Goal: Task Accomplishment & Management: Use online tool/utility

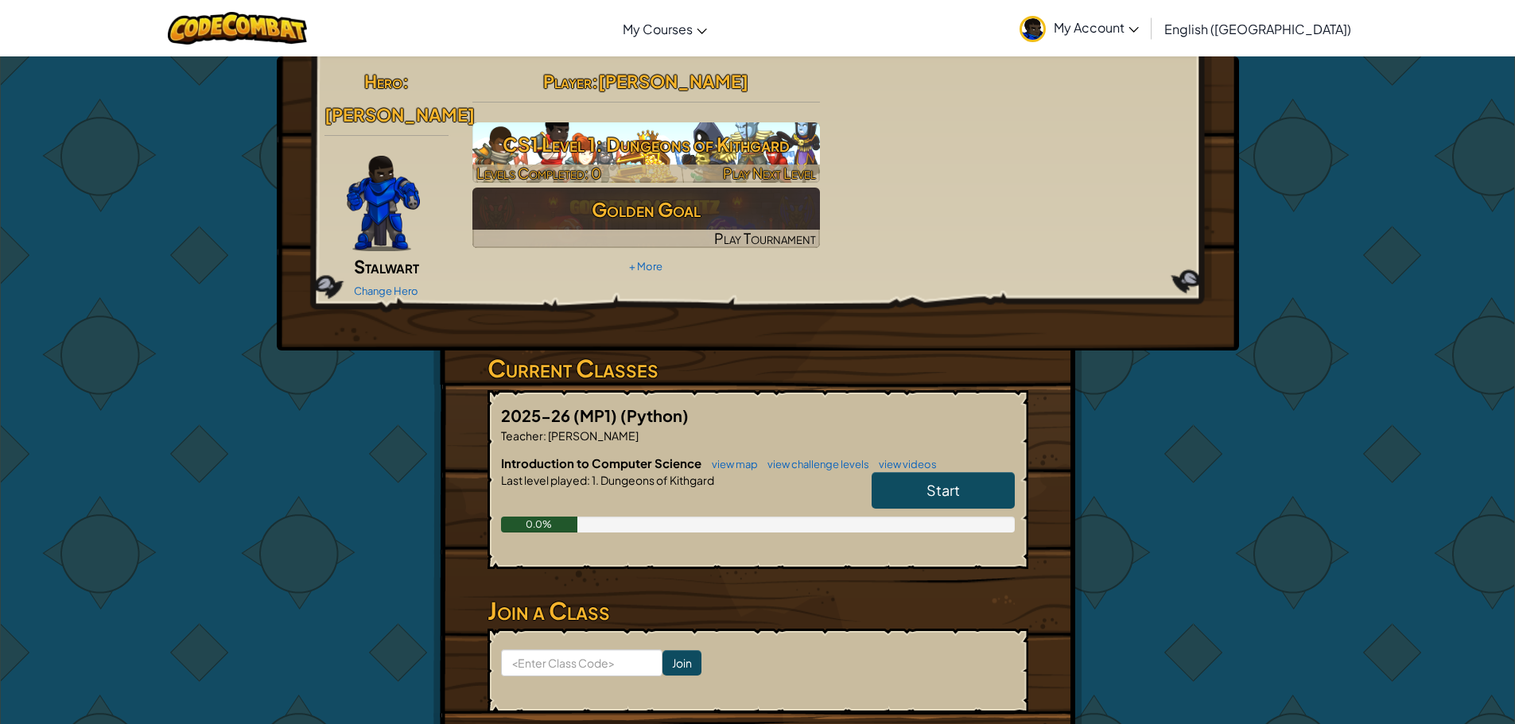
click at [678, 150] on h3 "CS1 Level 1: Dungeons of Kithgard" at bounding box center [645, 144] width 347 height 36
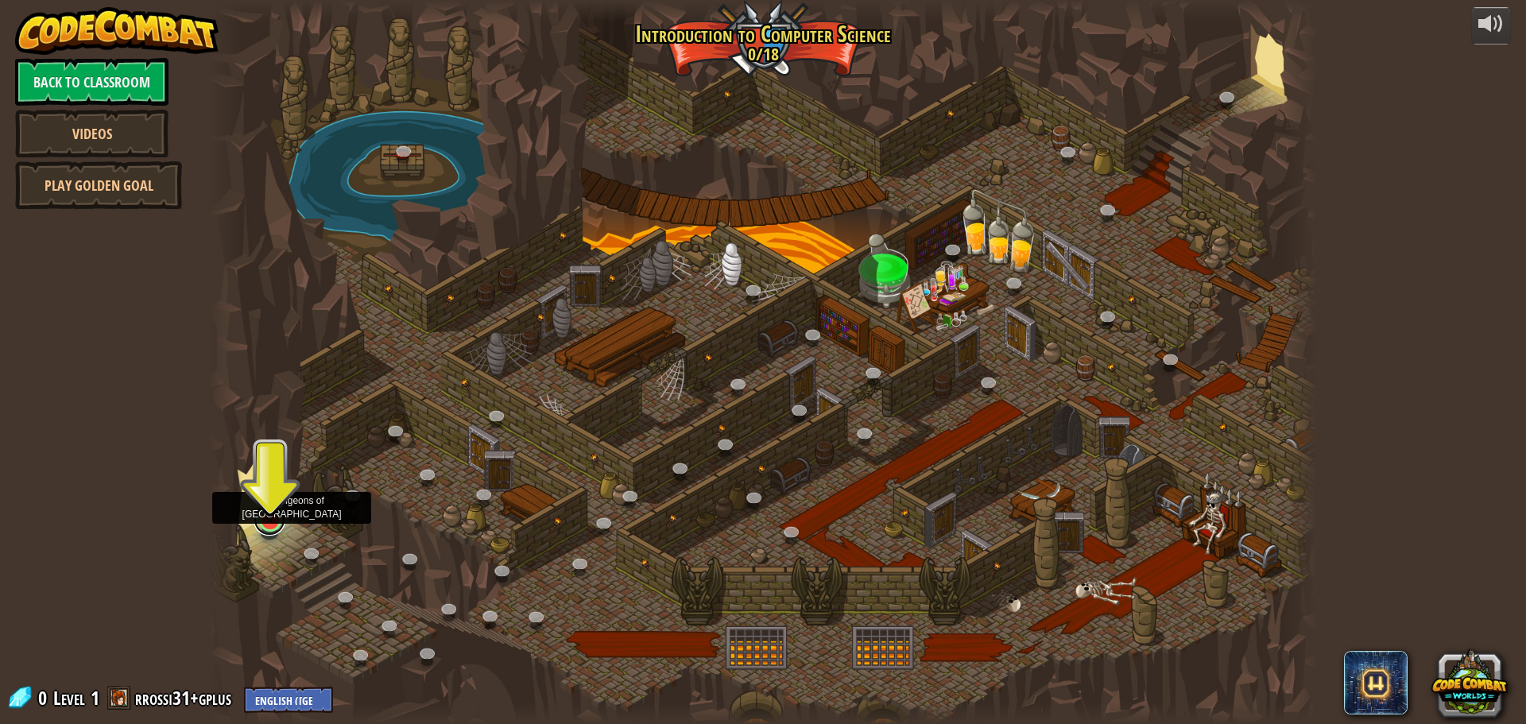
click at [270, 522] on link at bounding box center [270, 520] width 32 height 32
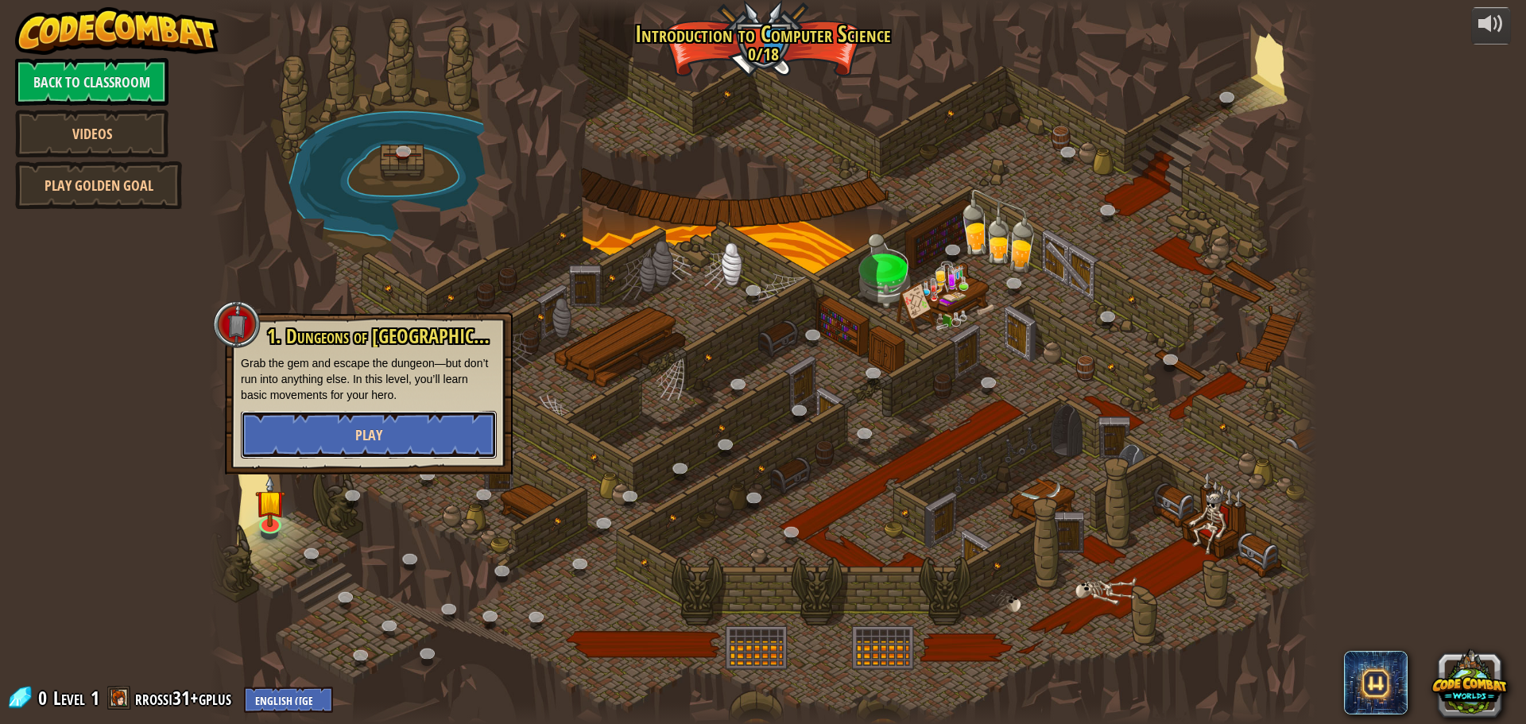
click at [311, 418] on button "Play" at bounding box center [369, 435] width 256 height 48
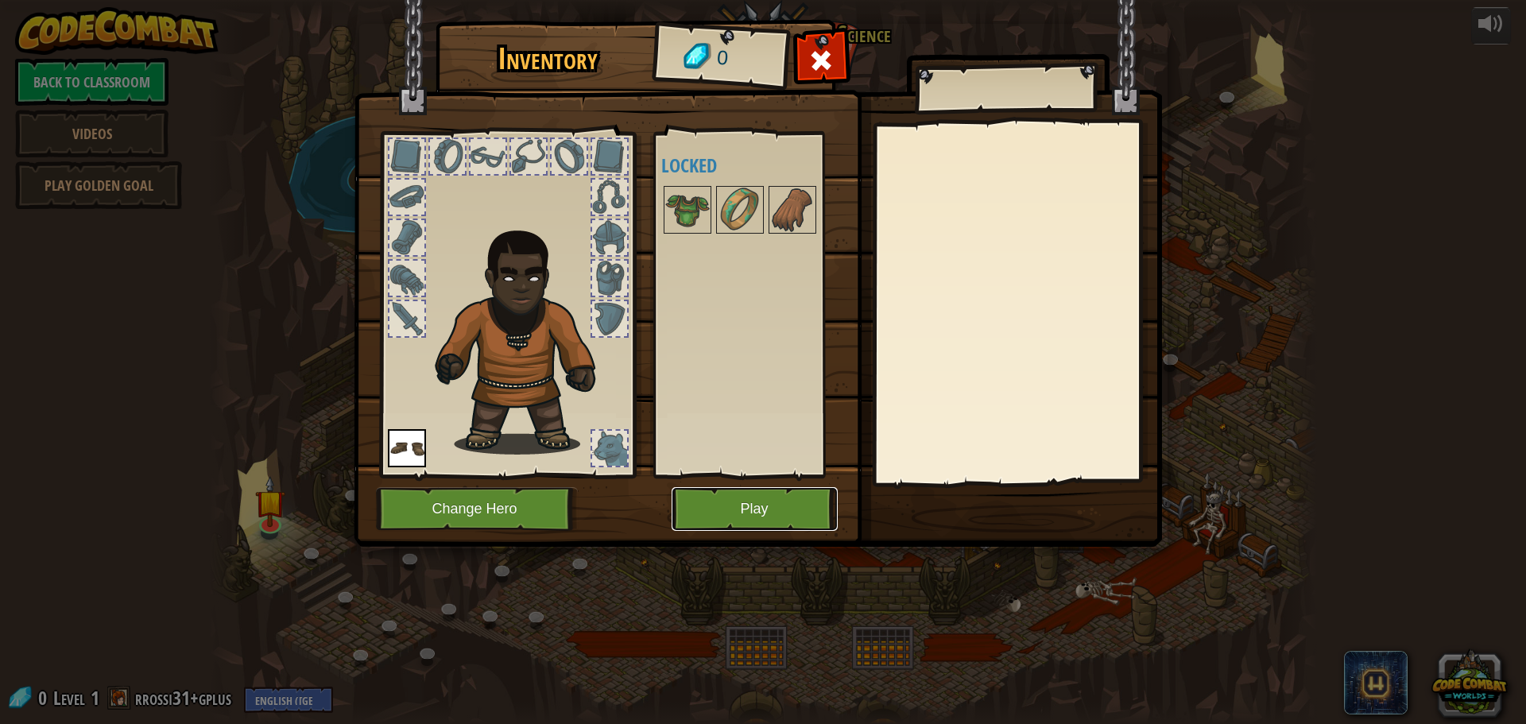
click at [727, 495] on button "Play" at bounding box center [755, 509] width 166 height 44
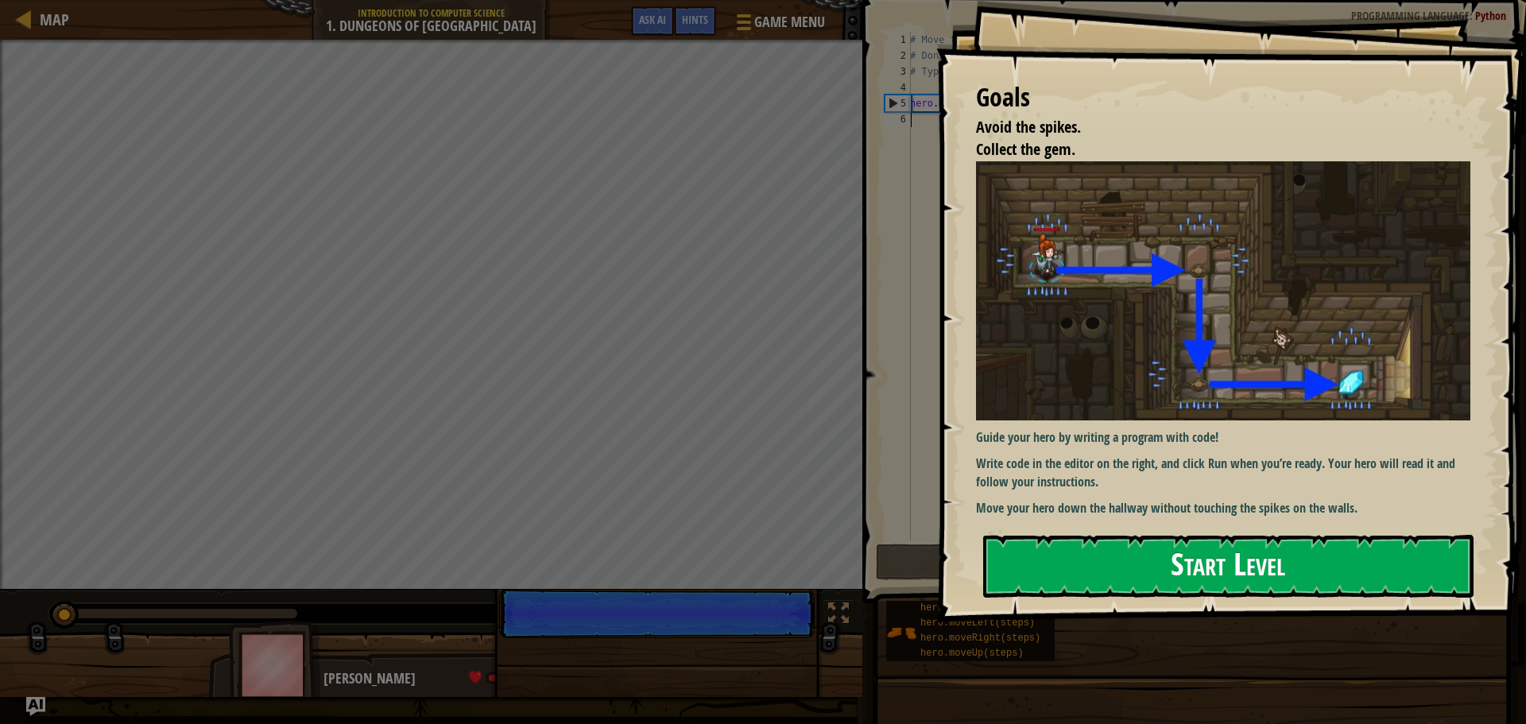
click at [1158, 566] on button "Start Level" at bounding box center [1228, 566] width 491 height 63
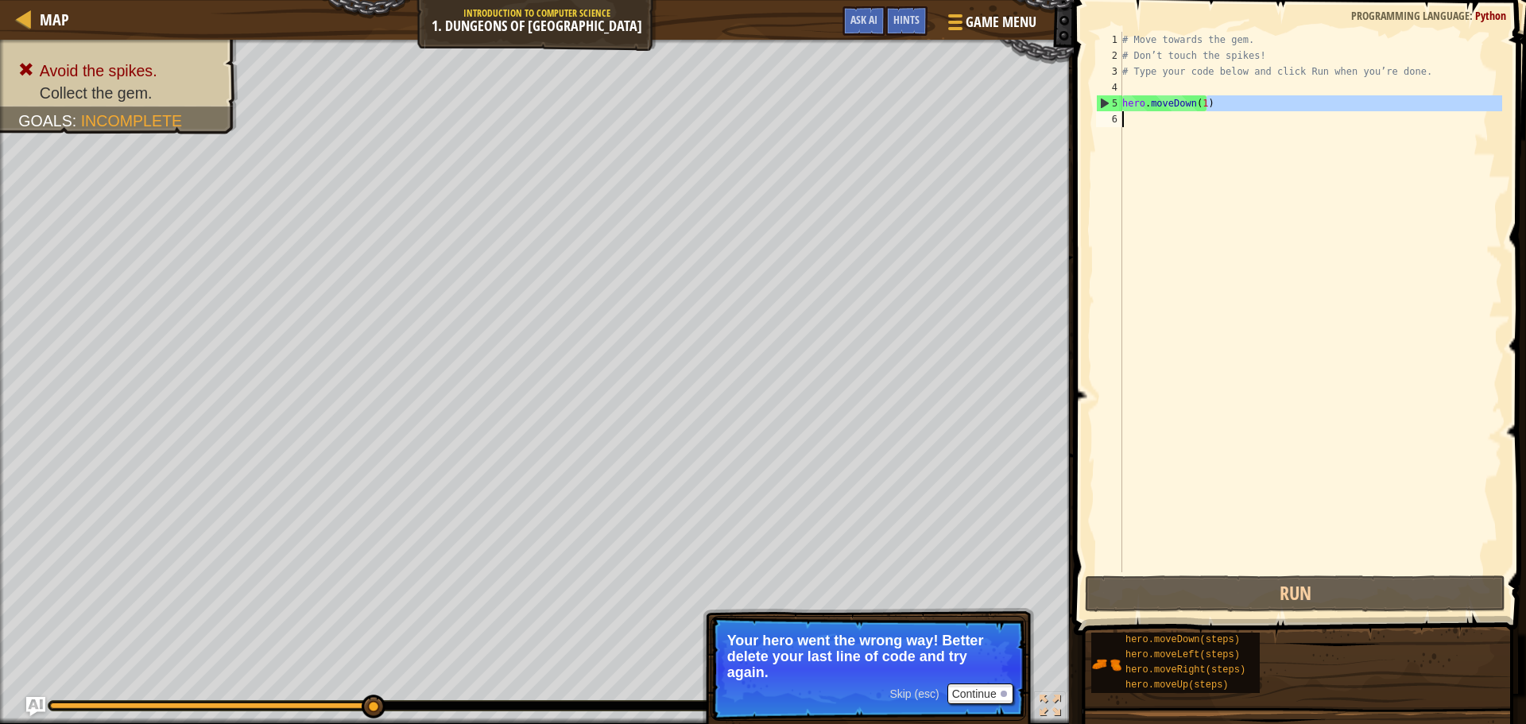
drag, startPoint x: 1205, startPoint y: 103, endPoint x: 1137, endPoint y: 112, distance: 69.0
click at [1137, 112] on div "# Move towards the gem. # Don’t touch the spikes! # Type your code below and cl…" at bounding box center [1310, 318] width 383 height 572
click at [1201, 105] on div "# Move towards the gem. # Don’t touch the spikes! # Type your code below and cl…" at bounding box center [1310, 318] width 383 height 572
click at [1188, 104] on div "# Move towards the gem. # Don’t touch the spikes! # Type your code below and cl…" at bounding box center [1310, 318] width 383 height 572
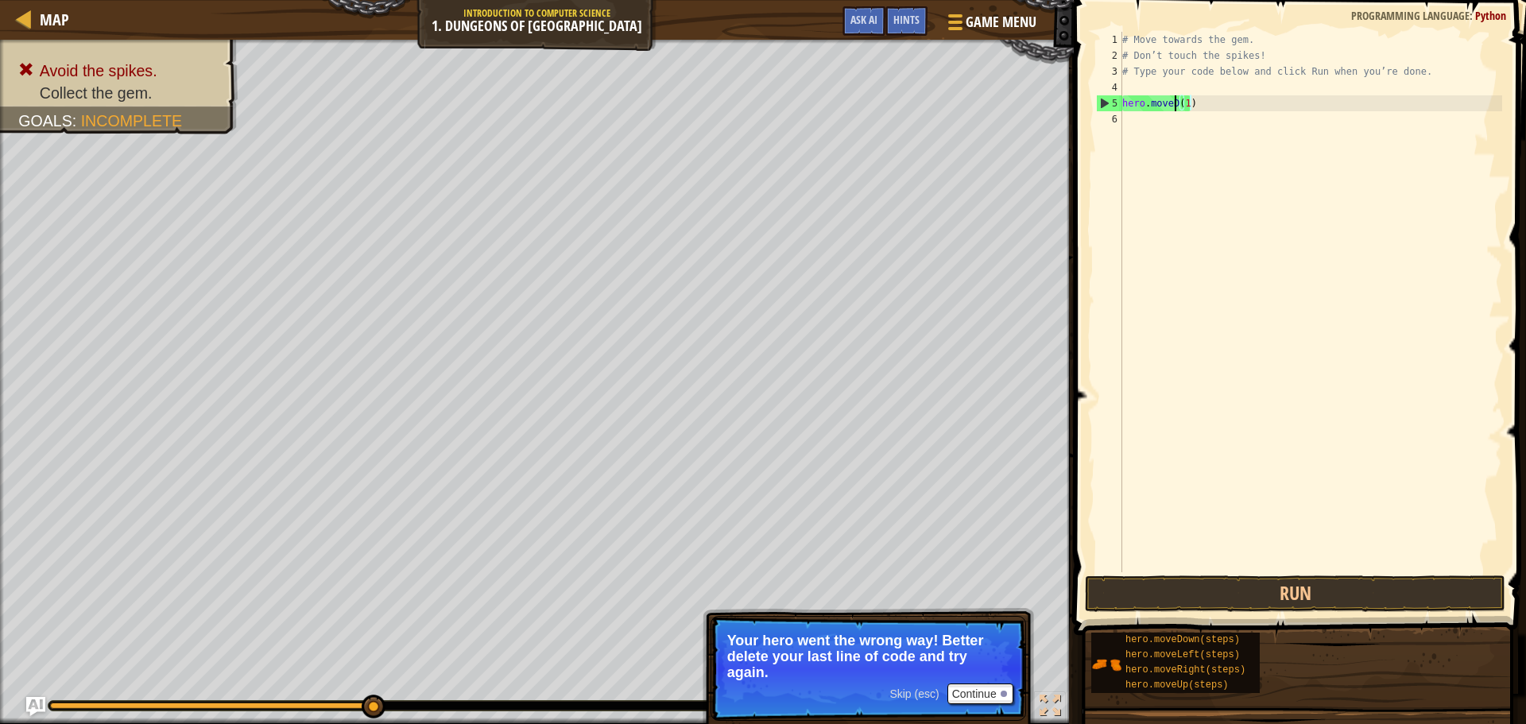
type textarea "hero.move(1)"
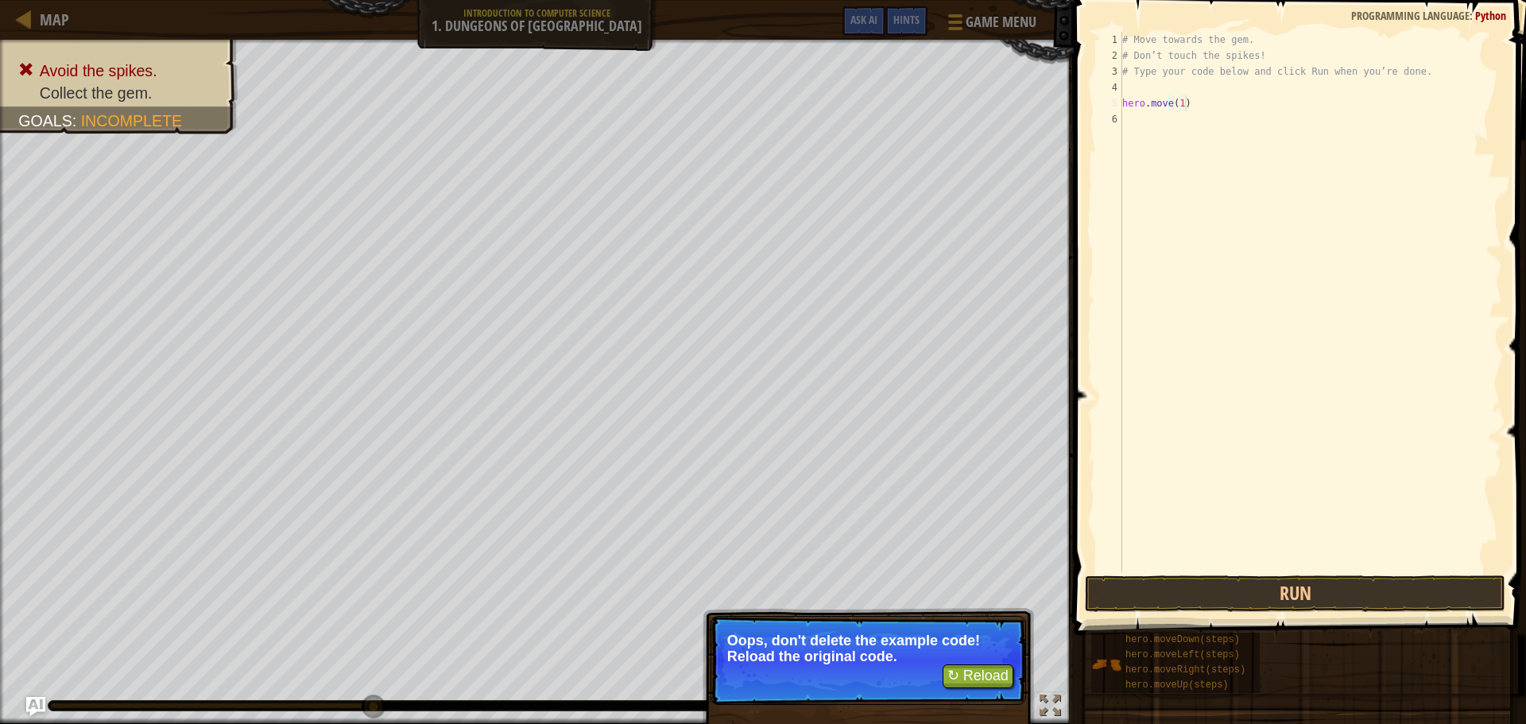
click at [1193, 111] on div "# Move towards the gem. # Don’t touch the spikes! # Type your code below and cl…" at bounding box center [1310, 318] width 383 height 572
click at [987, 669] on button "↻ Reload" at bounding box center [978, 677] width 71 height 24
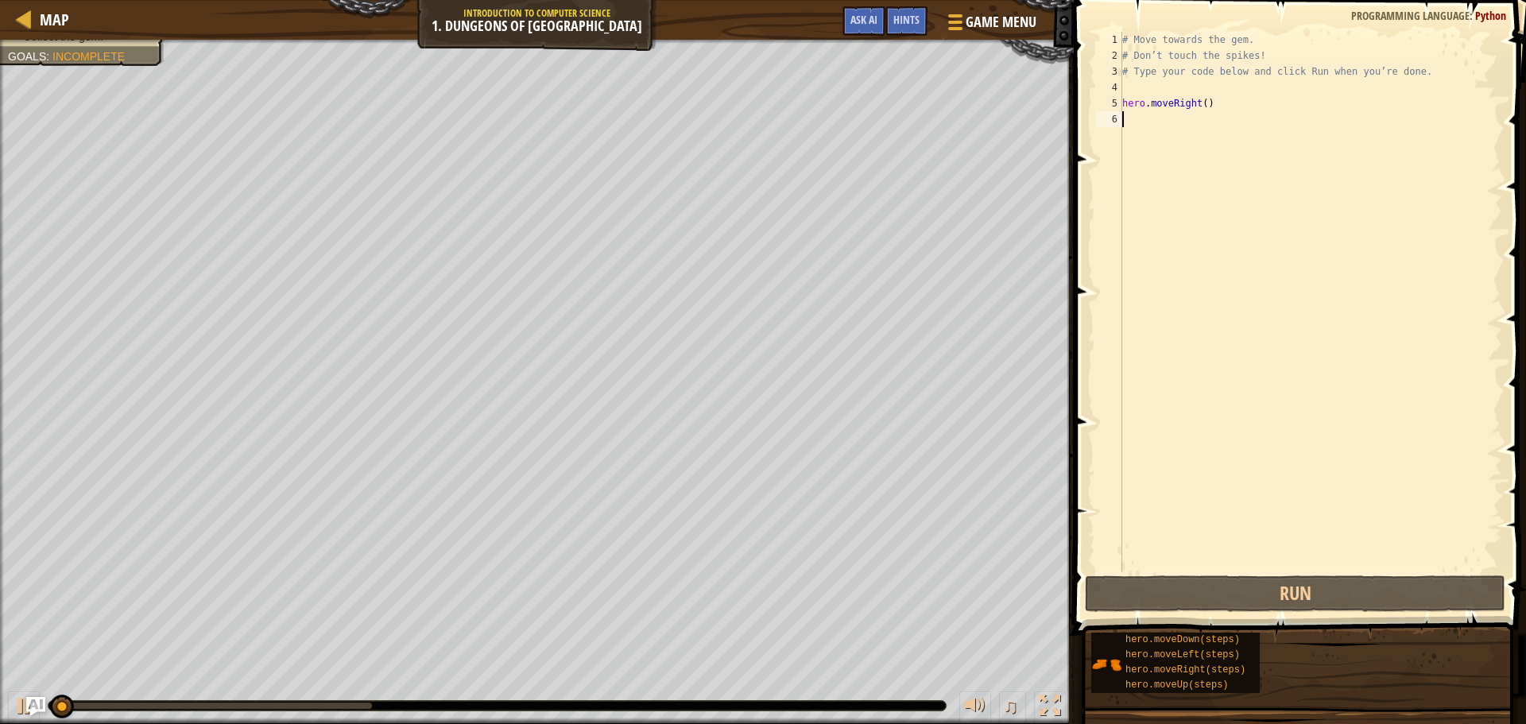
scroll to position [7, 0]
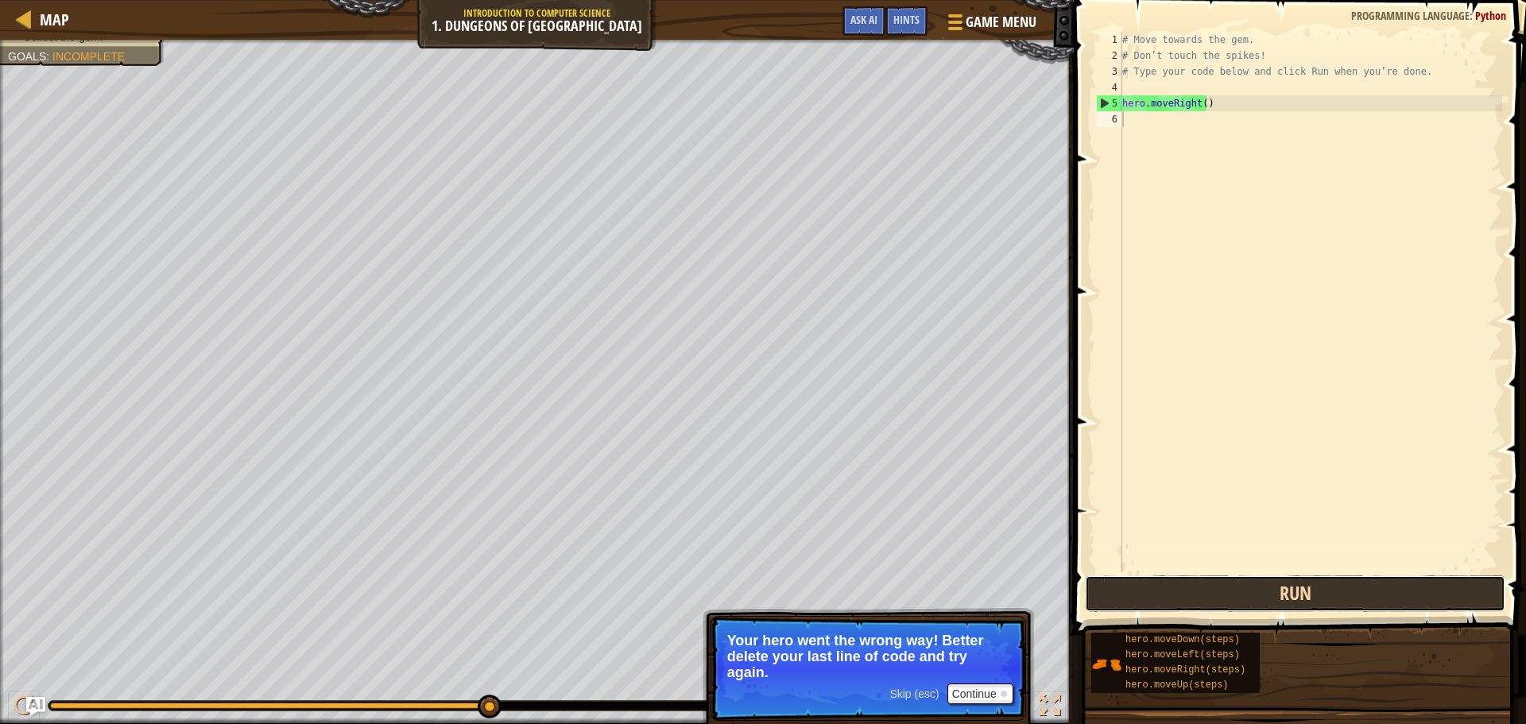
click at [1119, 593] on button "Run" at bounding box center [1295, 594] width 421 height 37
click at [1148, 610] on button "Run" at bounding box center [1295, 594] width 421 height 37
click at [1147, 586] on button "Run" at bounding box center [1295, 594] width 421 height 37
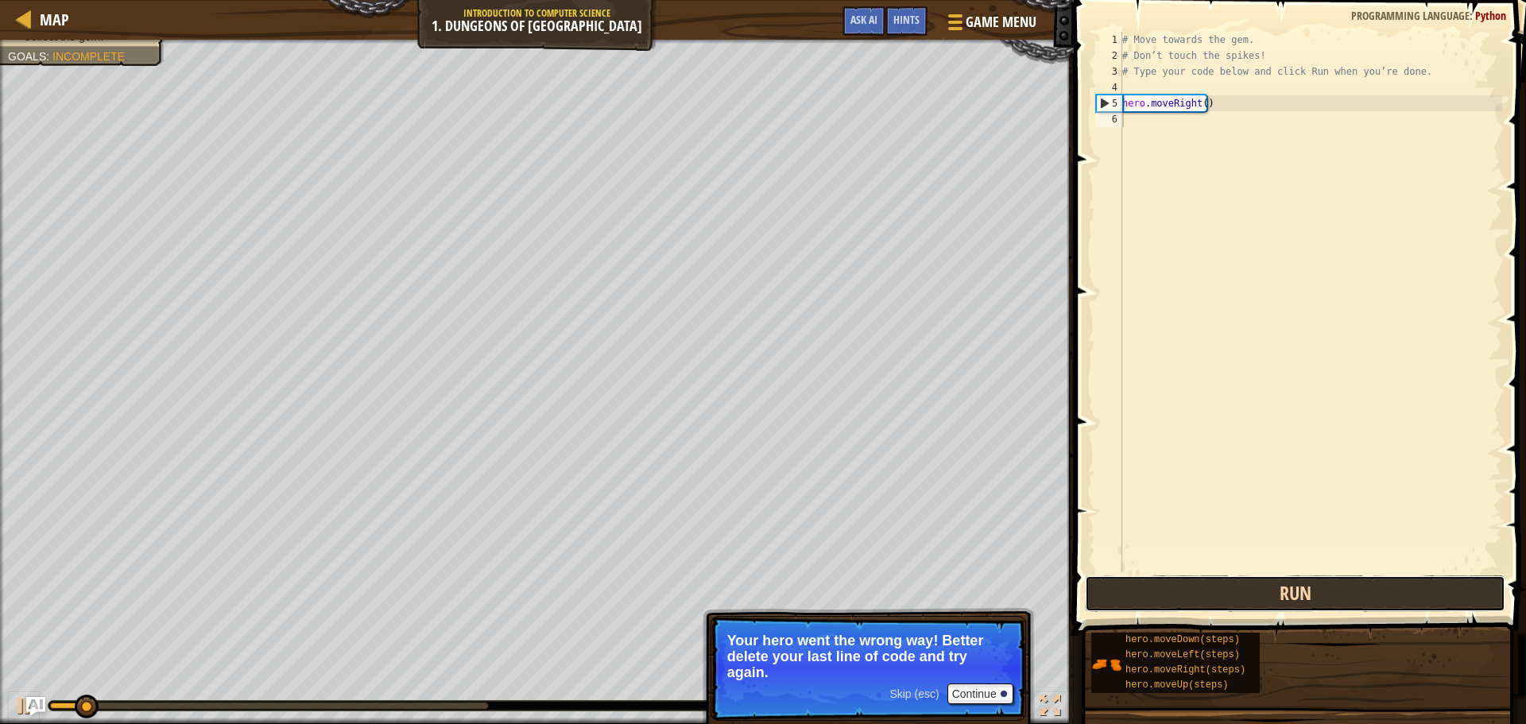
click at [1147, 586] on button "Run" at bounding box center [1295, 594] width 421 height 37
click at [1147, 586] on button "Running" at bounding box center [1295, 594] width 421 height 37
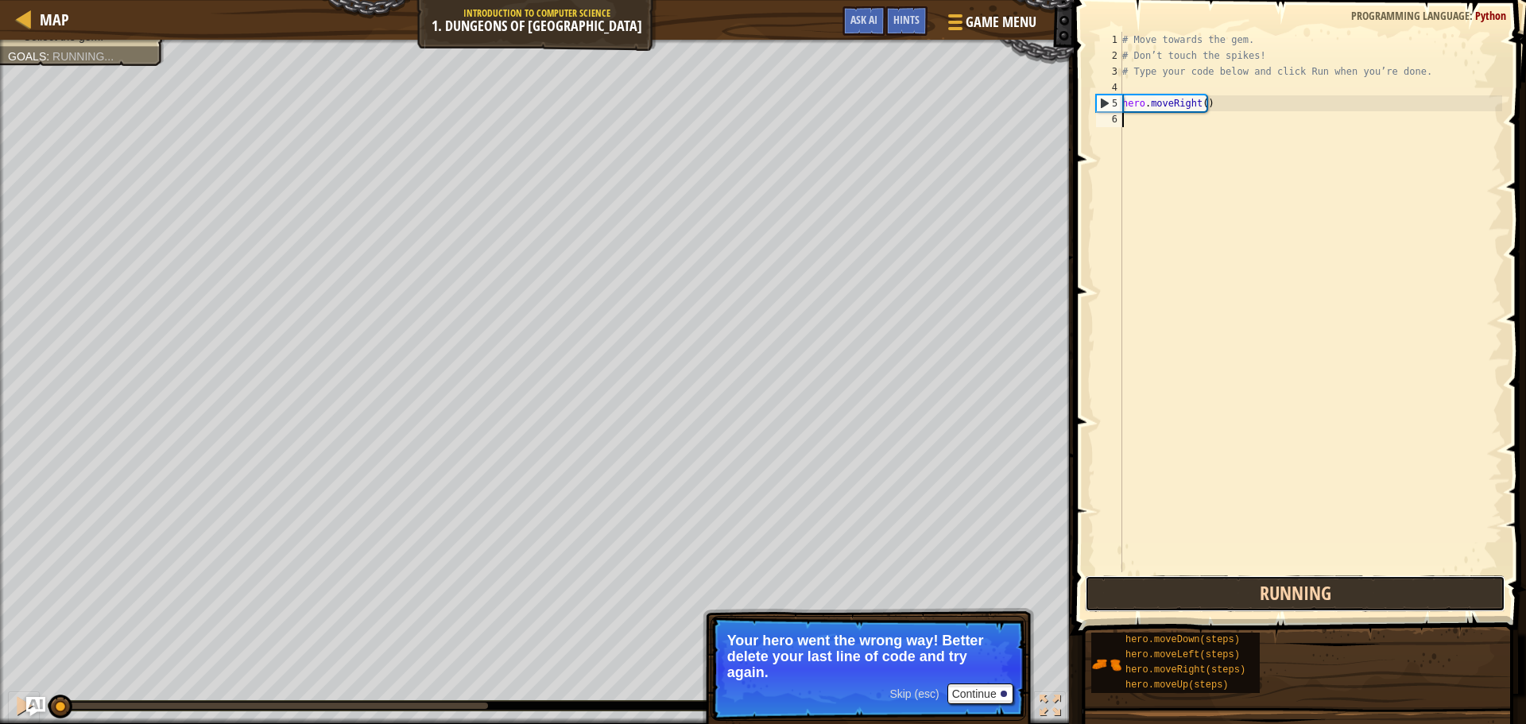
click at [1147, 586] on button "Running" at bounding box center [1295, 594] width 421 height 37
click at [1147, 586] on button "Run" at bounding box center [1295, 594] width 421 height 37
click at [1147, 586] on button "Running" at bounding box center [1295, 594] width 421 height 37
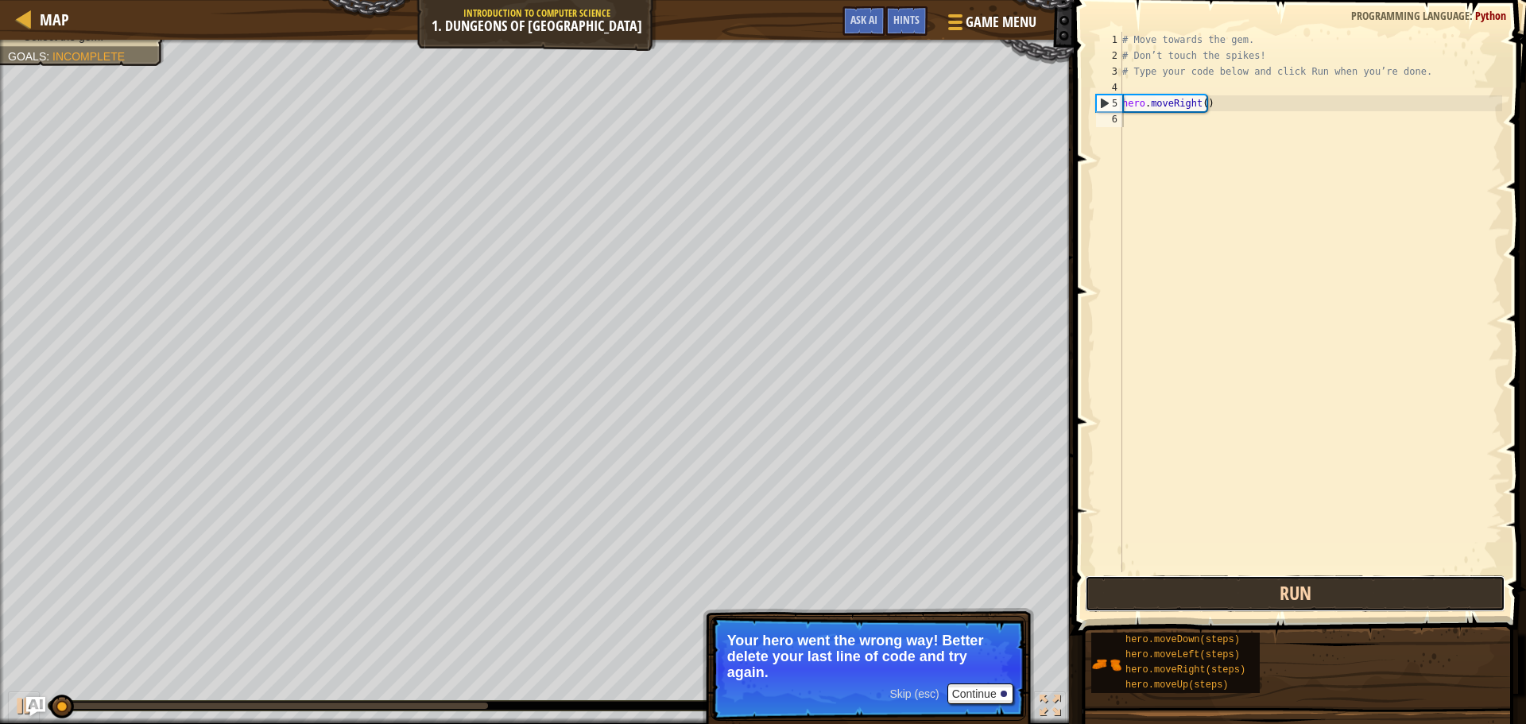
click at [1147, 586] on button "Run" at bounding box center [1295, 594] width 421 height 37
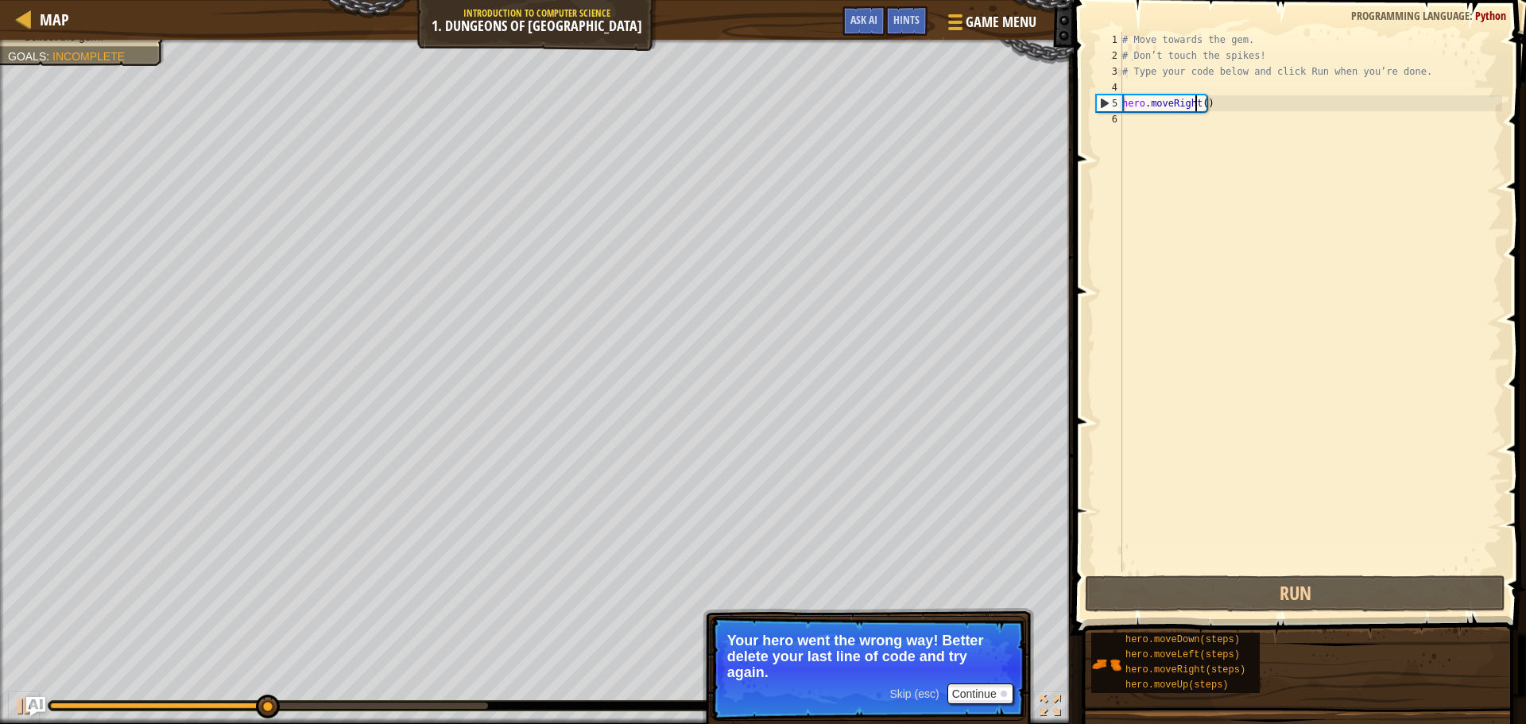
click at [1195, 109] on div "# Move towards the gem. # Don’t touch the spikes! # Type your code below and cl…" at bounding box center [1310, 318] width 383 height 572
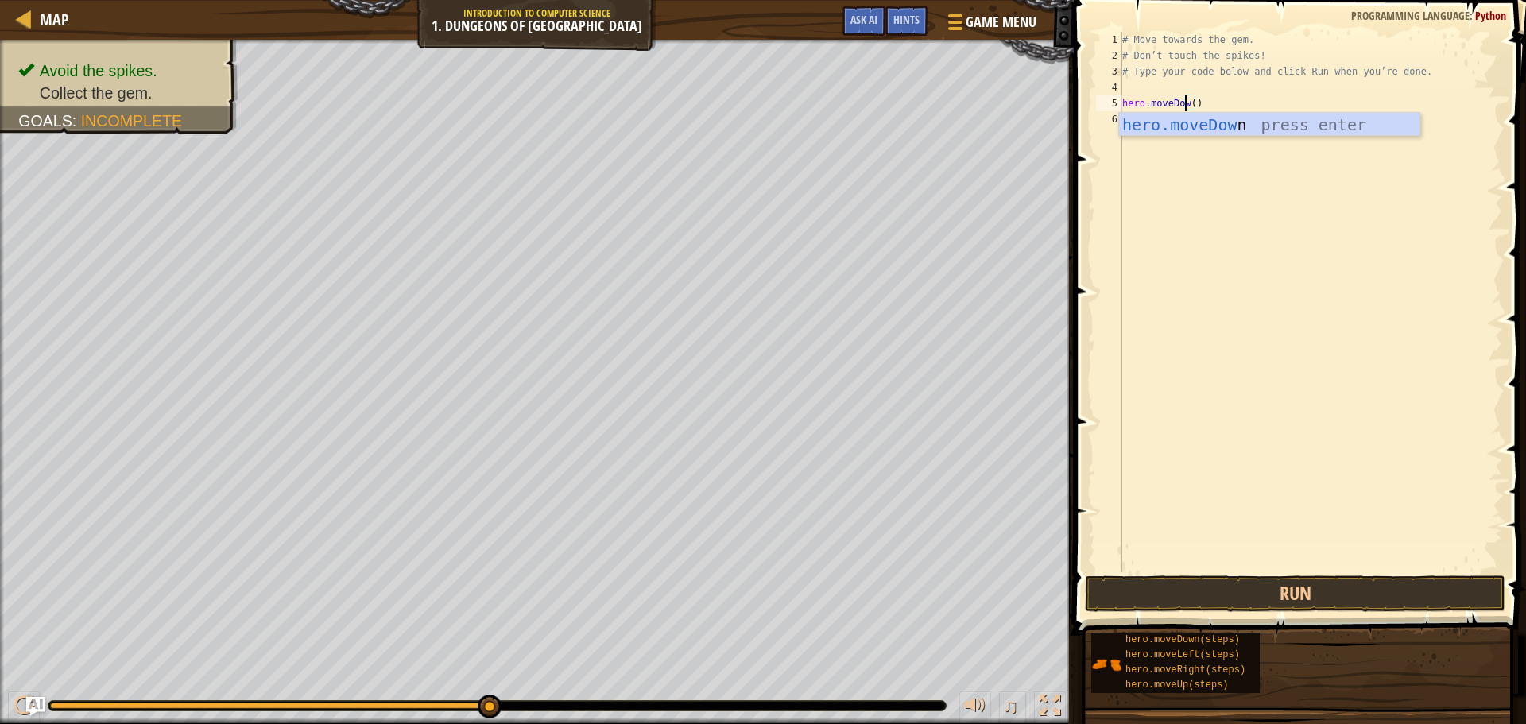
scroll to position [7, 6]
click at [1414, 590] on button "Run" at bounding box center [1295, 594] width 421 height 37
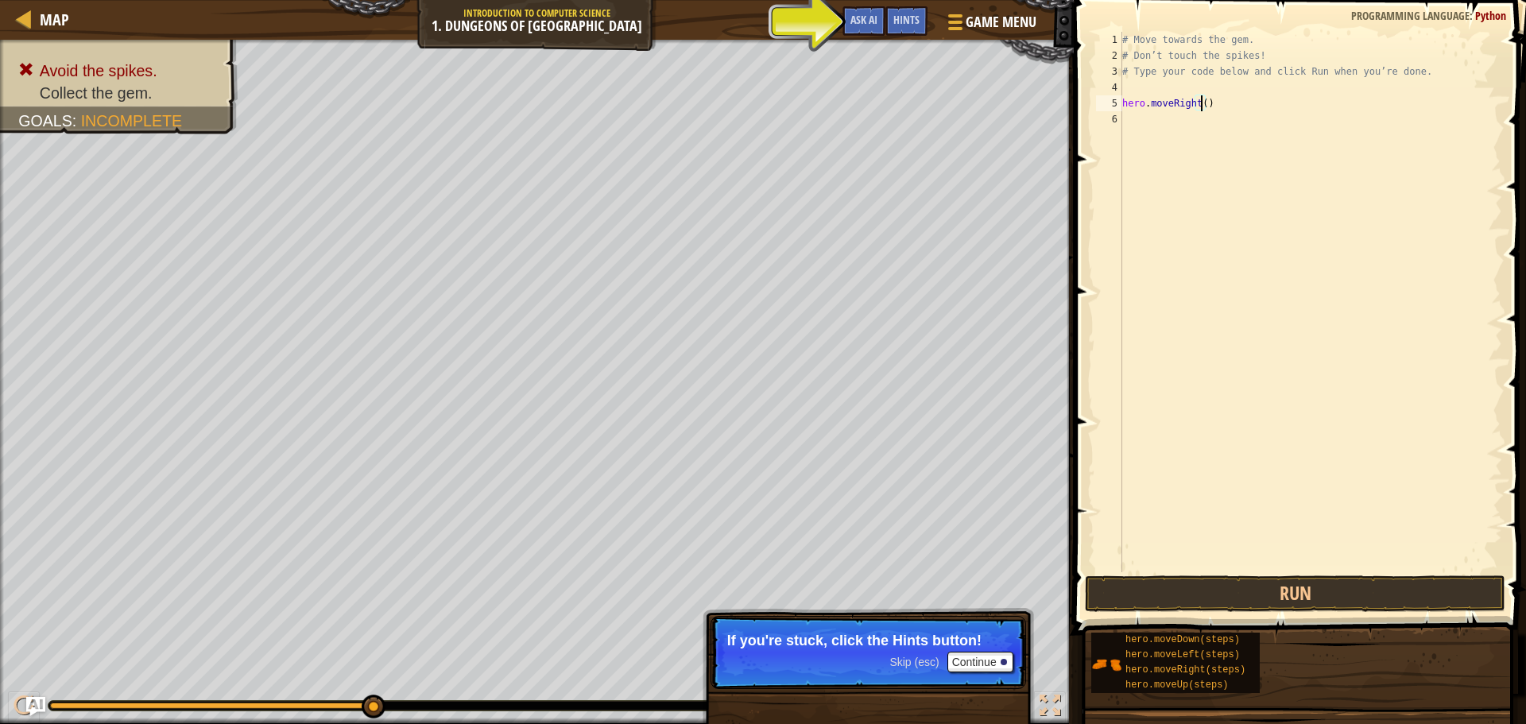
click at [1199, 111] on div "# Move towards the gem. # Don’t touch the spikes! # Type your code below and cl…" at bounding box center [1310, 318] width 383 height 572
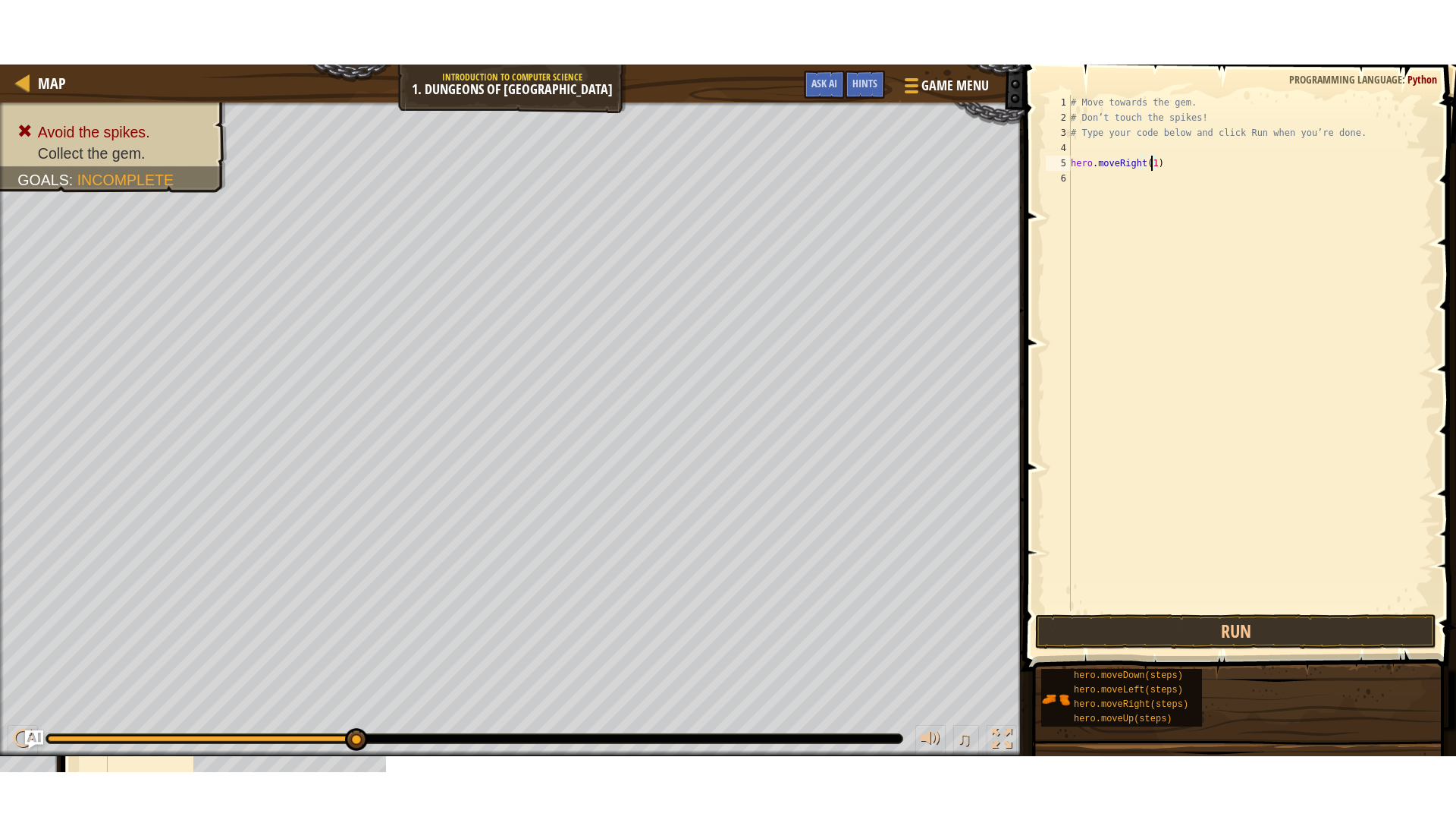
scroll to position [7, 6]
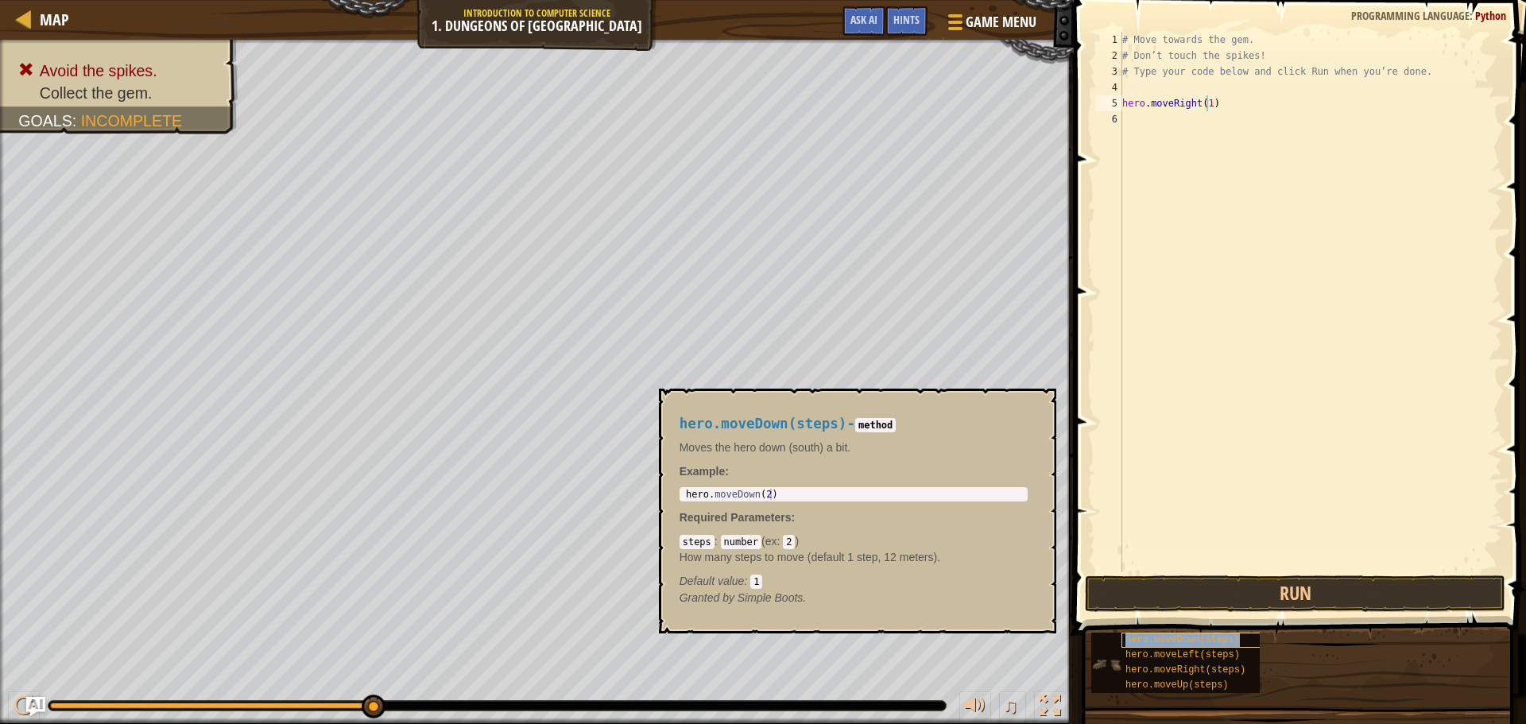
click at [1176, 644] on span "hero.moveDown(steps)" at bounding box center [1183, 639] width 114 height 11
click at [1371, 594] on button "Run" at bounding box center [1295, 594] width 421 height 37
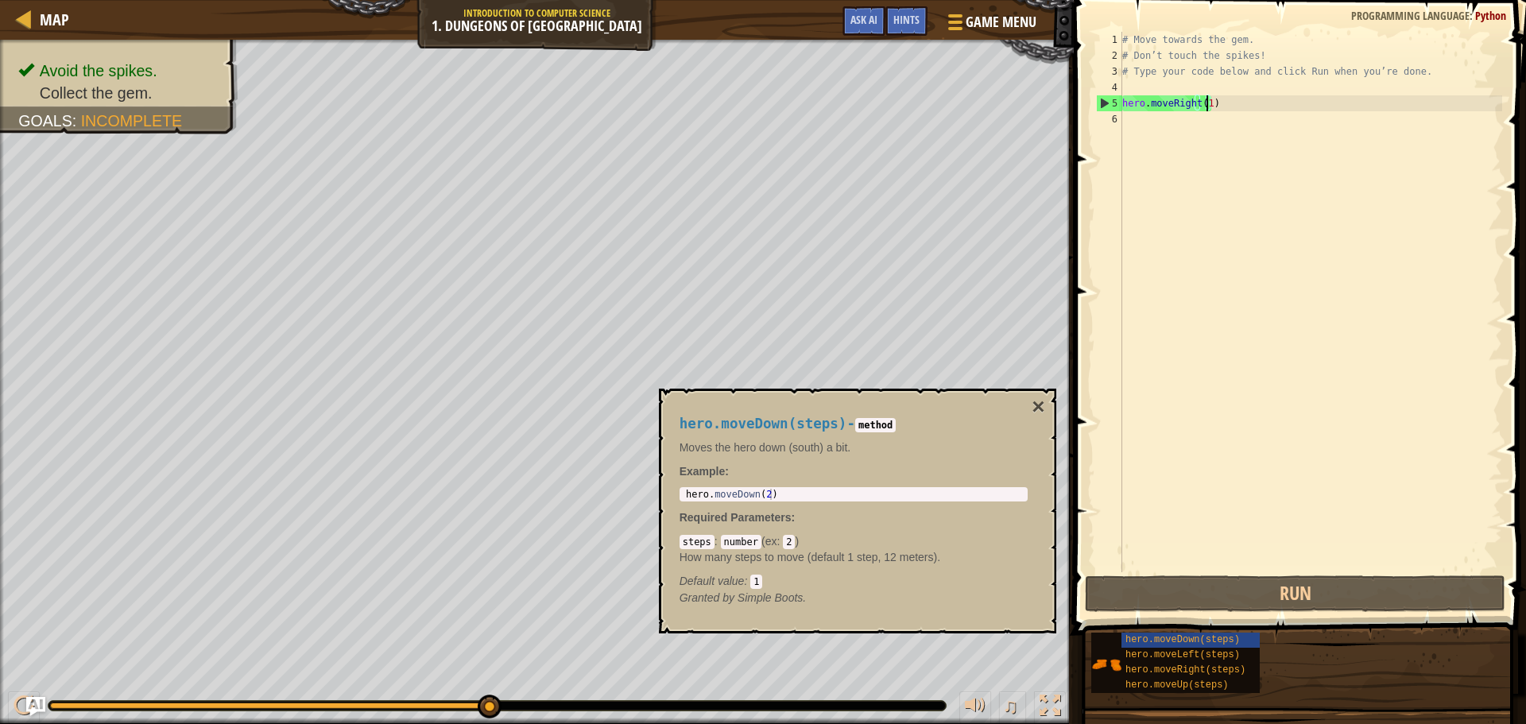
drag, startPoint x: 490, startPoint y: 707, endPoint x: 617, endPoint y: 720, distance: 127.9
drag, startPoint x: 486, startPoint y: 704, endPoint x: 560, endPoint y: 698, distance: 74.9
click at [17, 708] on div at bounding box center [24, 706] width 21 height 21
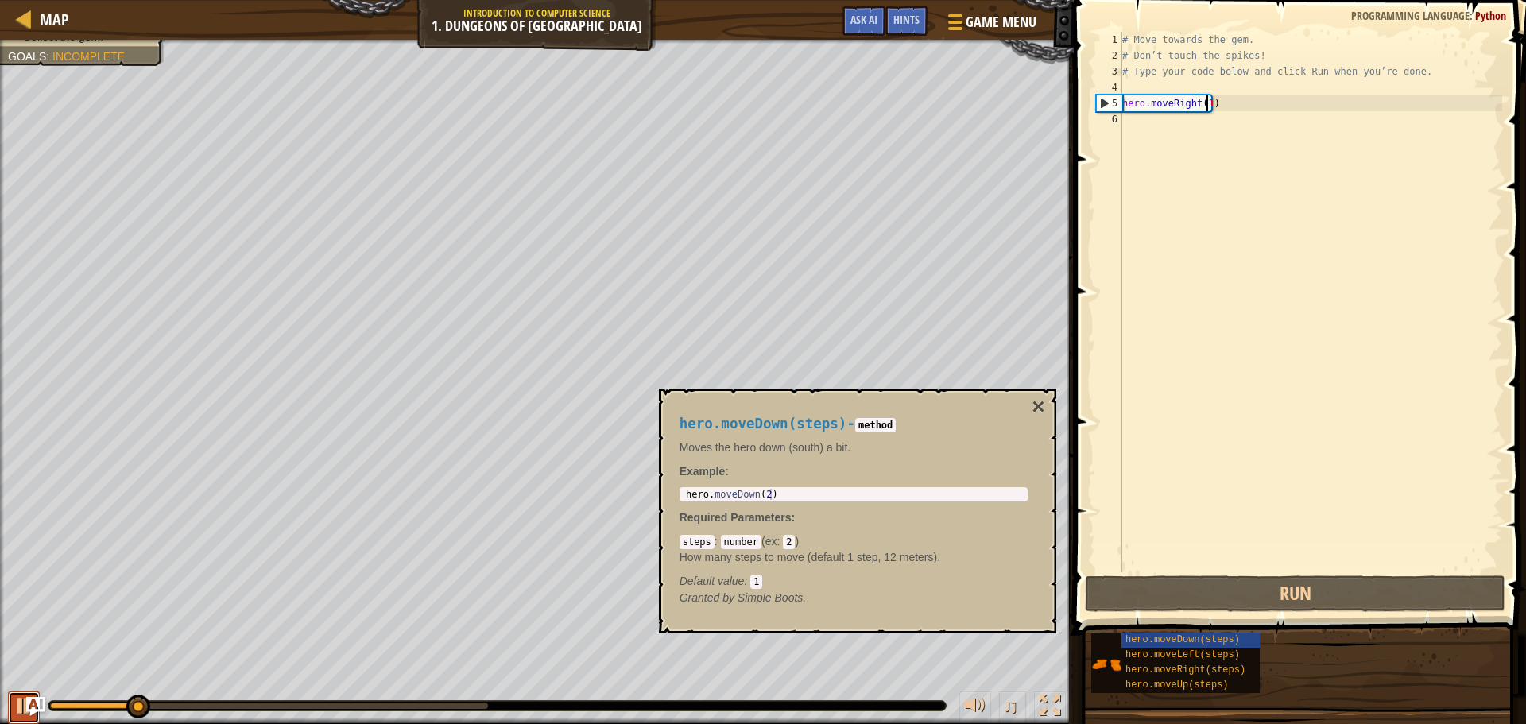
click at [17, 708] on div at bounding box center [24, 706] width 21 height 21
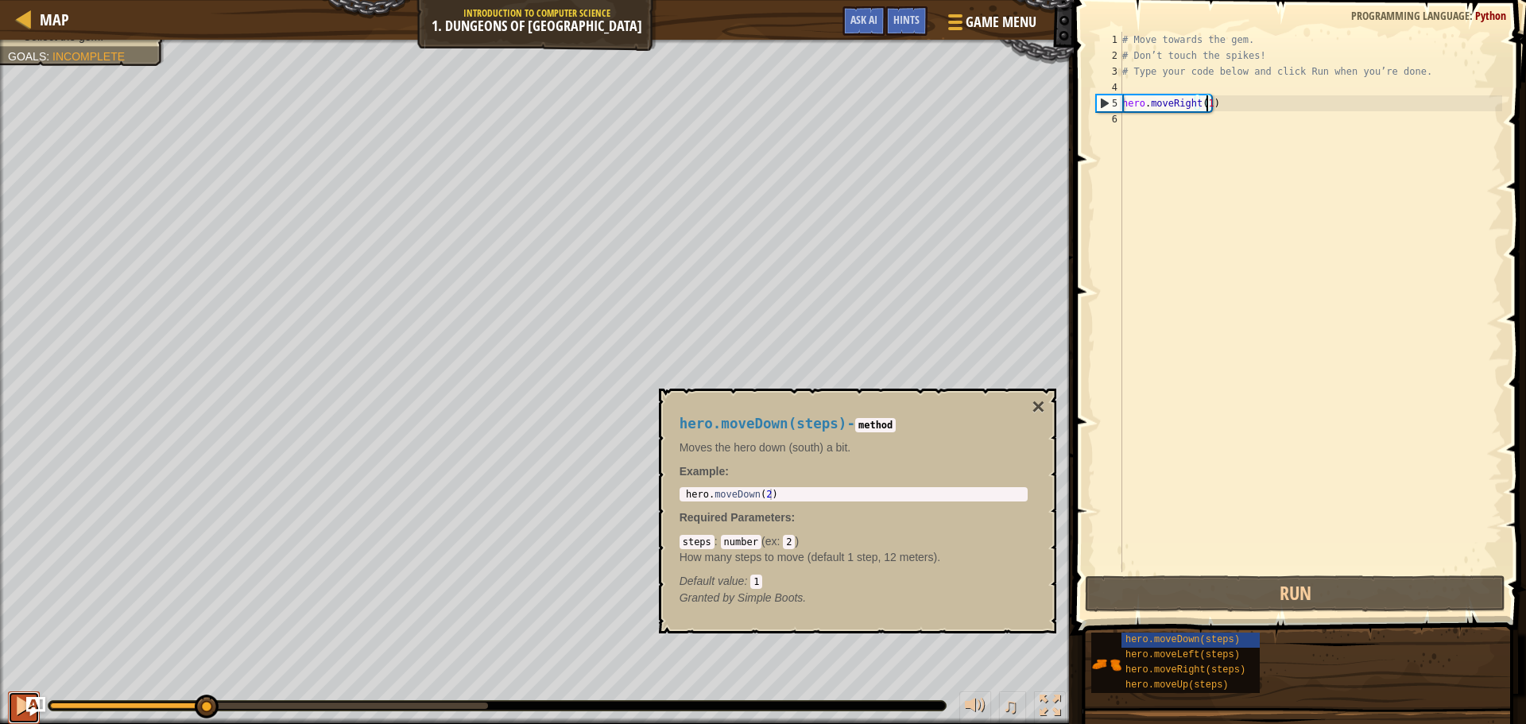
click at [17, 708] on div at bounding box center [24, 706] width 21 height 21
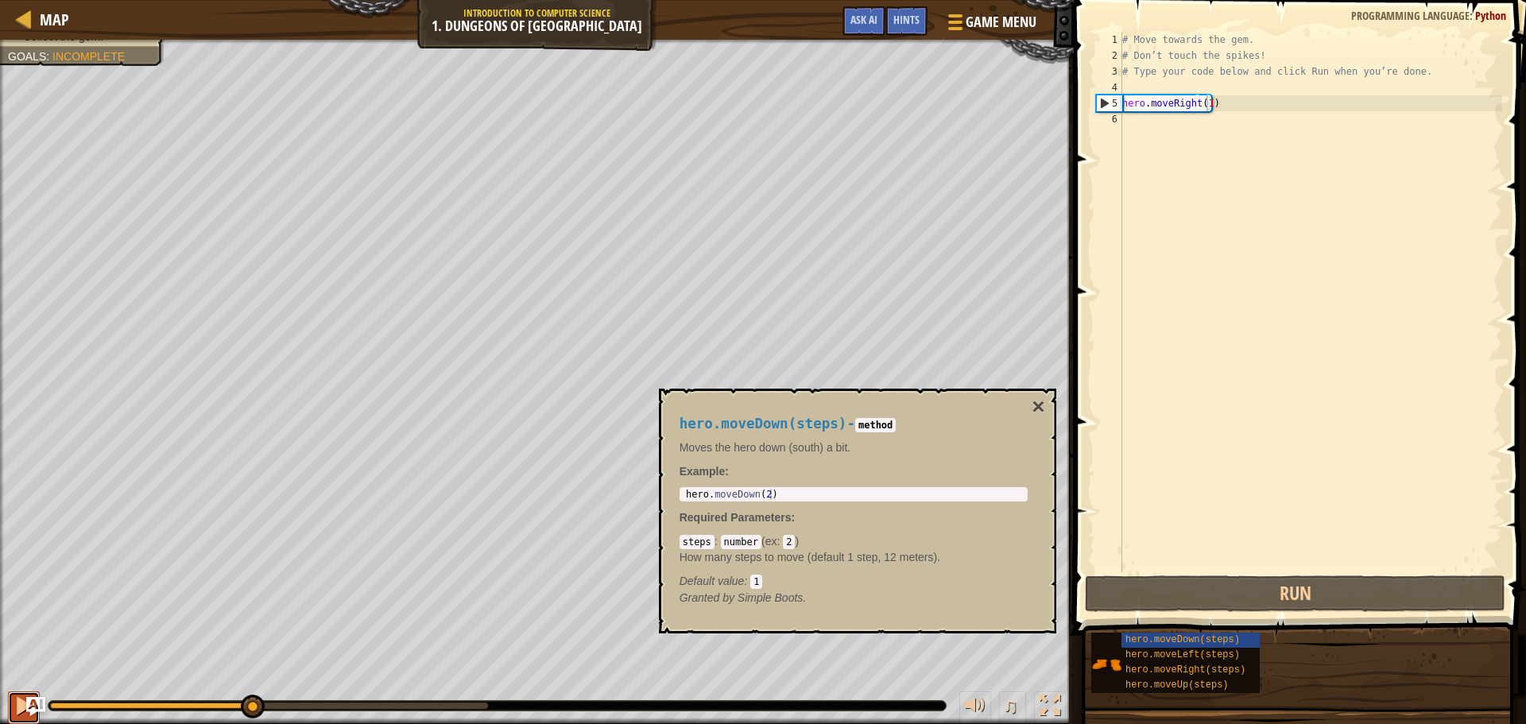
click at [0, 0] on div at bounding box center [0, 0] width 0 height 0
click at [17, 708] on div at bounding box center [24, 706] width 21 height 21
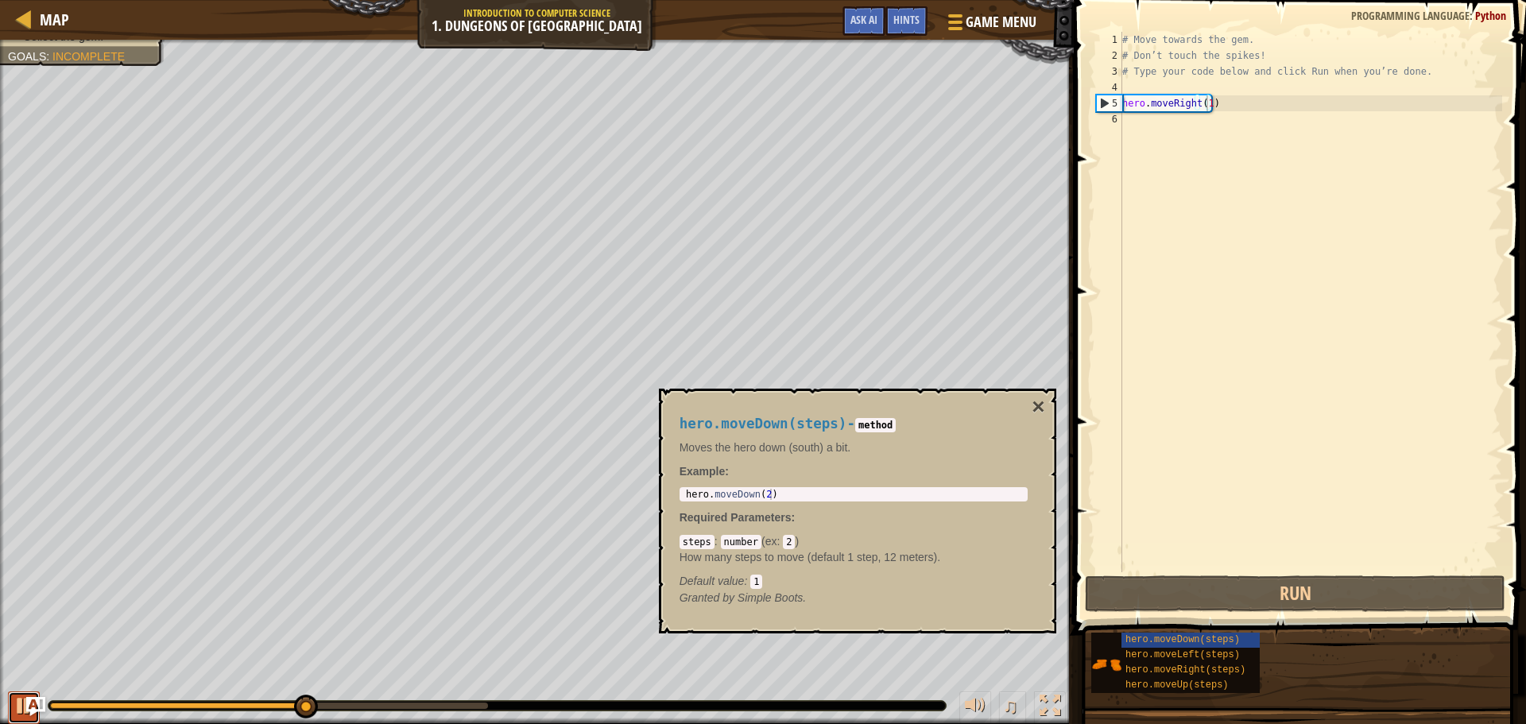
click at [0, 0] on div at bounding box center [0, 0] width 0 height 0
click at [17, 708] on div at bounding box center [24, 706] width 21 height 21
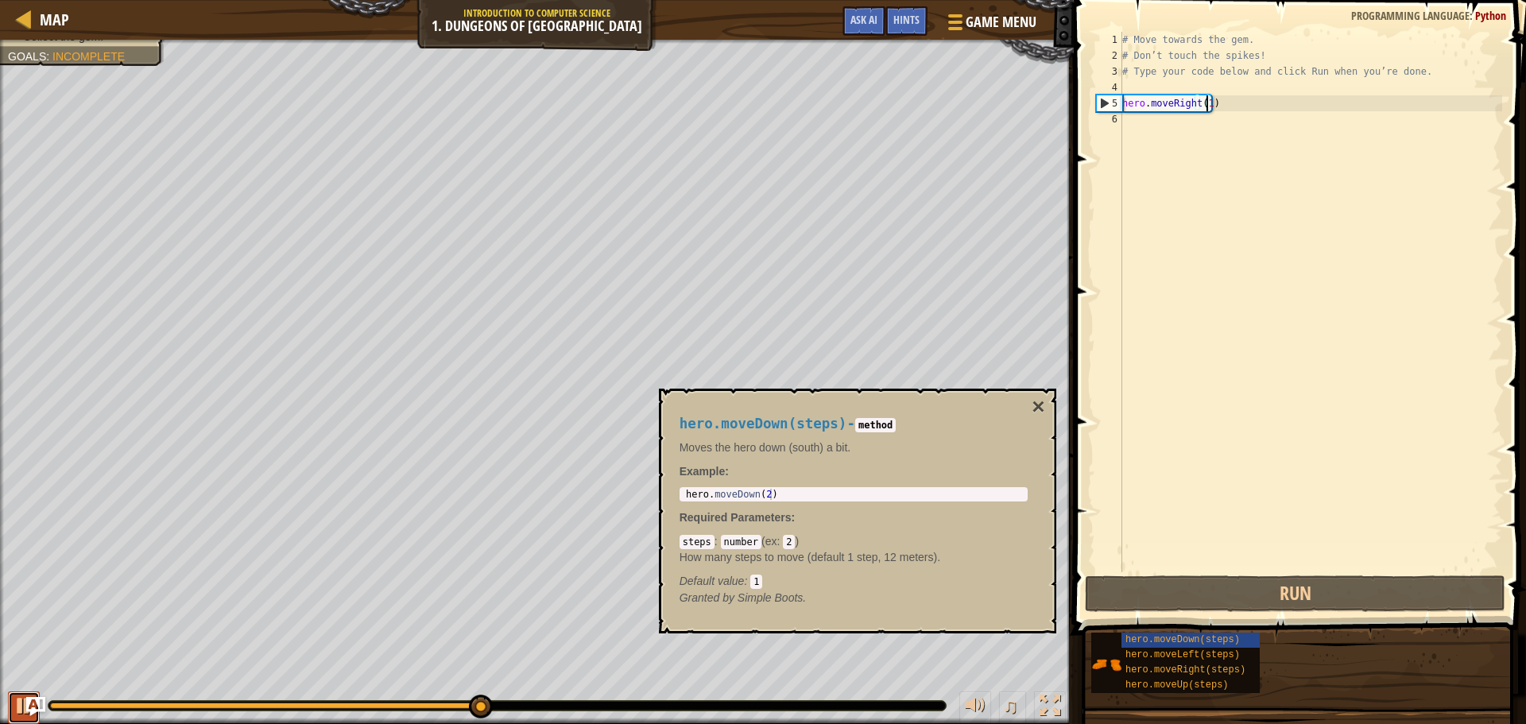
click at [23, 704] on button at bounding box center [24, 708] width 32 height 33
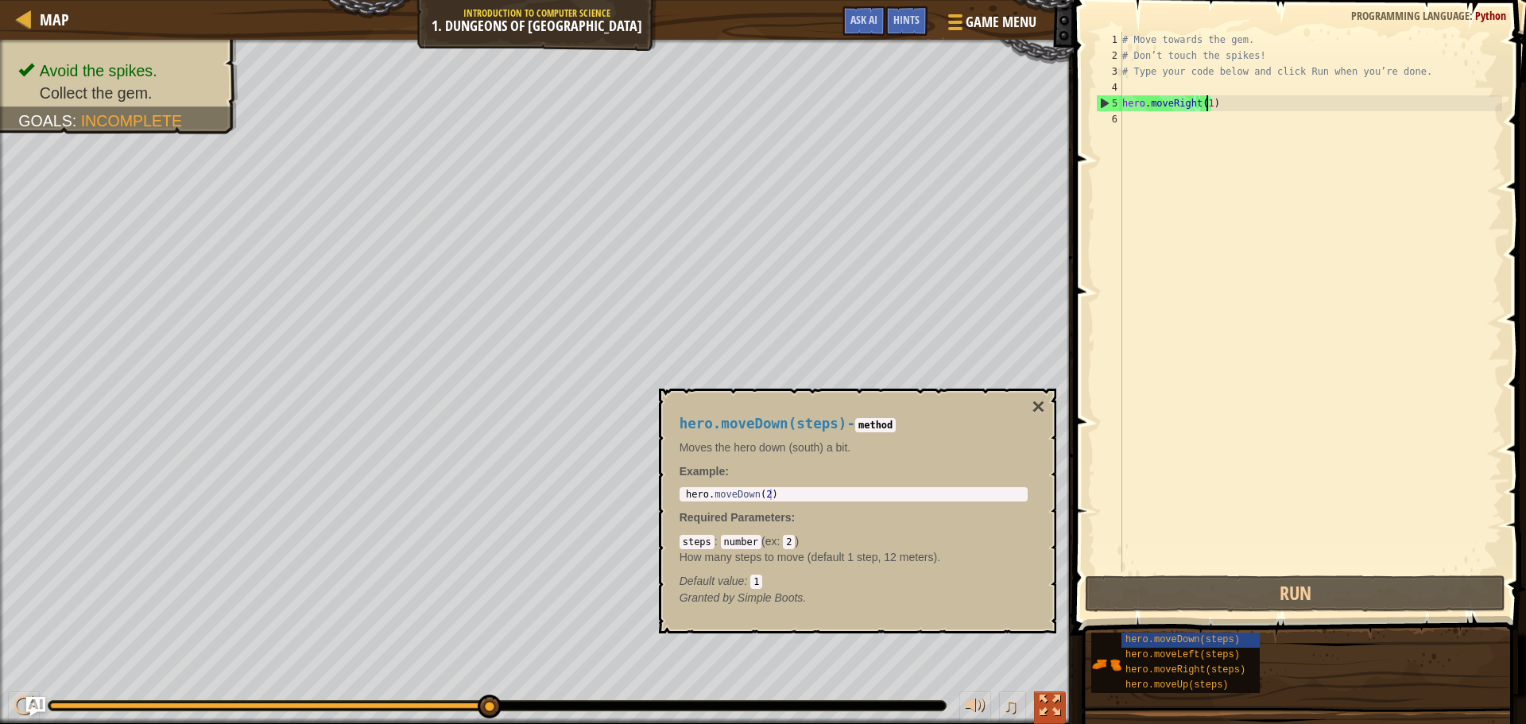
click at [1053, 715] on div at bounding box center [1050, 706] width 21 height 21
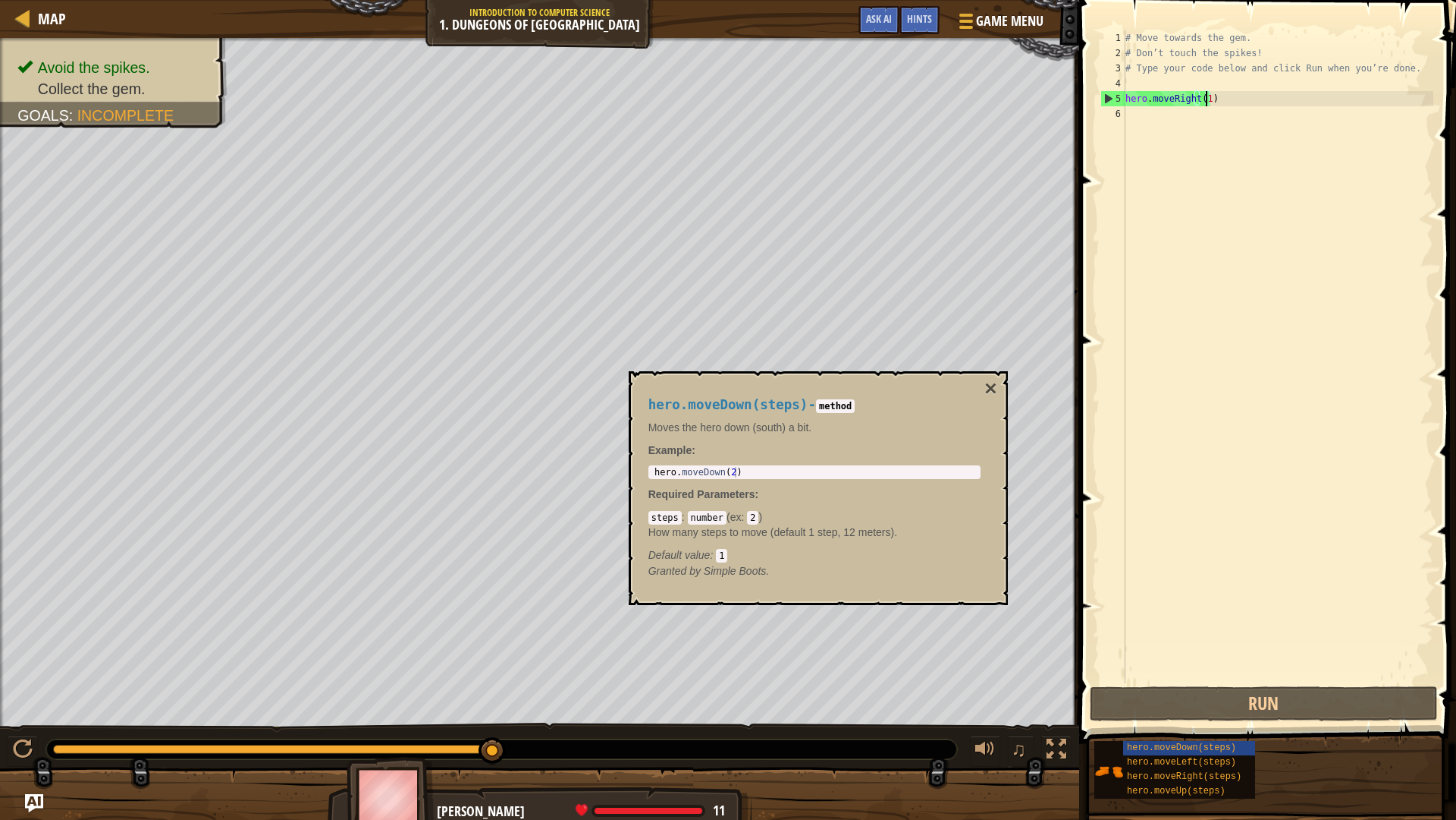
type textarea "hero.moveRight()"
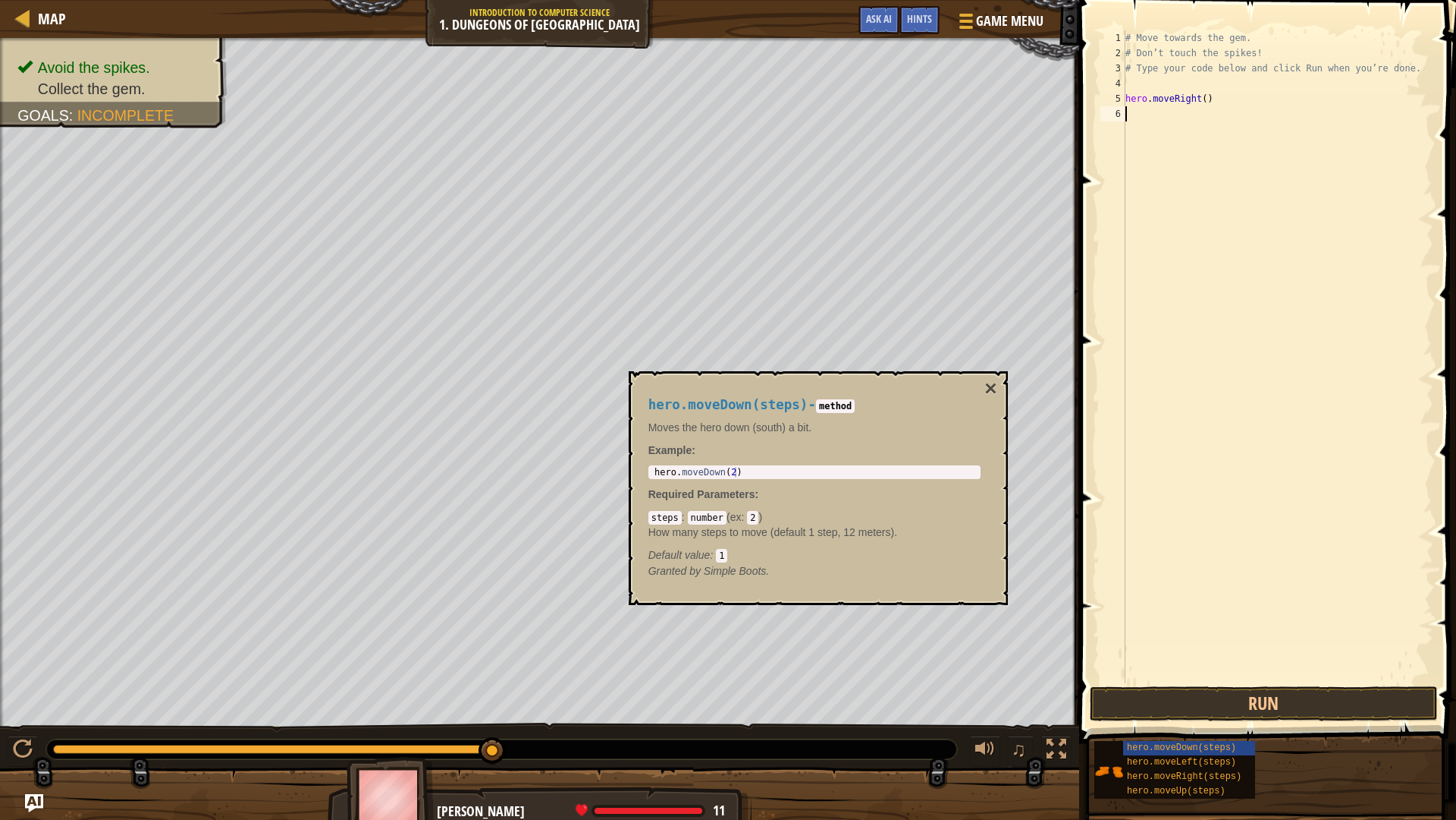
click at [1130, 116] on div "# Move towards the gem. # Don’t touch the spikes! # Type your code below and cl…" at bounding box center [1279, 372] width 311 height 683
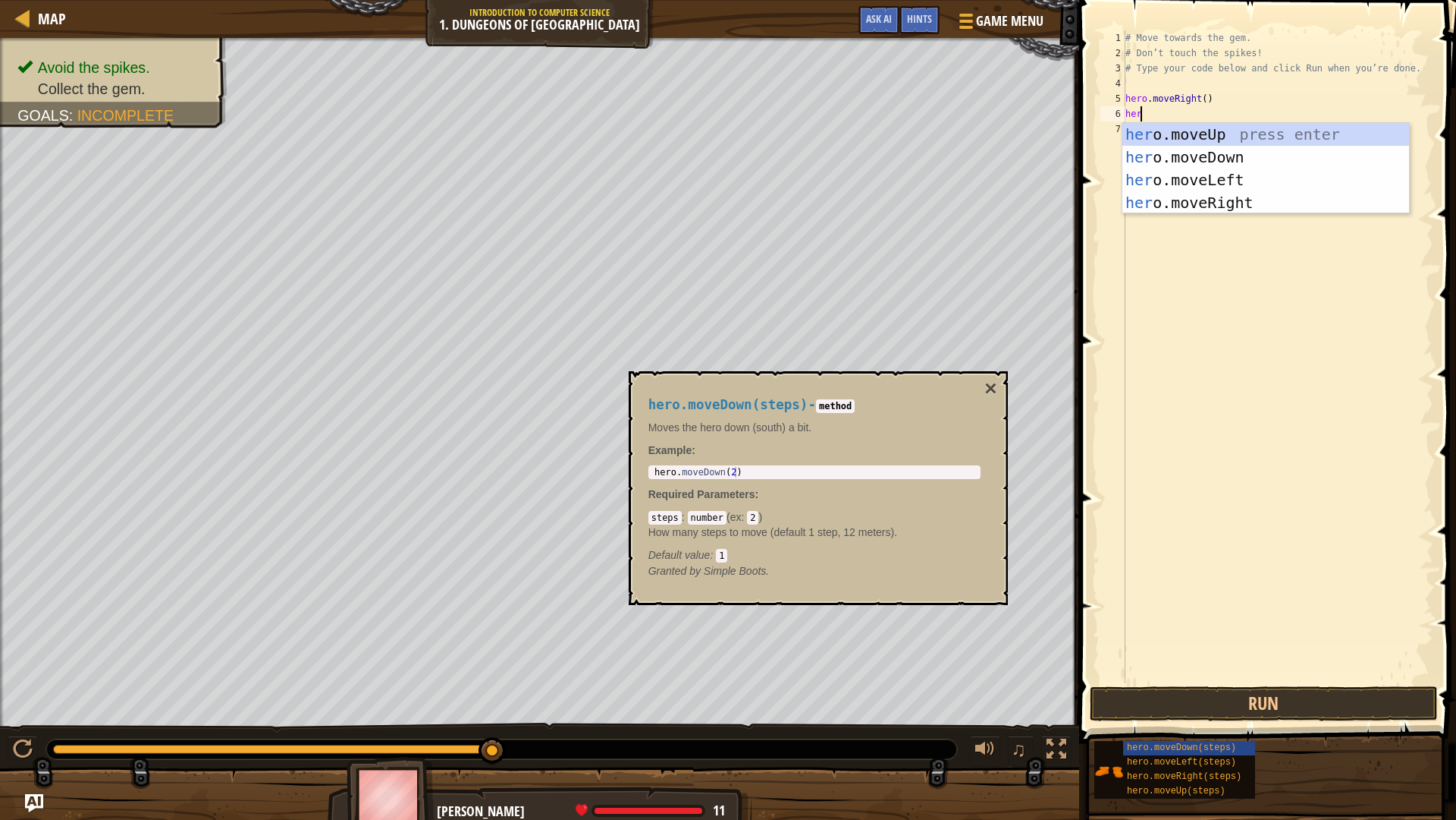
type textarea "hero"
click at [1205, 158] on div "hero .moveUp press enter hero .moveDown press enter hero .moveLeft press enter …" at bounding box center [1266, 191] width 287 height 137
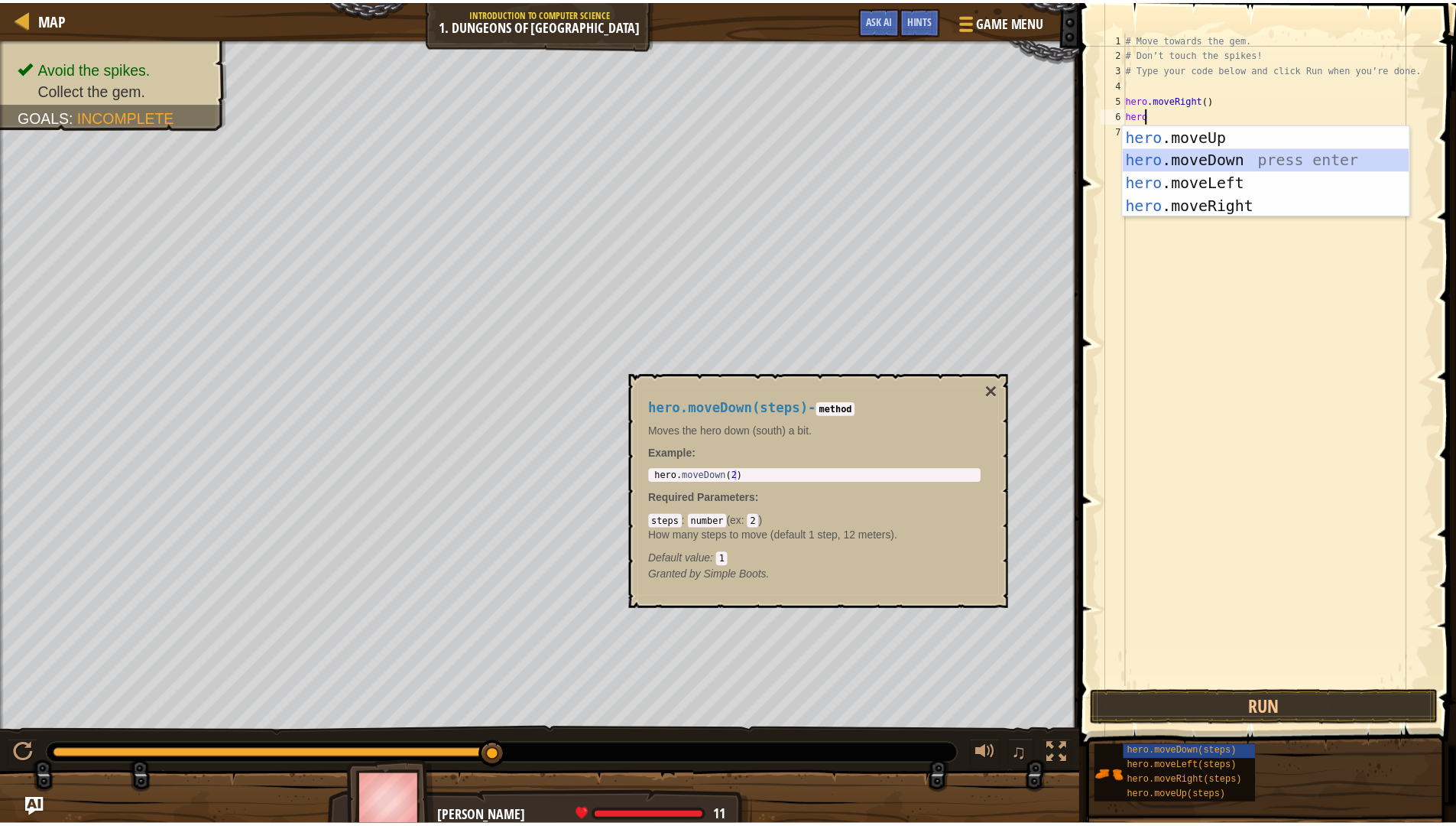
scroll to position [7, 0]
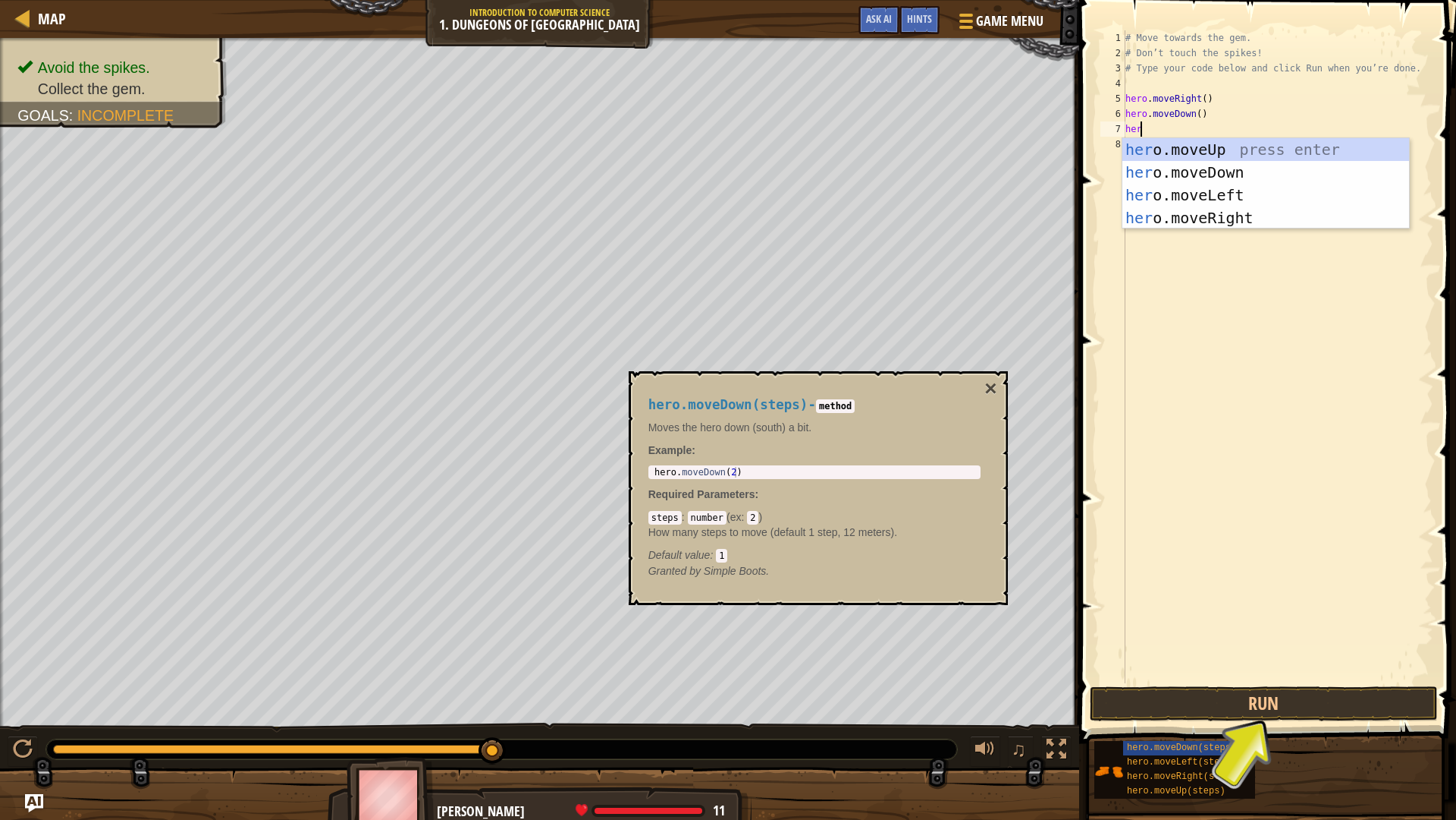
type textarea "hero"
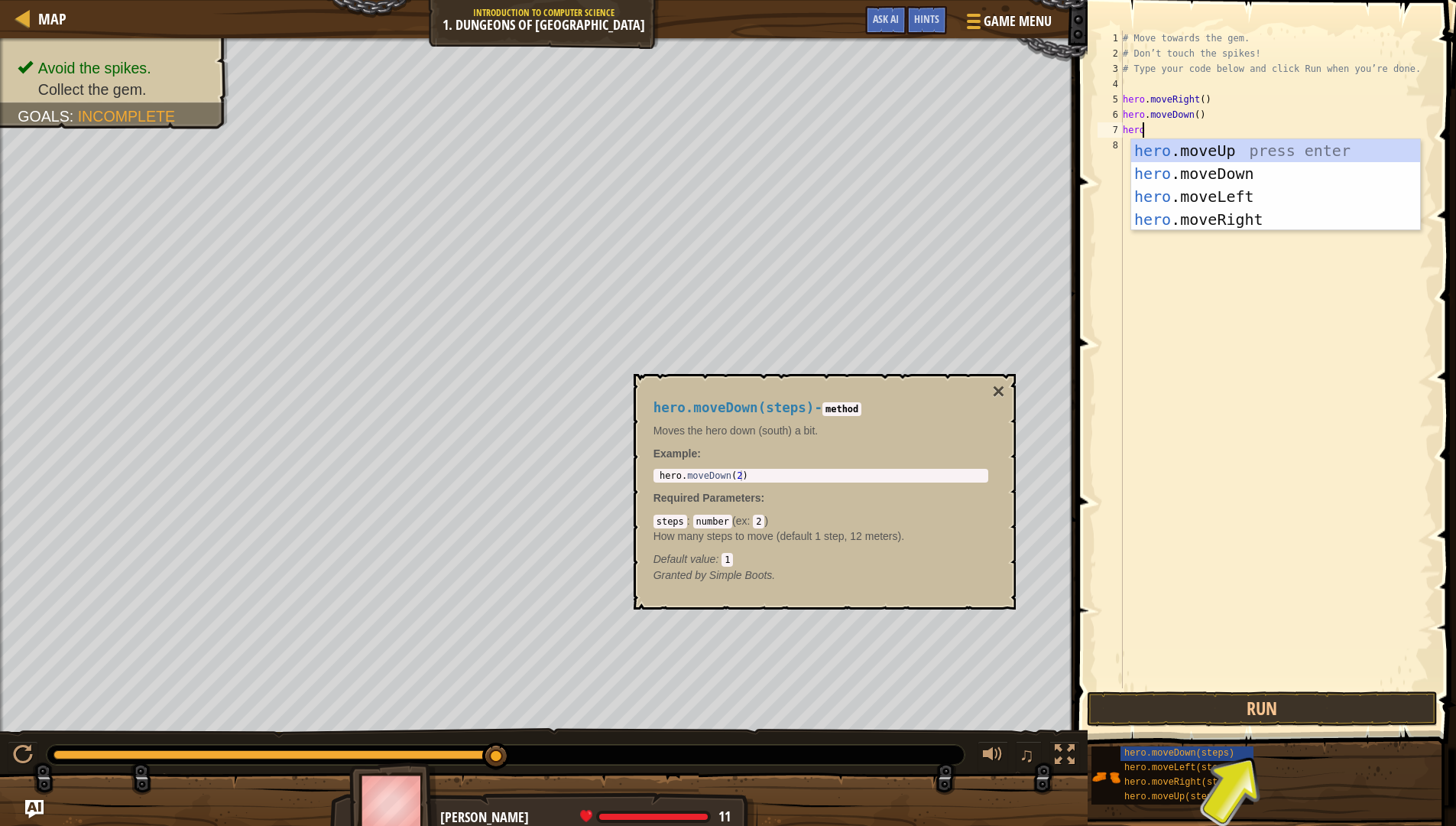
scroll to position [7, 1]
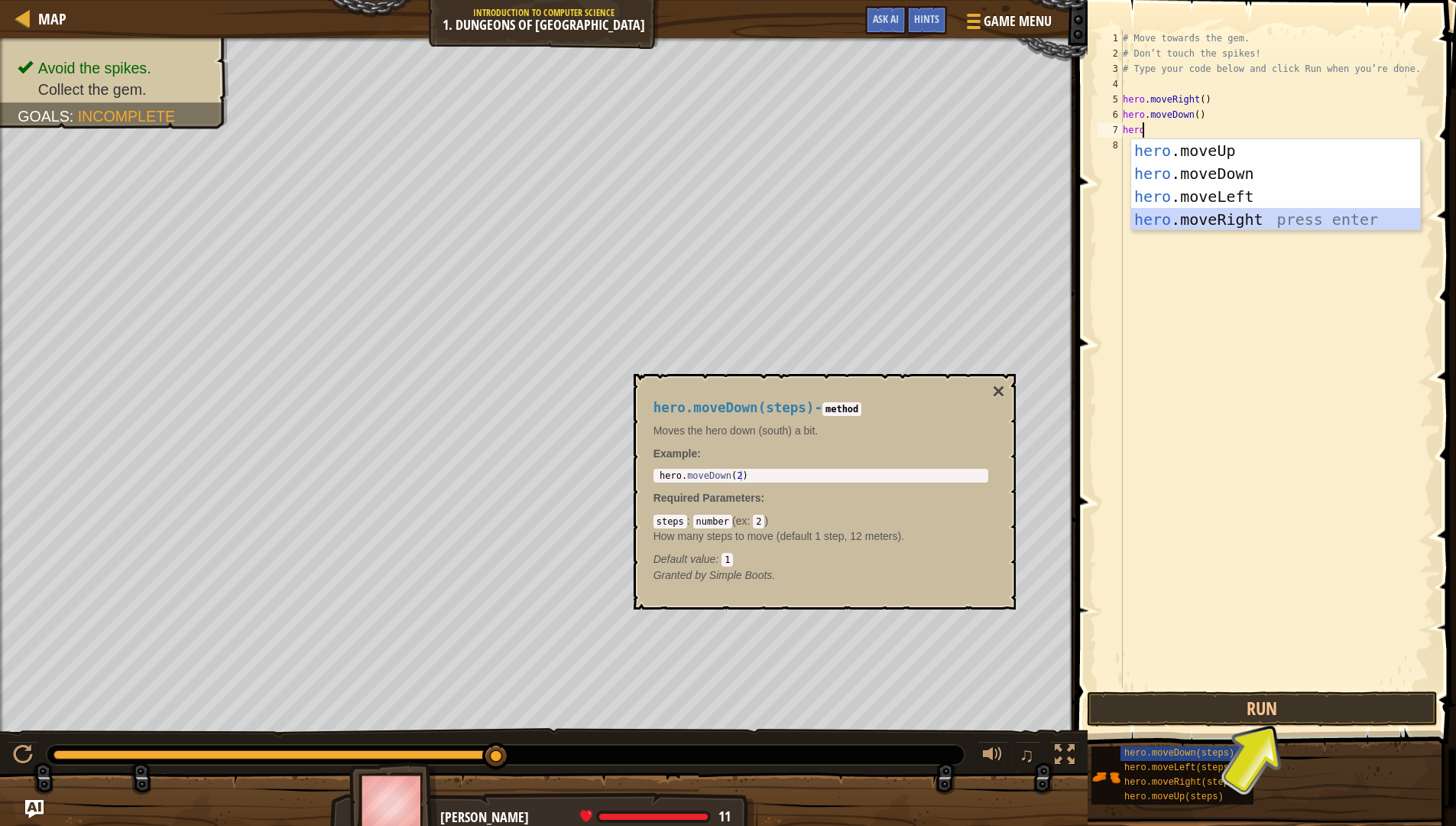
click at [1173, 227] on div "hero .moveUp press enter hero .moveDown press enter hero .moveLeft press enter …" at bounding box center [1275, 208] width 289 height 138
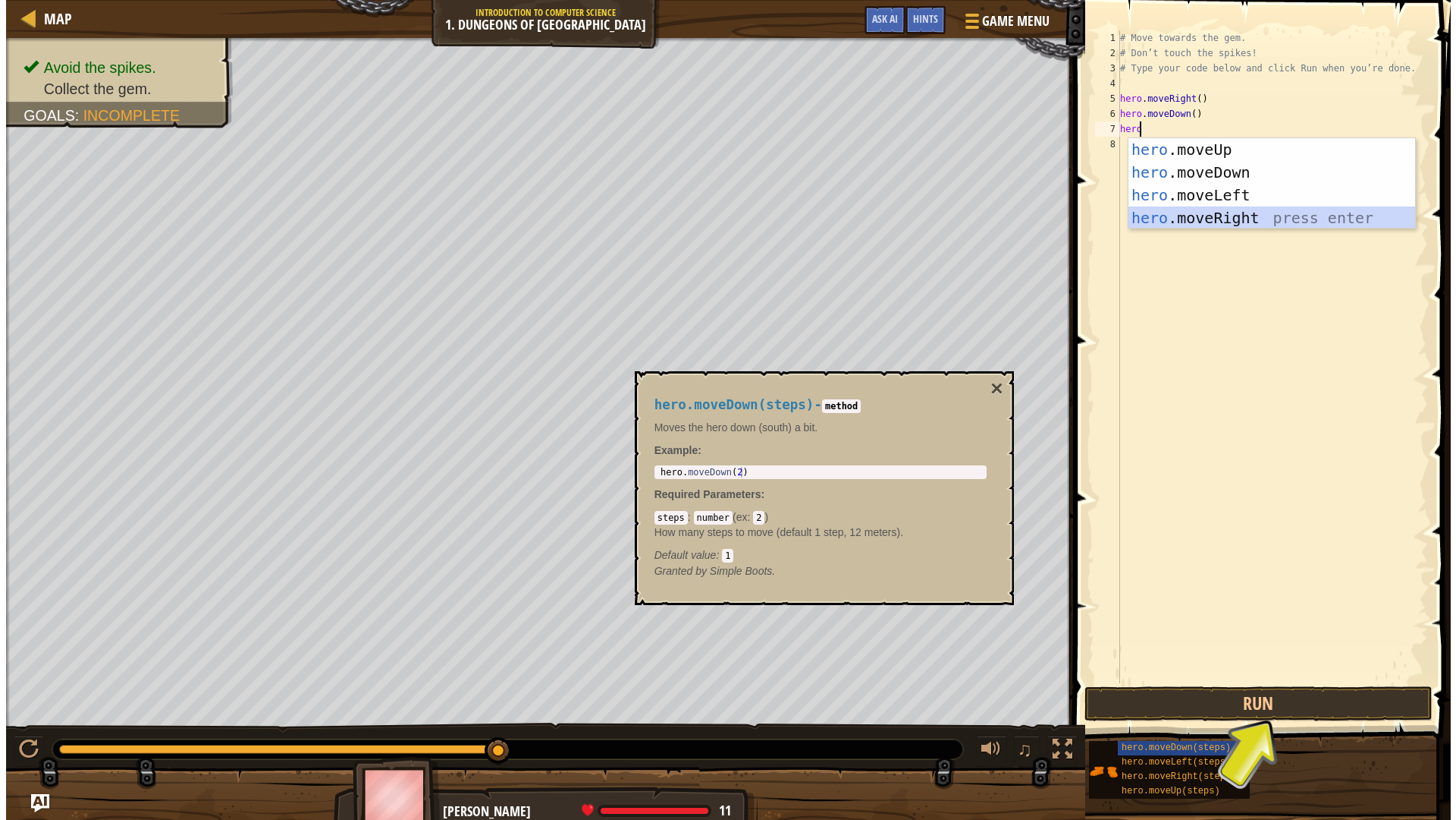
scroll to position [7, 0]
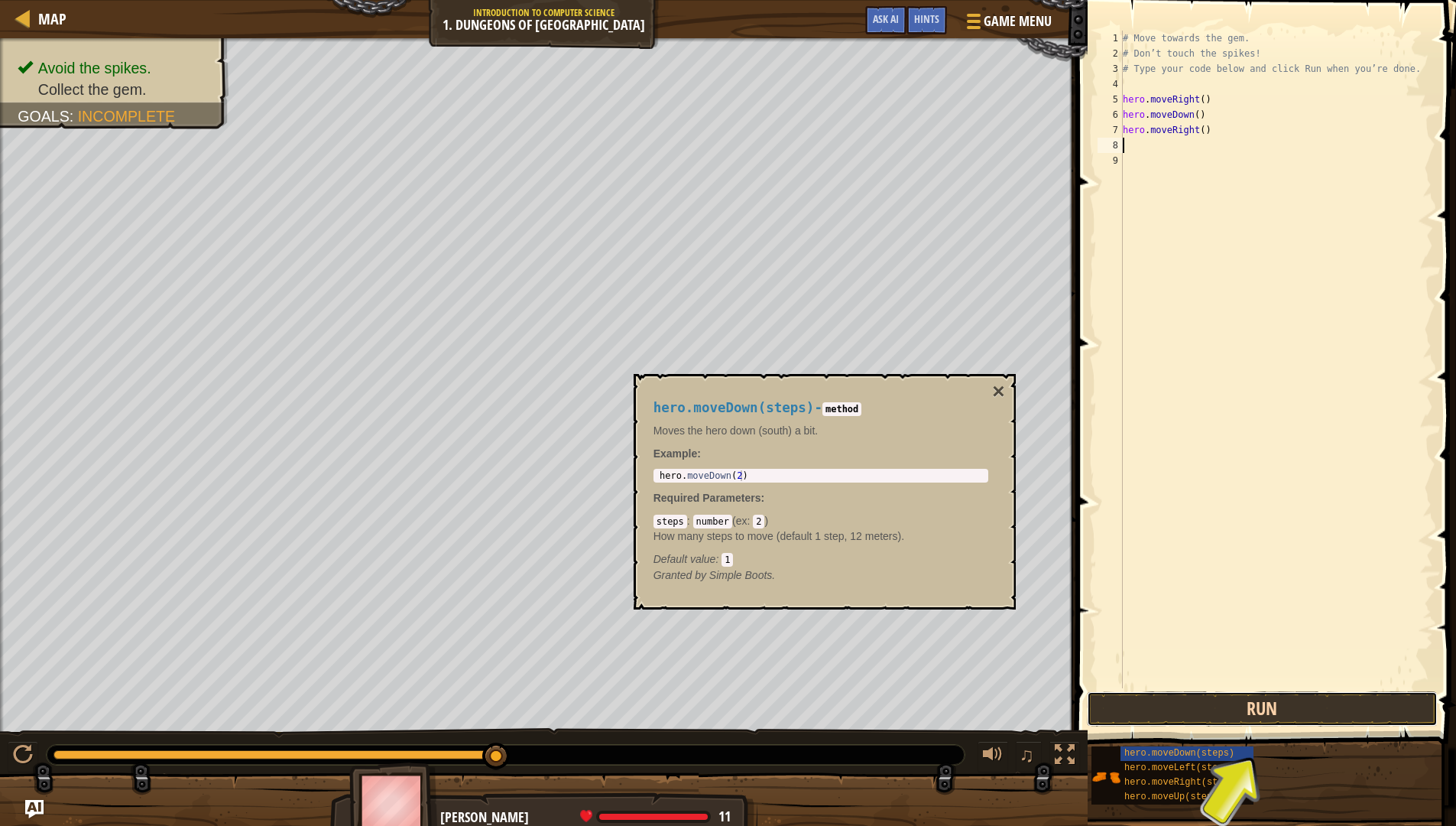
click at [1282, 695] on button "Run" at bounding box center [1262, 709] width 351 height 36
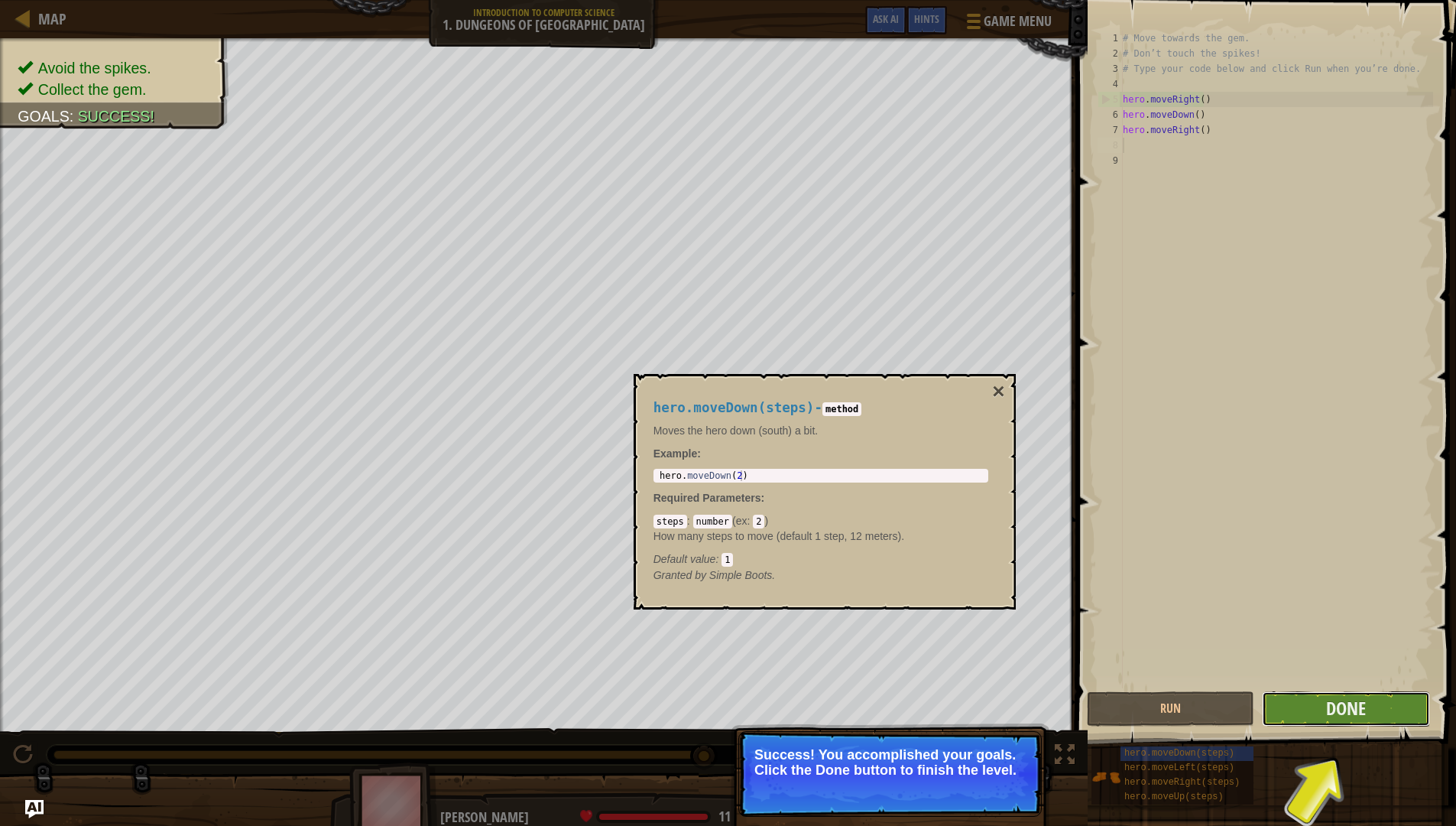
click at [1293, 695] on button "Done" at bounding box center [1345, 709] width 167 height 36
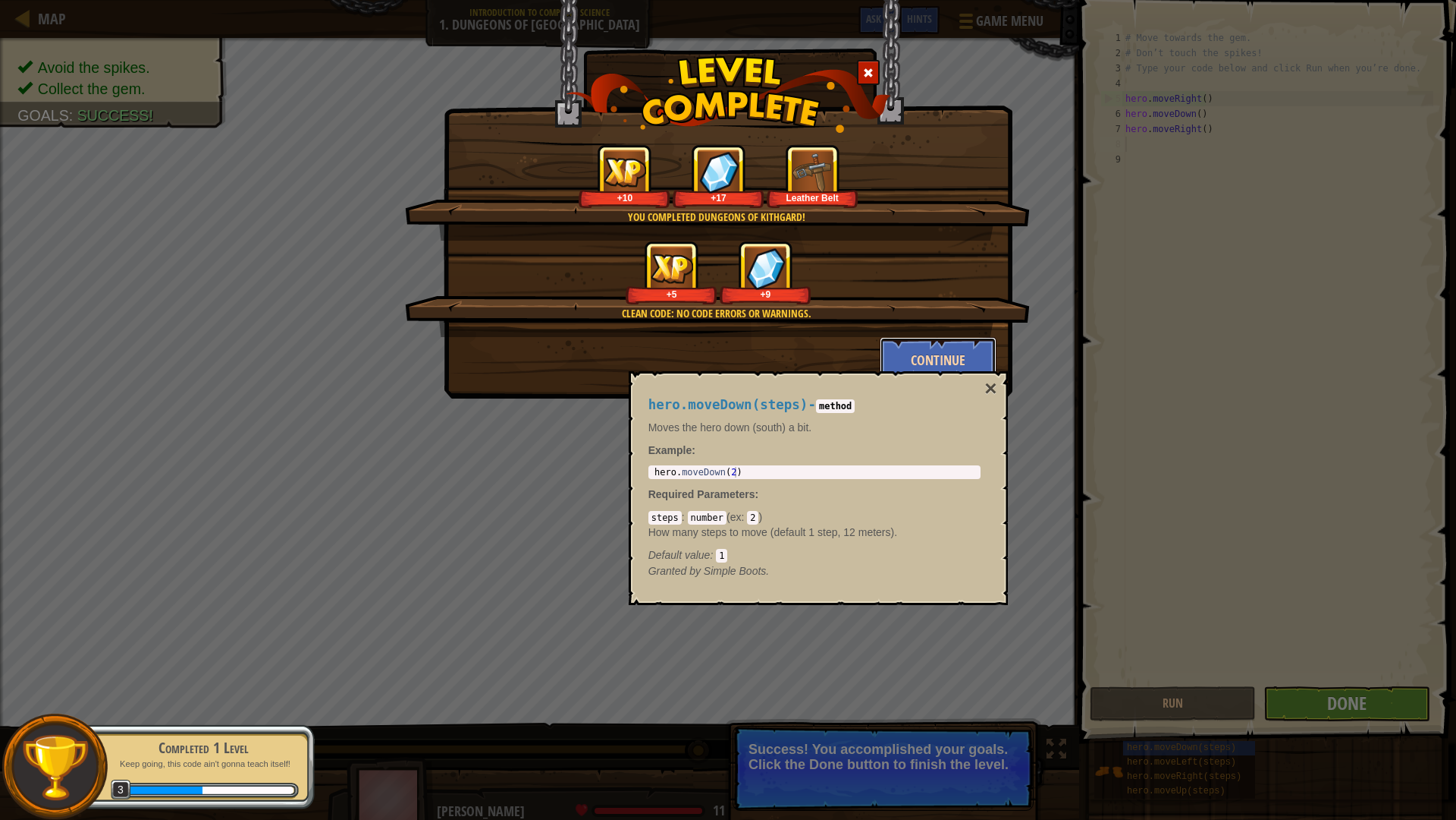
click at [923, 353] on button "Continue" at bounding box center [938, 360] width 117 height 46
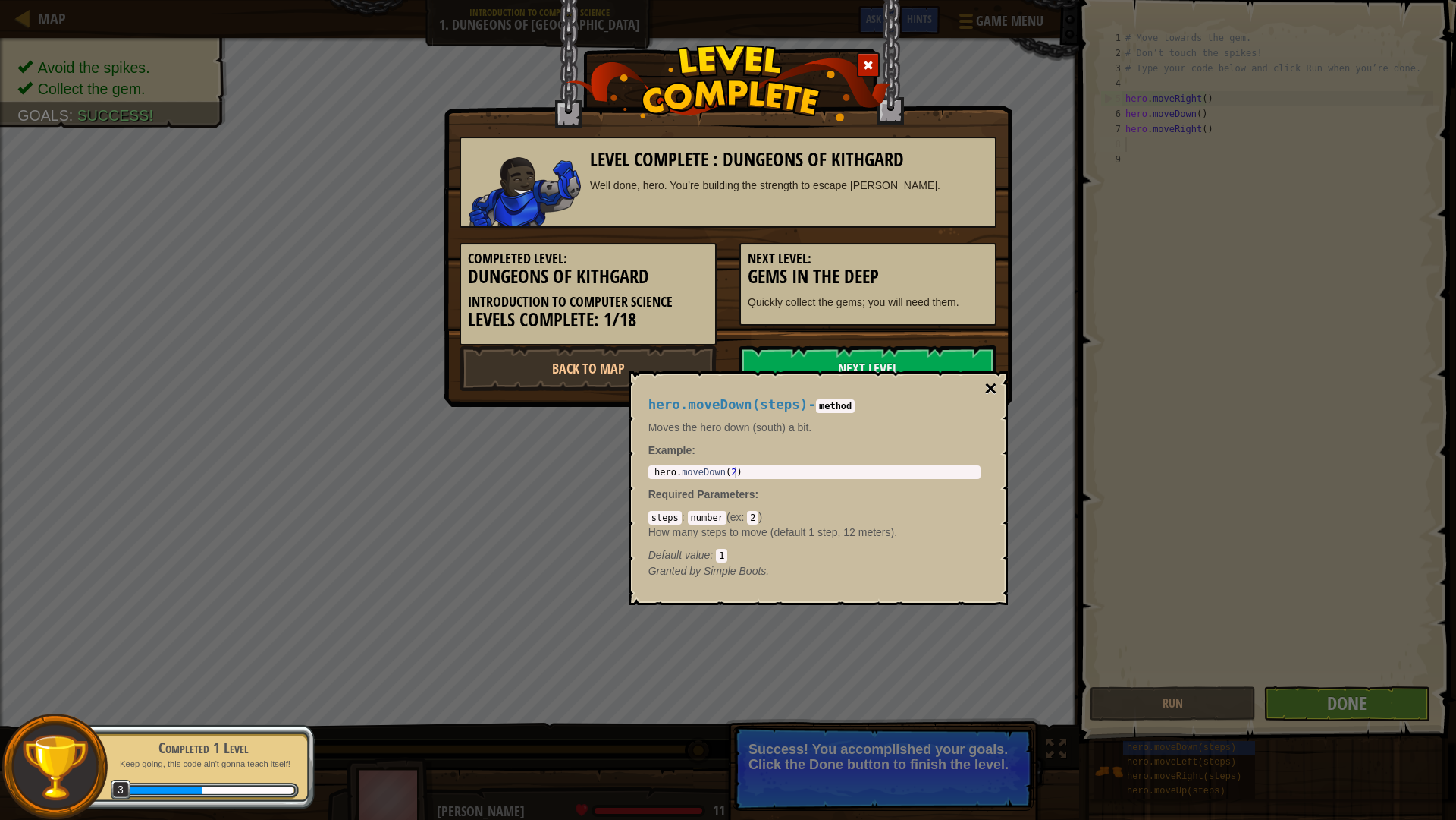
click at [989, 386] on button "×" at bounding box center [990, 389] width 12 height 21
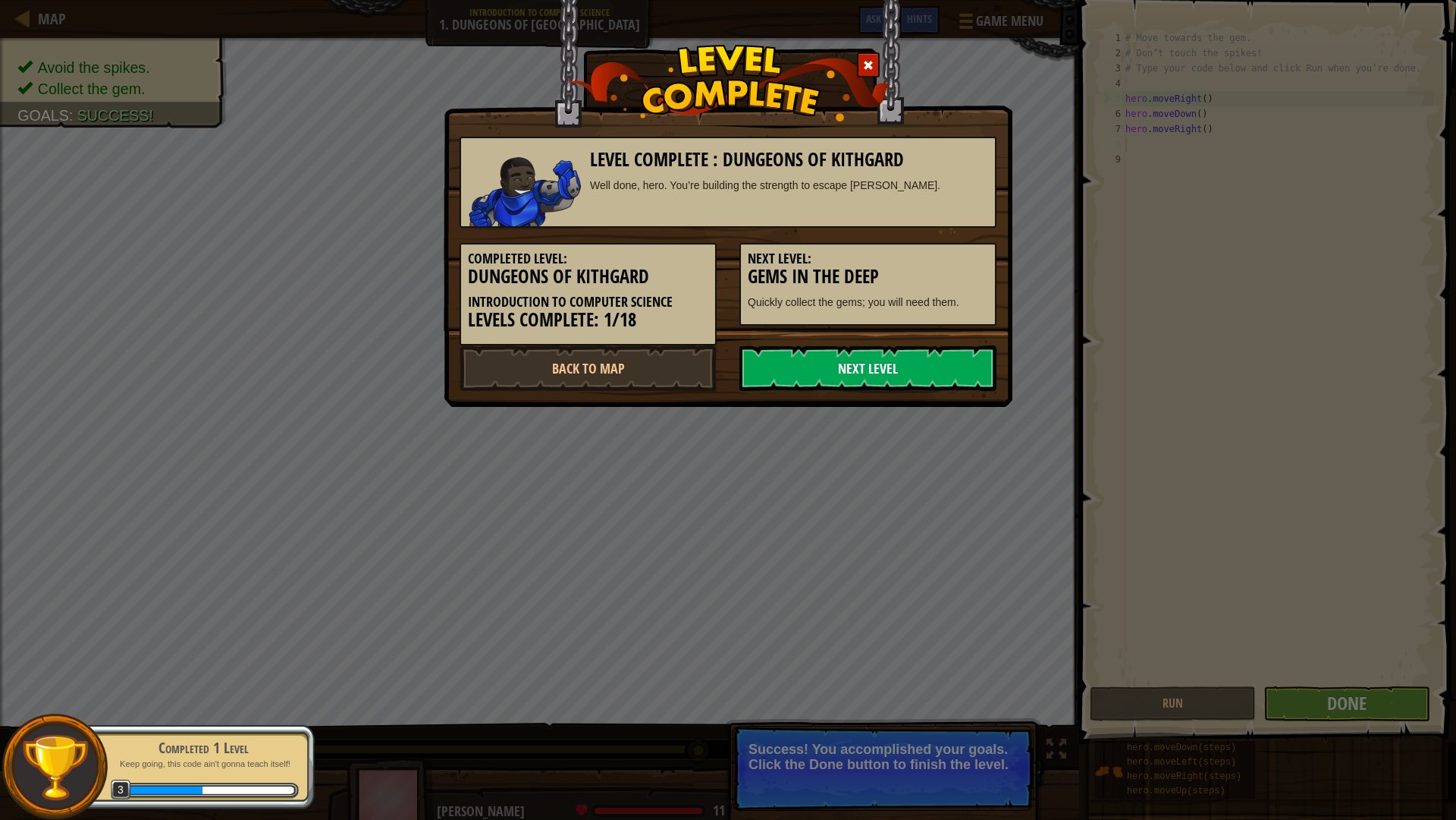
click at [842, 370] on link "Next Level" at bounding box center [868, 368] width 258 height 46
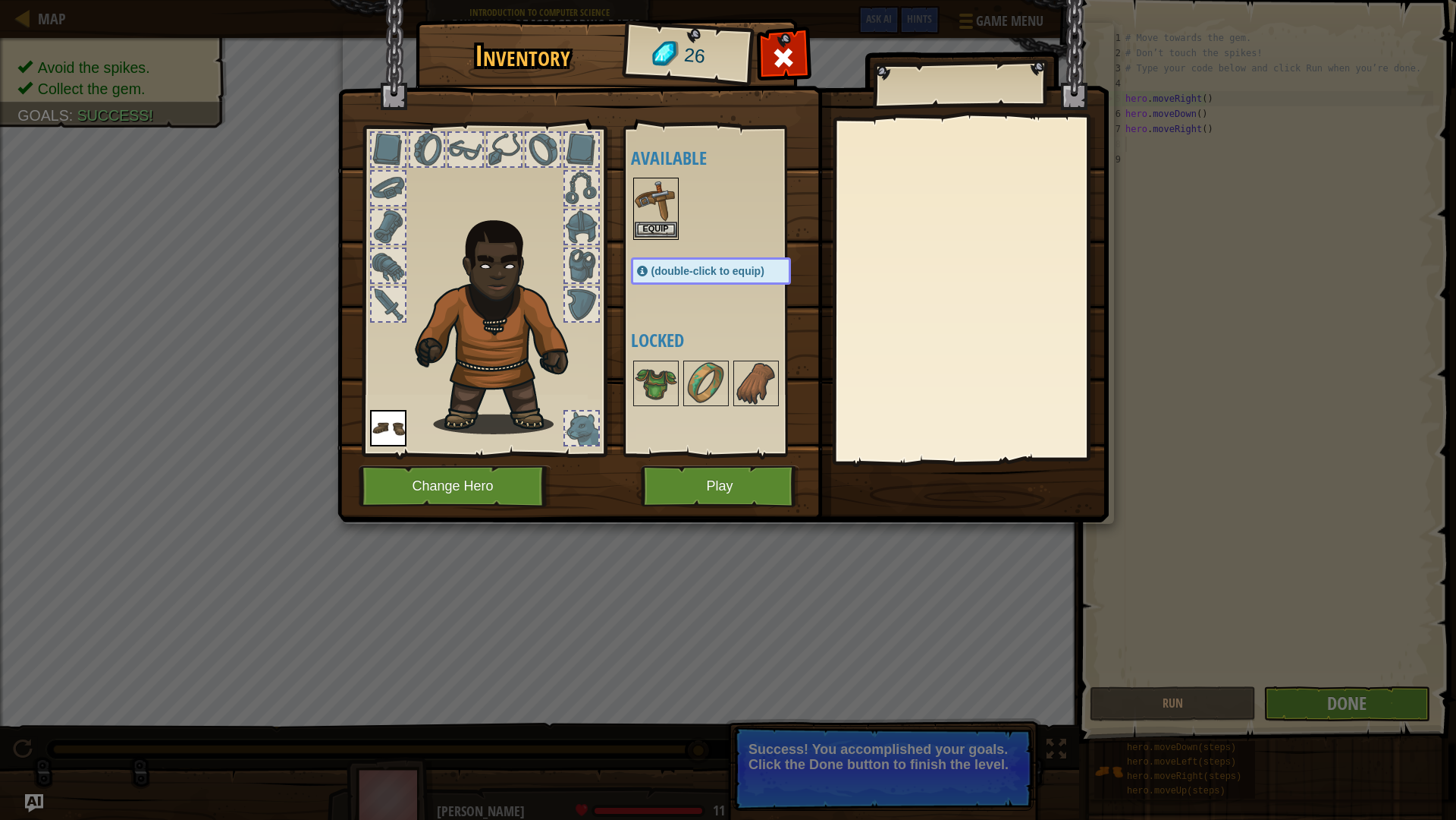
click at [672, 202] on img at bounding box center [655, 200] width 43 height 43
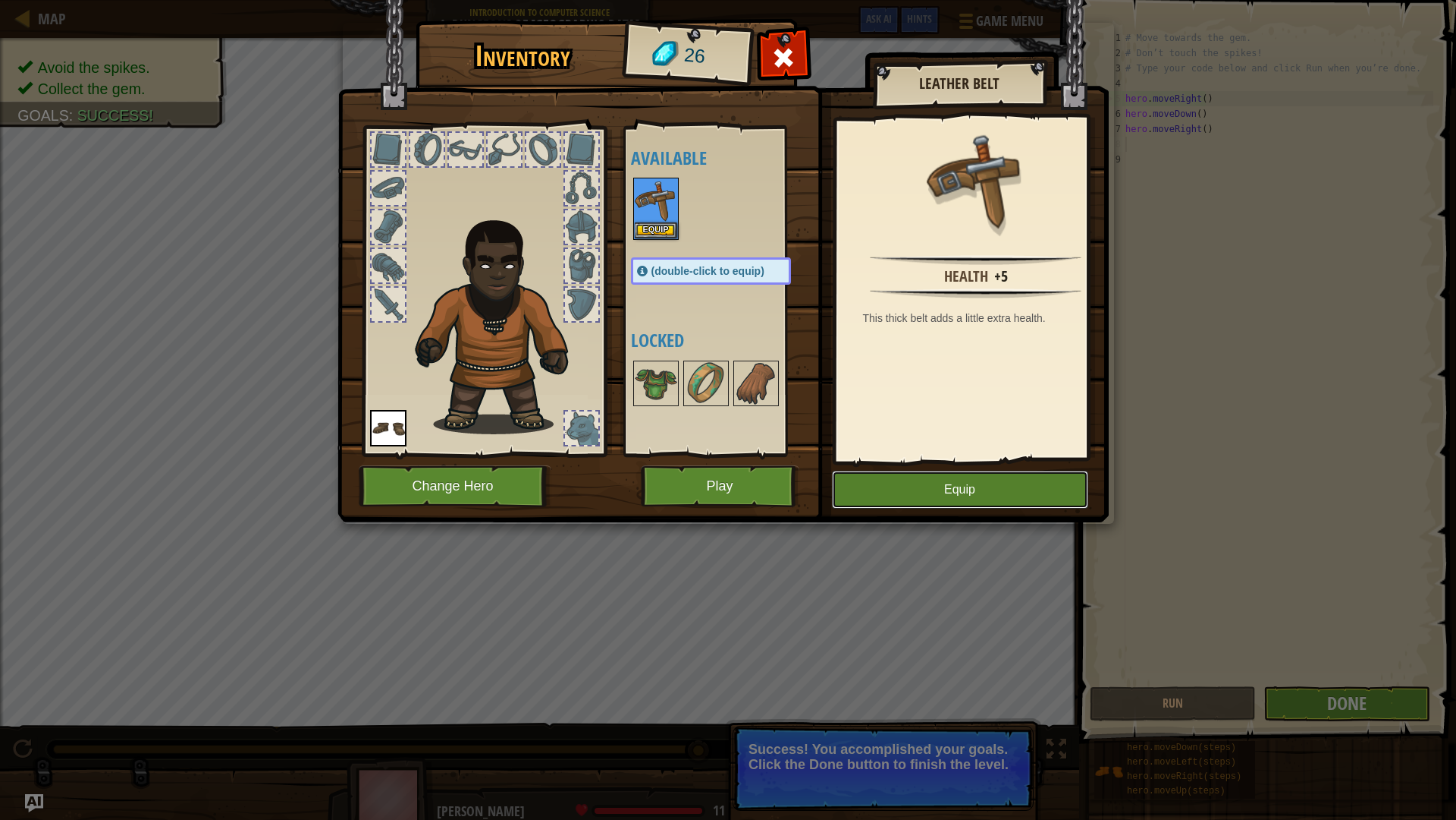
click at [928, 485] on button "Equip" at bounding box center [960, 490] width 257 height 38
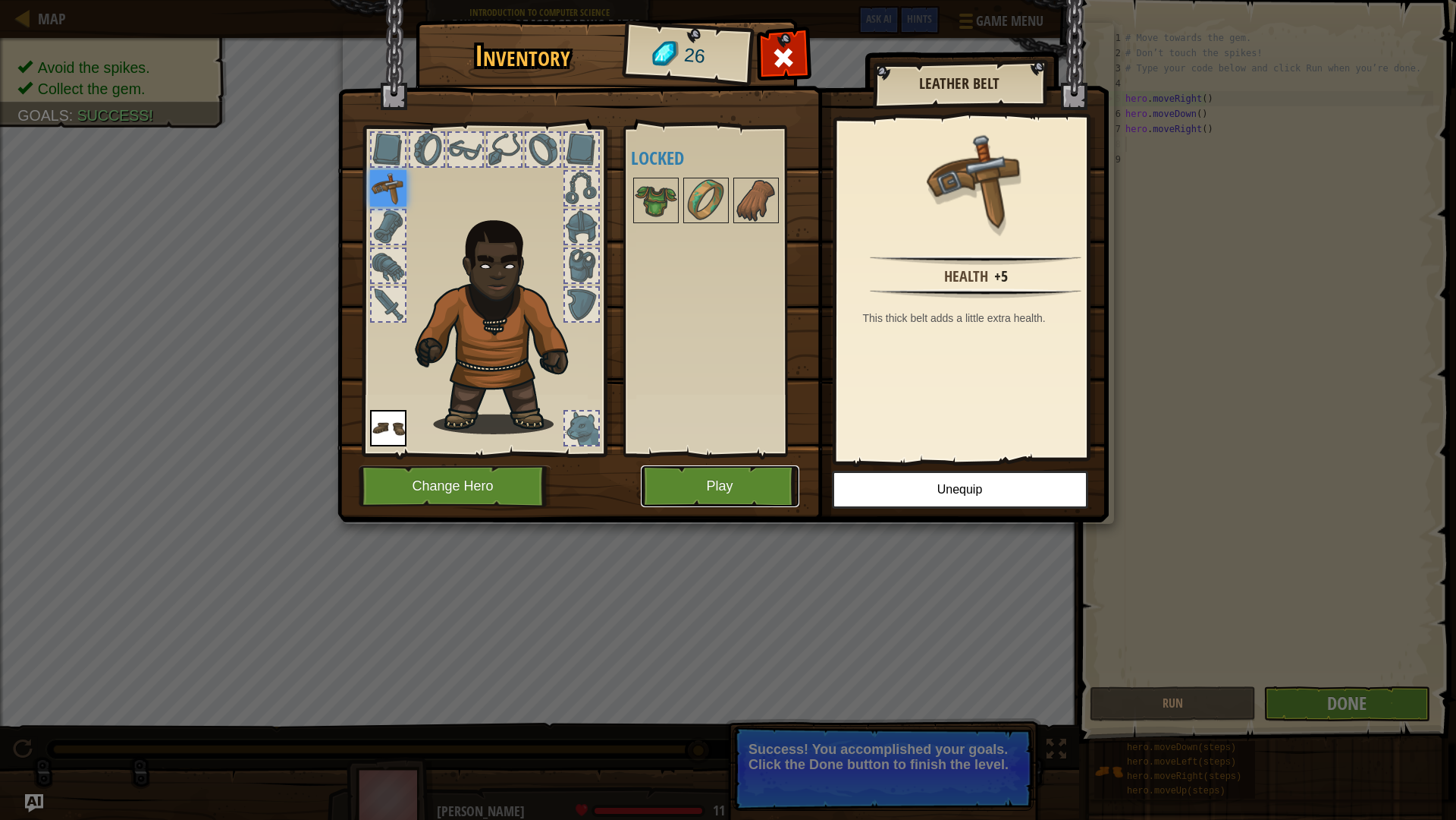
click at [775, 482] on button "Play" at bounding box center [720, 486] width 158 height 42
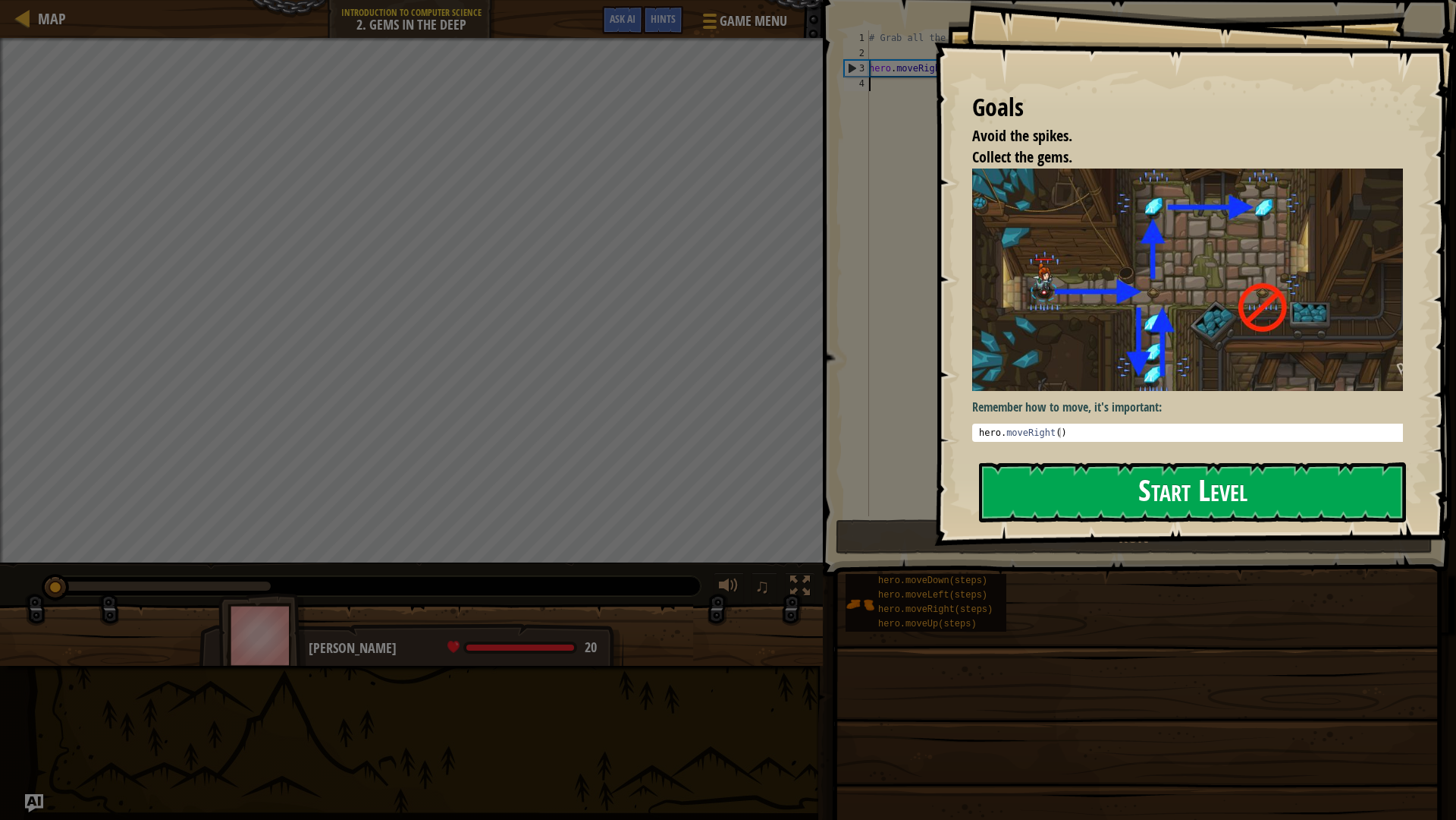
click at [1266, 483] on button "Start Level" at bounding box center [1193, 492] width 427 height 60
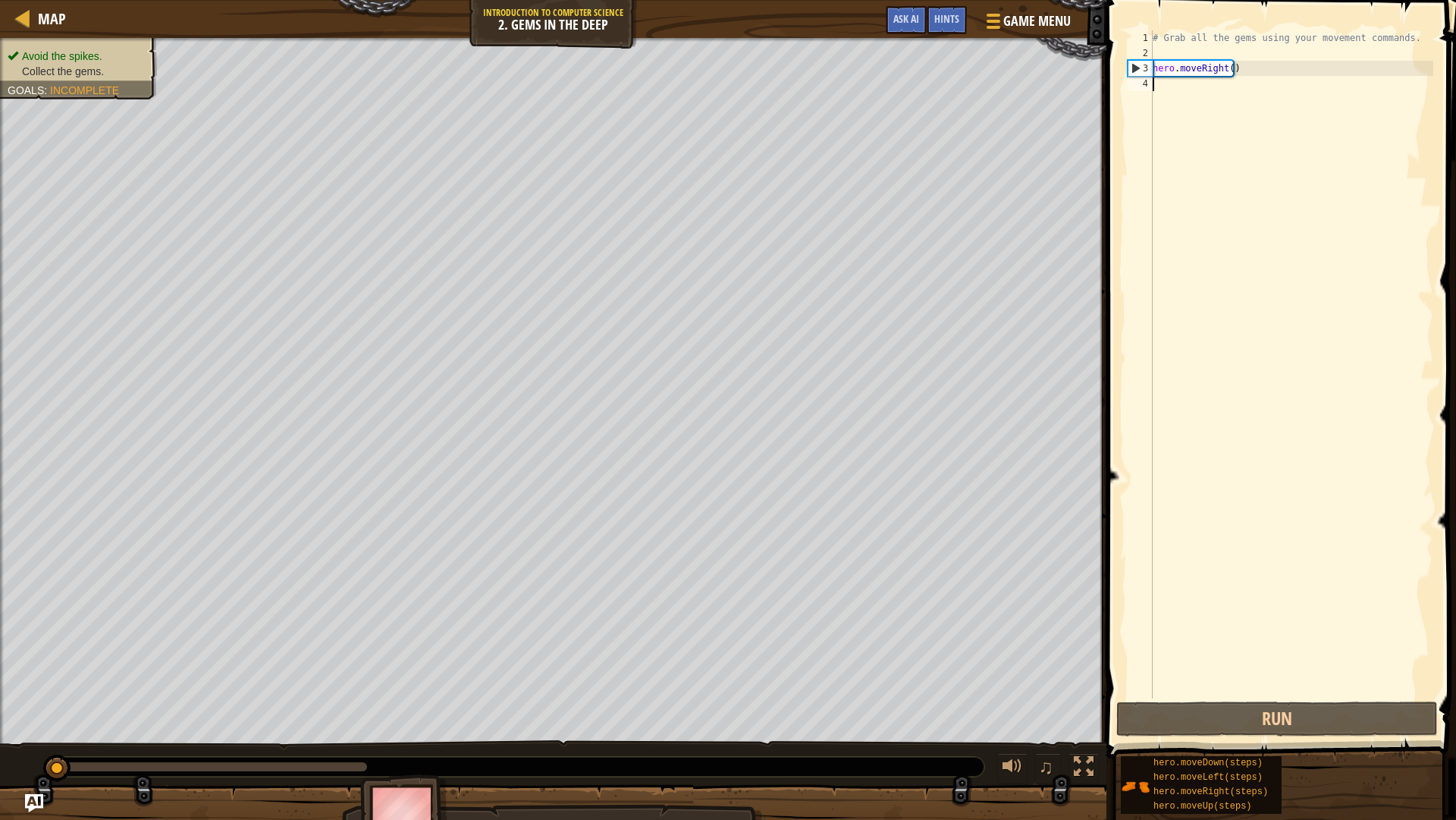
type textarea "h"
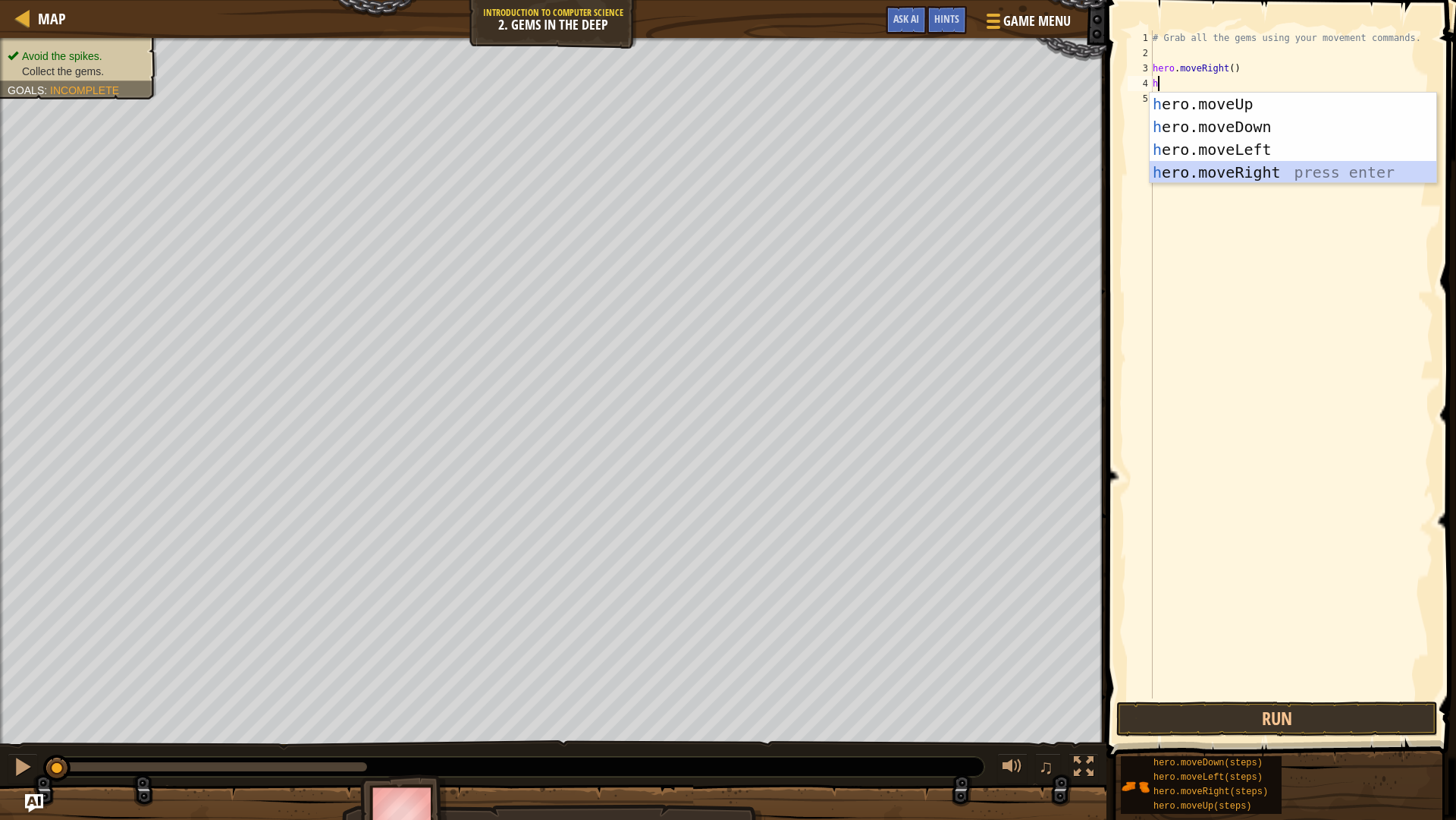
click at [1210, 165] on div "h ero.moveUp press enter h ero.moveDown press enter h ero.moveLeft press enter …" at bounding box center [1293, 160] width 287 height 137
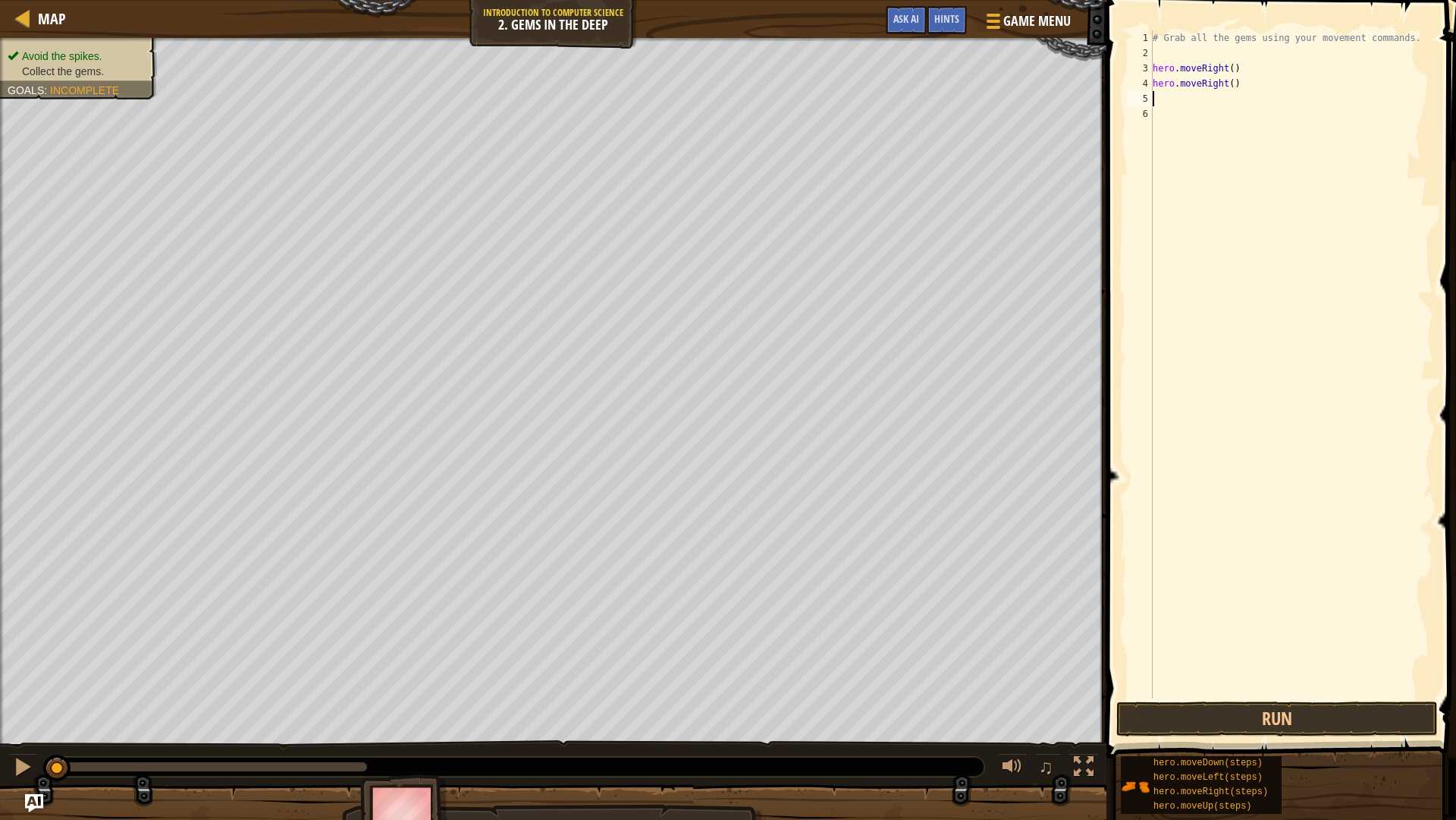
type textarea "h"
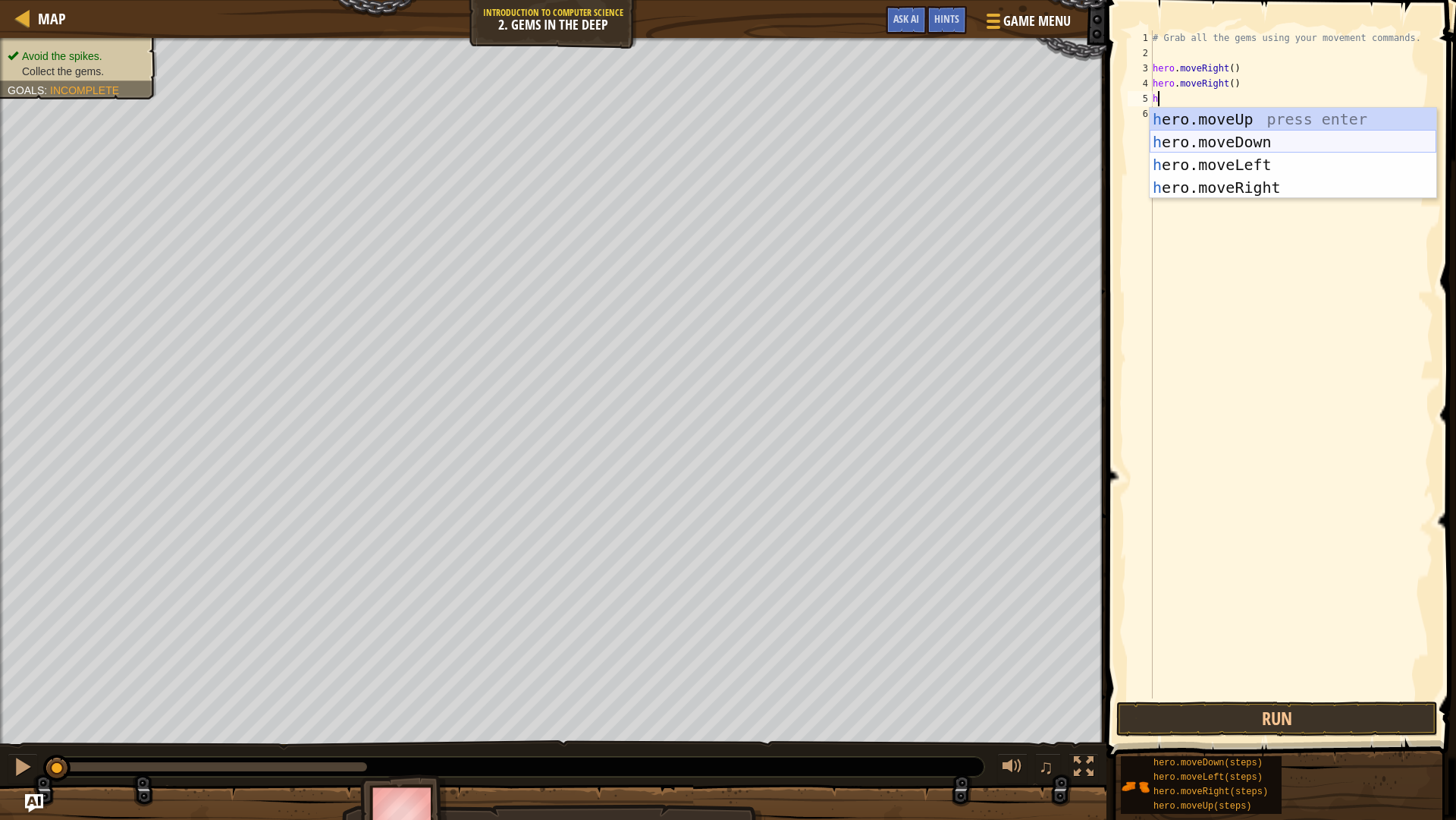
click at [1213, 137] on div "h ero.moveUp press enter h ero.moveDown press enter h ero.moveLeft press enter …" at bounding box center [1293, 176] width 287 height 137
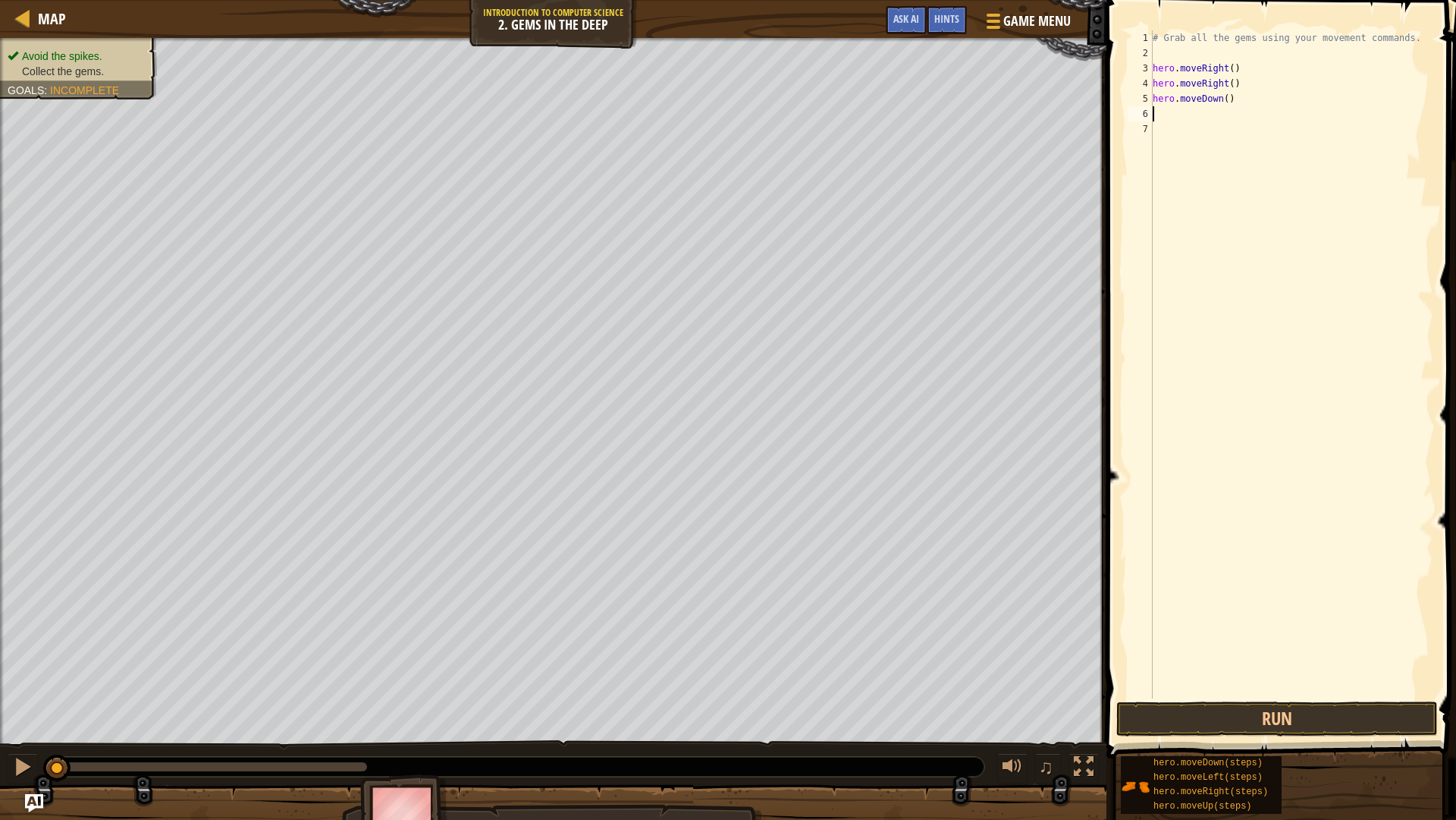
type textarea "h"
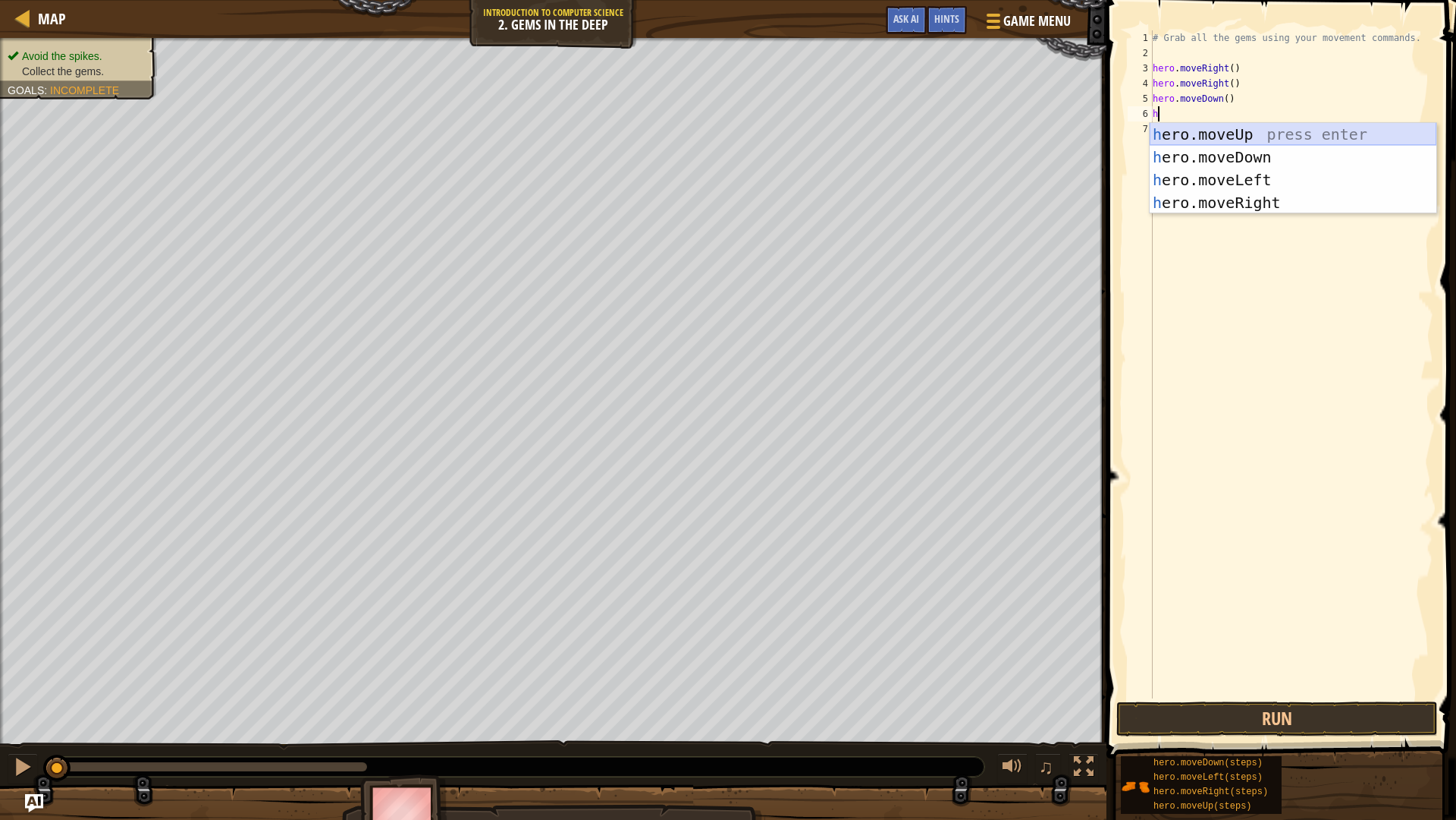
click at [1208, 133] on div "h ero.moveUp press enter h ero.moveDown press enter h ero.moveLeft press enter …" at bounding box center [1293, 191] width 287 height 137
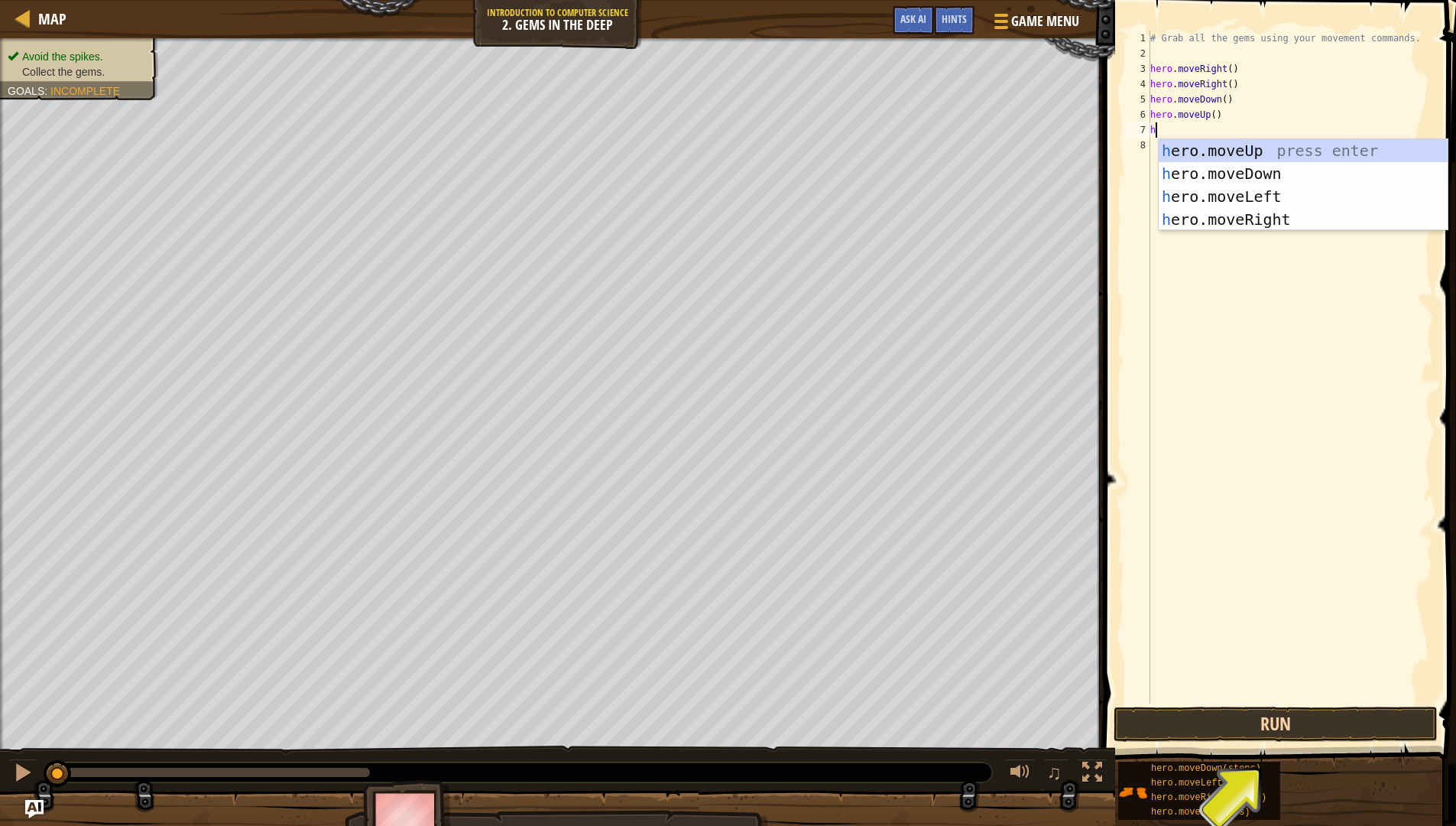
type textarea "h"
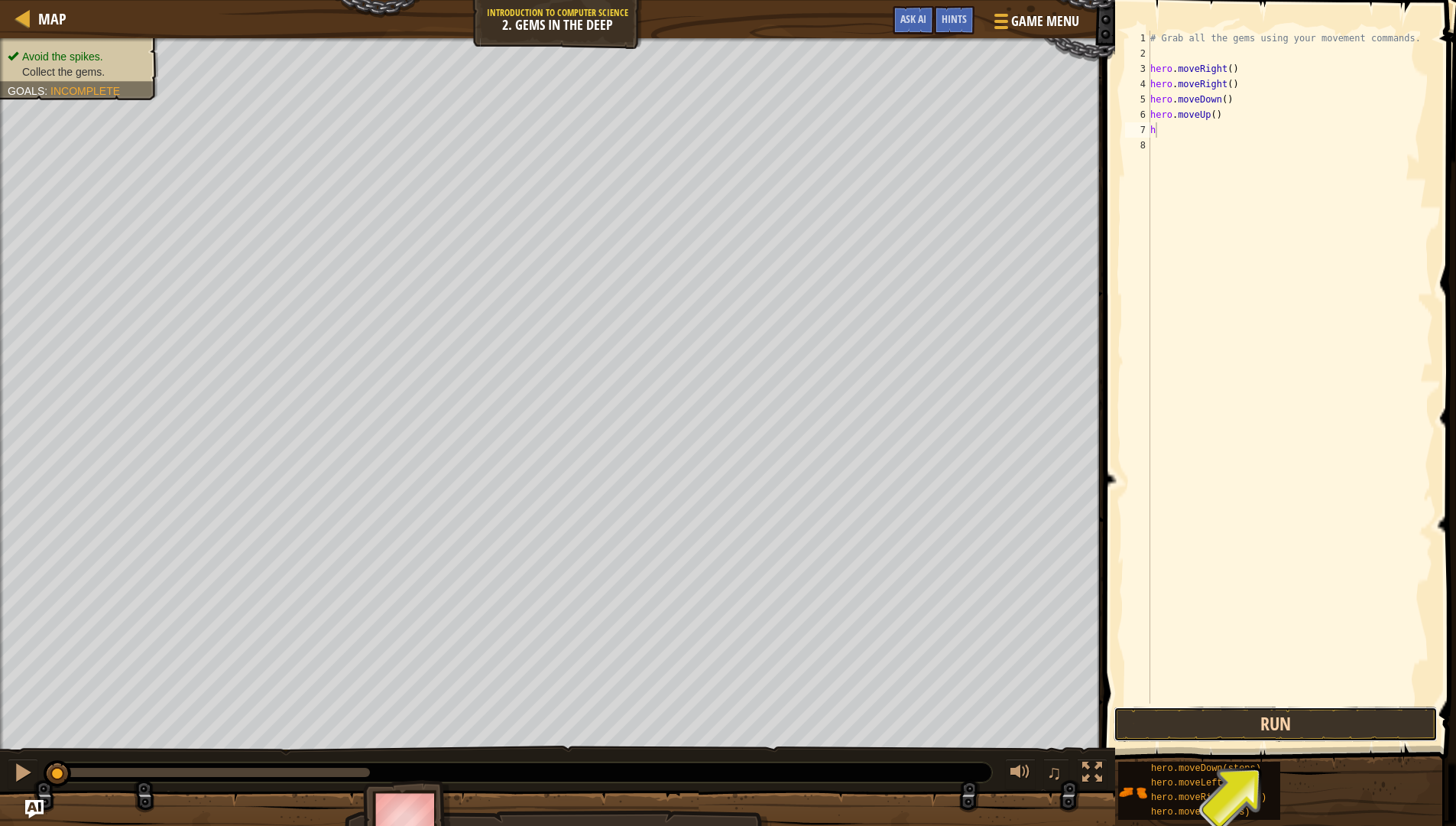
click at [1300, 695] on button "Run" at bounding box center [1274, 724] width 324 height 36
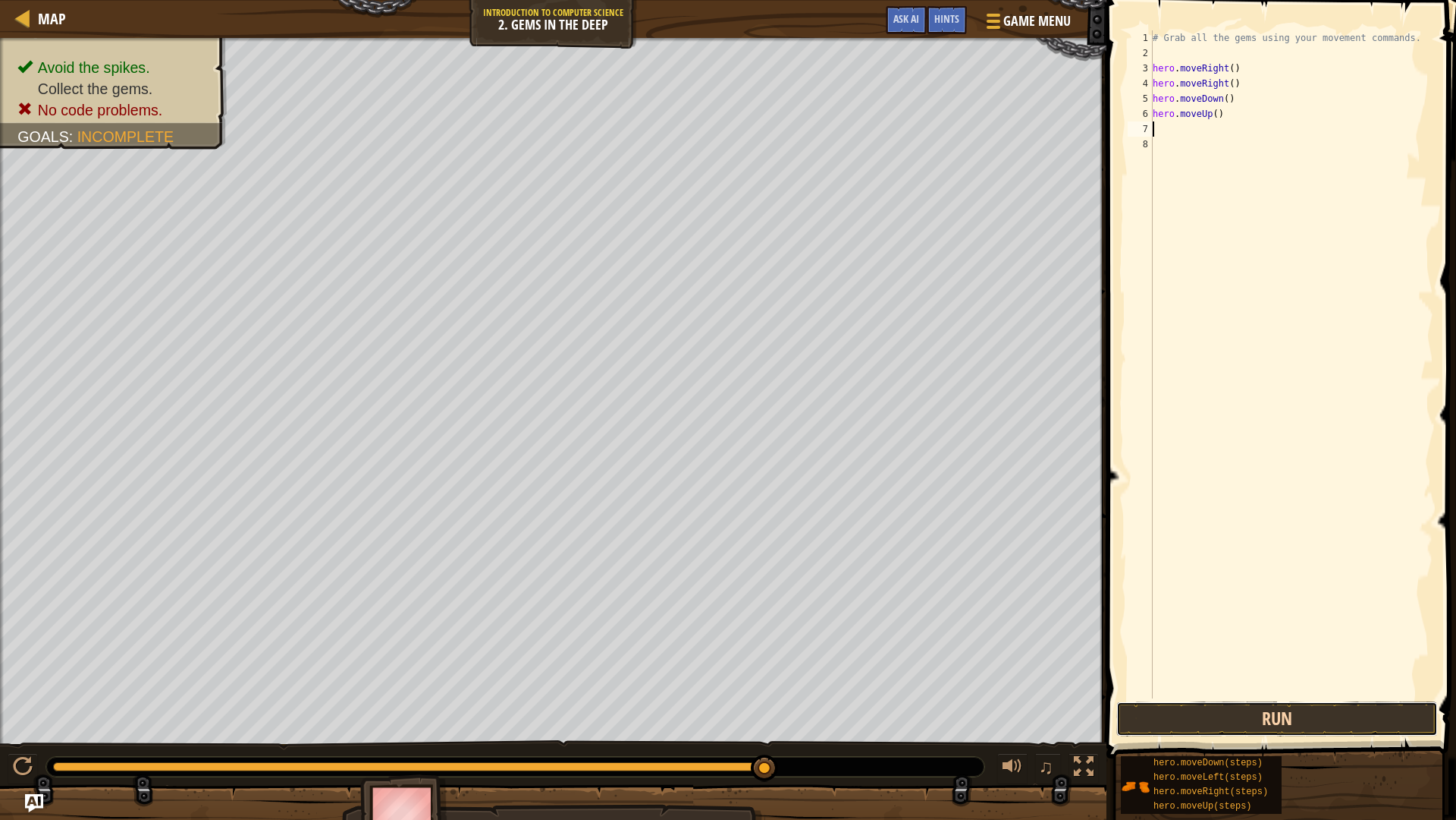
click at [1230, 690] on button "Run" at bounding box center [1277, 719] width 322 height 35
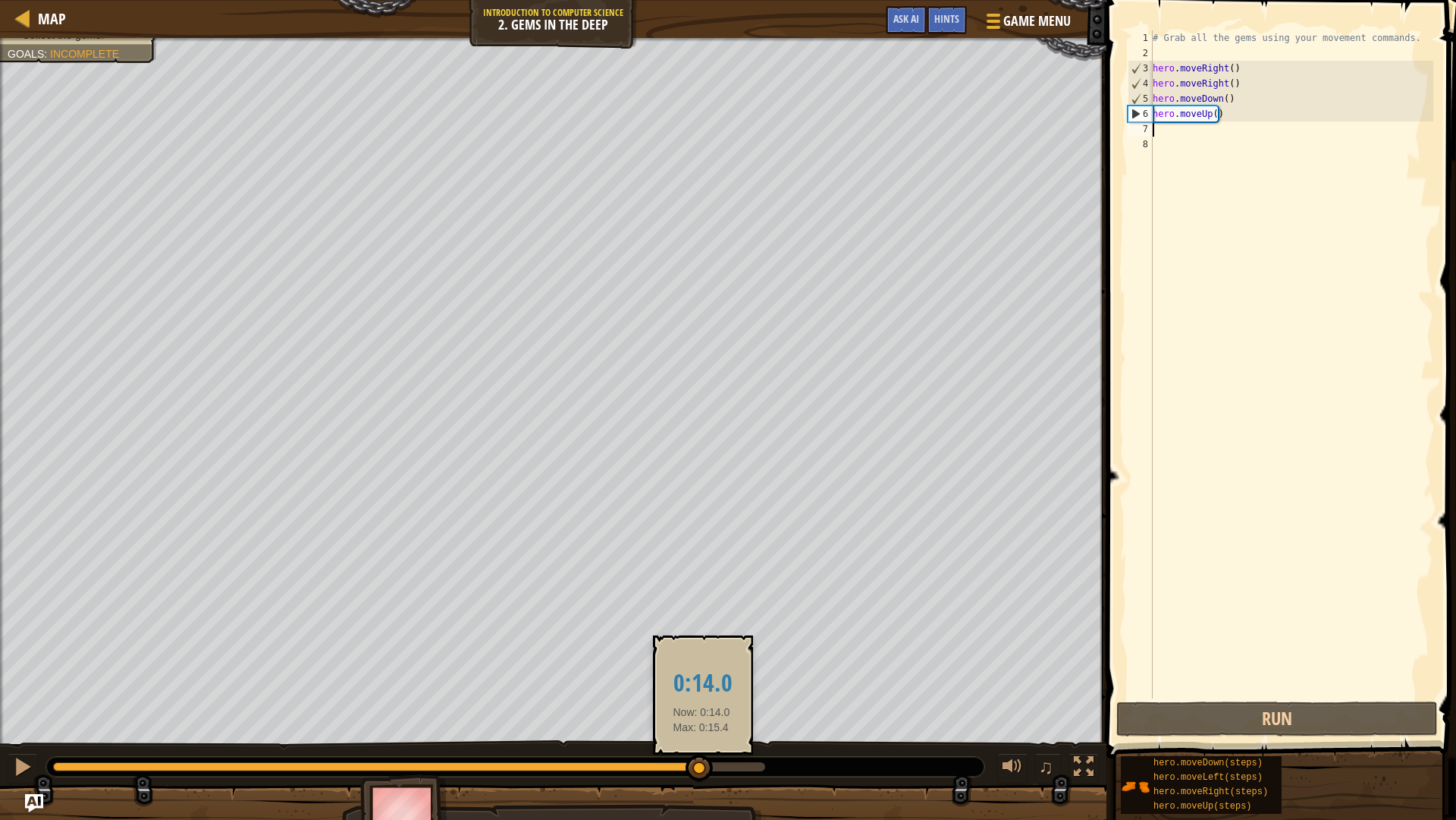
drag, startPoint x: 762, startPoint y: 768, endPoint x: 682, endPoint y: 767, distance: 80.0
click at [686, 690] on div at bounding box center [699, 767] width 28 height 28
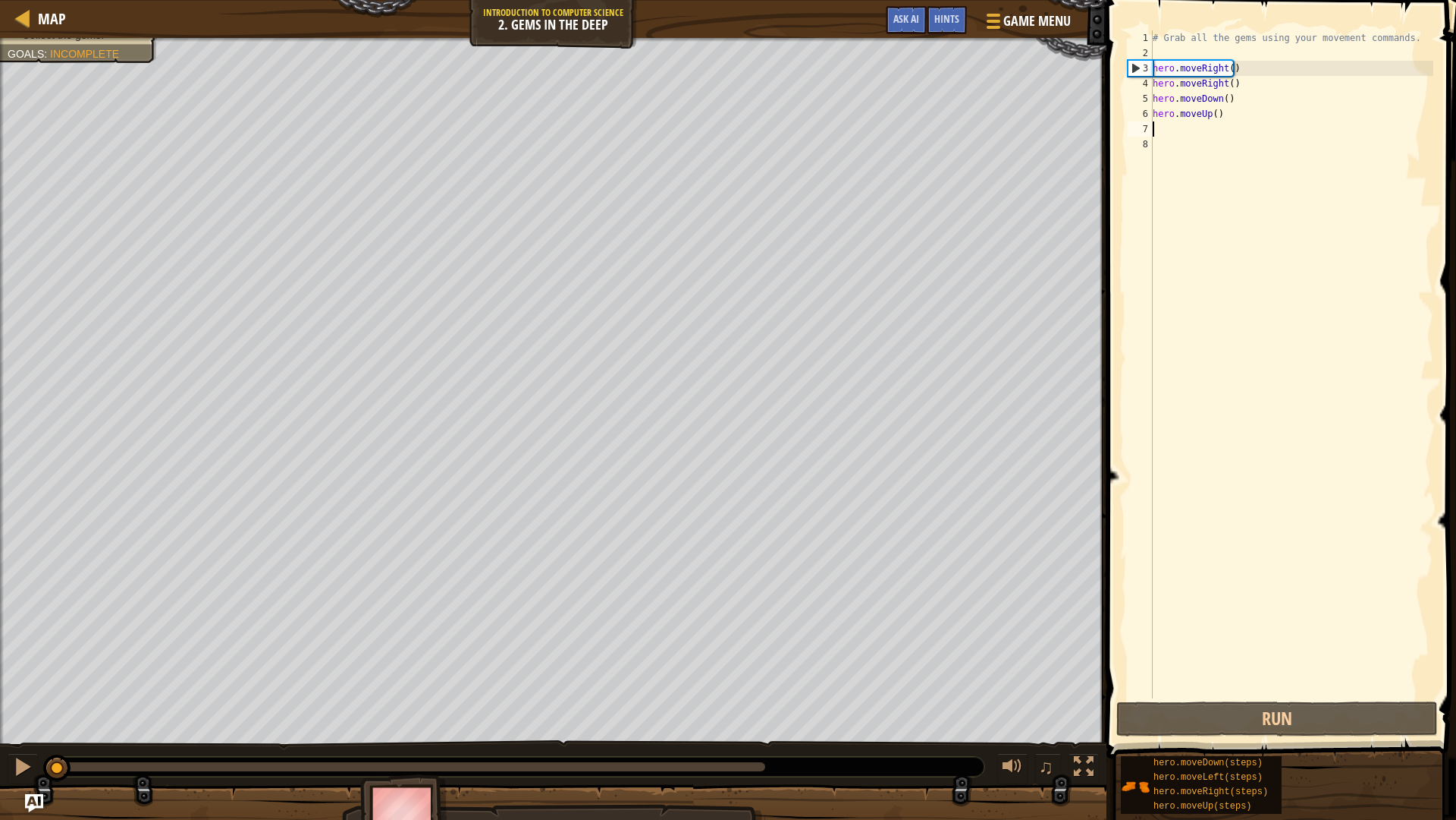
drag, startPoint x: 687, startPoint y: 765, endPoint x: 0, endPoint y: 590, distance: 708.9
click at [0, 590] on div "Avoid the spikes. Collect the gems. Goals : Incomplete ♫ [PERSON_NAME] 20 x: 11…" at bounding box center [728, 442] width 1456 height 809
click at [1241, 82] on div "# Grab all the gems using your movement commands. hero . moveRight ( ) hero . m…" at bounding box center [1291, 379] width 283 height 698
type textarea "h"
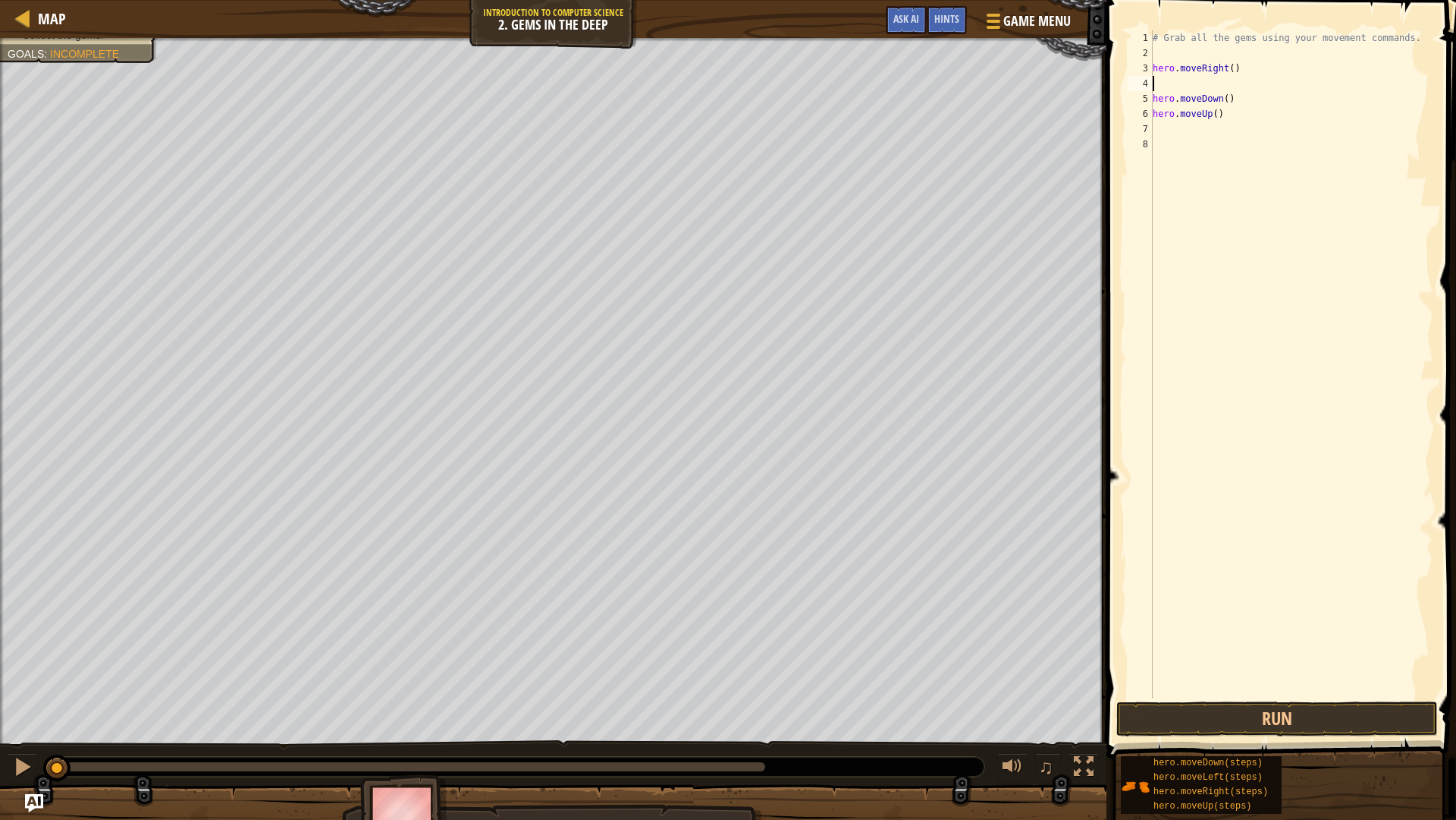
type textarea "hero.moveRight()"
click at [1227, 690] on button "Run" at bounding box center [1277, 719] width 322 height 35
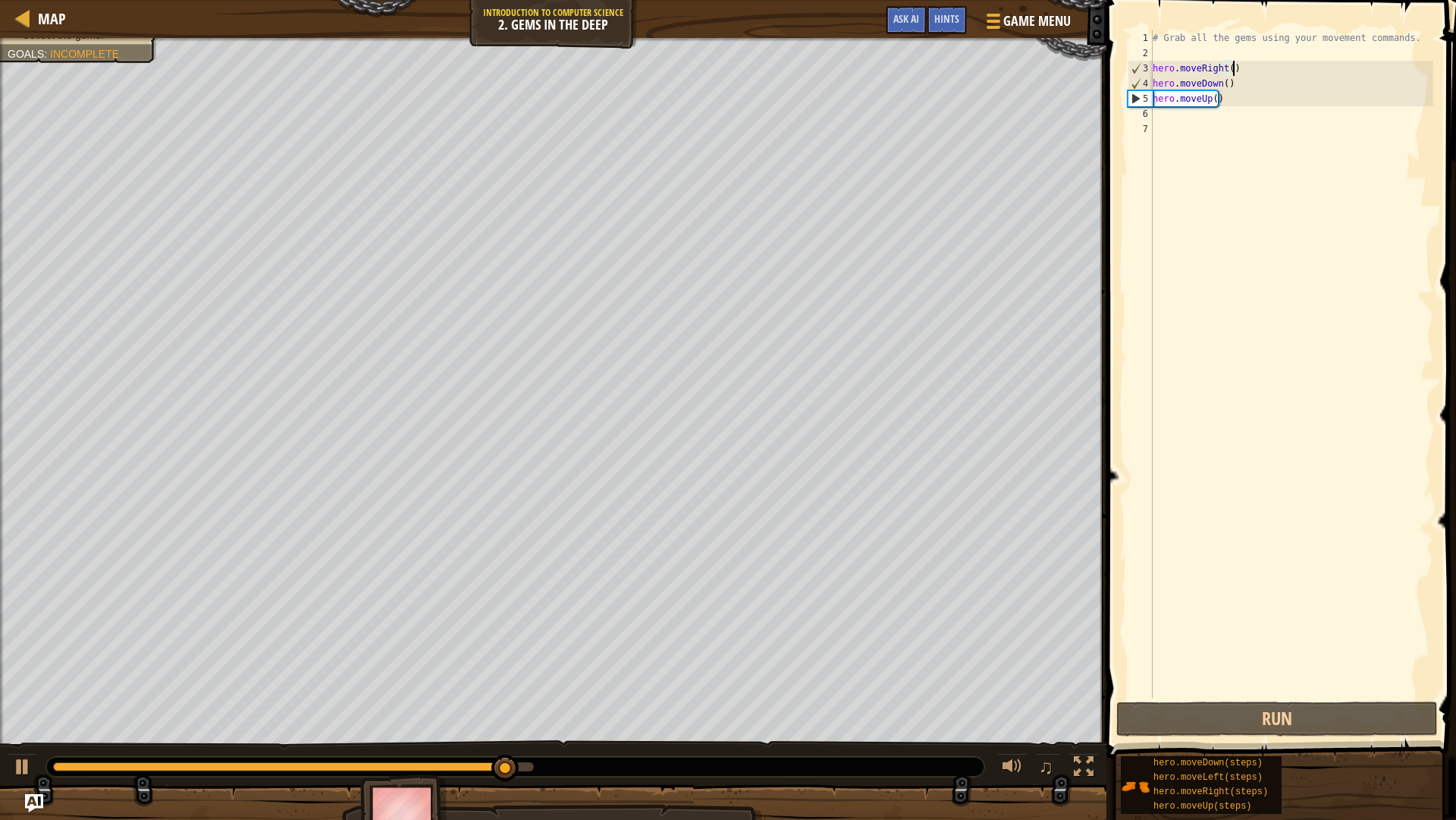
click at [1168, 120] on div "# Grab all the gems using your movement commands. hero . moveRight ( ) hero . m…" at bounding box center [1291, 379] width 283 height 698
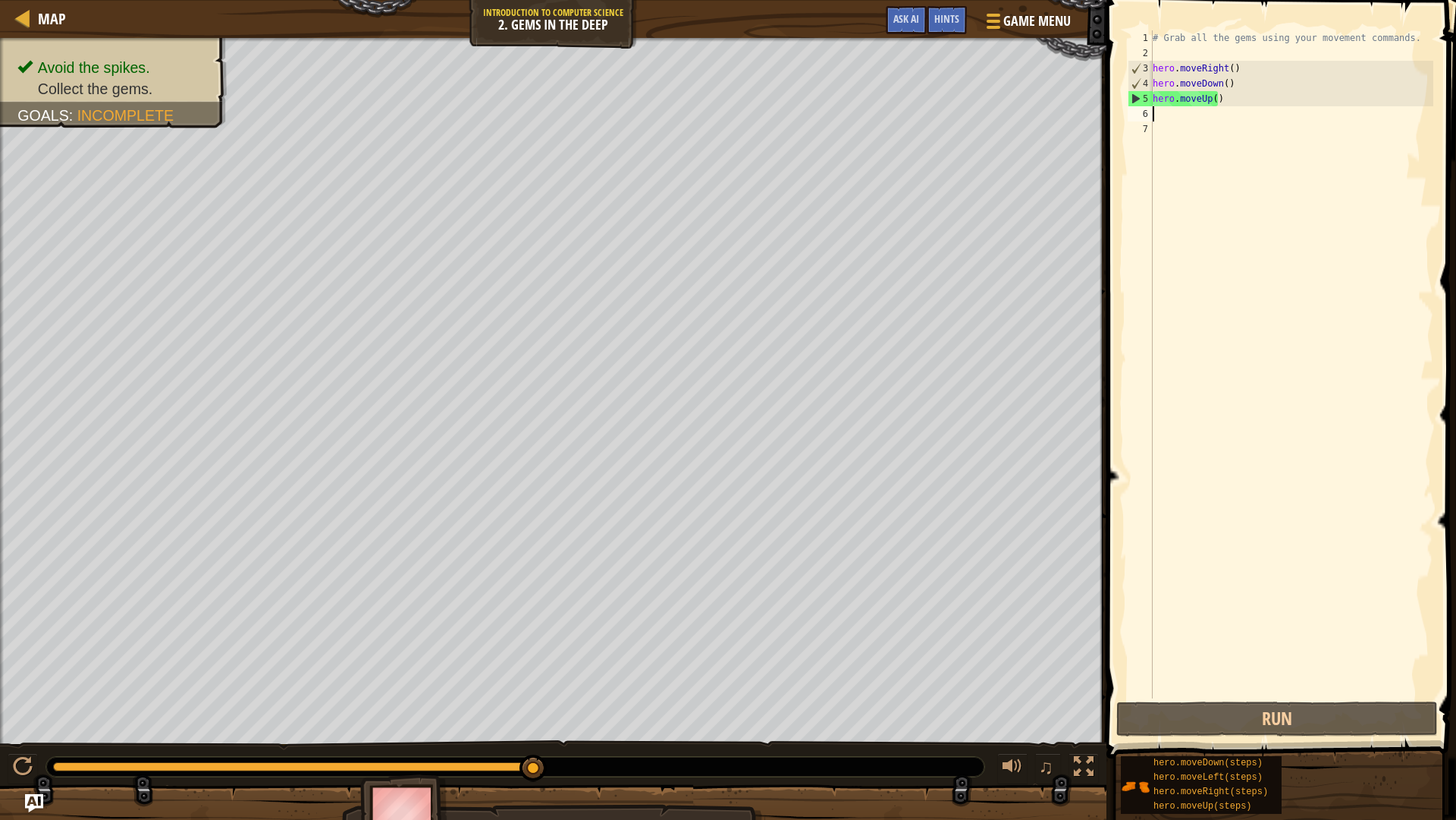
type textarea "h"
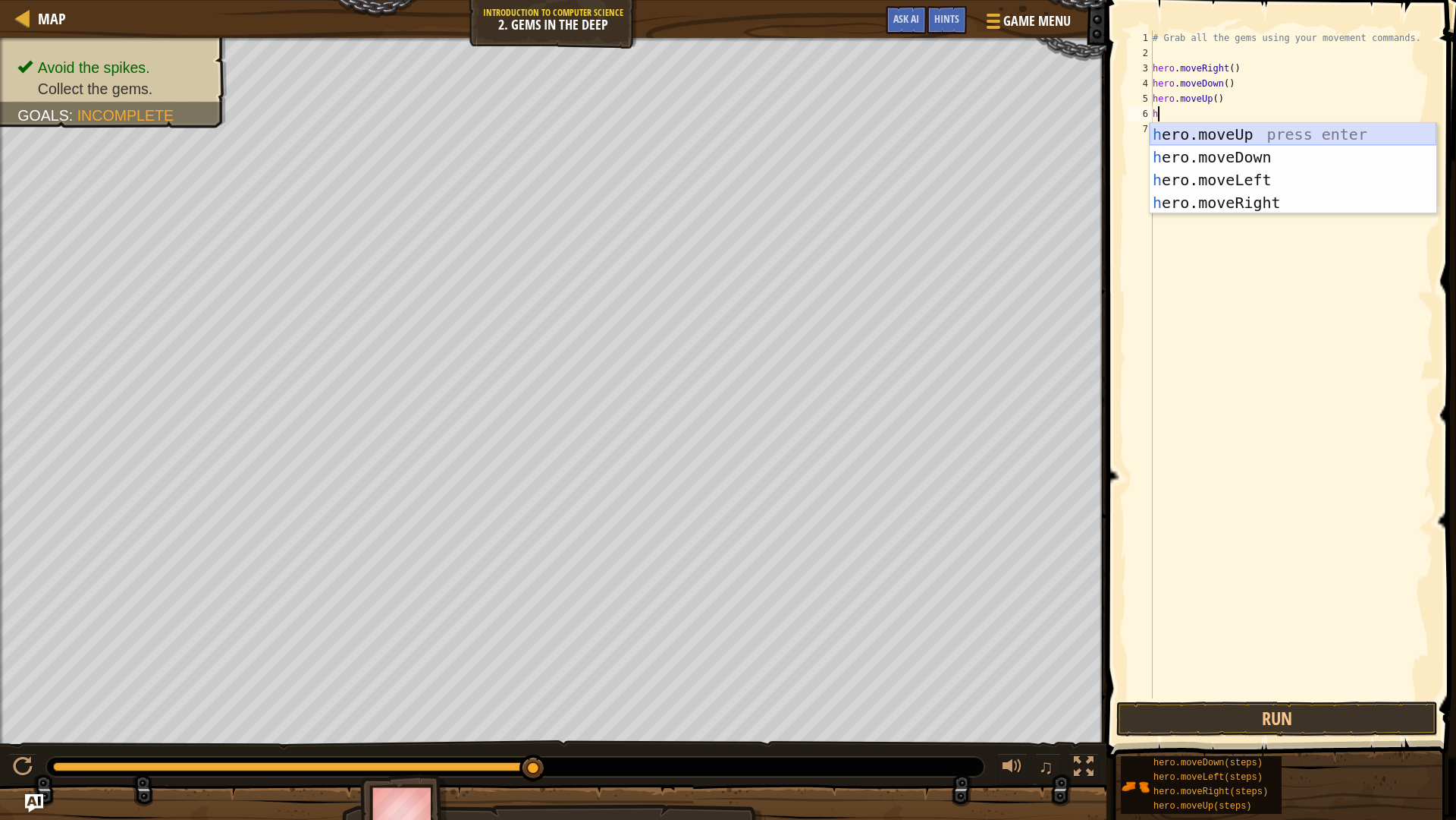
click at [1221, 129] on div "h ero.moveUp press enter h ero.moveDown press enter h ero.moveLeft press enter …" at bounding box center [1293, 191] width 287 height 137
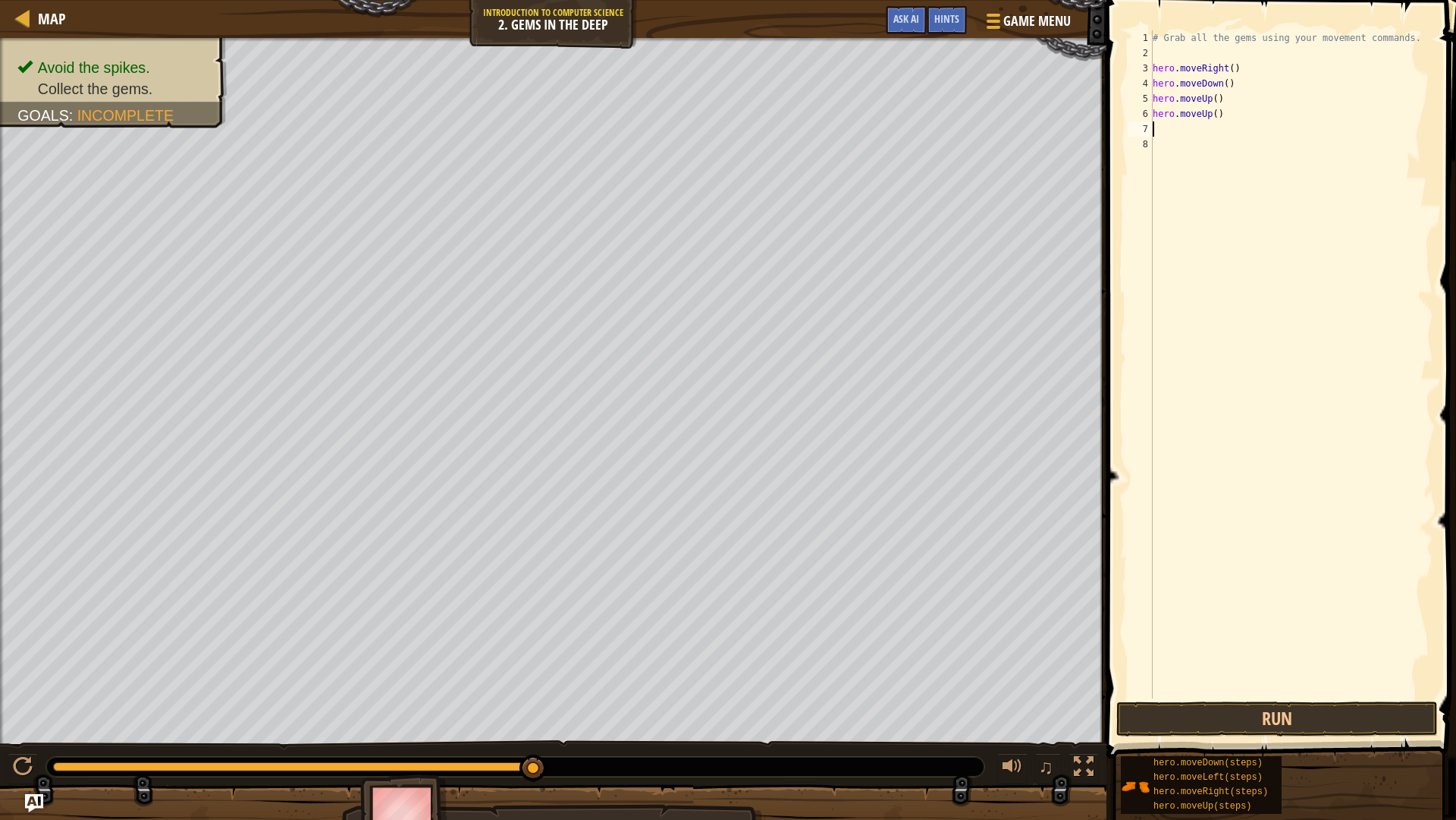
type textarea "h"
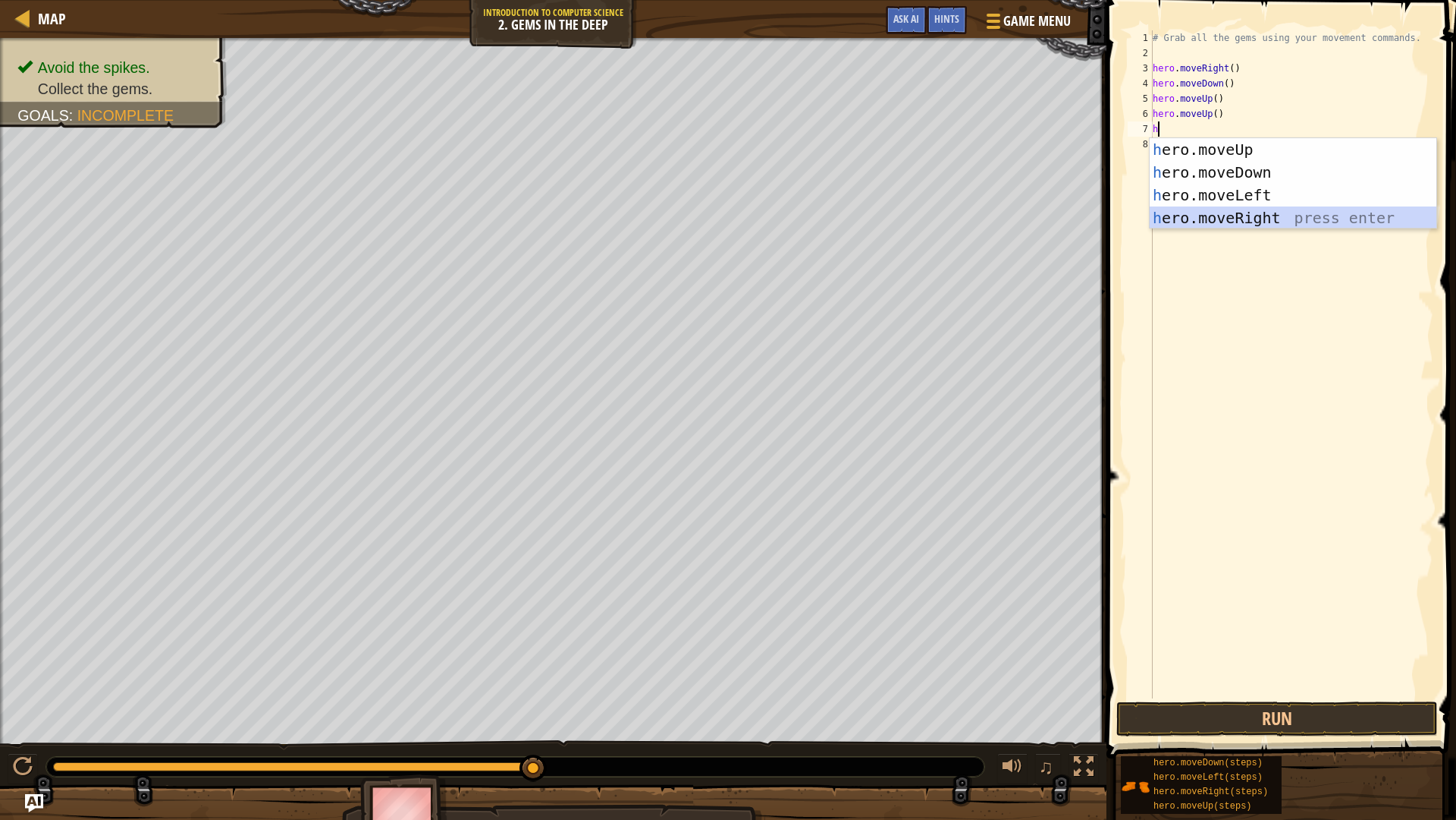
click at [1216, 221] on div "h ero.moveUp press enter h ero.moveDown press enter h ero.moveLeft press enter …" at bounding box center [1293, 206] width 287 height 137
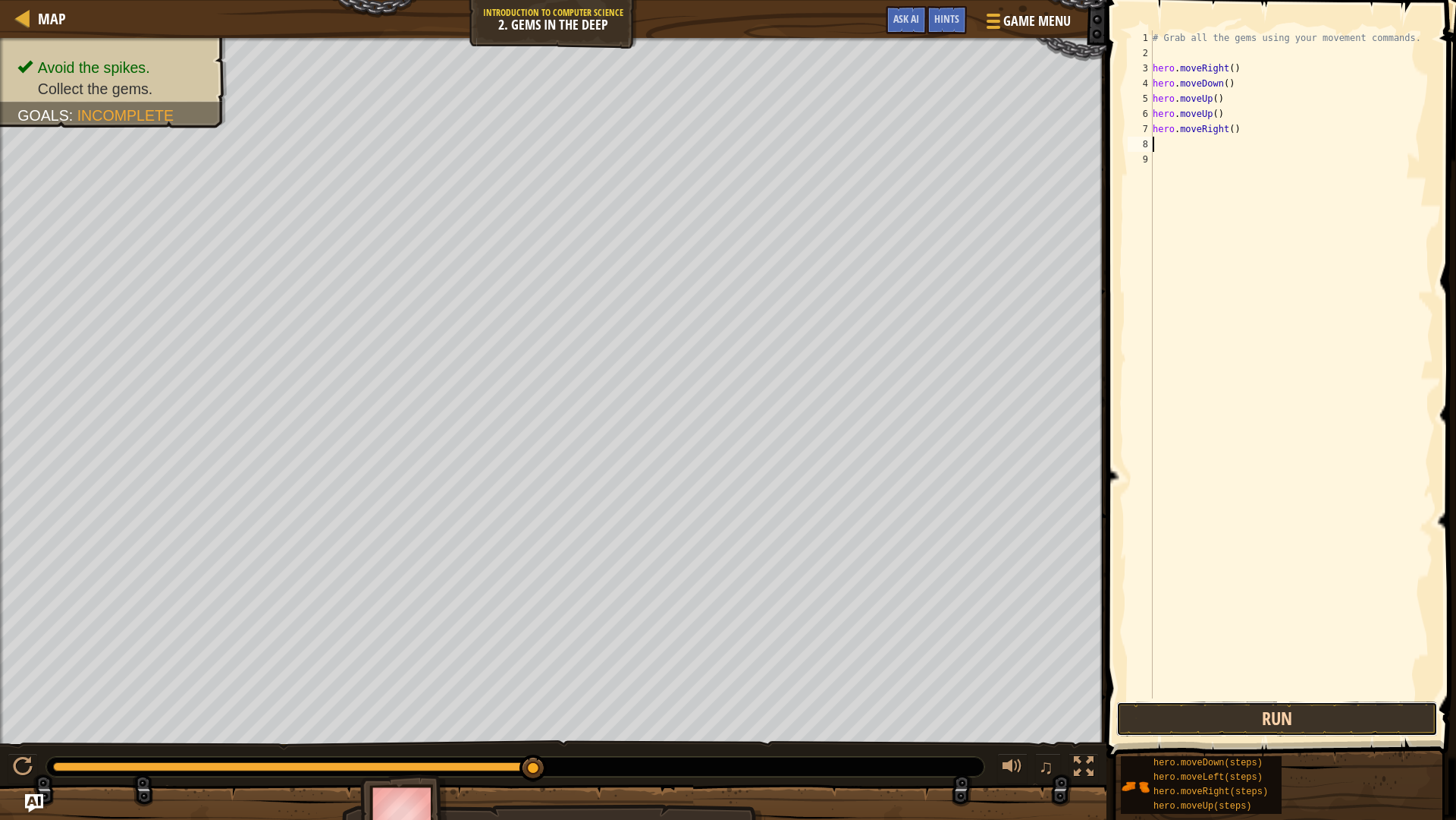
click at [1349, 690] on button "Run" at bounding box center [1277, 719] width 322 height 35
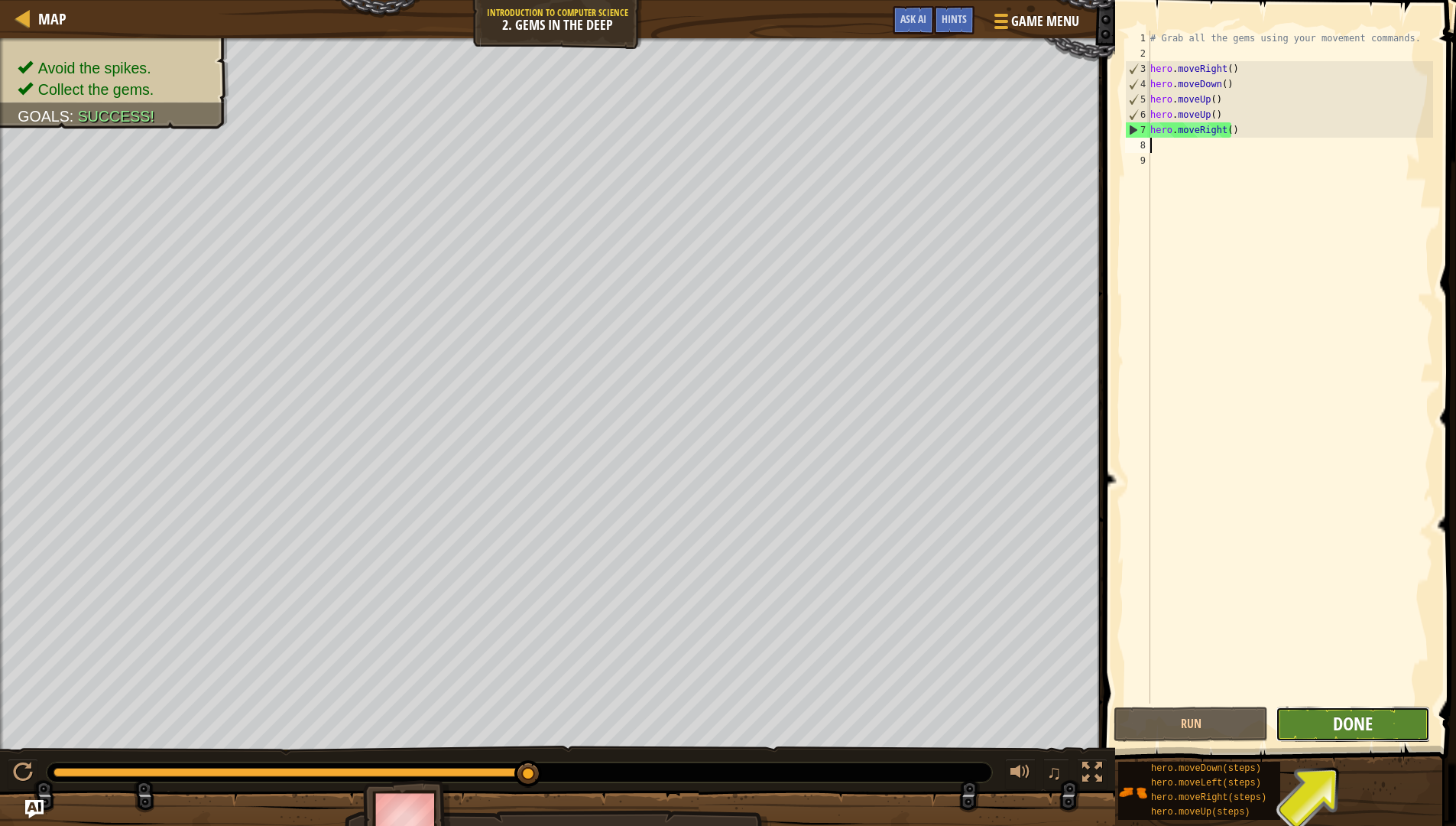
click at [1358, 695] on span "Done" at bounding box center [1352, 722] width 39 height 24
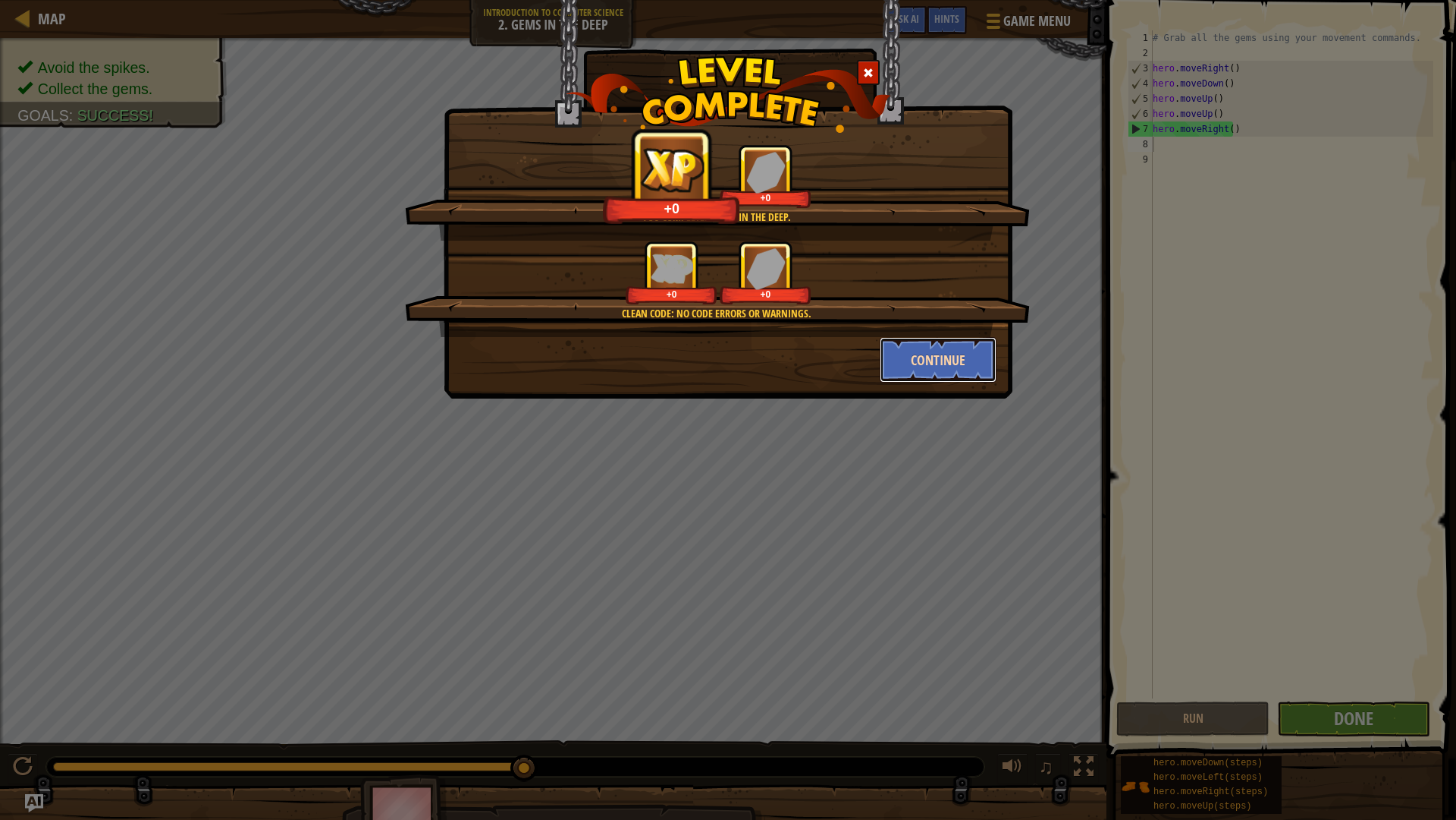
click at [956, 357] on button "Continue" at bounding box center [938, 360] width 117 height 46
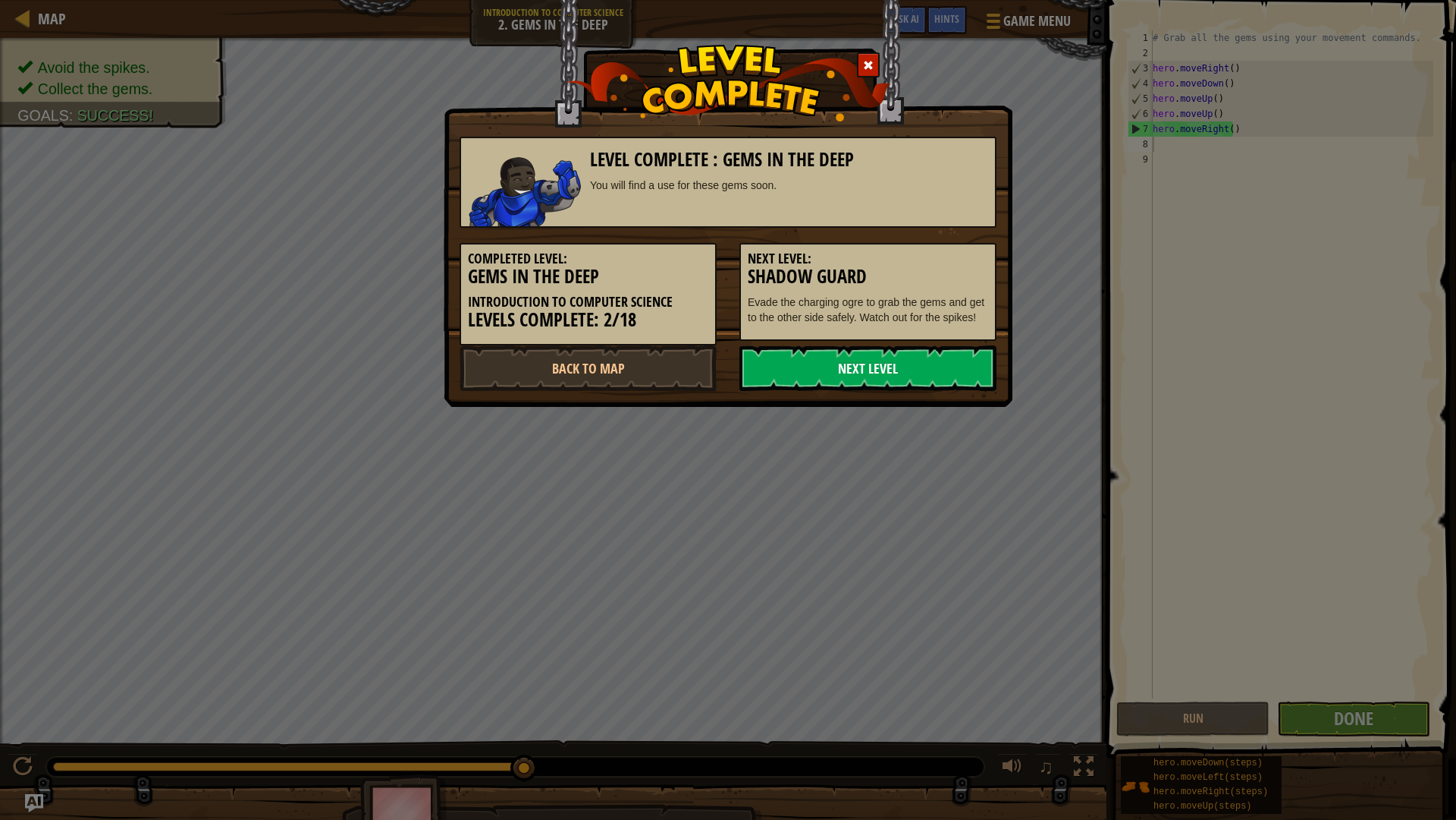
click at [934, 368] on link "Next Level" at bounding box center [868, 368] width 258 height 46
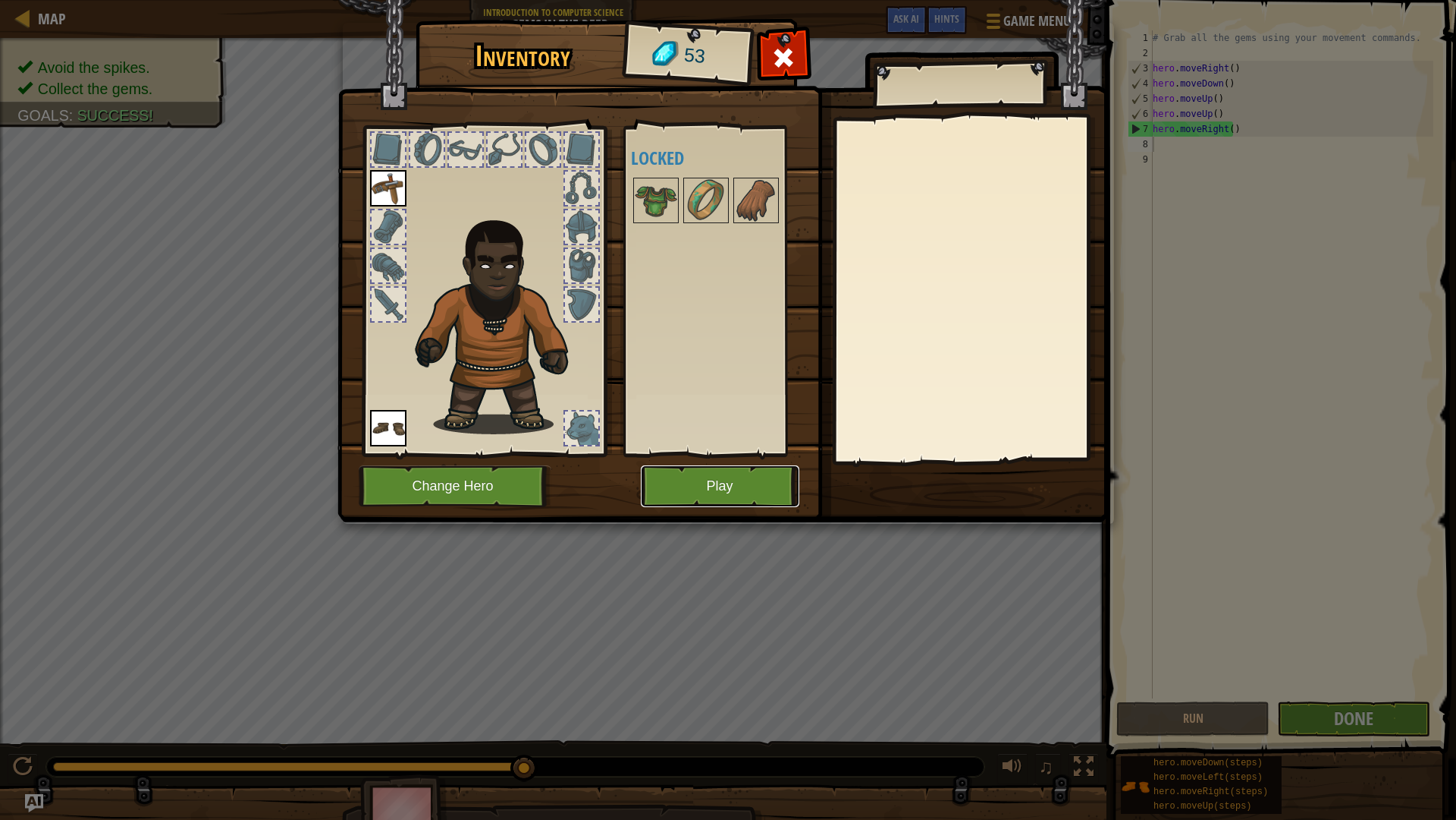
click at [704, 486] on button "Play" at bounding box center [720, 486] width 158 height 42
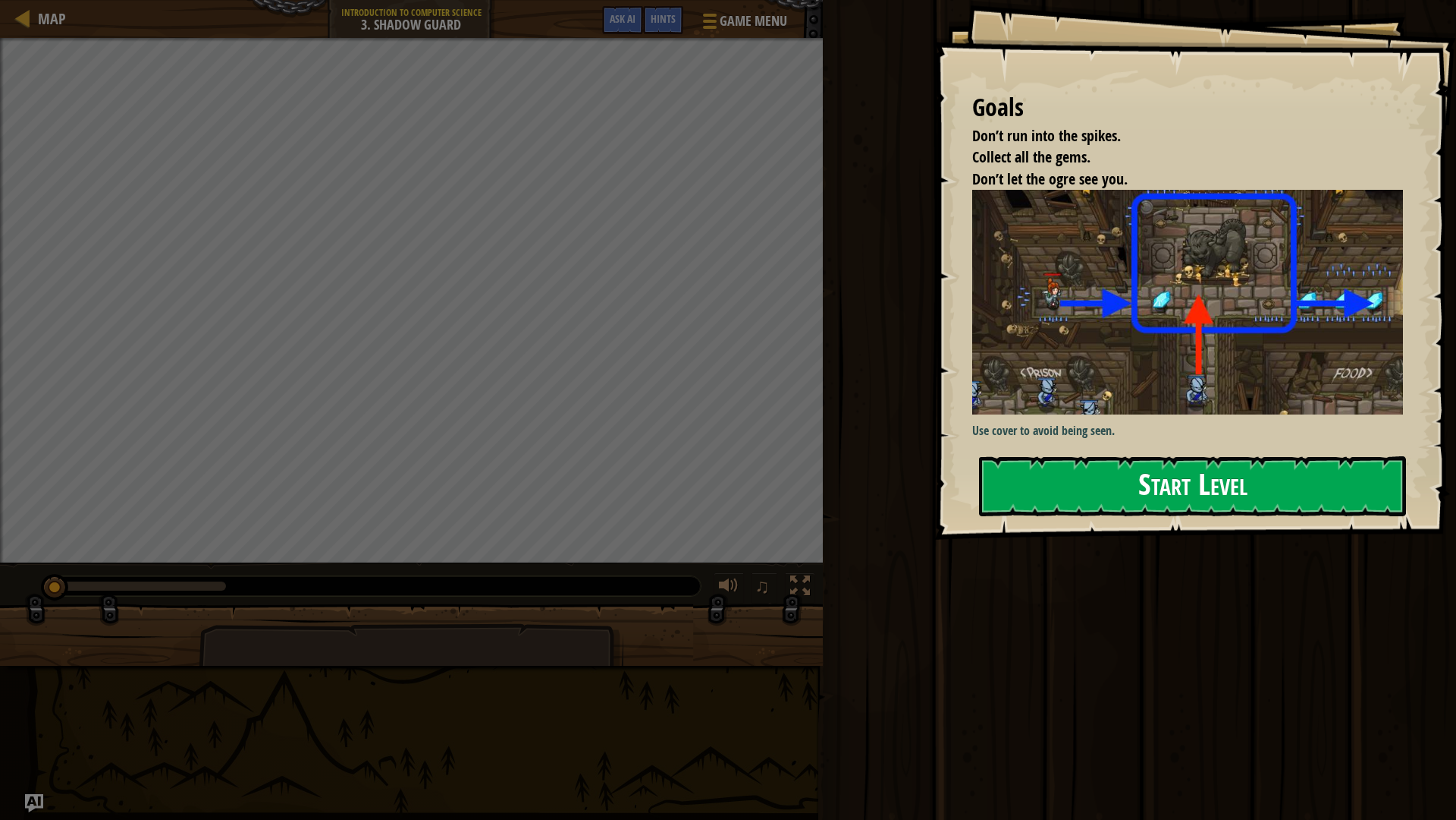
click at [1178, 478] on button "Start Level" at bounding box center [1193, 486] width 427 height 60
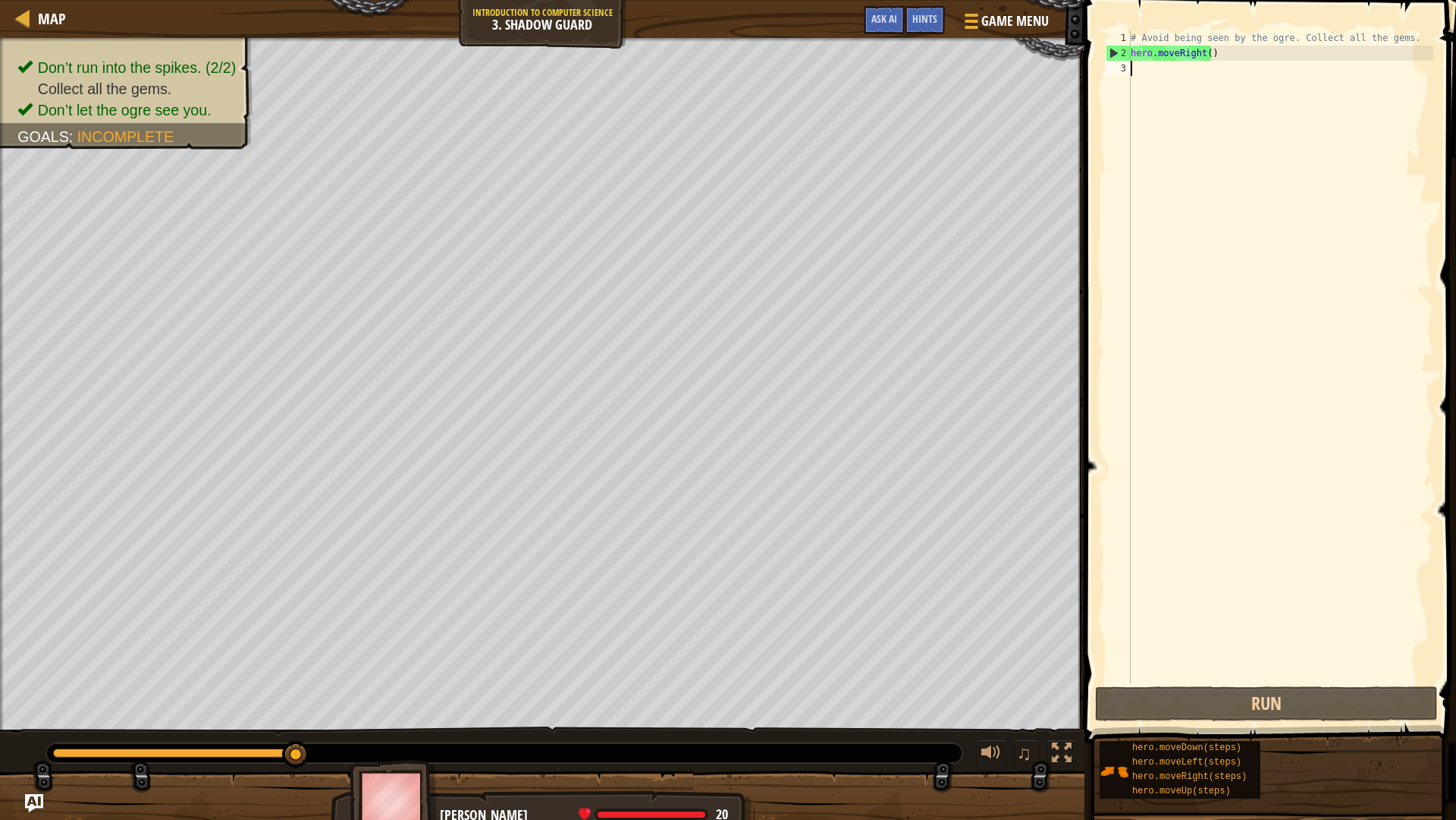
type textarea "h"
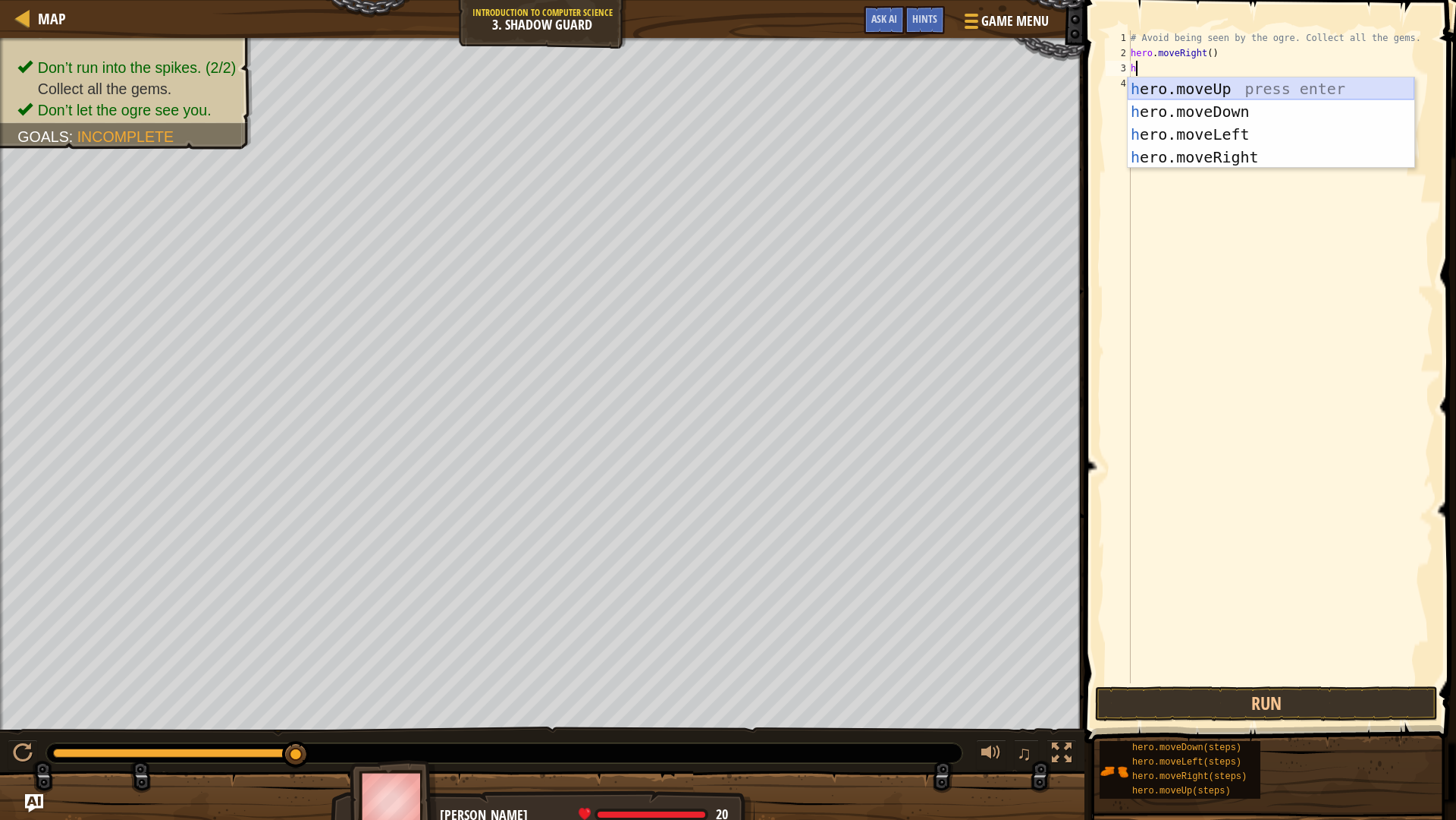
click at [1182, 85] on div "h ero.moveUp press enter h ero.moveDown press enter h ero.moveLeft press enter …" at bounding box center [1271, 145] width 287 height 137
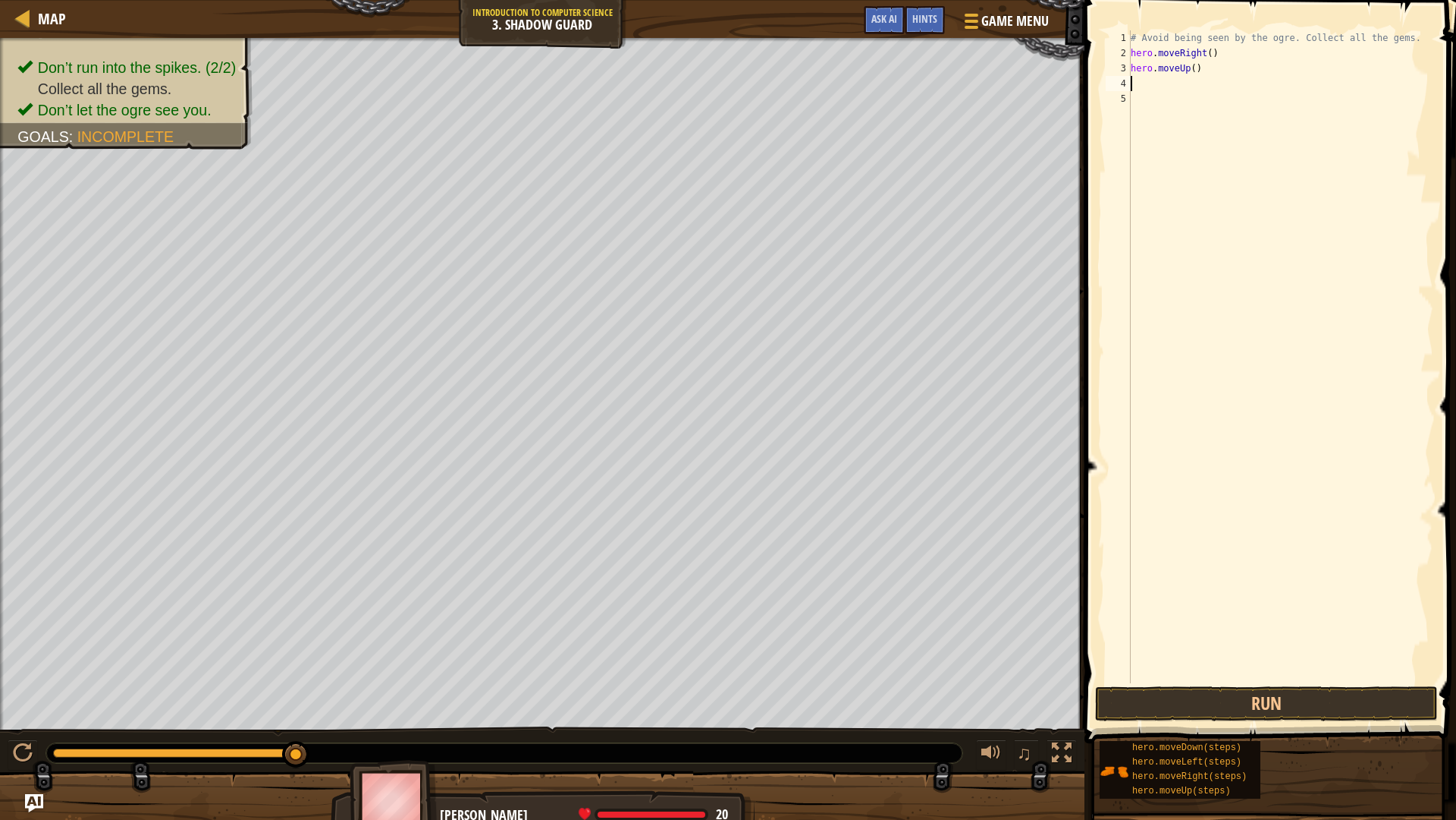
type textarea "h"
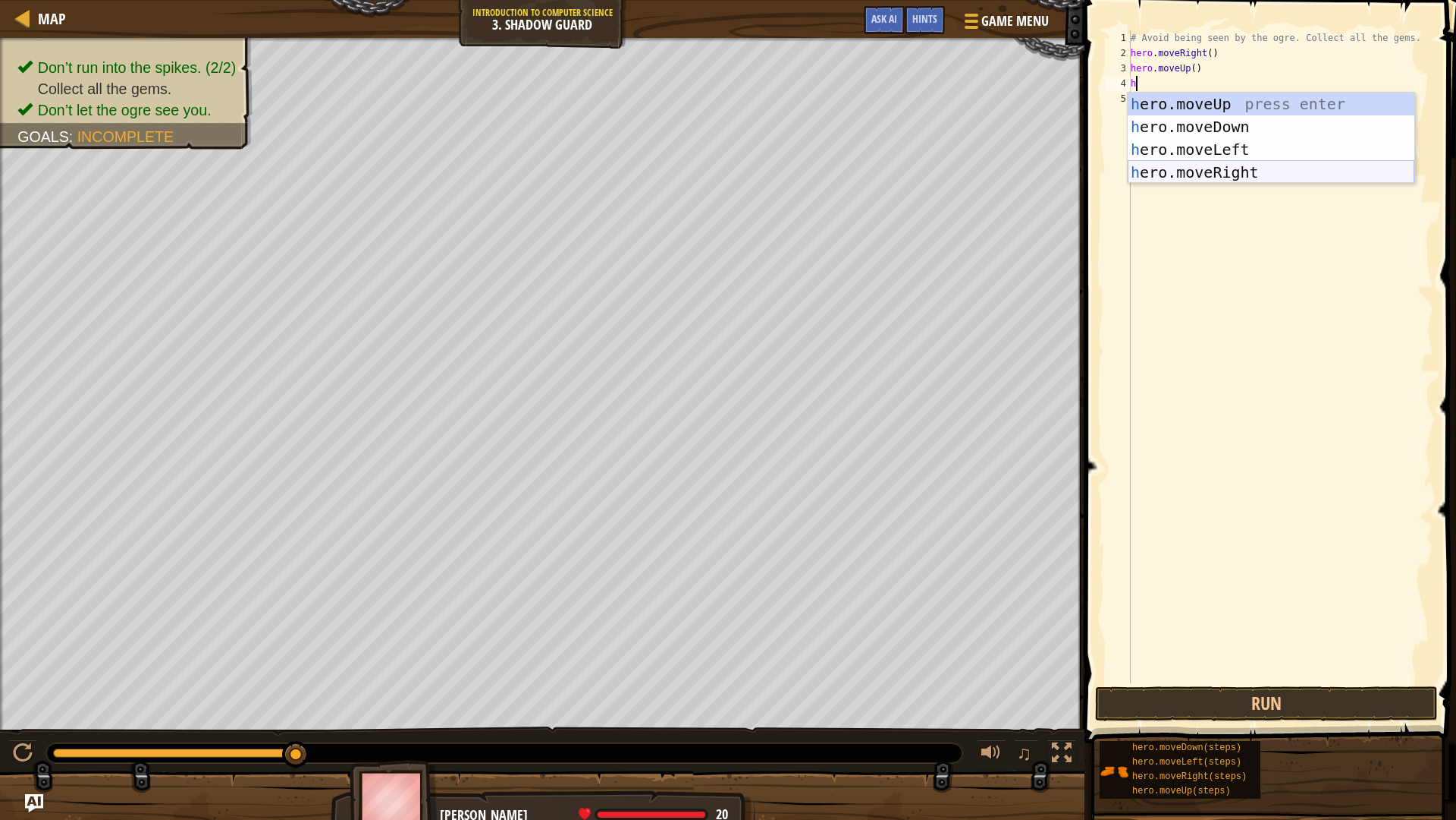
click at [1197, 166] on div "h ero.moveUp press enter h ero.moveDown press enter h ero.moveLeft press enter …" at bounding box center [1271, 160] width 287 height 137
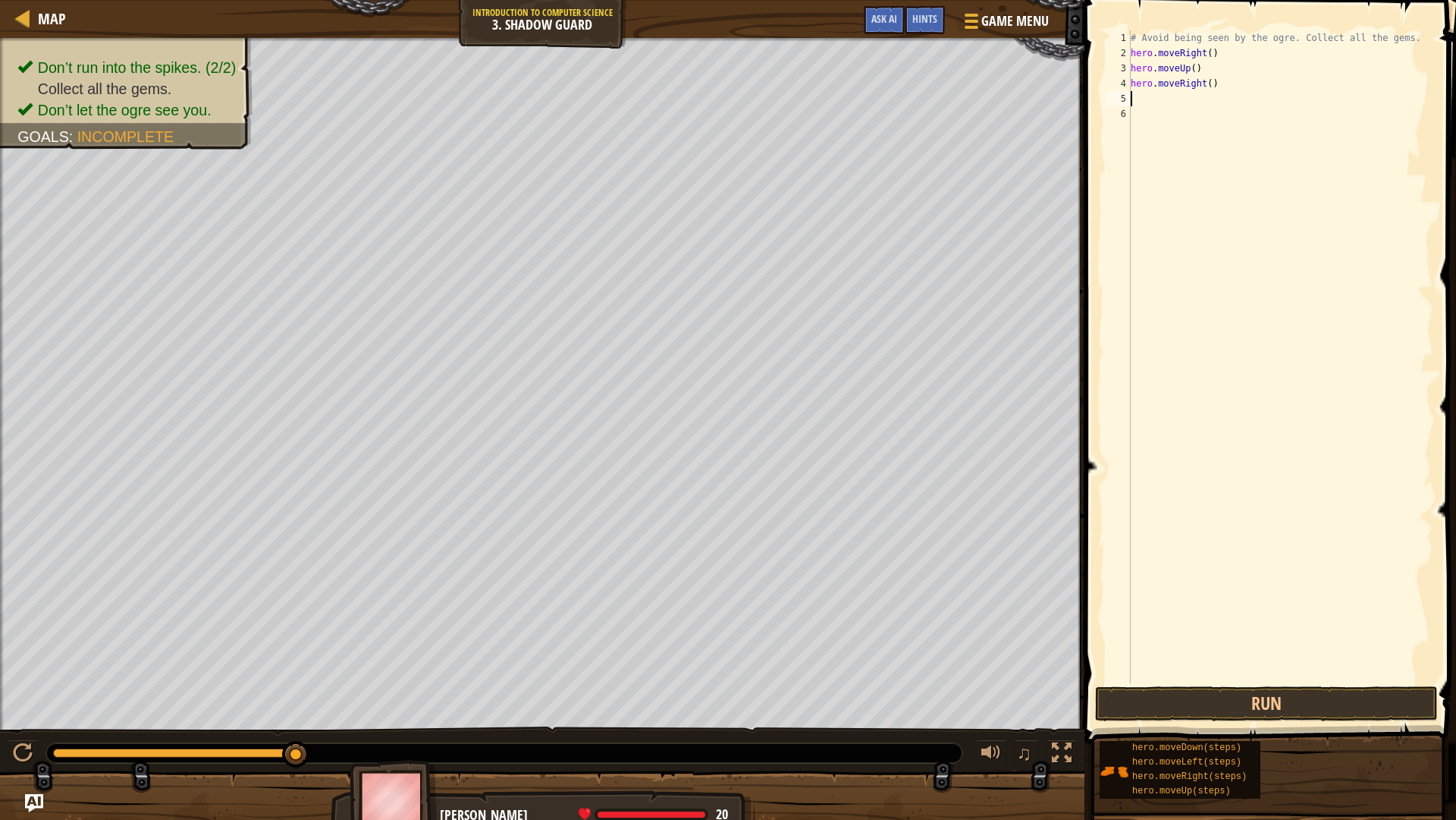
type textarea "h"
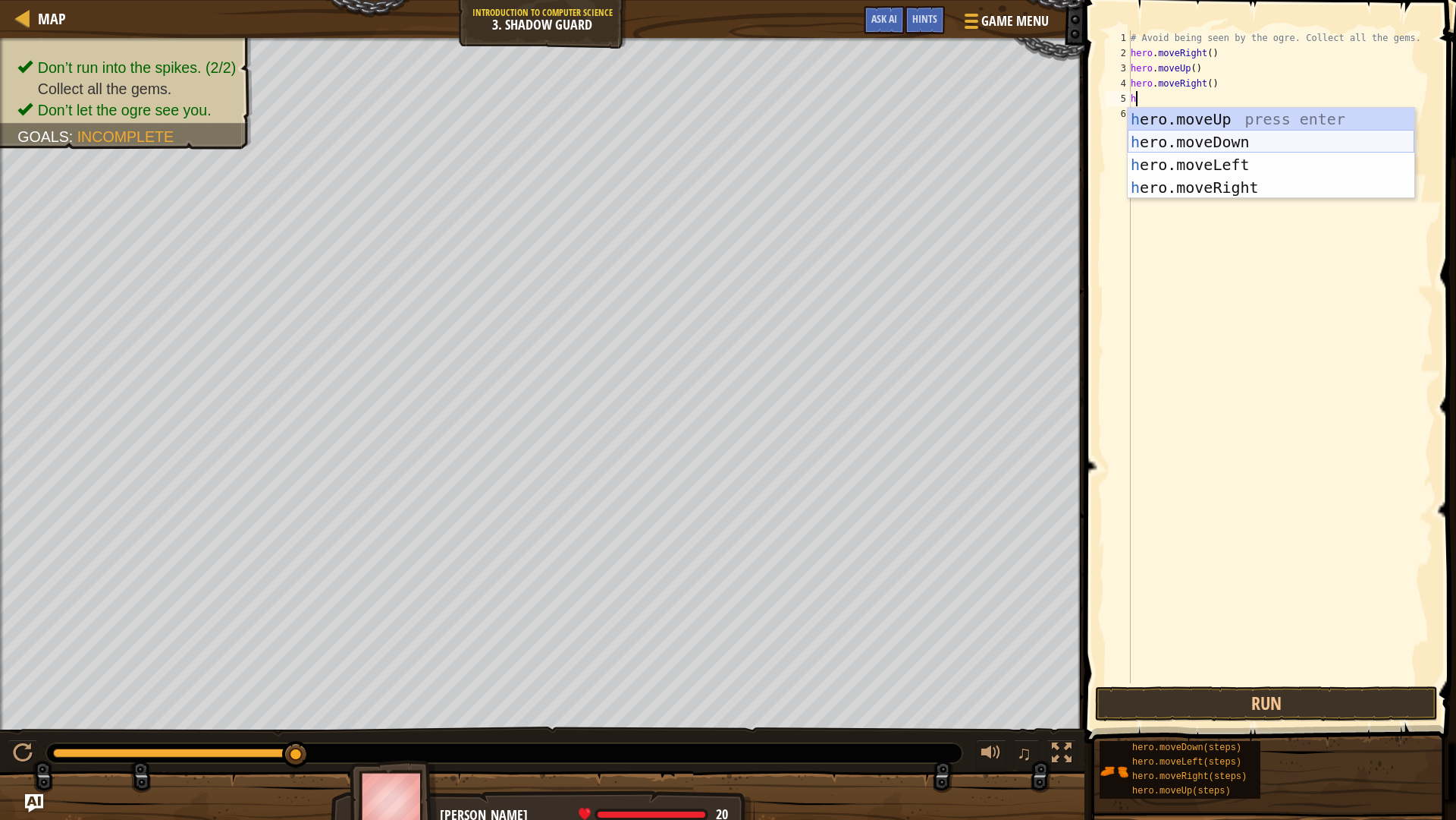
click at [1188, 142] on div "h ero.moveUp press enter h ero.moveDown press enter h ero.moveLeft press enter …" at bounding box center [1271, 176] width 287 height 137
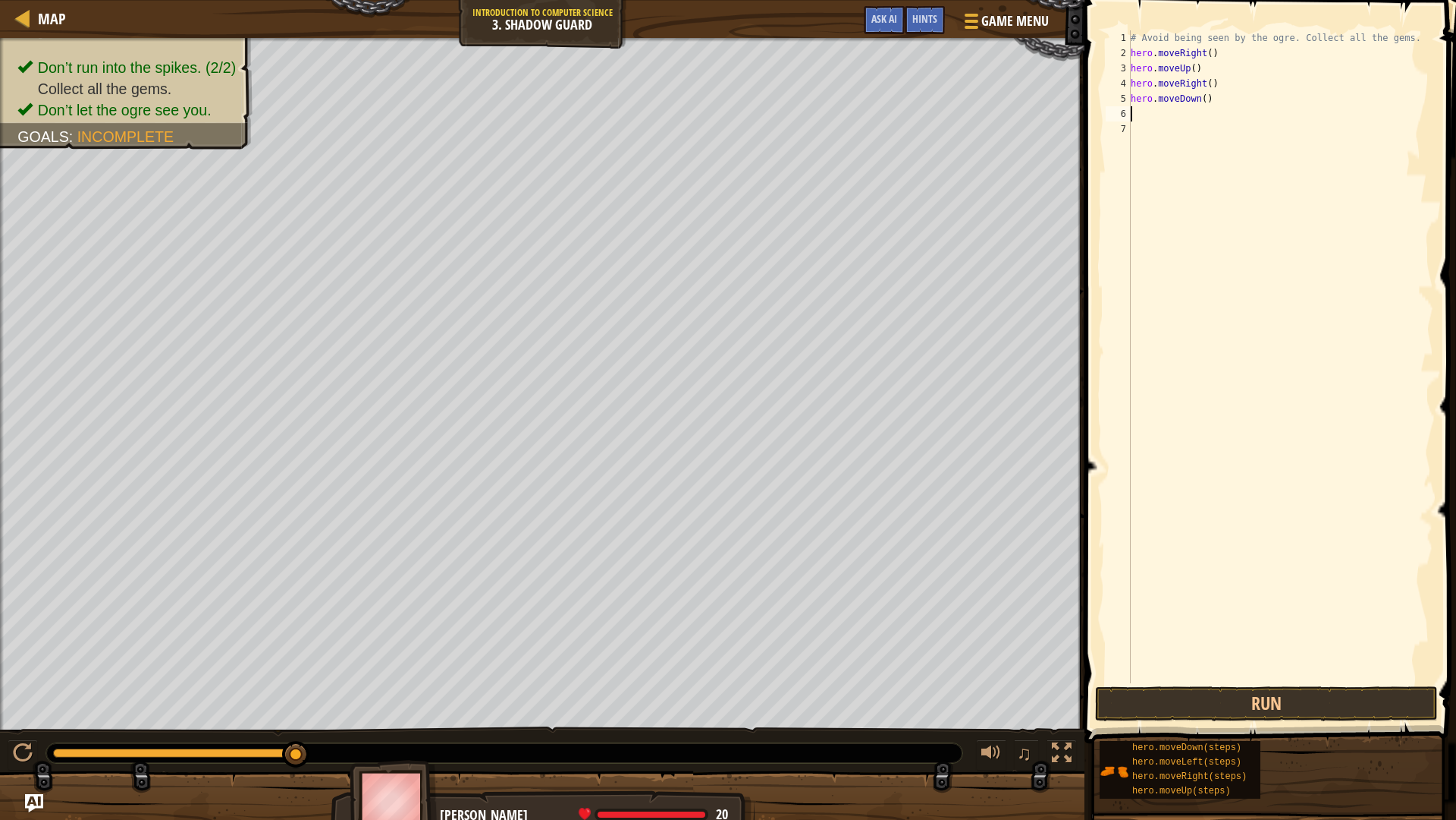
type textarea "h"
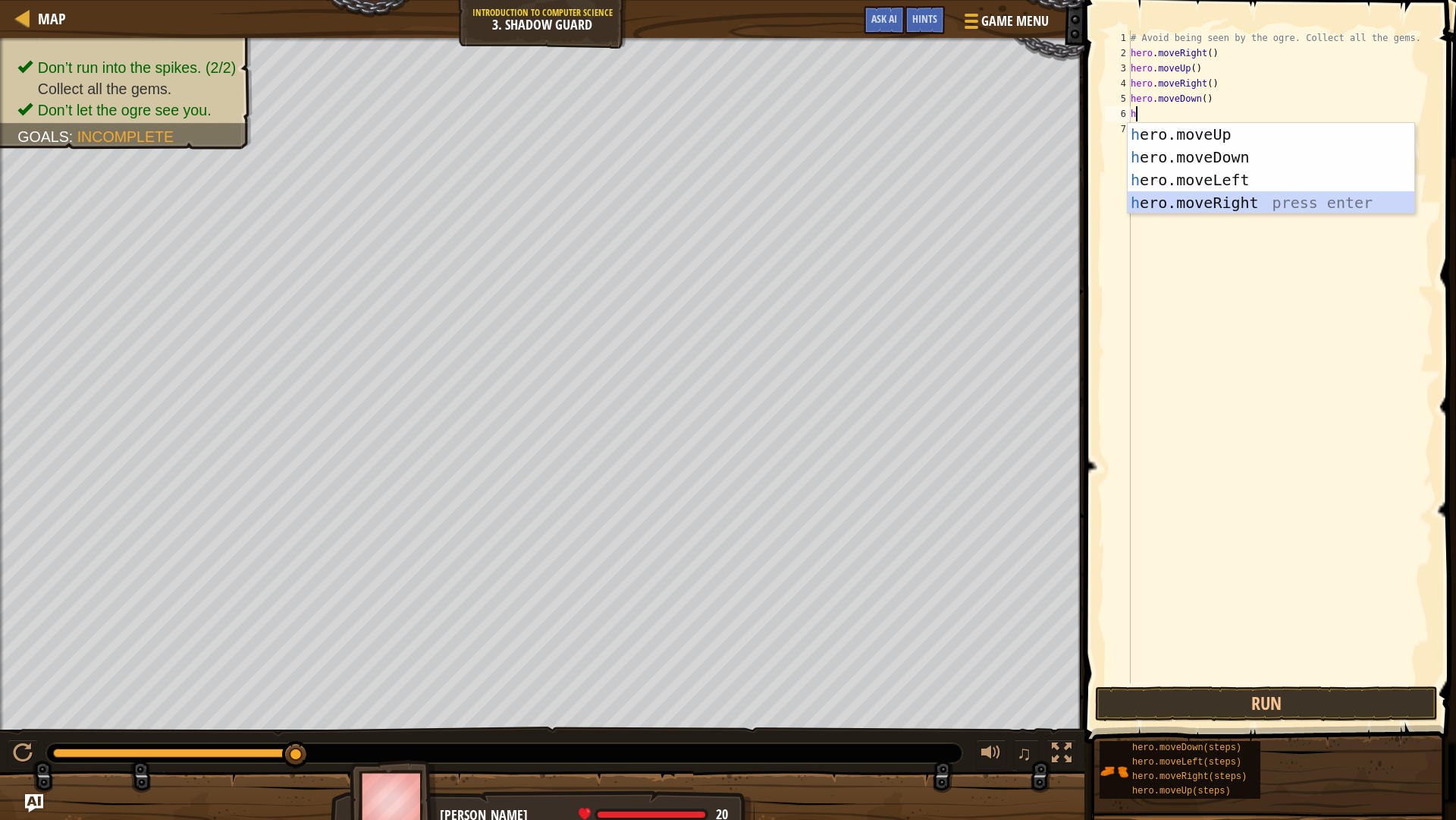
click at [1216, 200] on div "h ero.moveUp press enter h ero.moveDown press enter h ero.moveLeft press enter …" at bounding box center [1271, 191] width 287 height 137
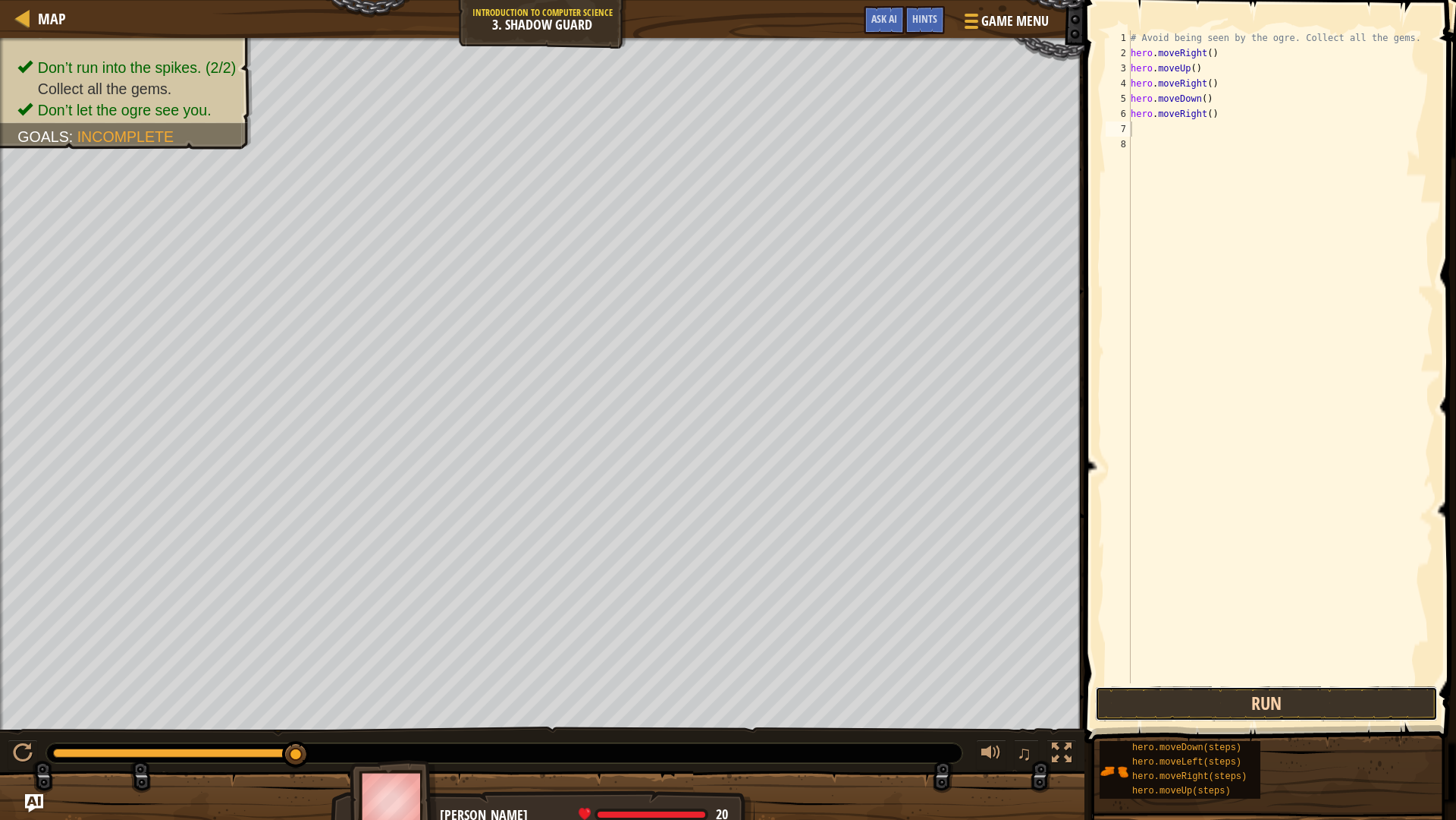
drag, startPoint x: 1298, startPoint y: 697, endPoint x: 1288, endPoint y: 701, distance: 10.8
click at [1293, 690] on button "Run" at bounding box center [1266, 704] width 343 height 35
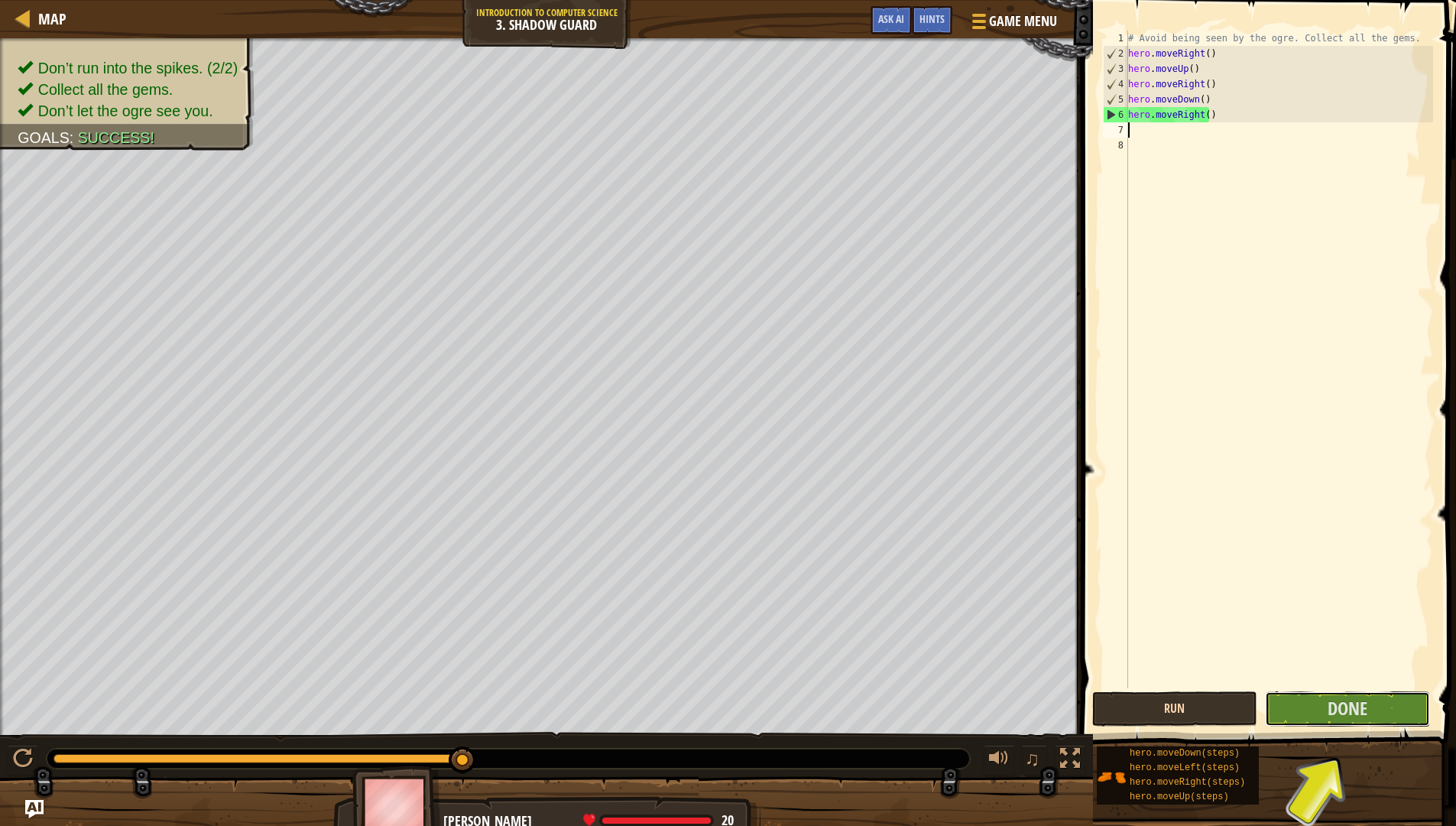
click at [1297, 695] on button "Done" at bounding box center [1347, 709] width 165 height 36
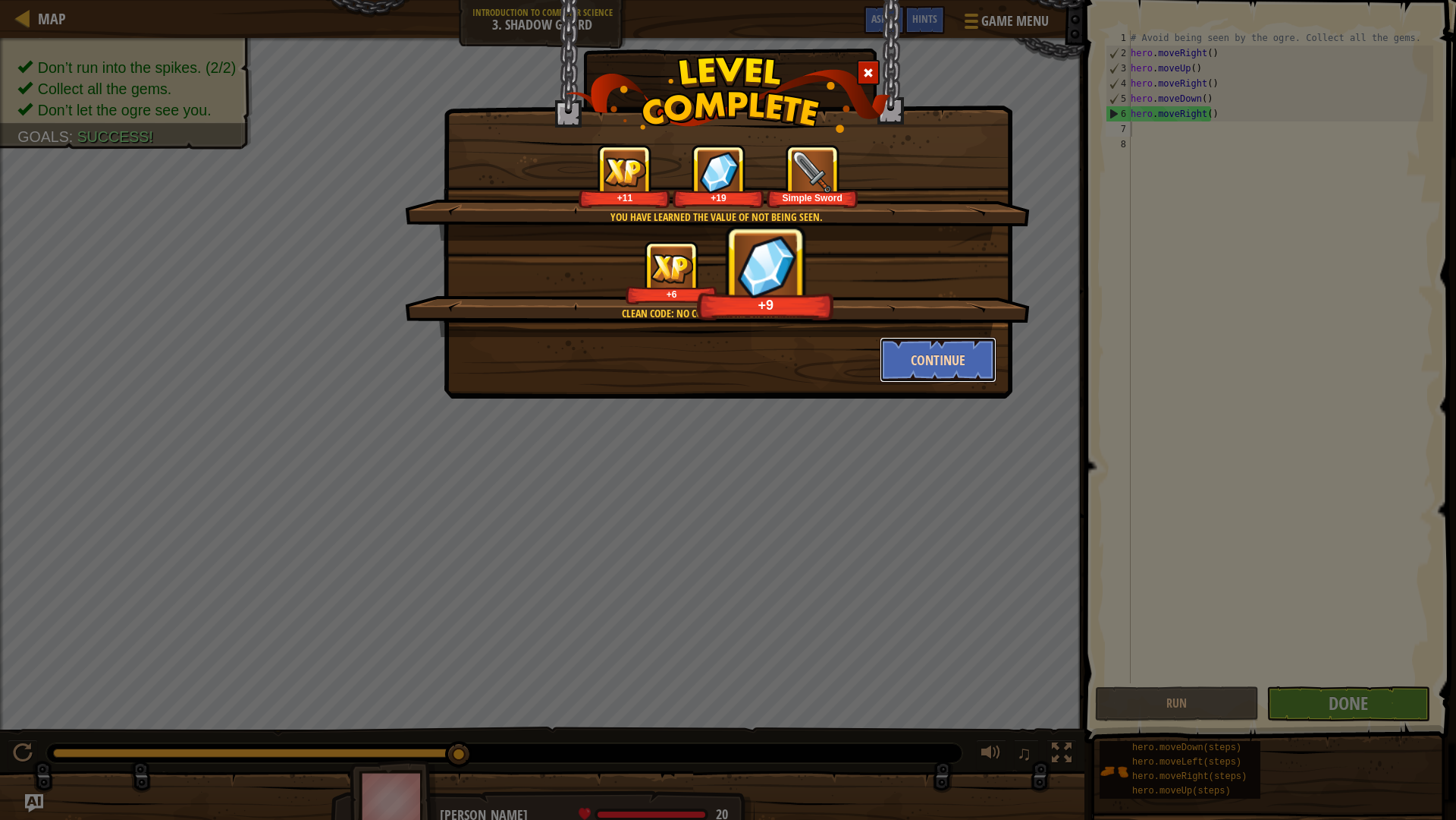
click at [931, 363] on button "Continue" at bounding box center [938, 360] width 117 height 46
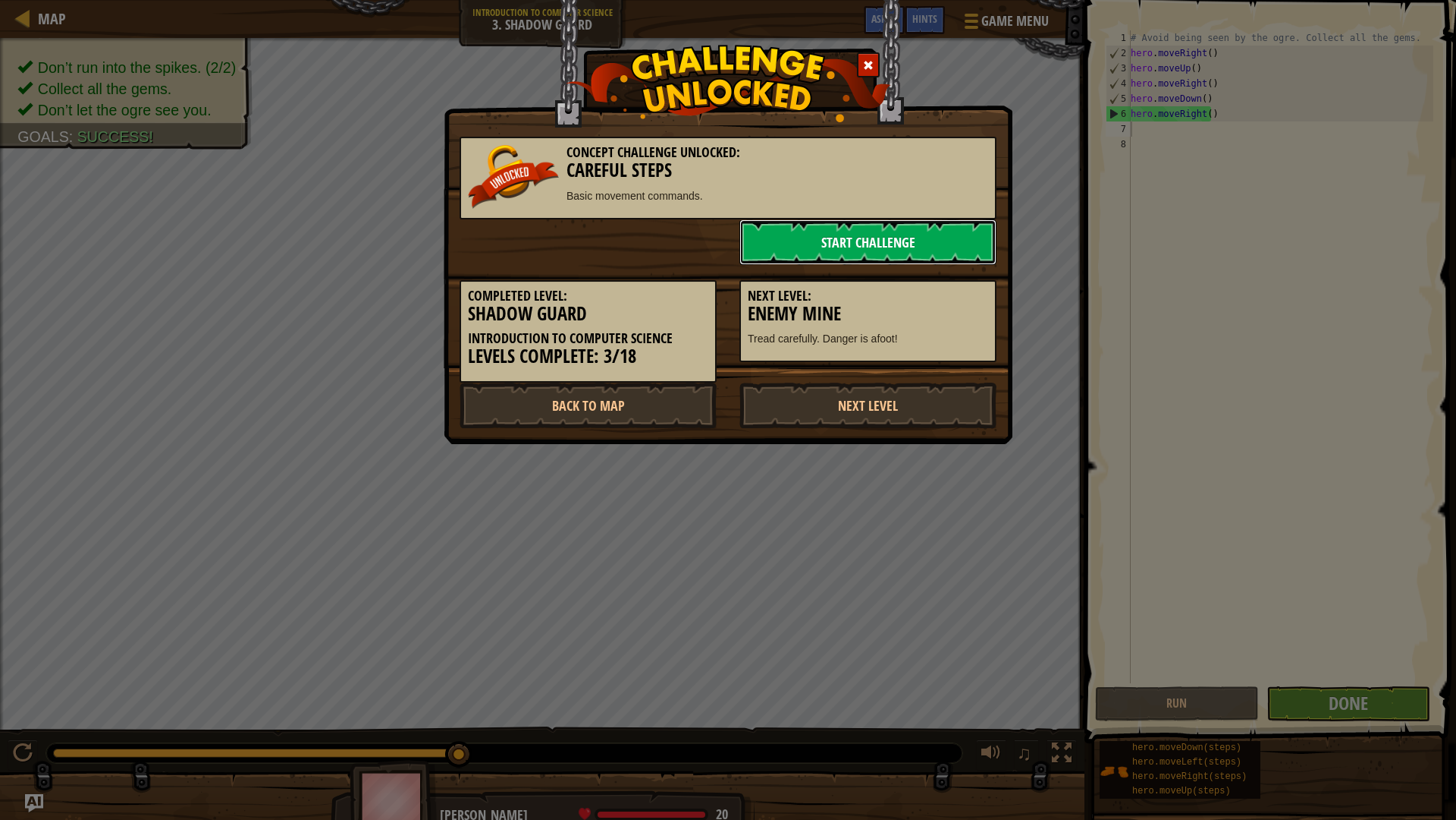
click at [904, 233] on link "Start Challenge" at bounding box center [868, 242] width 258 height 46
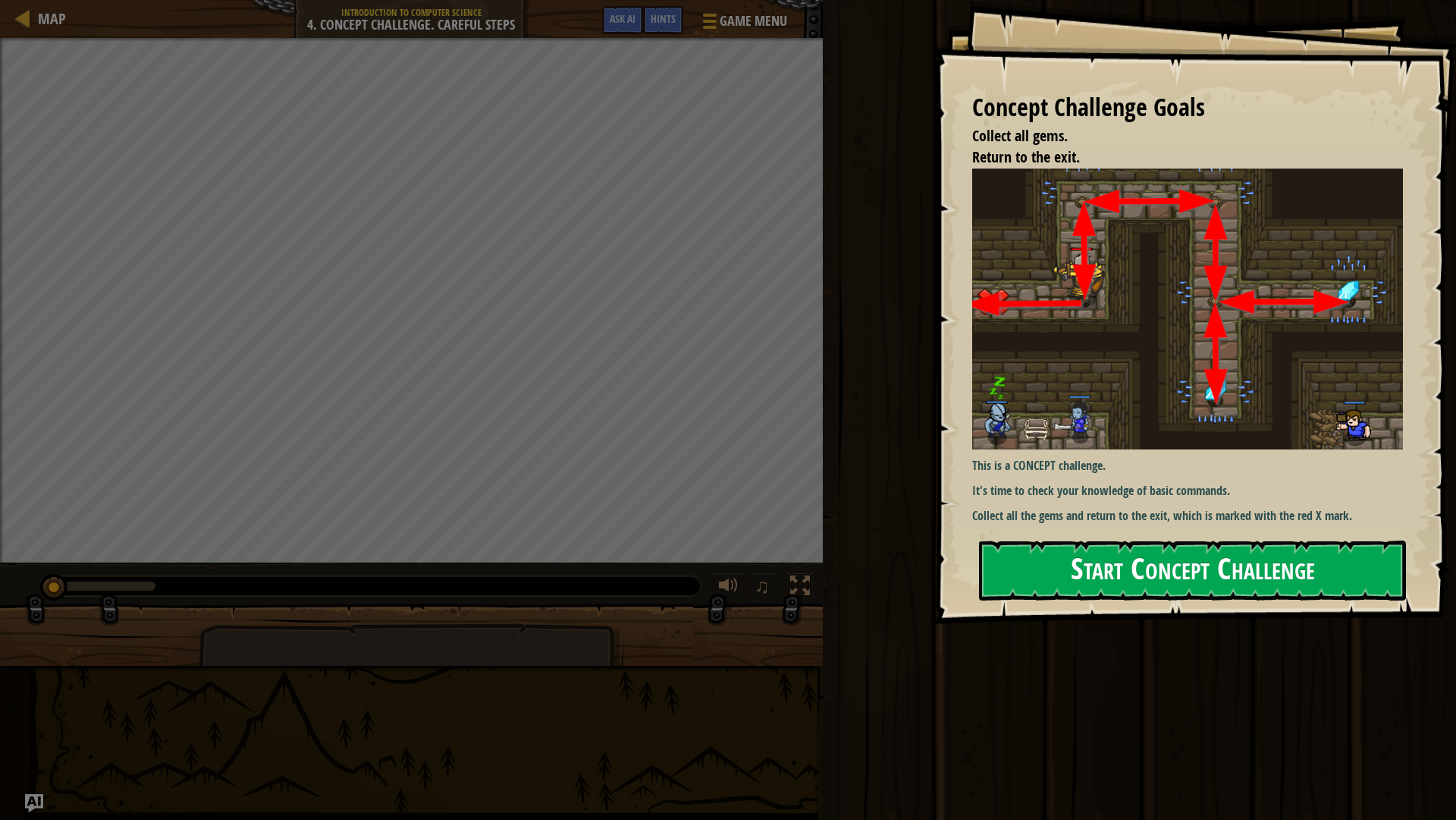
click at [1257, 567] on button "Start Concept Challenge" at bounding box center [1193, 570] width 427 height 60
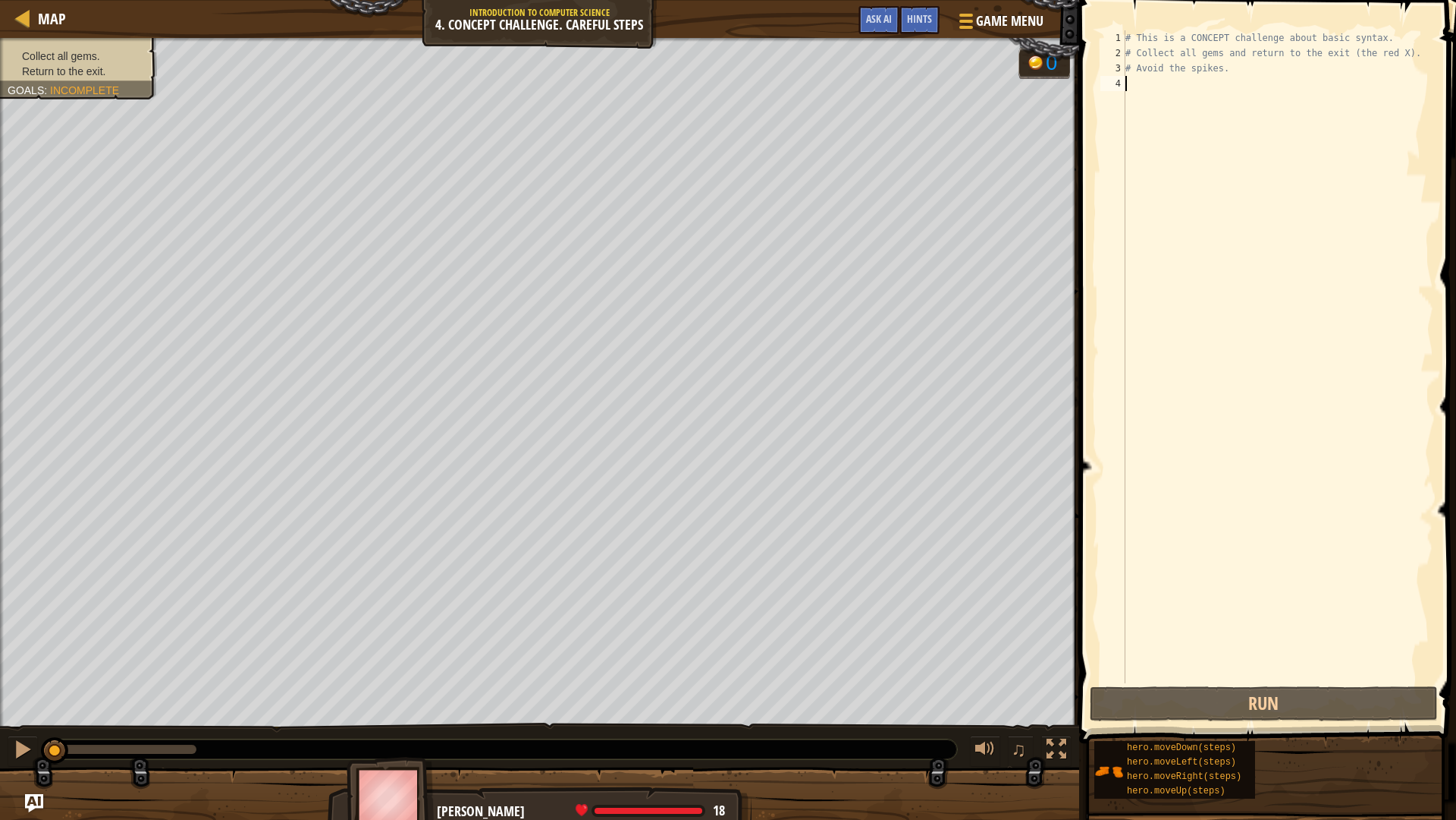
type textarea "h"
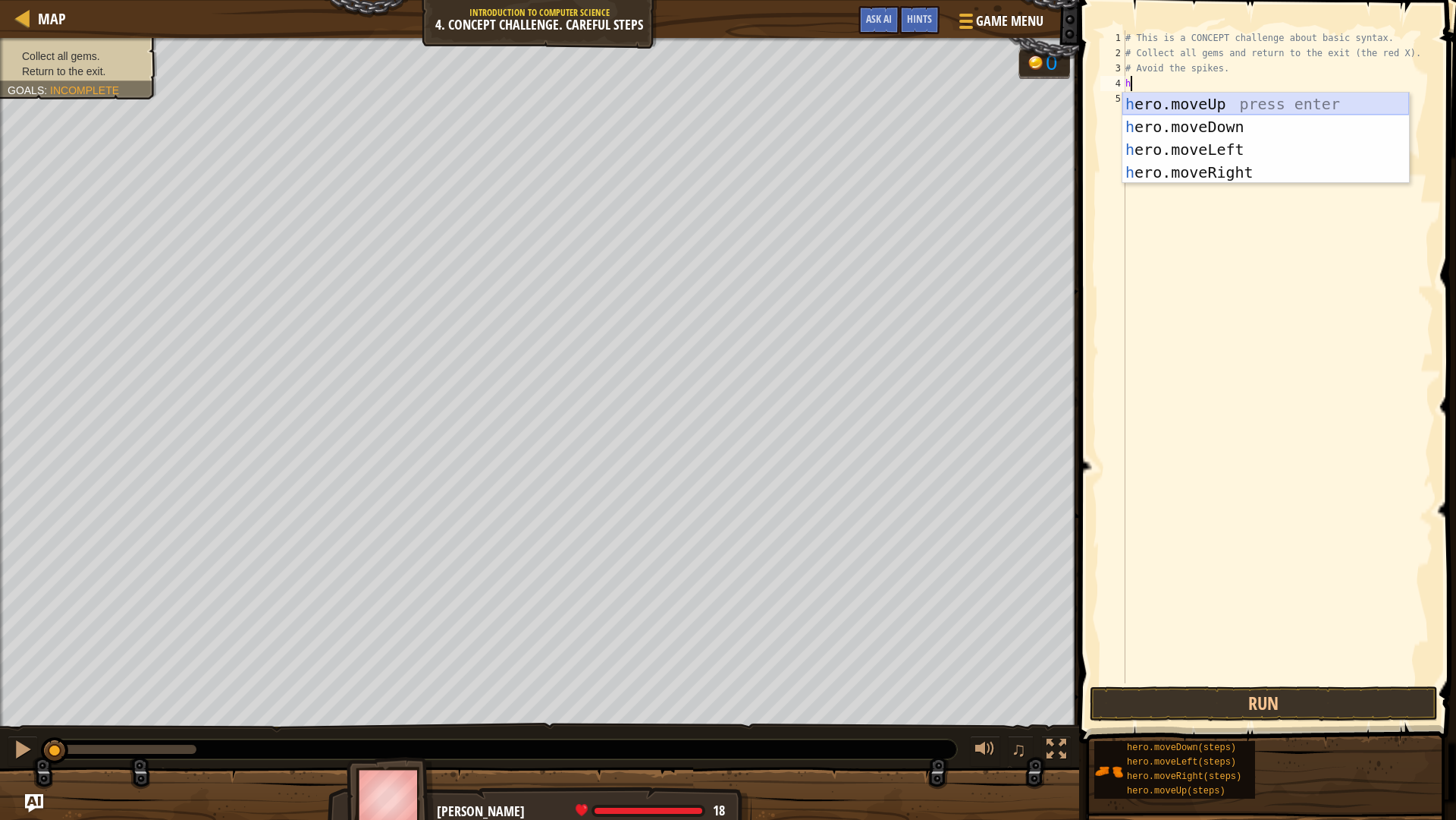
click at [1190, 106] on div "h ero.moveUp press enter h ero.moveDown press enter h ero.moveLeft press enter …" at bounding box center [1266, 160] width 287 height 137
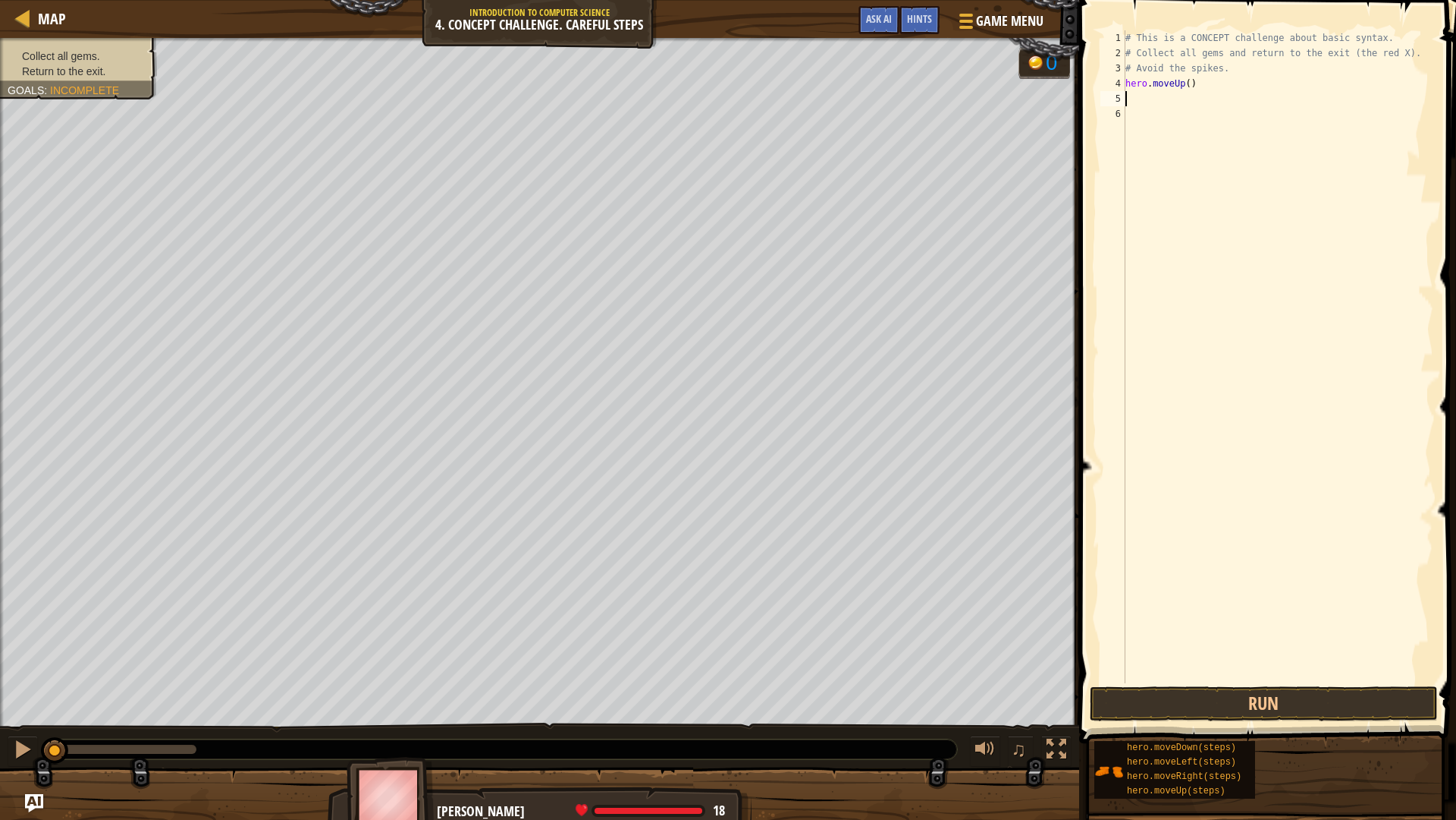
type textarea "h"
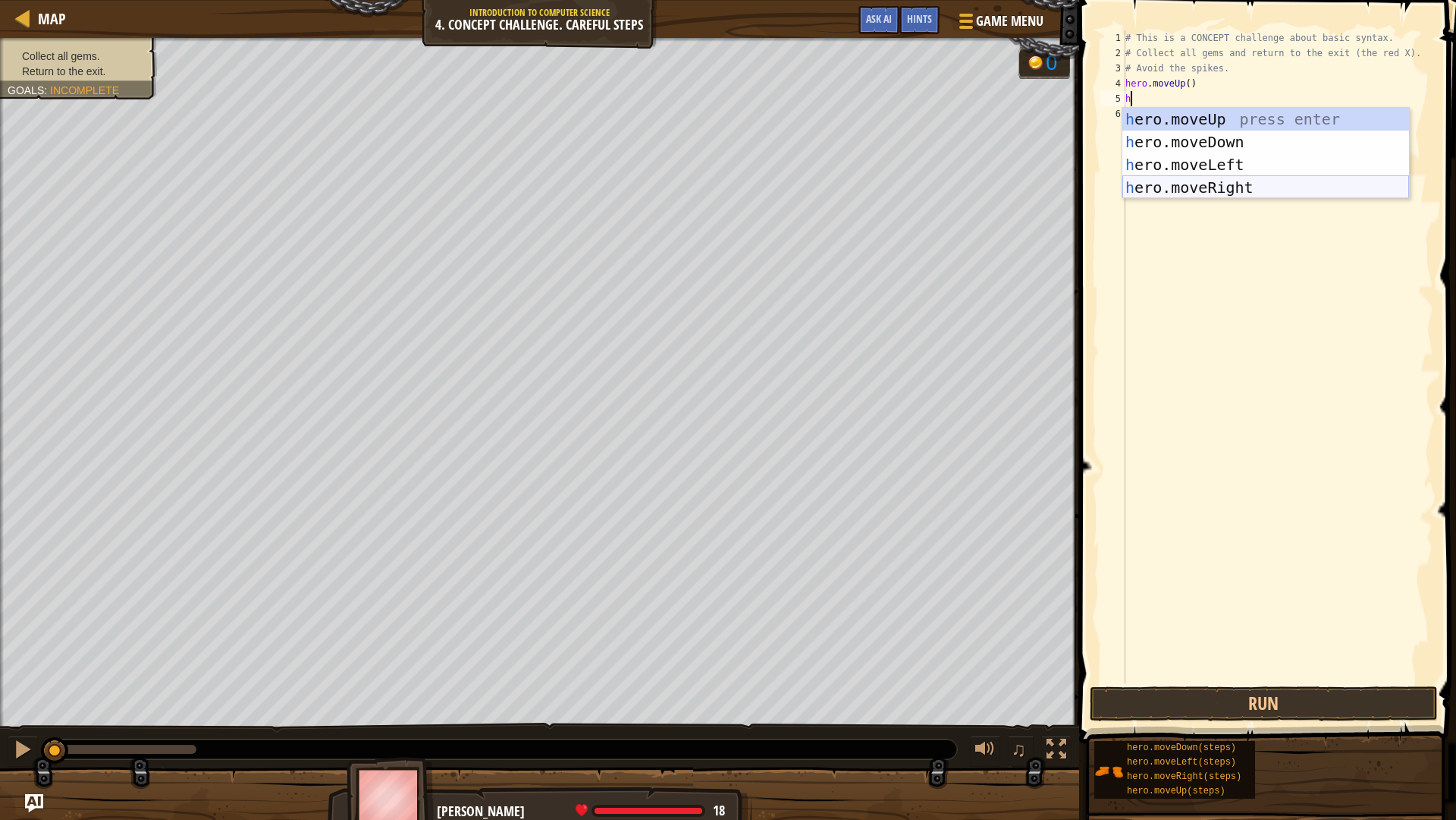
click at [1194, 188] on div "h ero.moveUp press enter h ero.moveDown press enter h ero.moveLeft press enter …" at bounding box center [1266, 176] width 287 height 137
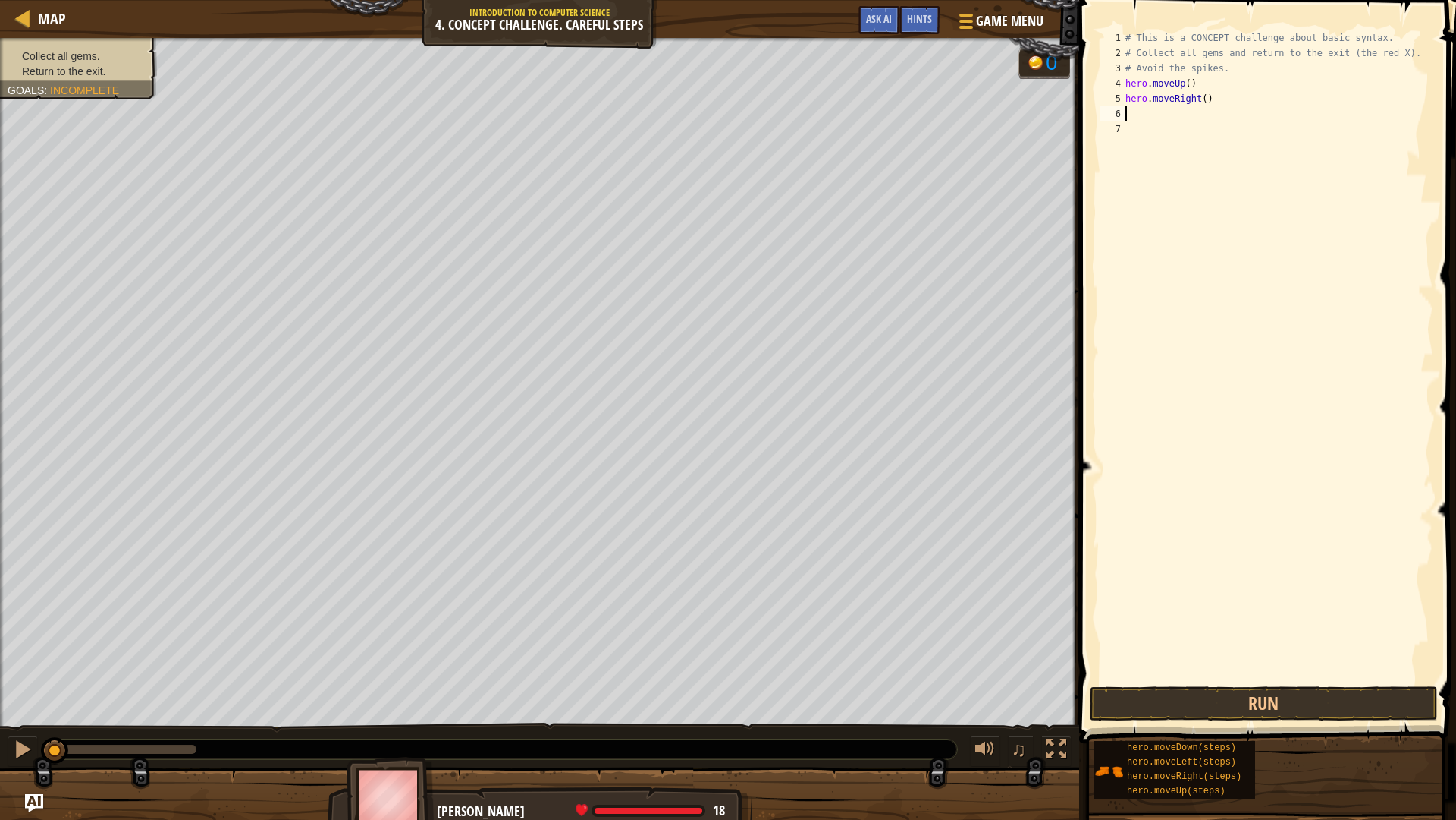
type textarea "h"
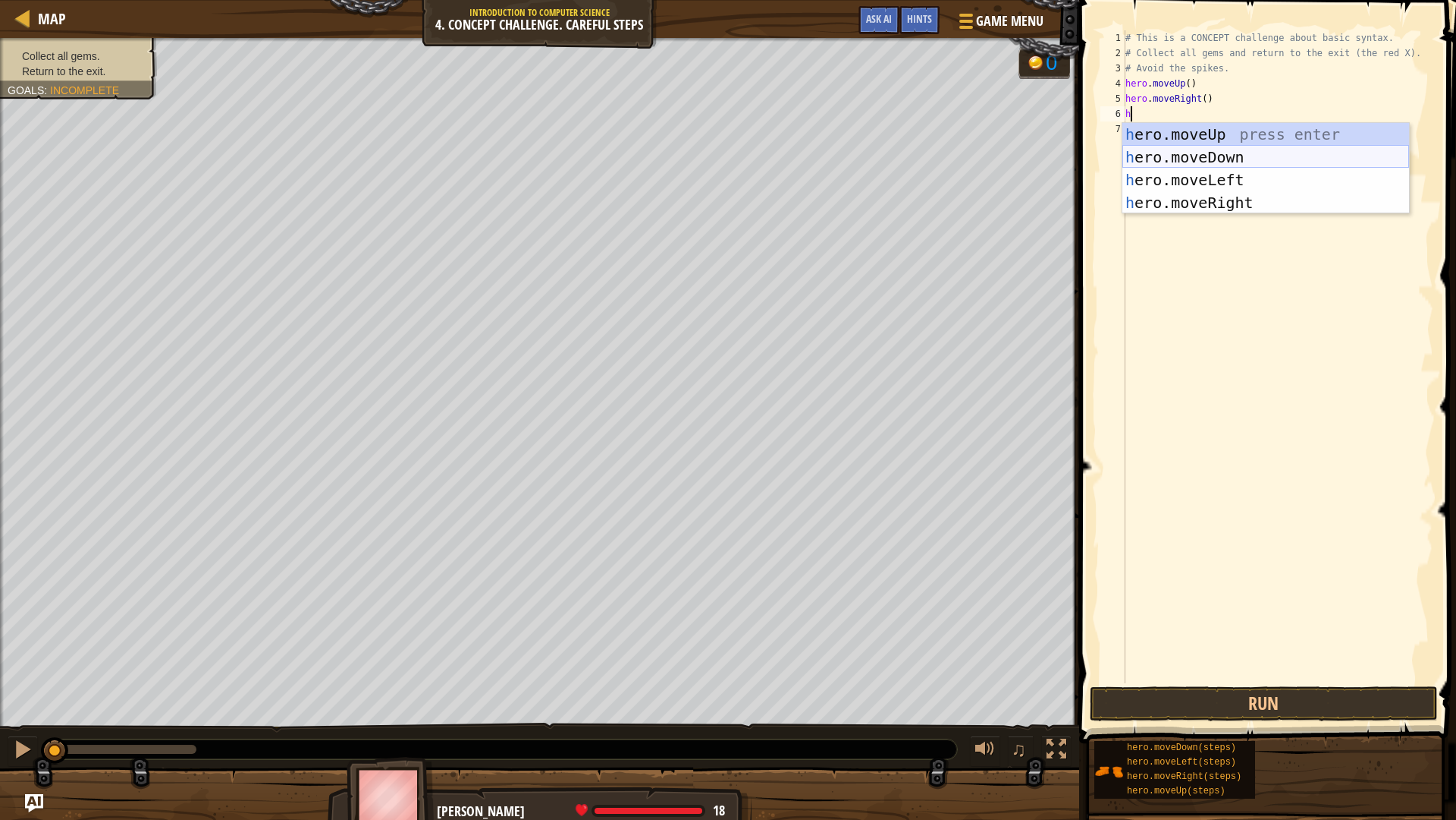
click at [1201, 154] on div "h ero.moveUp press enter h ero.moveDown press enter h ero.moveLeft press enter …" at bounding box center [1266, 191] width 287 height 137
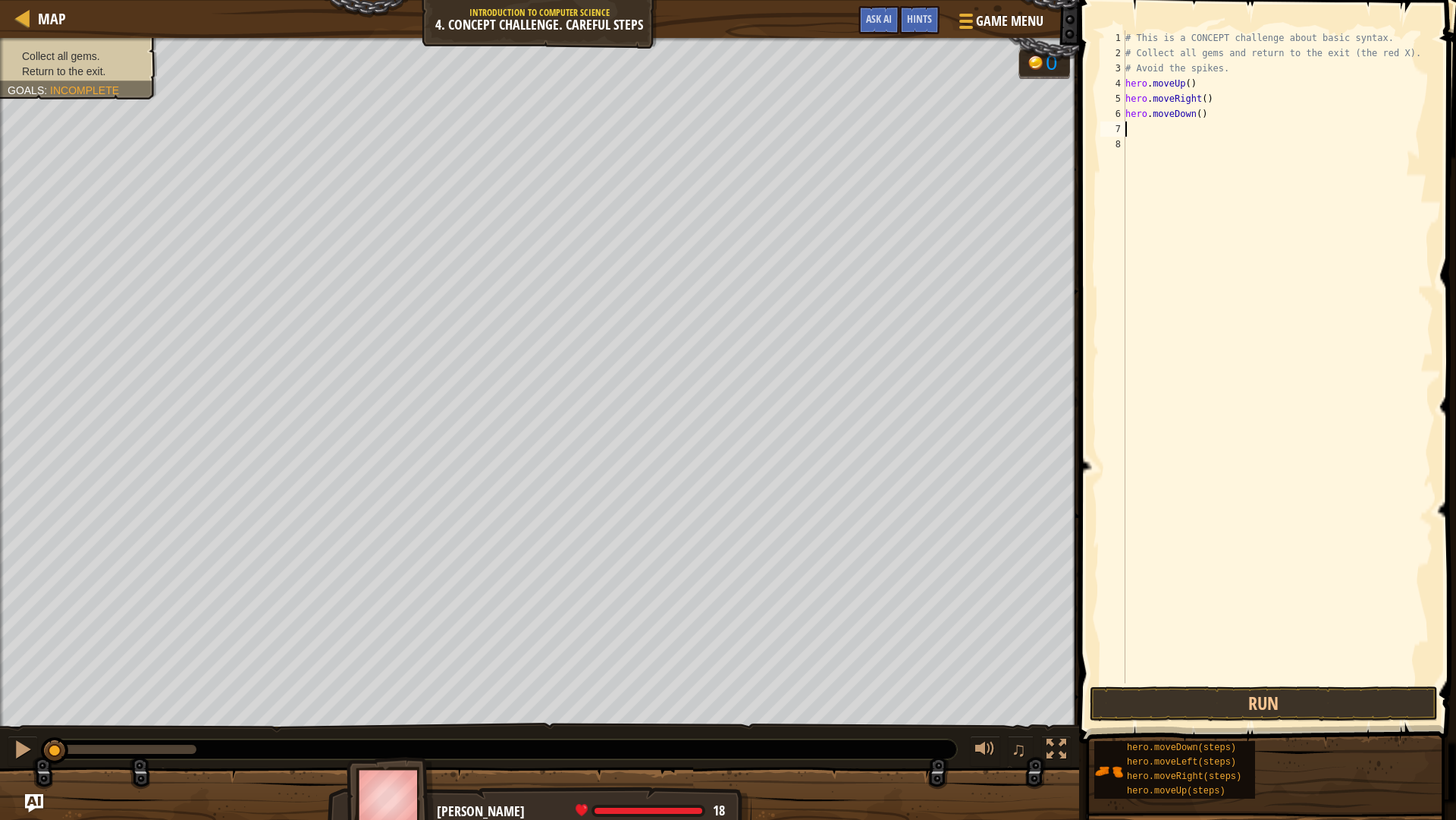
type textarea "h"
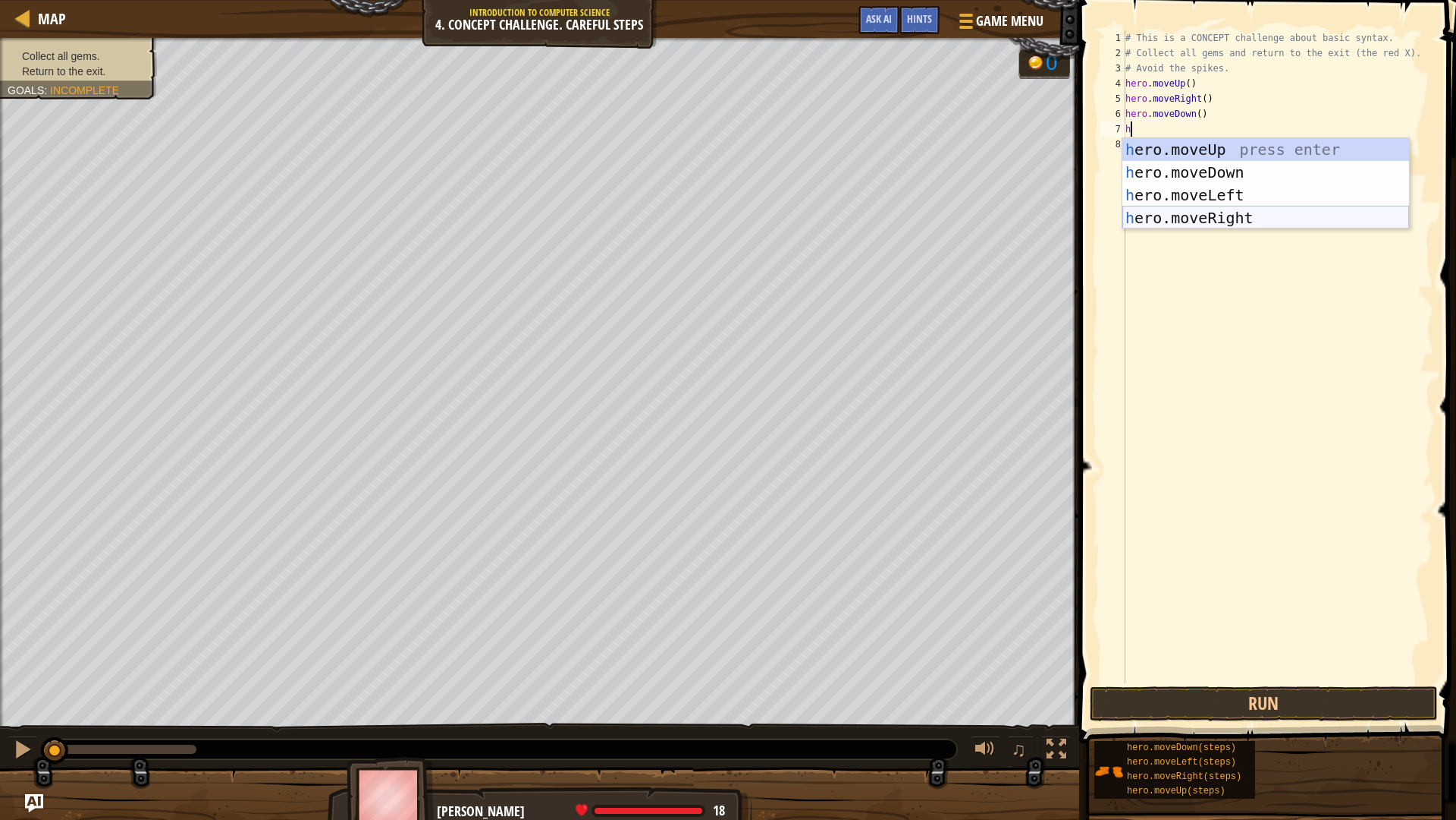
click at [1190, 215] on div "h ero.moveUp press enter h ero.moveDown press enter h ero.moveLeft press enter …" at bounding box center [1266, 206] width 287 height 137
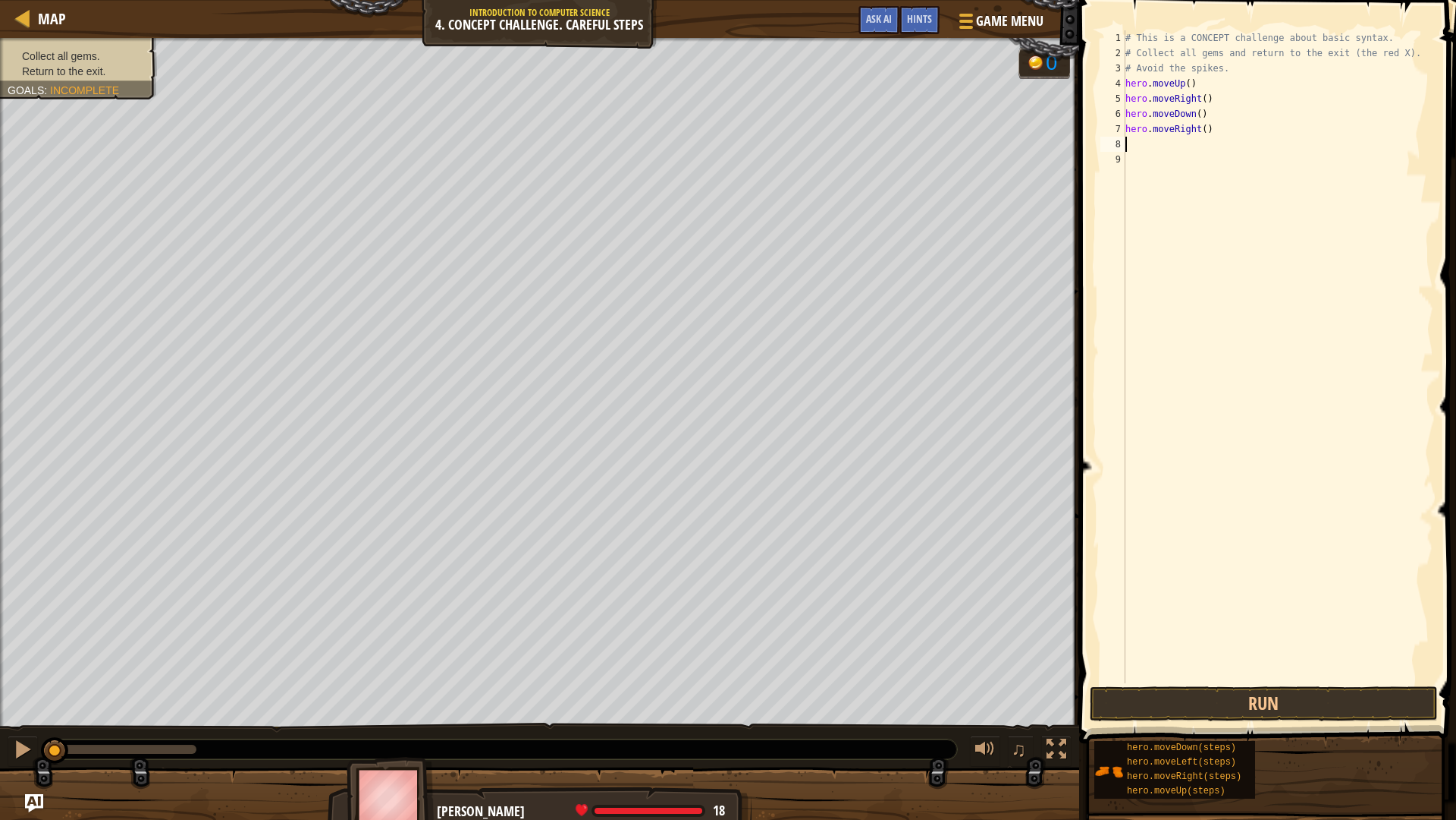
type textarea "h"
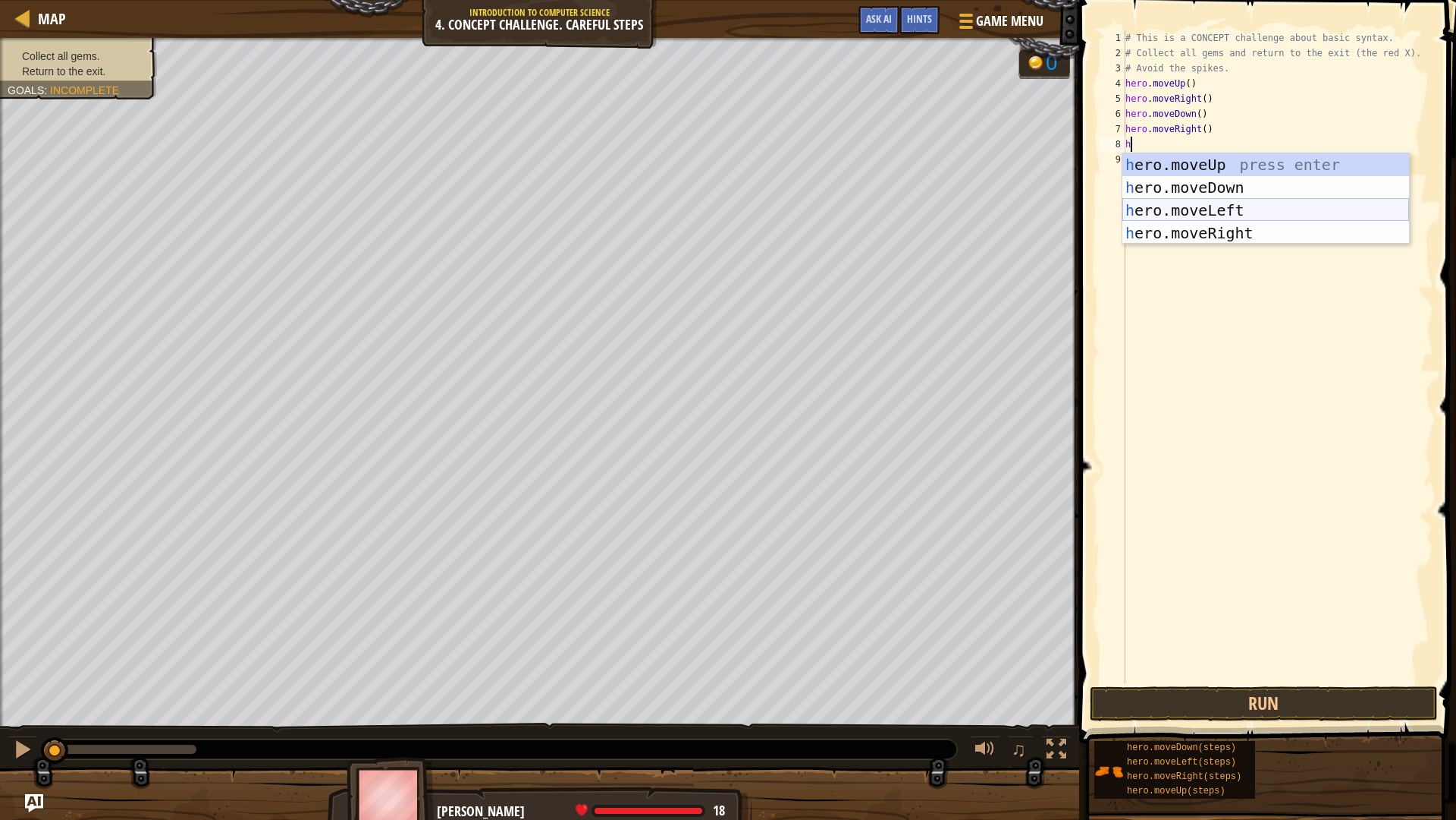
click at [1190, 203] on div "h ero.moveUp press enter h ero.moveDown press enter h ero.moveLeft press enter …" at bounding box center [1266, 221] width 287 height 137
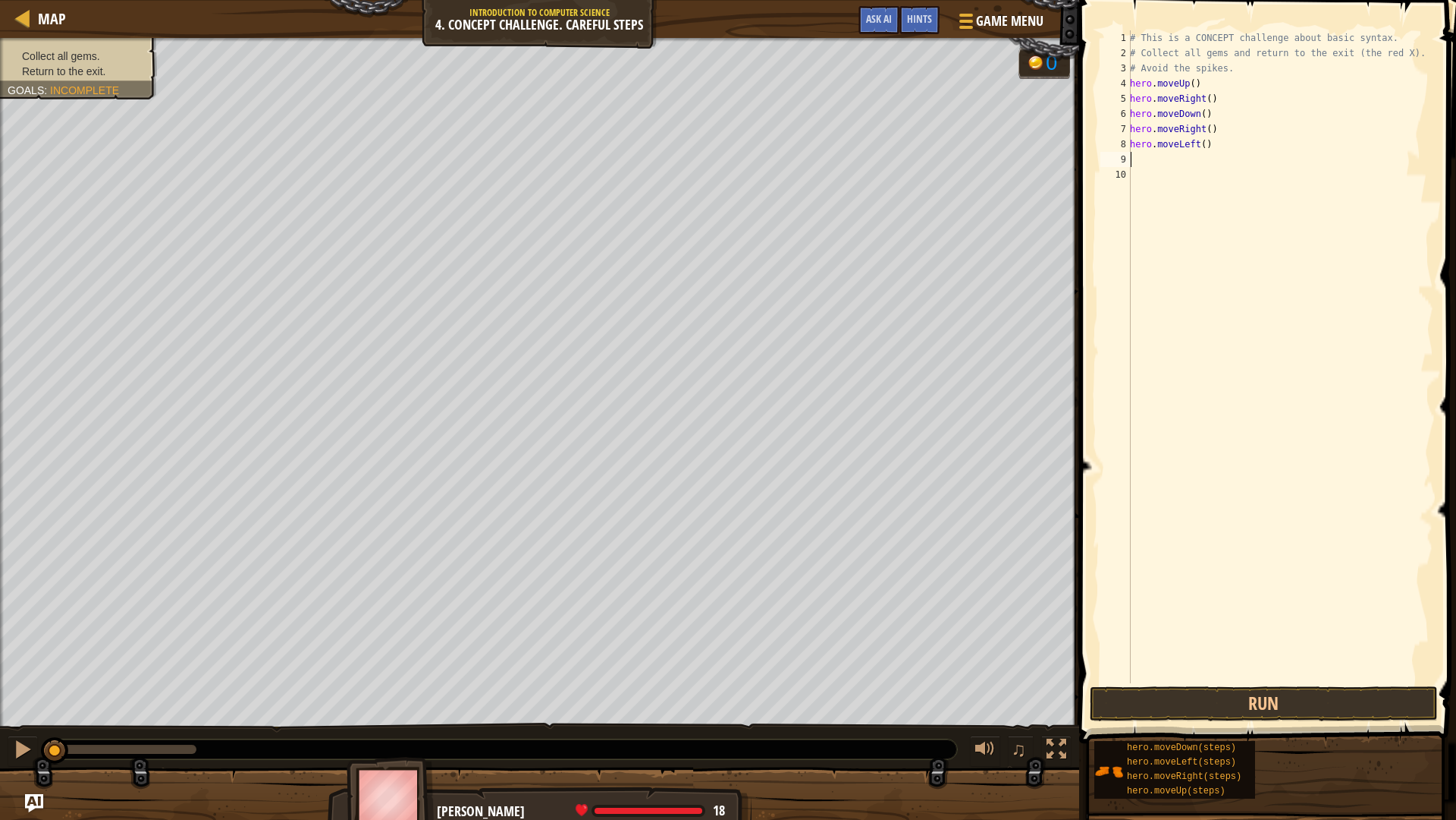
type textarea "h"
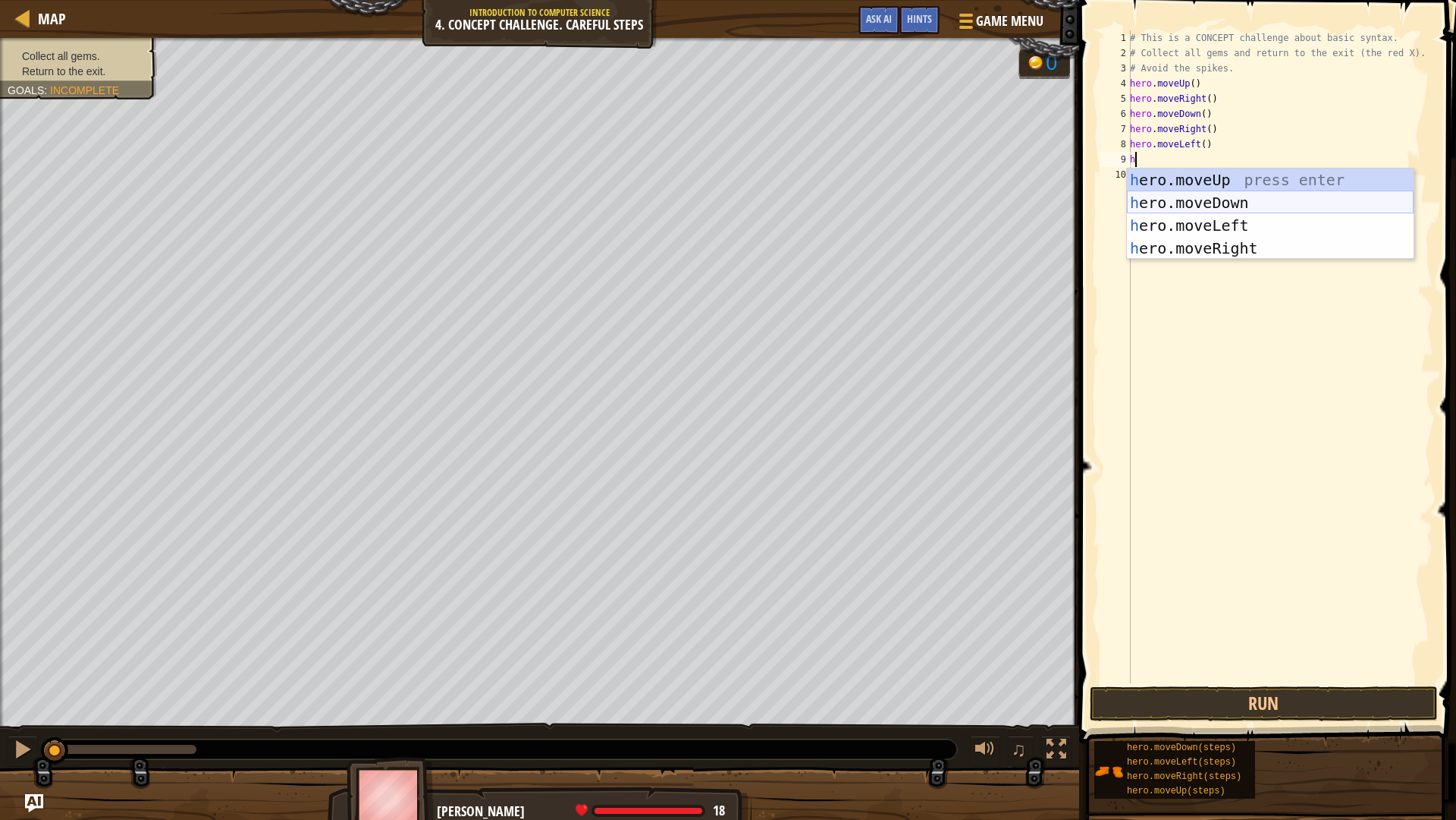
click at [1217, 195] on div "h ero.moveUp press enter h ero.moveDown press enter h ero.moveLeft press enter …" at bounding box center [1270, 236] width 287 height 137
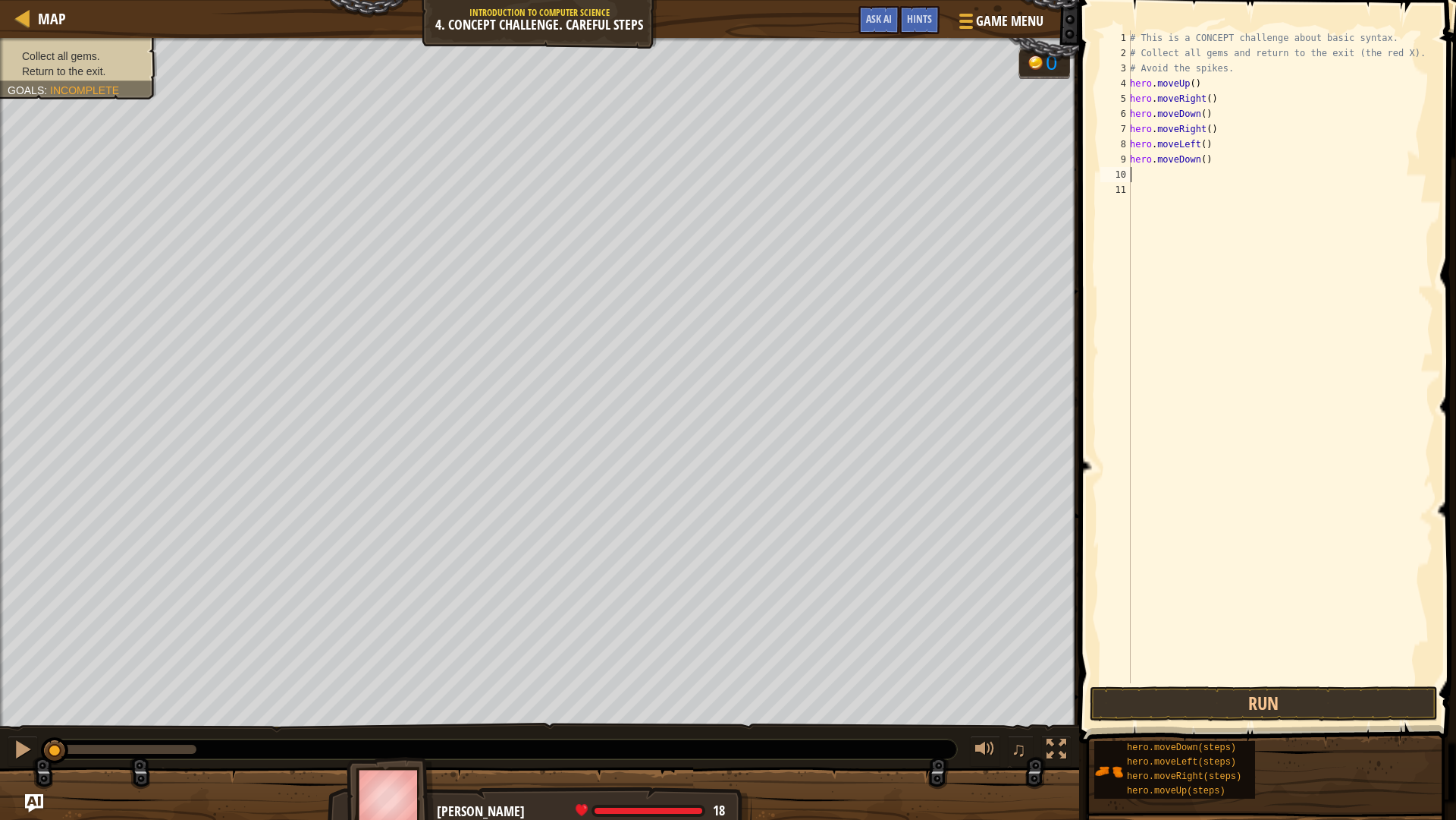
type textarea "h"
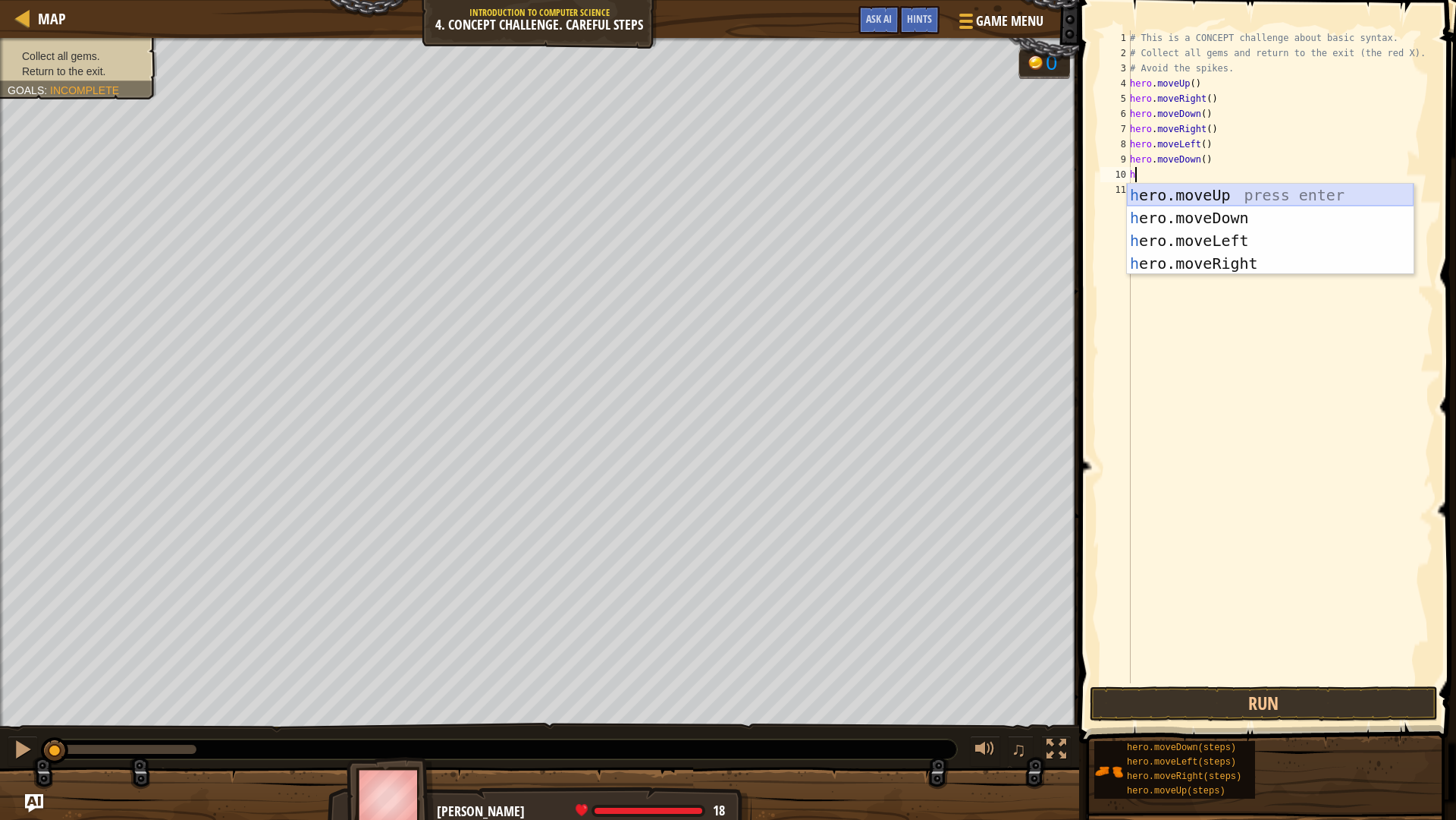
click at [1211, 197] on div "h ero.moveUp press enter h ero.moveDown press enter h ero.moveLeft press enter …" at bounding box center [1270, 251] width 287 height 137
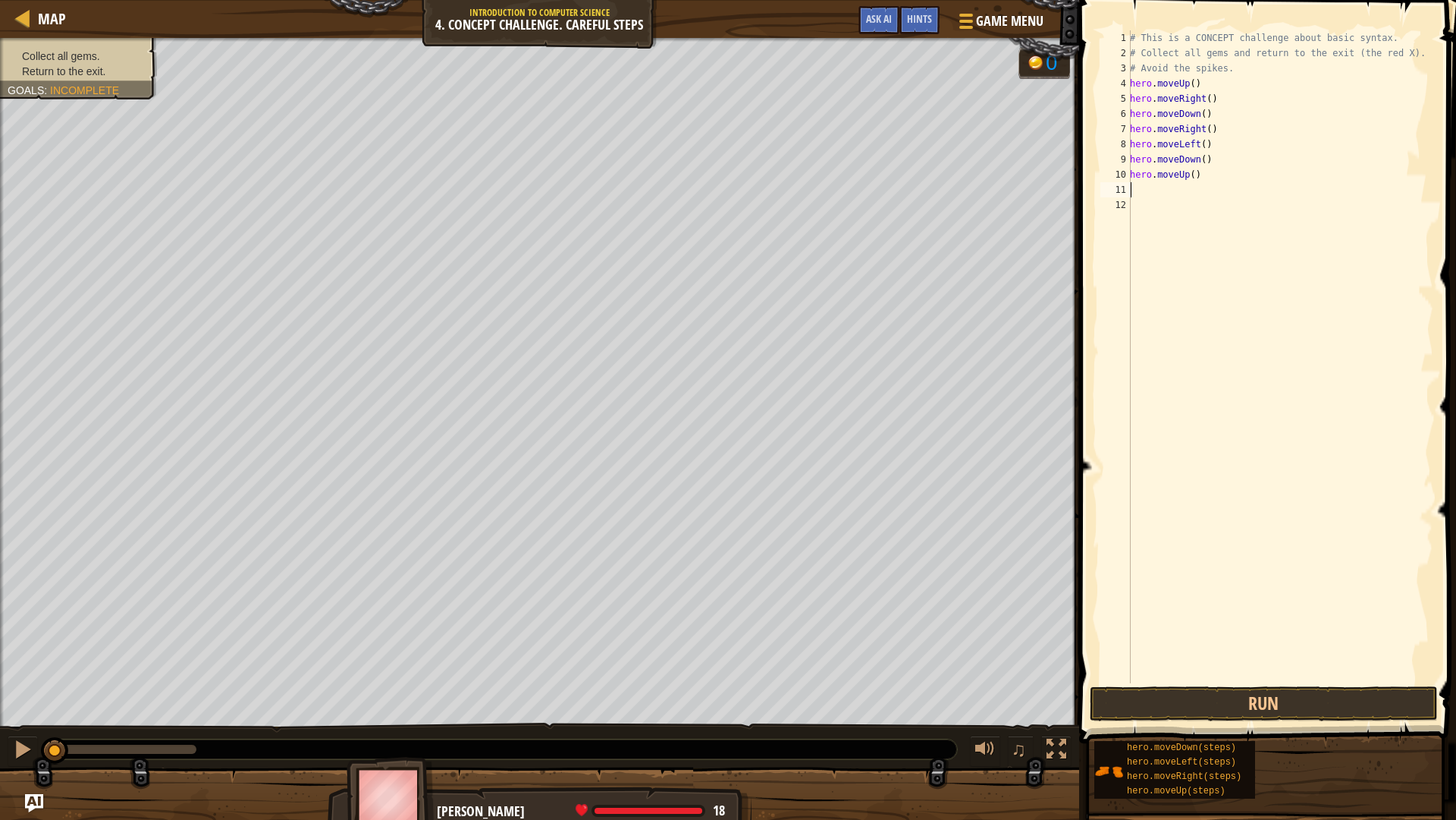
type textarea "h"
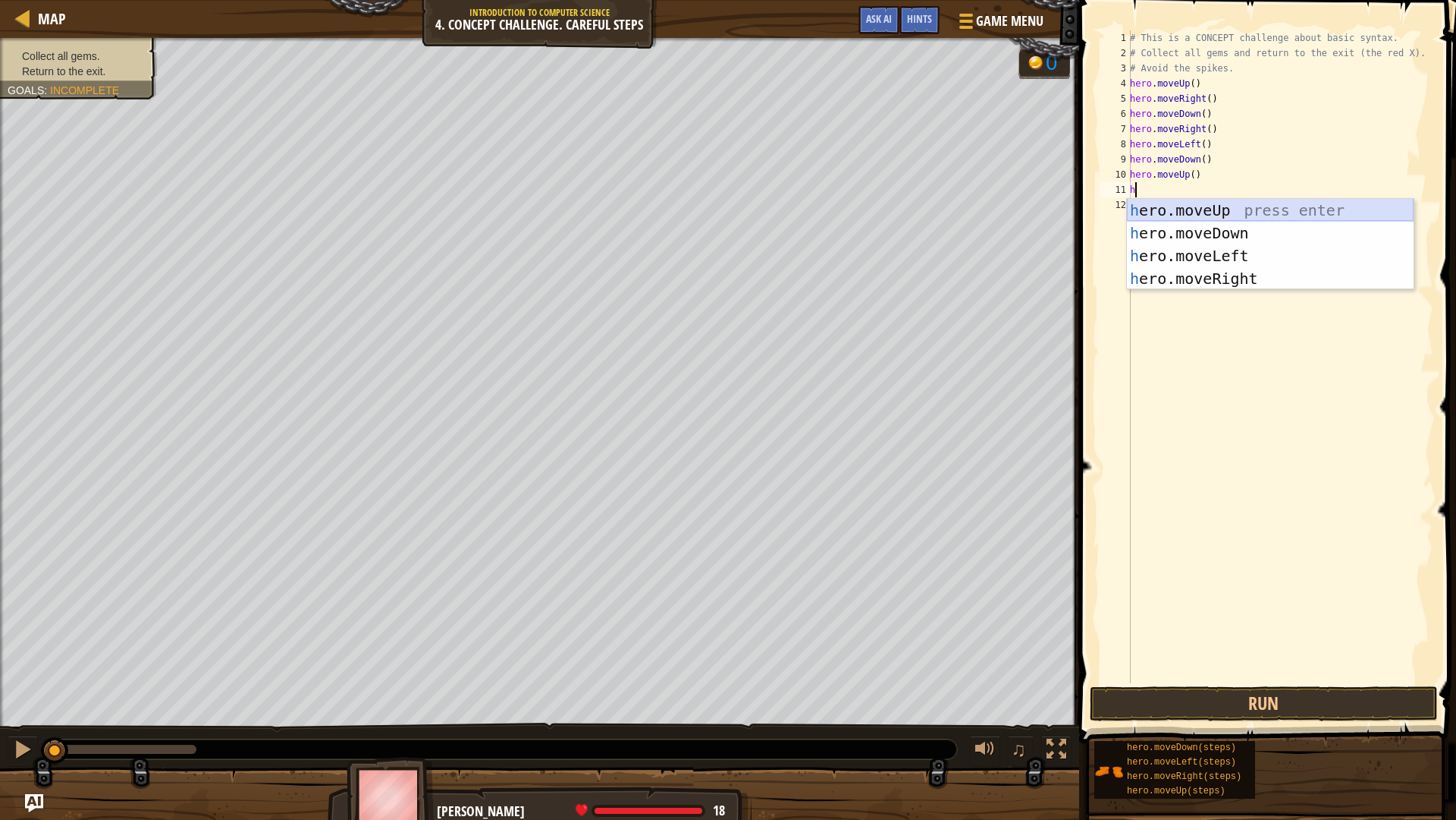
click at [1211, 211] on div "h ero.moveUp press enter h ero.moveDown press enter h ero.moveLeft press enter …" at bounding box center [1270, 266] width 287 height 137
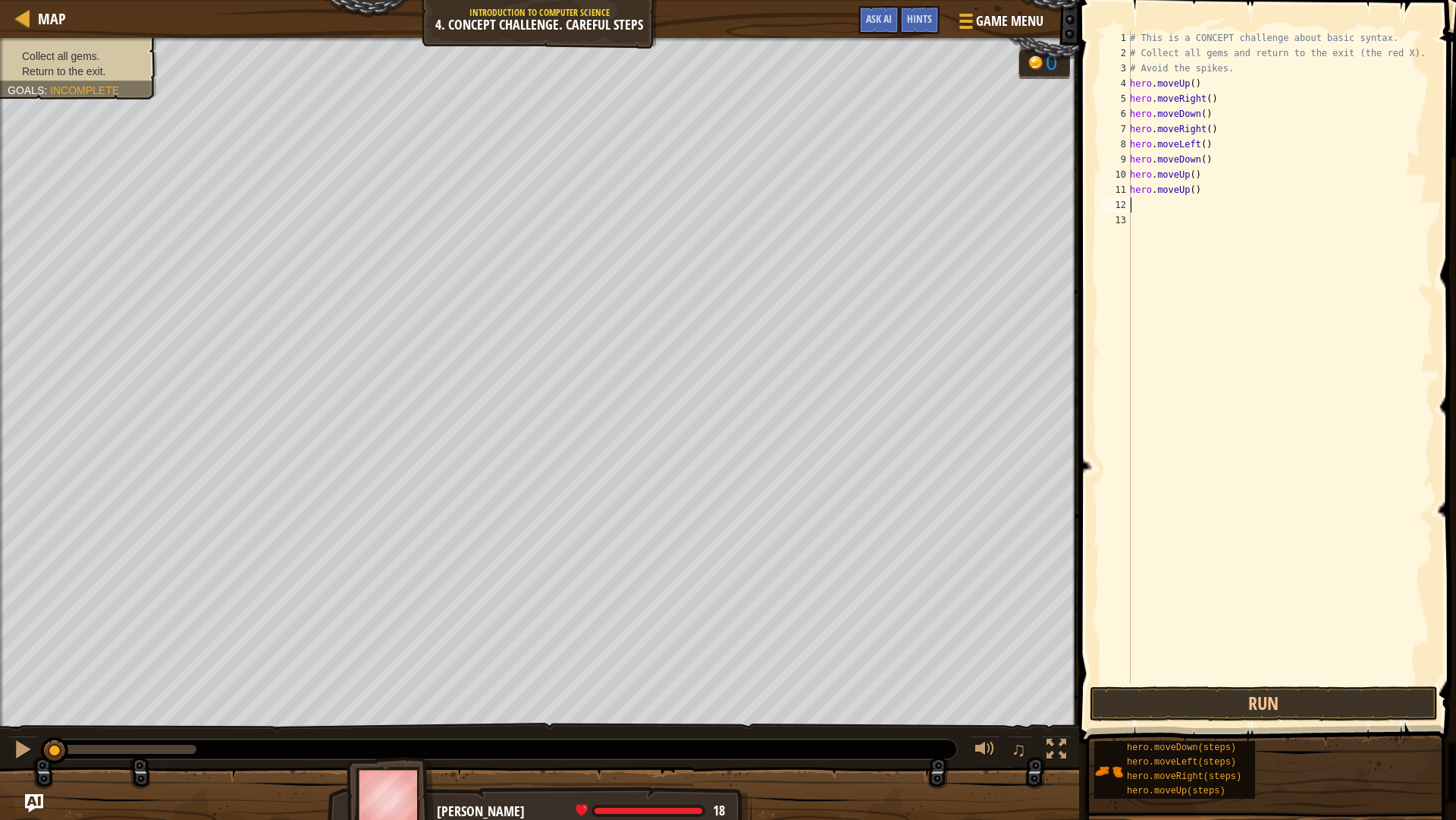
type textarea "h"
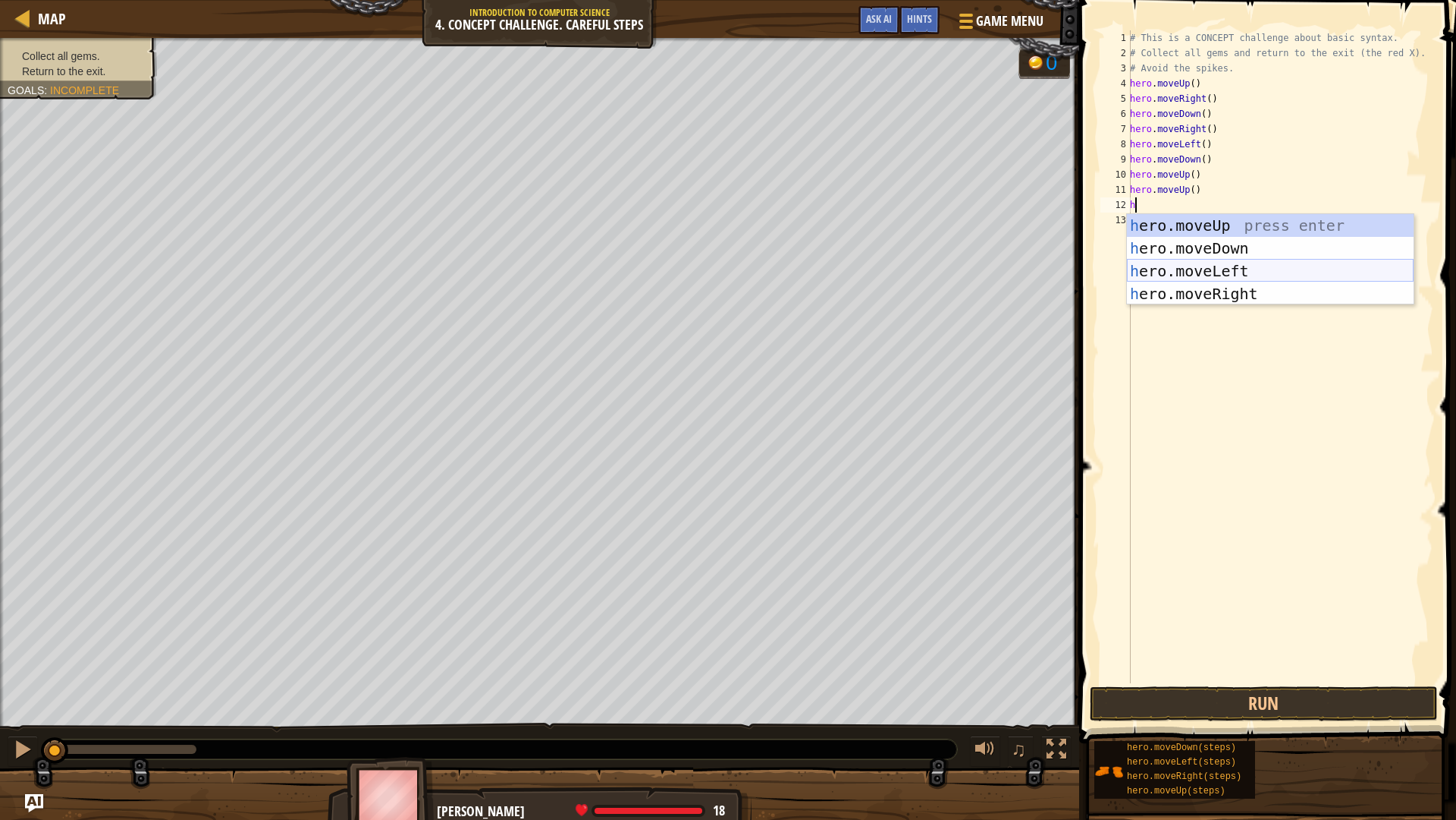
click at [1200, 274] on div "h ero.moveUp press enter h ero.moveDown press enter h ero.moveLeft press enter …" at bounding box center [1270, 282] width 287 height 137
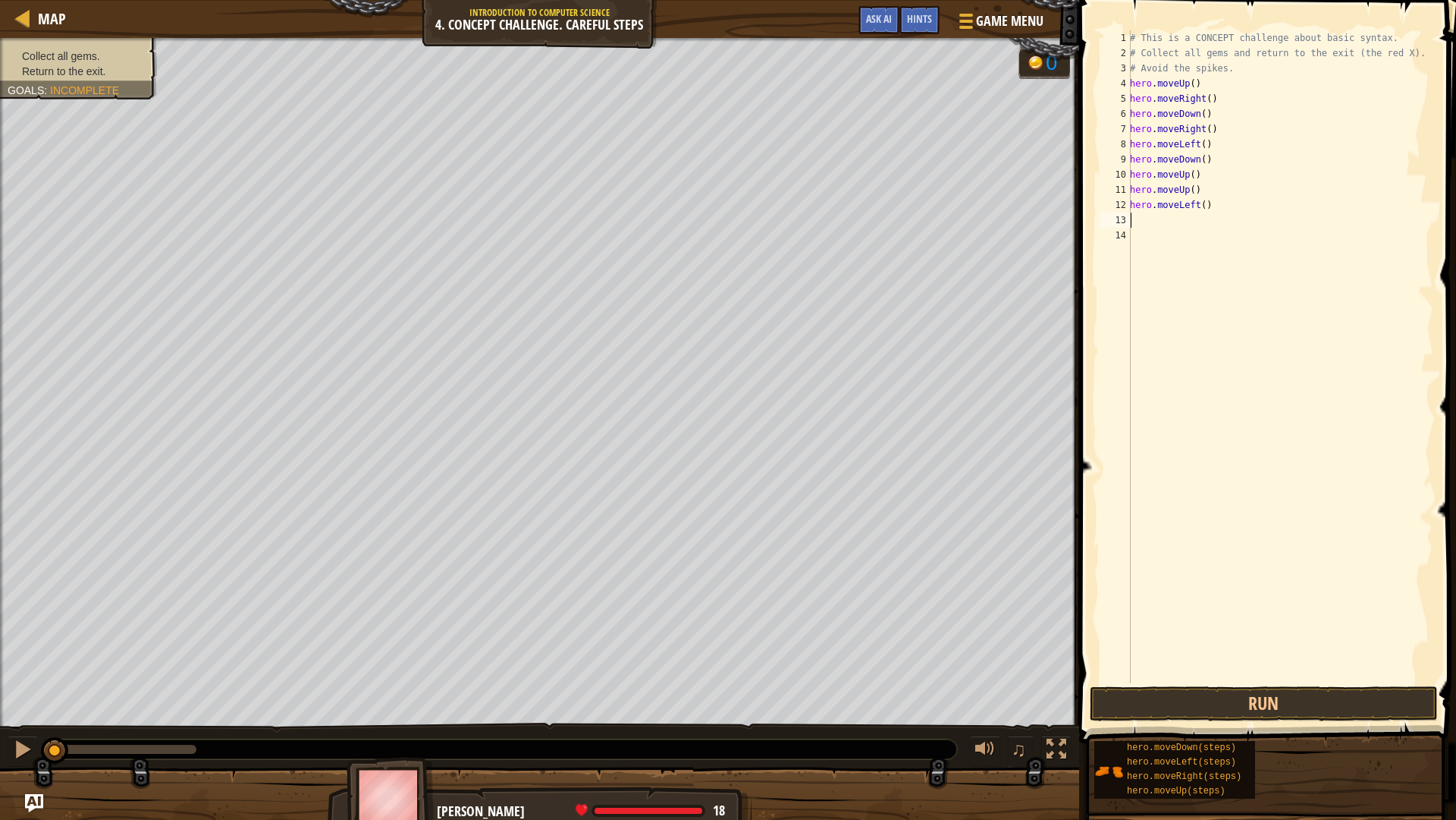
type textarea "h"
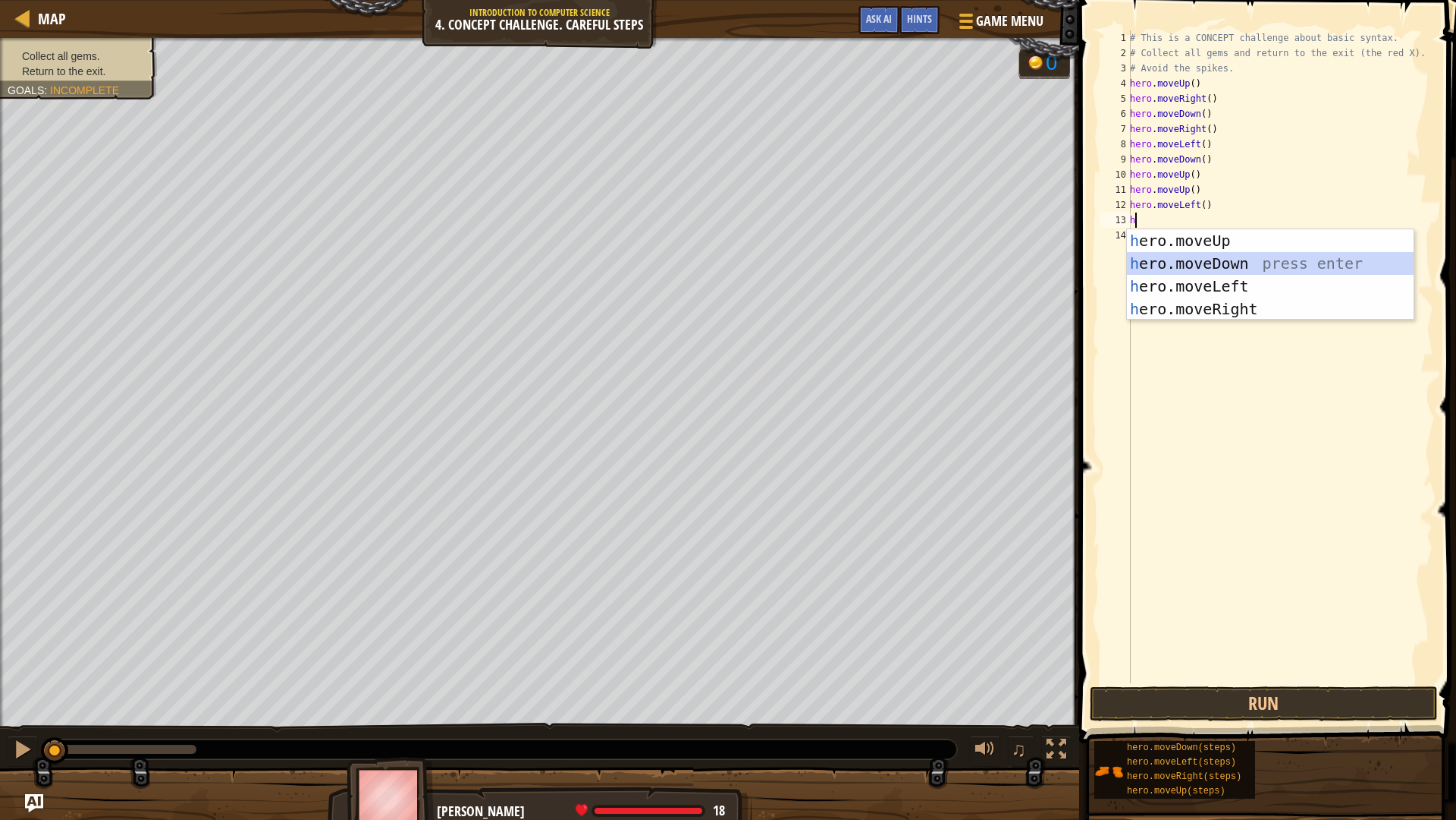
click at [1193, 263] on div "h ero.moveUp press enter h ero.moveDown press enter h ero.moveLeft press enter …" at bounding box center [1270, 297] width 287 height 137
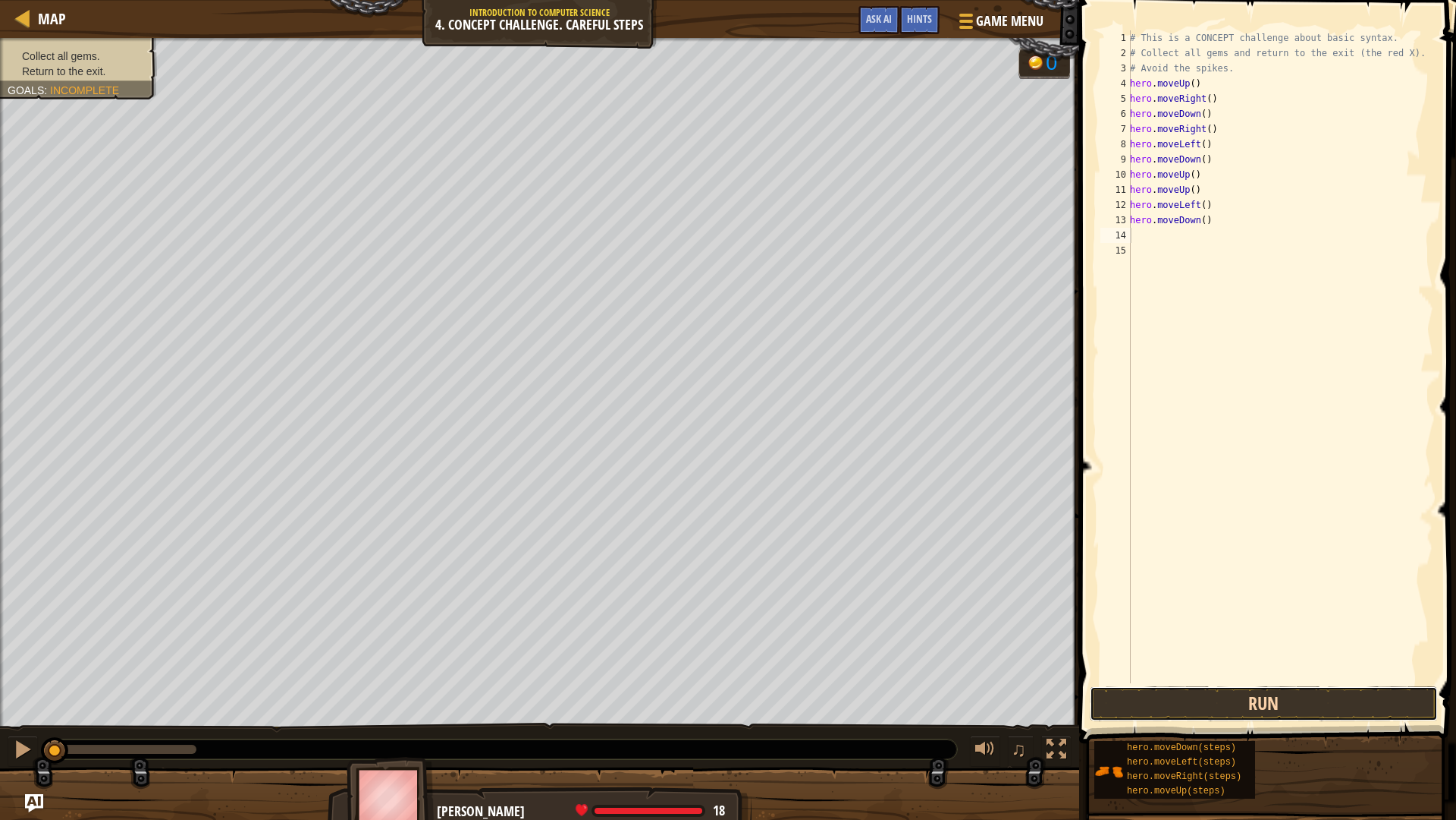
click at [1279, 690] on button "Run" at bounding box center [1263, 704] width 348 height 35
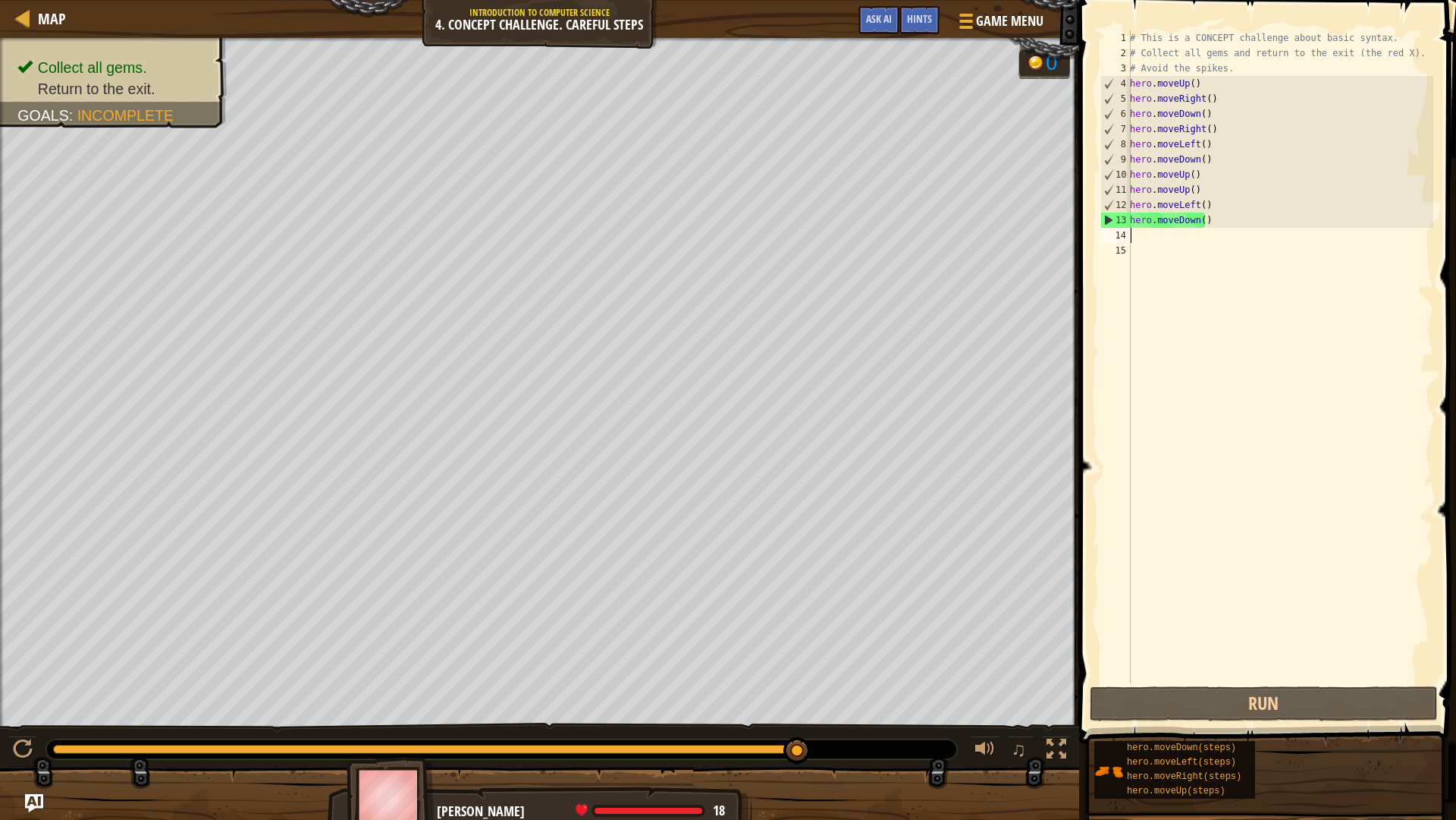
type textarea "h"
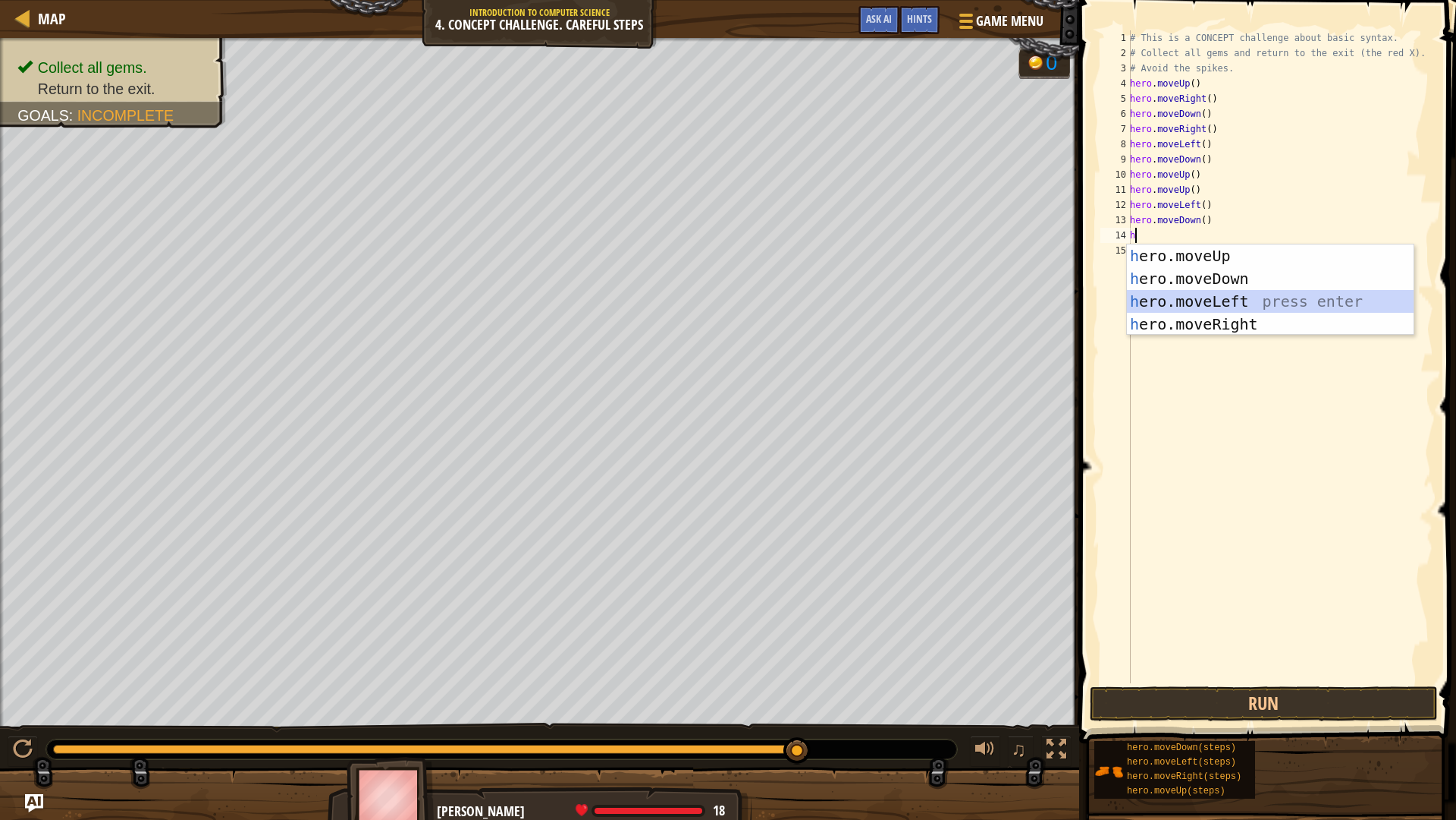
click at [1160, 305] on div "h ero.moveUp press enter h ero.moveDown press enter h ero.moveLeft press enter …" at bounding box center [1270, 312] width 287 height 137
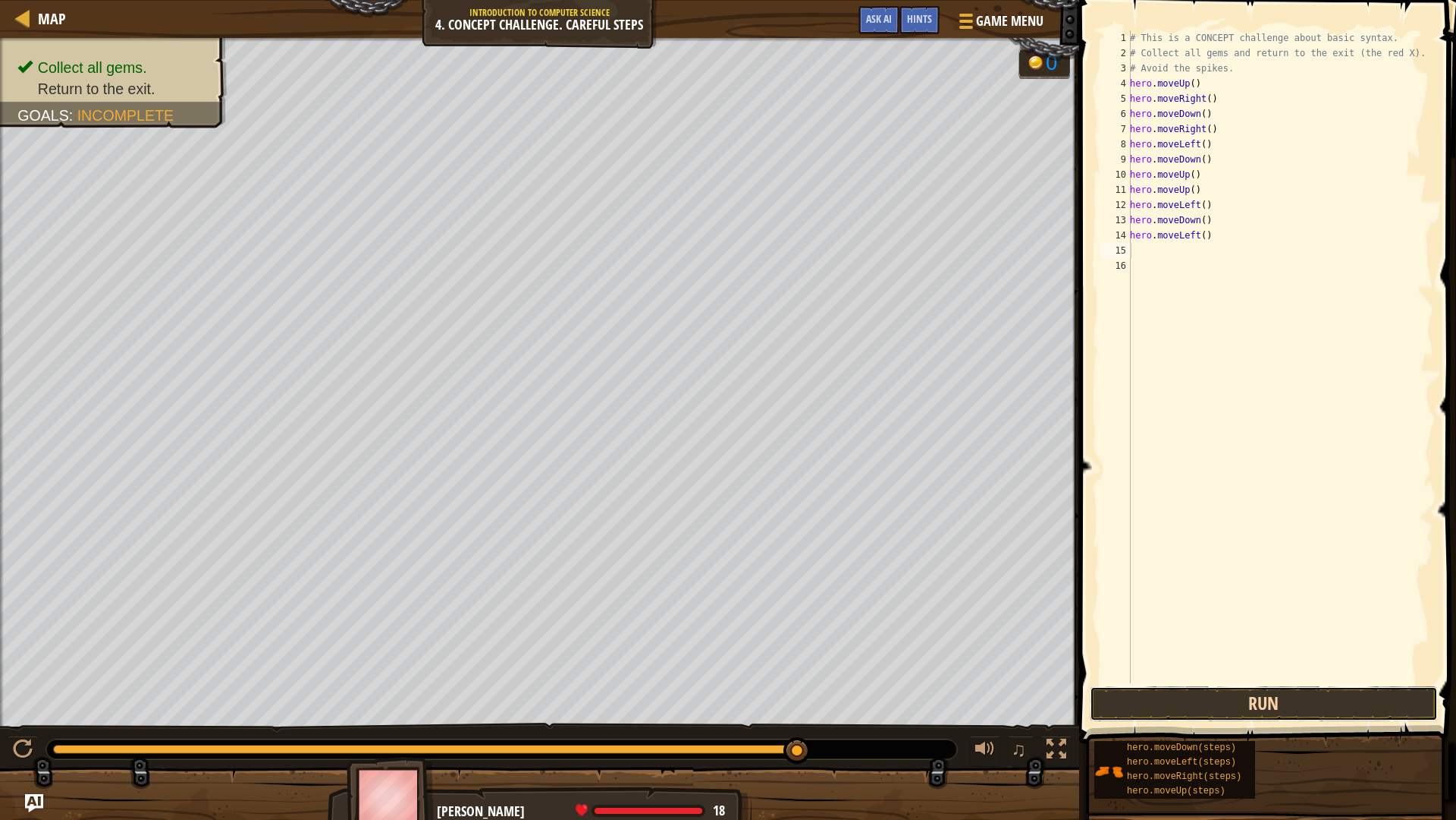
click at [1290, 690] on button "Run" at bounding box center [1263, 704] width 348 height 35
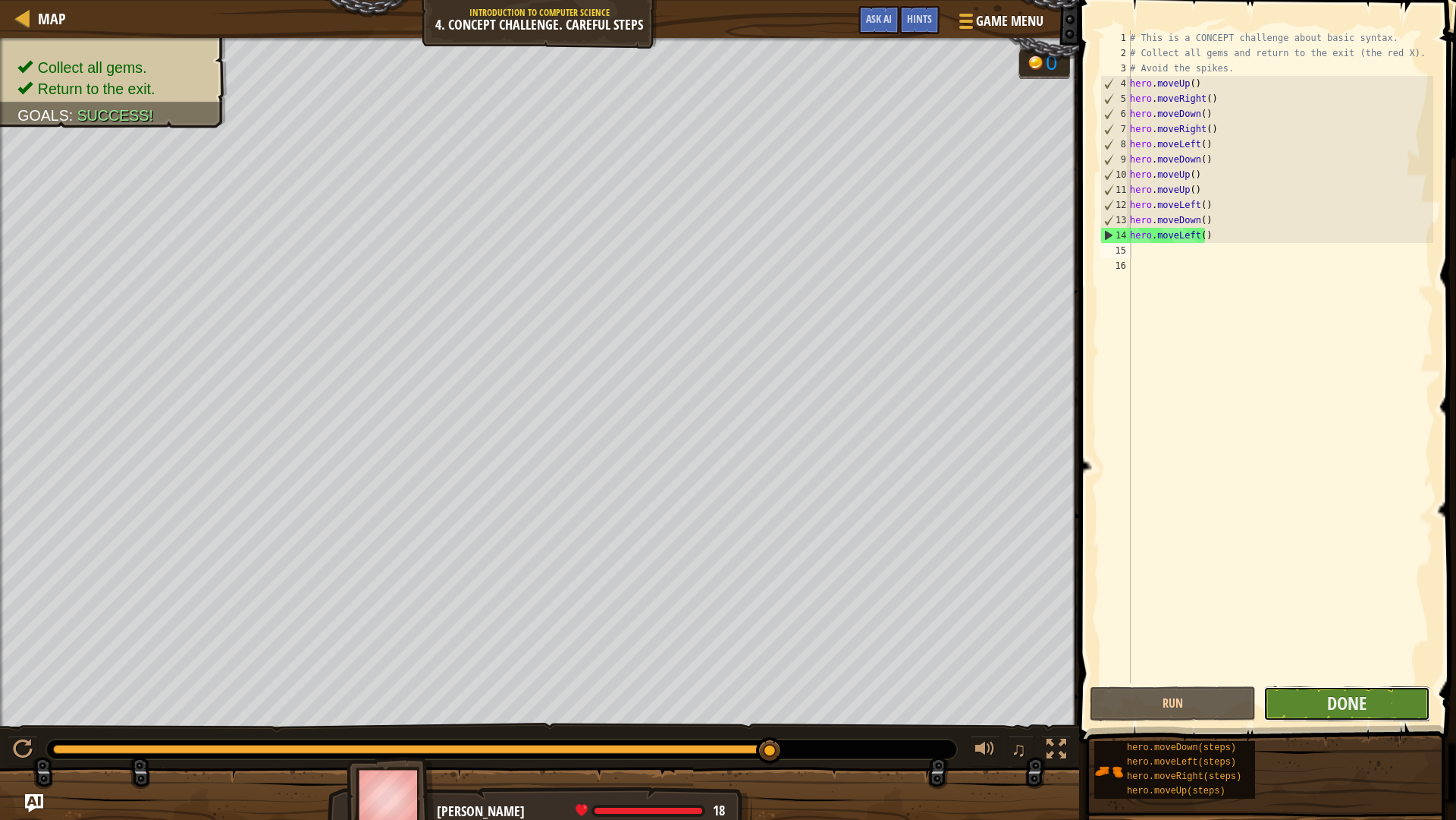
click at [1304, 690] on button "Done" at bounding box center [1347, 704] width 166 height 35
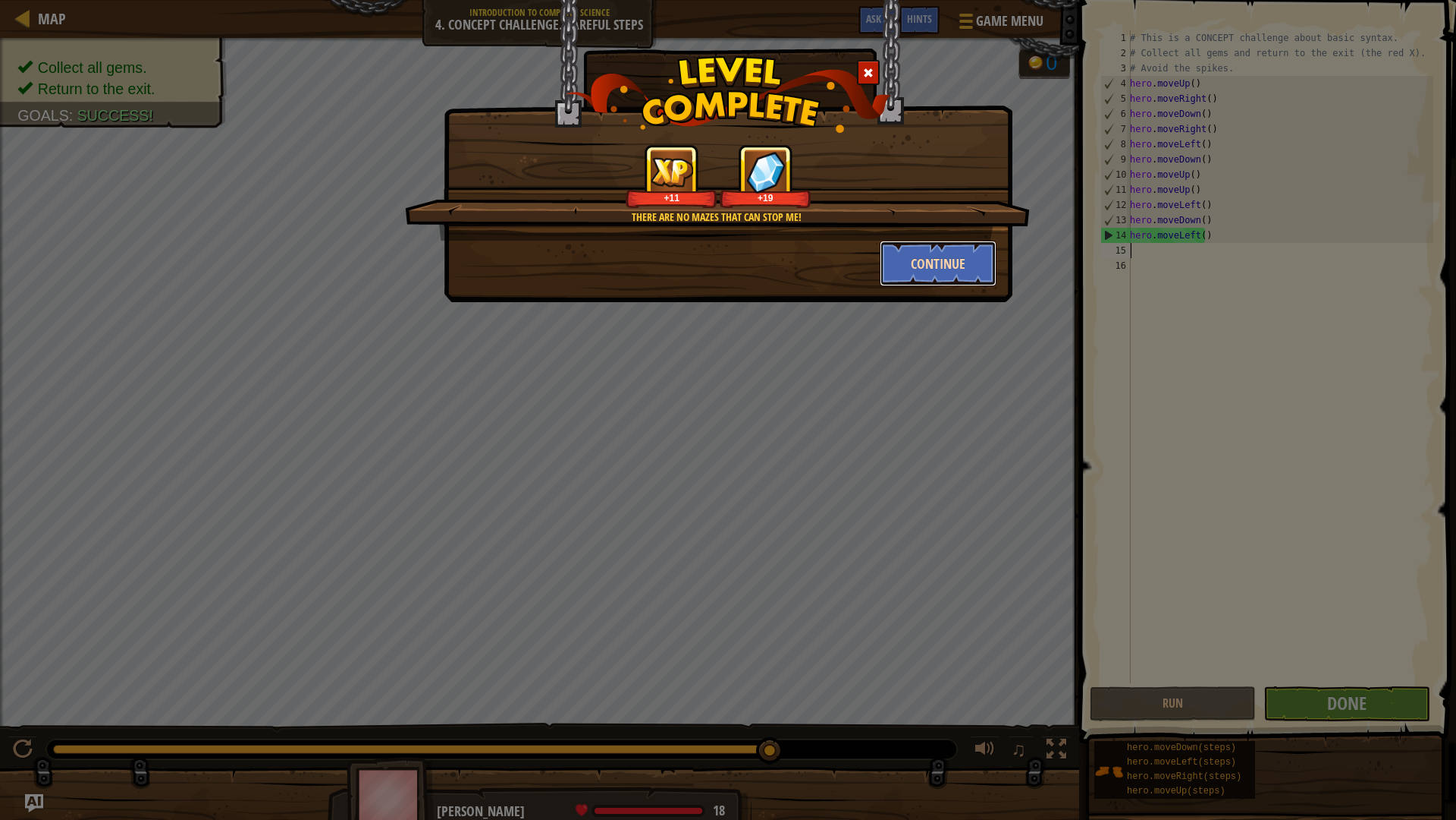
click at [938, 272] on button "Continue" at bounding box center [938, 263] width 117 height 46
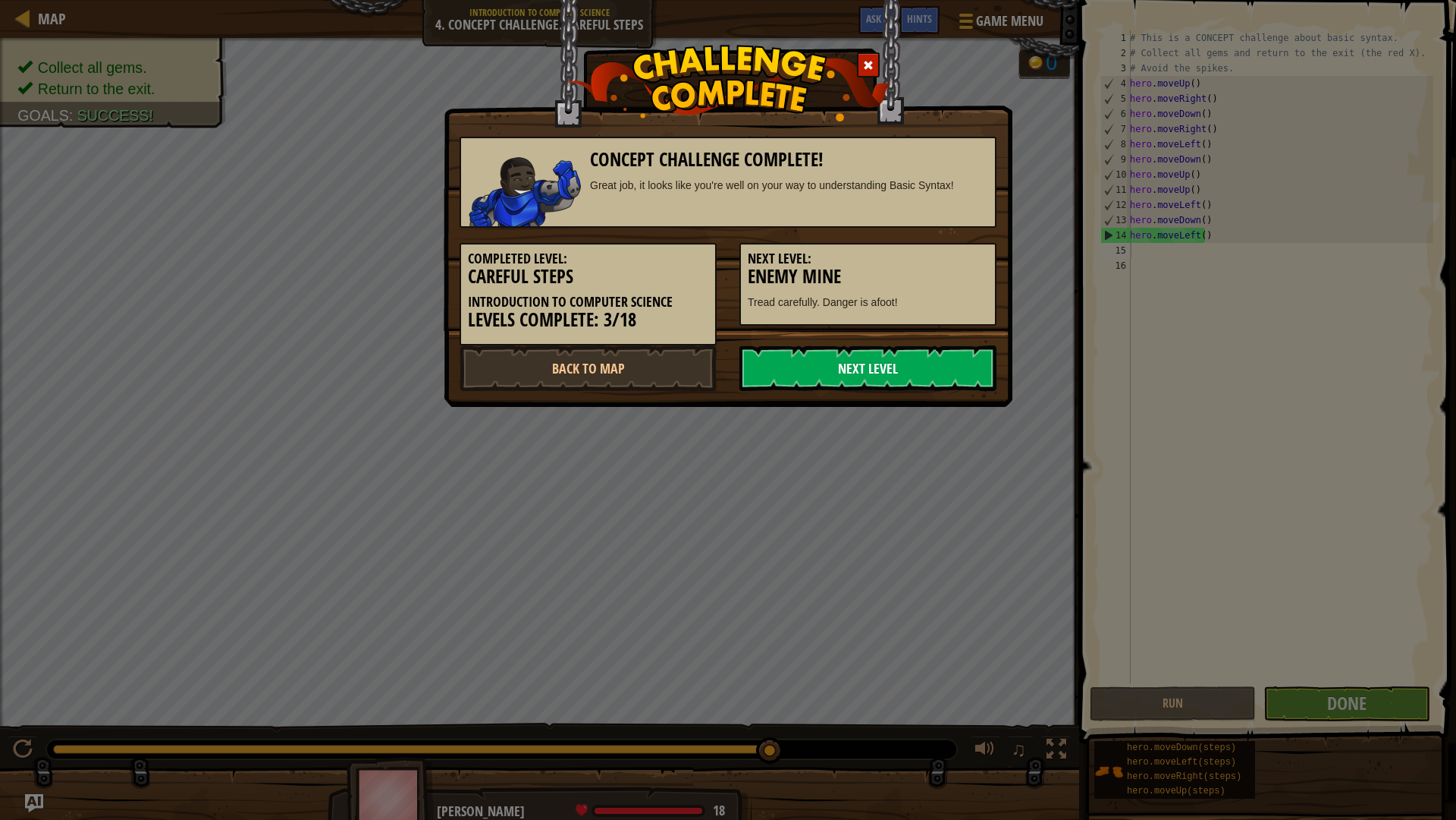
click at [856, 361] on link "Next Level" at bounding box center [868, 368] width 258 height 46
click at [840, 376] on link "Next Level" at bounding box center [868, 368] width 258 height 46
click at [886, 364] on link "Next Level" at bounding box center [868, 368] width 258 height 46
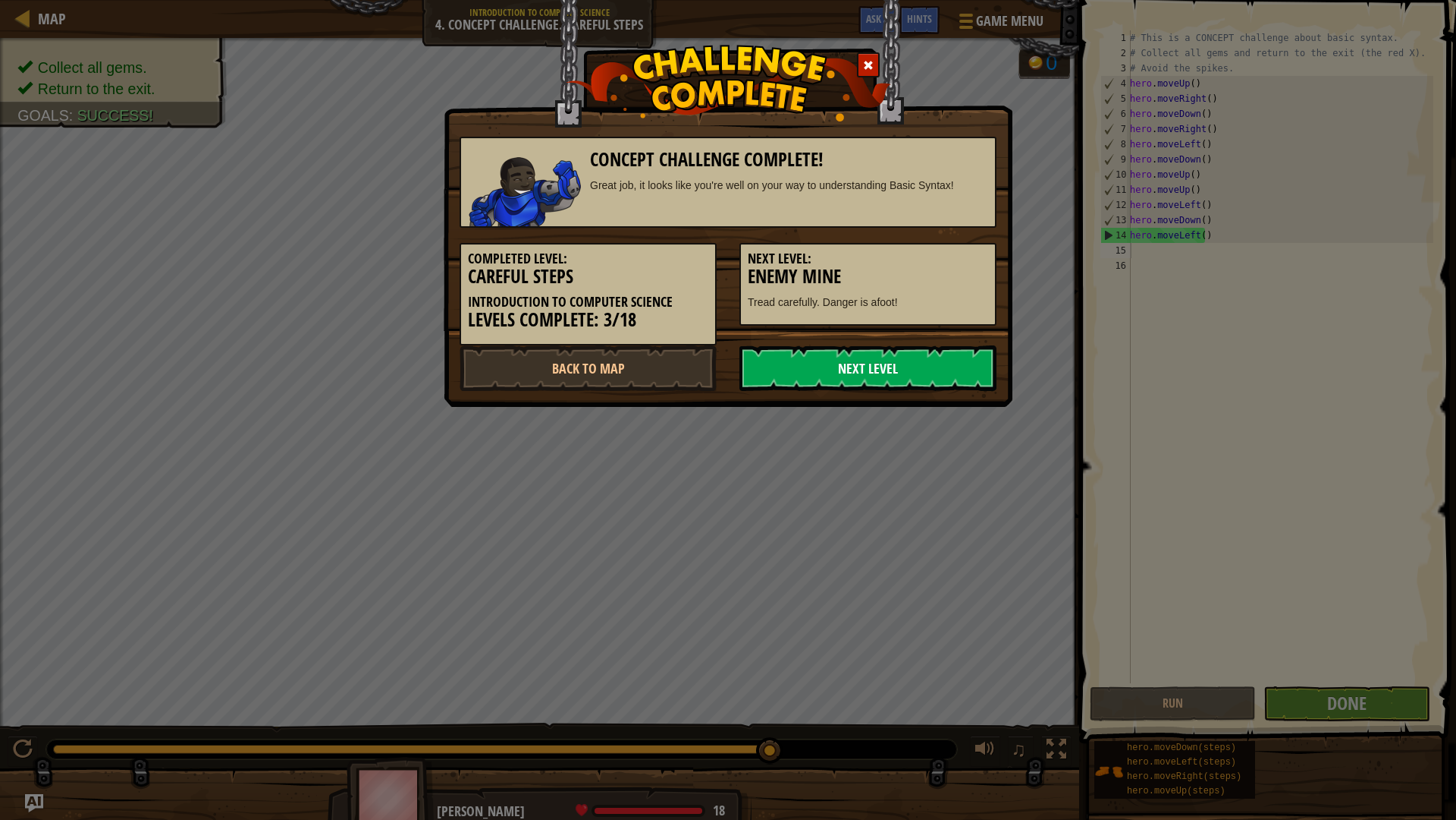
click at [886, 364] on link "Next Level" at bounding box center [868, 368] width 258 height 46
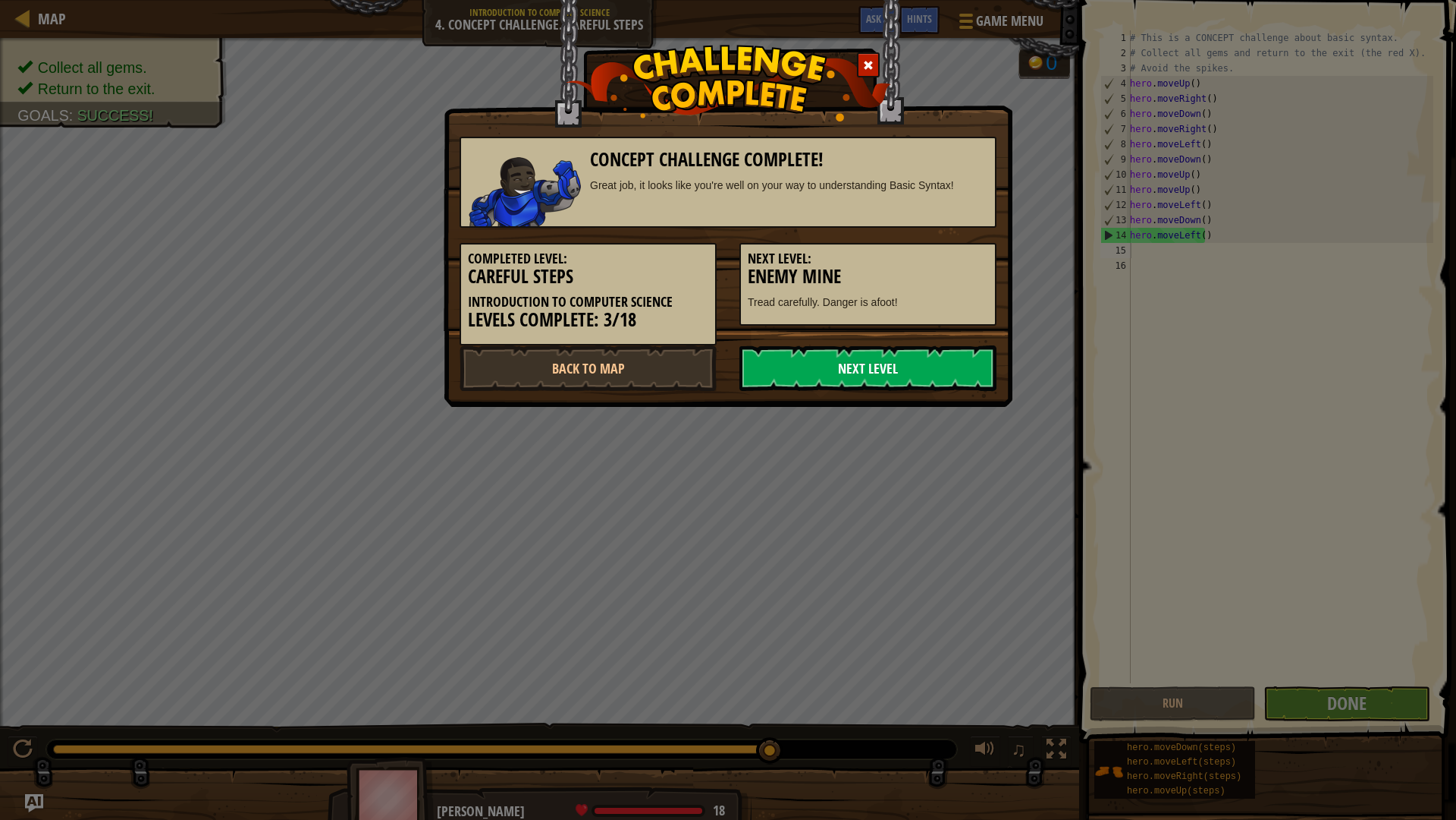
click at [886, 364] on link "Next Level" at bounding box center [868, 368] width 258 height 46
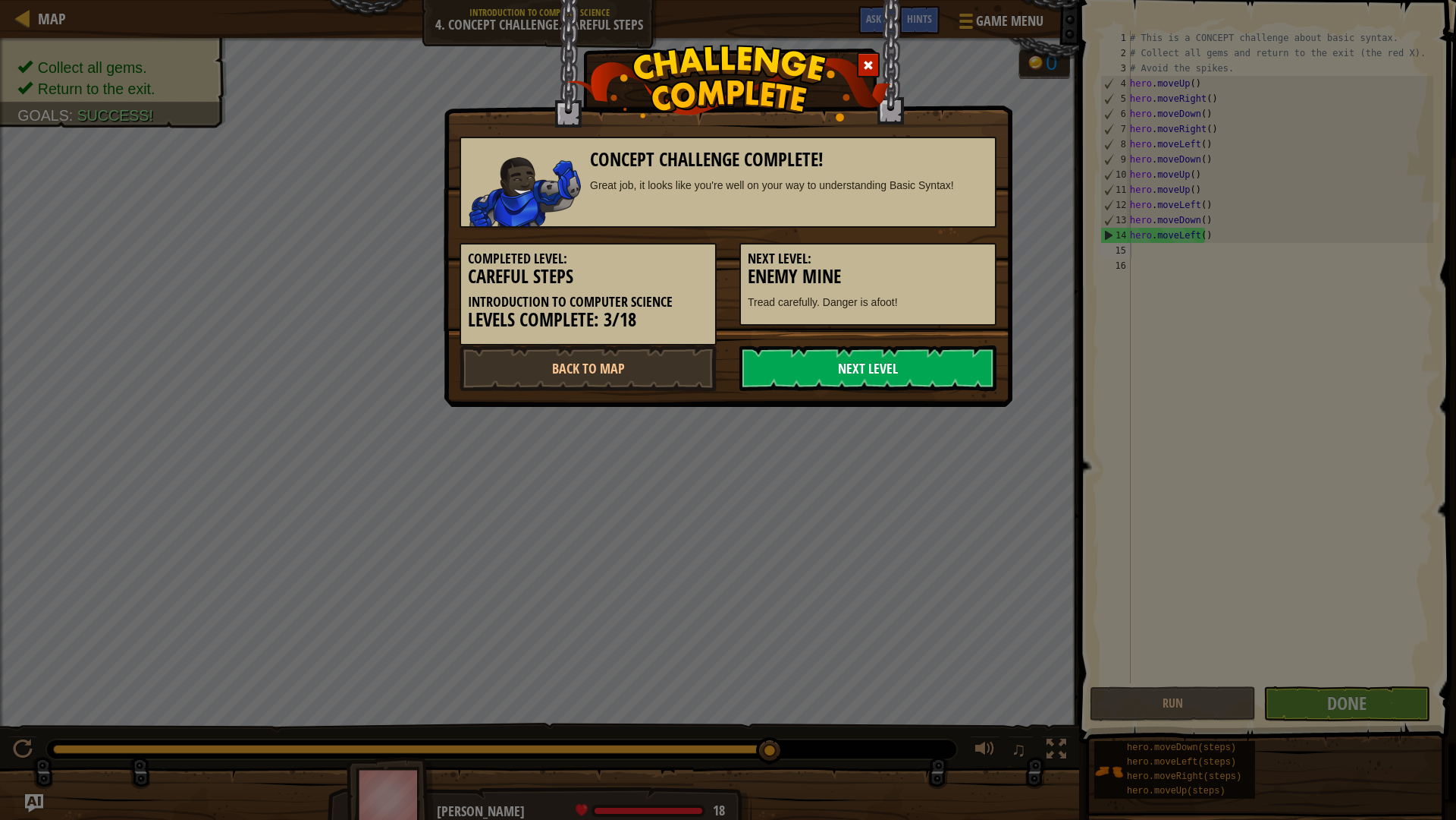
click at [886, 364] on link "Next Level" at bounding box center [868, 368] width 258 height 46
drag, startPoint x: 886, startPoint y: 364, endPoint x: 871, endPoint y: 326, distance: 40.9
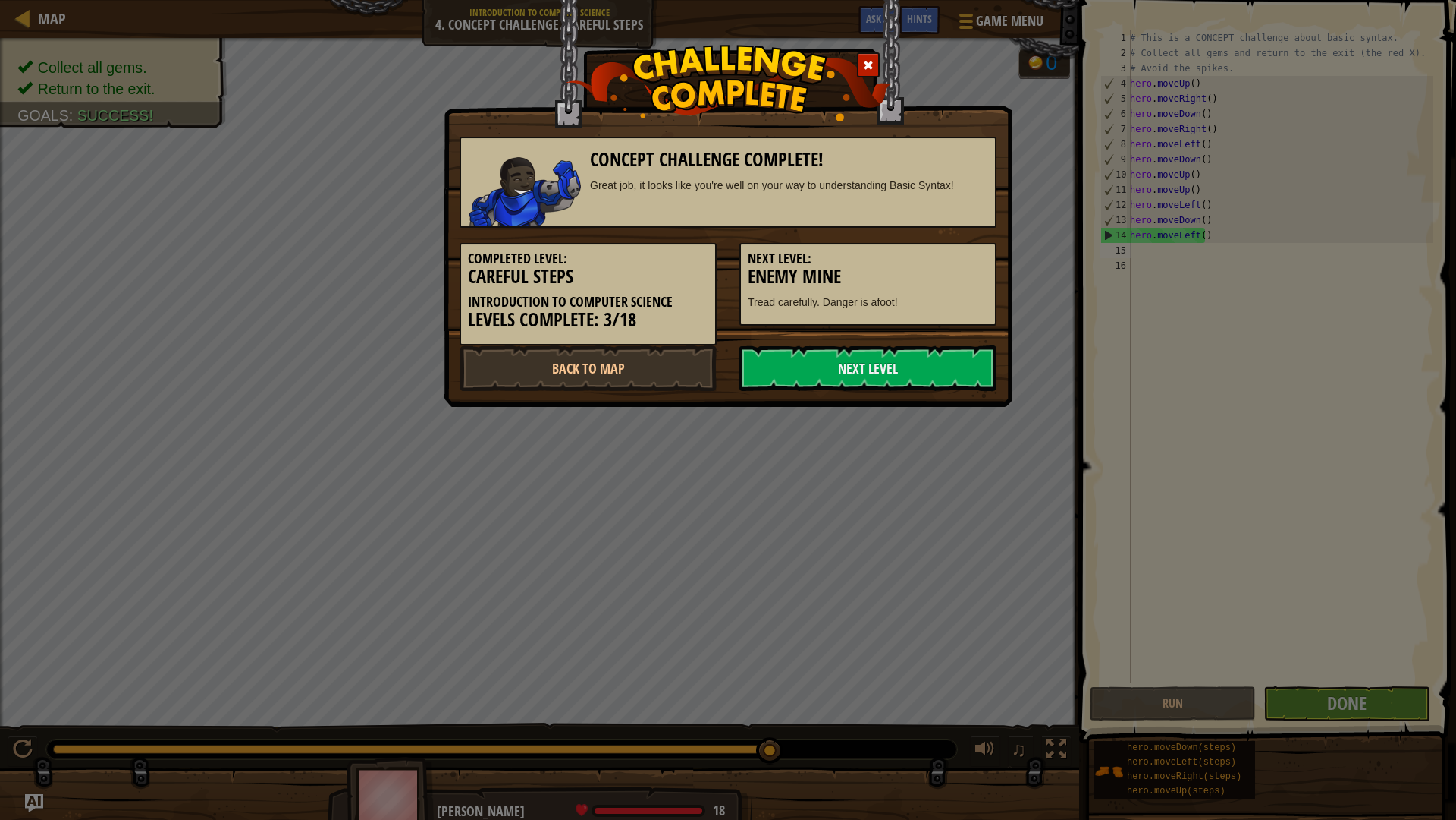
click at [871, 326] on div "Concept Challenge Complete! Great job, it looks like you're well on your way to…" at bounding box center [728, 256] width 537 height 269
click at [871, 326] on div "Completed Level: Careful Steps Introduction to Computer Science Levels Complete…" at bounding box center [728, 286] width 560 height 117
click at [850, 355] on link "Next Level" at bounding box center [868, 368] width 258 height 46
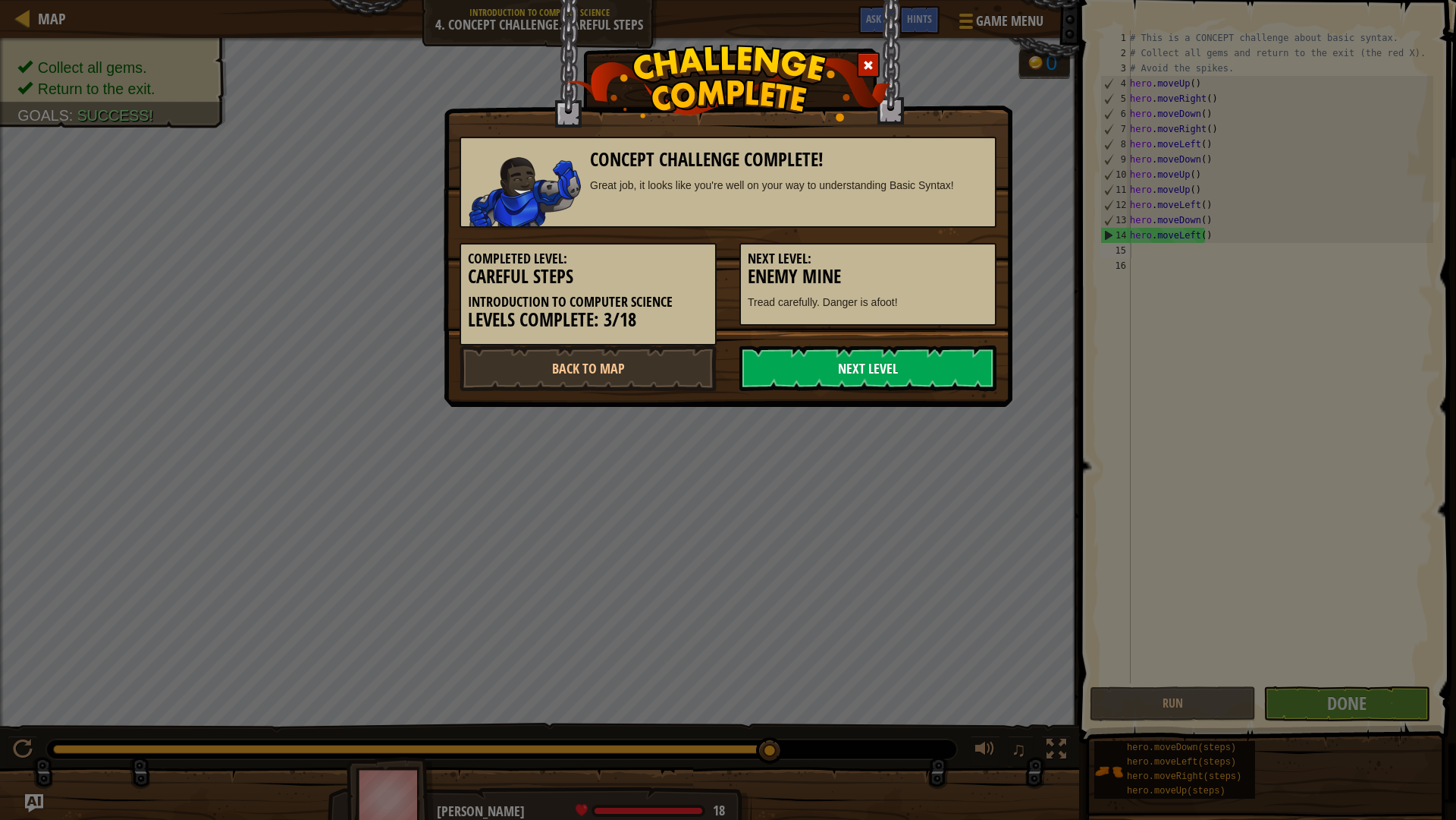
click at [850, 355] on link "Next Level" at bounding box center [868, 368] width 258 height 46
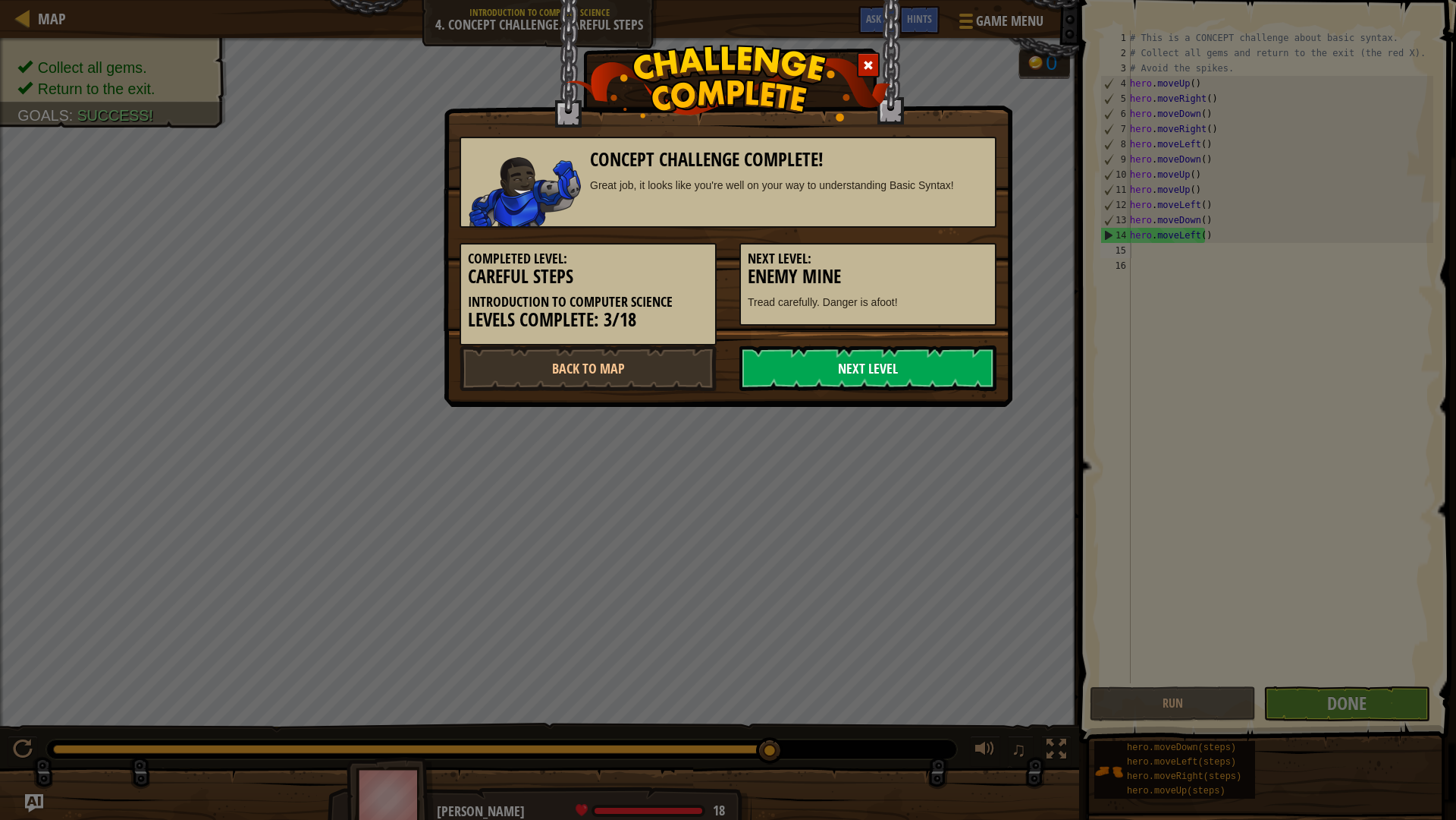
click at [850, 355] on link "Next Level" at bounding box center [868, 368] width 258 height 46
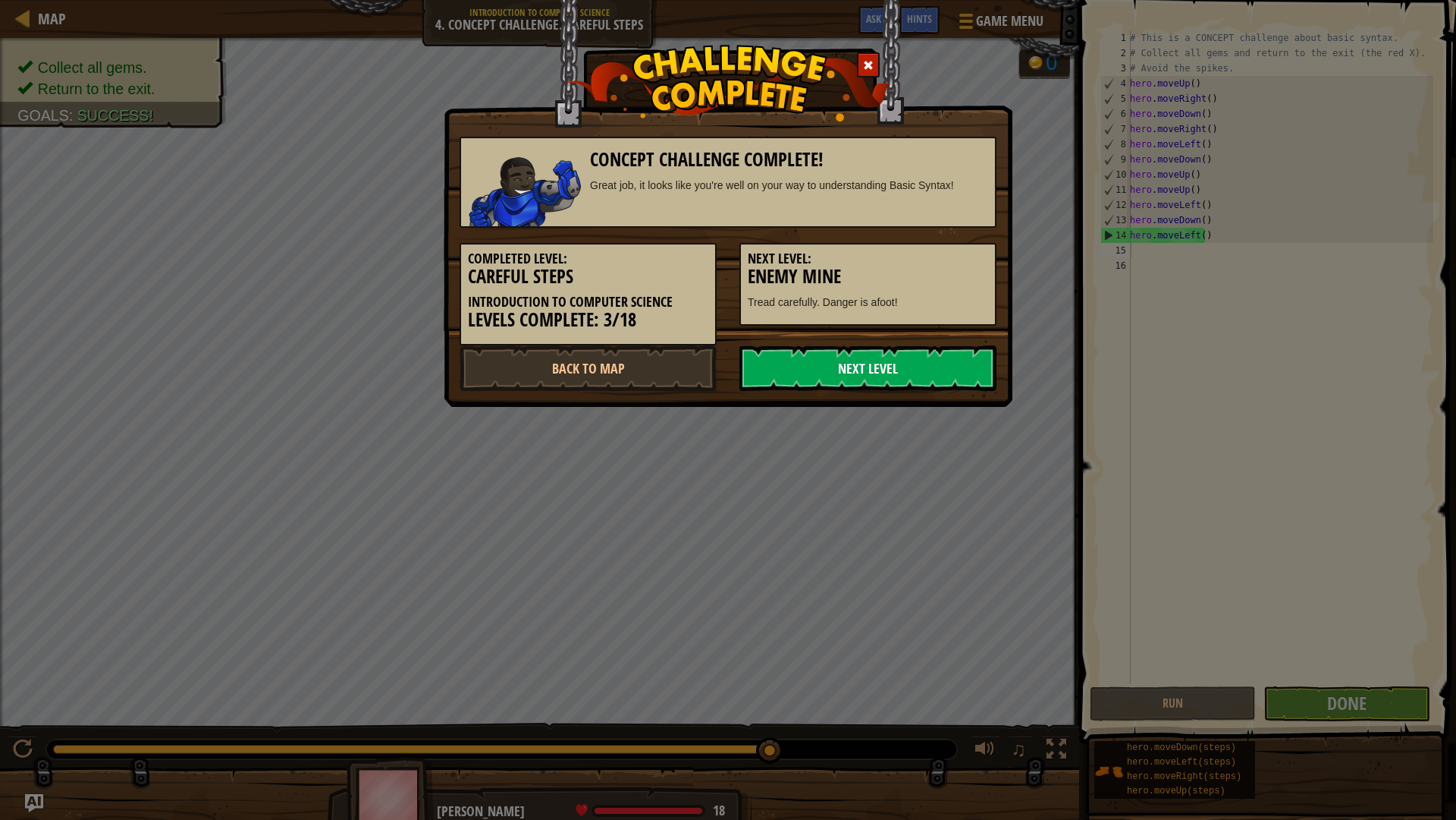
click at [850, 355] on link "Next Level" at bounding box center [868, 368] width 258 height 46
click at [916, 380] on link "Next Level" at bounding box center [868, 368] width 258 height 46
click at [656, 368] on link "Back to Map" at bounding box center [589, 368] width 258 height 46
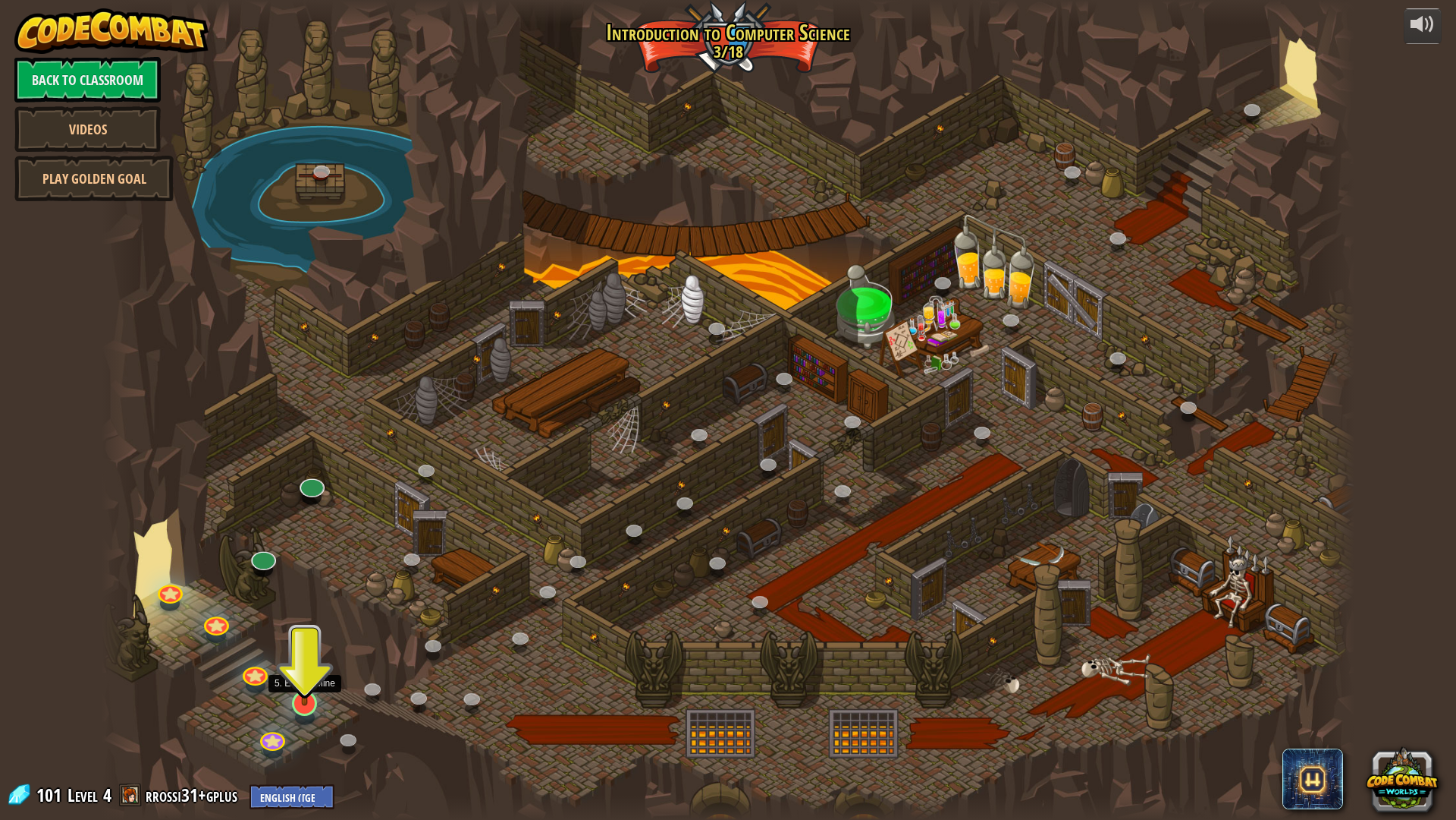
click at [305, 688] on img at bounding box center [304, 664] width 35 height 79
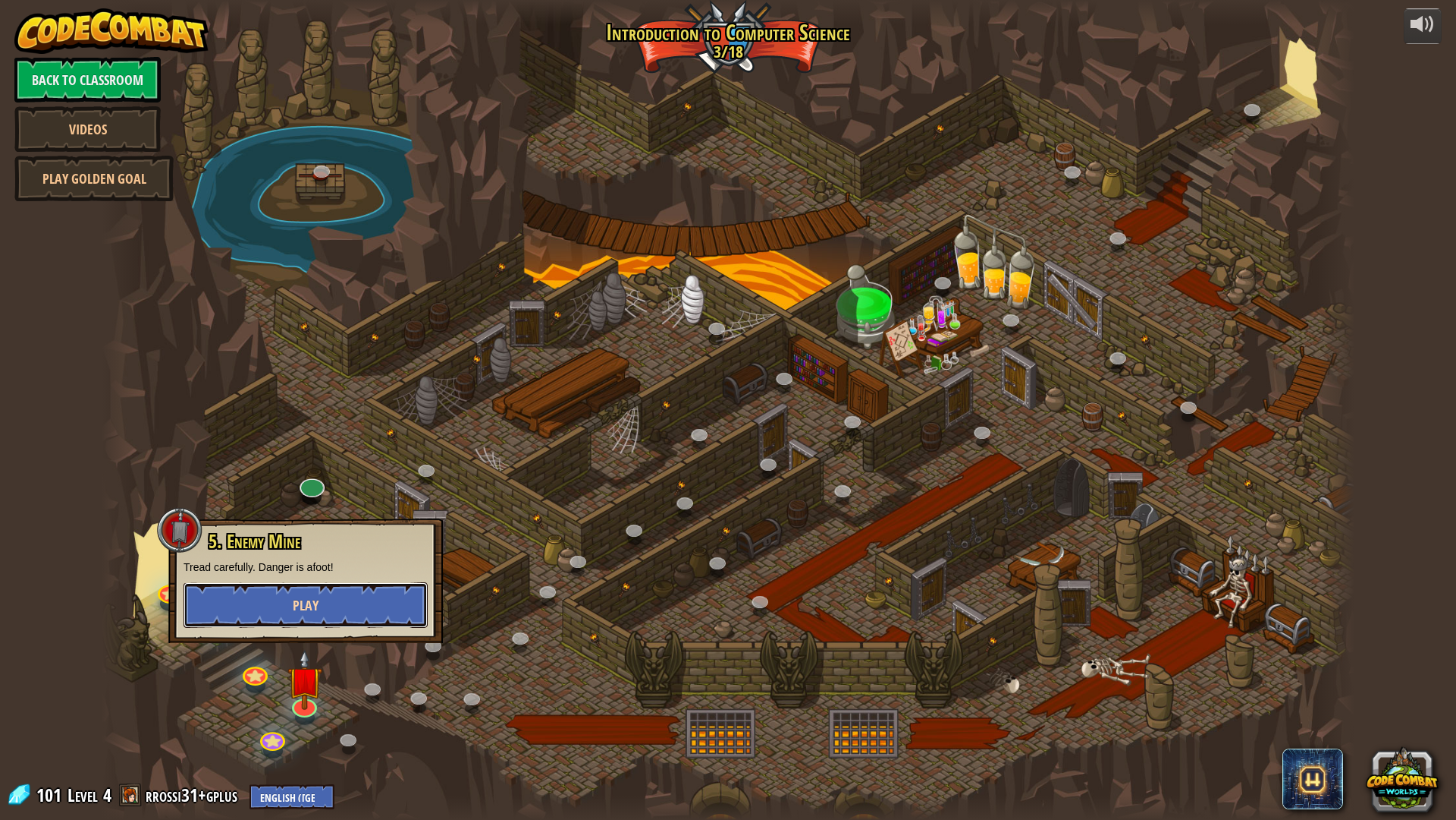
click at [347, 591] on button "Play" at bounding box center [305, 605] width 244 height 46
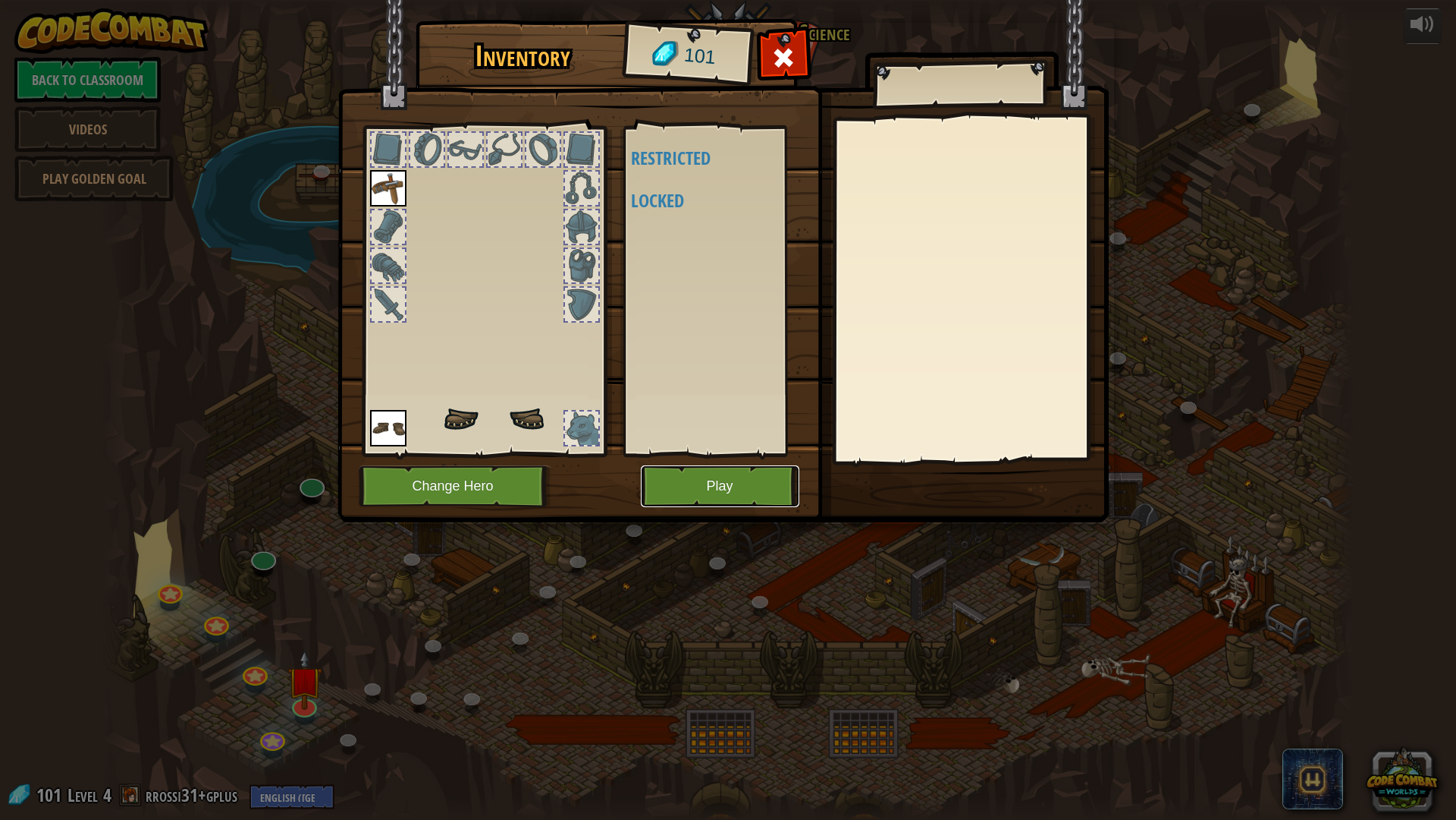
click at [716, 486] on button "Play" at bounding box center [720, 486] width 158 height 42
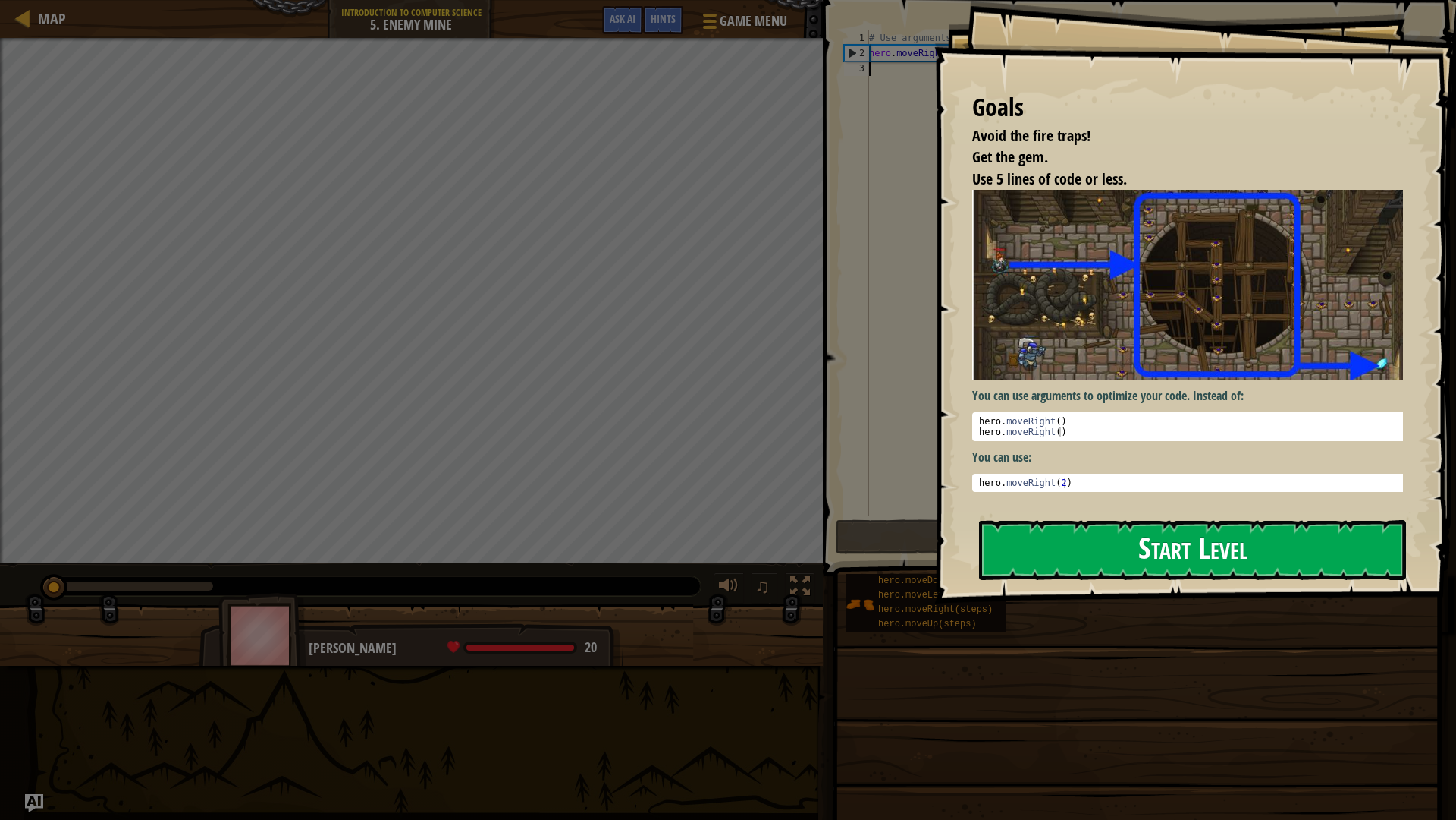
click at [1230, 542] on button "Start Level" at bounding box center [1193, 550] width 427 height 60
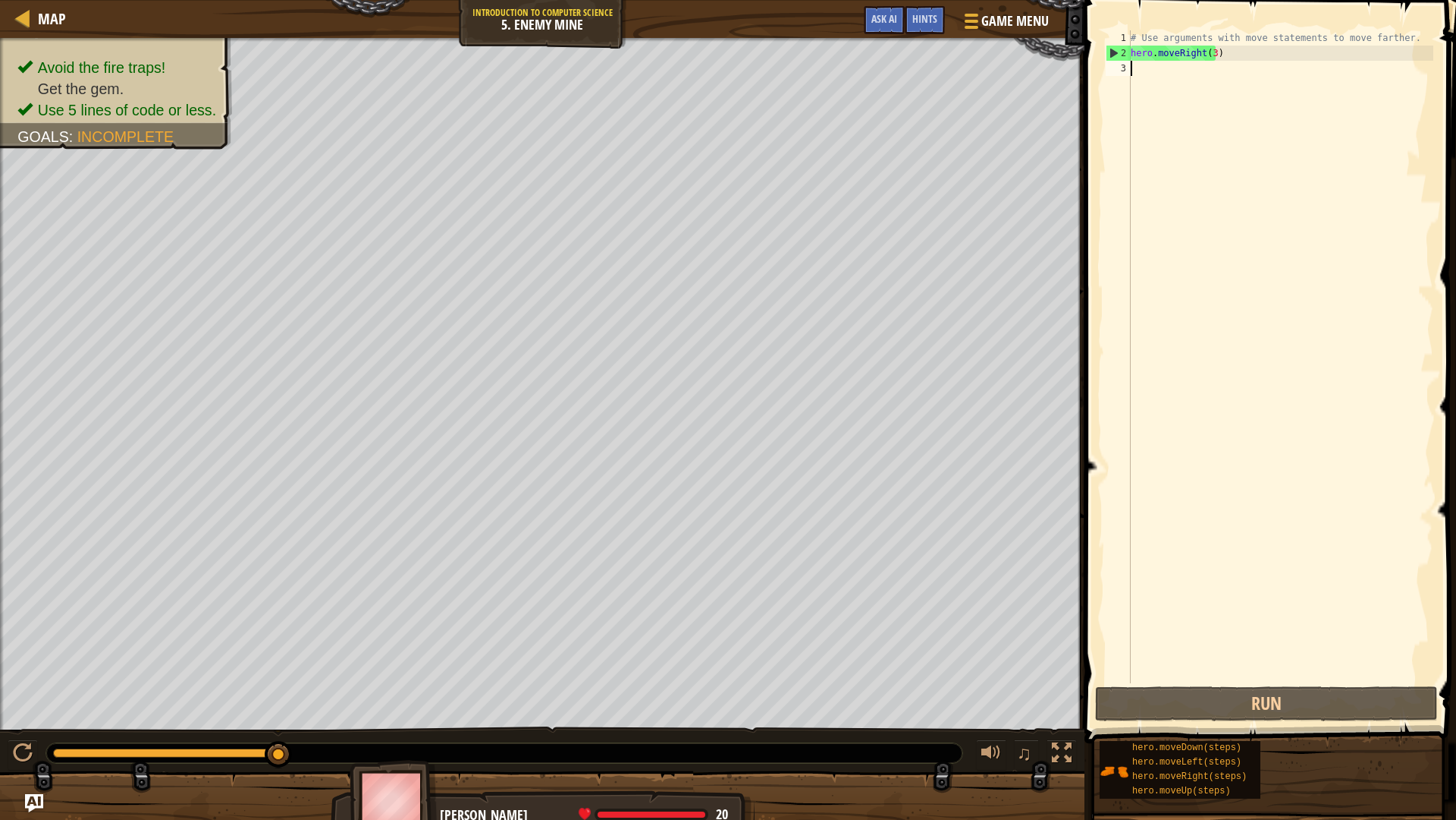
type textarea "h"
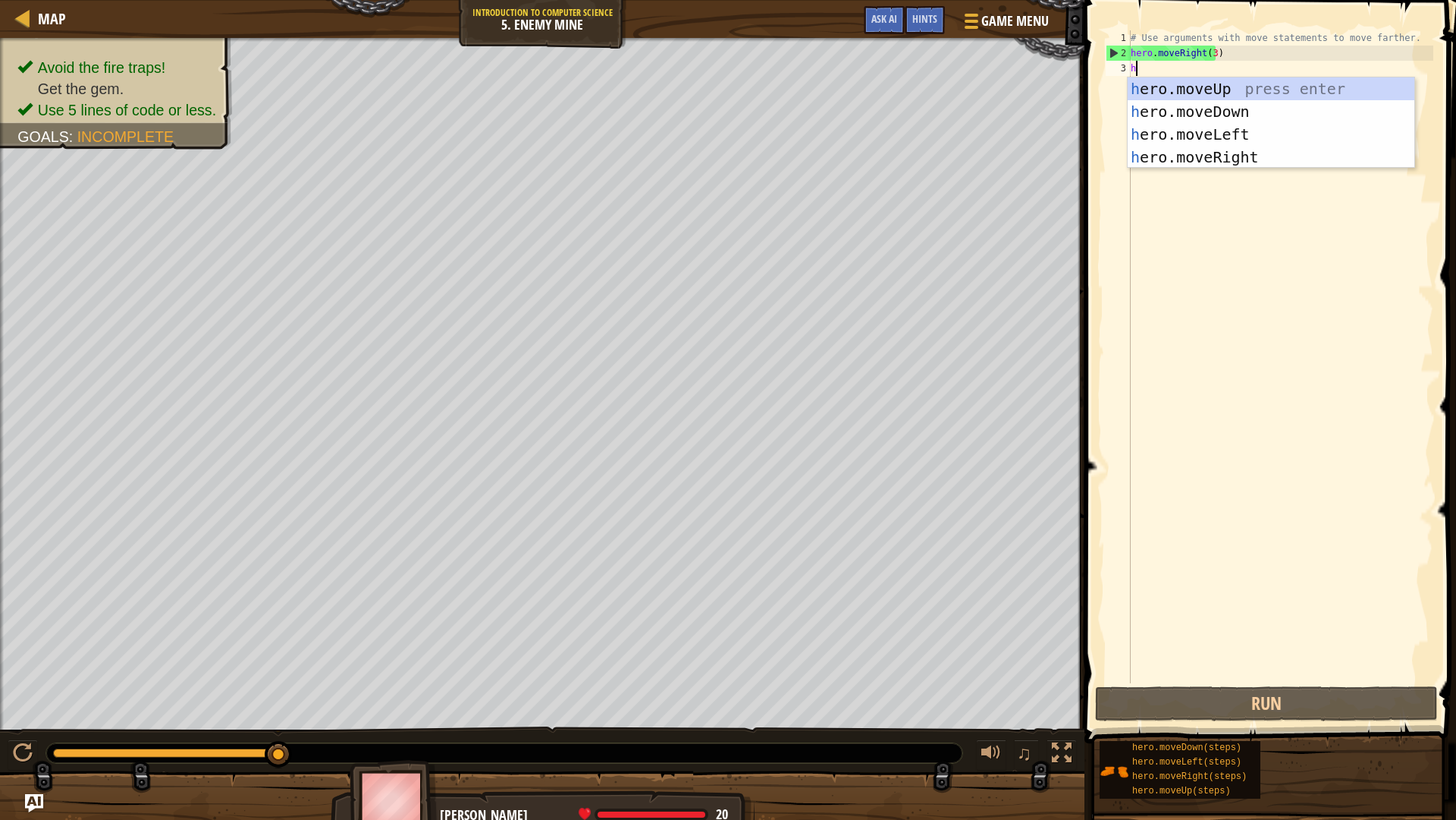
scroll to position [7, 0]
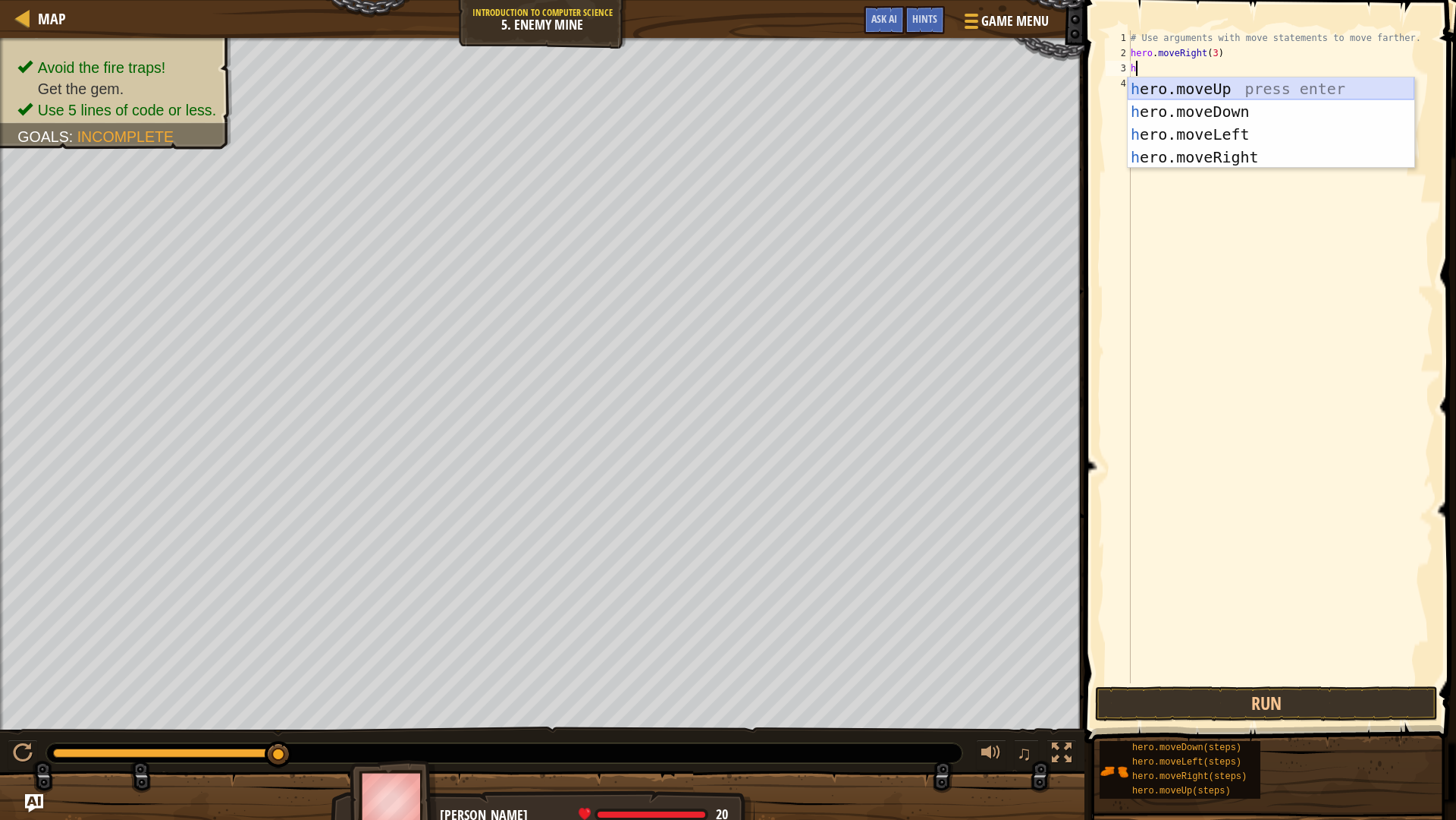
click at [1235, 79] on div "h ero.moveUp press enter h ero.moveDown press enter h ero.moveLeft press enter …" at bounding box center [1271, 145] width 287 height 137
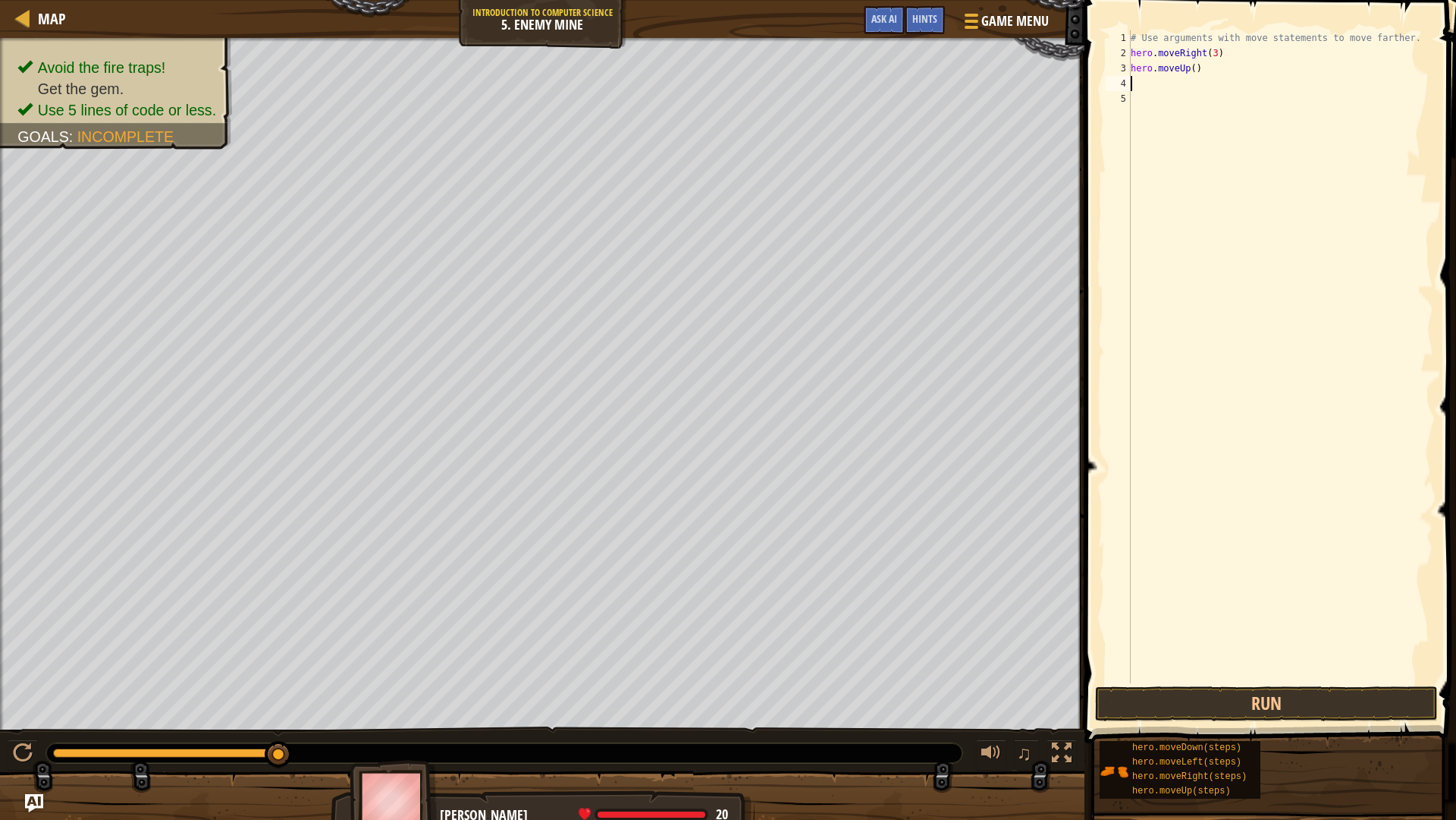
type textarea "h"
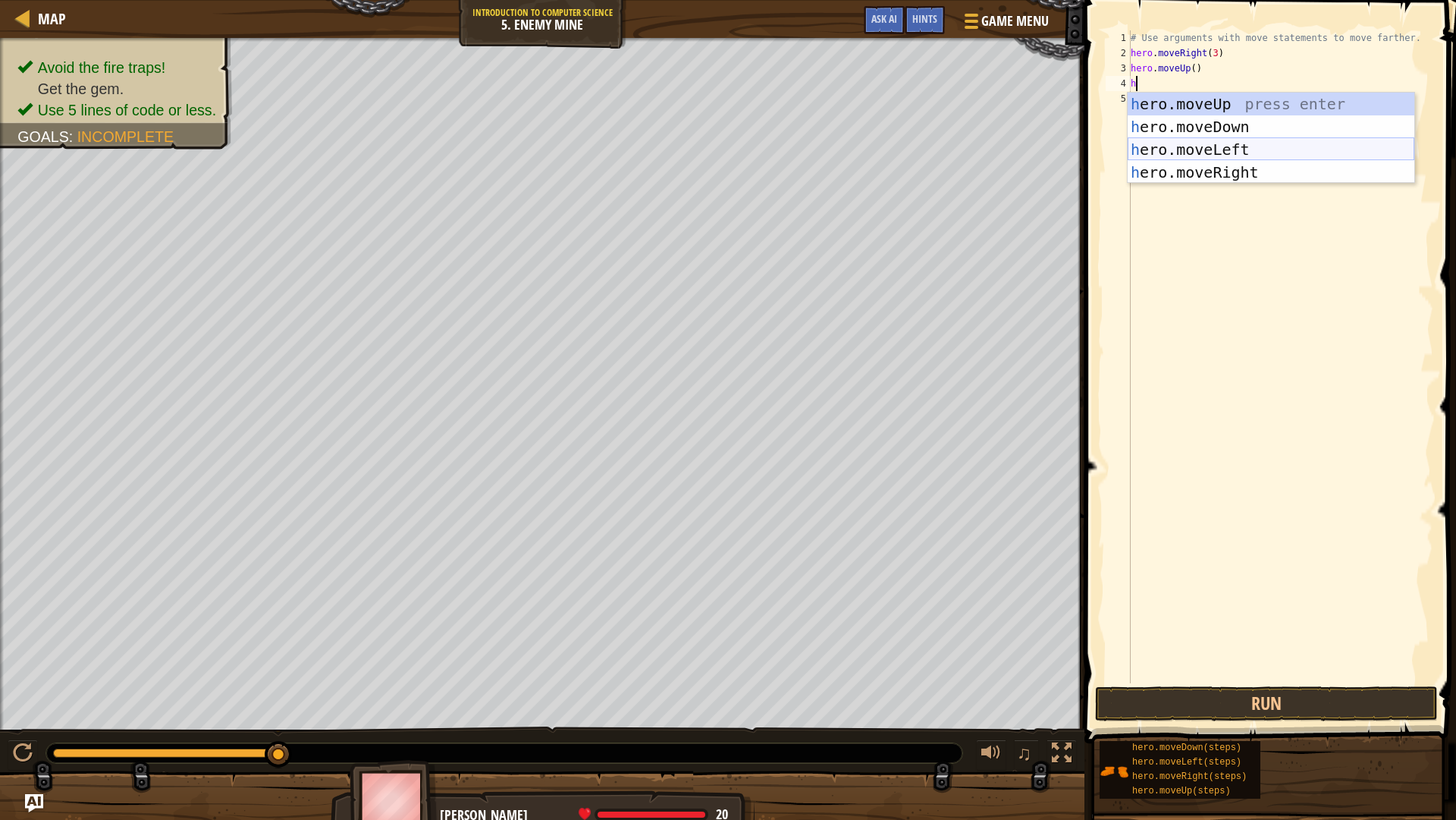
click at [1235, 154] on div "h ero.moveUp press enter h ero.moveDown press enter h ero.moveLeft press enter …" at bounding box center [1271, 160] width 287 height 137
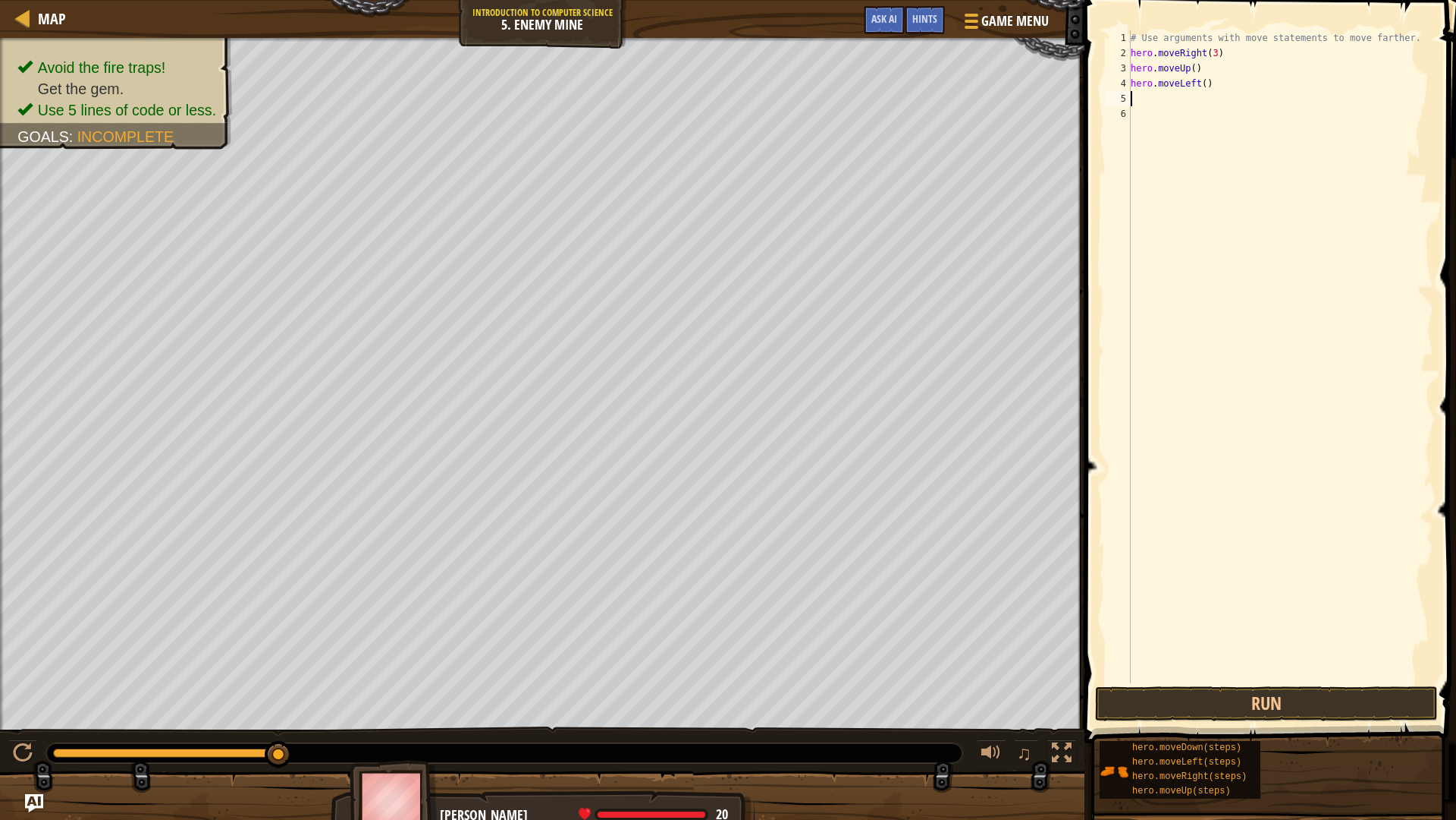
type textarea "h"
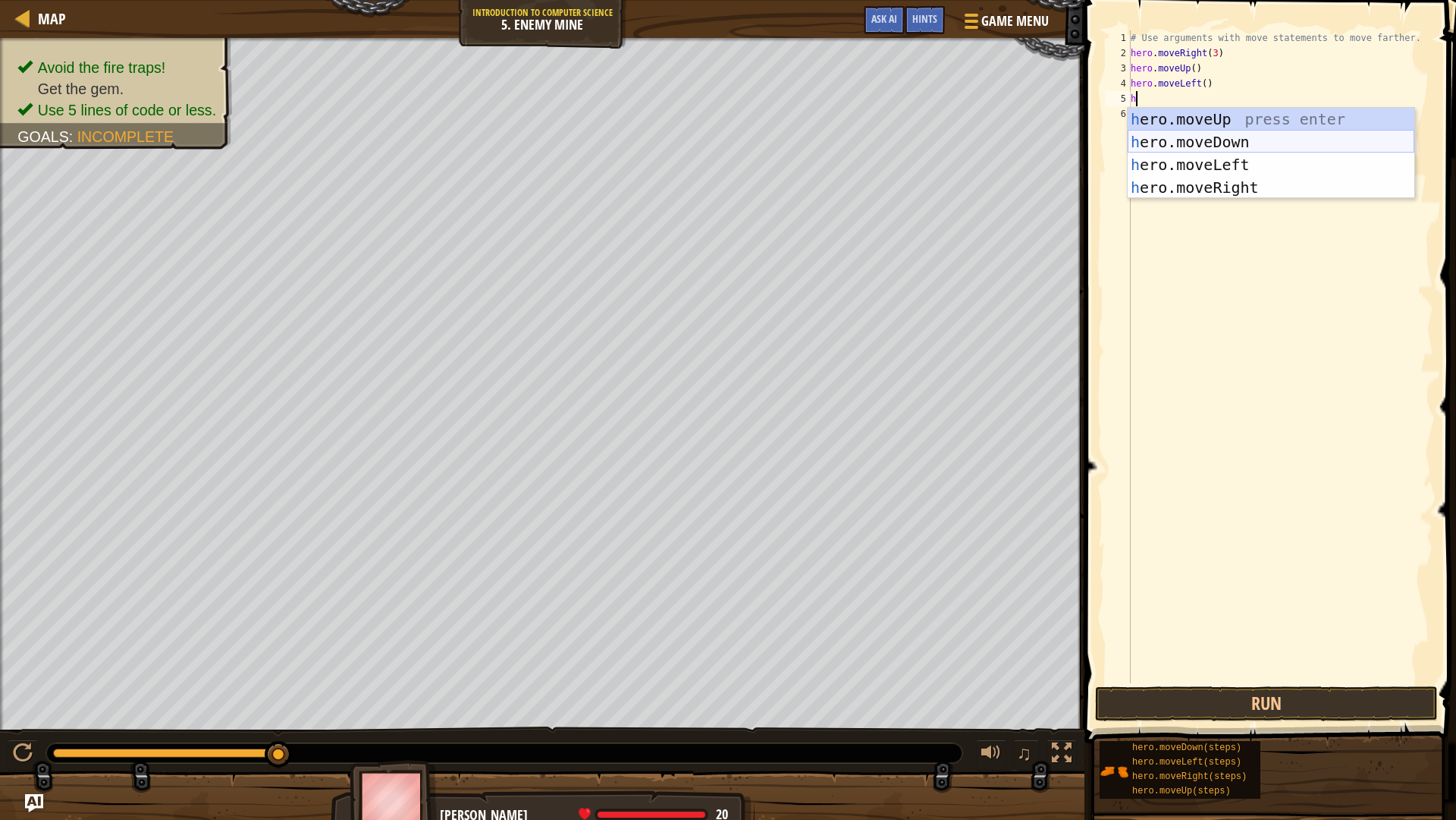
click at [1211, 138] on div "h ero.moveUp press enter h ero.moveDown press enter h ero.moveLeft press enter …" at bounding box center [1271, 176] width 287 height 137
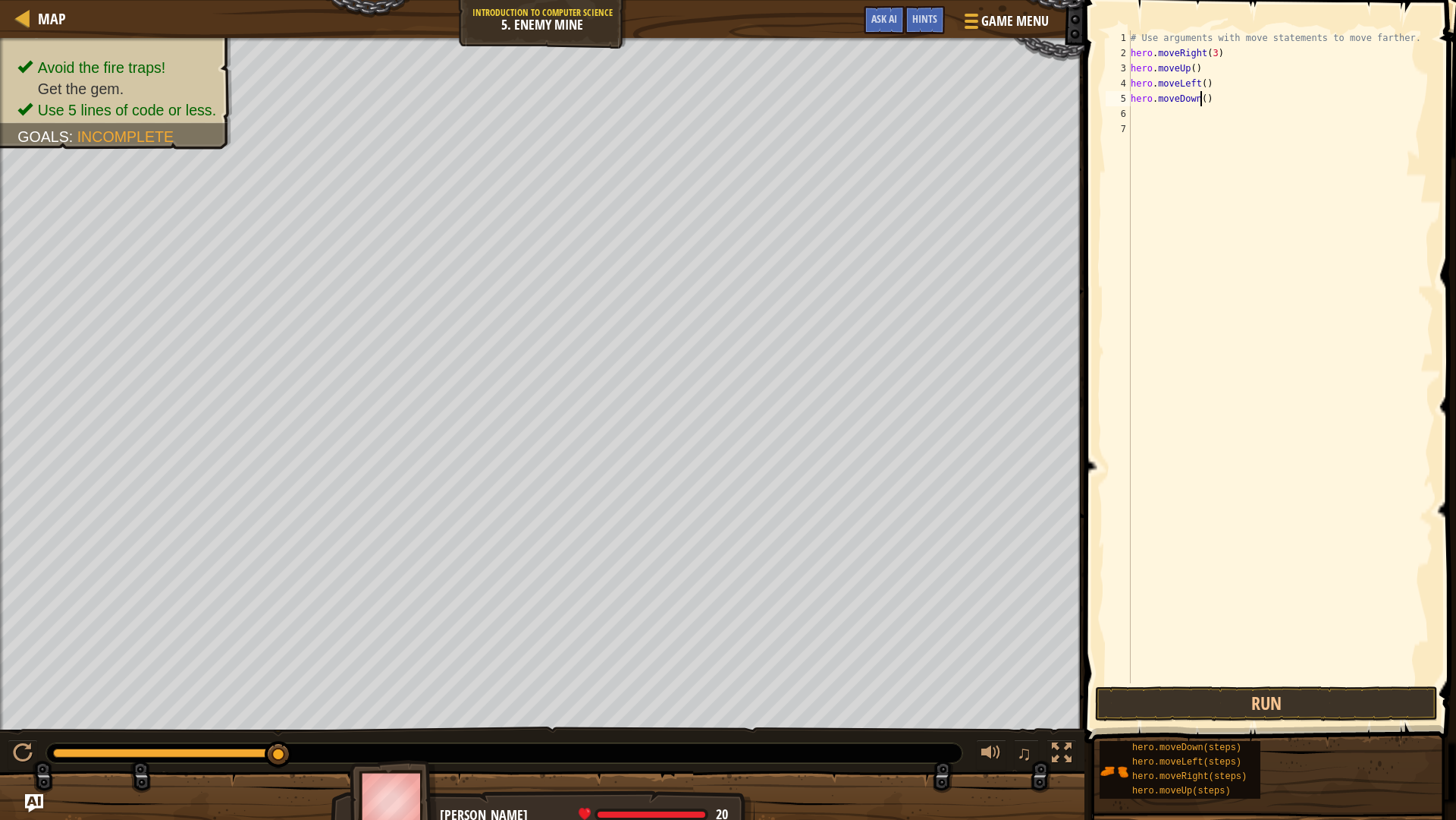
click at [1201, 102] on div "# Use arguments with move statements to move farther. hero . moveRight ( 3 ) he…" at bounding box center [1280, 372] width 305 height 683
type textarea "hero.moveDown(3)"
click at [1138, 116] on div "# Use arguments with move statements to move farther. hero . moveRight ( 3 ) he…" at bounding box center [1280, 372] width 305 height 683
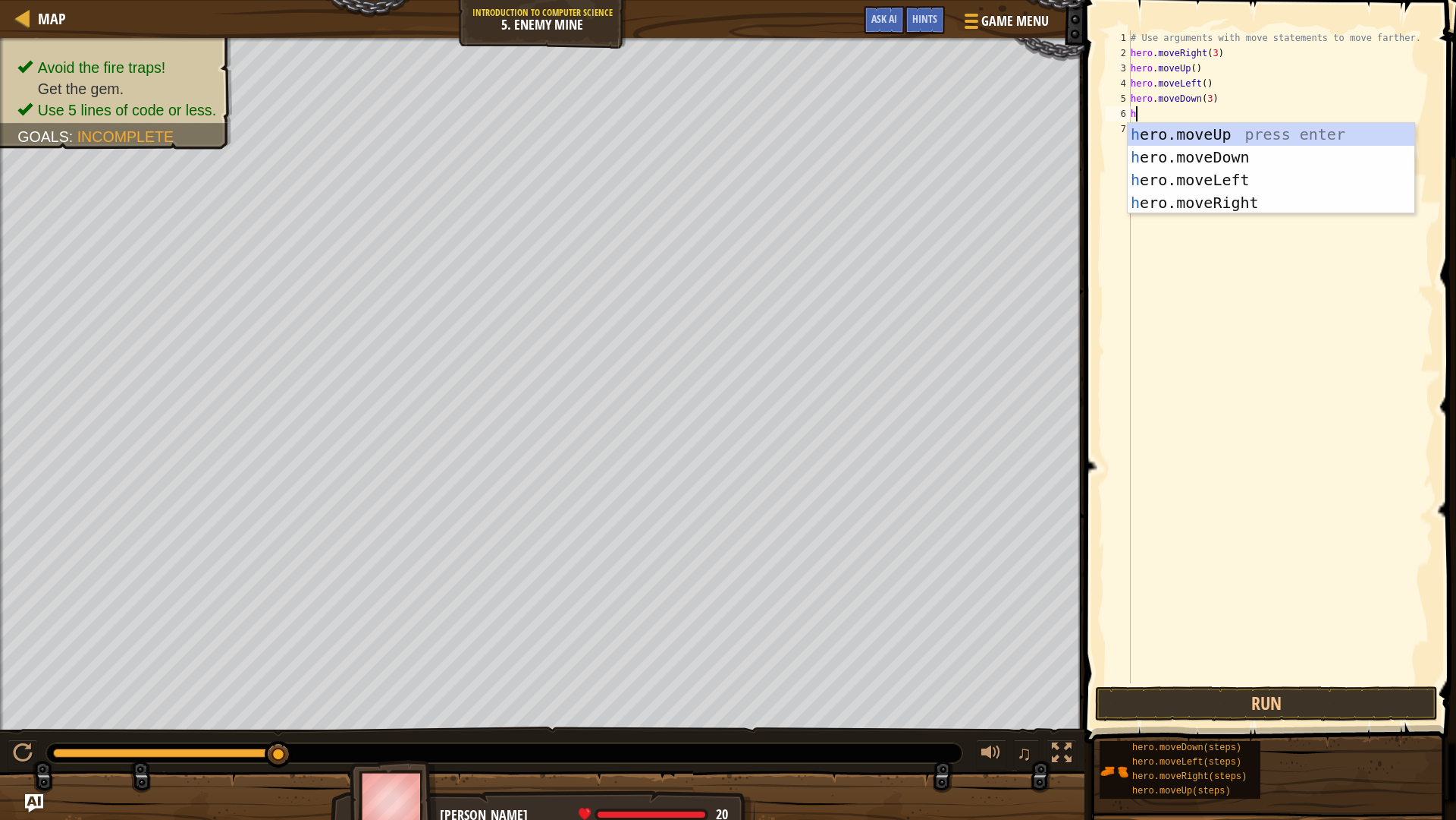
type textarea "h"
click at [1212, 198] on div "h ero.moveUp press enter h ero.moveDown press enter h ero.moveLeft press enter …" at bounding box center [1271, 191] width 287 height 137
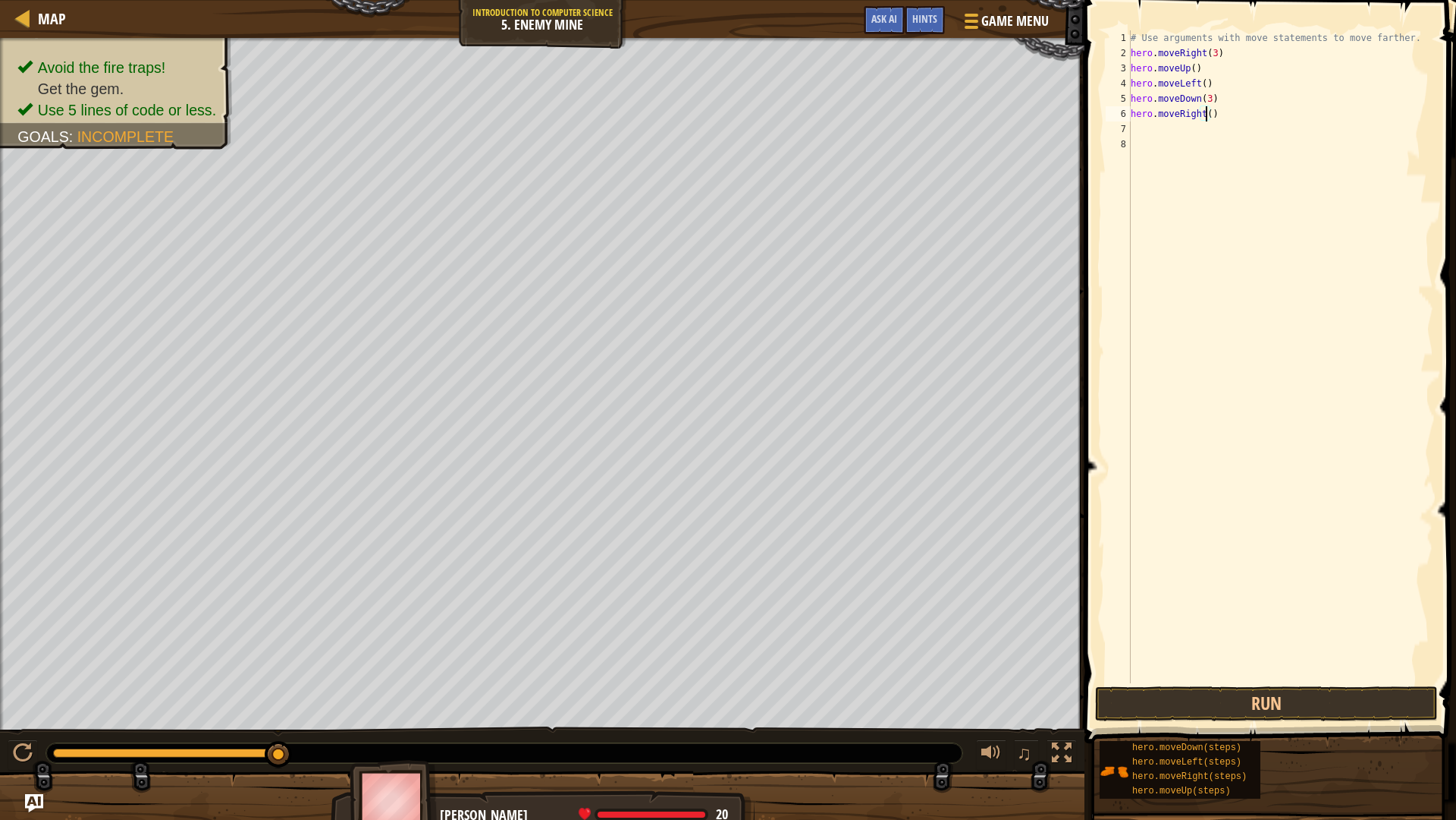
click at [1204, 116] on div "# Use arguments with move statements to move farther. hero . moveRight ( 3 ) he…" at bounding box center [1280, 372] width 305 height 683
click at [1190, 690] on button "Run" at bounding box center [1266, 704] width 343 height 35
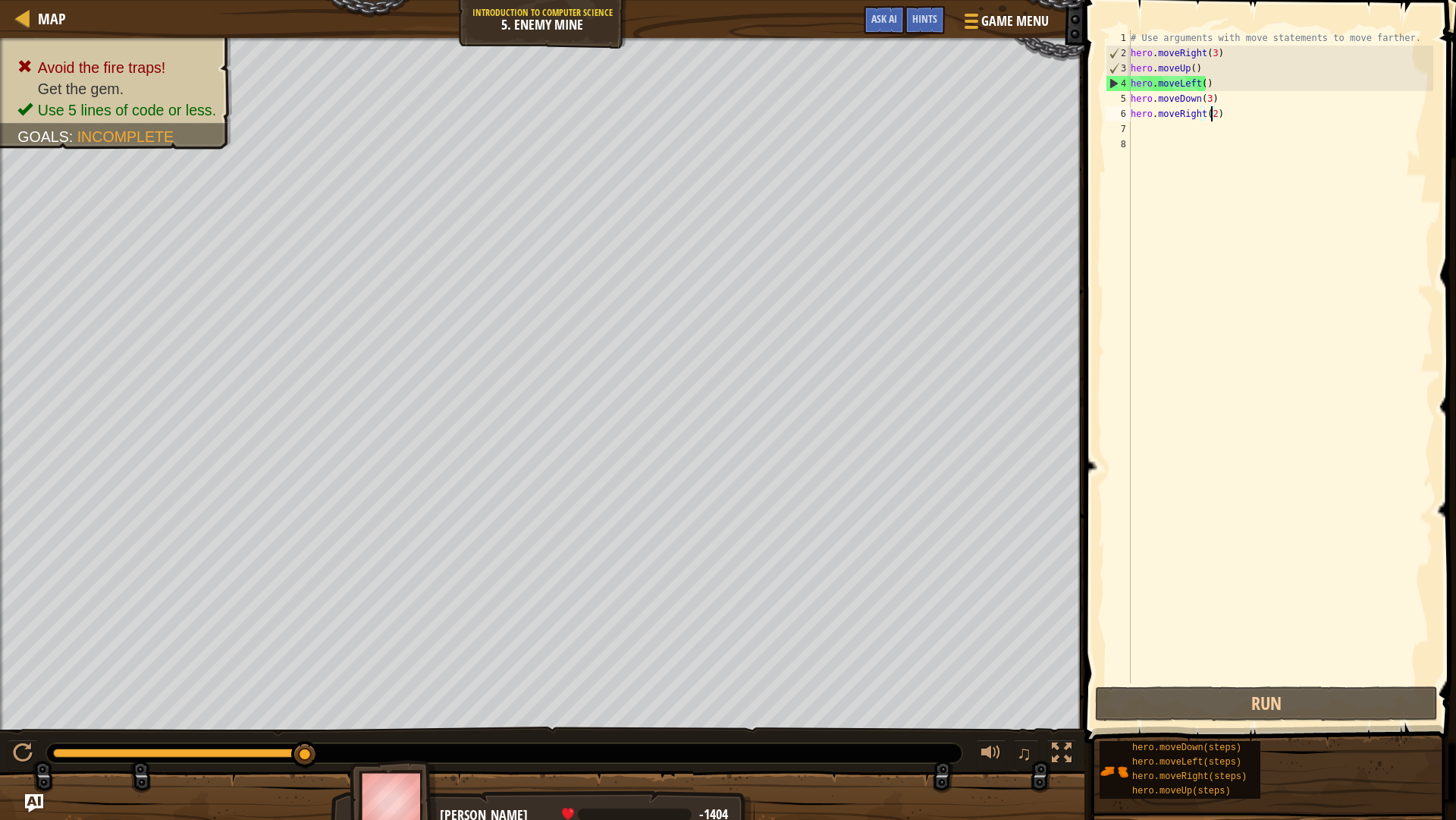
click at [1195, 79] on div "# Use arguments with move statements to move farther. hero . moveRight ( 3 ) he…" at bounding box center [1280, 372] width 305 height 683
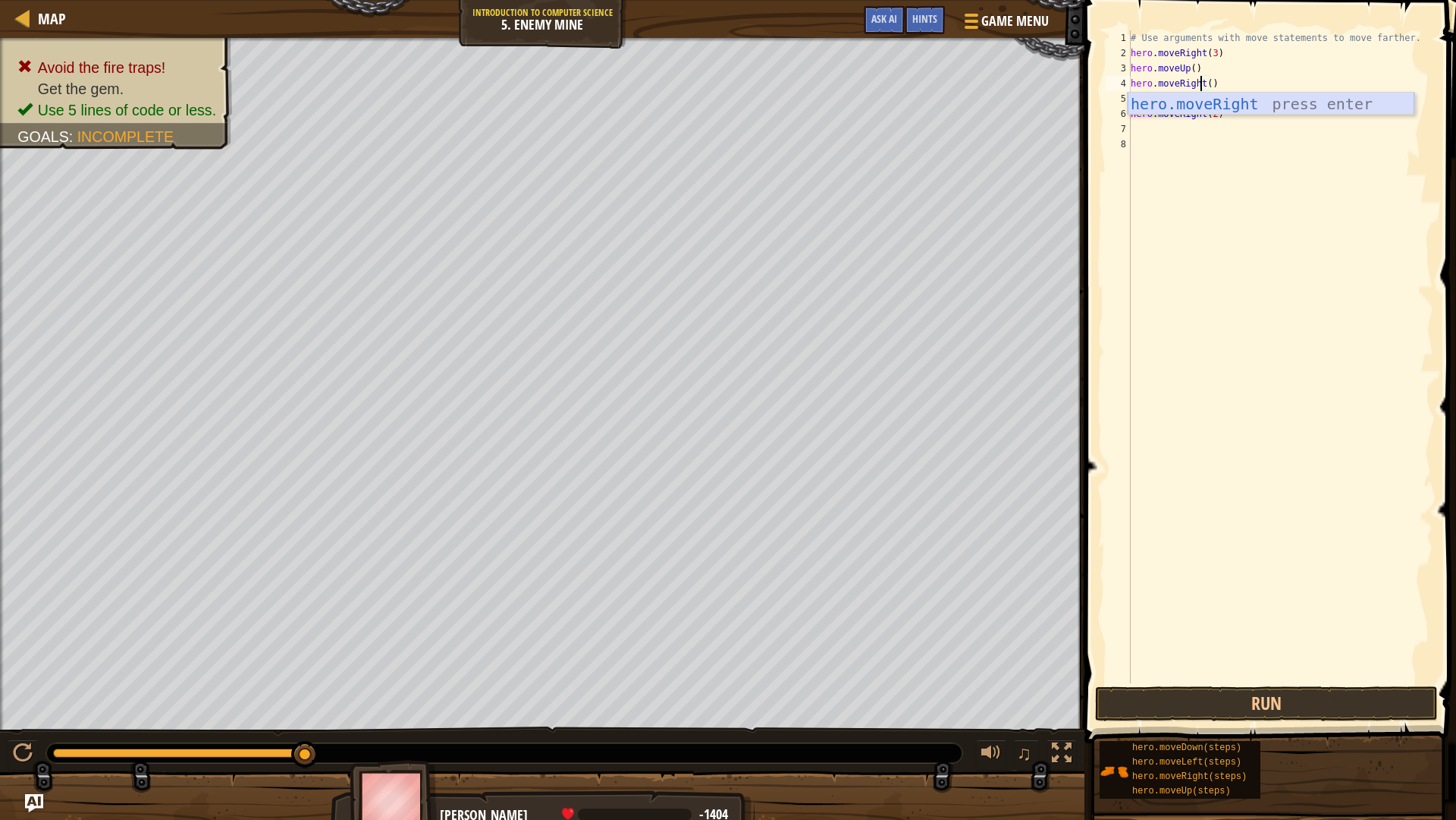
click at [1265, 109] on div "hero.moveRight press enter" at bounding box center [1271, 127] width 287 height 69
click at [1243, 690] on button "Run" at bounding box center [1266, 704] width 343 height 35
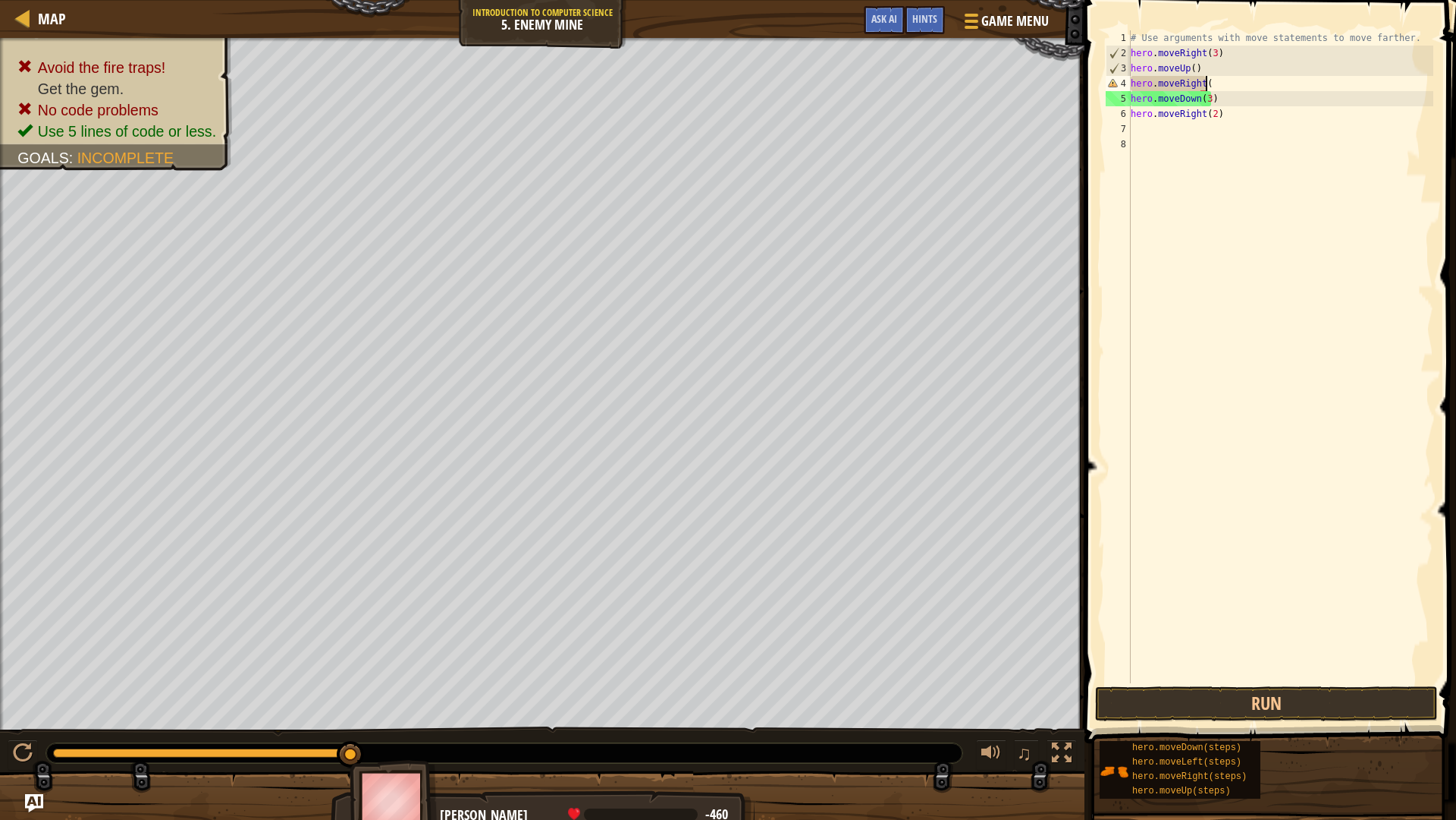
scroll to position [7, 6]
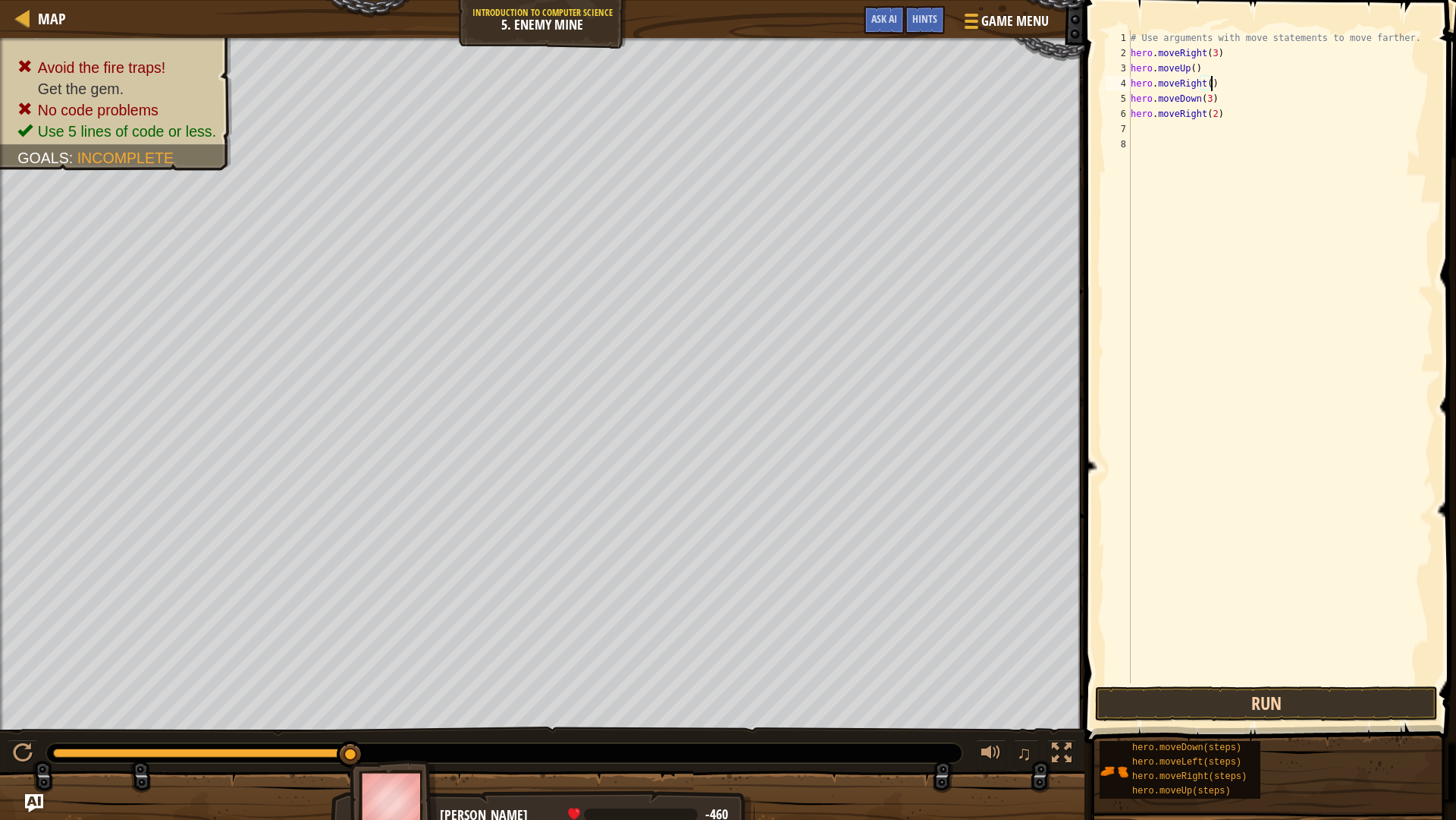
type textarea "hero.moveRight()"
click at [1196, 690] on button "Run" at bounding box center [1266, 704] width 343 height 35
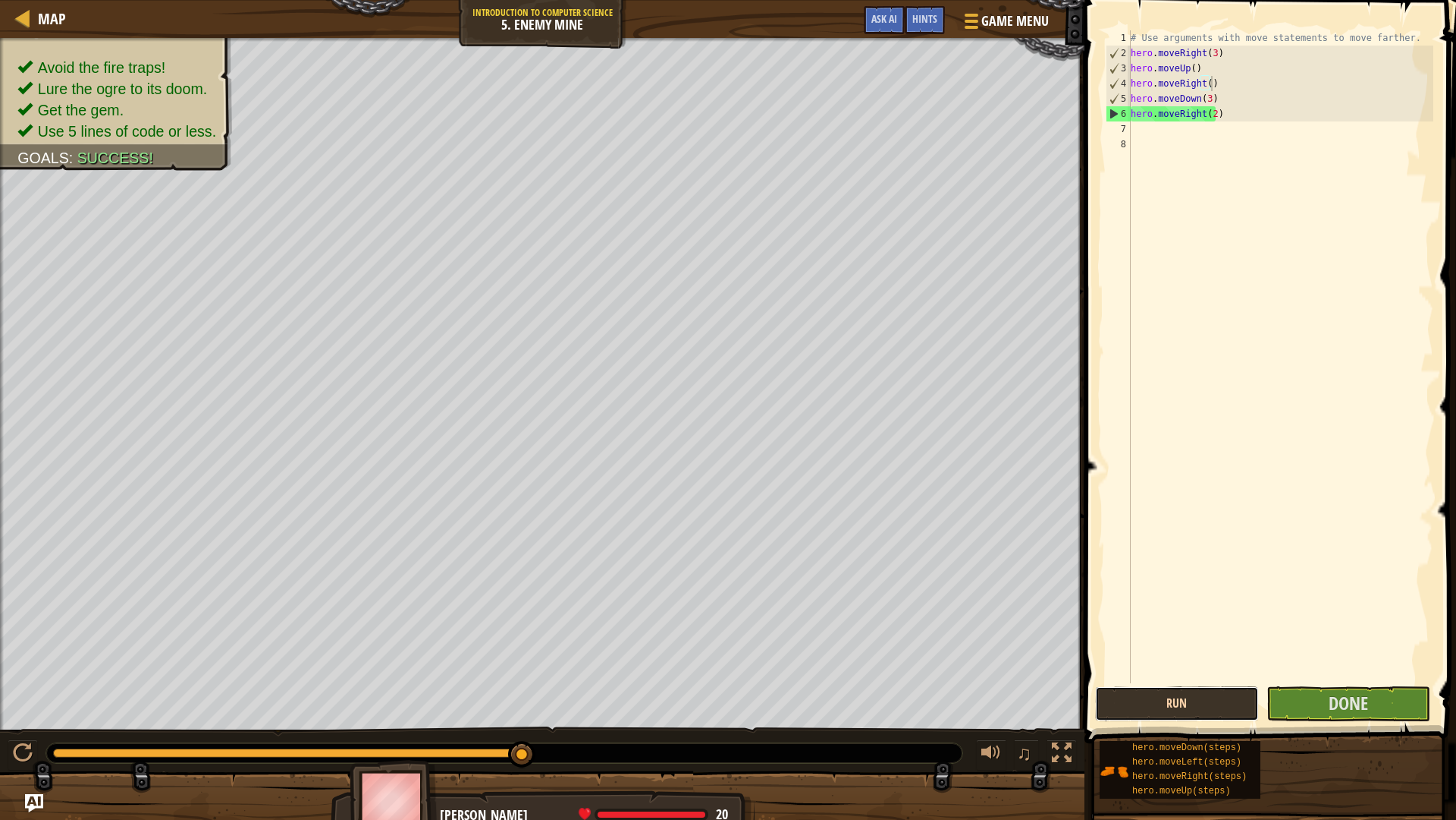
click at [1154, 690] on button "Run" at bounding box center [1177, 704] width 164 height 35
click at [1330, 690] on span "Done" at bounding box center [1348, 702] width 39 height 24
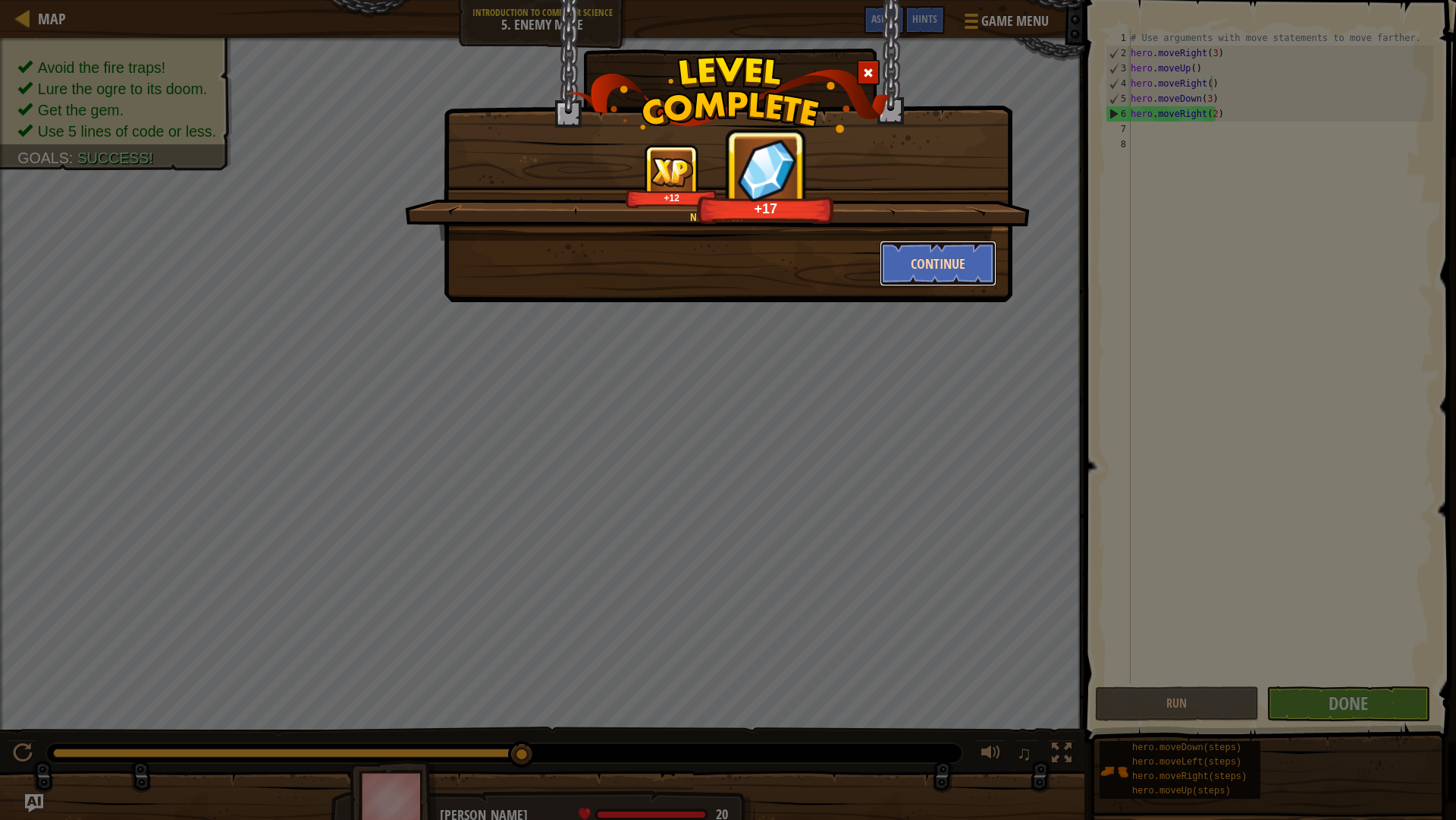
click at [967, 258] on button "Continue" at bounding box center [938, 263] width 117 height 46
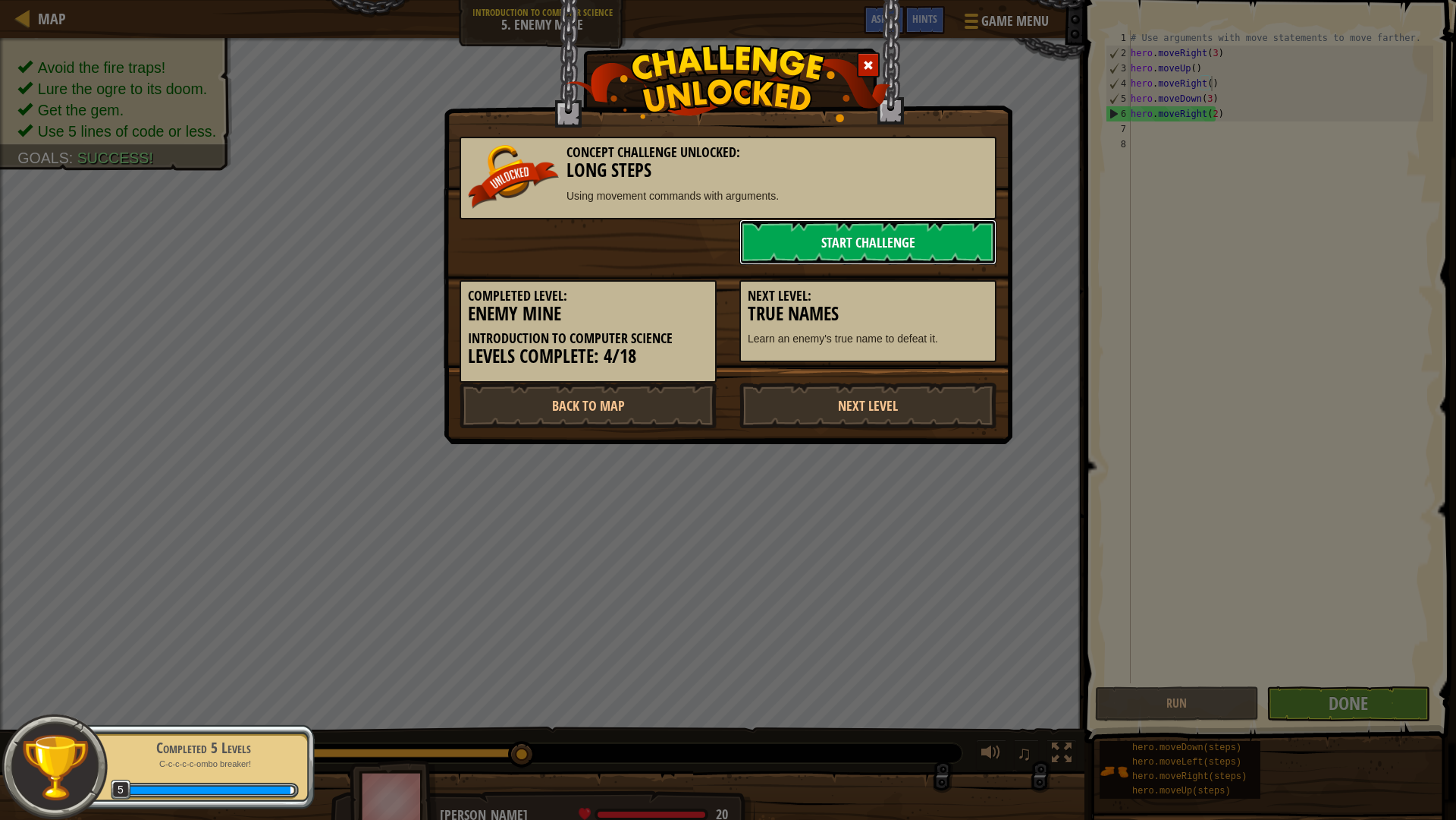
click at [949, 224] on link "Start Challenge" at bounding box center [868, 242] width 258 height 46
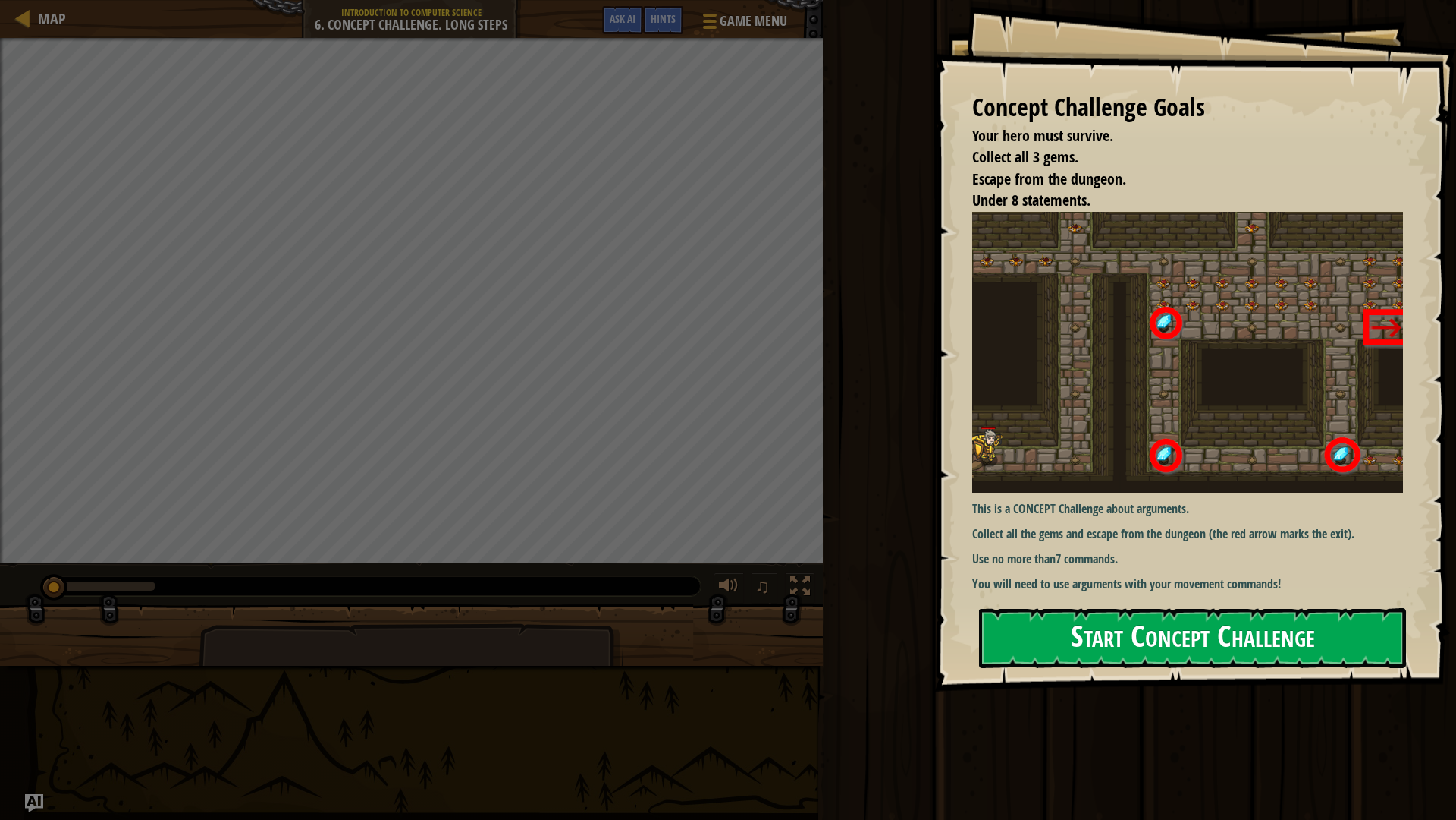
click at [1179, 645] on button "Start Concept Challenge" at bounding box center [1193, 638] width 427 height 60
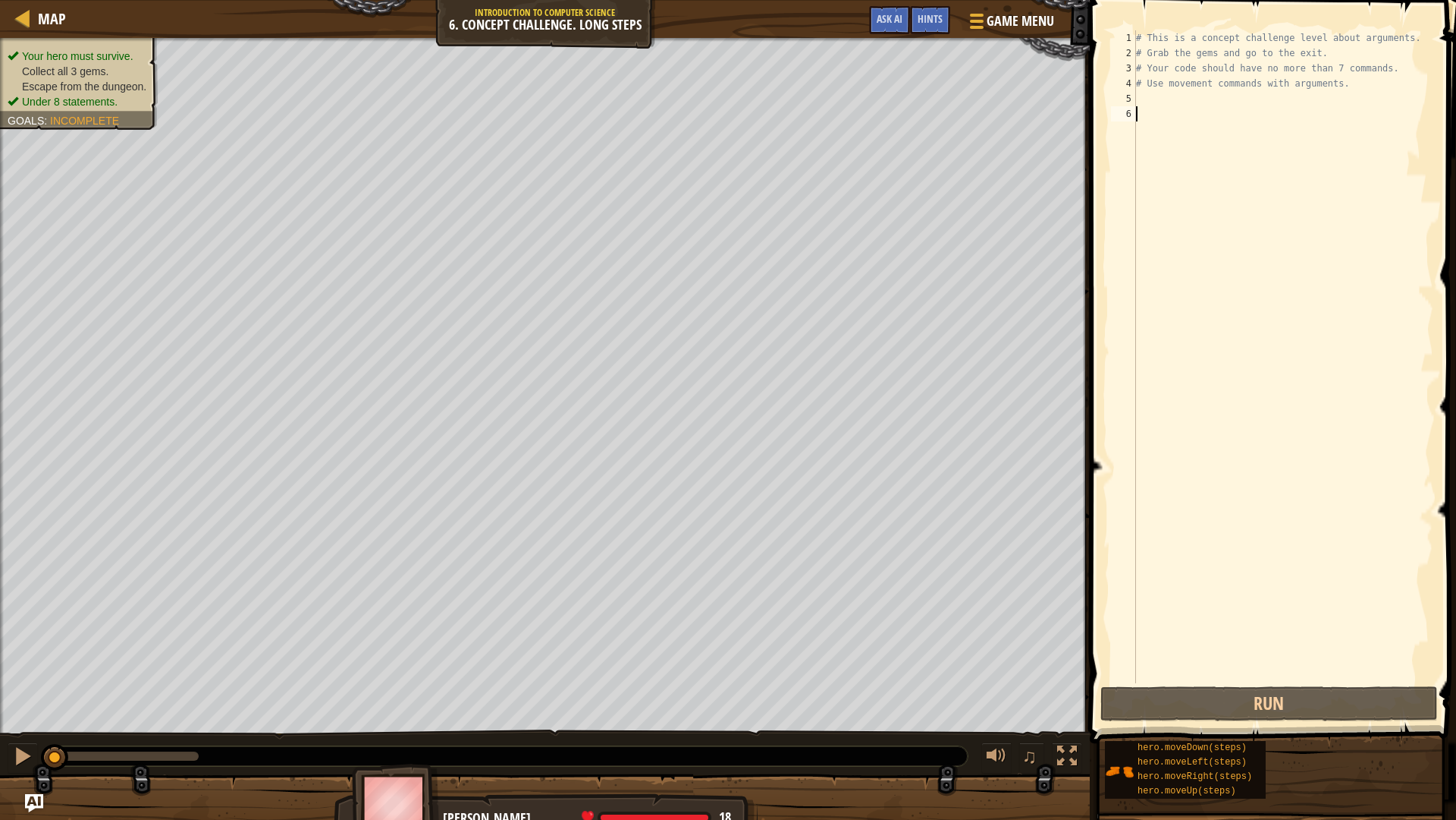
type textarea "h"
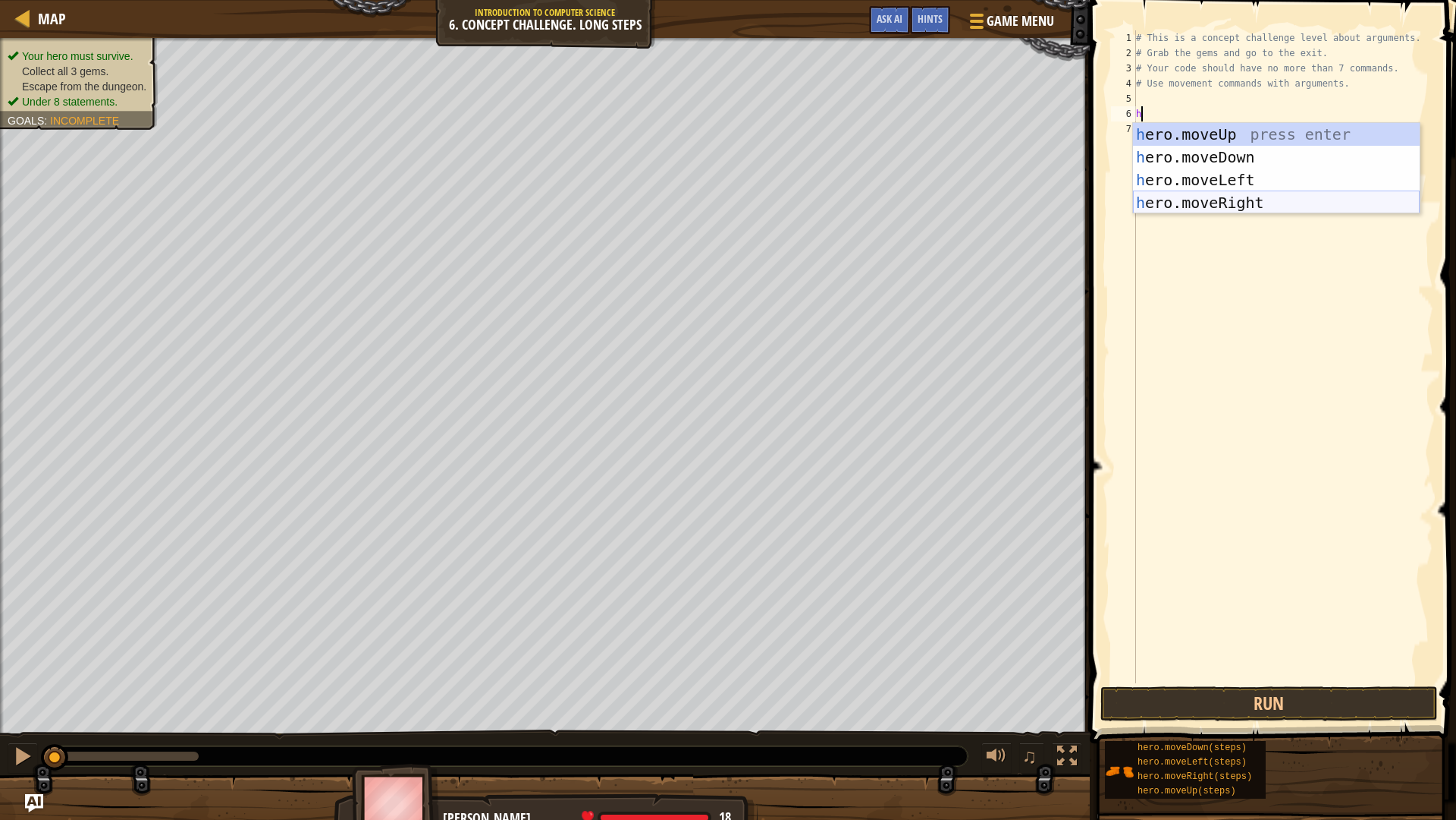
click at [1196, 205] on div "h ero.moveUp press enter h ero.moveDown press enter h ero.moveLeft press enter …" at bounding box center [1277, 191] width 287 height 137
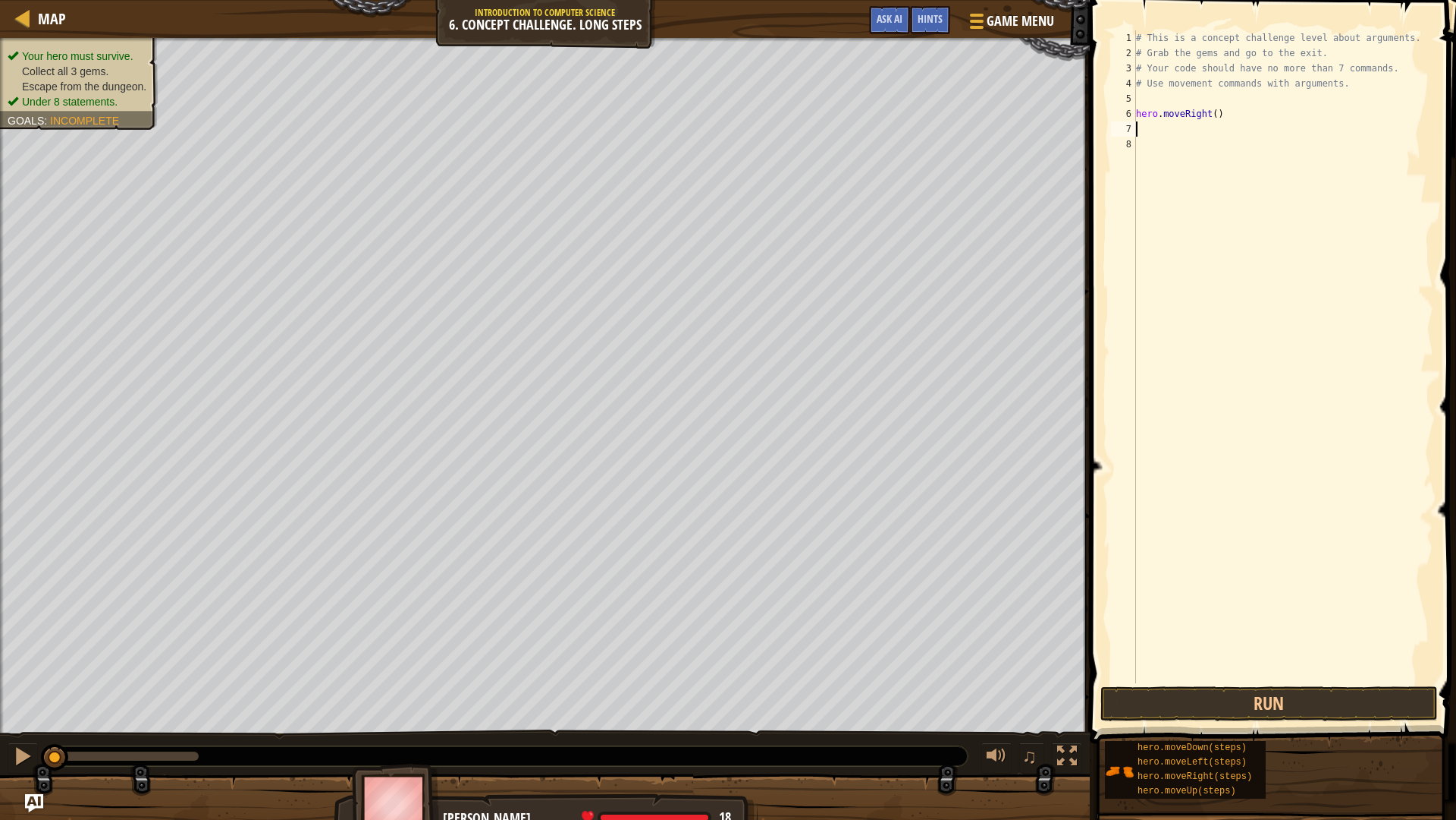
type textarea "h"
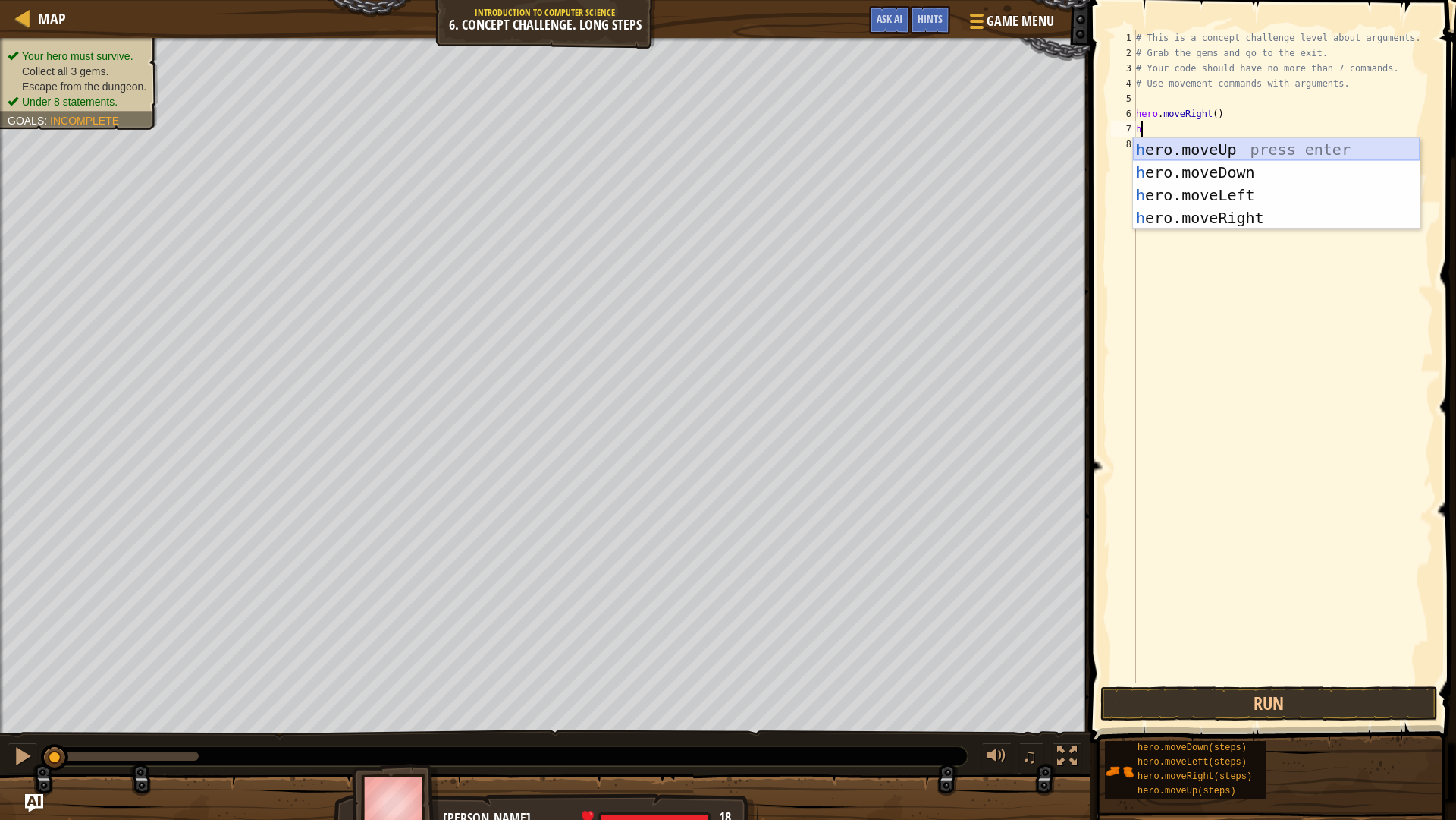
click at [1197, 141] on div "h ero.moveUp press enter h ero.moveDown press enter h ero.moveLeft press enter …" at bounding box center [1277, 206] width 287 height 137
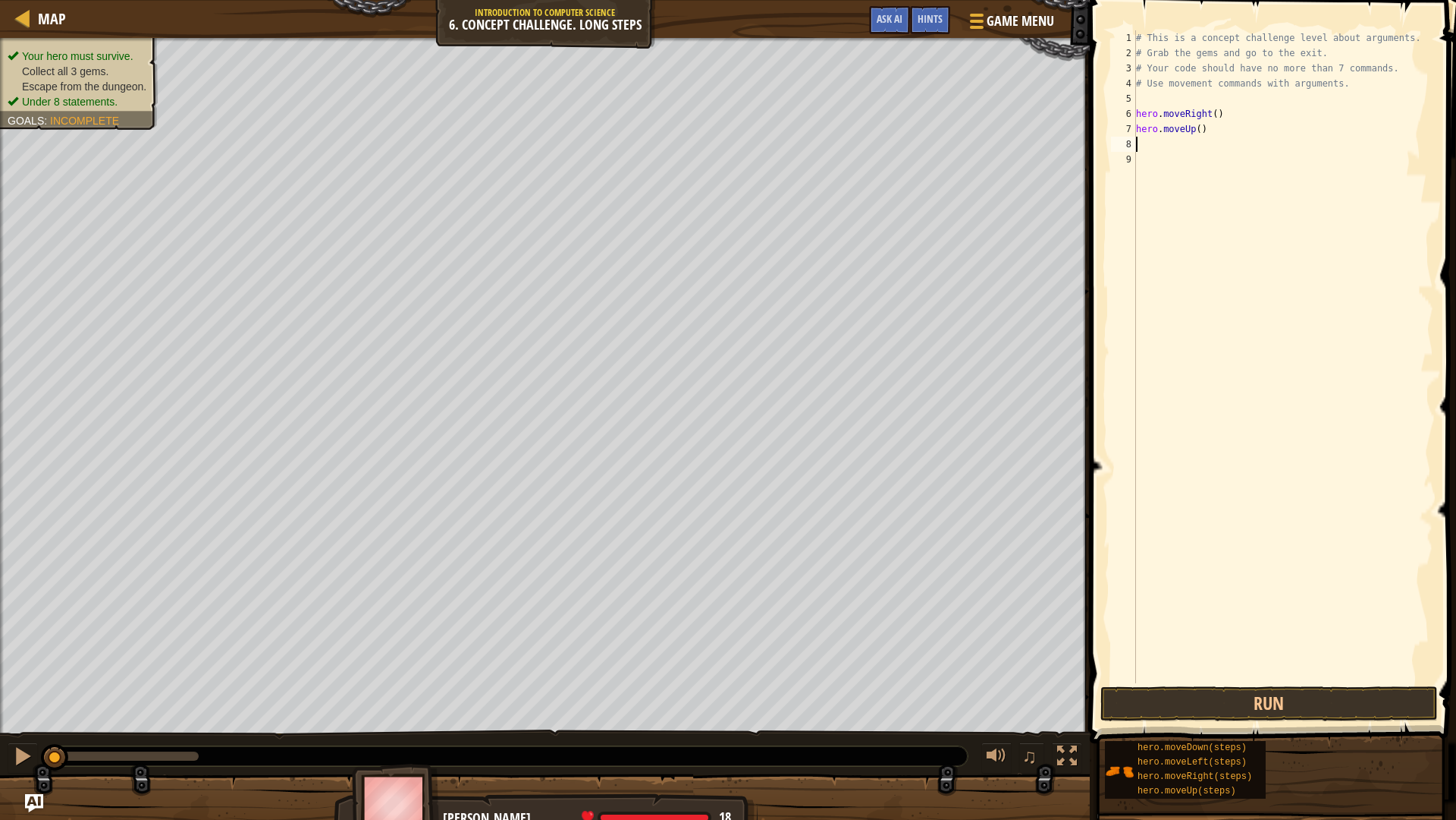
click at [1196, 124] on div "# This is a concept challenge level about arguments. # Grab the gems and go to …" at bounding box center [1283, 372] width 301 height 683
type textarea "hero.moveUp(3)"
click at [1138, 140] on div "# This is a concept challenge level about arguments. # Grab the gems and go to …" at bounding box center [1283, 372] width 301 height 683
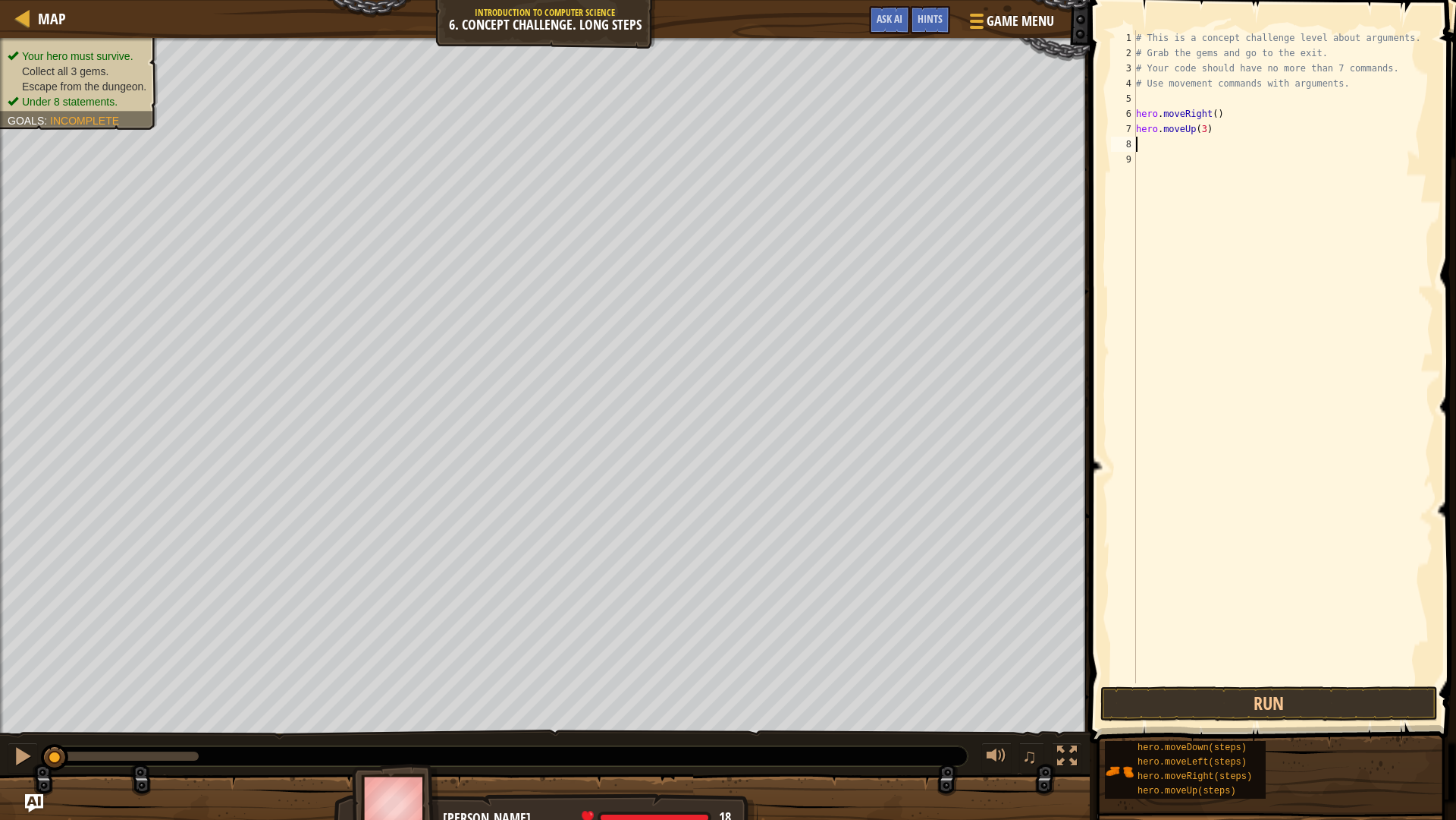
type textarea "h"
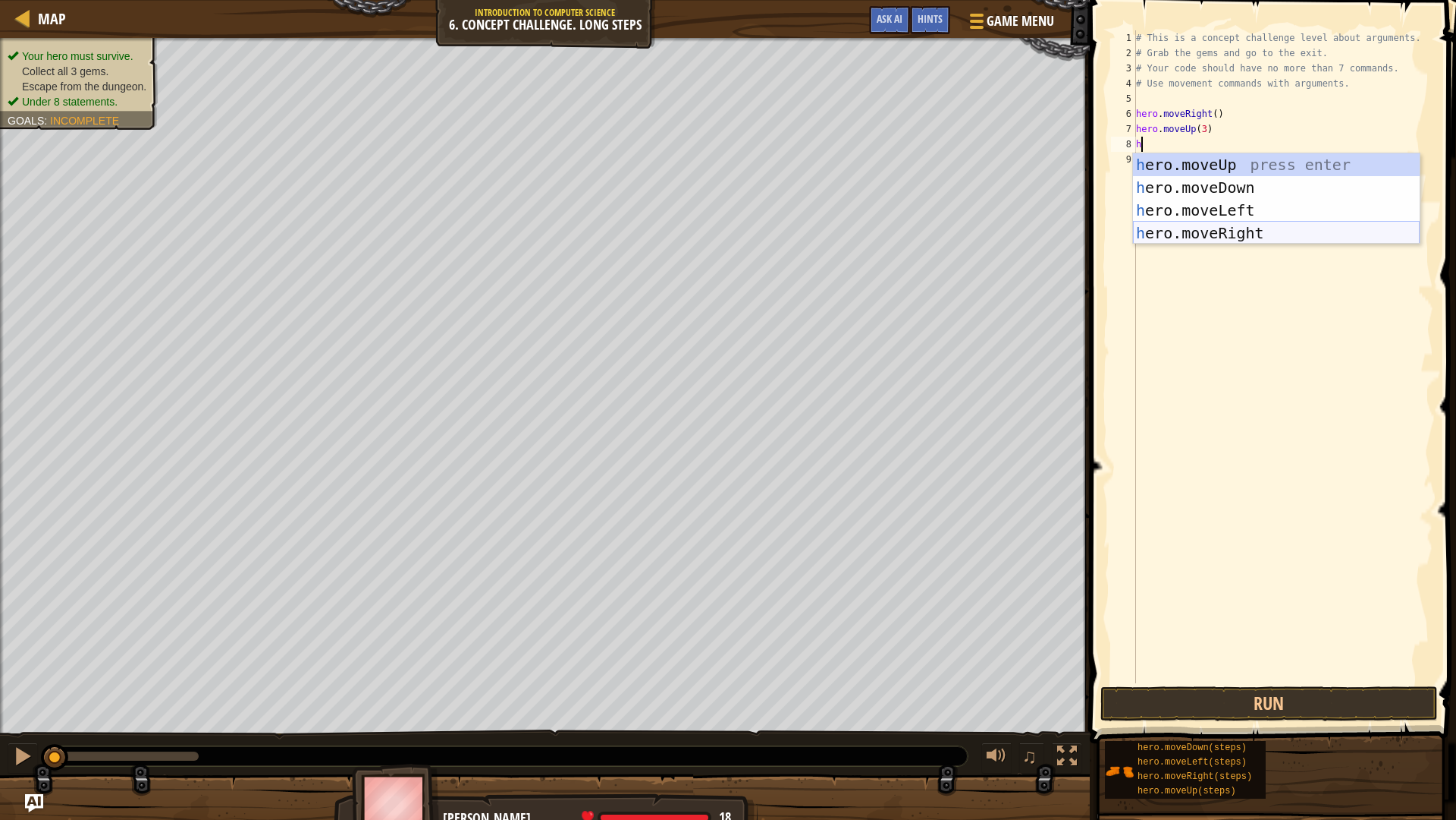
click at [1161, 228] on div "h ero.moveUp press enter h ero.moveDown press enter h ero.moveLeft press enter …" at bounding box center [1277, 221] width 287 height 137
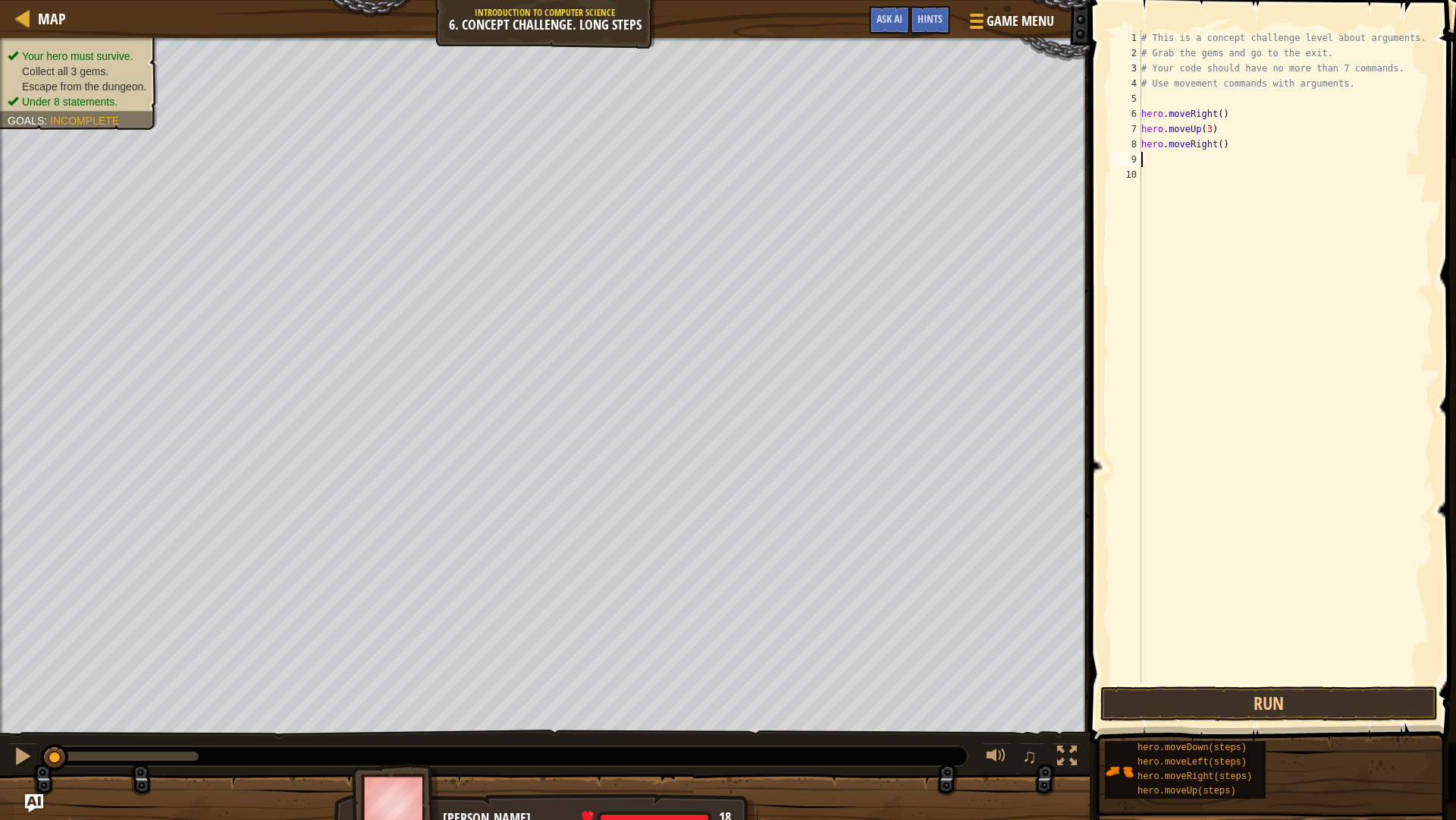
click at [1214, 137] on div "# This is a concept challenge level about arguments. # Grab the gems and go to …" at bounding box center [1286, 372] width 296 height 683
type textarea "hero.moveRight(2)"
click at [1145, 154] on div "# This is a concept challenge level about arguments. # Grab the gems and go to …" at bounding box center [1286, 372] width 296 height 683
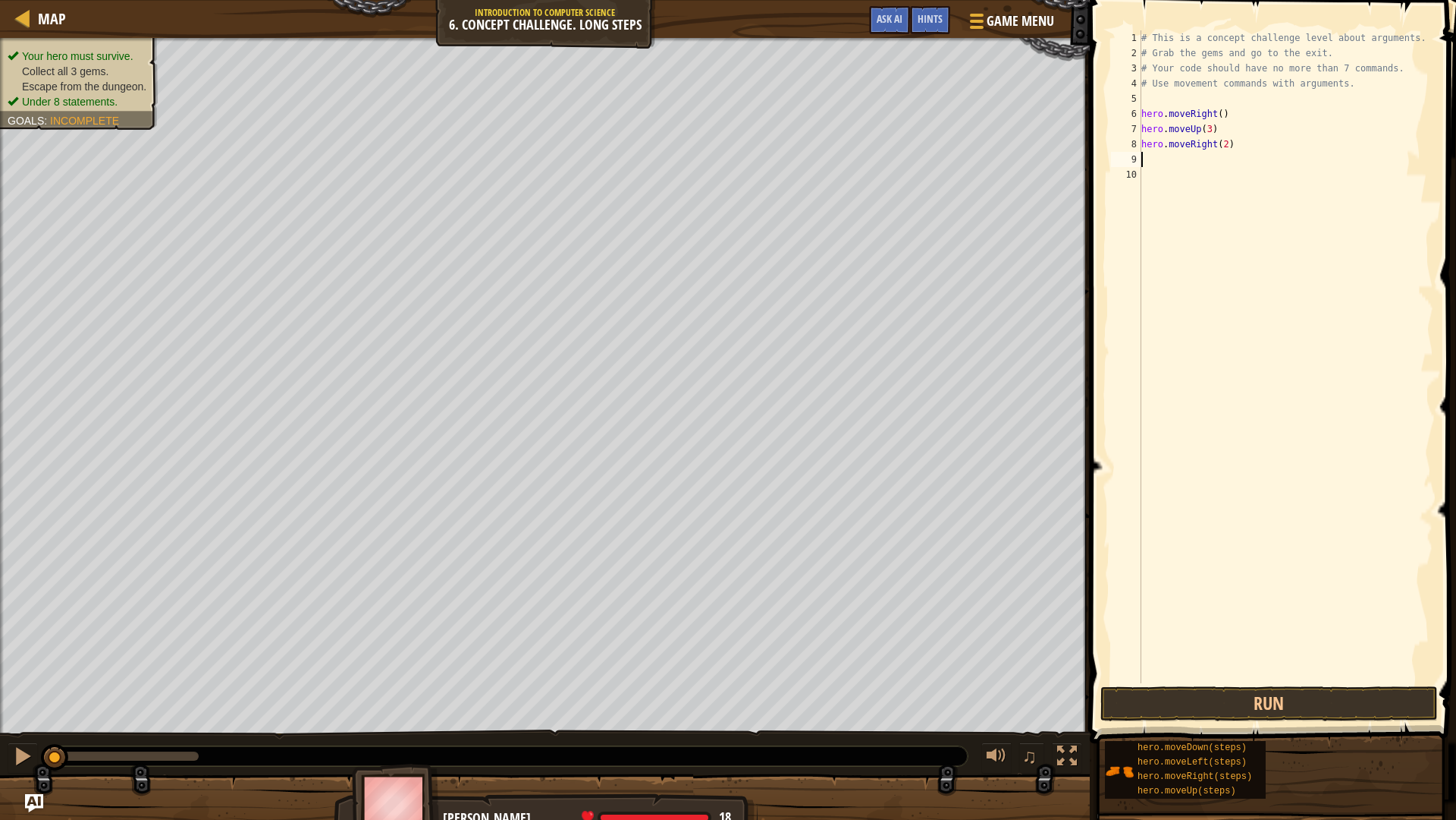
type textarea "h"
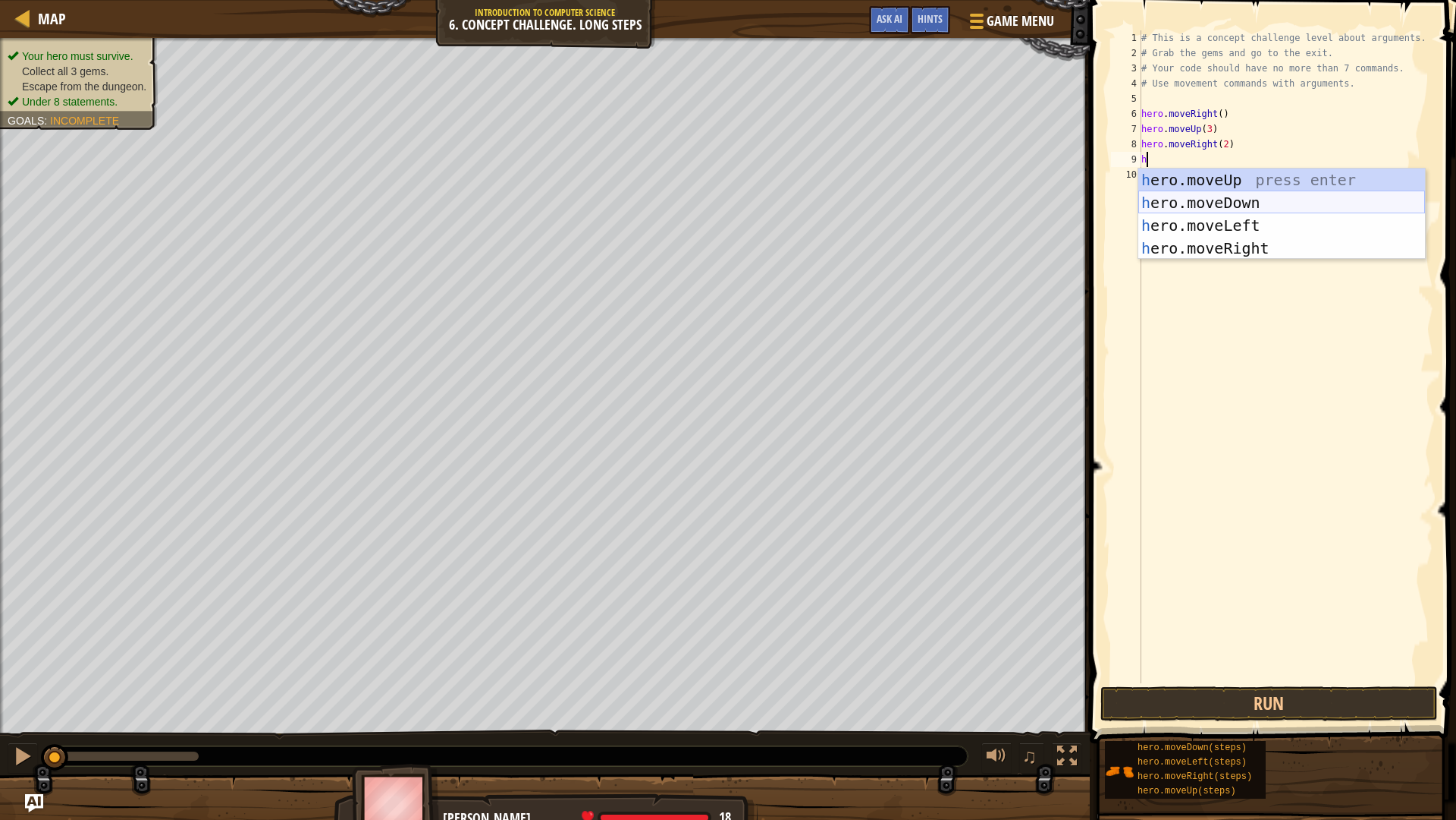
click at [1164, 203] on div "h ero.moveUp press enter h ero.moveDown press enter h ero.moveLeft press enter …" at bounding box center [1281, 236] width 287 height 137
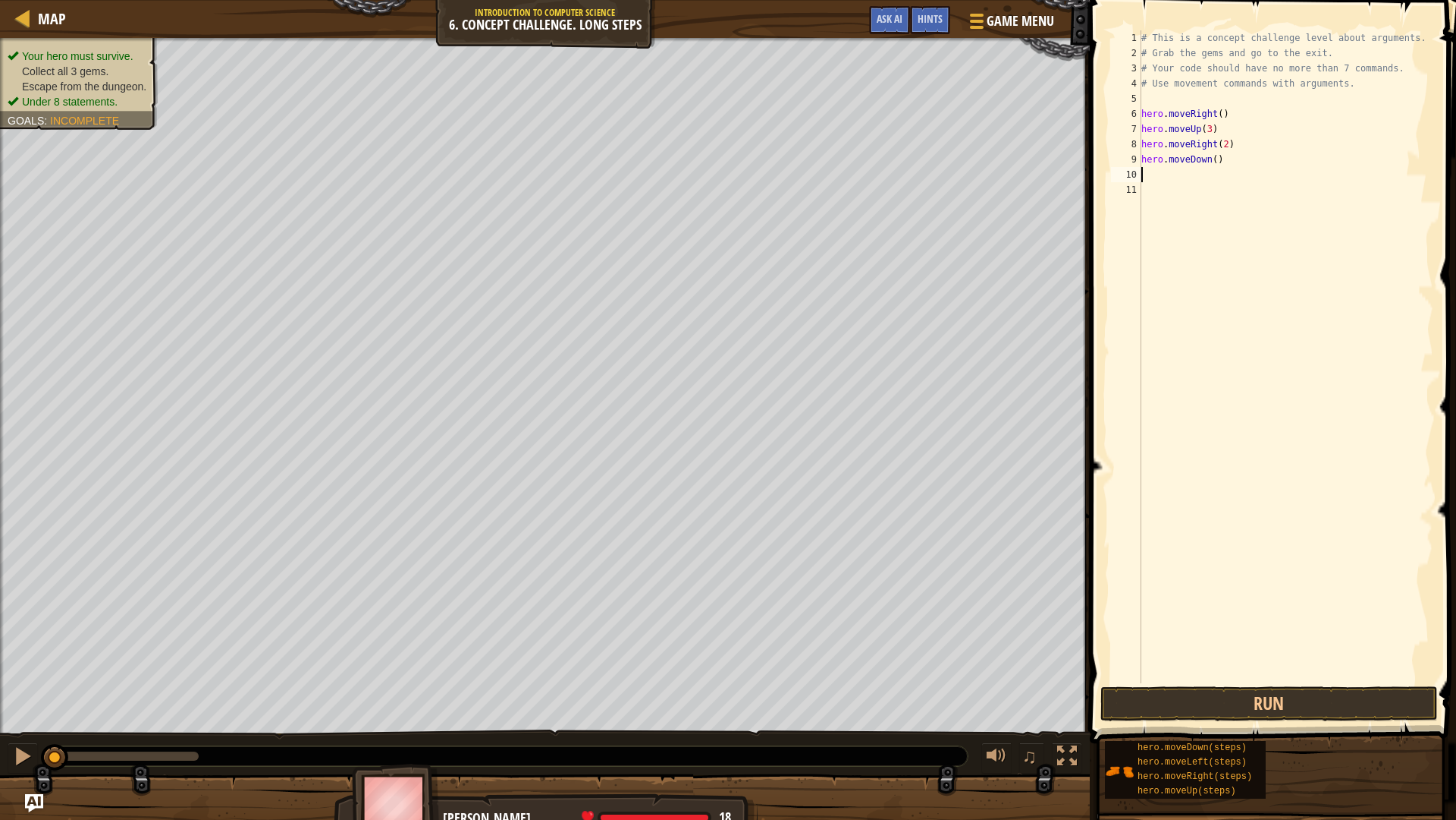
click at [1212, 167] on div "# This is a concept challenge level about arguments. # Grab the gems and go to …" at bounding box center [1286, 372] width 296 height 683
click at [1209, 163] on div "# This is a concept challenge level about arguments. # Grab the gems and go to …" at bounding box center [1286, 372] width 296 height 683
type textarea "hero.moveDown(3)"
click at [1147, 173] on div "# This is a concept challenge level about arguments. # Grab the gems and go to …" at bounding box center [1286, 372] width 296 height 683
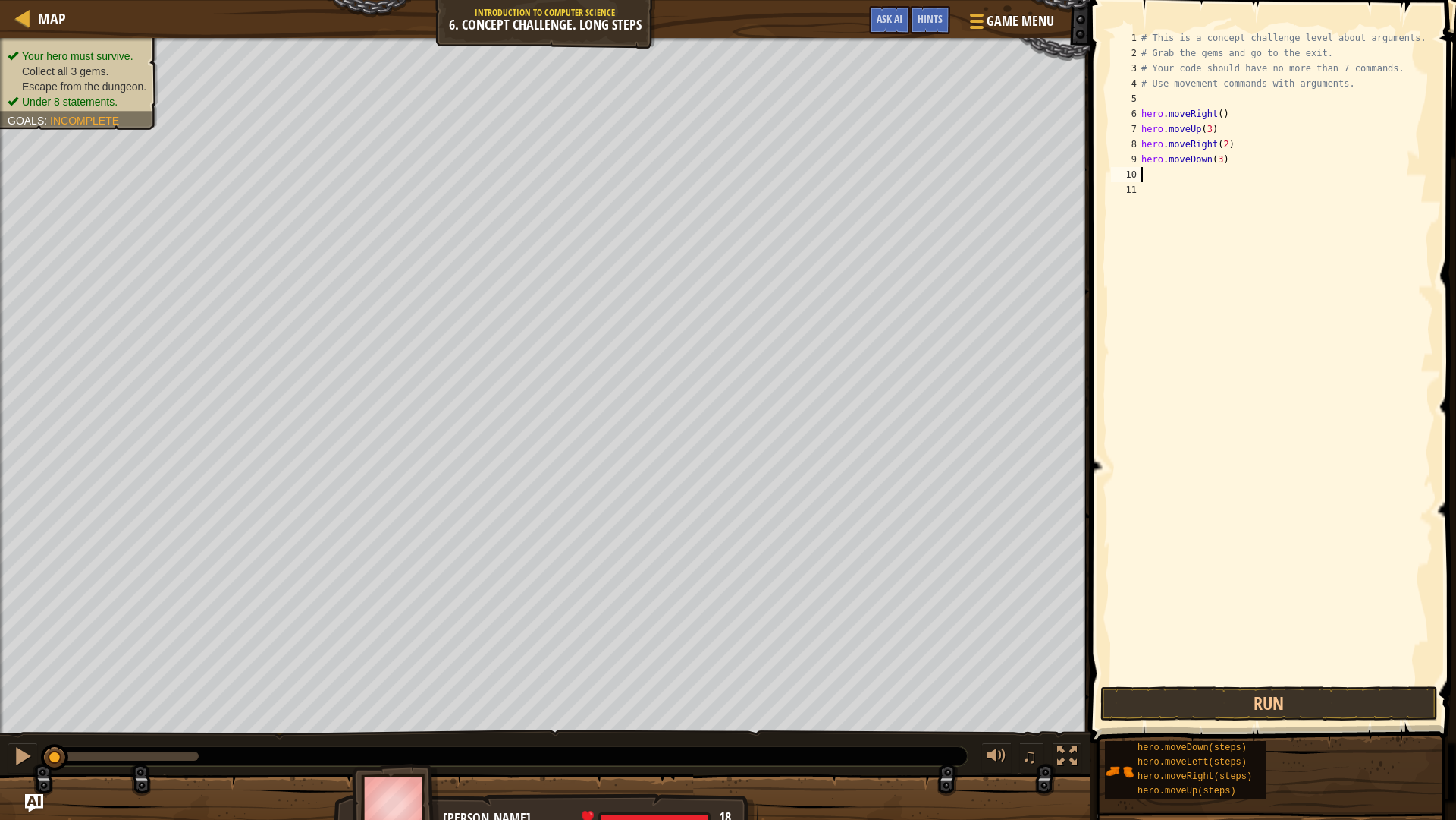
scroll to position [7, 0]
type textarea "h"
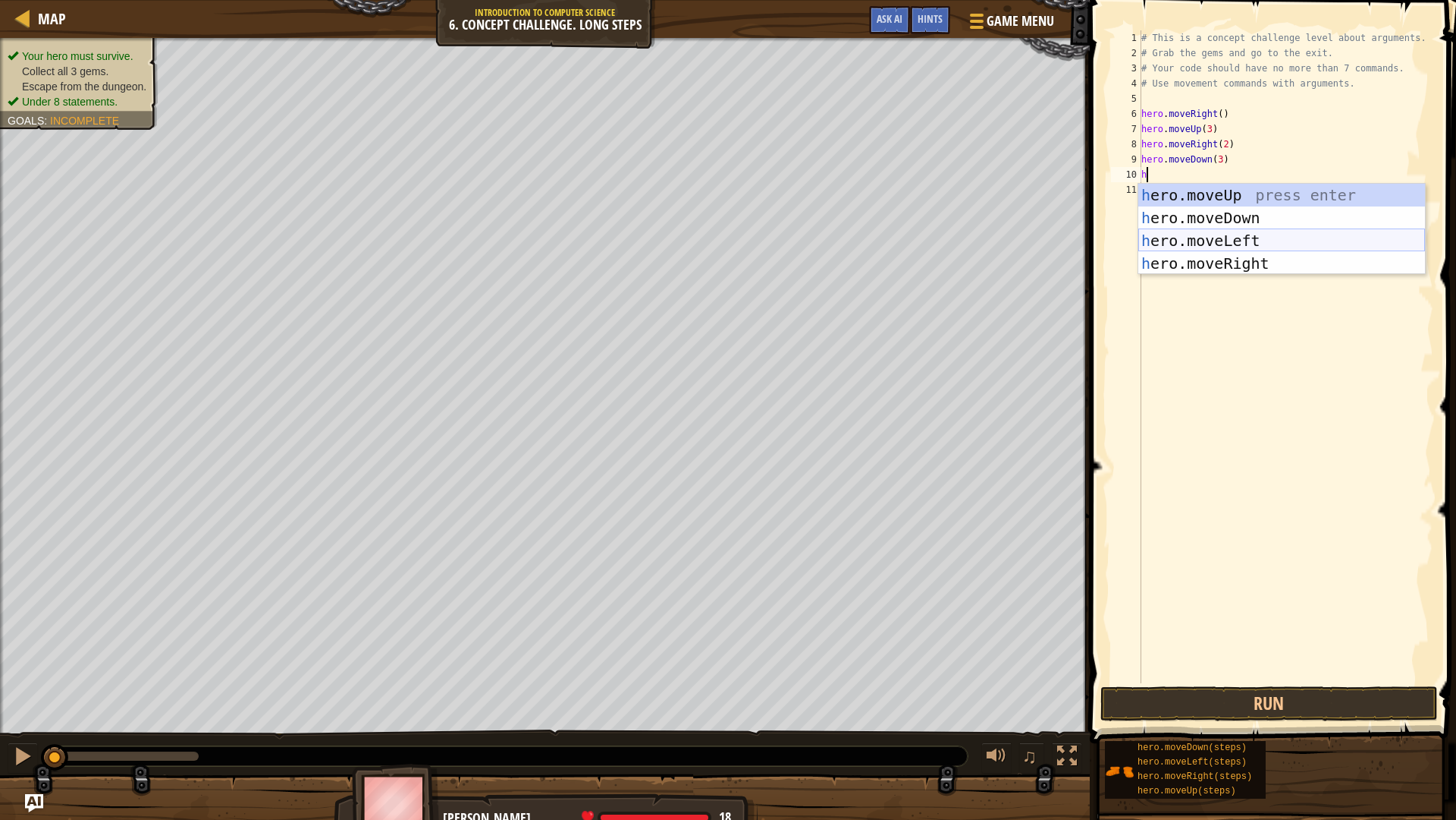
click at [1238, 240] on div "h ero.moveUp press enter h ero.moveDown press enter h ero.moveLeft press enter …" at bounding box center [1281, 251] width 287 height 137
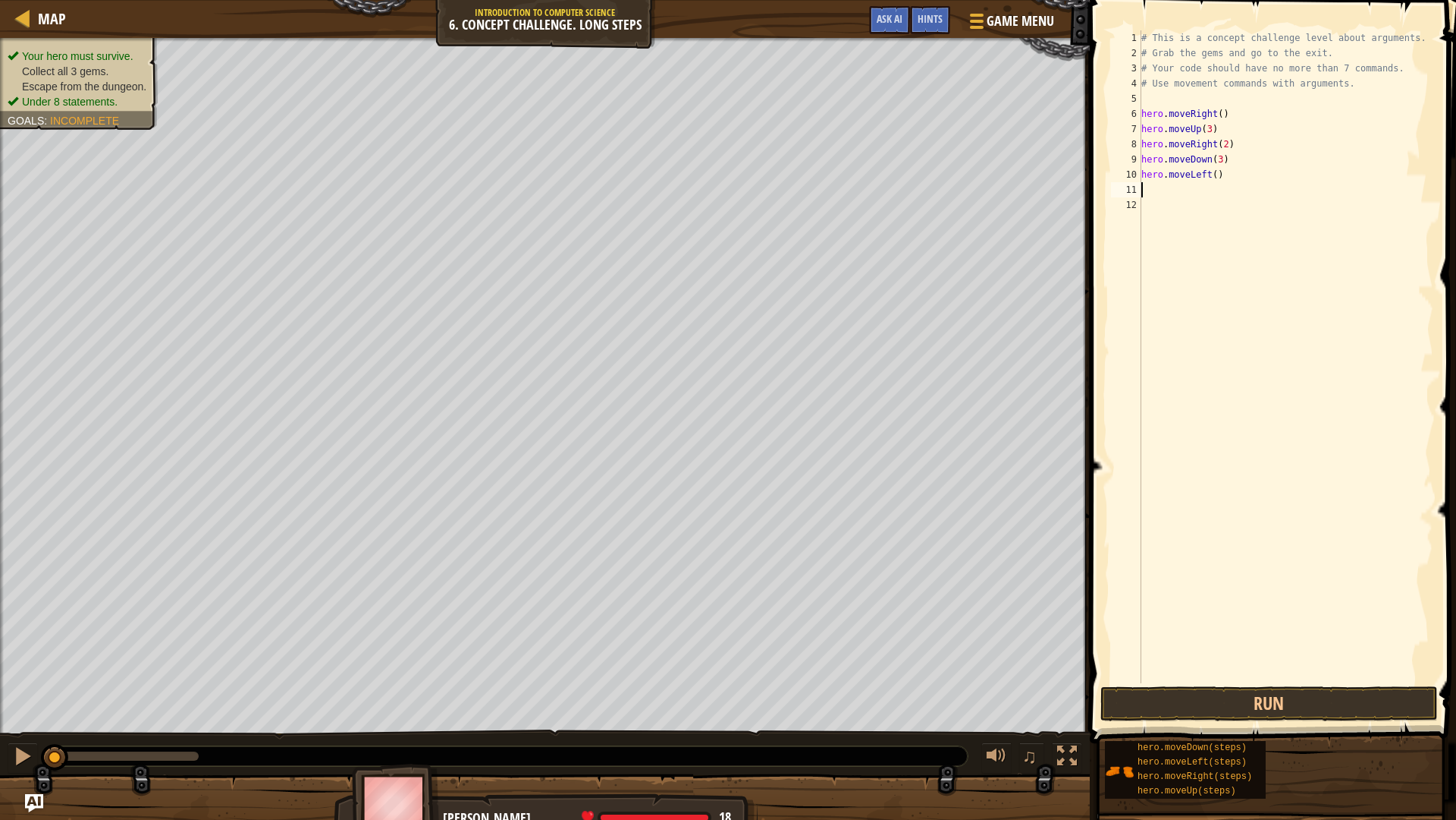
type textarea "h"
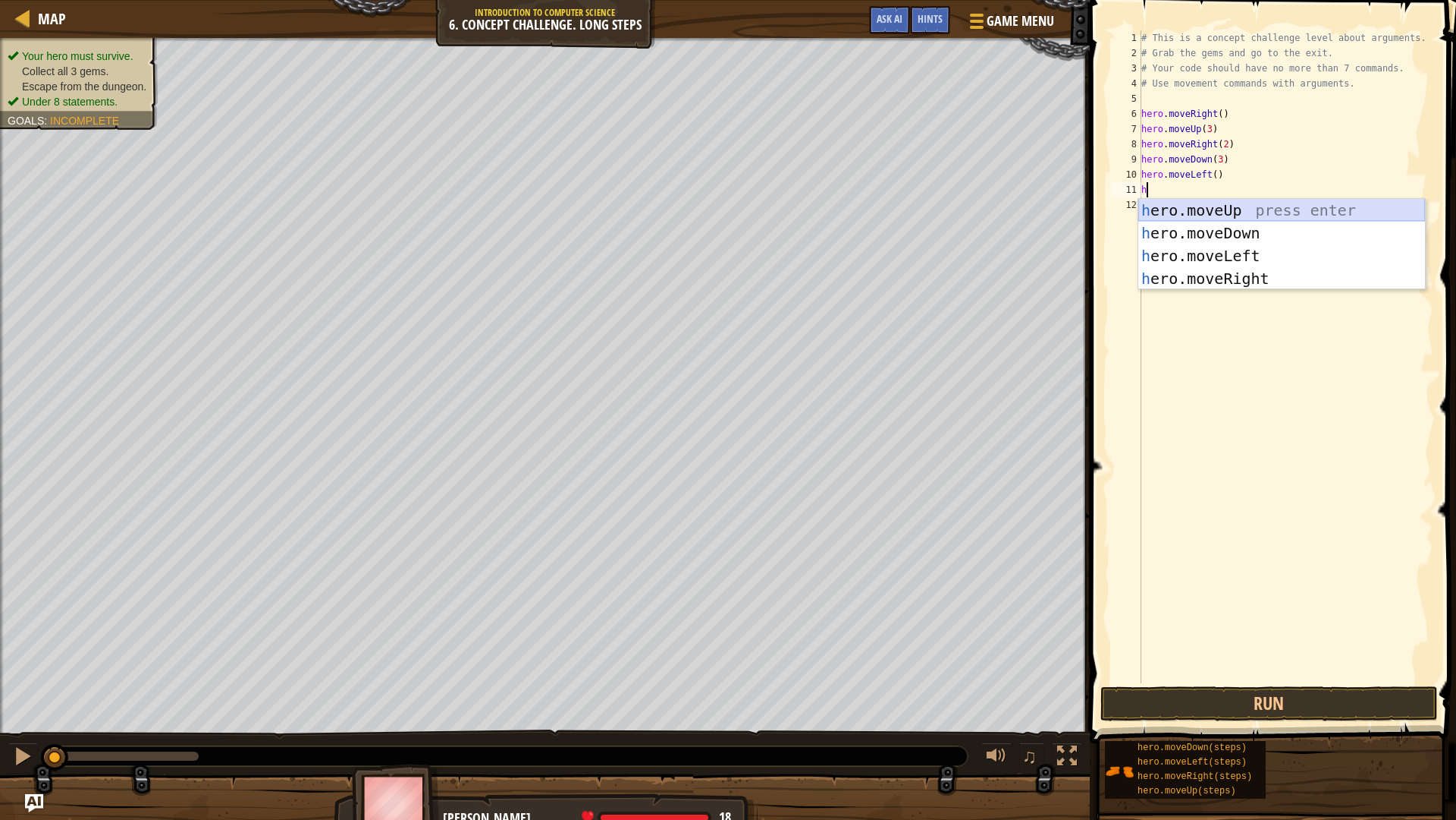
click at [1235, 213] on div "h ero.moveUp press enter h ero.moveDown press enter h ero.moveLeft press enter …" at bounding box center [1281, 266] width 287 height 137
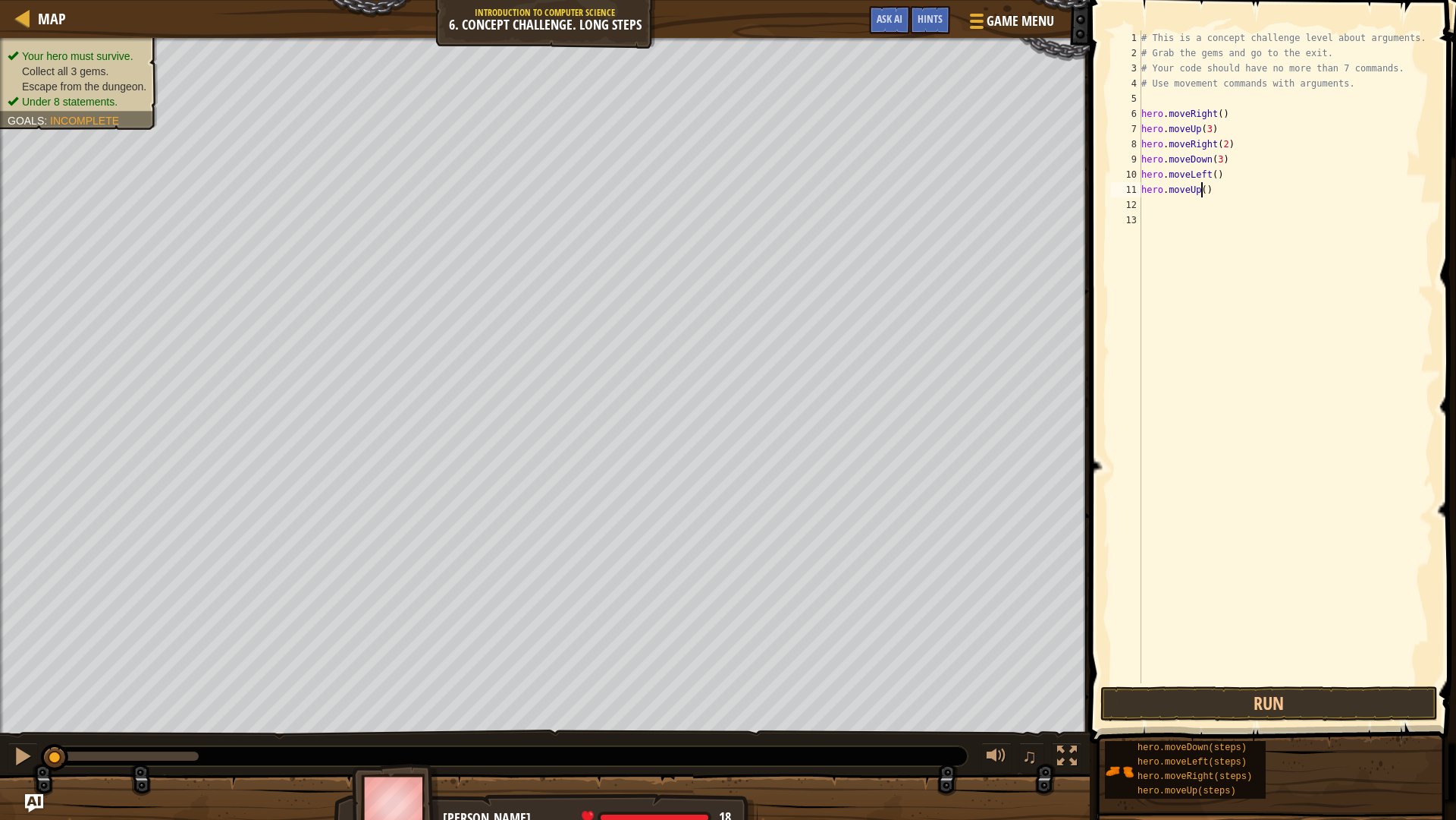
click at [1199, 193] on div "# This is a concept challenge level about arguments. # Grab the gems and go to …" at bounding box center [1286, 372] width 296 height 683
type textarea "hero.moveUp(2)"
click at [1154, 207] on div "# This is a concept challenge level about arguments. # Grab the gems and go to …" at bounding box center [1286, 372] width 296 height 683
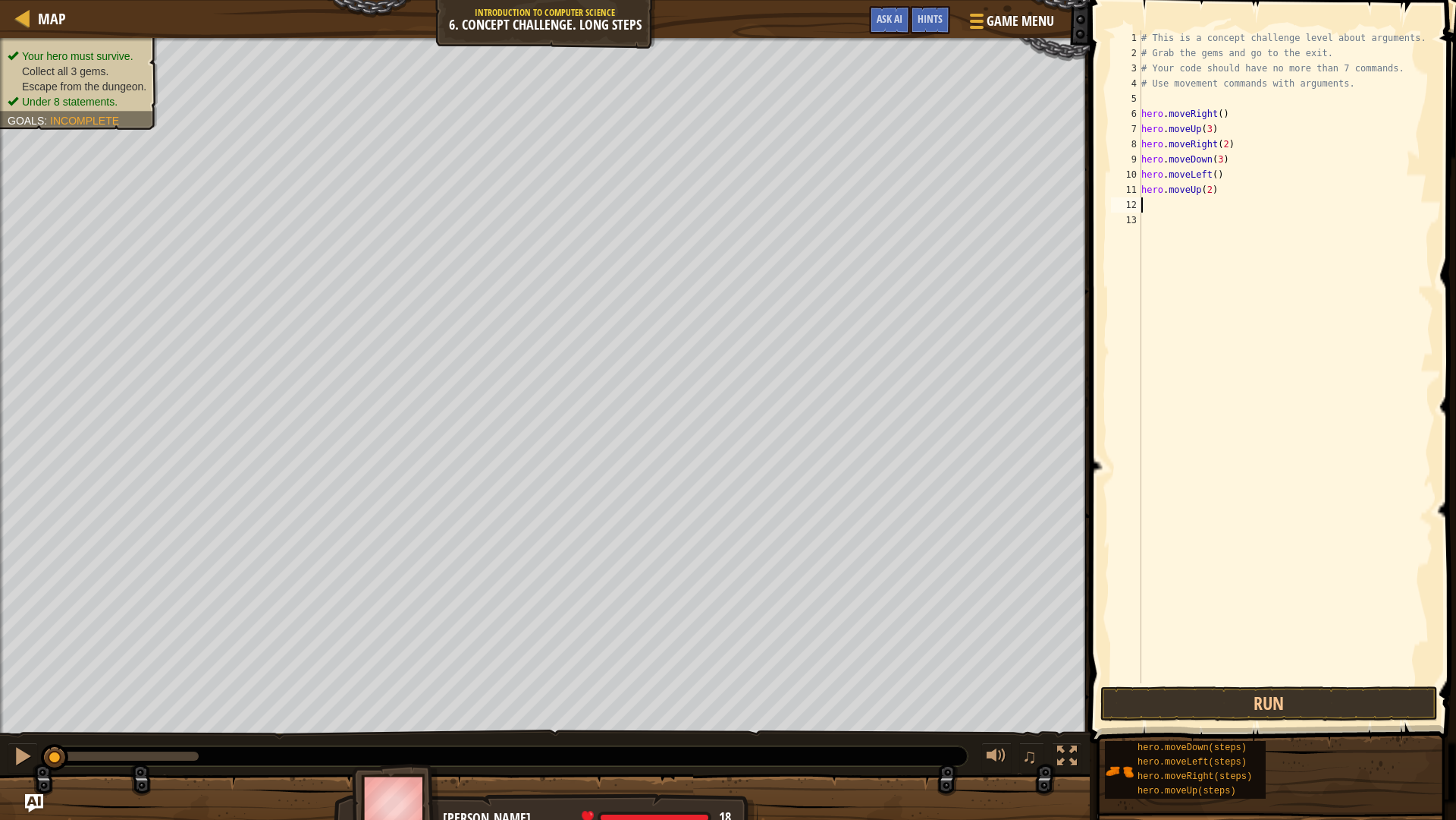
type textarea "h"
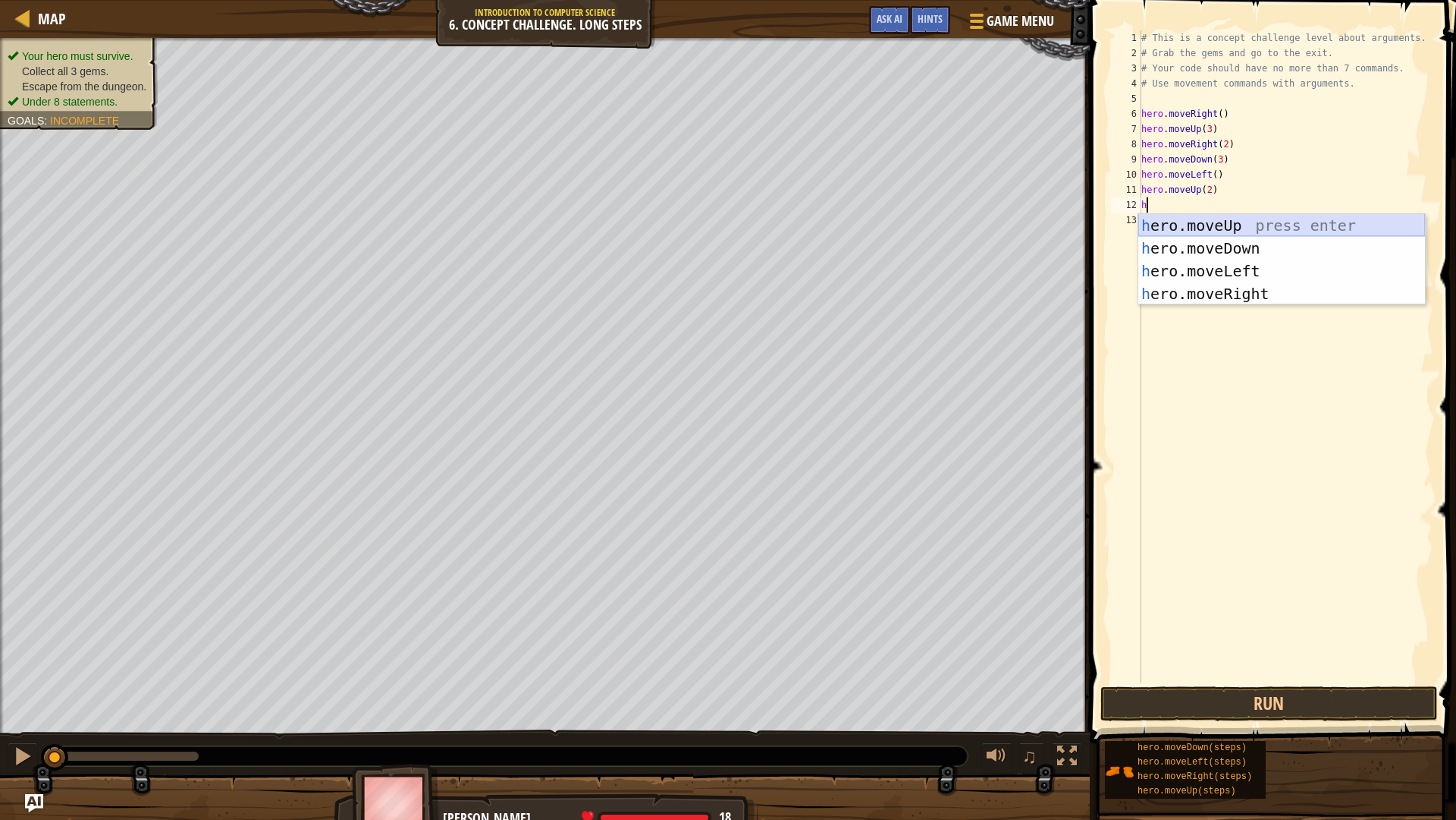
click at [1199, 217] on div "h ero.moveUp press enter h ero.moveDown press enter h ero.moveLeft press enter …" at bounding box center [1281, 282] width 287 height 137
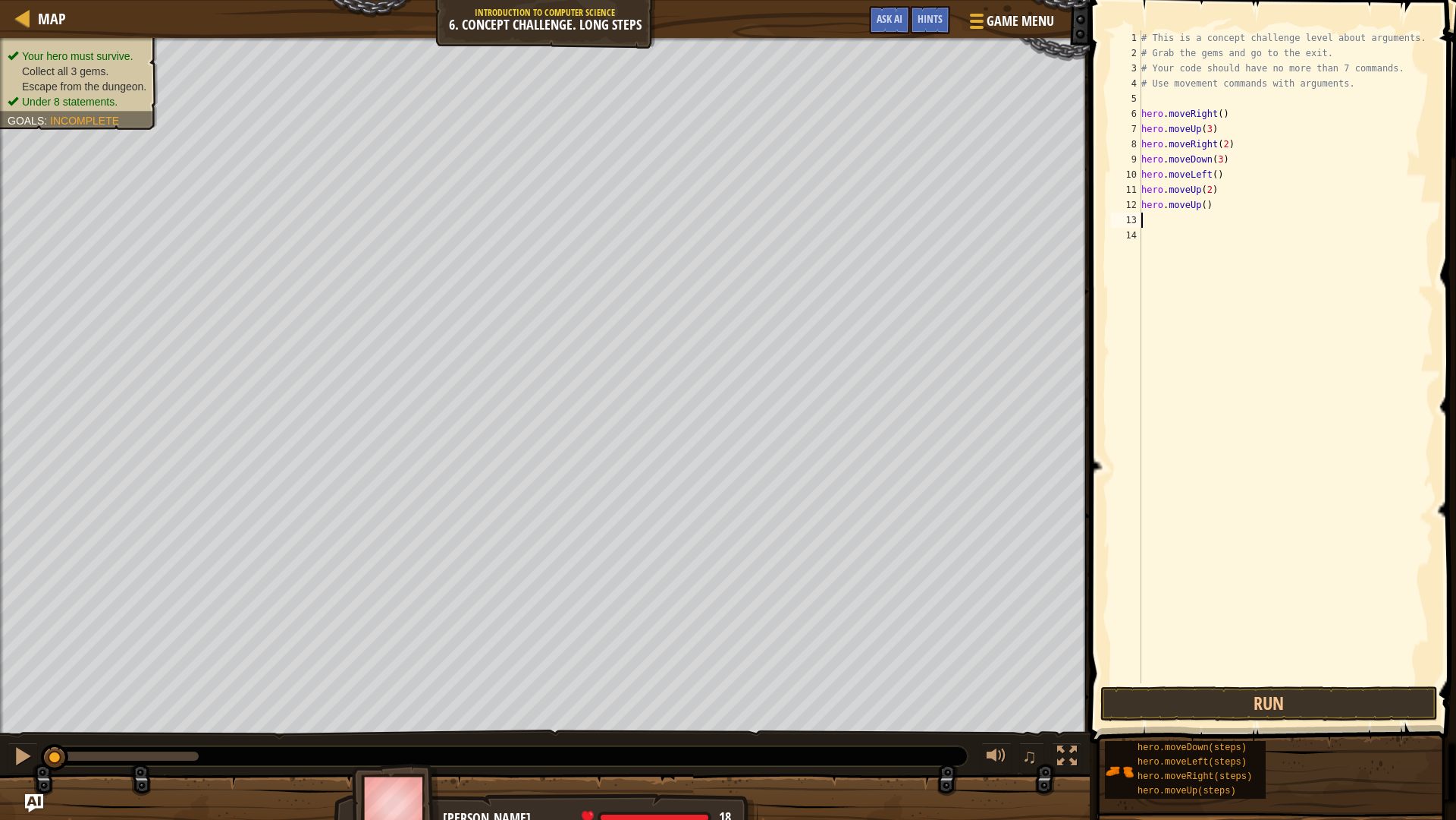
click at [1199, 203] on div "# This is a concept challenge level about arguments. # Grab the gems and go to …" at bounding box center [1286, 372] width 296 height 683
click at [1275, 690] on button "Run" at bounding box center [1270, 704] width 338 height 35
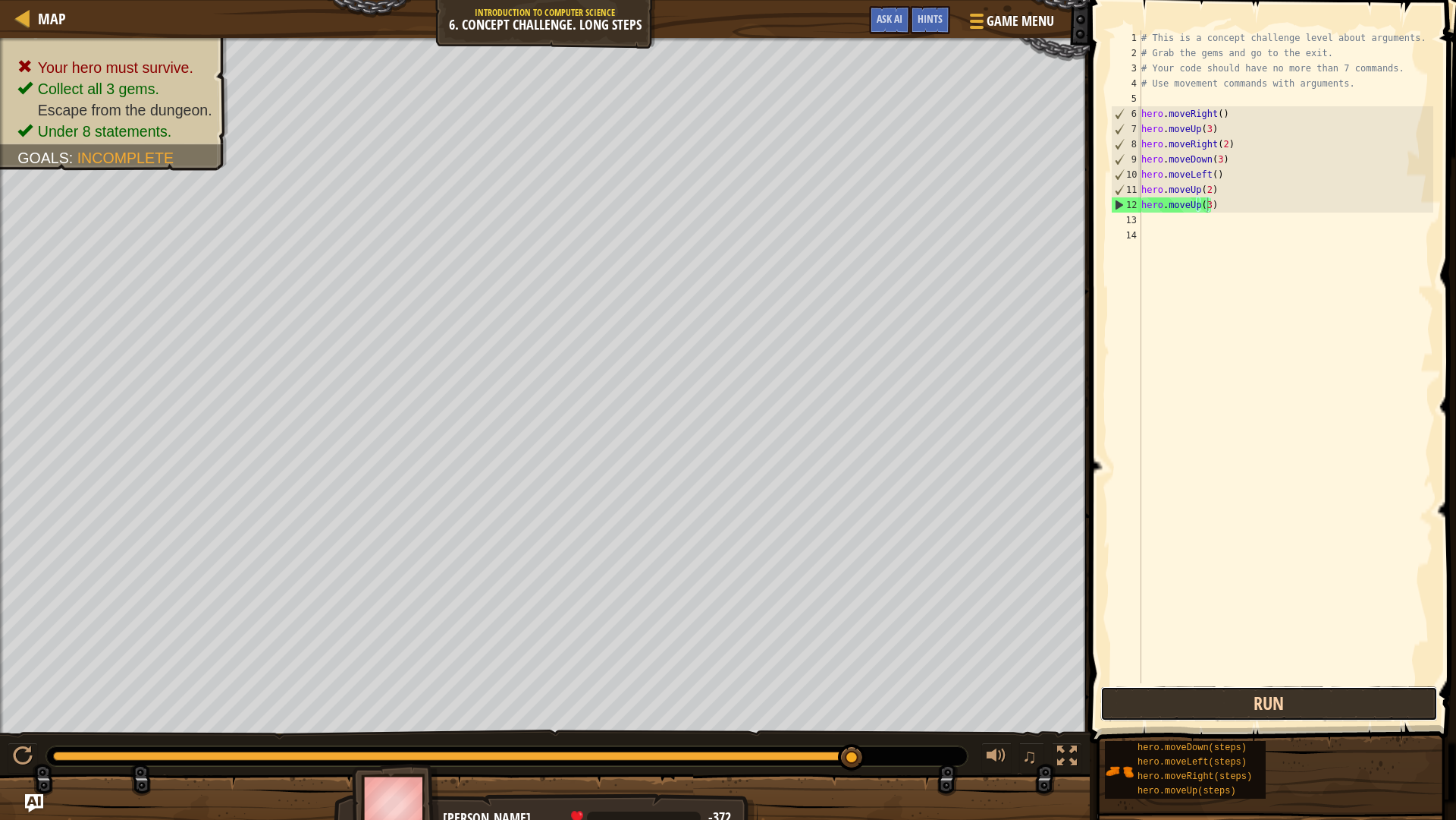
click at [1164, 690] on button "Run" at bounding box center [1270, 704] width 338 height 35
type textarea ")"
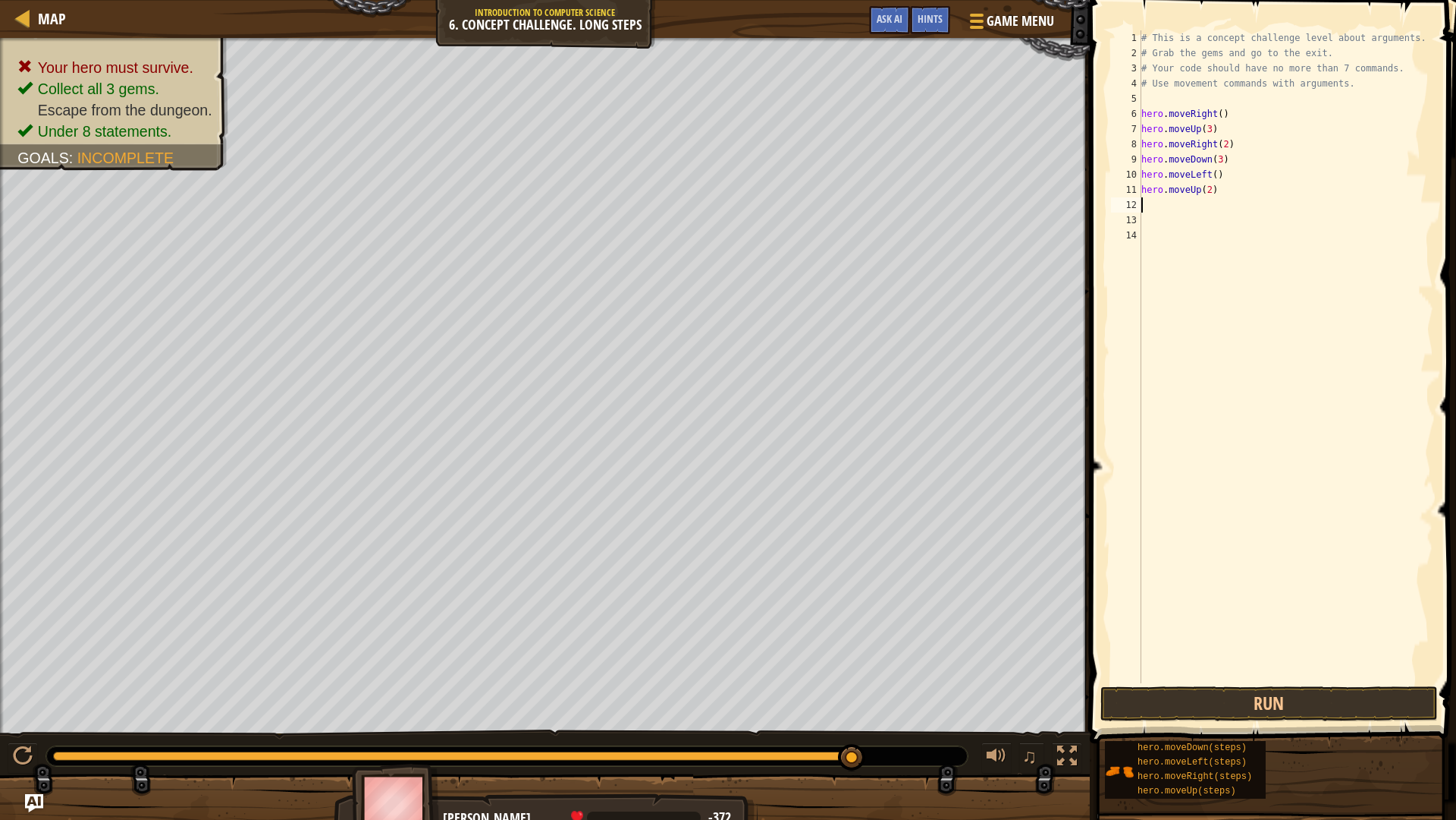
type textarea "h"
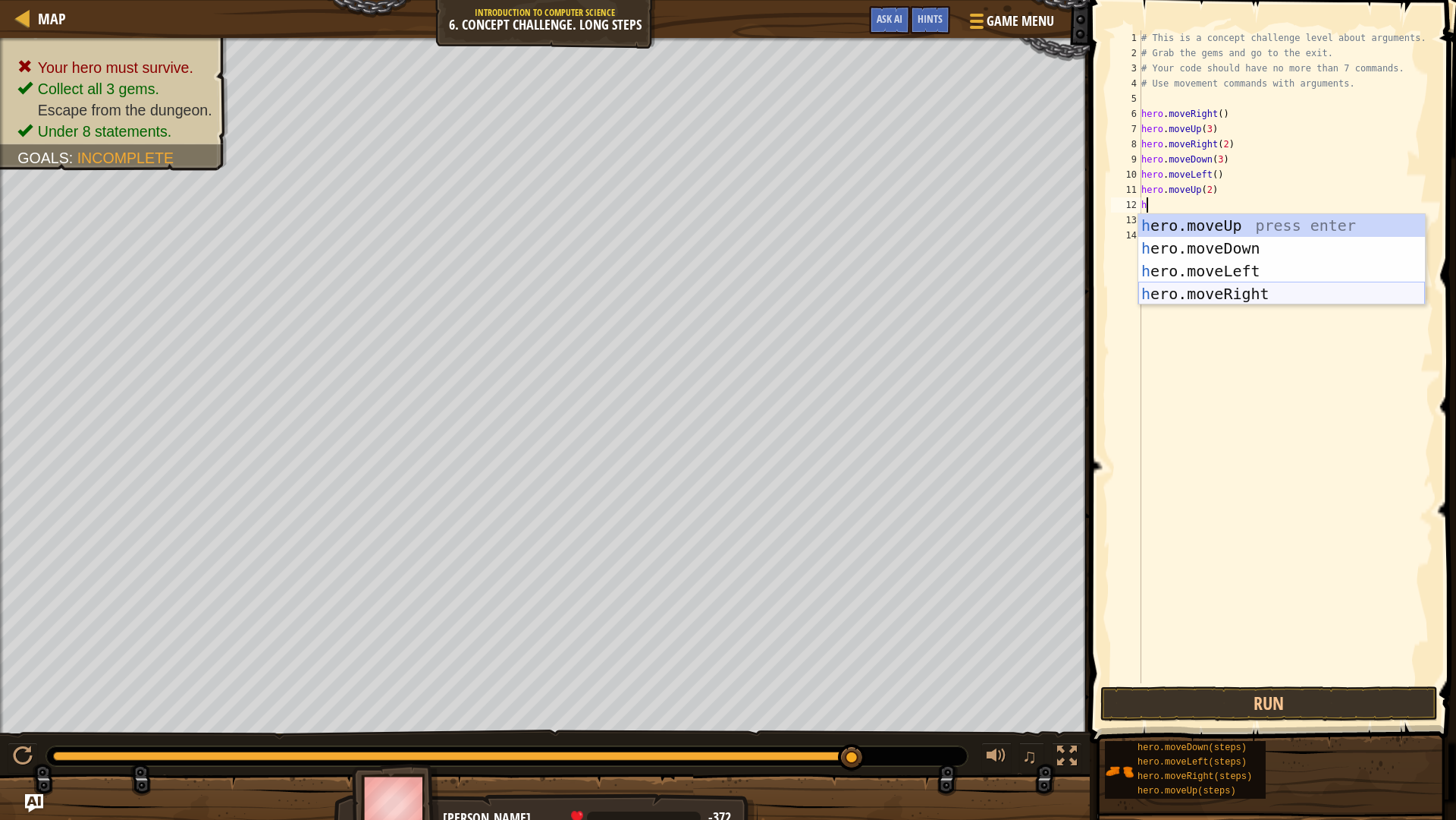
click at [1255, 297] on div "h ero.moveUp press enter h ero.moveDown press enter h ero.moveLeft press enter …" at bounding box center [1281, 282] width 287 height 137
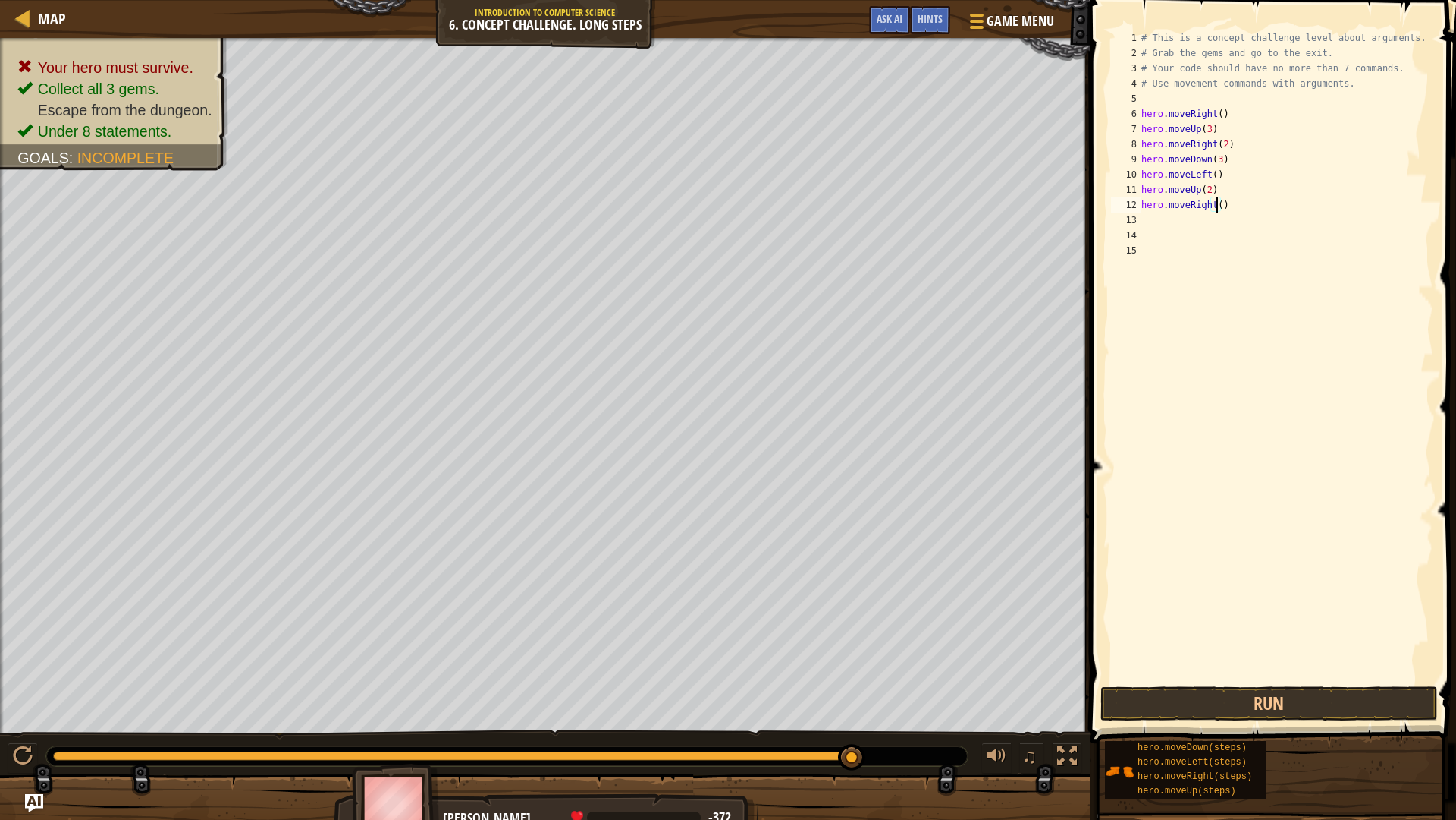
click at [1217, 208] on div "# This is a concept challenge level about arguments. # Grab the gems and go to …" at bounding box center [1286, 372] width 296 height 683
type textarea "hero.moveRight(3)"
click at [1368, 690] on button "Run" at bounding box center [1270, 704] width 338 height 35
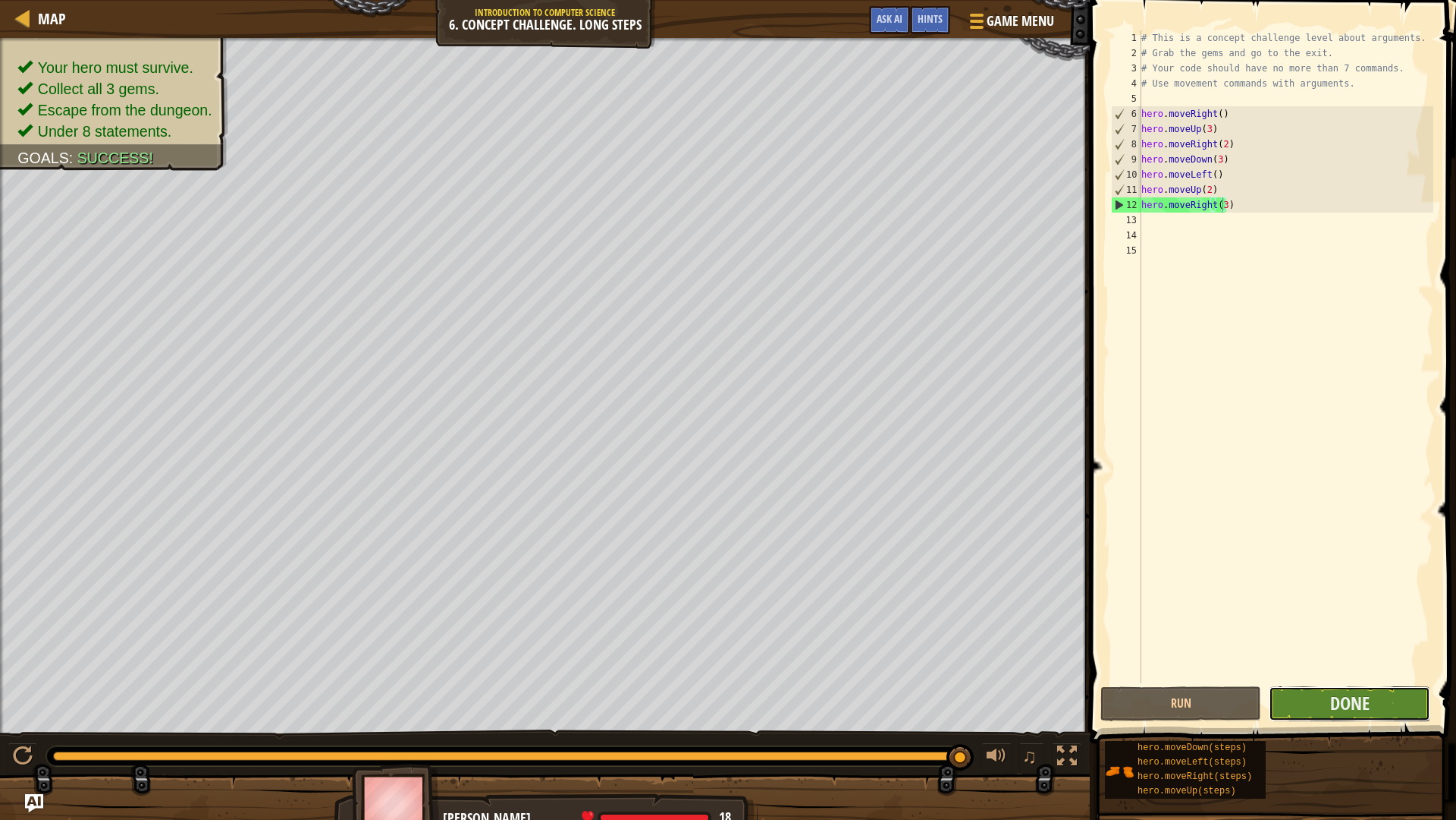
drag, startPoint x: 1375, startPoint y: 697, endPoint x: 1376, endPoint y: 719, distance: 22.0
click at [1376, 690] on button "Done" at bounding box center [1349, 704] width 161 height 35
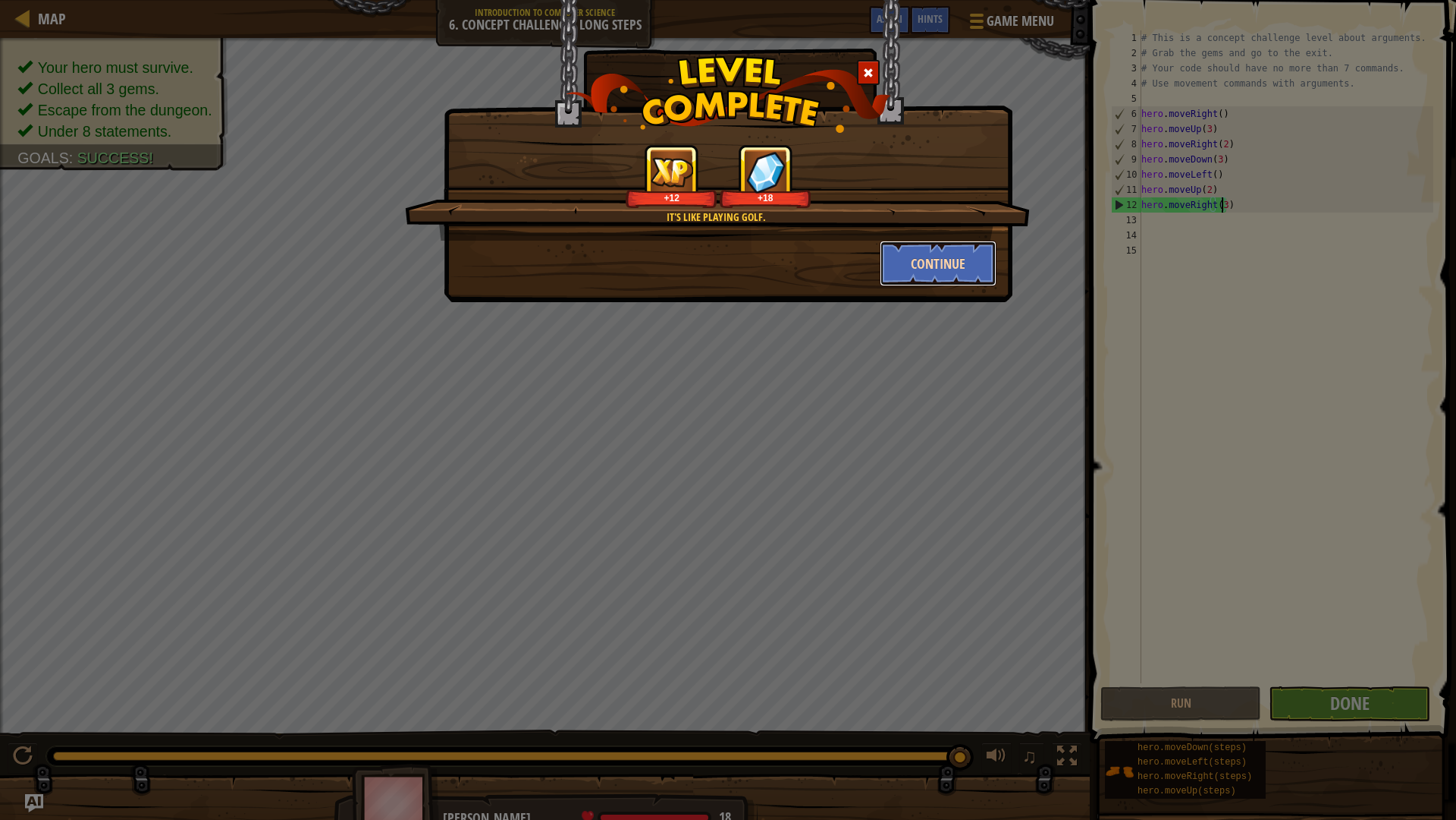
click at [942, 267] on button "Continue" at bounding box center [938, 263] width 117 height 46
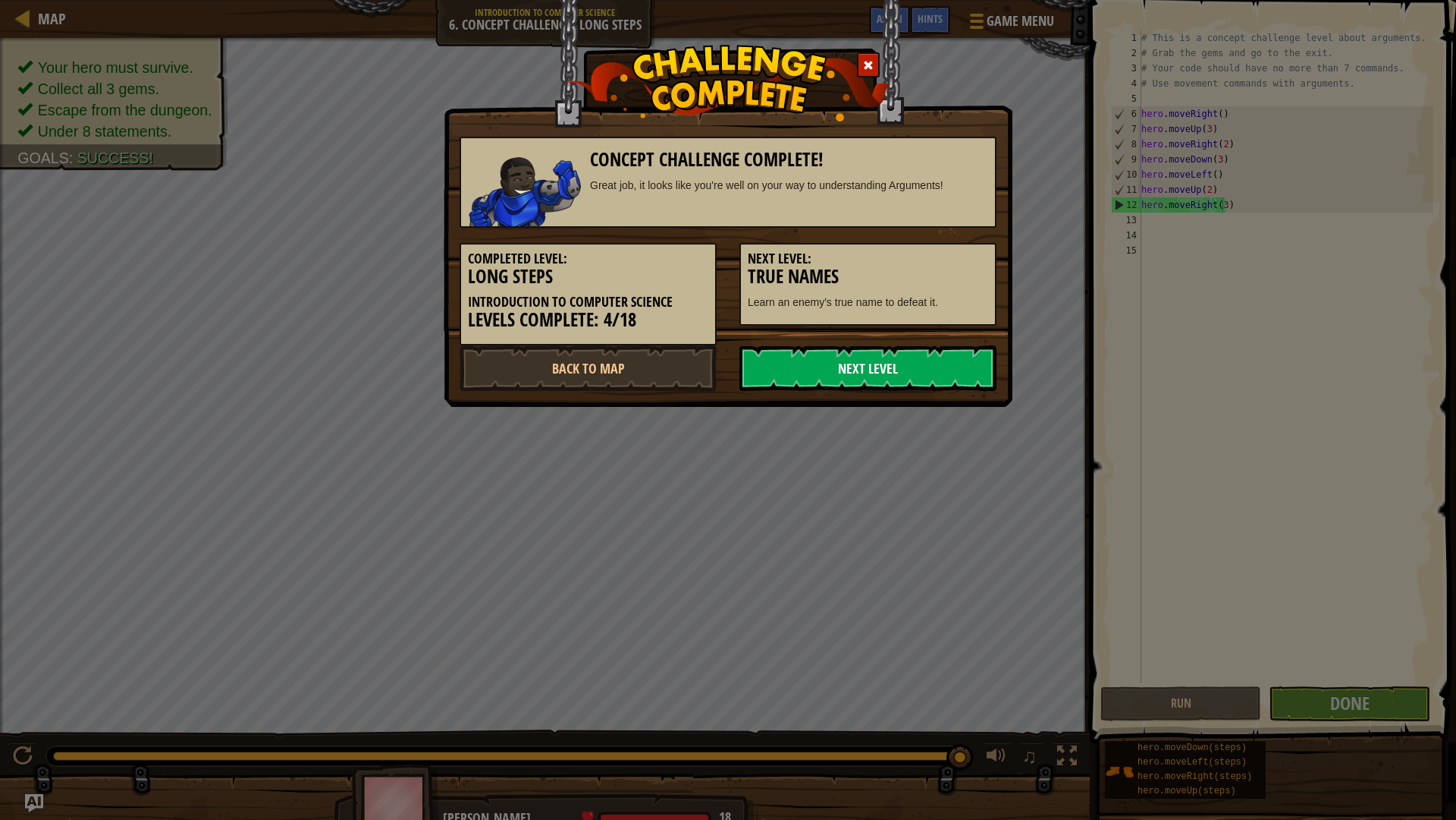
click at [855, 378] on link "Next Level" at bounding box center [868, 368] width 258 height 46
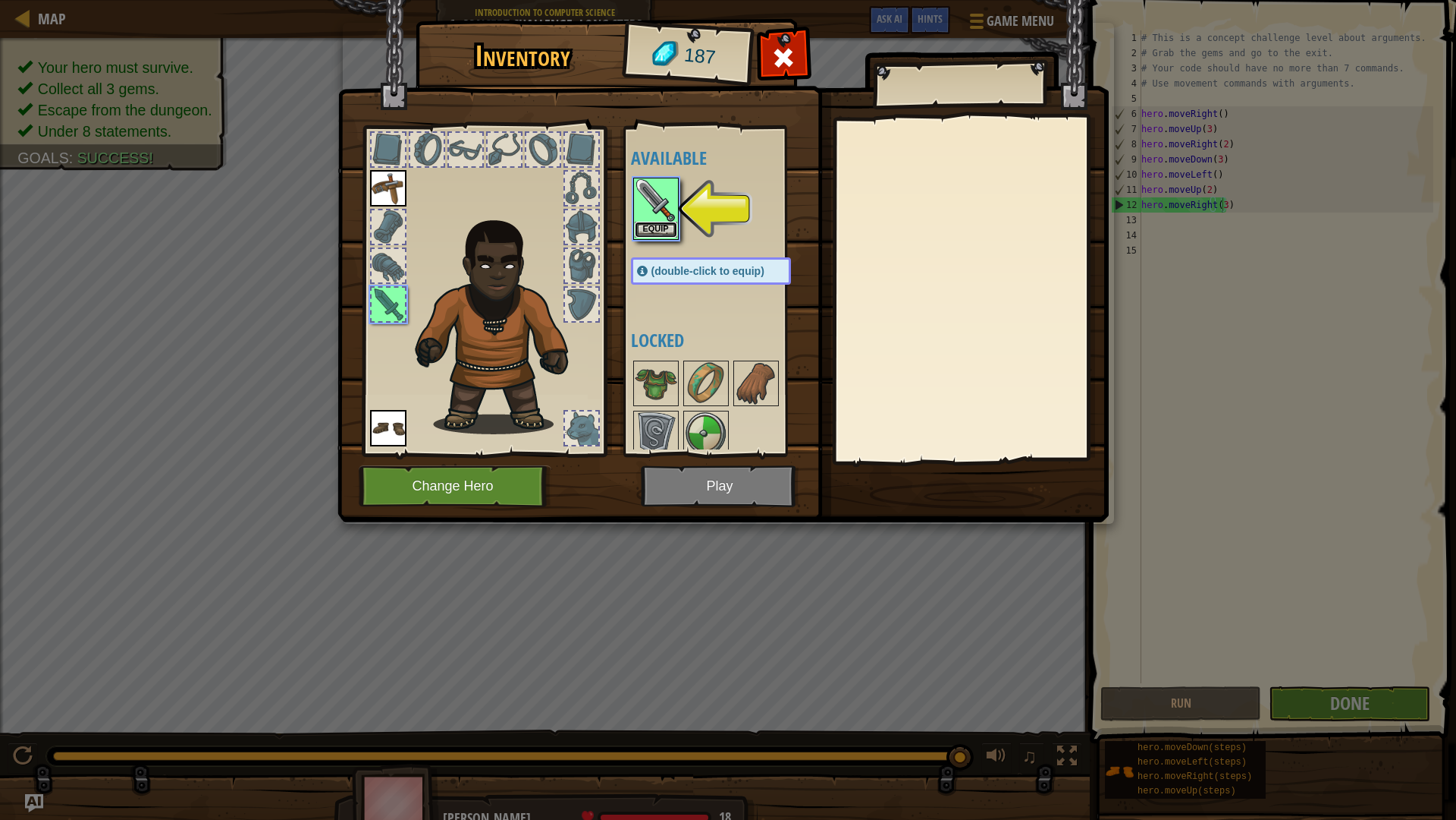
click at [657, 227] on button "Equip" at bounding box center [655, 229] width 43 height 16
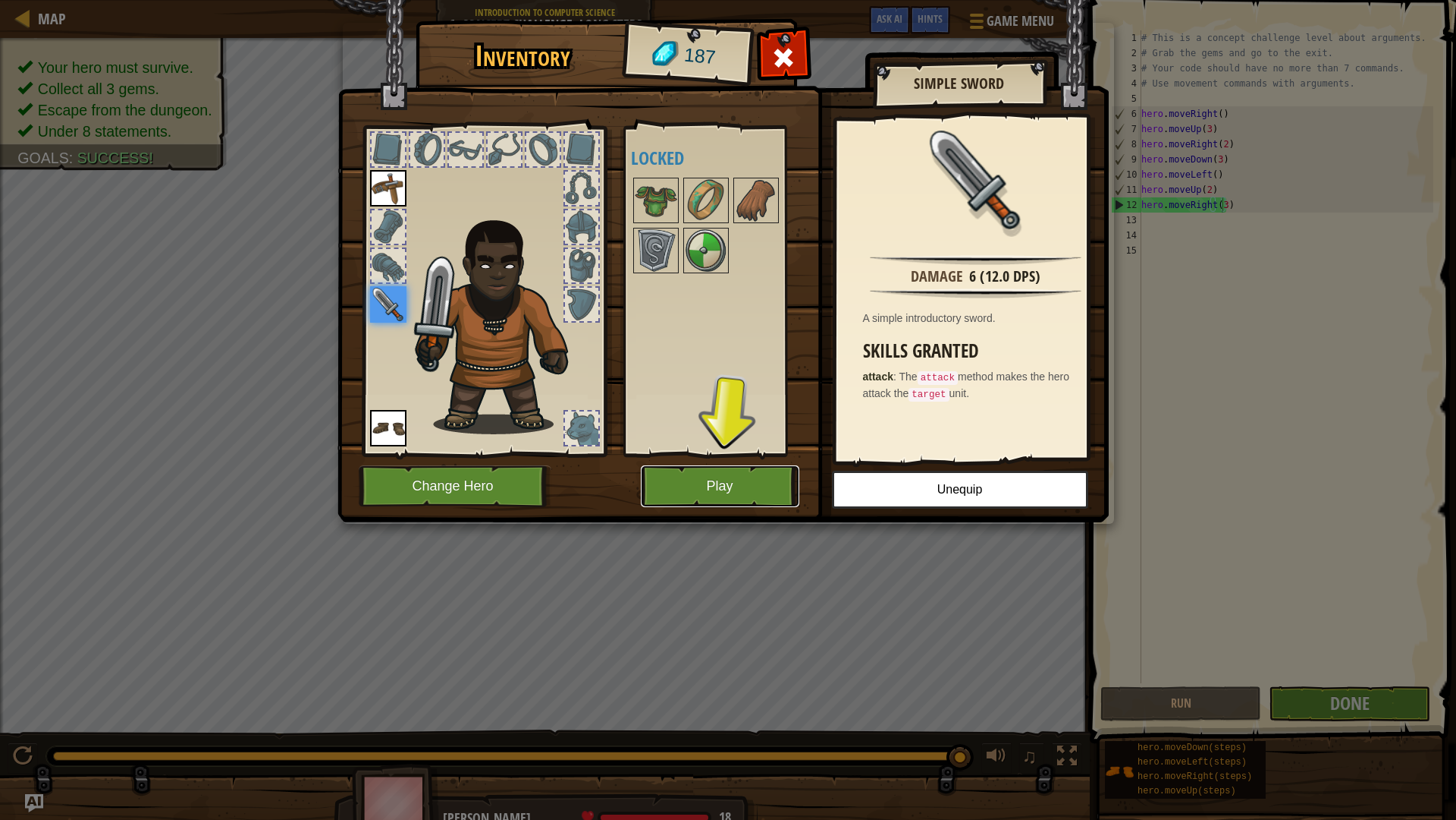
click at [782, 477] on button "Play" at bounding box center [720, 486] width 158 height 42
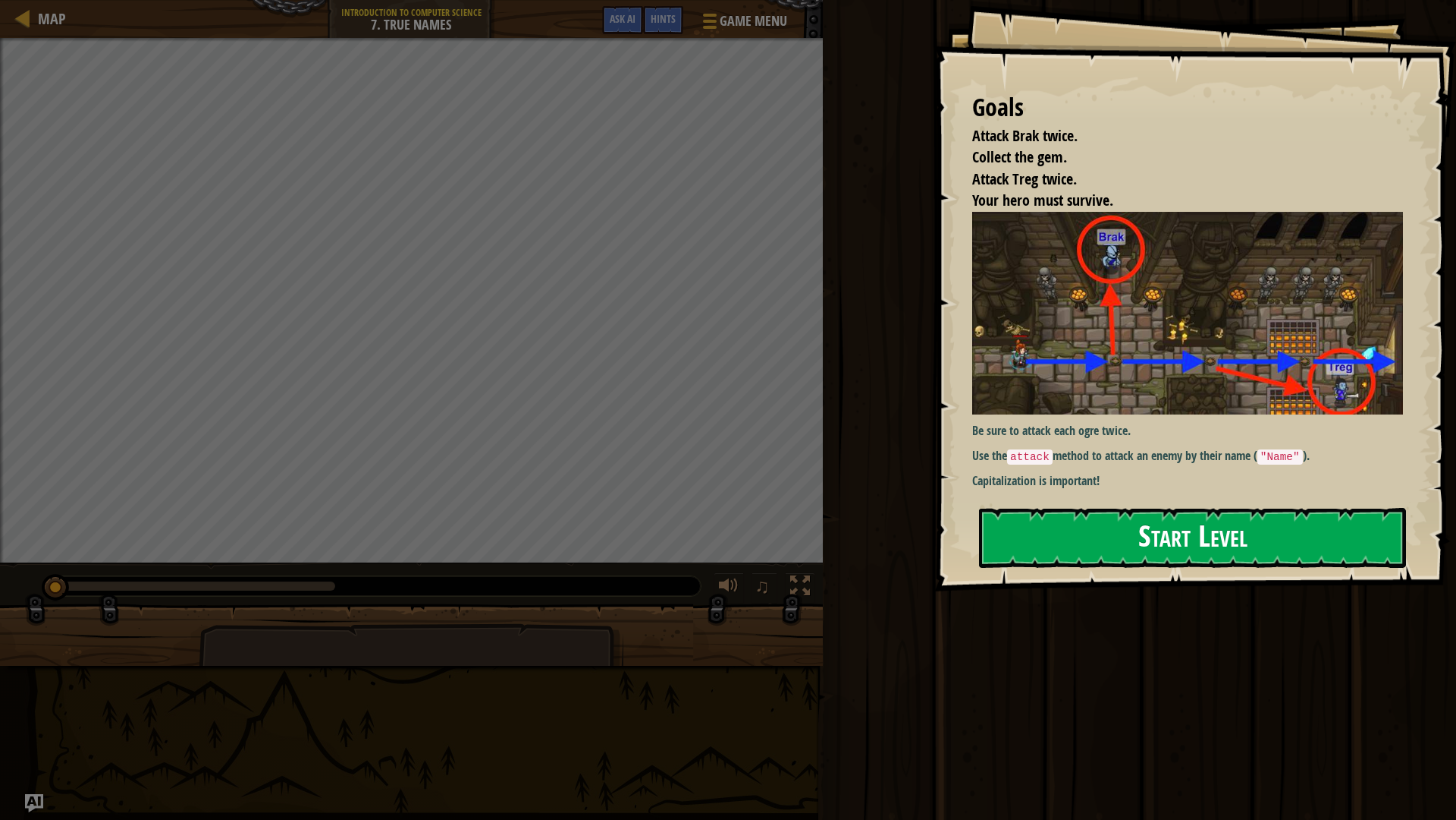
click at [1218, 530] on button "Start Level" at bounding box center [1193, 537] width 427 height 60
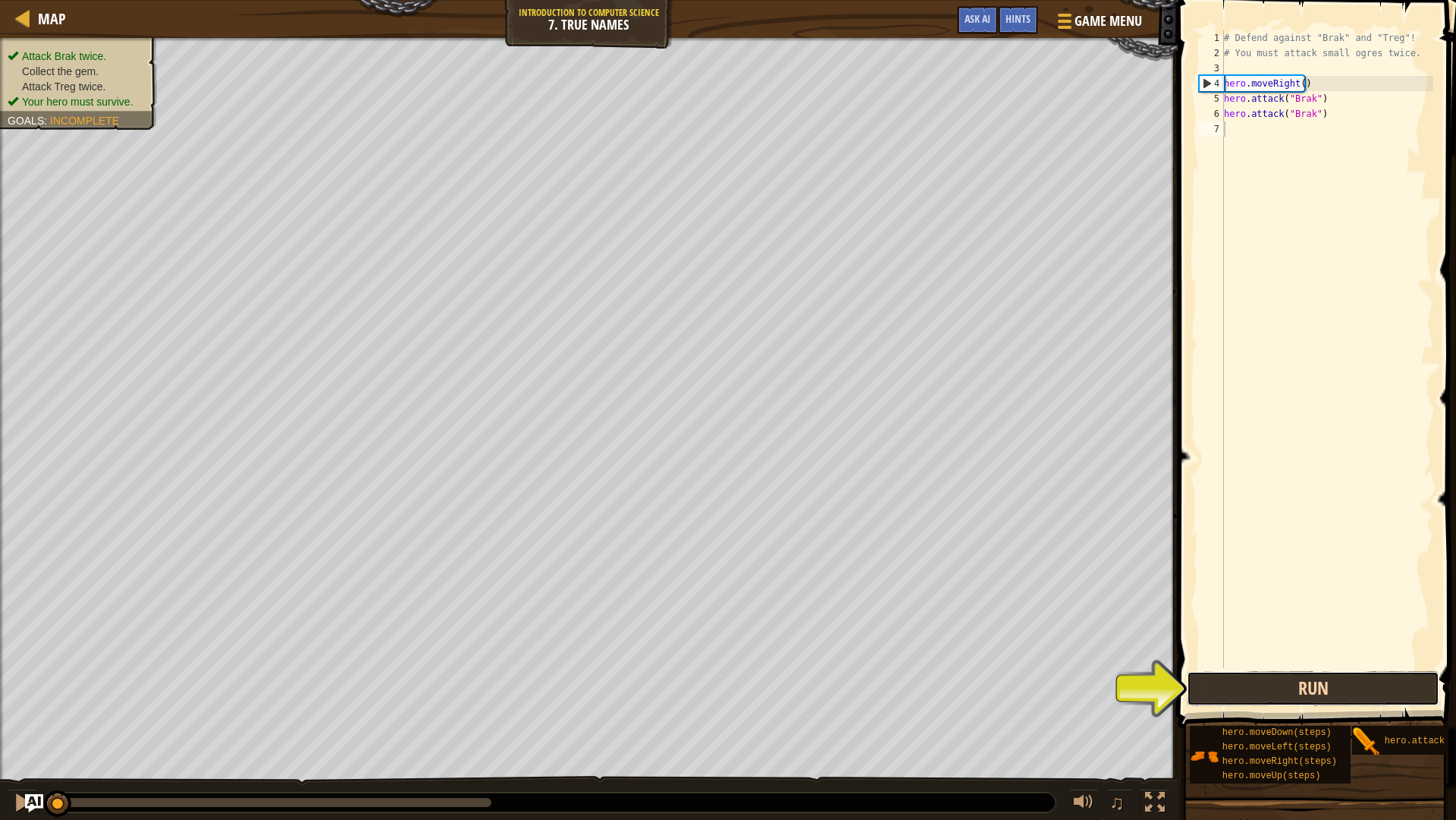
click at [1249, 686] on button "Run" at bounding box center [1313, 688] width 253 height 35
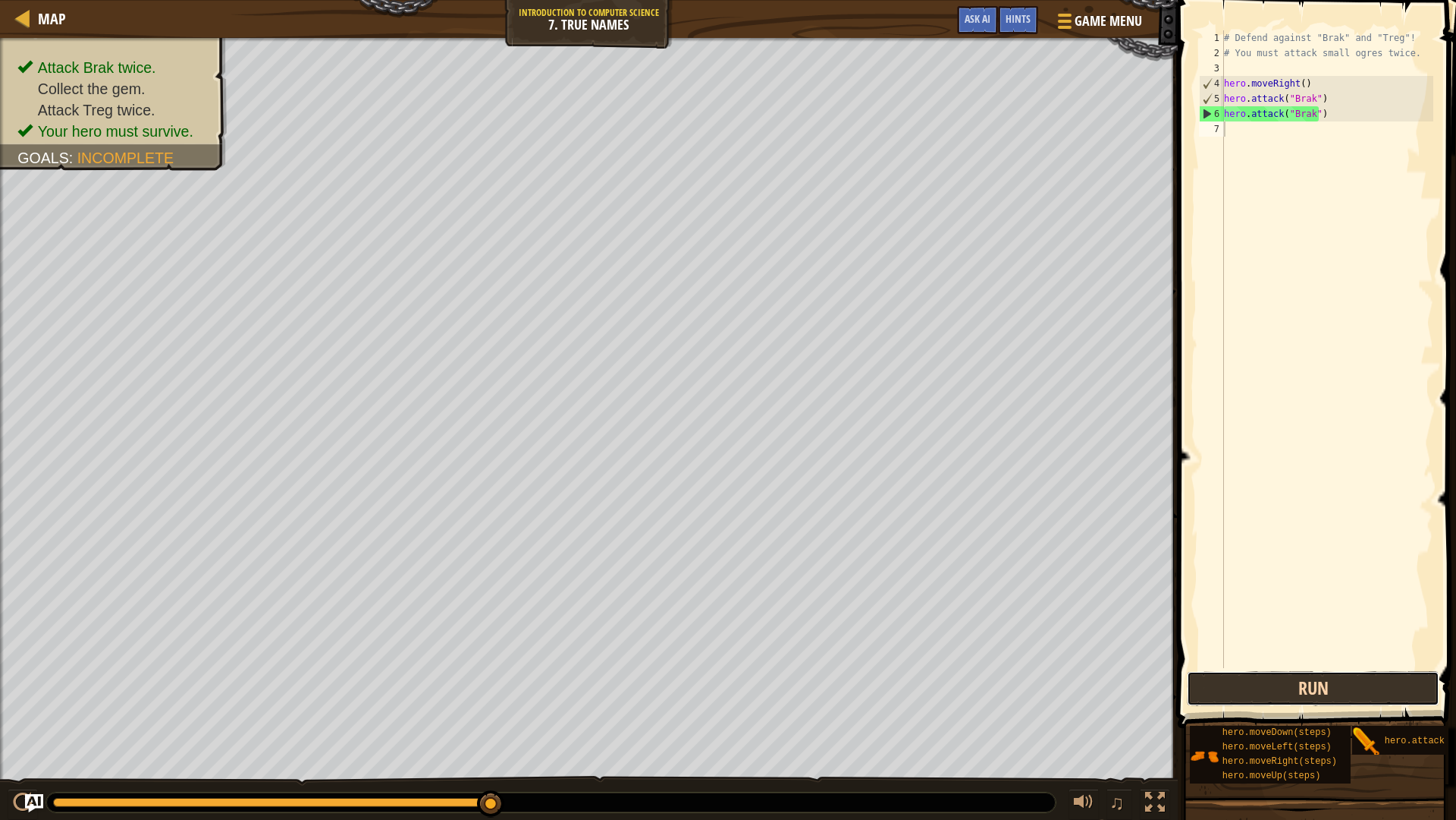
click at [1249, 686] on button "Run" at bounding box center [1313, 688] width 253 height 35
type textarea "h"
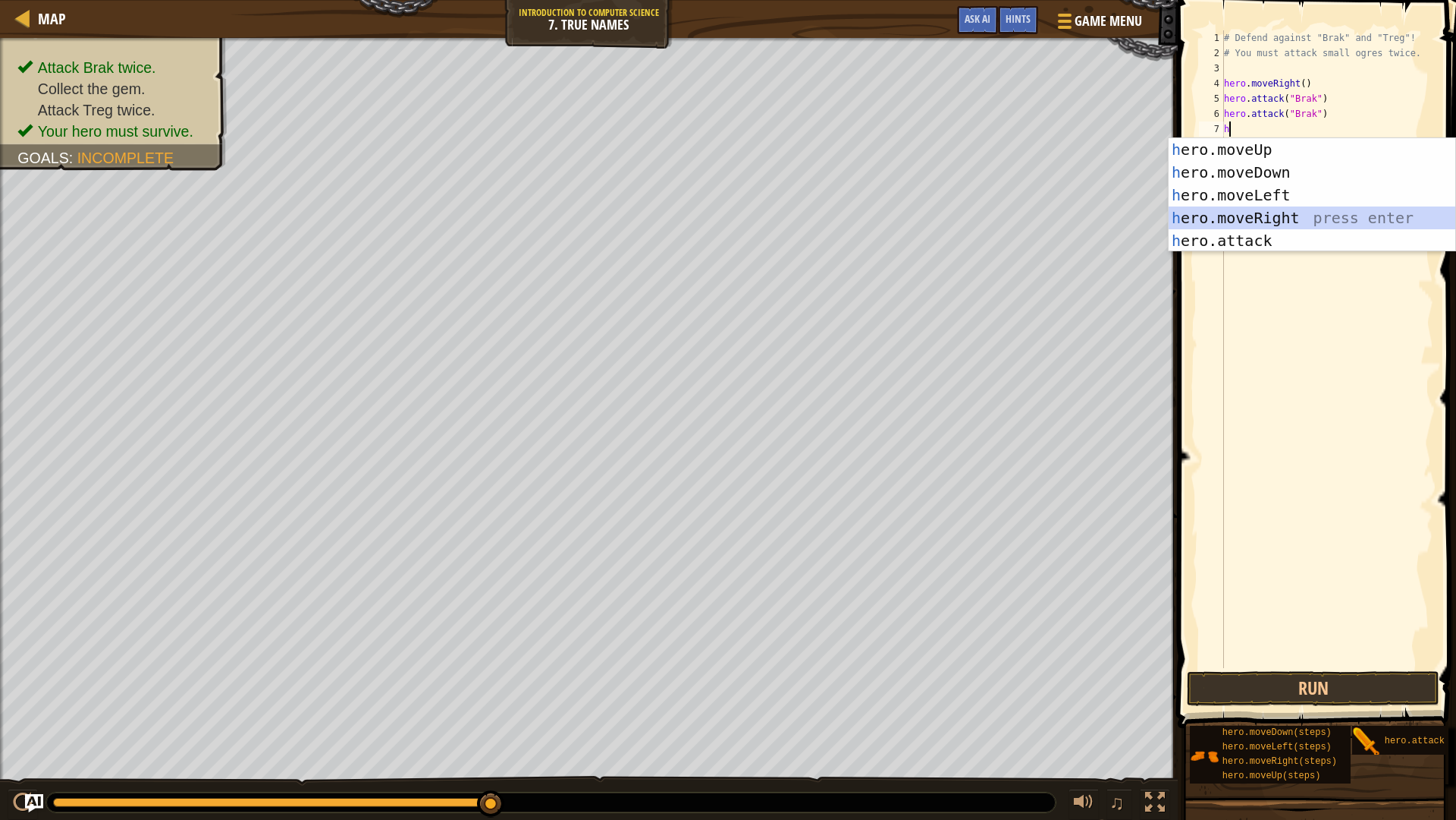
click at [1262, 214] on div "h ero.moveUp press enter h ero.moveDown press enter h ero.moveLeft press enter …" at bounding box center [1312, 218] width 287 height 159
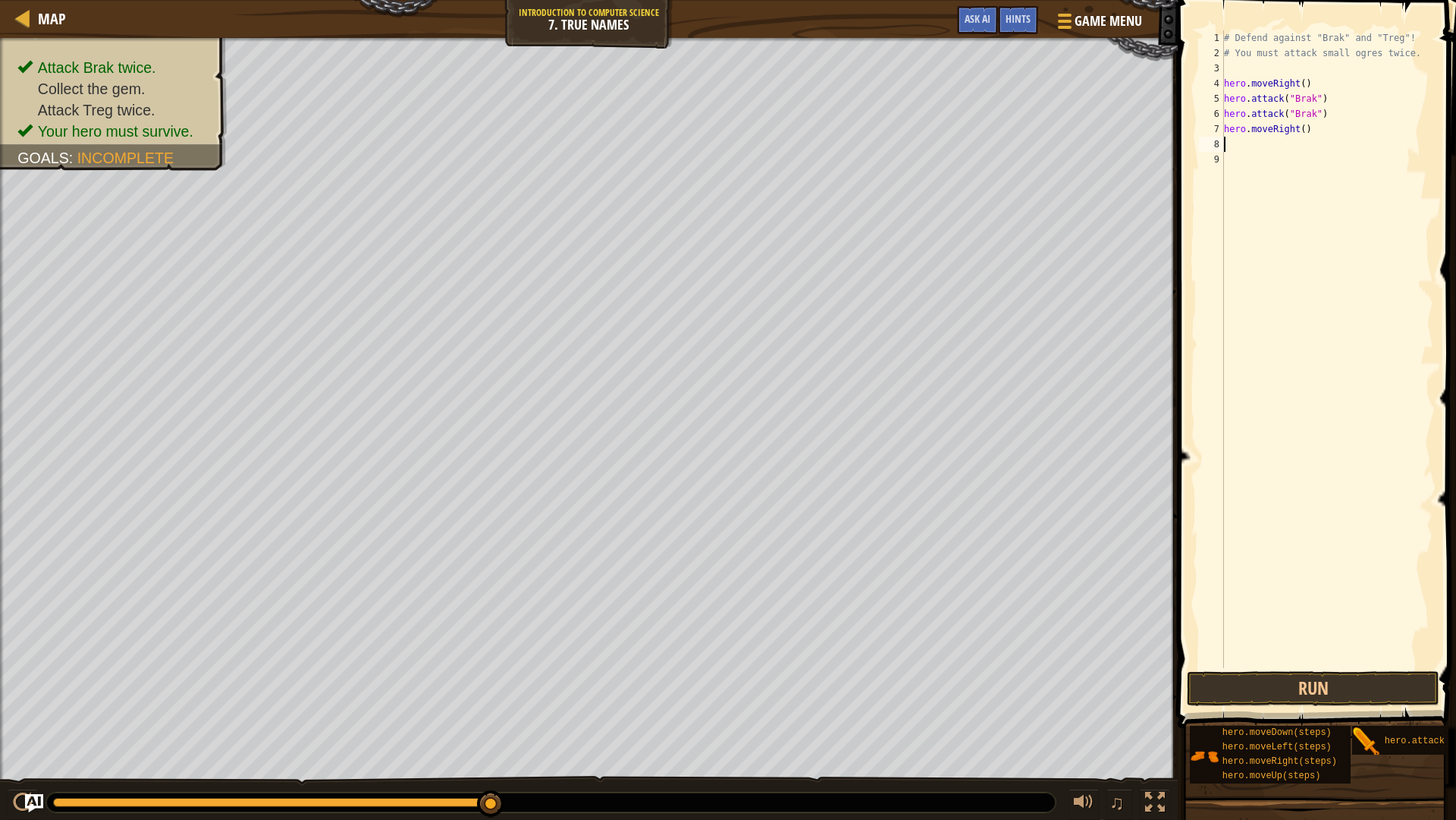
type textarea "h"
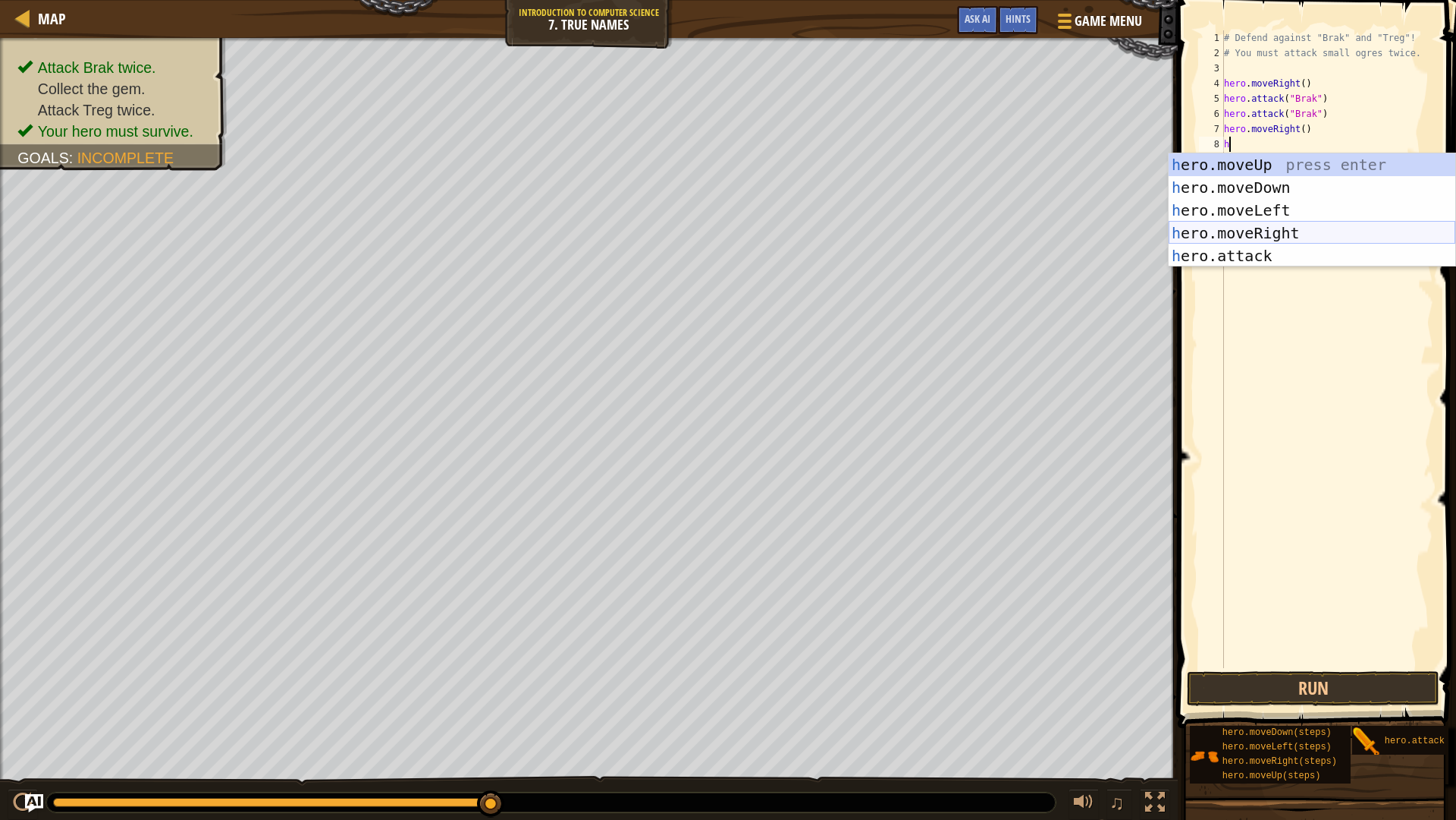
click at [1287, 233] on div "h ero.moveUp press enter h ero.moveDown press enter h ero.moveLeft press enter …" at bounding box center [1312, 233] width 287 height 159
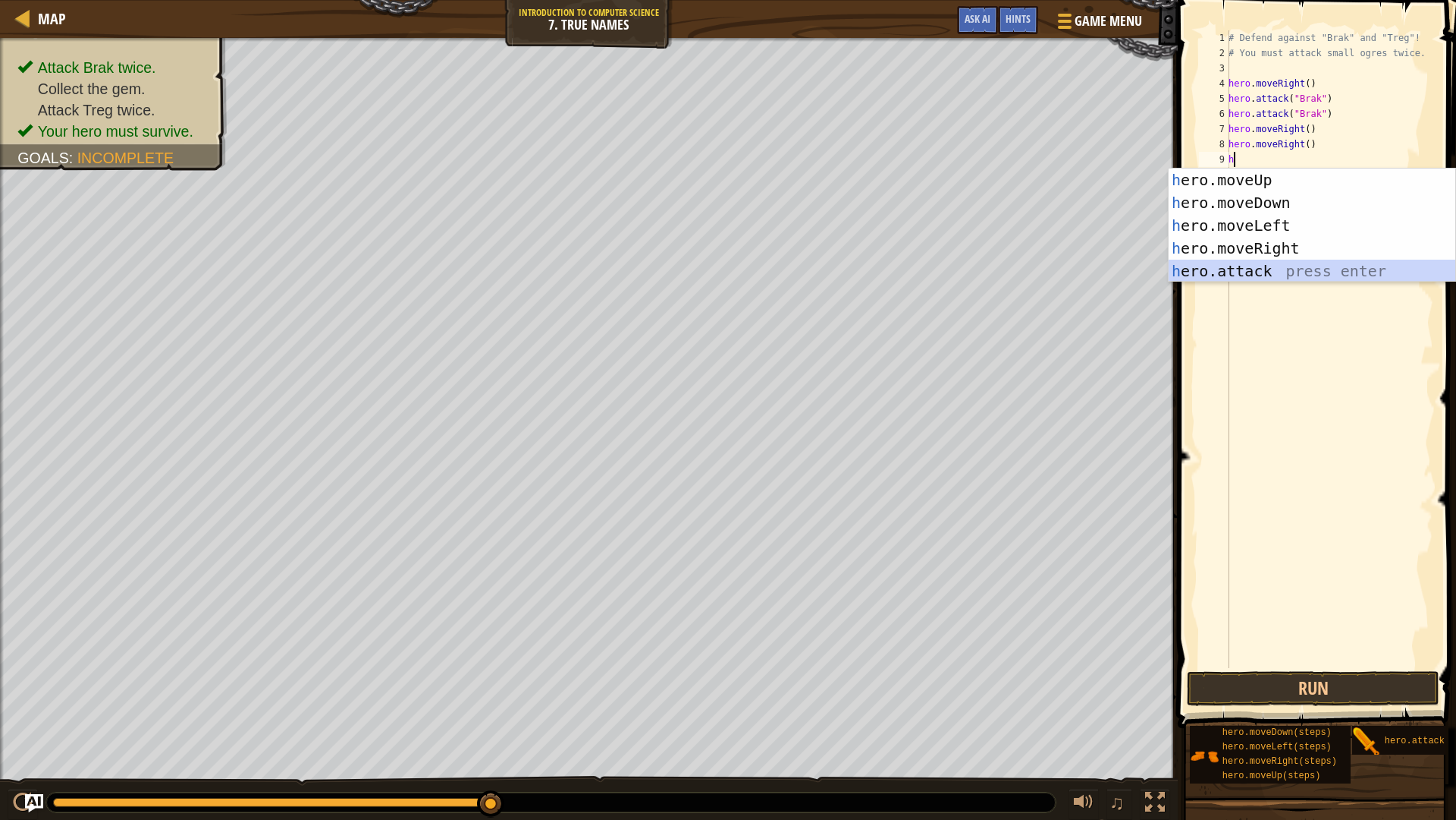
click at [1216, 274] on div "h ero.moveUp press enter h ero.moveDown press enter h ero.moveLeft press enter …" at bounding box center [1312, 247] width 287 height 159
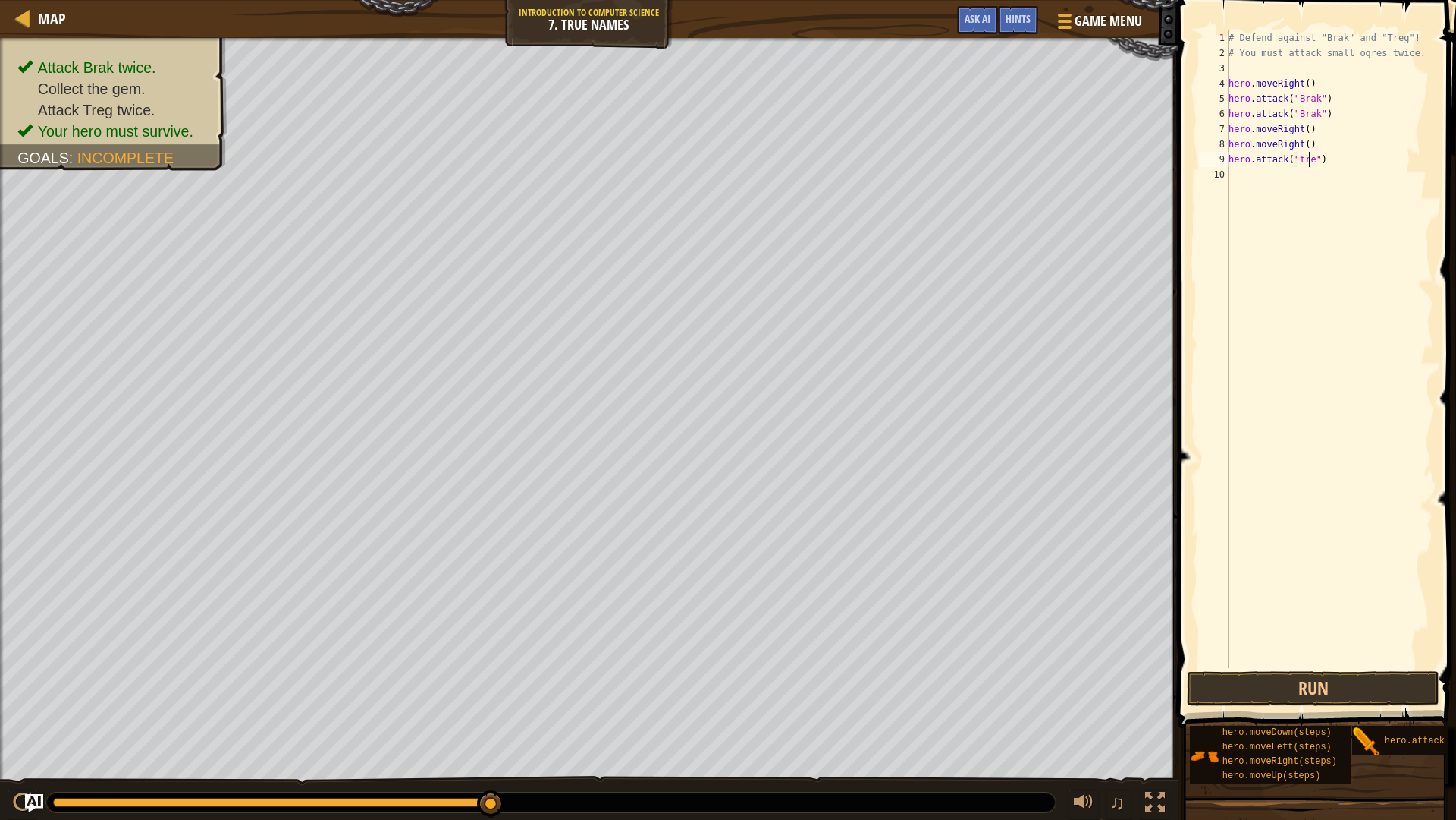
scroll to position [7, 7]
type textarea "hero.attack("treg")"
click at [1233, 179] on div "# Defend against "Brak" and "Treg"! # You must attack small ogres twice. hero .…" at bounding box center [1330, 365] width 208 height 668
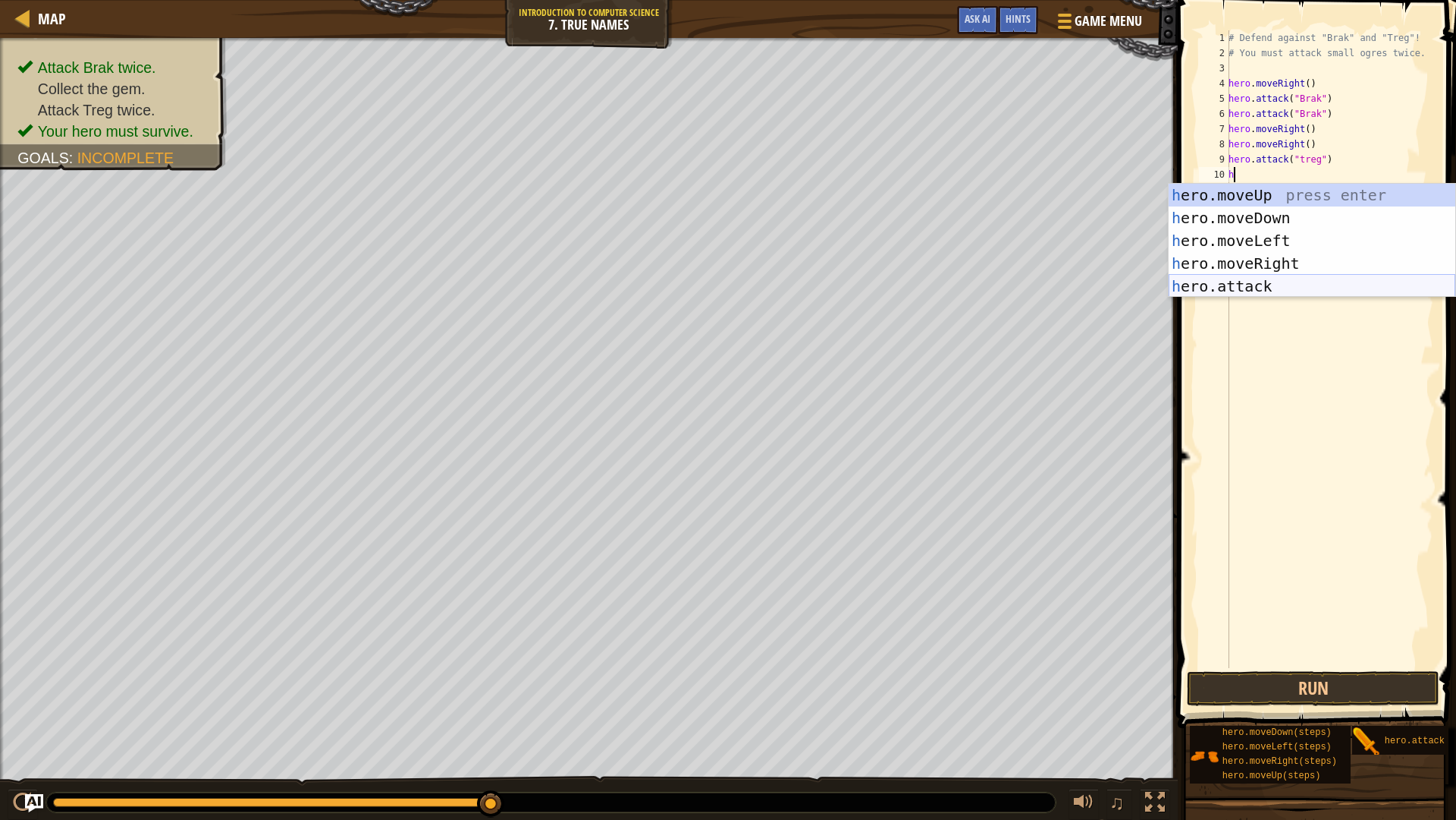
click at [1207, 284] on div "h ero.moveUp press enter h ero.moveDown press enter h ero.moveLeft press enter …" at bounding box center [1312, 263] width 287 height 159
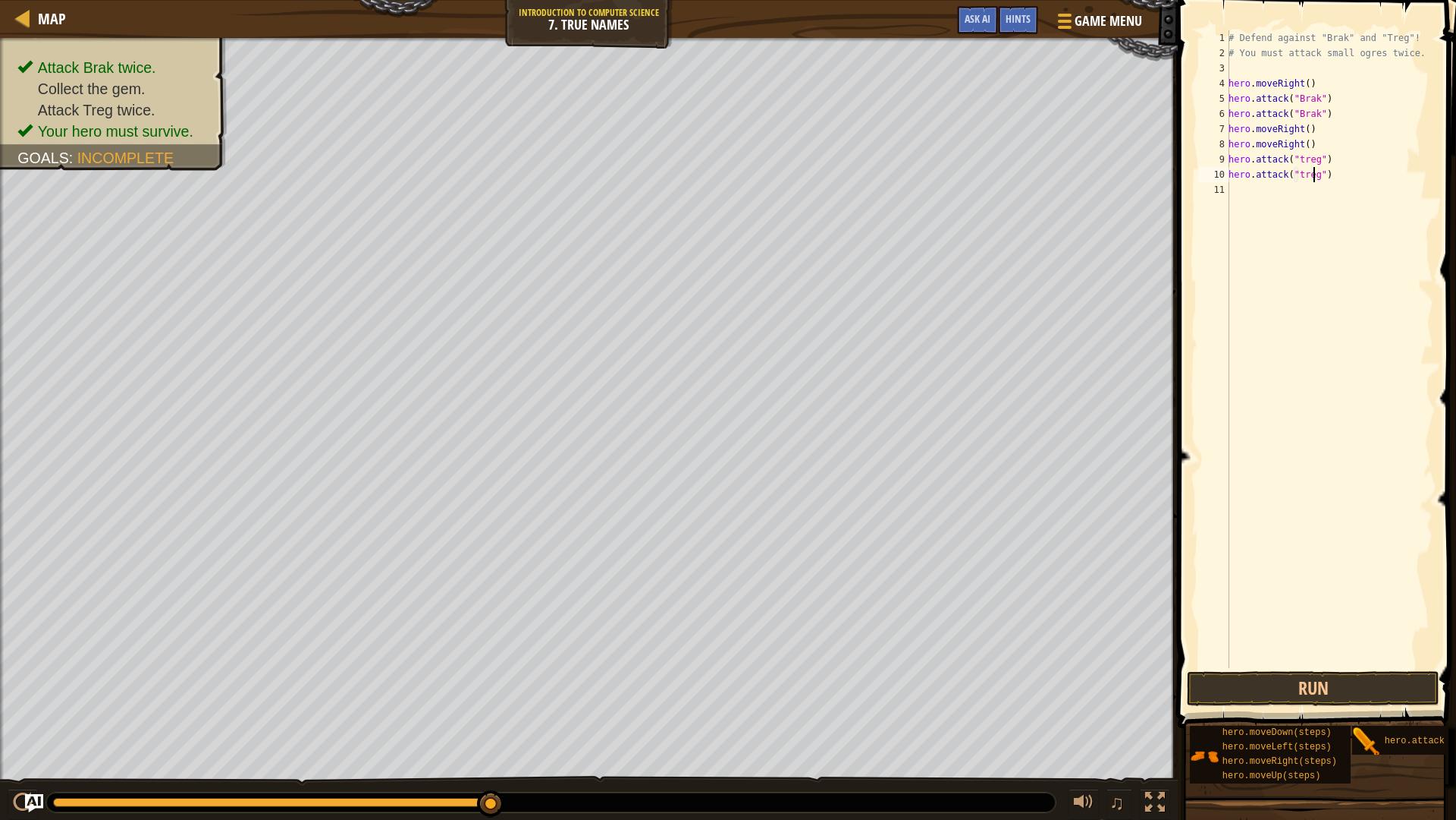
scroll to position [7, 7]
click at [1318, 690] on button "Run" at bounding box center [1313, 688] width 253 height 35
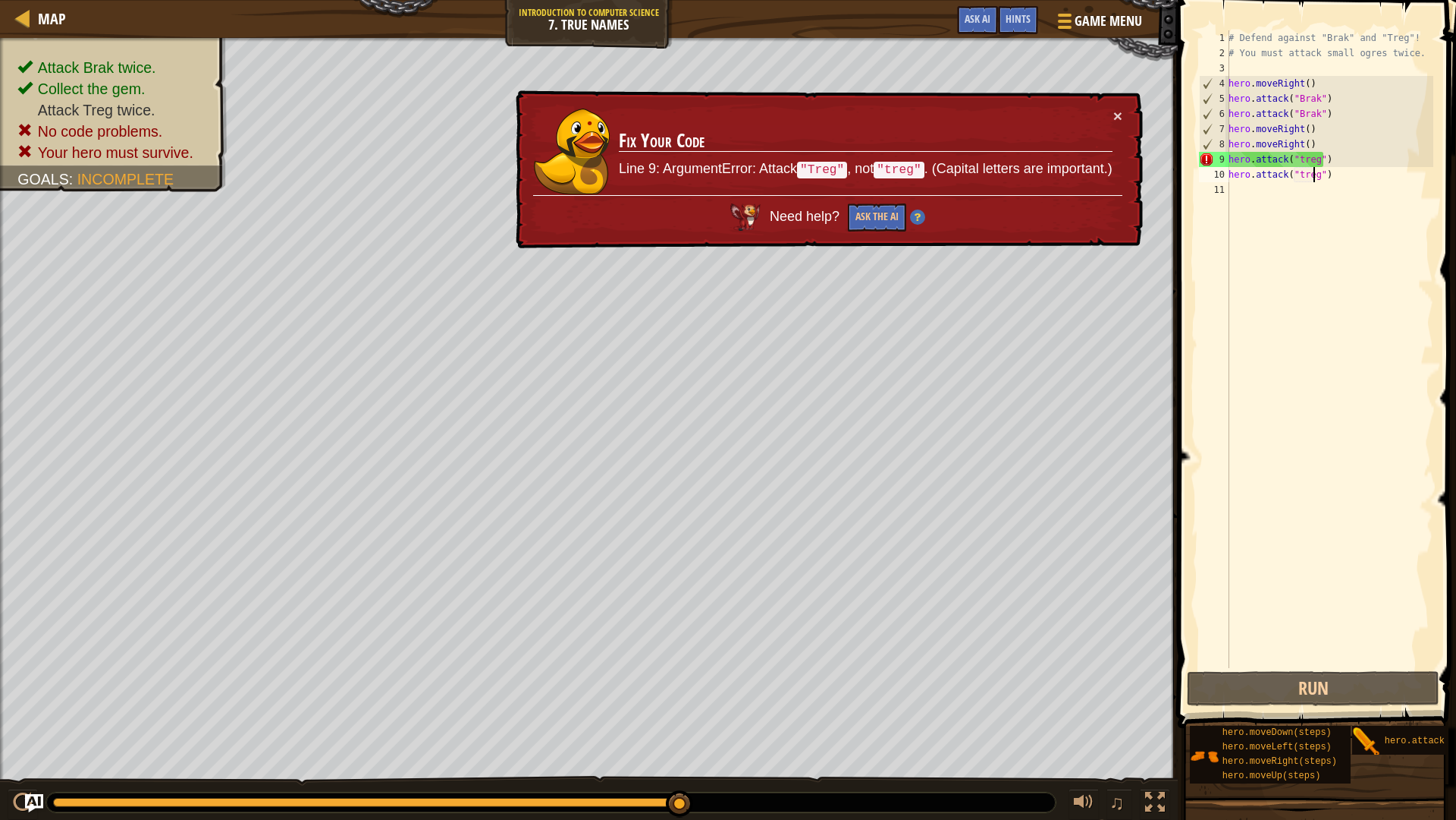
click at [1297, 165] on div "# Defend against "Brak" and "Treg"! # You must attack small ogres twice. hero .…" at bounding box center [1330, 365] width 208 height 668
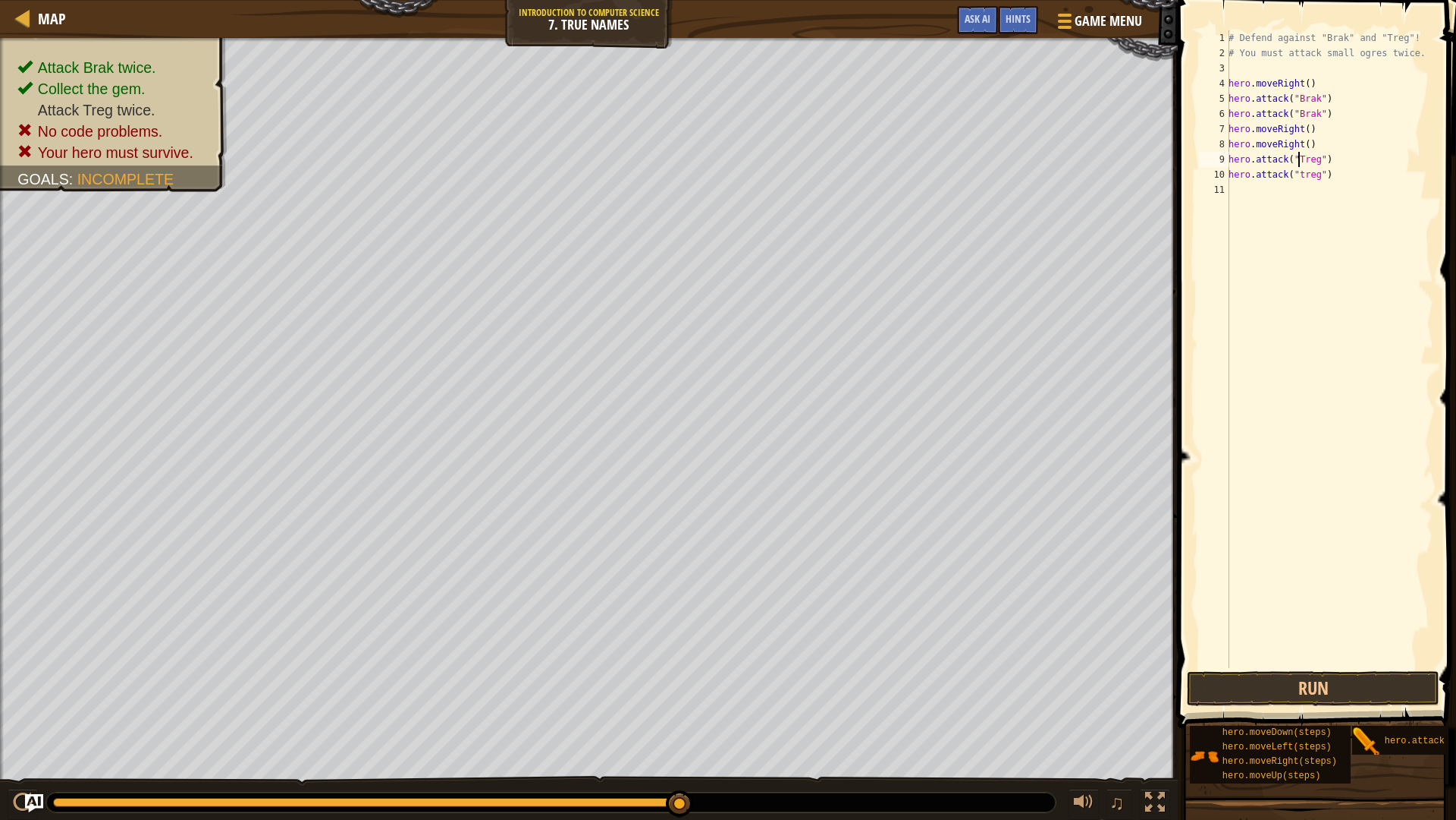
scroll to position [7, 6]
click at [1296, 174] on div "# Defend against "Brak" and "Treg"! # You must attack small ogres twice. hero .…" at bounding box center [1330, 365] width 208 height 668
type textarea "hero.attack("Treg")"
click at [1325, 690] on button "Run" at bounding box center [1313, 688] width 253 height 35
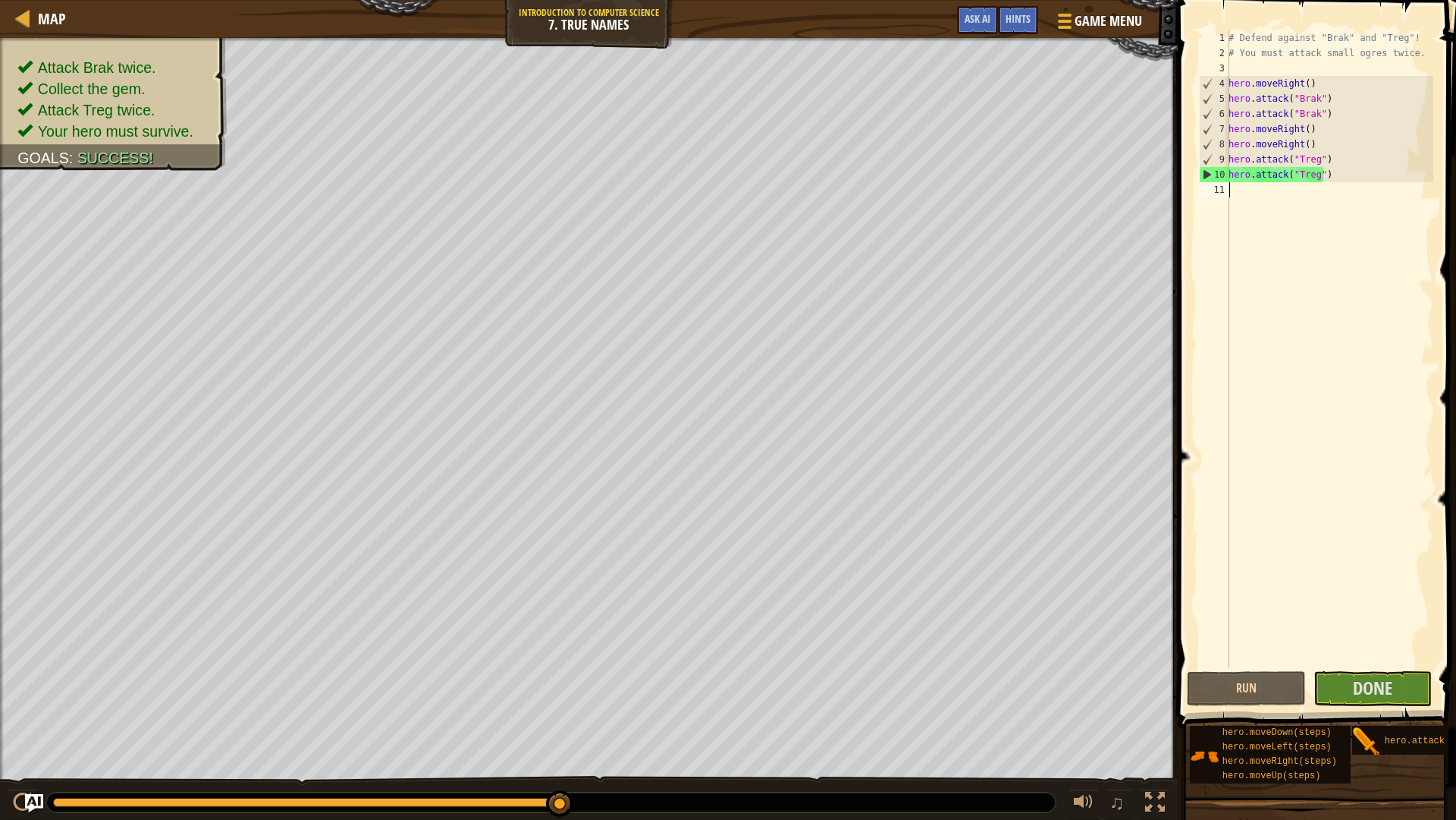
click at [1237, 191] on div "# Defend against "Brak" and "Treg"! # You must attack small ogres twice. hero .…" at bounding box center [1330, 365] width 208 height 668
type textarea "h"
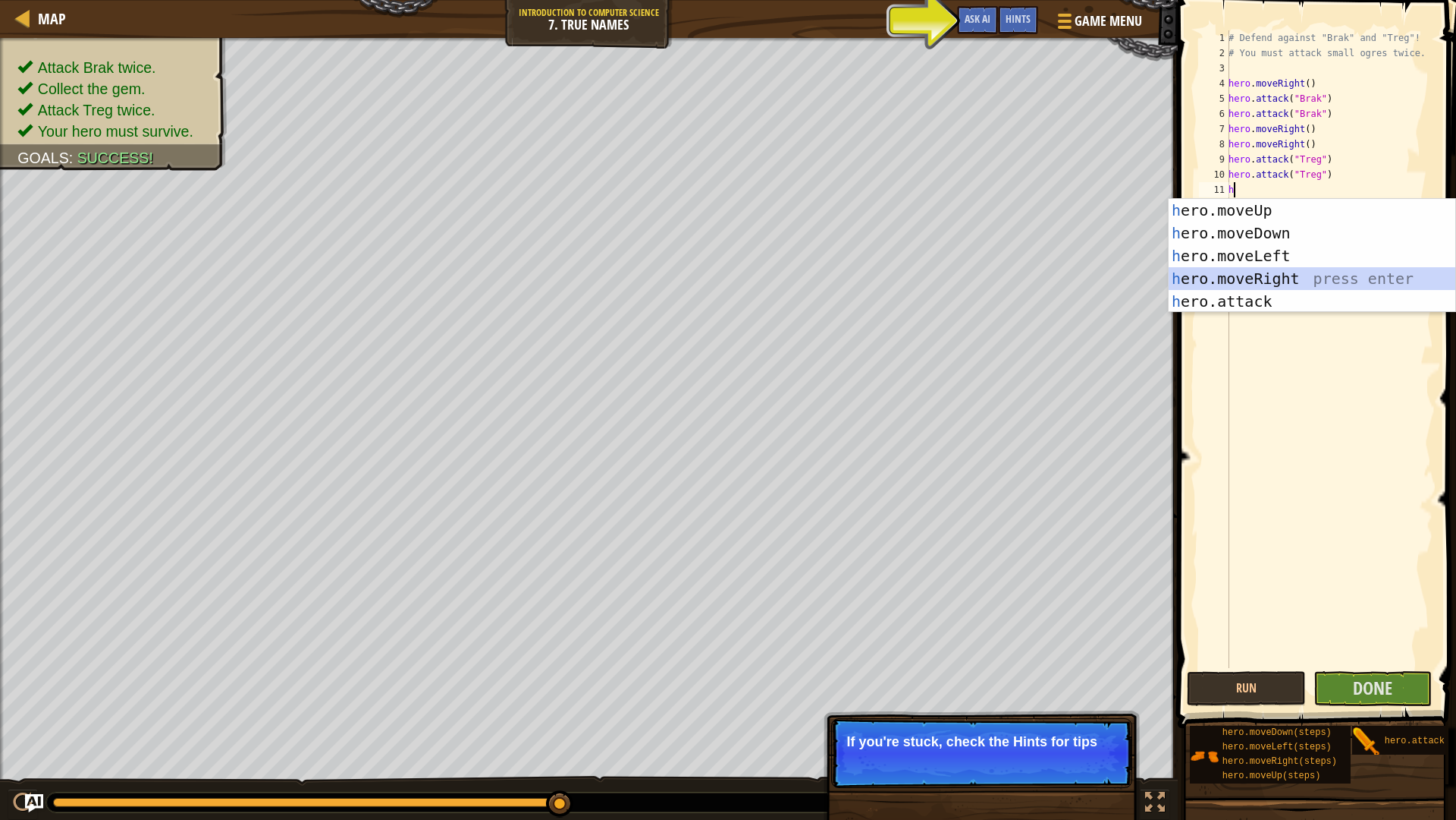
click at [1280, 278] on div "h ero.moveUp press enter h ero.moveDown press enter h ero.moveLeft press enter …" at bounding box center [1312, 278] width 287 height 159
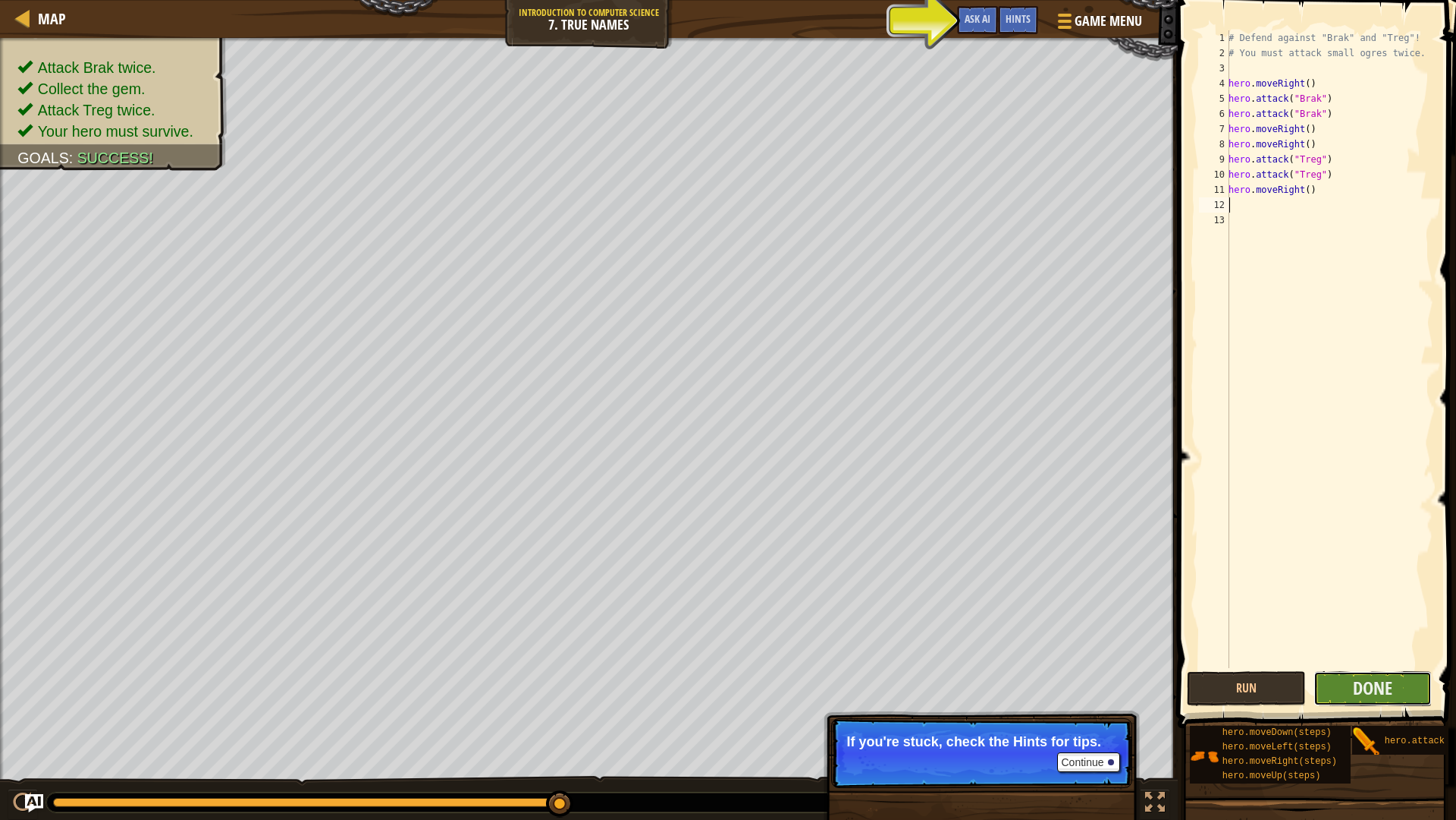
click at [1426, 690] on button "Done" at bounding box center [1373, 688] width 119 height 35
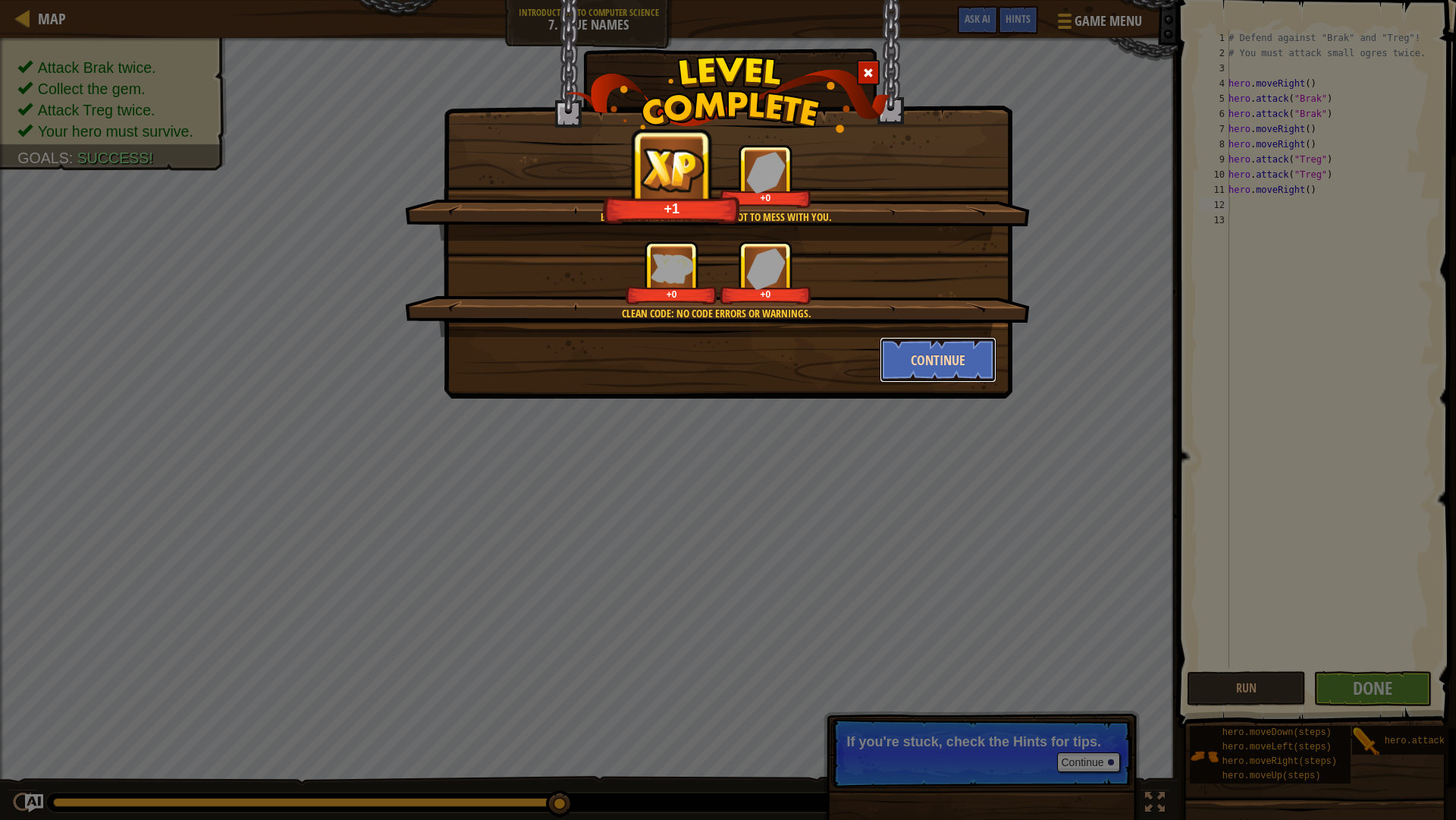
click at [946, 353] on button "Continue" at bounding box center [938, 360] width 117 height 46
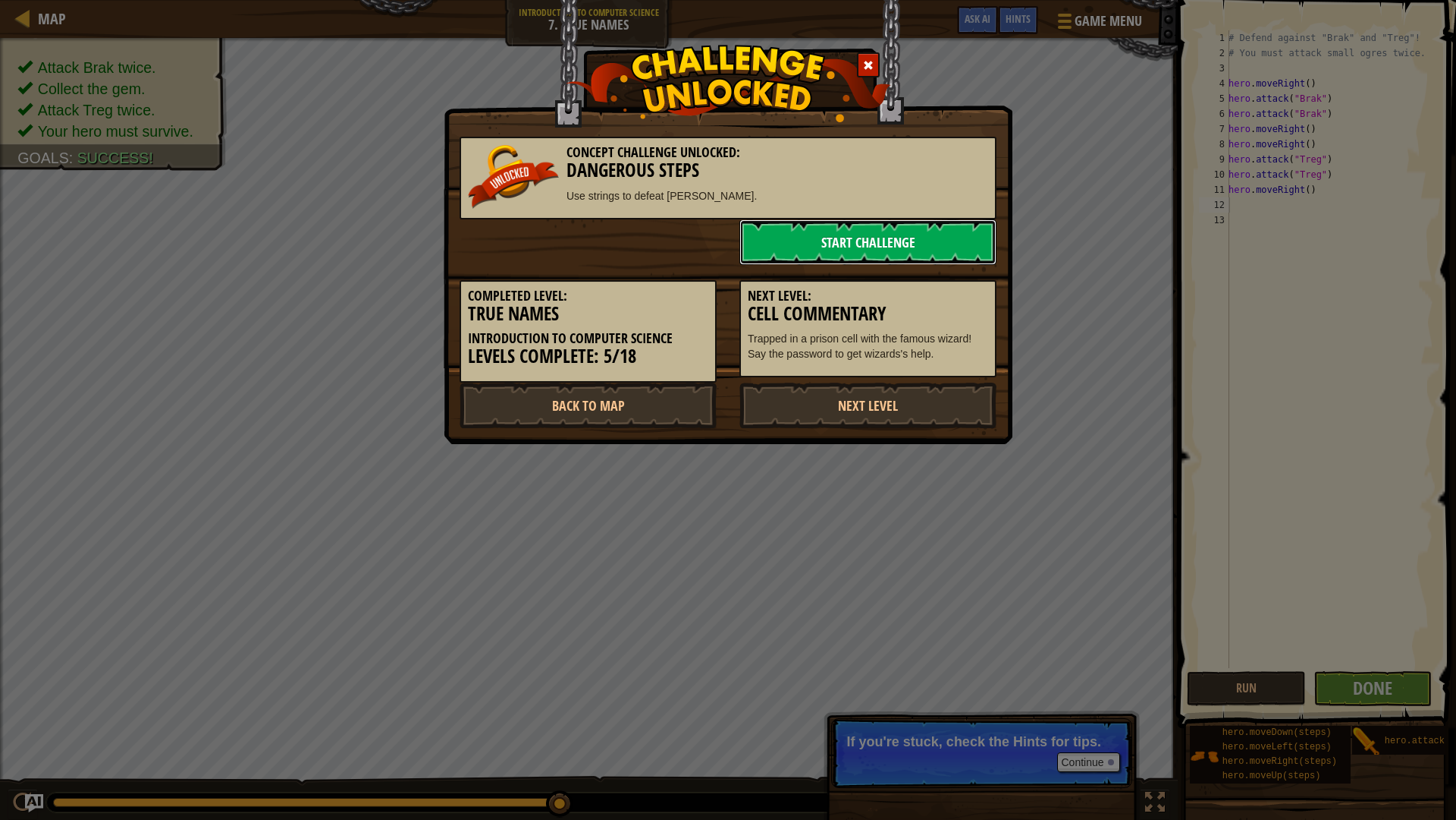
click at [852, 248] on link "Start Challenge" at bounding box center [868, 242] width 258 height 46
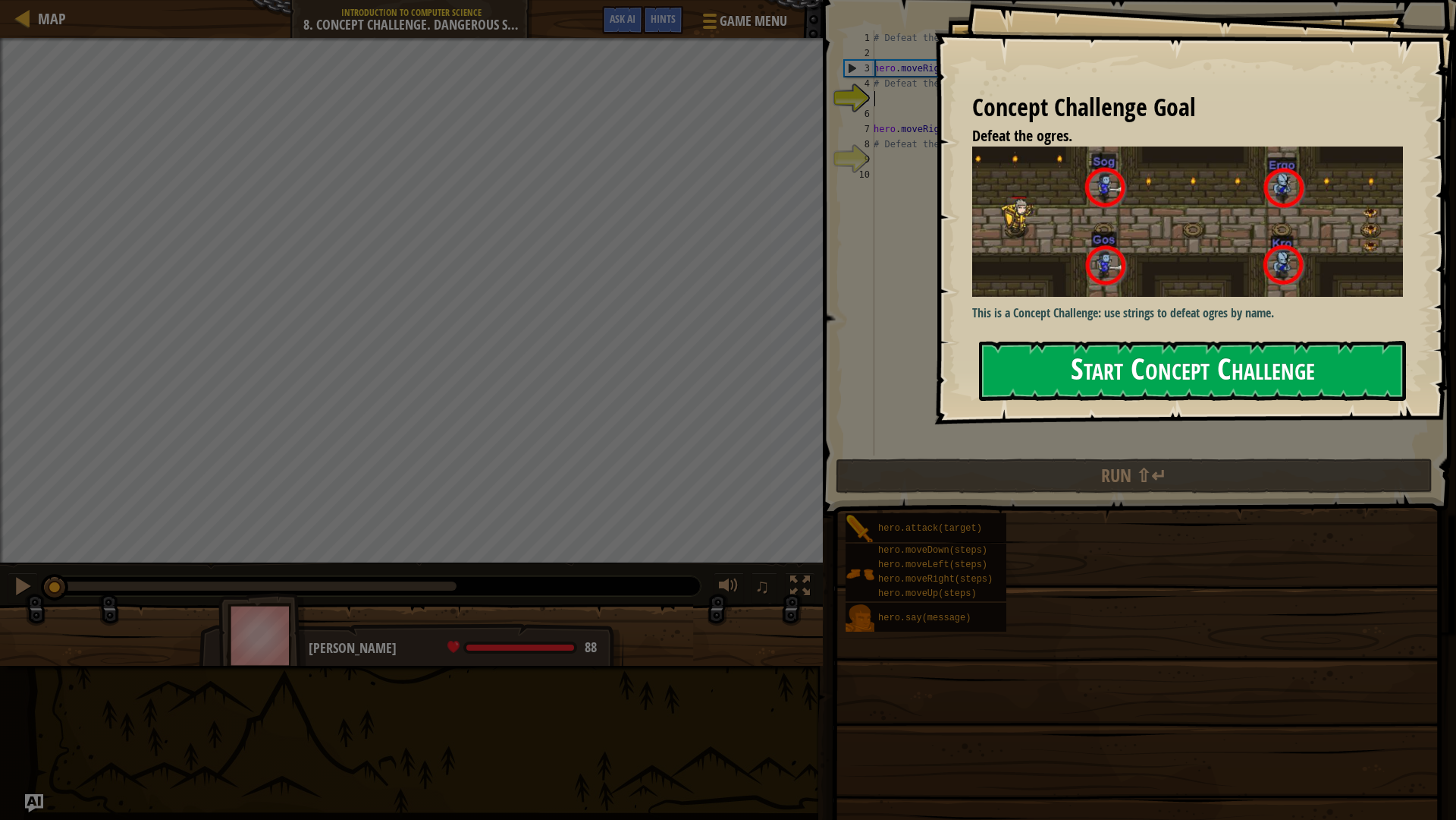
click at [1152, 372] on button "Start Concept Challenge" at bounding box center [1193, 370] width 427 height 60
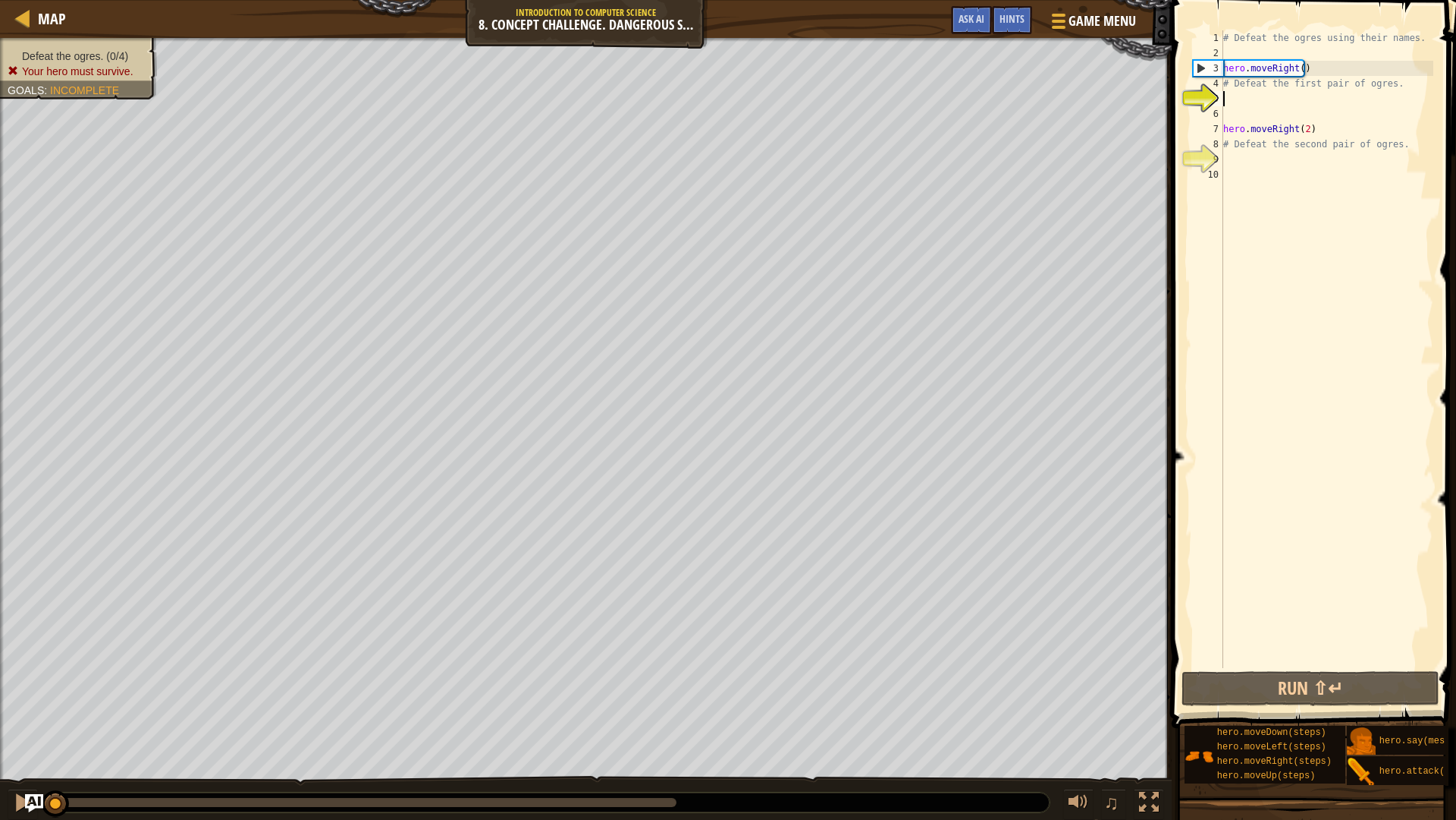
type textarea "h"
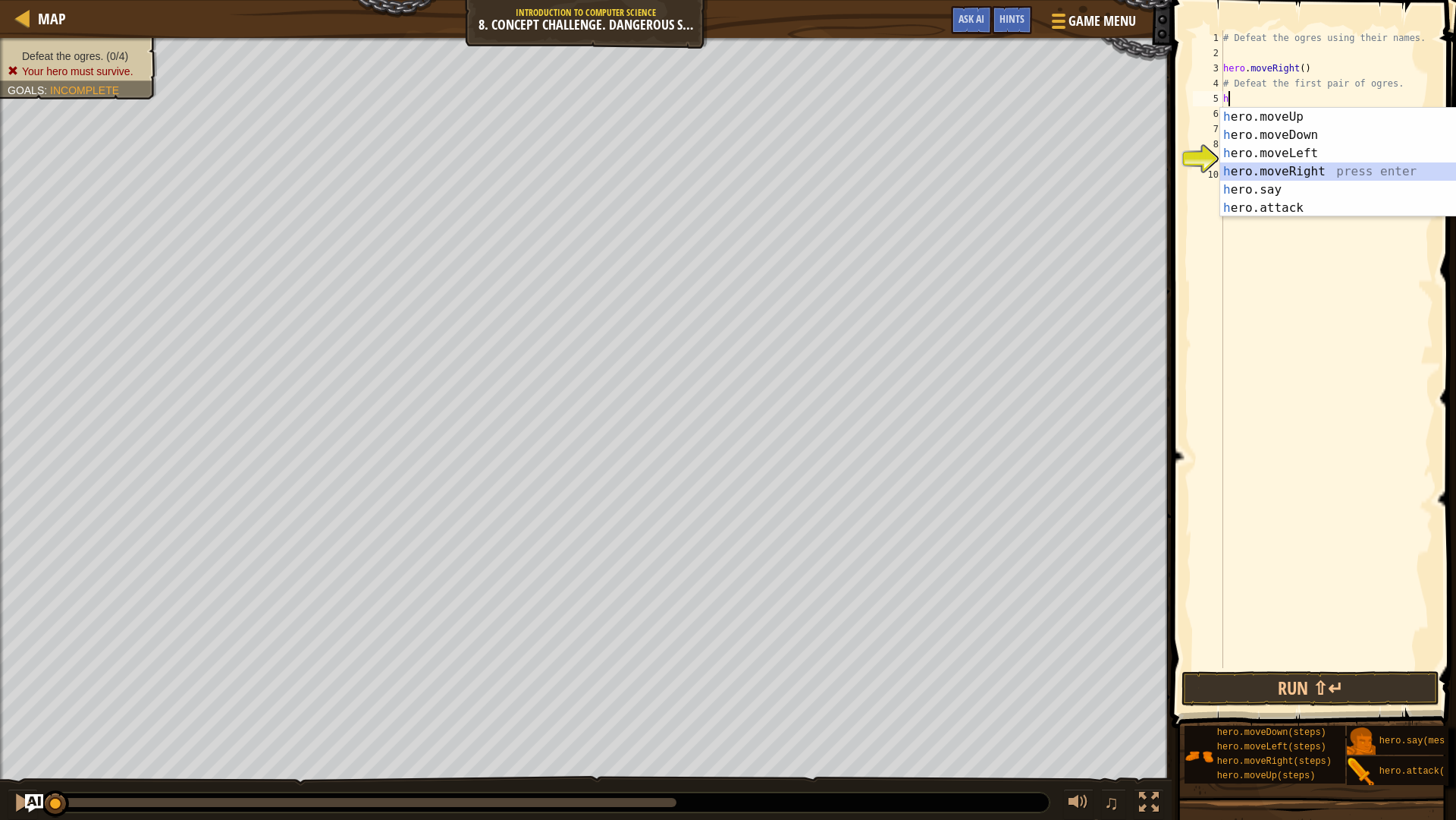
click at [1238, 168] on div "h ero.moveUp press enter h ero.moveDown press enter h ero.moveLeft press enter …" at bounding box center [1363, 180] width 287 height 146
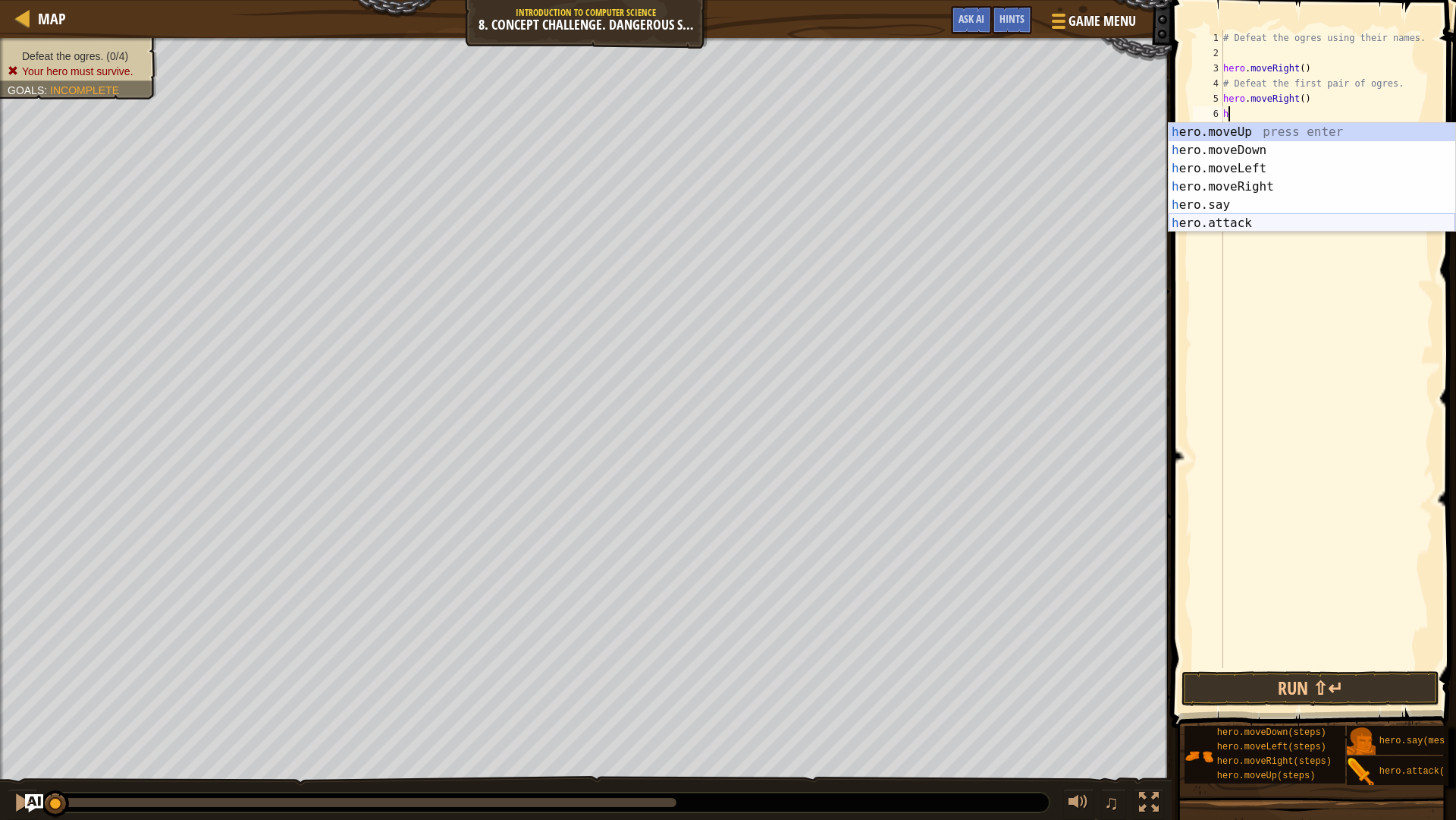
click at [1236, 230] on div "h ero.moveUp press enter h ero.moveDown press enter h ero.moveLeft press enter …" at bounding box center [1312, 196] width 287 height 146
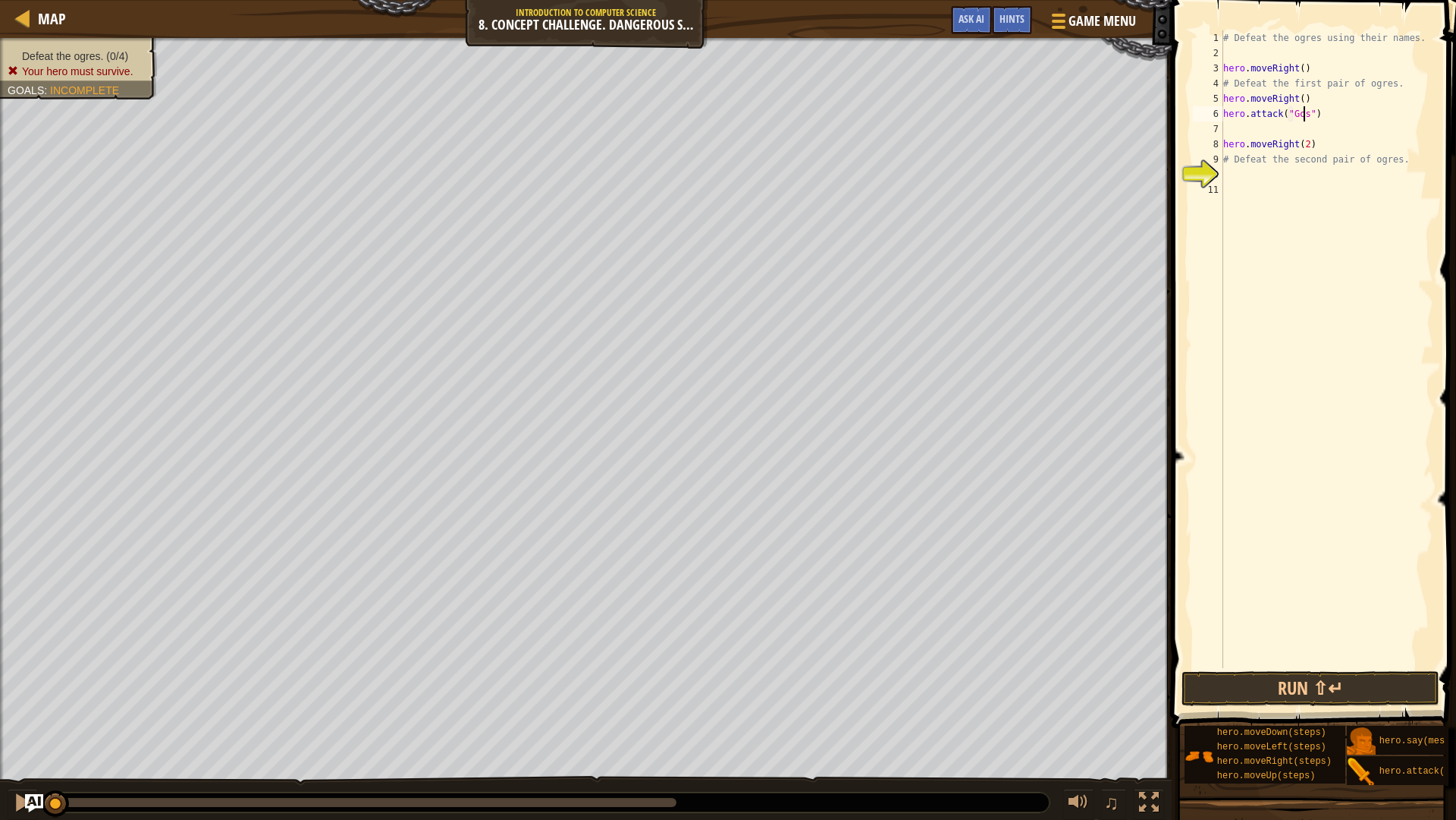
scroll to position [7, 7]
click at [1308, 146] on div "# Defeat the ogres using their names. hero . moveRight ( ) # Defeat the first p…" at bounding box center [1326, 365] width 213 height 668
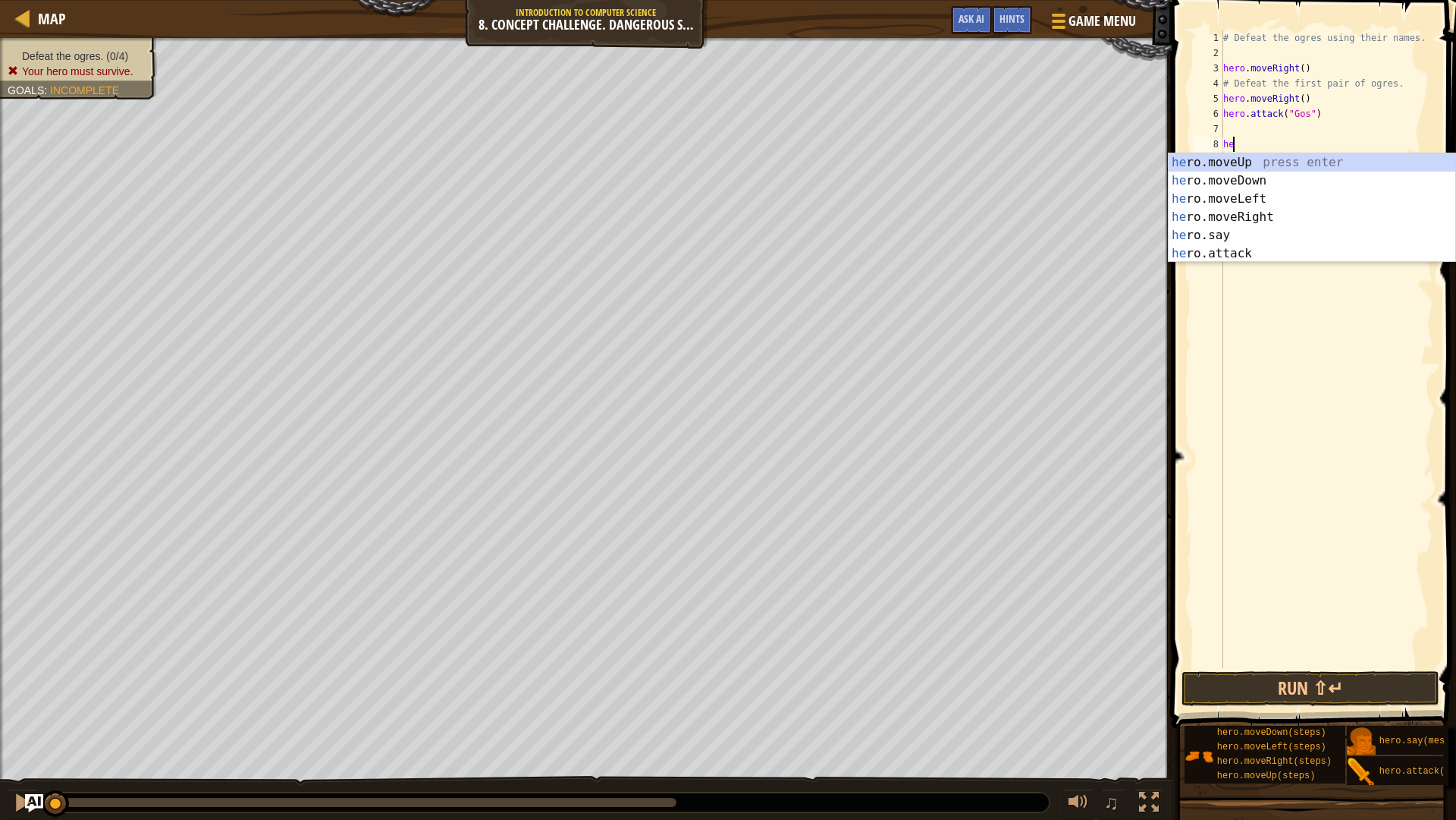
scroll to position [7, 0]
type textarea "h"
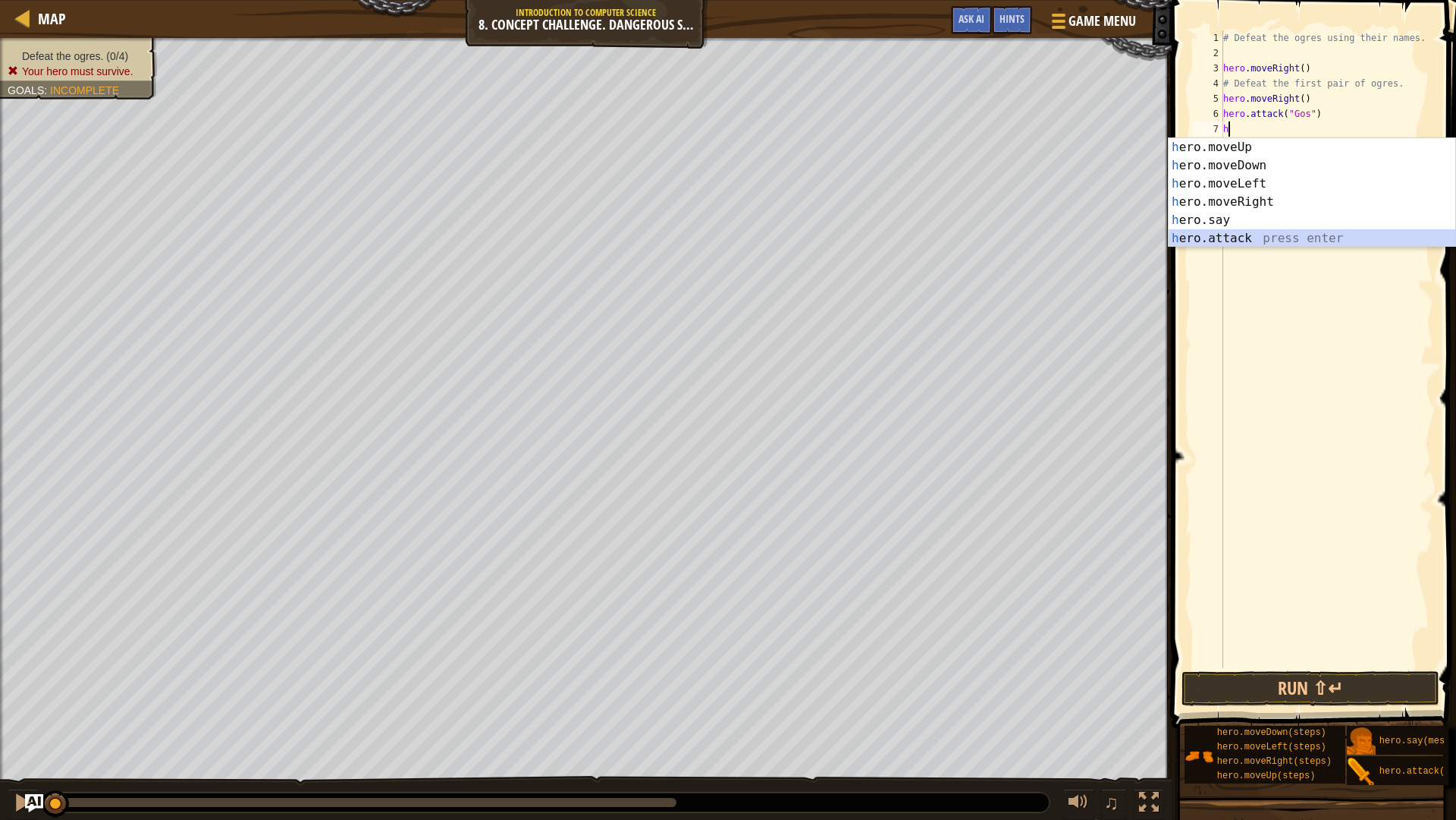
click at [1217, 237] on div "h ero.moveUp press enter h ero.moveDown press enter h ero.moveLeft press enter …" at bounding box center [1312, 211] width 287 height 146
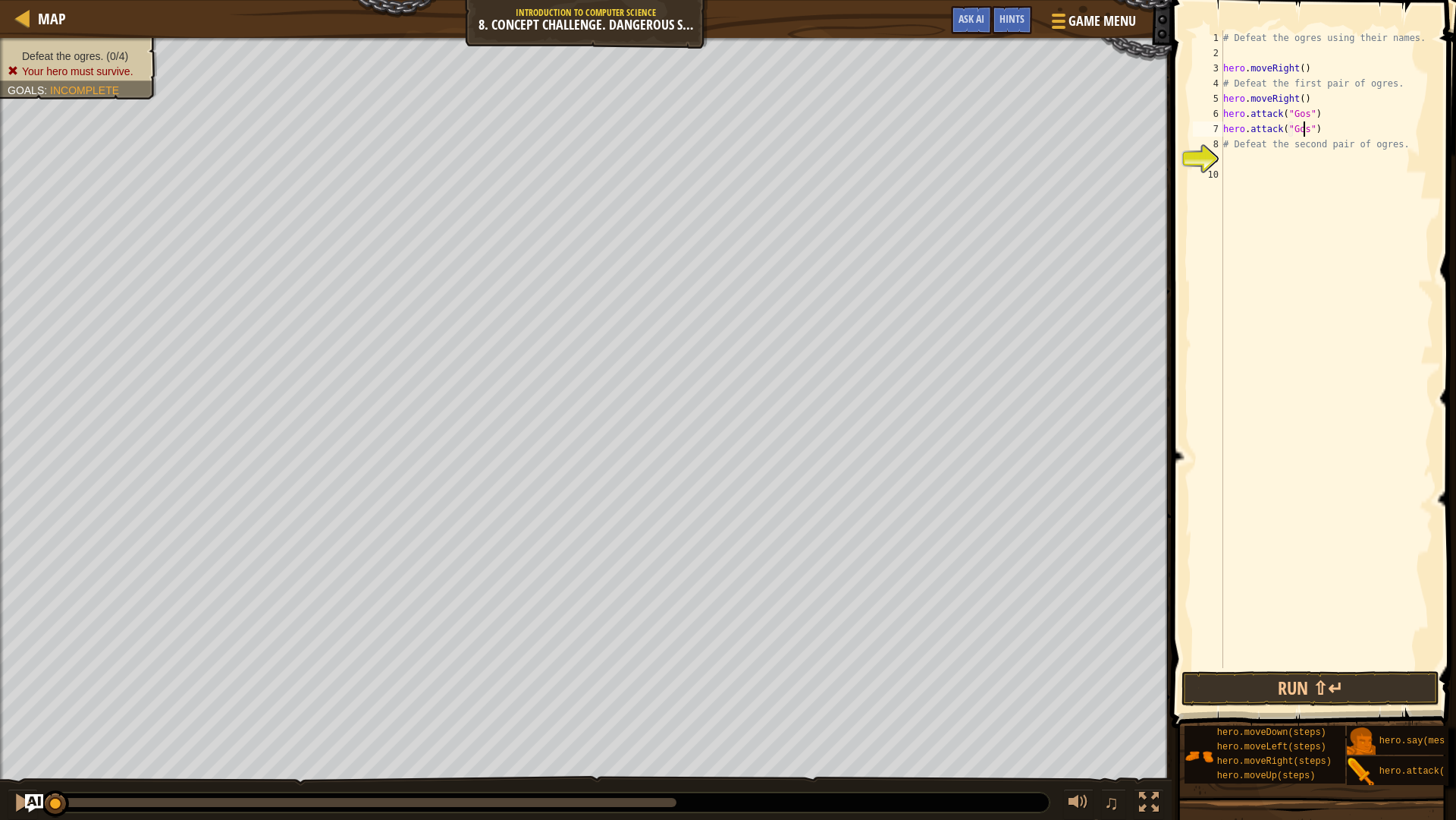
scroll to position [7, 7]
click at [1228, 142] on div "# Defeat the ogres using their names. hero . moveRight ( ) # Defeat the first p…" at bounding box center [1326, 365] width 213 height 668
click at [1395, 142] on div "# Defeat the ogres using their names. hero . moveRight ( ) # Defeat the first p…" at bounding box center [1326, 365] width 213 height 668
type textarea "#"
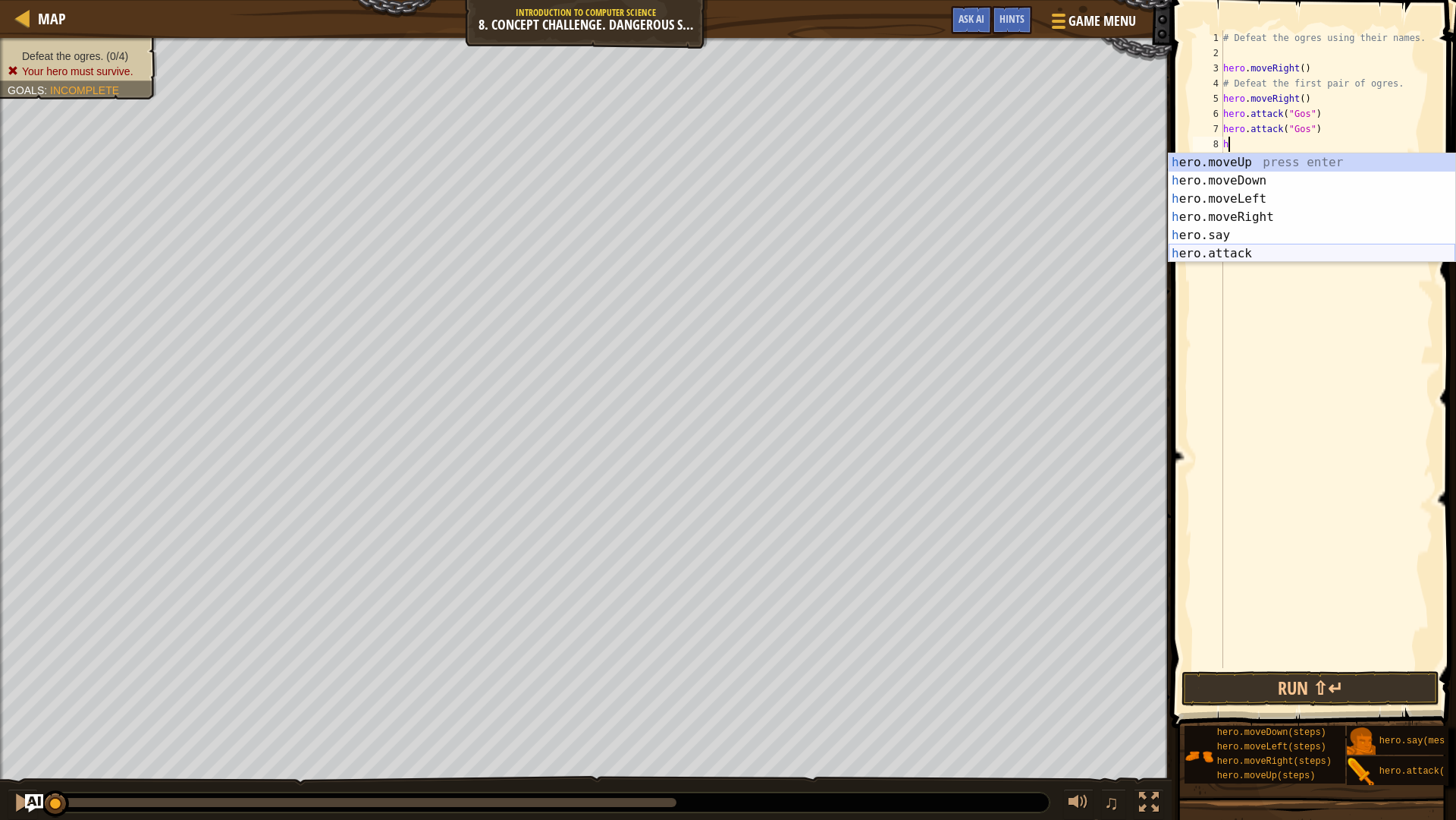
click at [1219, 246] on div "h ero.moveUp press enter h ero.moveDown press enter h ero.moveLeft press enter …" at bounding box center [1312, 226] width 287 height 146
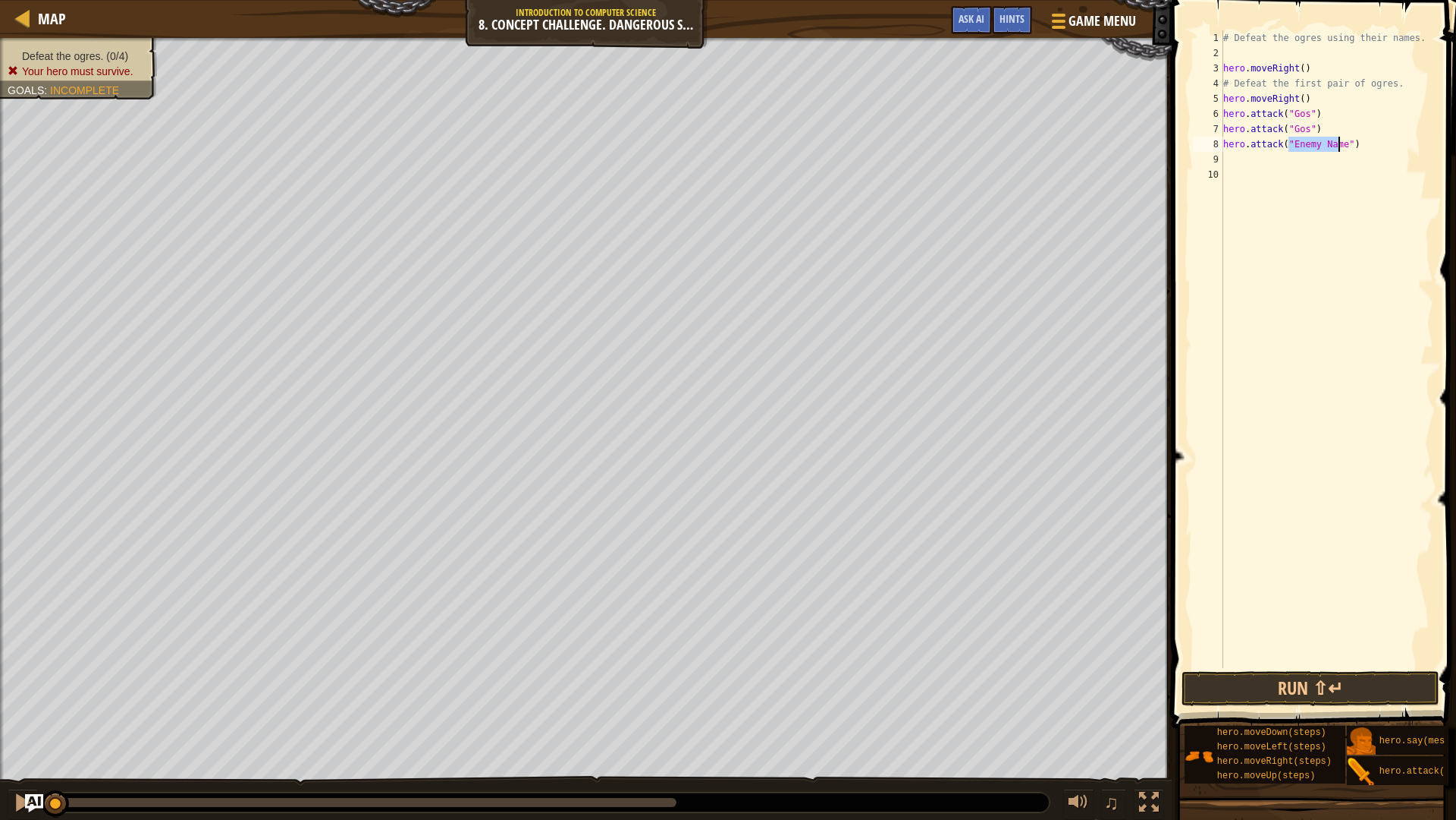
scroll to position [7, 6]
type textarea "hero.attack("Sog")"
click at [1226, 158] on div "# Defeat the ogres using their names. hero . moveRight ( ) # Defeat the first p…" at bounding box center [1326, 365] width 213 height 668
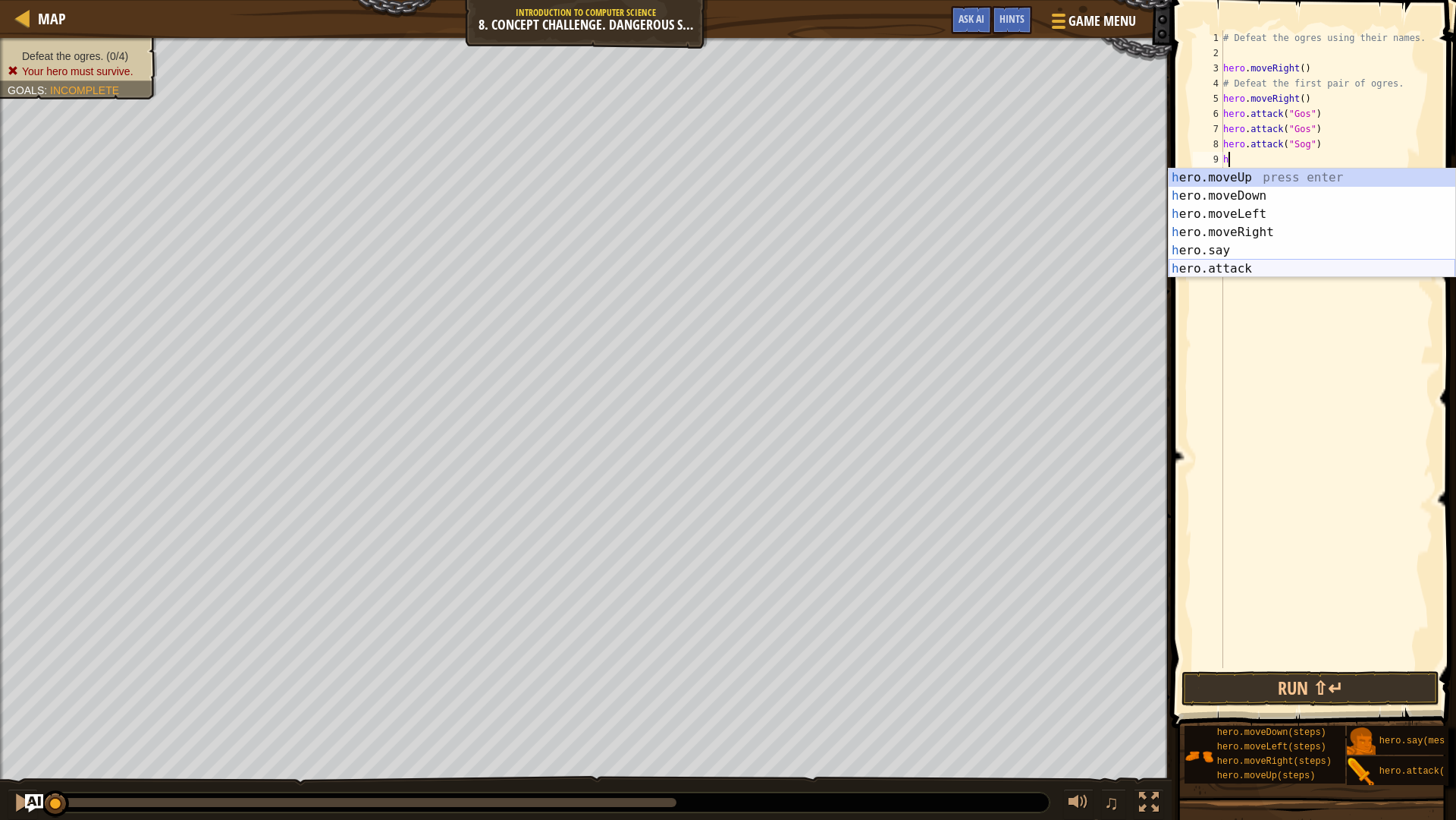
click at [1243, 264] on div "h ero.moveUp press enter h ero.moveDown press enter h ero.moveLeft press enter …" at bounding box center [1312, 241] width 287 height 146
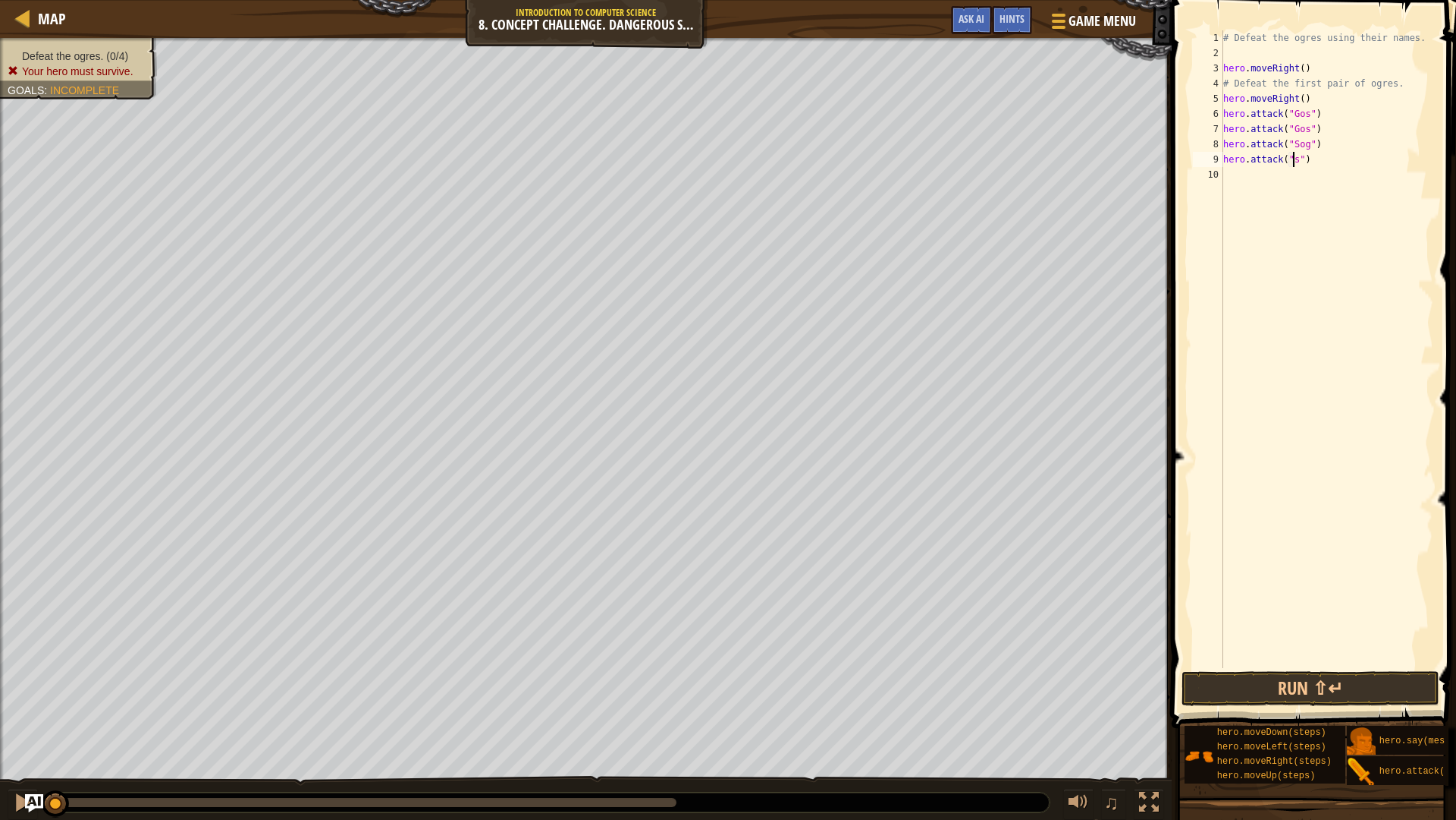
scroll to position [7, 6]
type textarea "hero.attack("Sog")"
click at [1223, 176] on div "# Defeat the ogres using their names. hero . moveRight ( ) # Defeat the first p…" at bounding box center [1326, 365] width 213 height 668
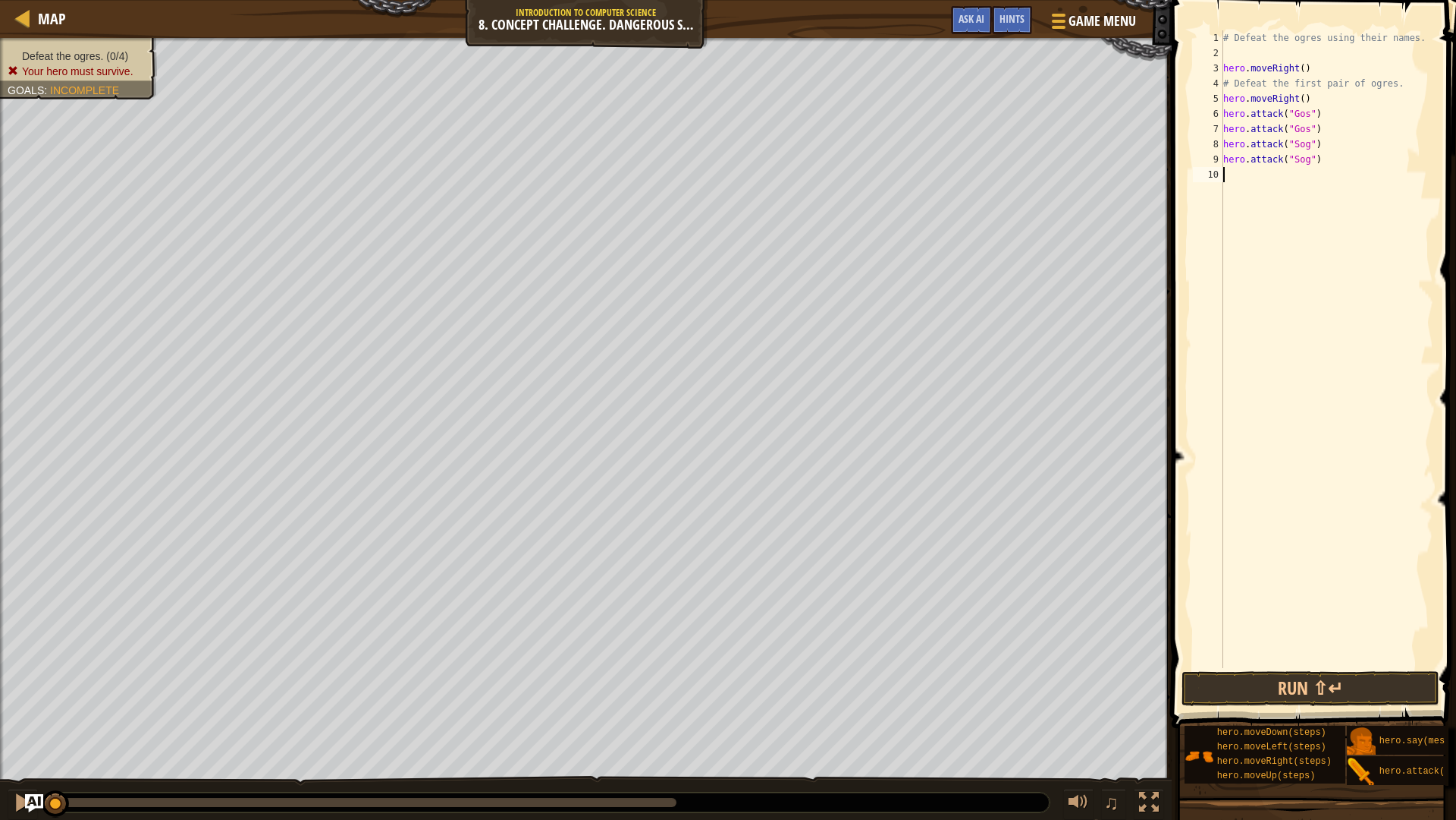
type textarea "h"
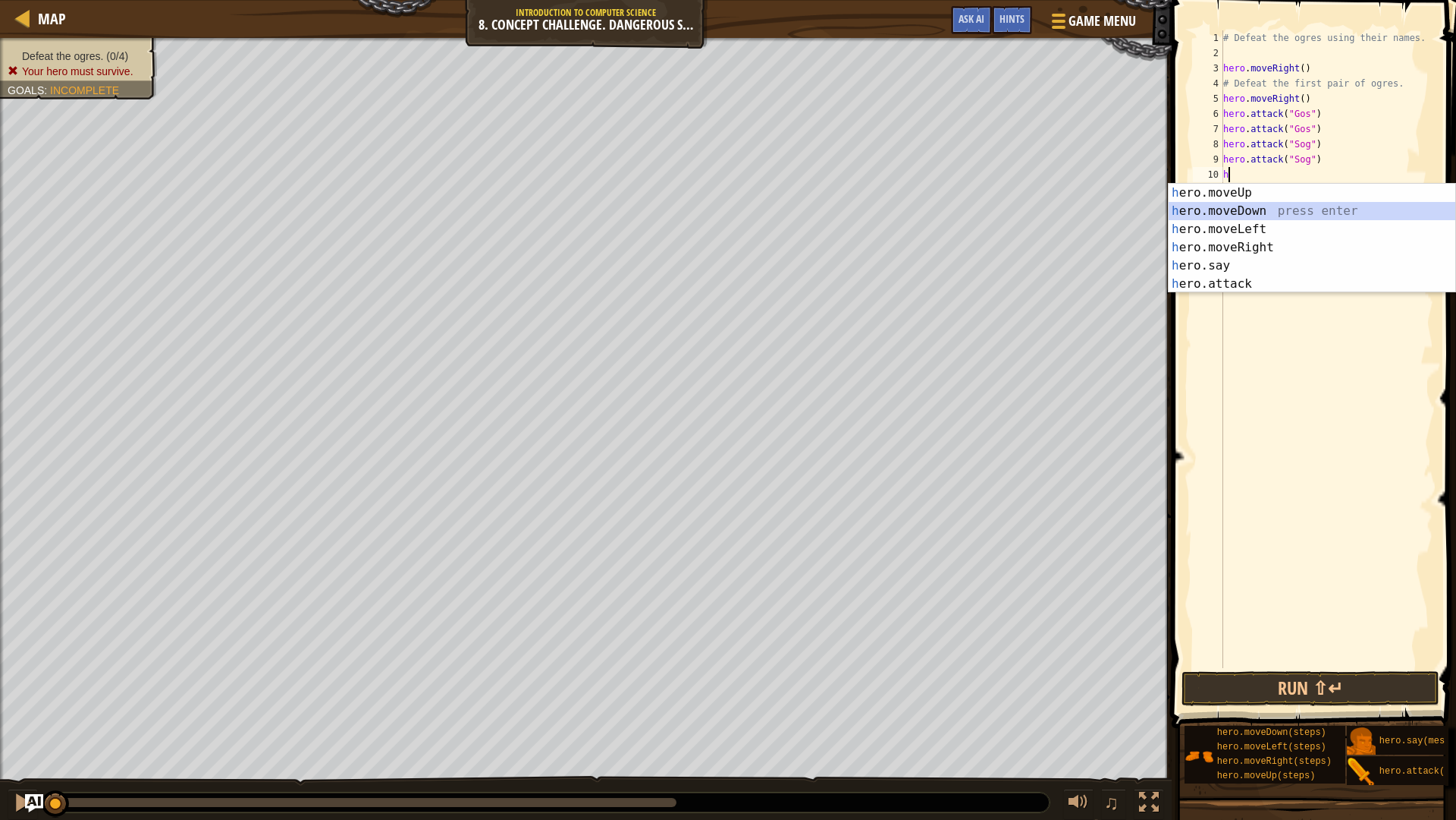
click at [1282, 214] on div "h ero.moveUp press enter h ero.moveDown press enter h ero.moveLeft press enter …" at bounding box center [1312, 256] width 287 height 146
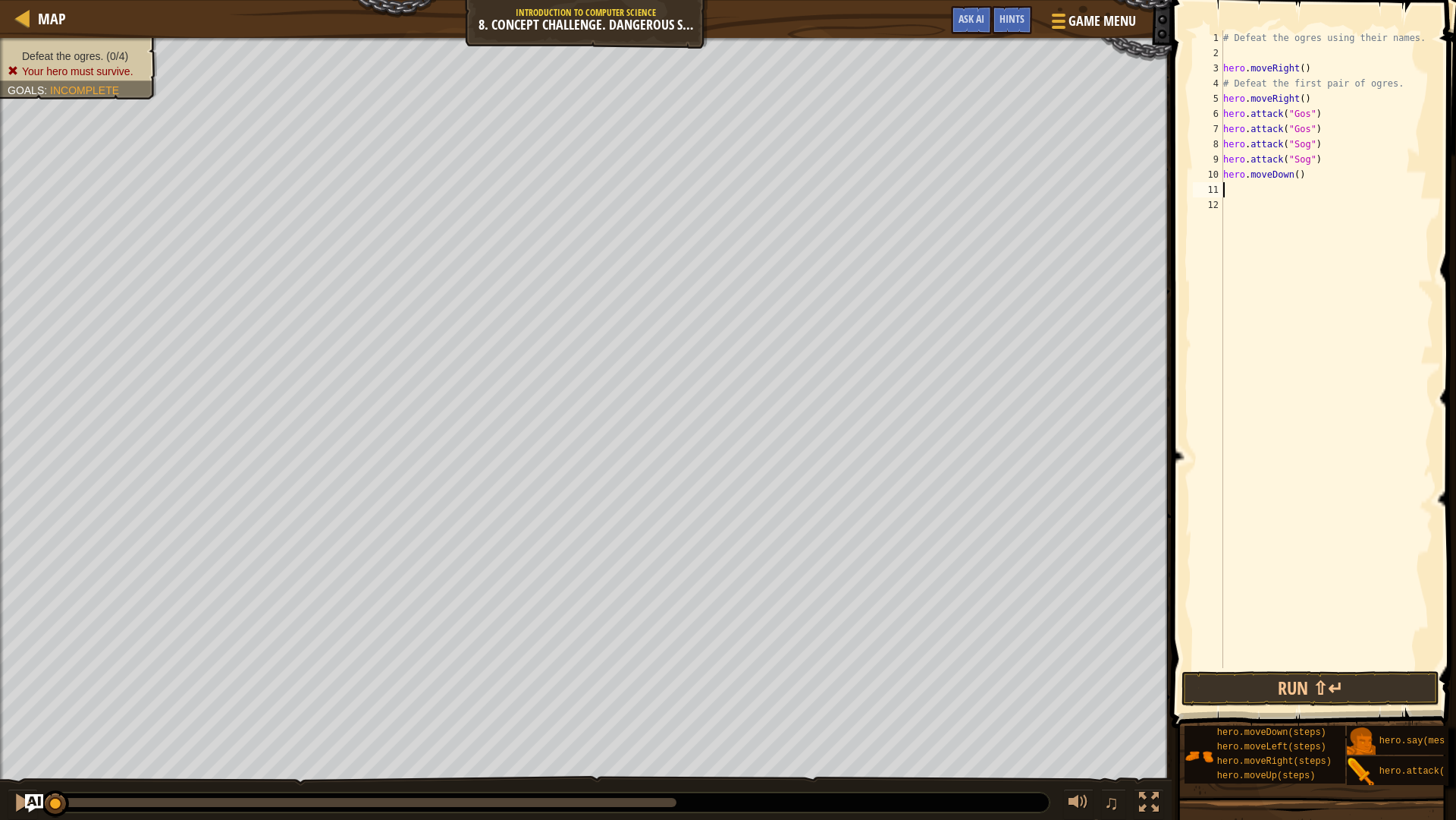
type textarea "h"
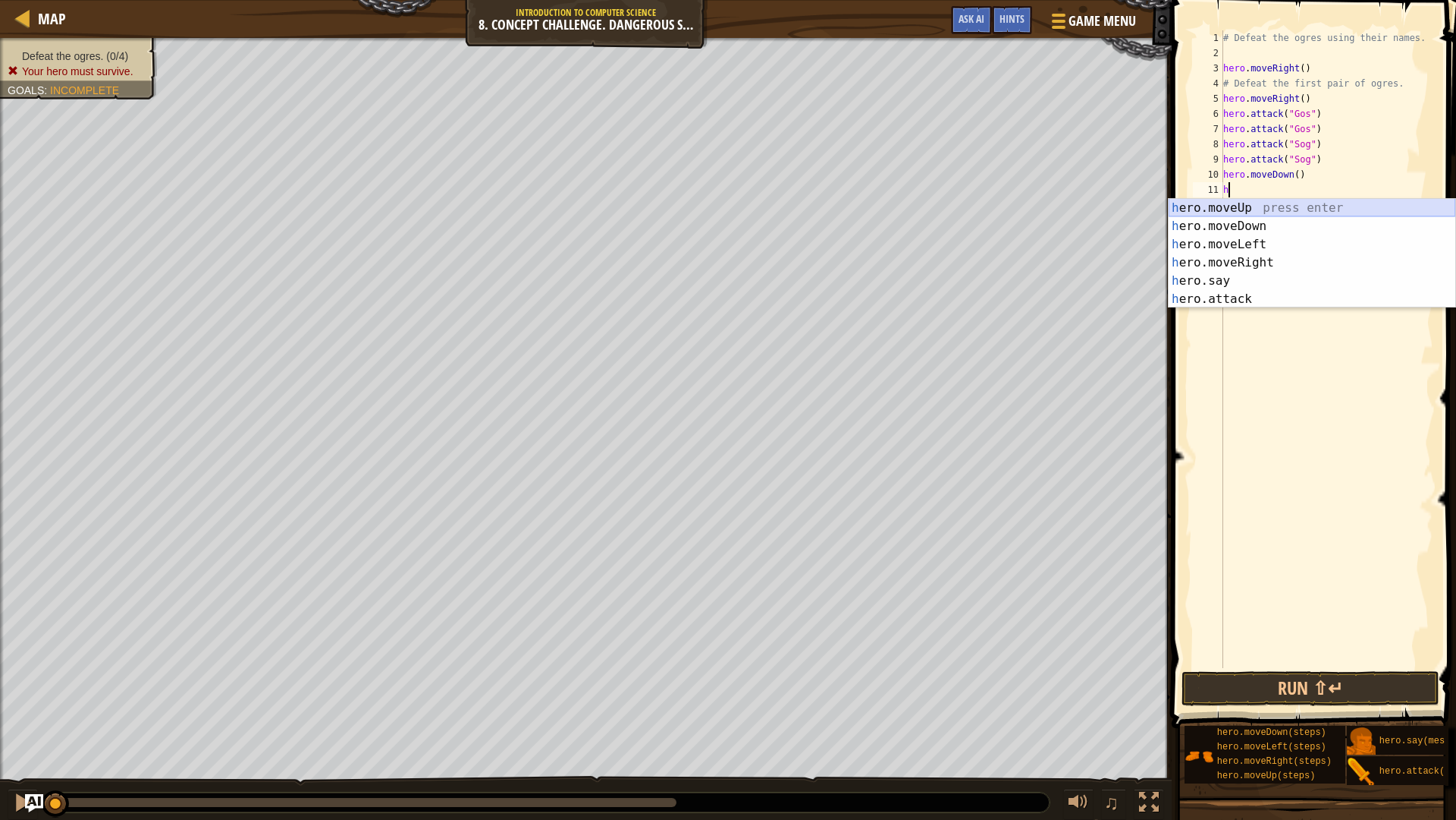
click at [1244, 202] on div "h ero.moveUp press enter h ero.moveDown press enter h ero.moveLeft press enter …" at bounding box center [1312, 271] width 287 height 146
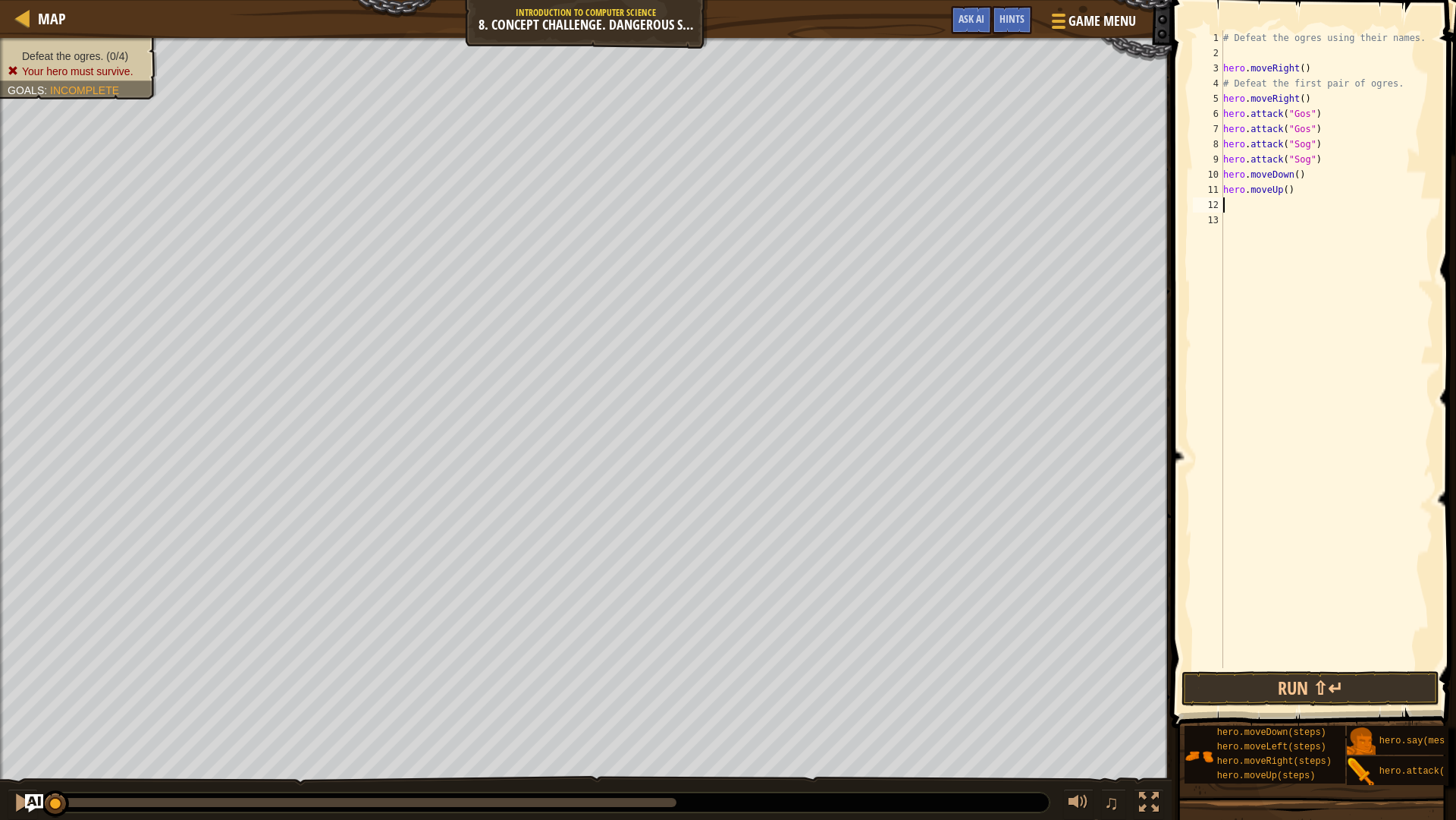
type textarea "h"
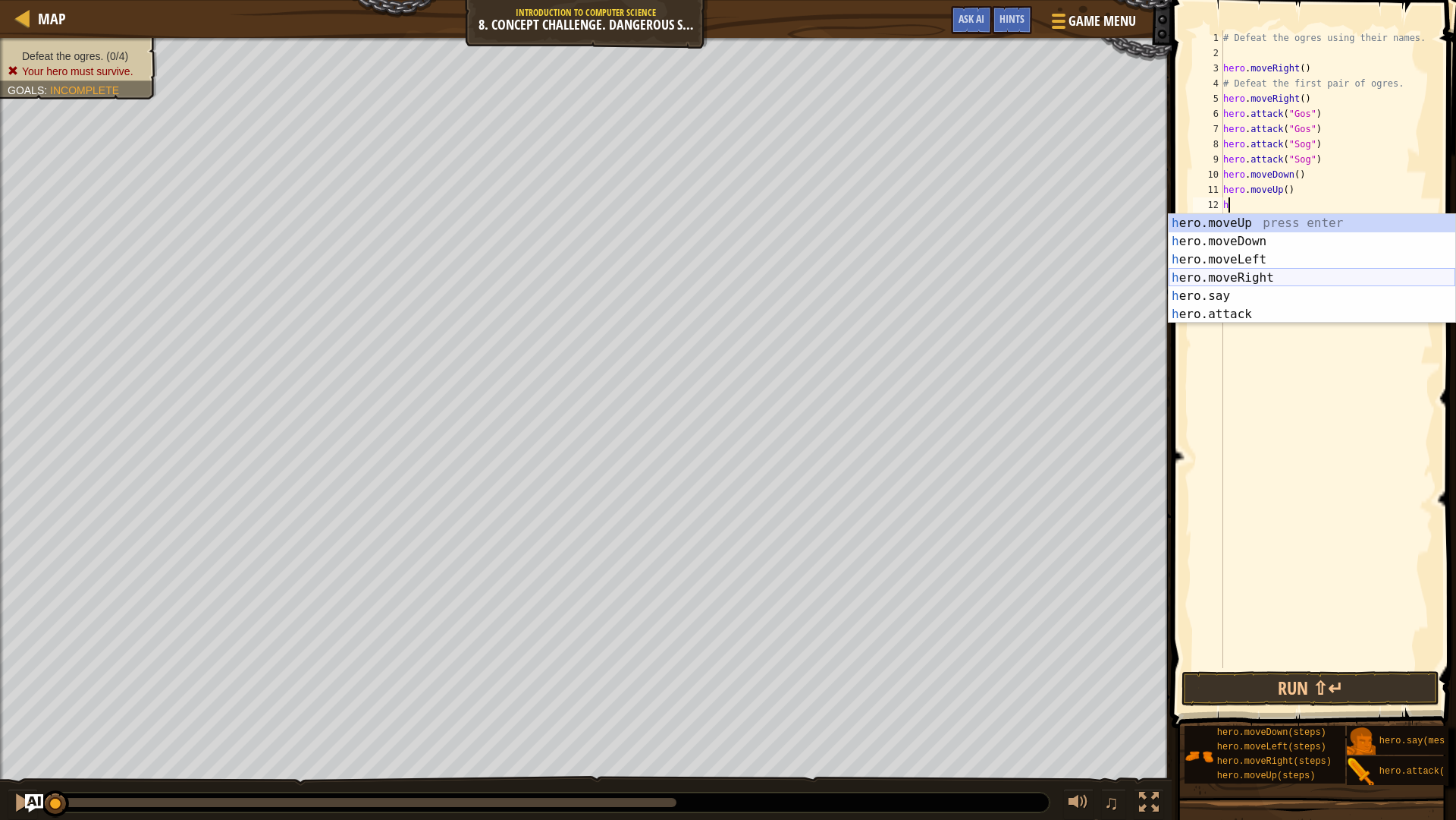
click at [1201, 278] on div "h ero.moveUp press enter h ero.moveDown press enter h ero.moveLeft press enter …" at bounding box center [1312, 286] width 287 height 146
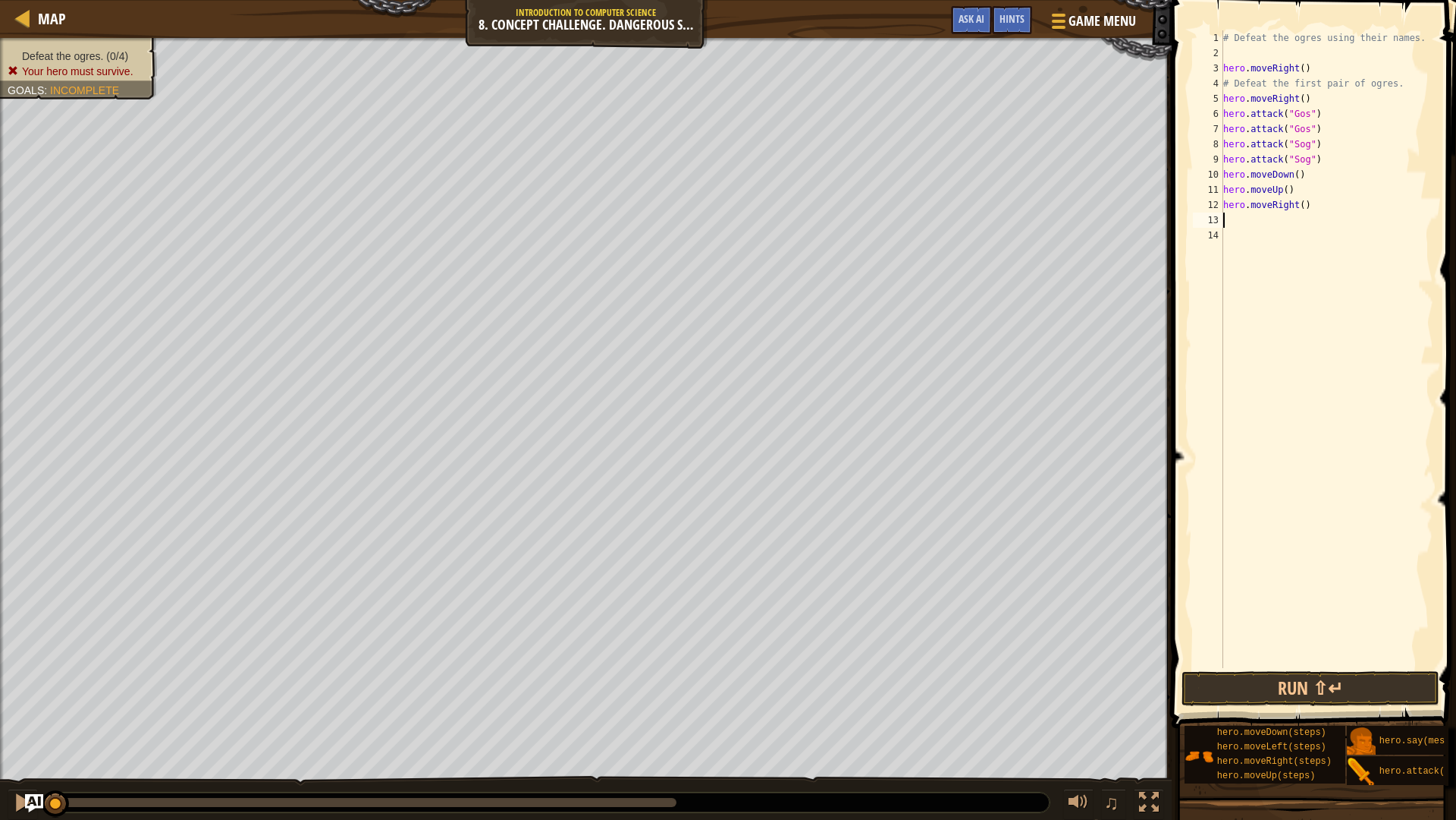
click at [1300, 207] on div "# Defeat the ogres using their names. hero . moveRight ( ) # Defeat the first p…" at bounding box center [1326, 365] width 213 height 668
type textarea "hero.moveRight(2)"
click at [1227, 222] on div "# Defeat the ogres using their names. hero . moveRight ( ) # Defeat the first p…" at bounding box center [1326, 365] width 213 height 668
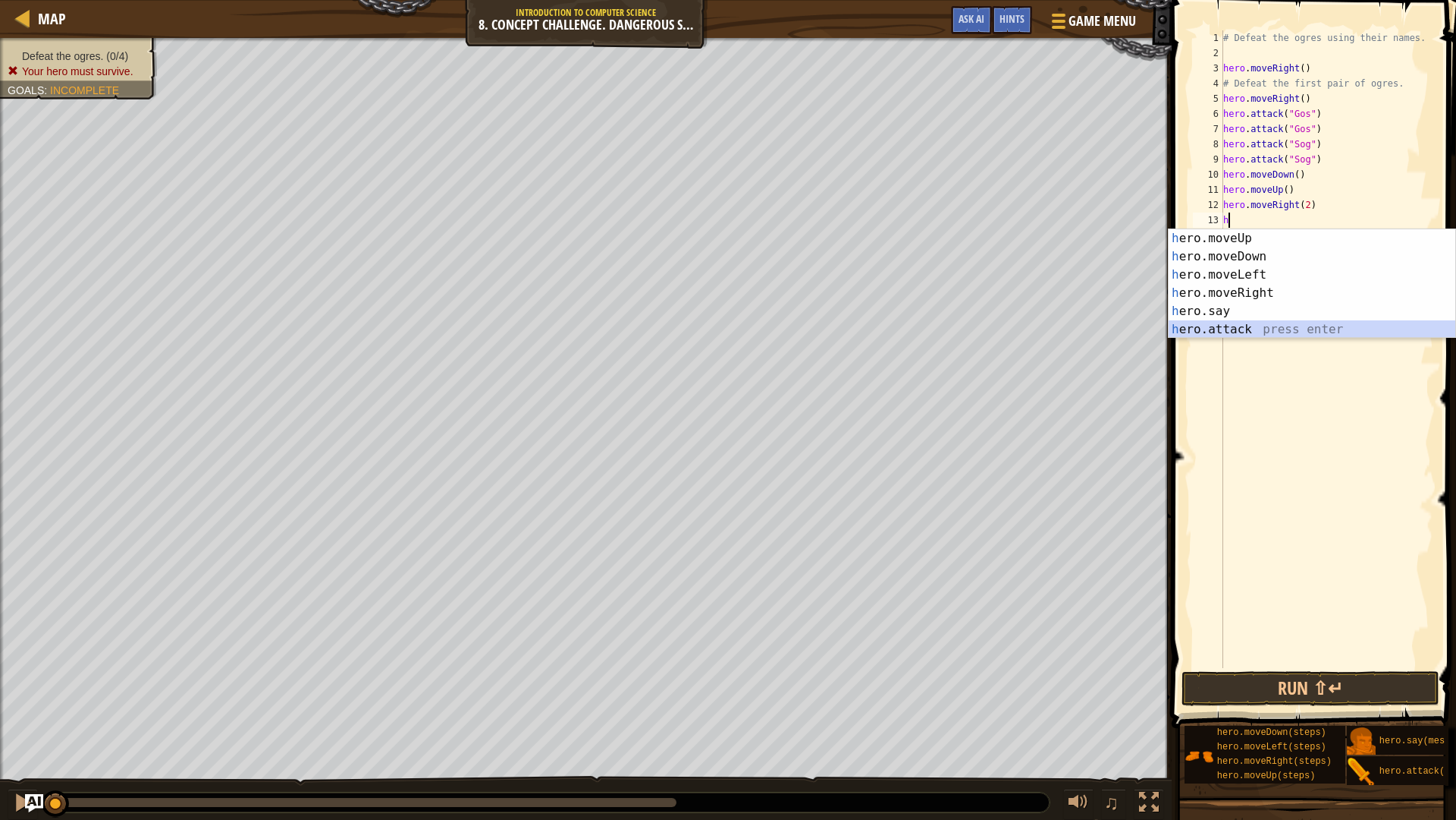
click at [1223, 321] on div "h ero.moveUp press enter h ero.moveDown press enter h ero.moveLeft press enter …" at bounding box center [1312, 302] width 287 height 146
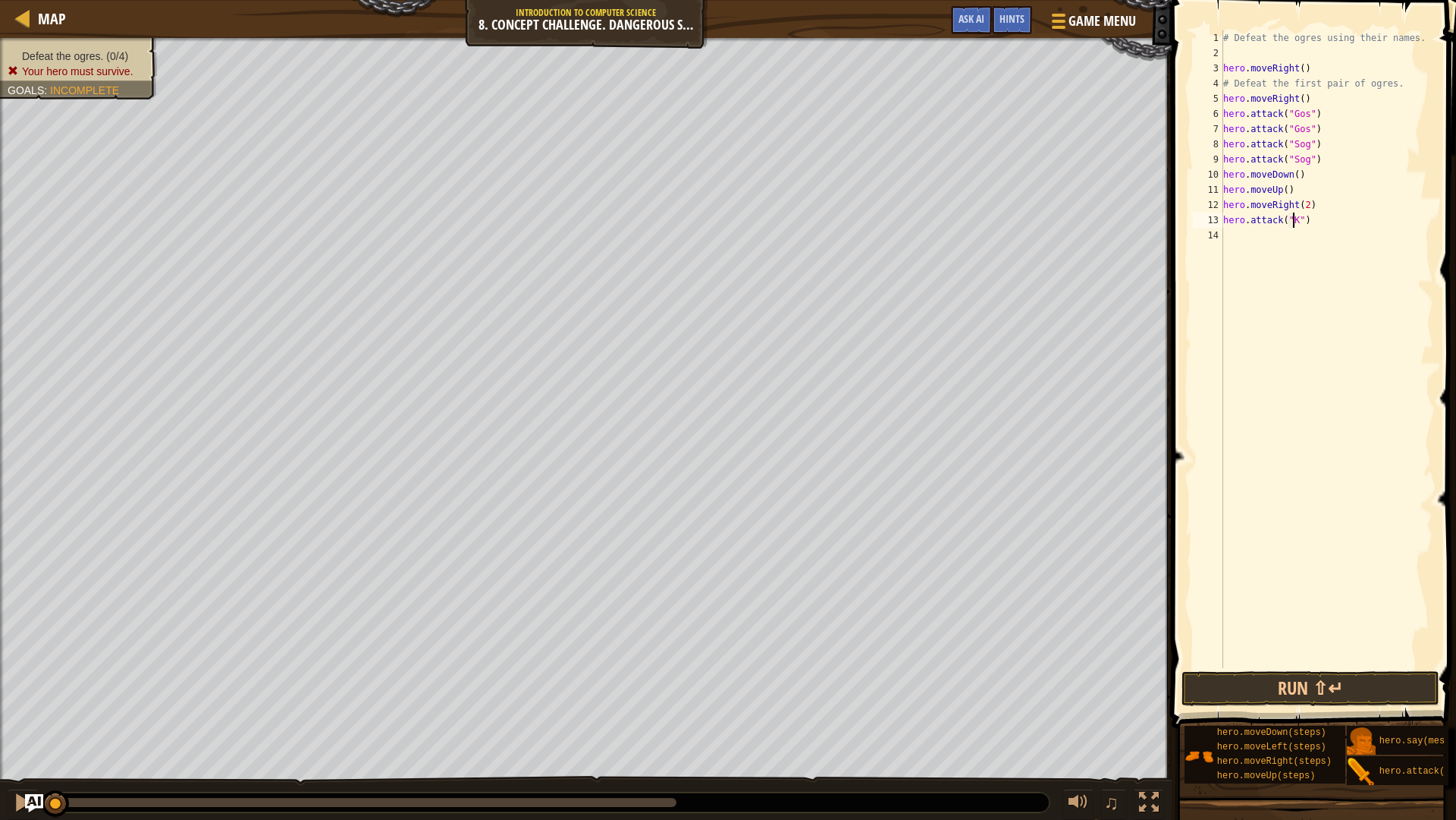
scroll to position [7, 6]
type textarea "hero.attack("Kro")"
click at [1233, 232] on div "# Defeat the ogres using their names. hero . moveRight ( ) # Defeat the first p…" at bounding box center [1326, 365] width 213 height 668
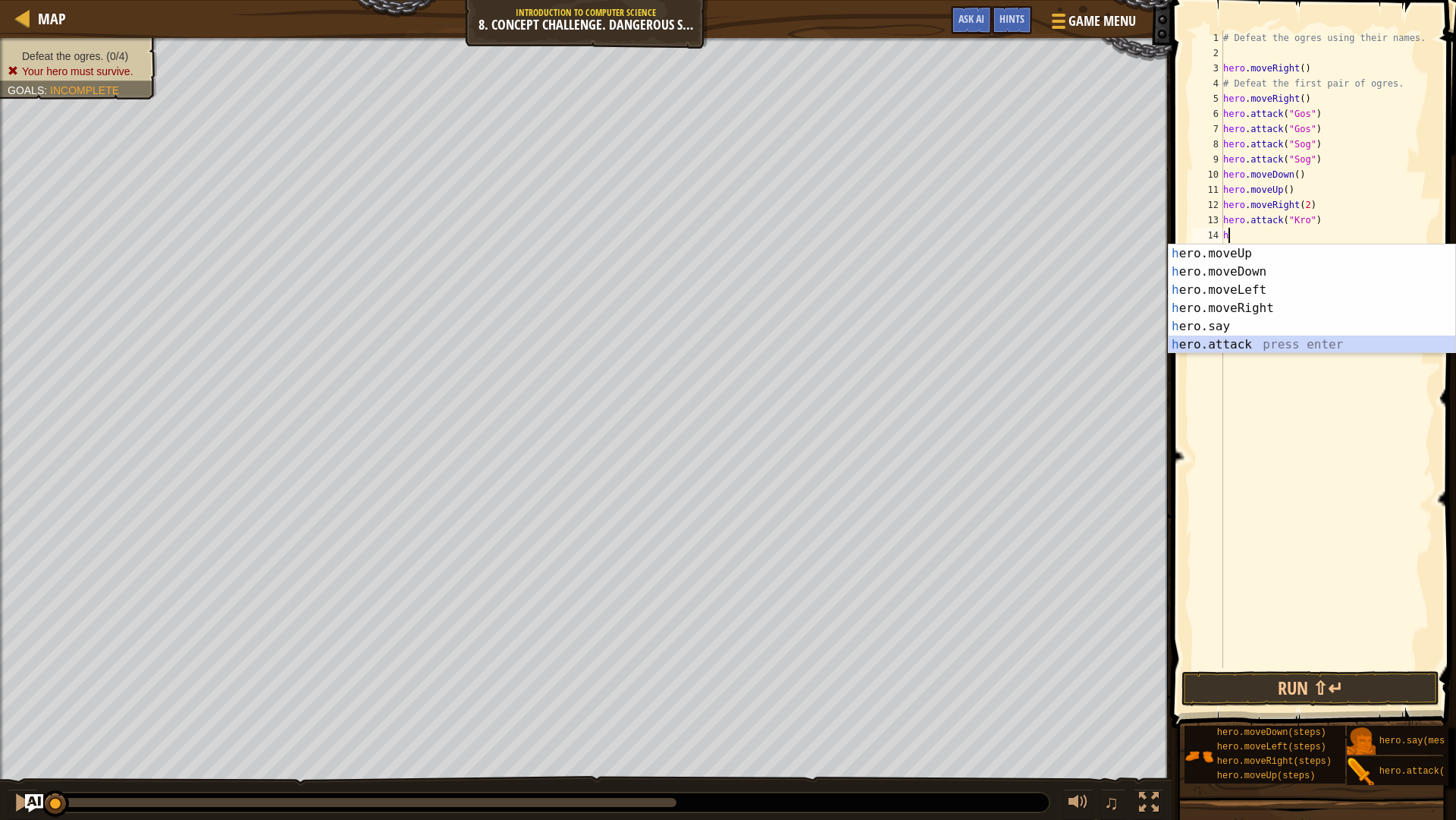
click at [1227, 350] on div "h ero.moveUp press enter h ero.moveDown press enter h ero.moveLeft press enter …" at bounding box center [1312, 317] width 287 height 146
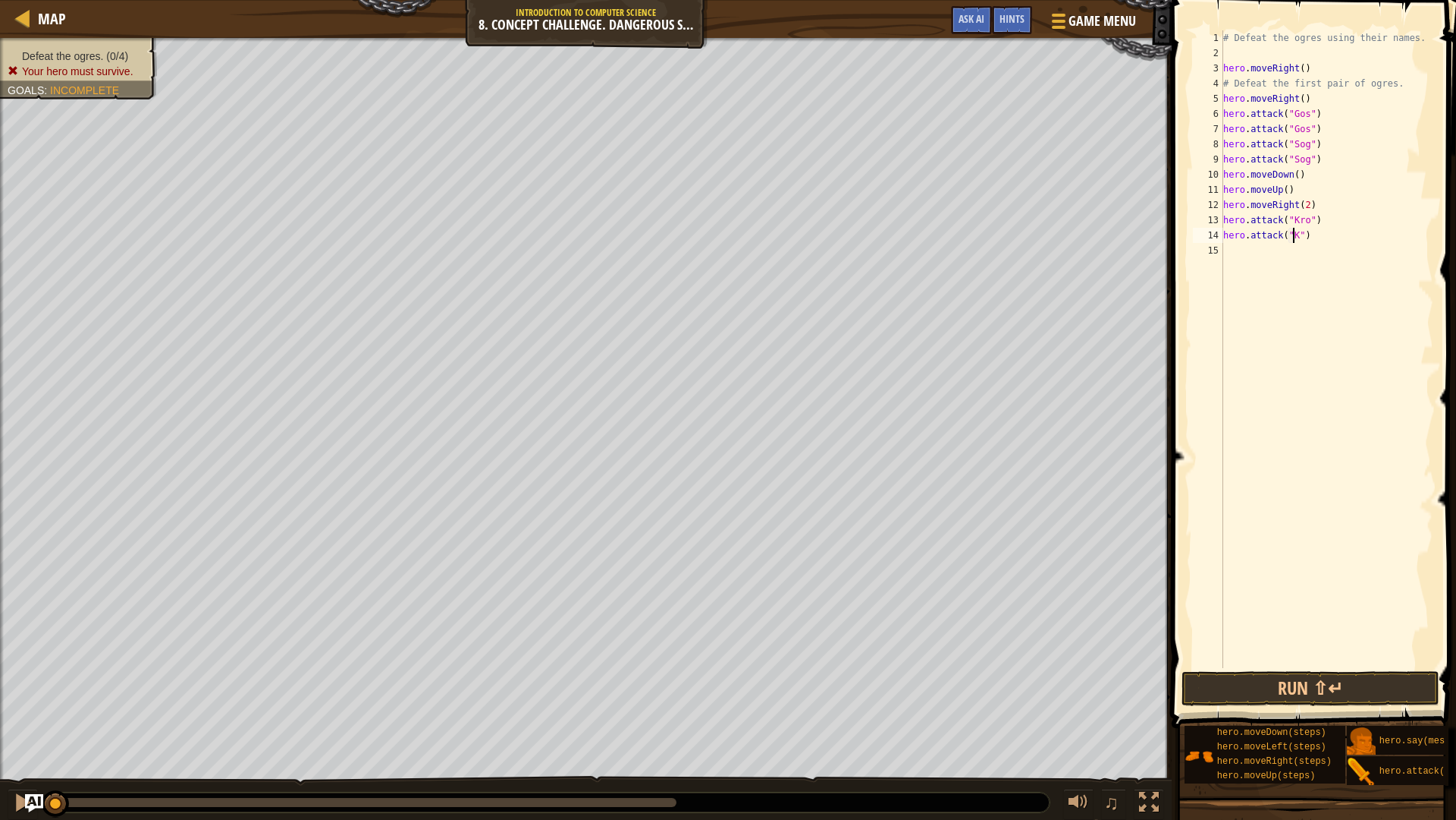
scroll to position [7, 6]
type textarea "hero.attack("Kro")"
click at [1226, 259] on div "# Defeat the ogres using their names. hero . moveRight ( ) # Defeat the first p…" at bounding box center [1326, 365] width 213 height 668
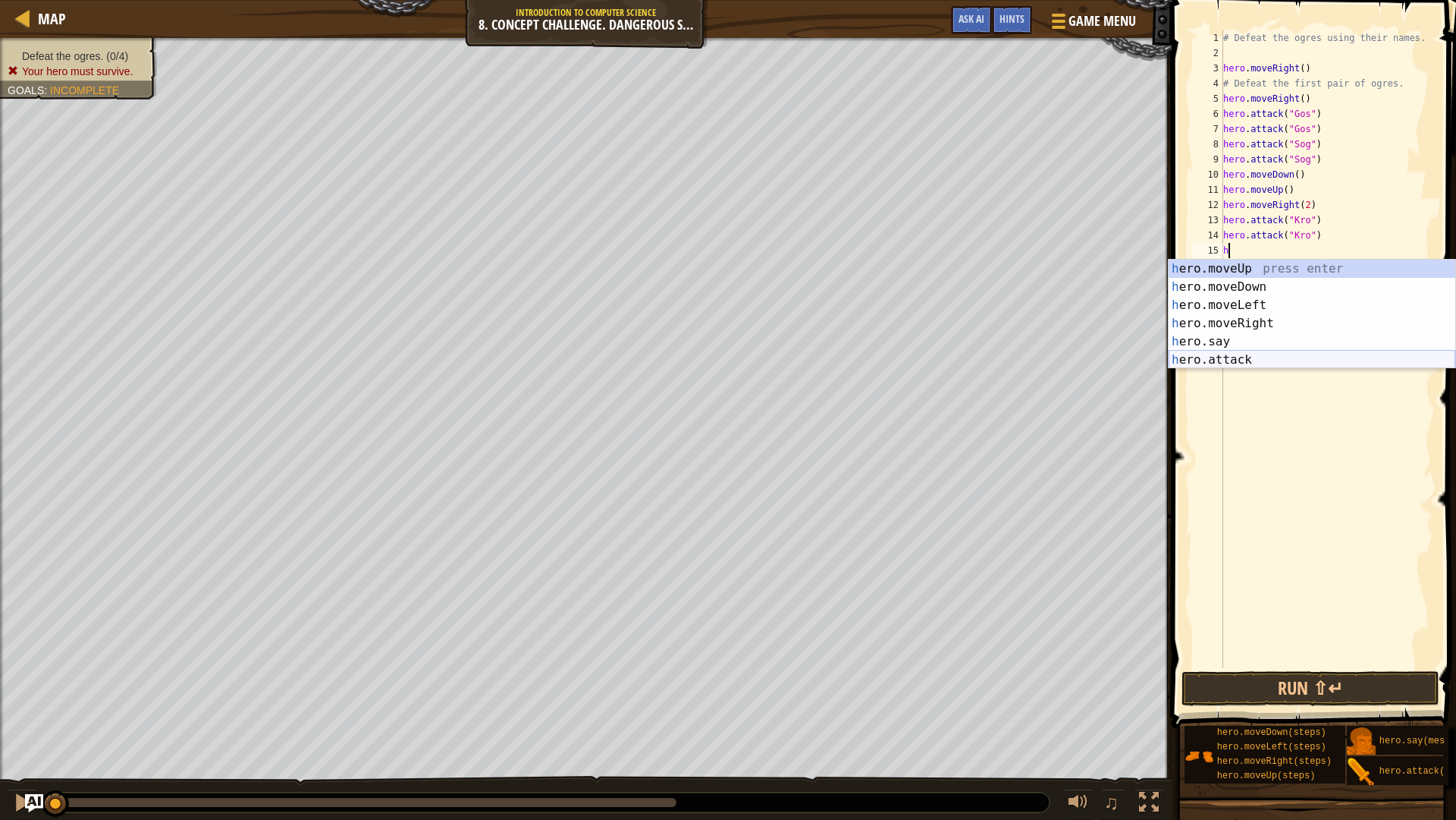
click at [1238, 365] on div "h ero.moveUp press enter h ero.moveDown press enter h ero.moveLeft press enter …" at bounding box center [1312, 332] width 287 height 146
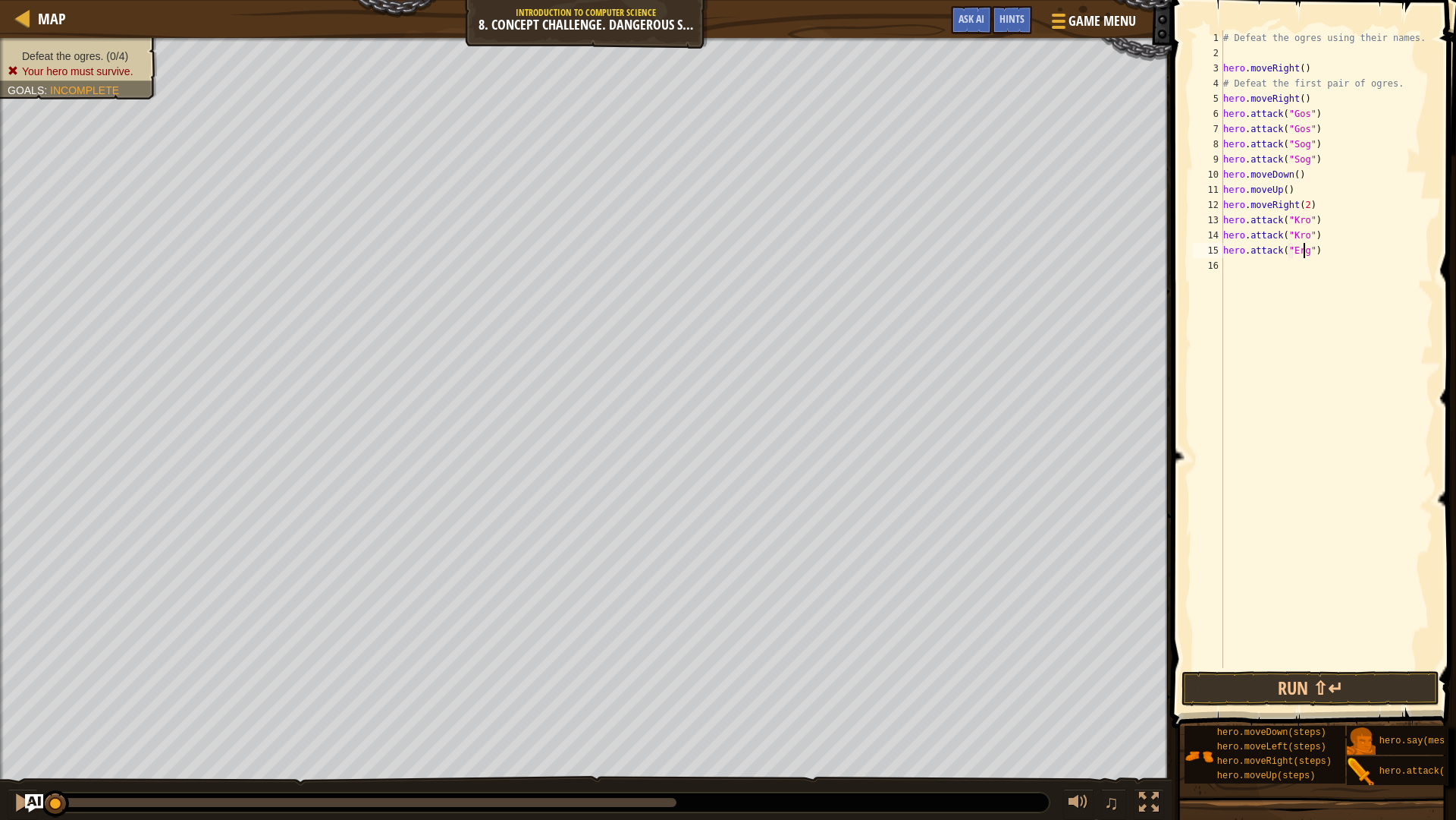
scroll to position [7, 7]
type textarea "hero.attack("Ergo")"
click at [1226, 263] on div "# Defeat the ogres using their names. hero . moveRight ( ) # Defeat the first p…" at bounding box center [1326, 365] width 213 height 668
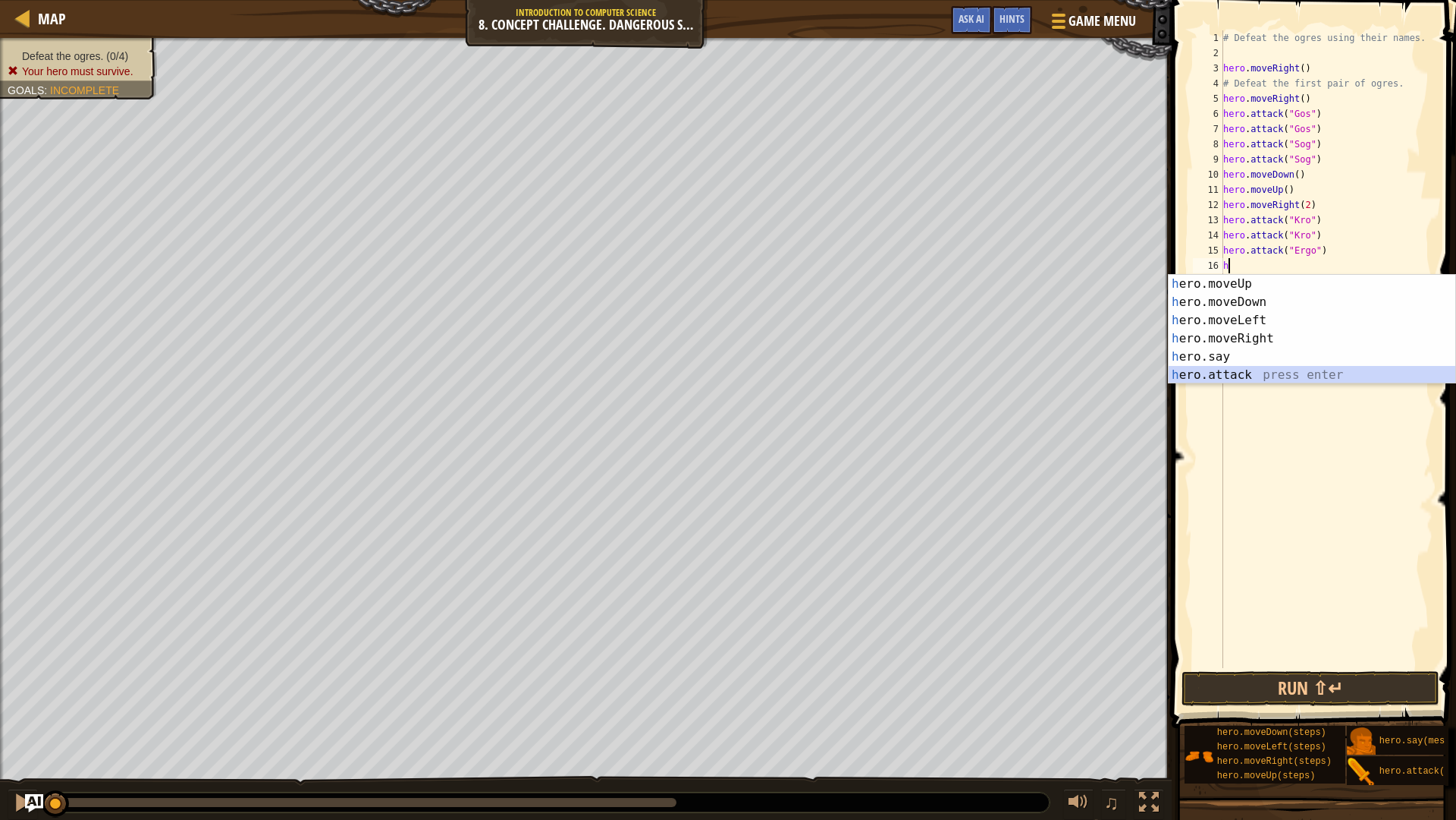
click at [1277, 375] on div "h ero.moveUp press enter h ero.moveDown press enter h ero.moveLeft press enter …" at bounding box center [1312, 347] width 287 height 146
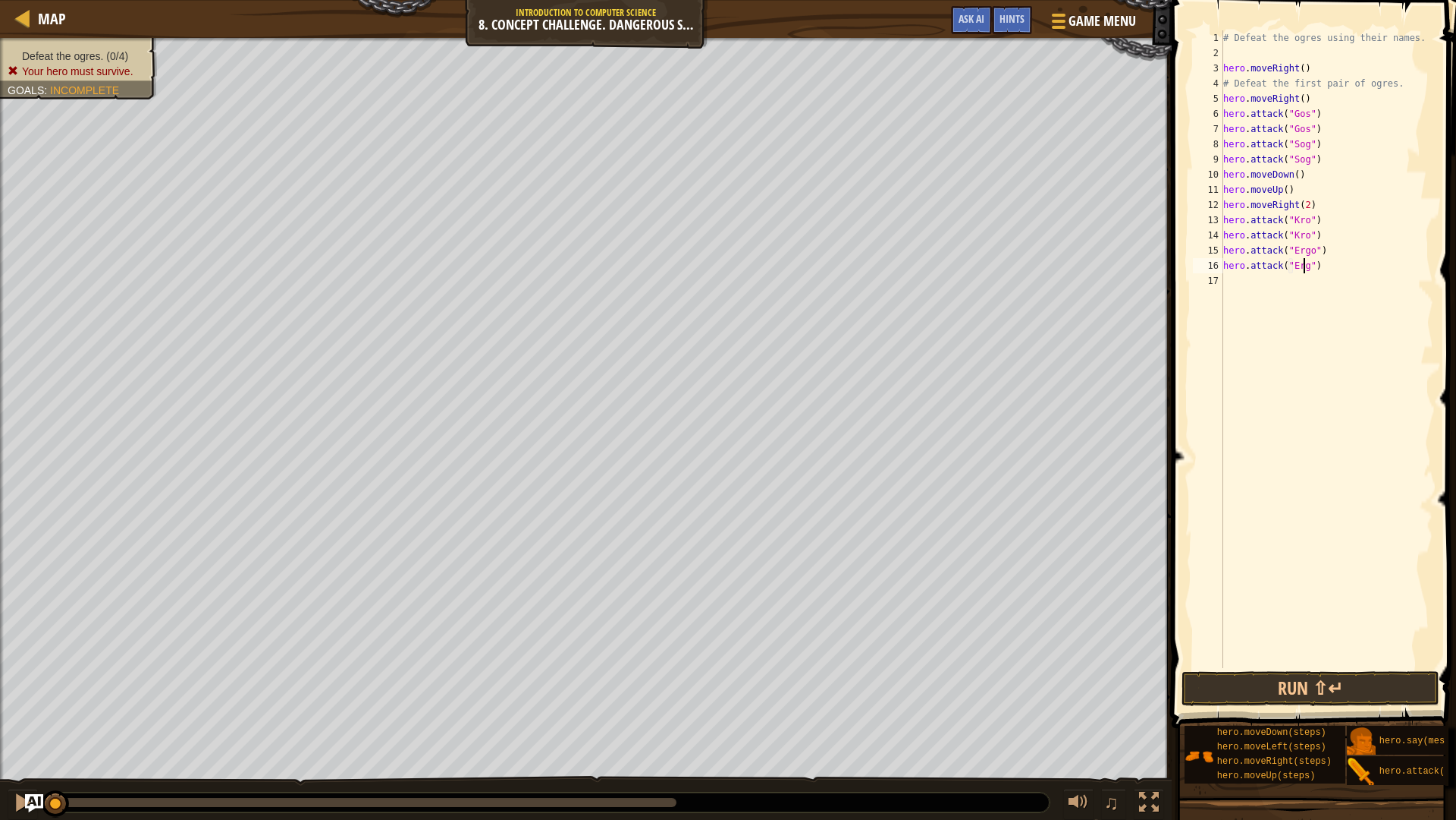
scroll to position [7, 7]
type textarea "hero.attack("Ergo")"
click at [1223, 287] on div "# Defeat the ogres using their names. hero . moveRight ( ) # Defeat the first p…" at bounding box center [1326, 365] width 213 height 668
type textarea "h"
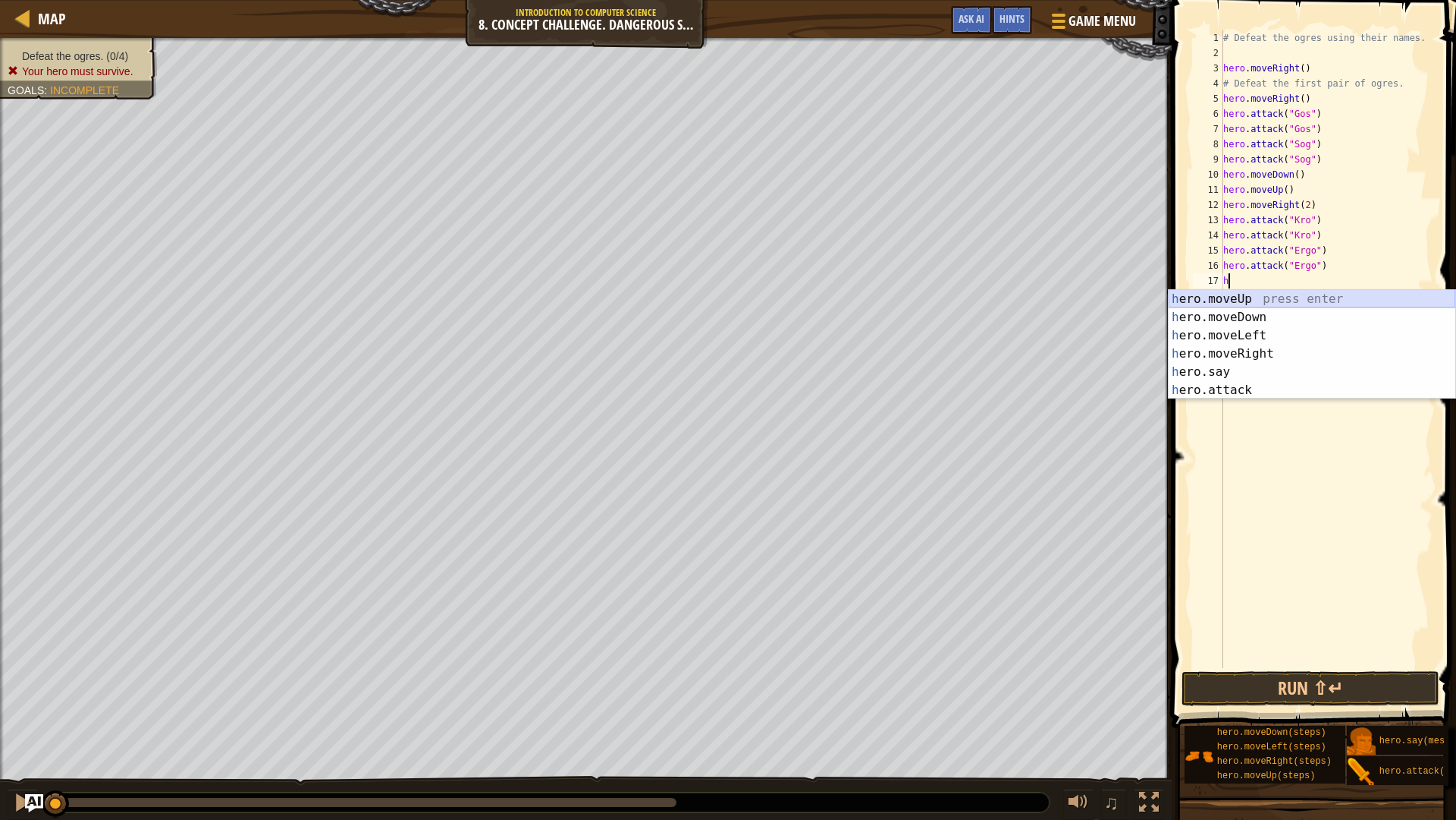
click at [1276, 298] on div "h ero.moveUp press enter h ero.moveDown press enter h ero.moveLeft press enter …" at bounding box center [1312, 363] width 287 height 146
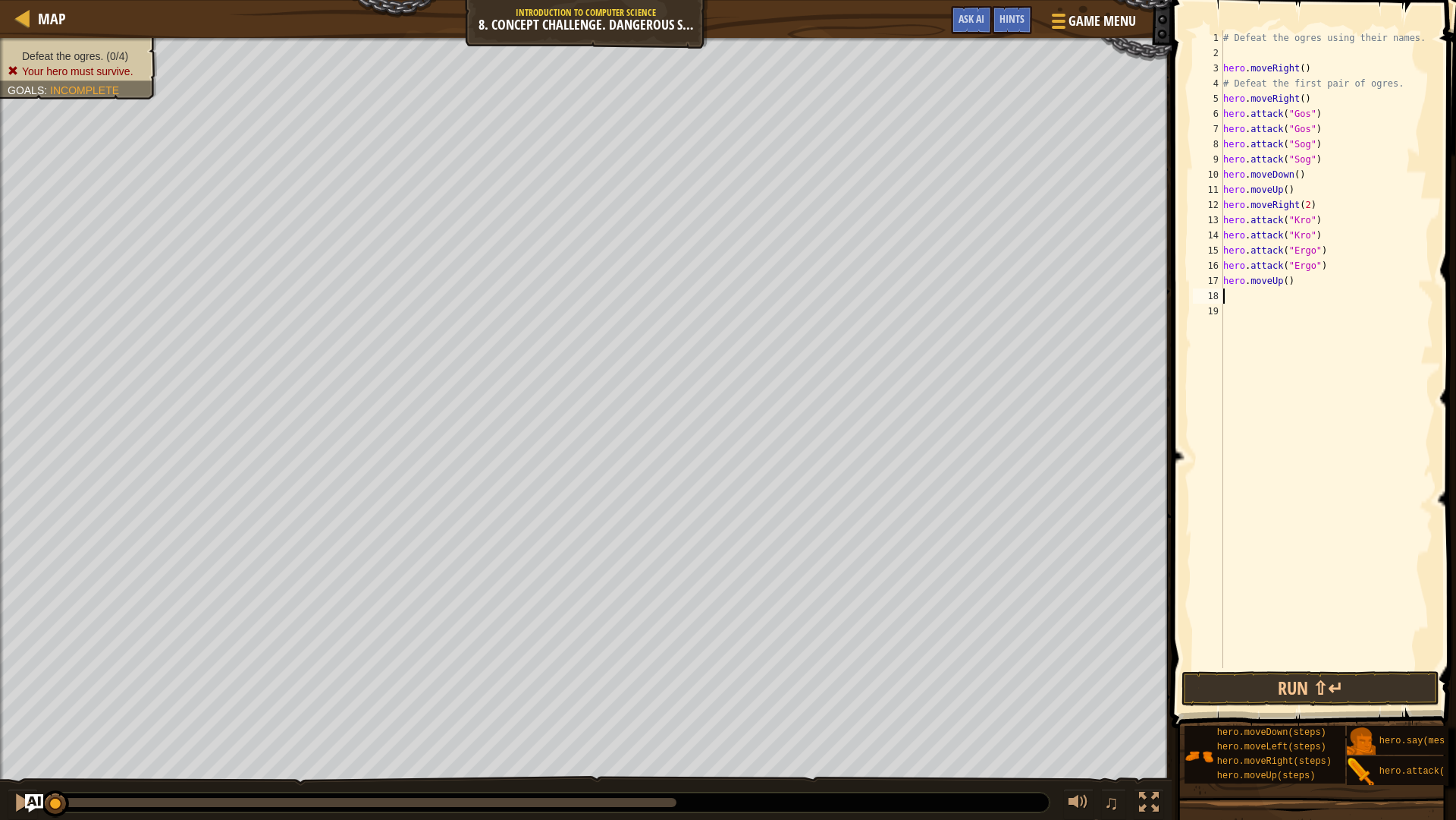
type textarea "g"
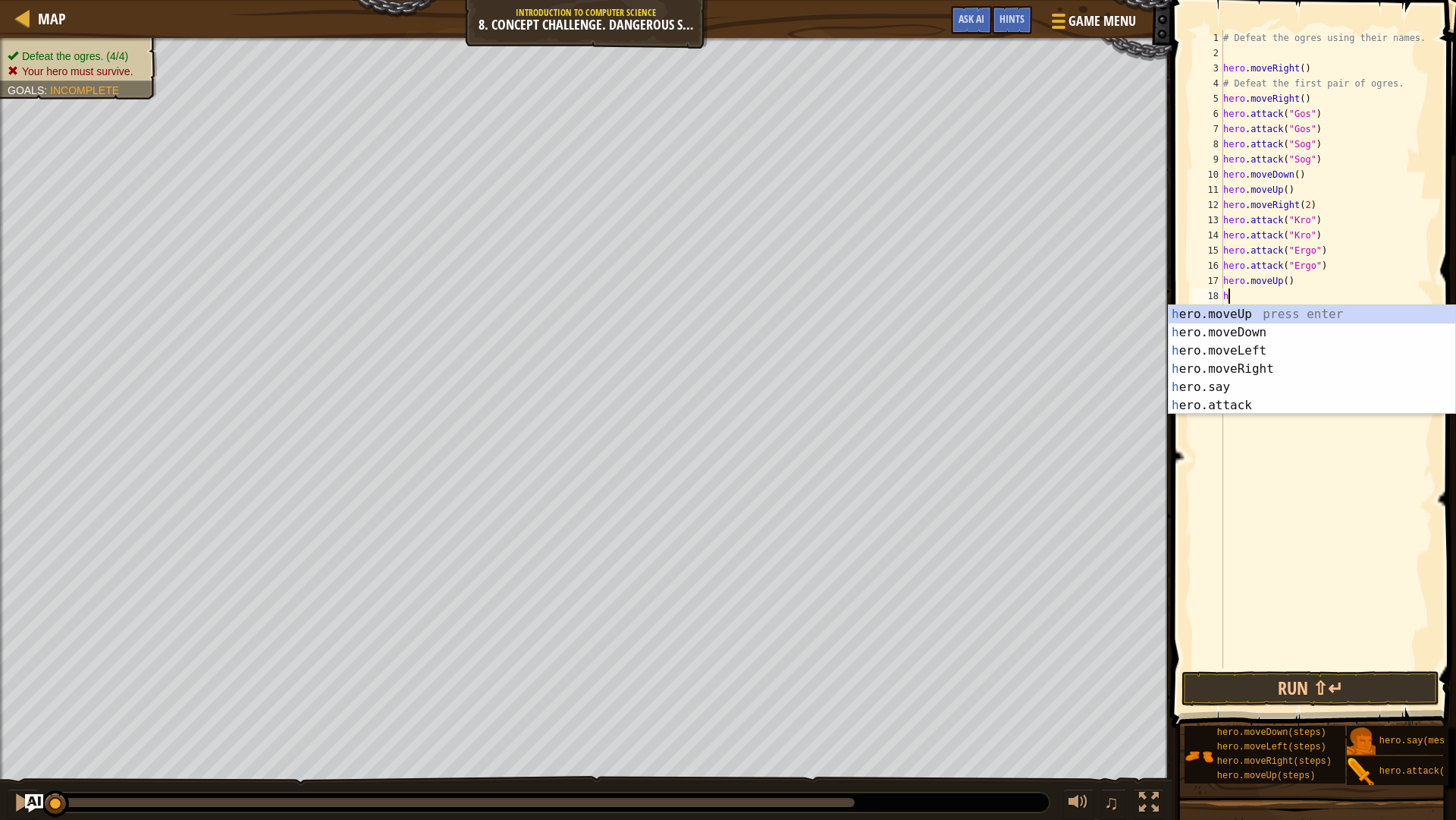
click at [1290, 279] on div "# Defeat the ogres using their names. hero . moveRight ( ) # Defeat the first p…" at bounding box center [1326, 365] width 213 height 668
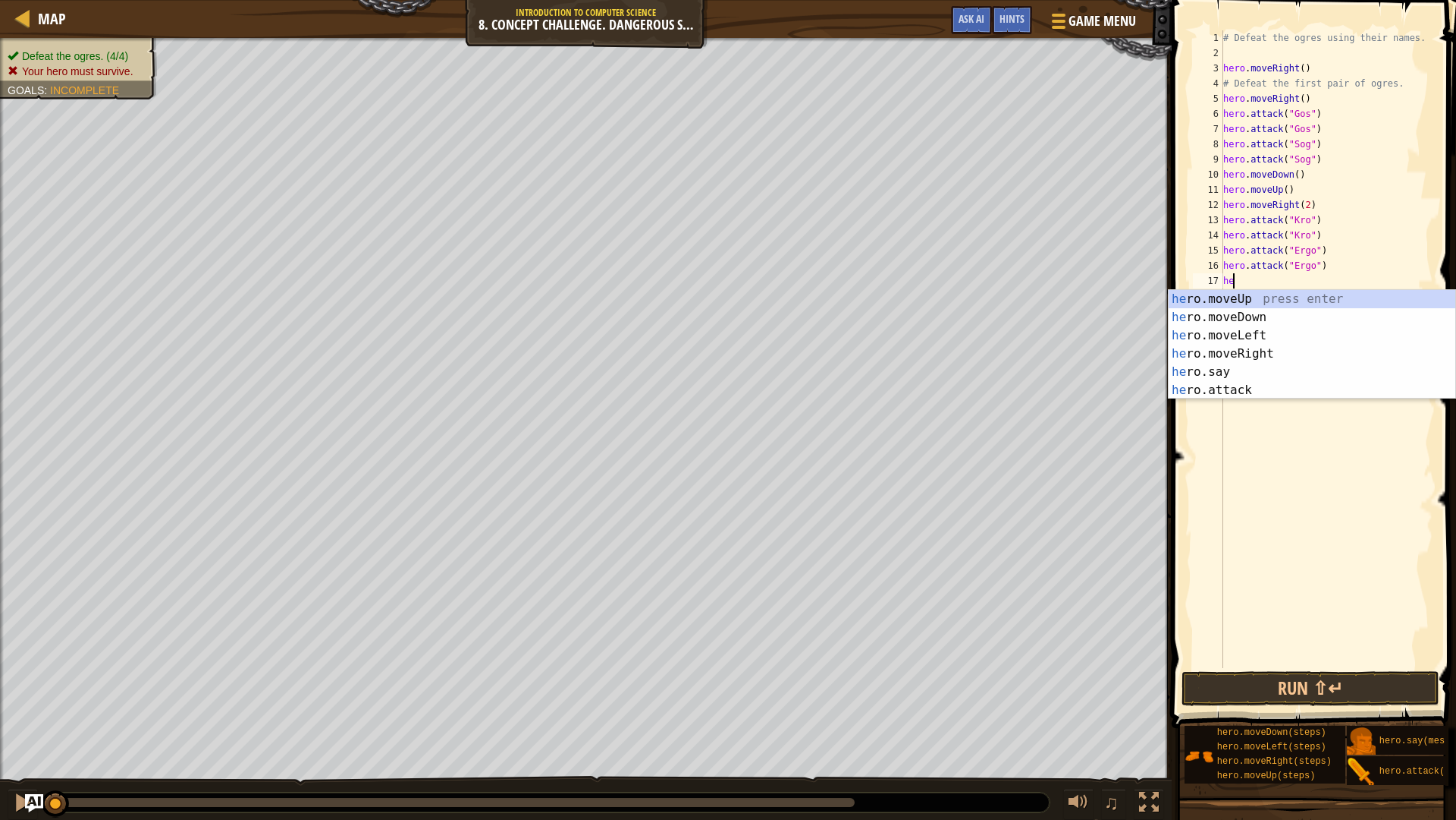
type textarea "h"
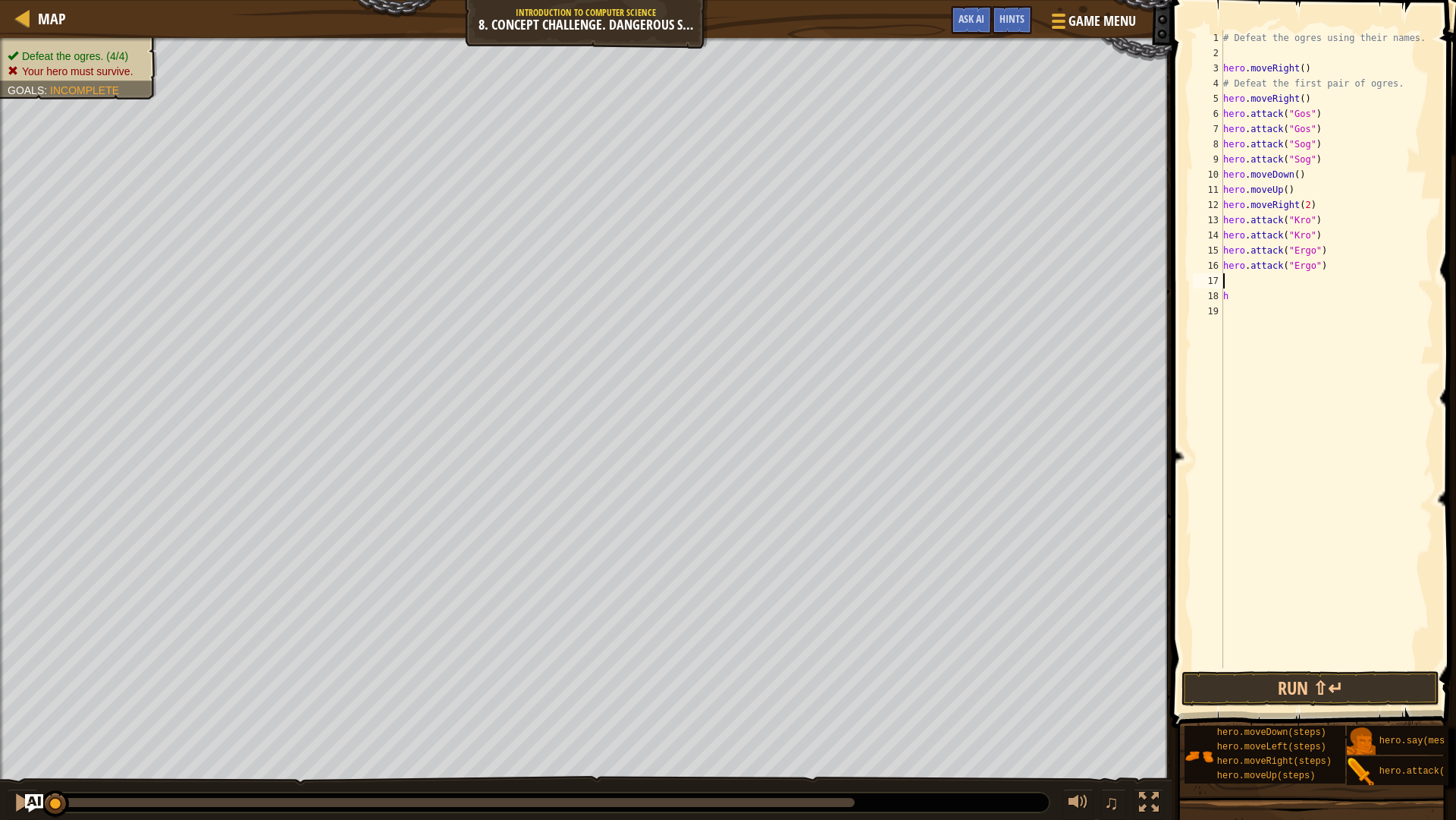
type textarea "h"
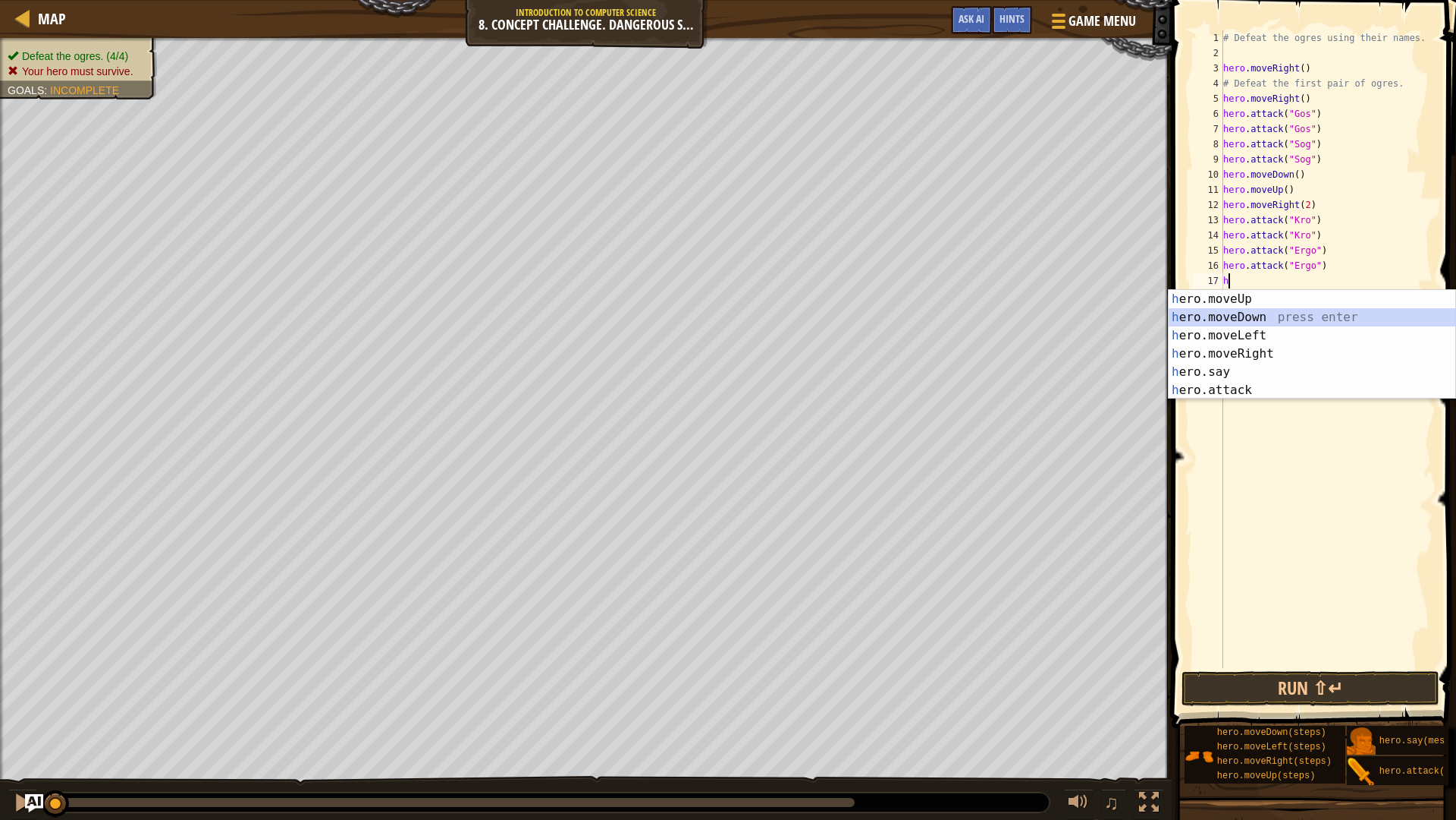
click at [1217, 317] on div "h ero.moveUp press enter h ero.moveDown press enter h ero.moveLeft press enter …" at bounding box center [1312, 363] width 287 height 146
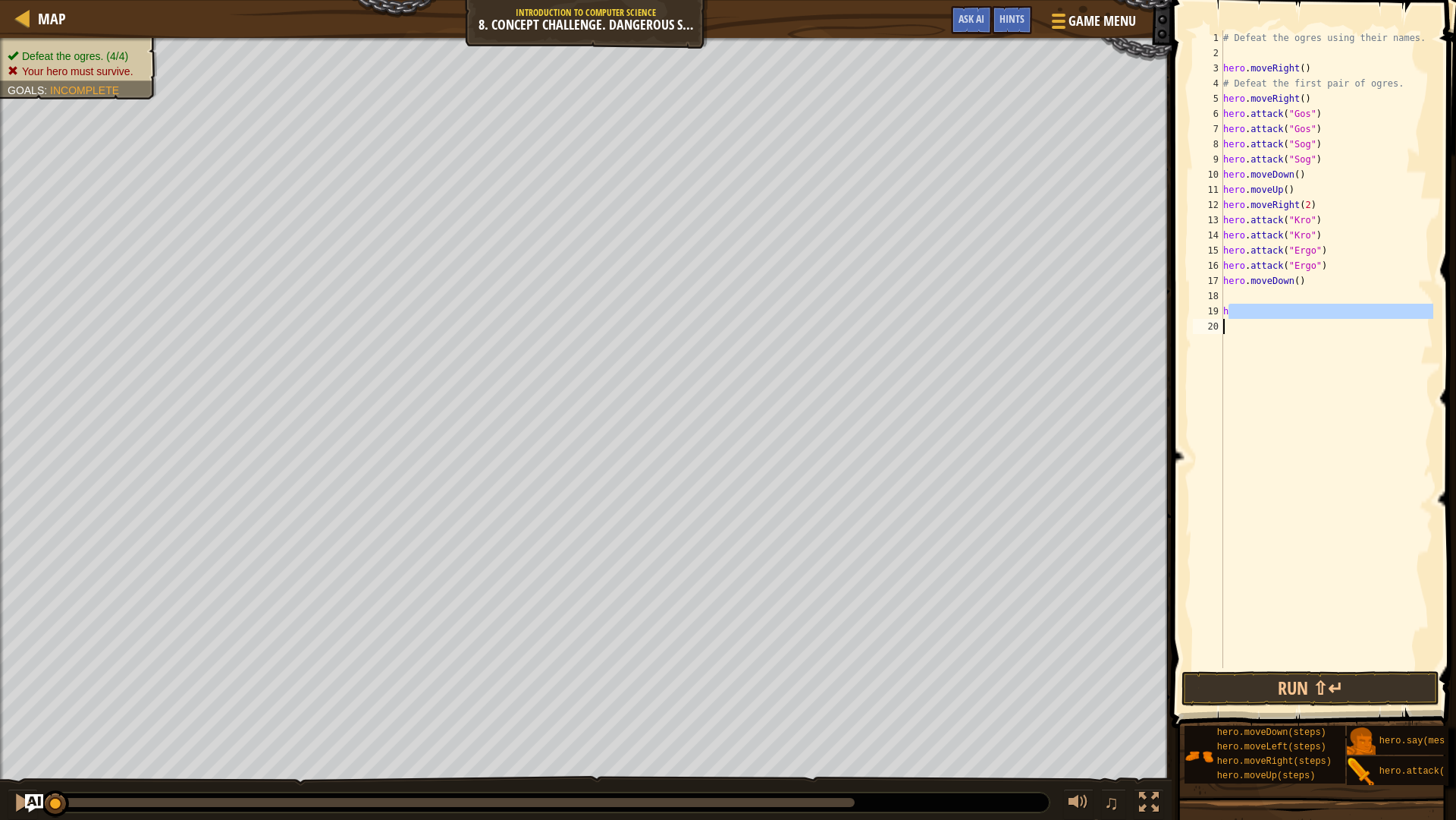
drag, startPoint x: 1231, startPoint y: 315, endPoint x: 1223, endPoint y: 326, distance: 13.6
click at [1223, 326] on div "# Defeat the ogres using their names. hero . moveRight ( ) # Defeat the first p…" at bounding box center [1326, 365] width 213 height 668
type textarea "h"
click at [1371, 676] on button "Run ⇧↵" at bounding box center [1311, 688] width 258 height 35
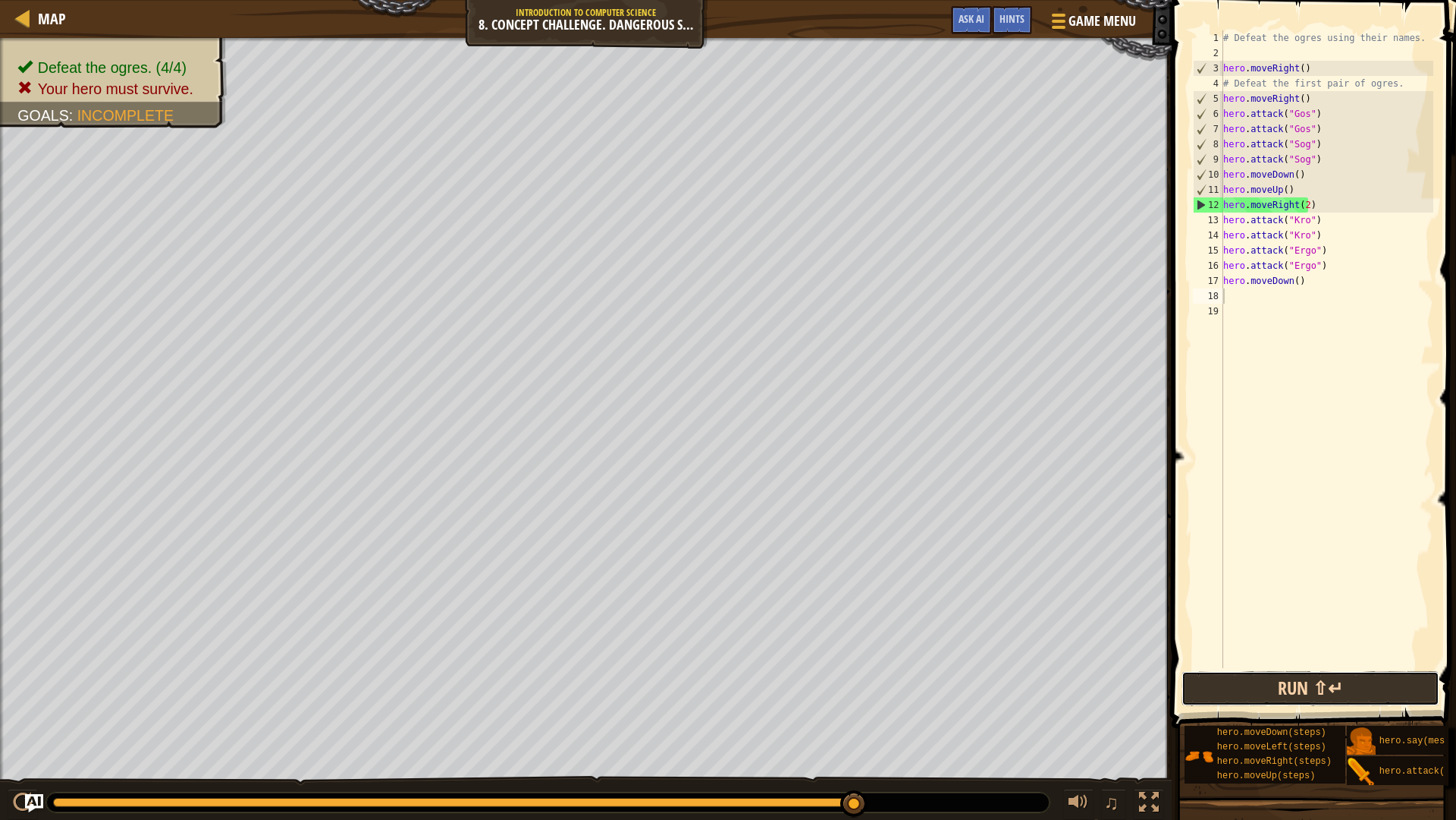
click at [1265, 687] on button "Run ⇧↵" at bounding box center [1311, 688] width 258 height 35
click at [1299, 65] on div "# Defeat the ogres using their names. hero . moveRight ( ) # Defeat the first p…" at bounding box center [1326, 365] width 213 height 668
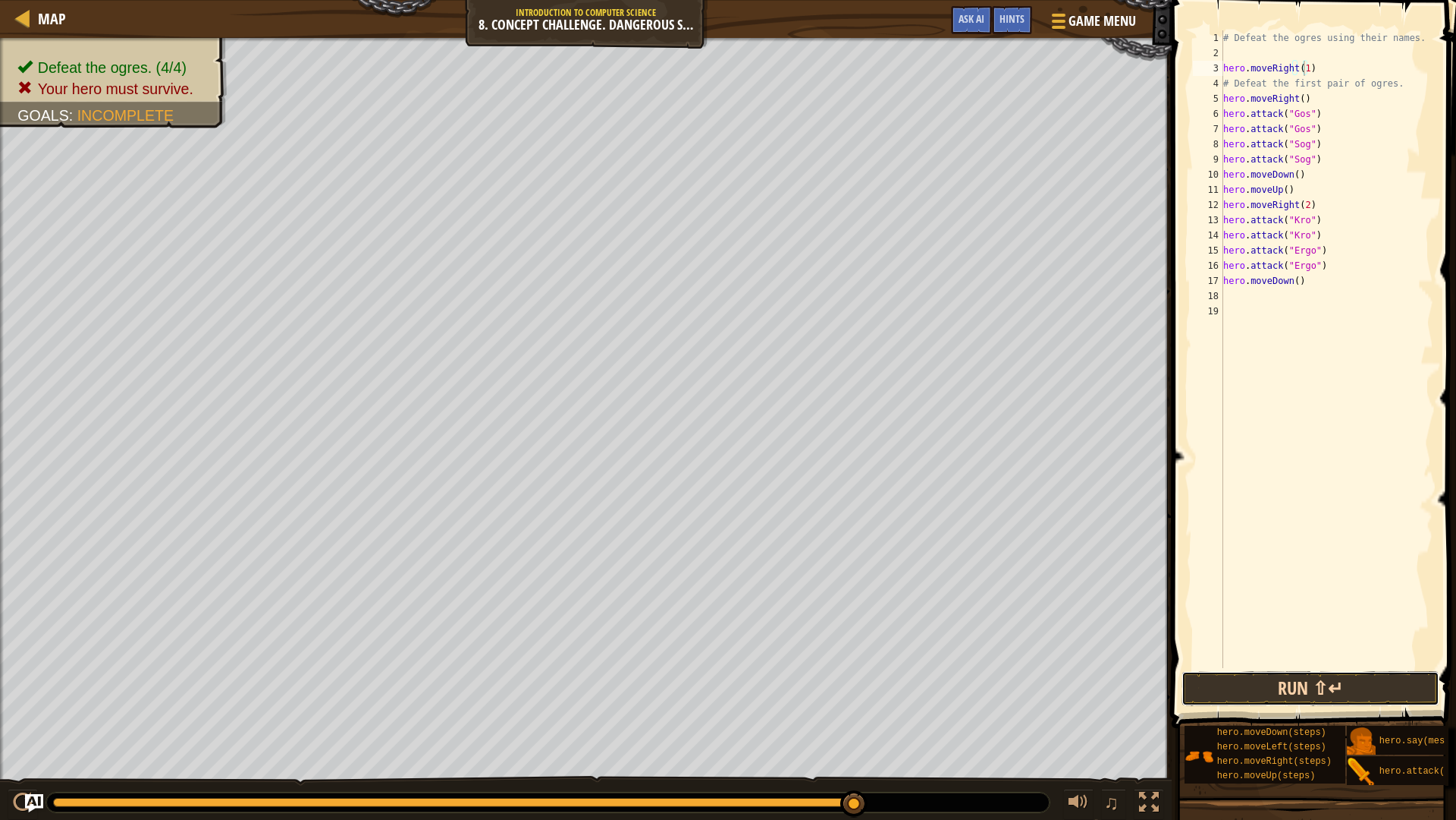
click at [1328, 680] on button "Run ⇧↵" at bounding box center [1311, 688] width 258 height 35
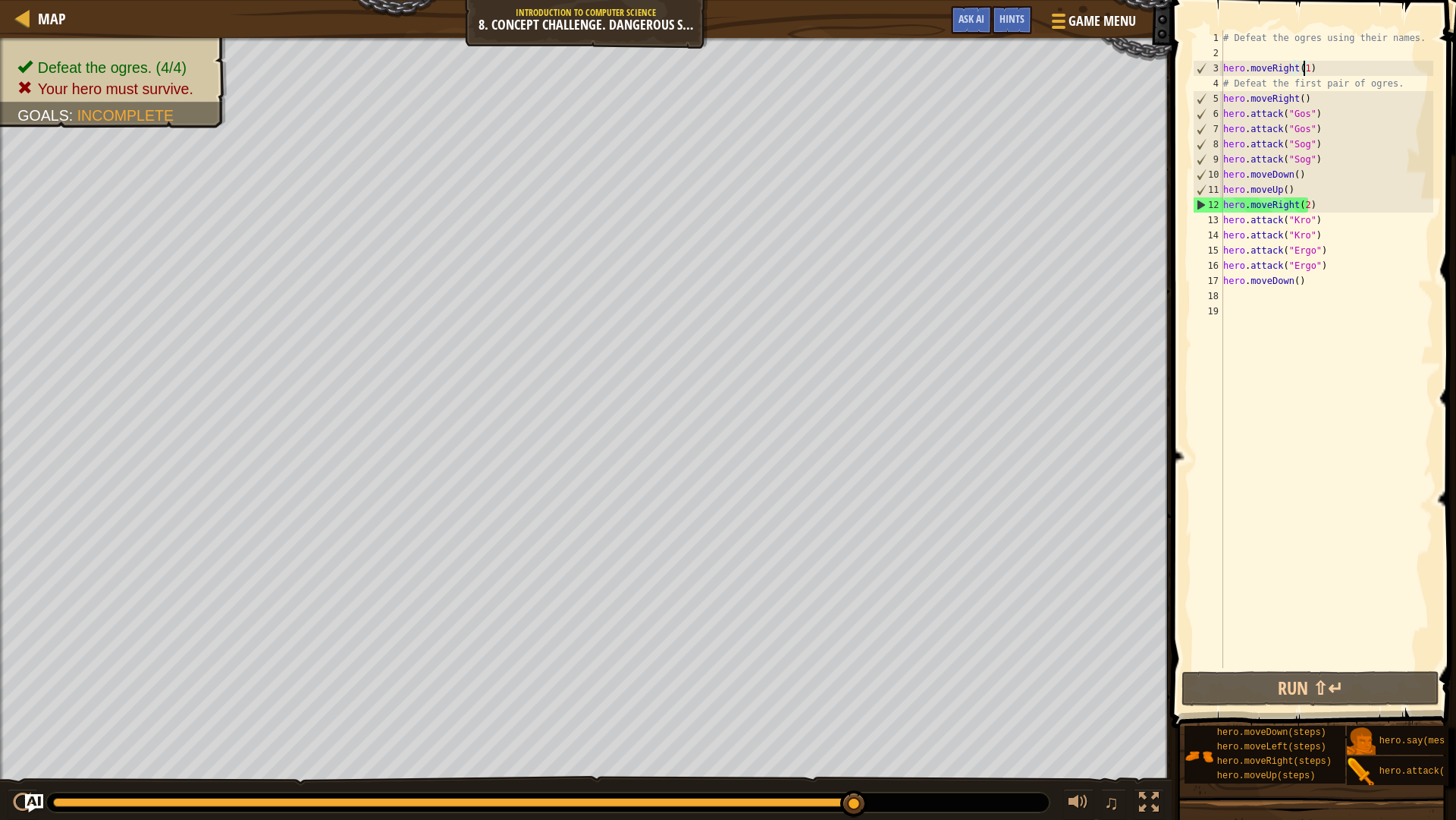
click at [1313, 69] on div "# Defeat the ogres using their names. hero . moveRight ( 1 ) # Defeat the first…" at bounding box center [1326, 365] width 213 height 668
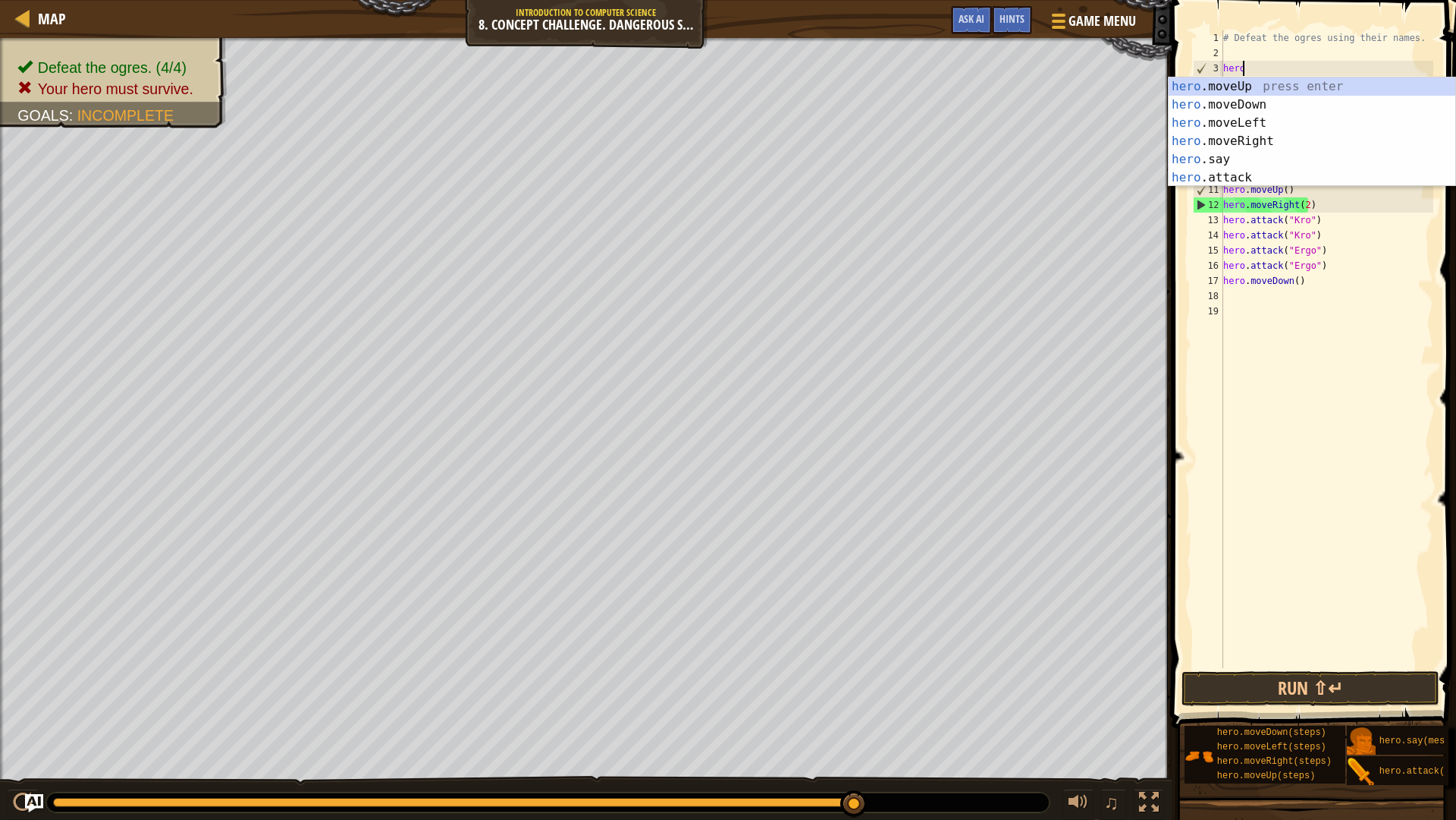
scroll to position [7, 0]
type textarea "h"
type textarea "# Defeat the ogres using their names"
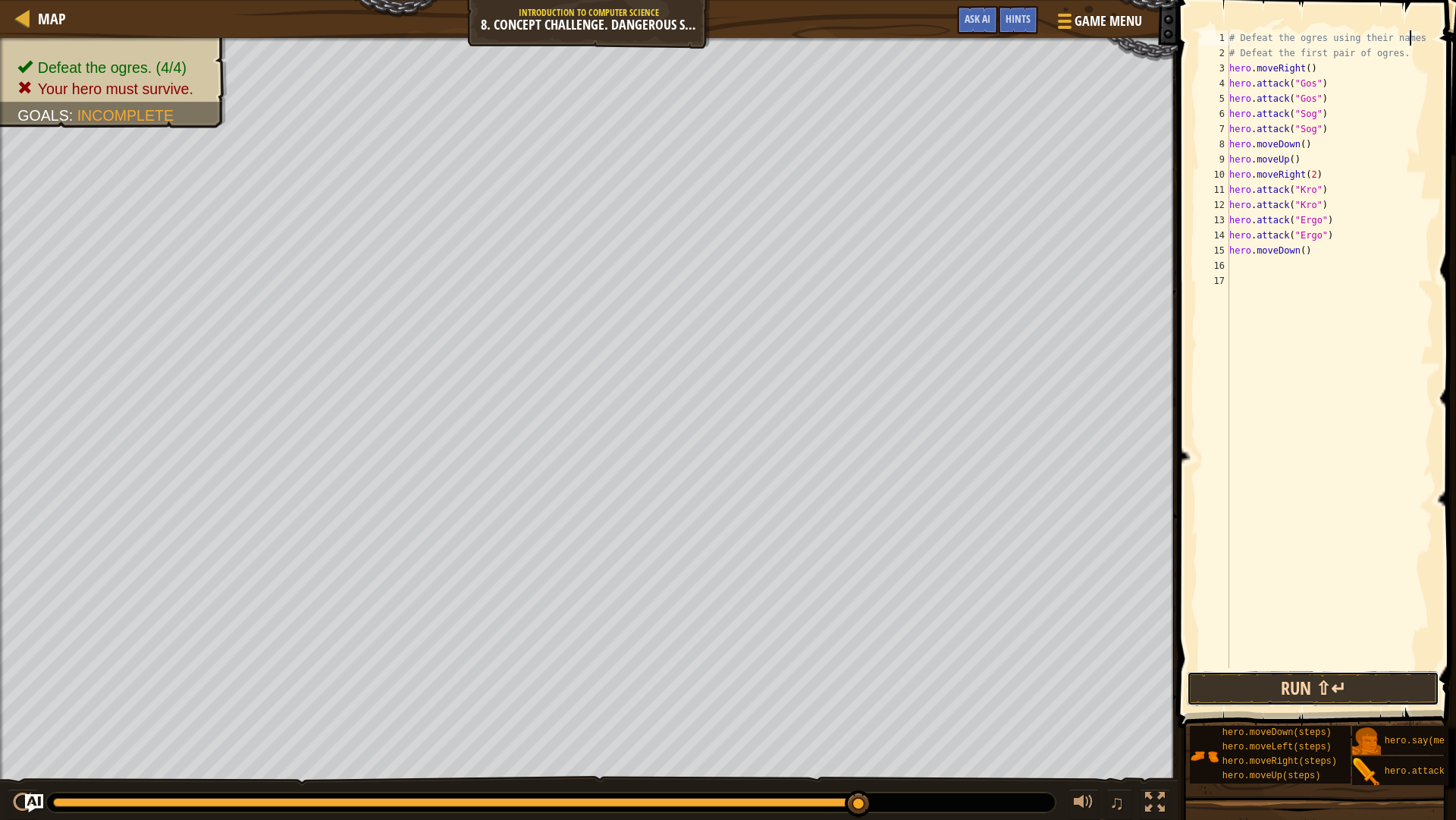
click at [1337, 684] on button "Run ⇧↵" at bounding box center [1313, 688] width 253 height 35
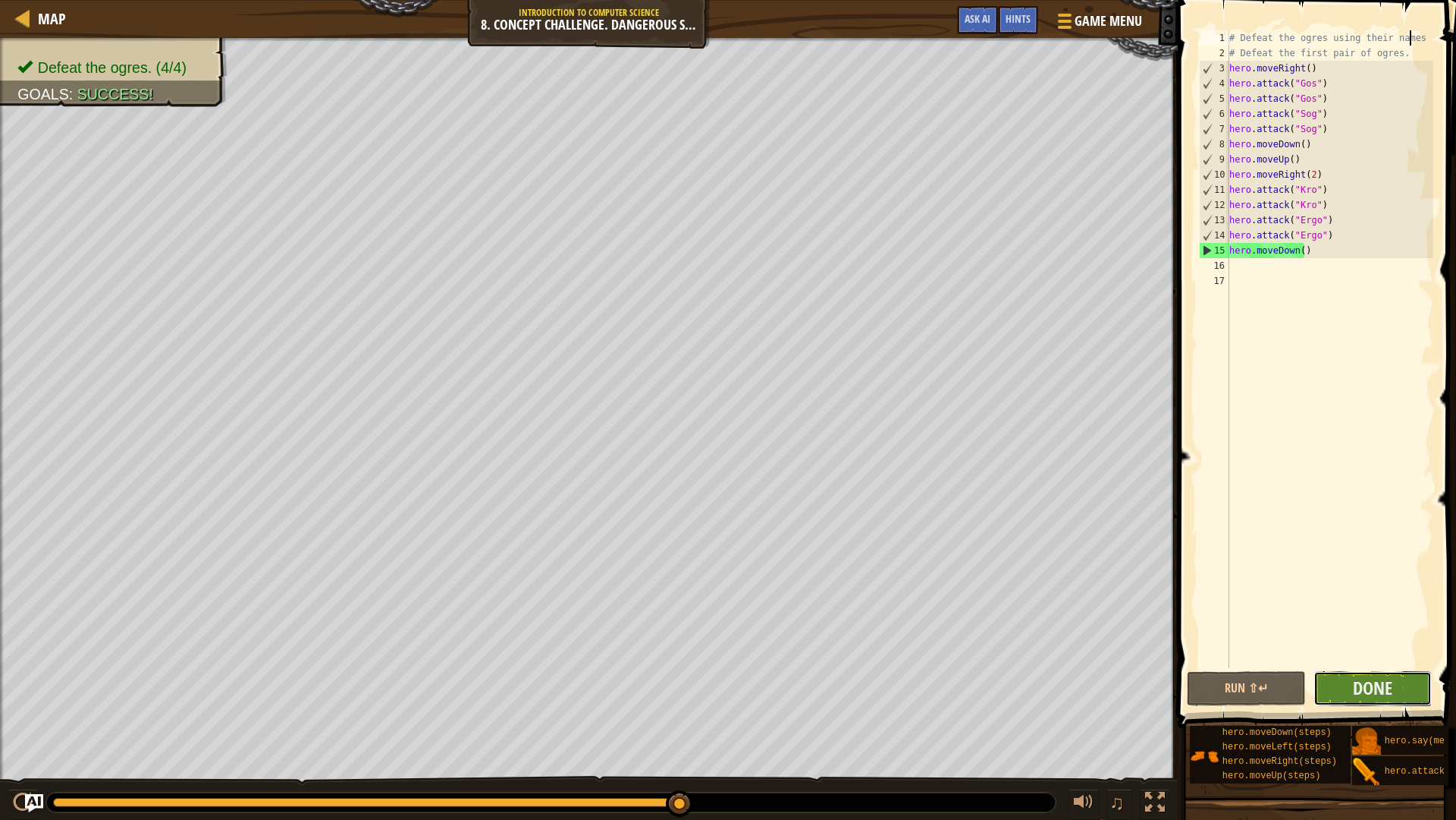
click at [1339, 688] on button "Done" at bounding box center [1373, 688] width 119 height 35
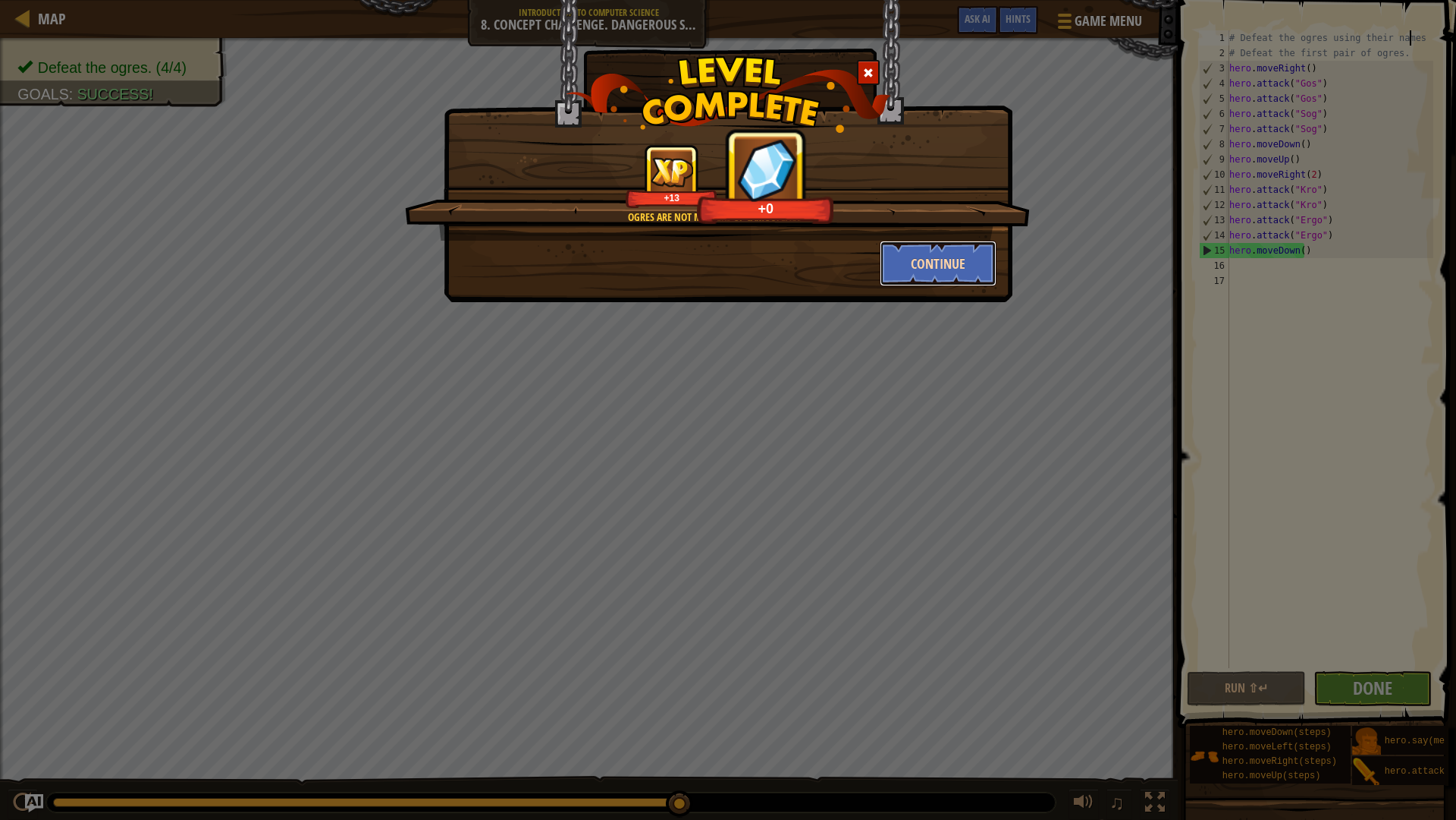
click at [912, 257] on button "Continue" at bounding box center [938, 263] width 117 height 46
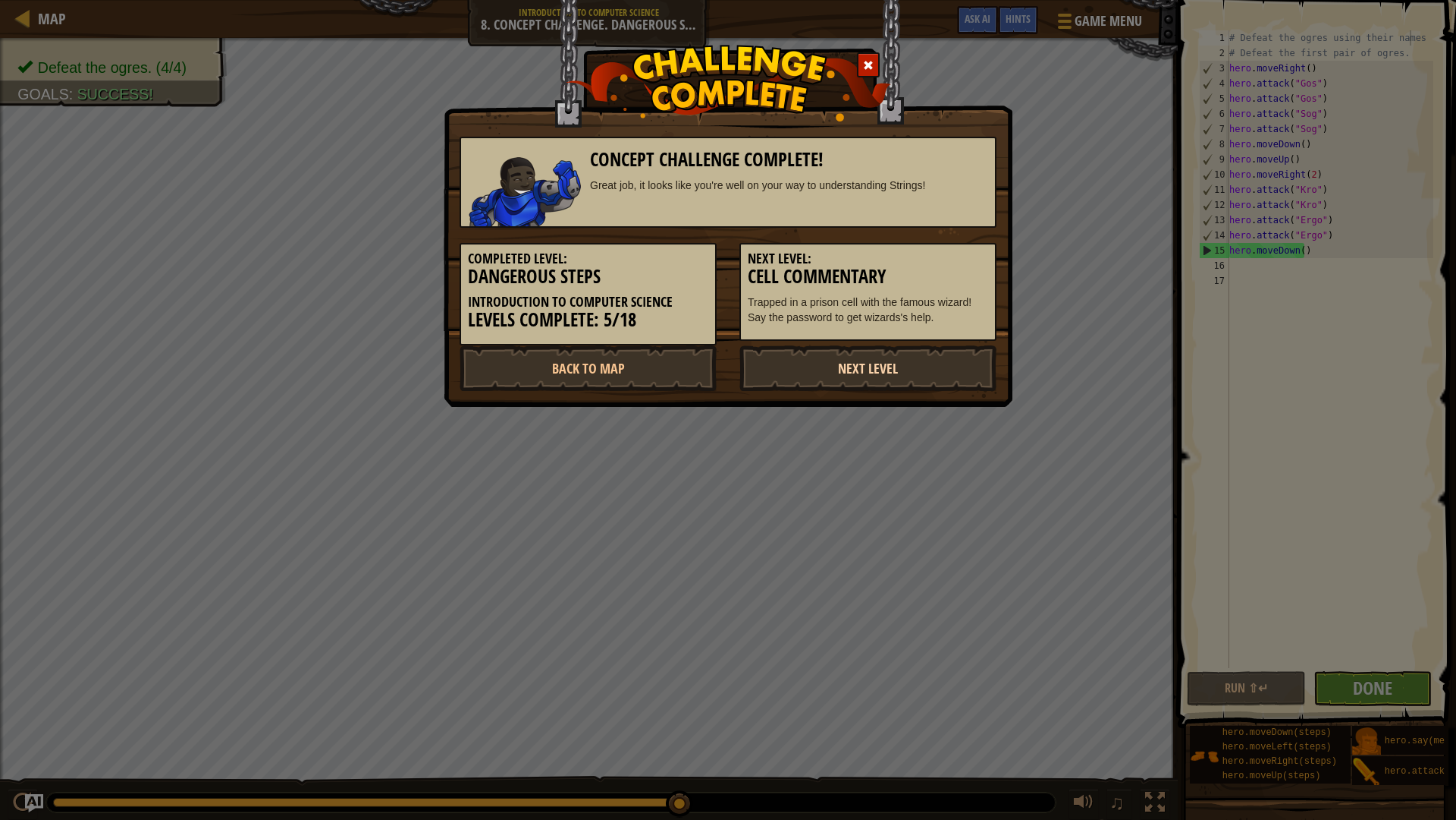
click at [844, 368] on link "Next Level" at bounding box center [868, 368] width 258 height 46
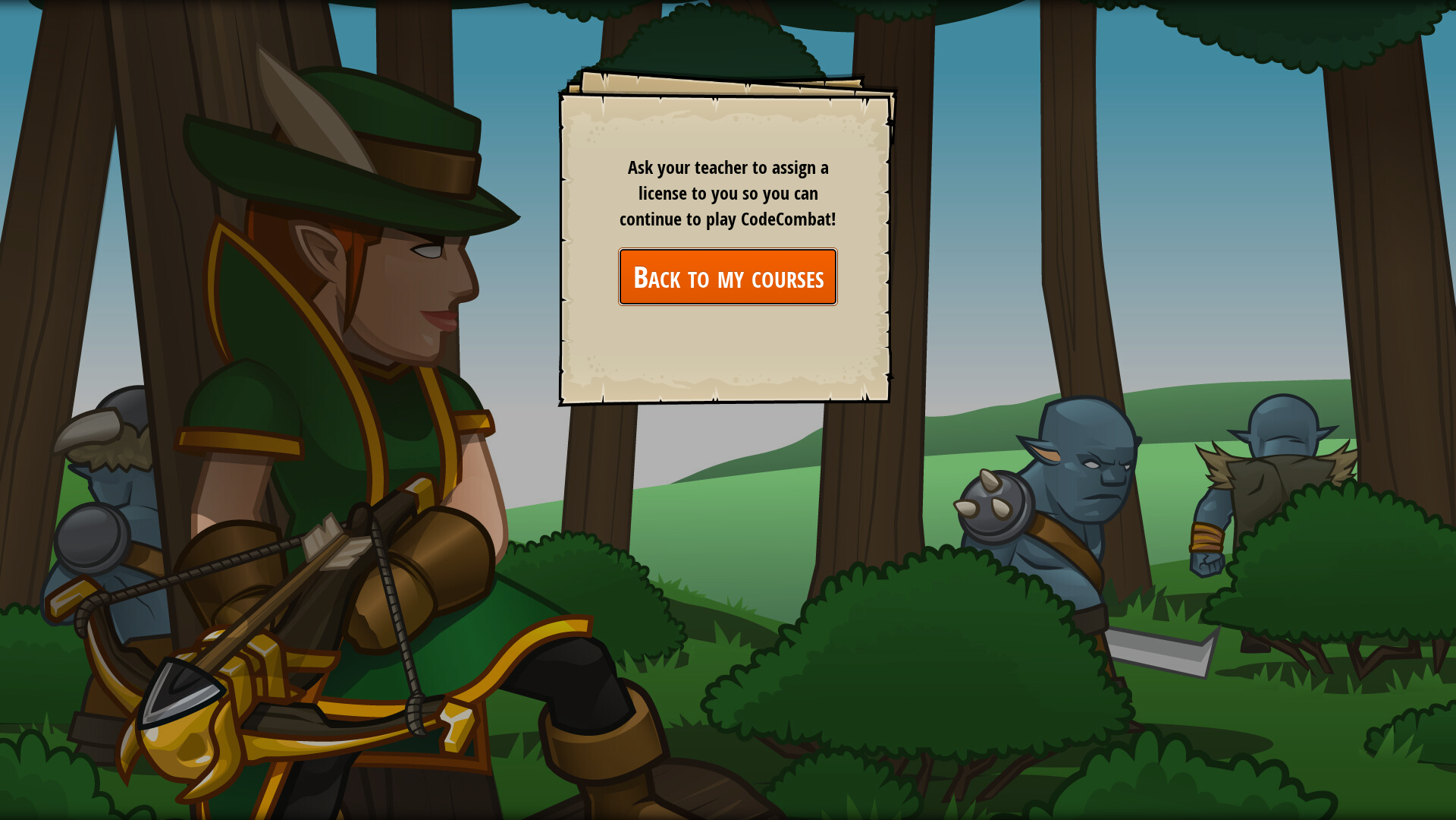
click at [745, 282] on link "Back to my courses" at bounding box center [728, 276] width 220 height 58
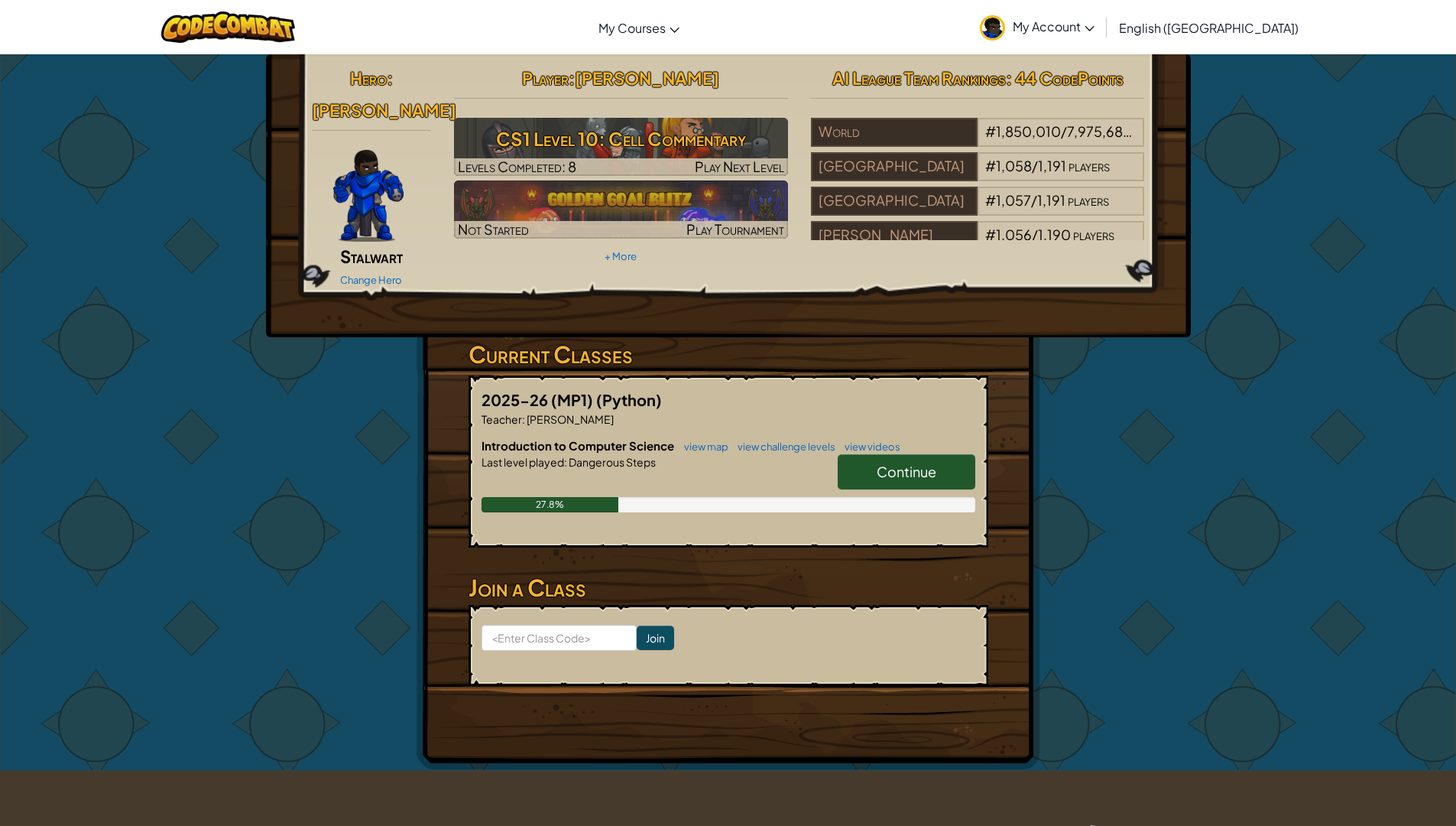
click at [958, 454] on link "Continue" at bounding box center [905, 471] width 137 height 36
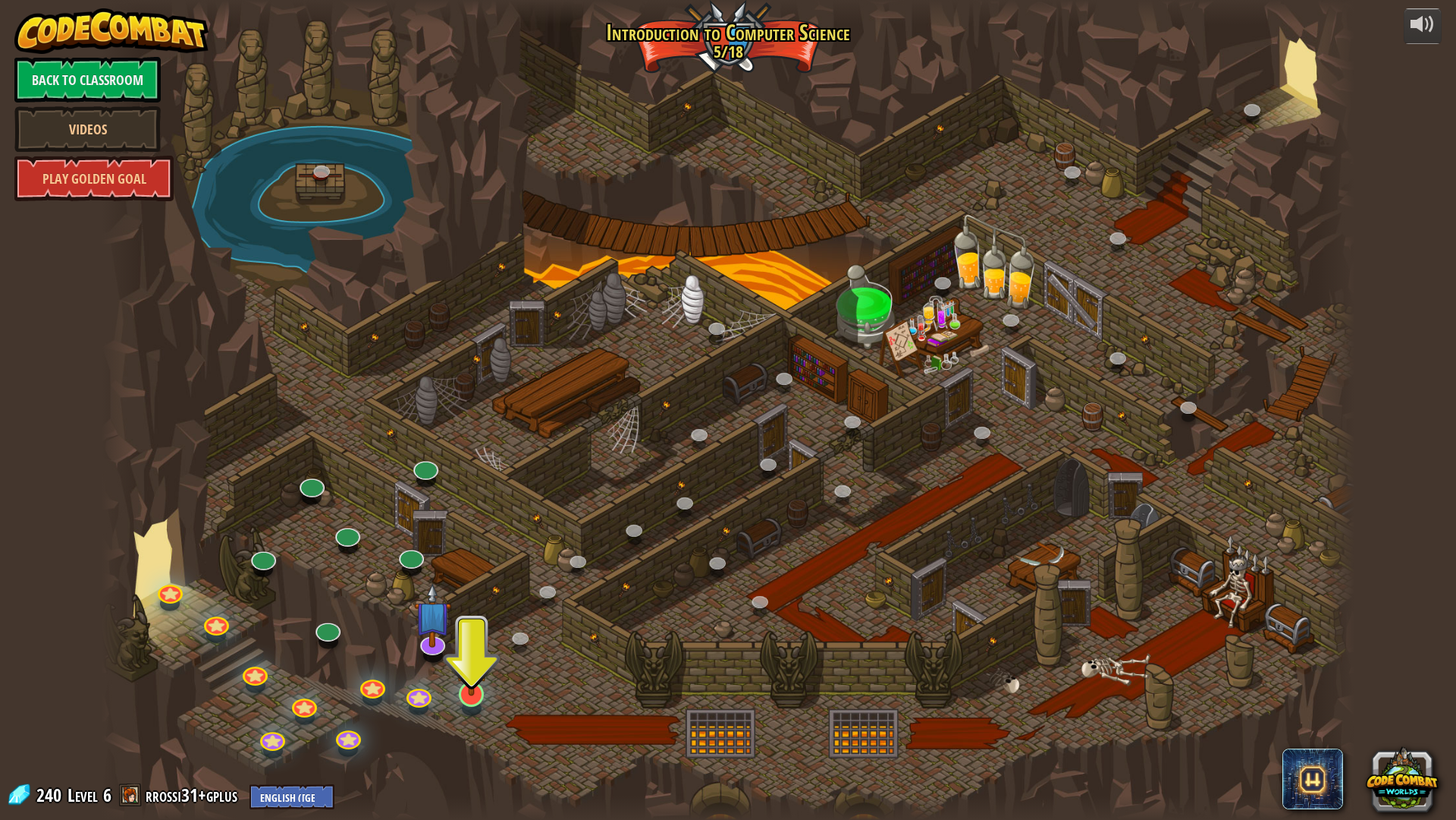
click at [465, 690] on div at bounding box center [471, 708] width 20 height 15
click at [478, 690] on img at bounding box center [471, 656] width 35 height 79
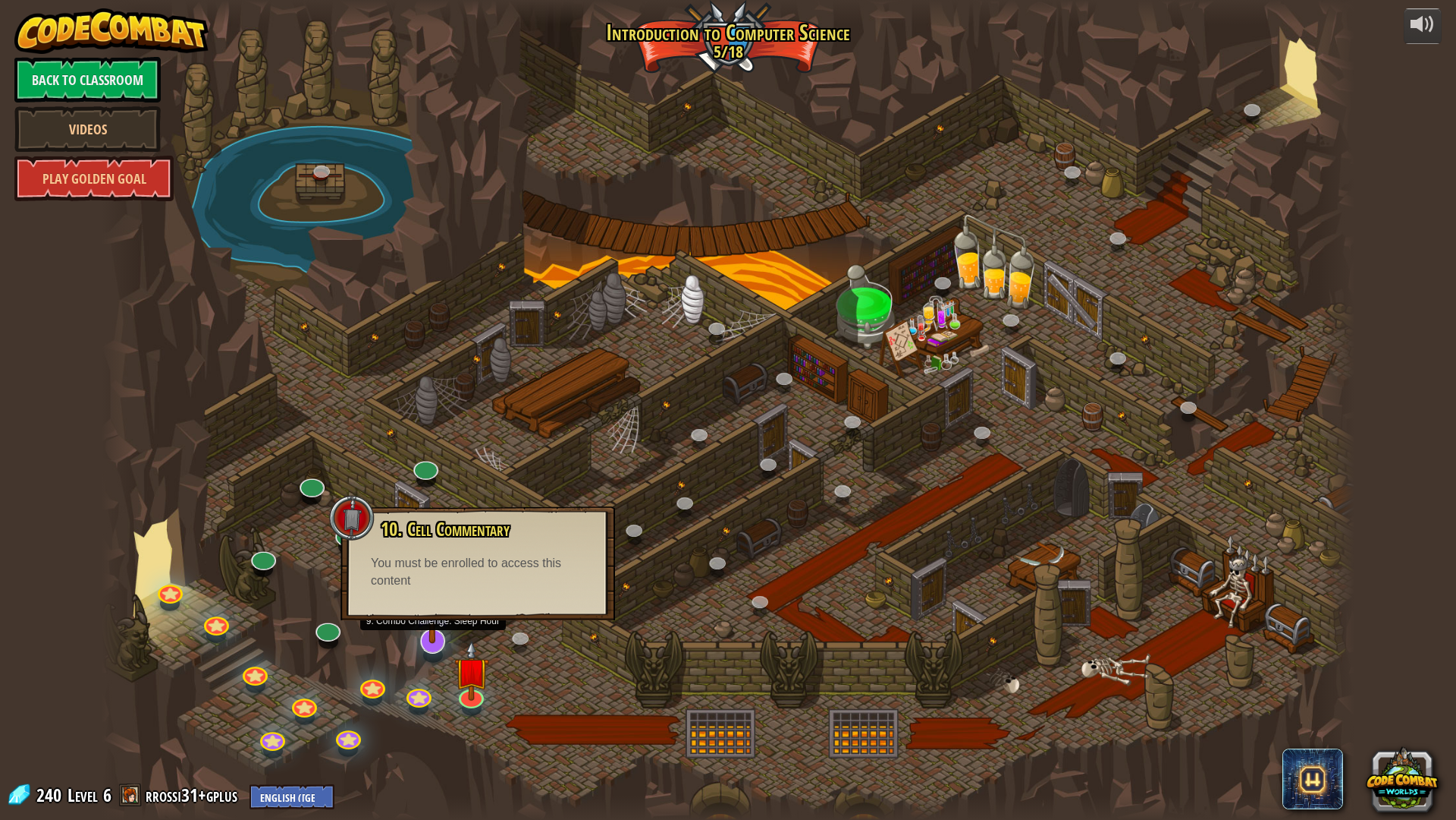
click at [442, 633] on img at bounding box center [432, 600] width 37 height 86
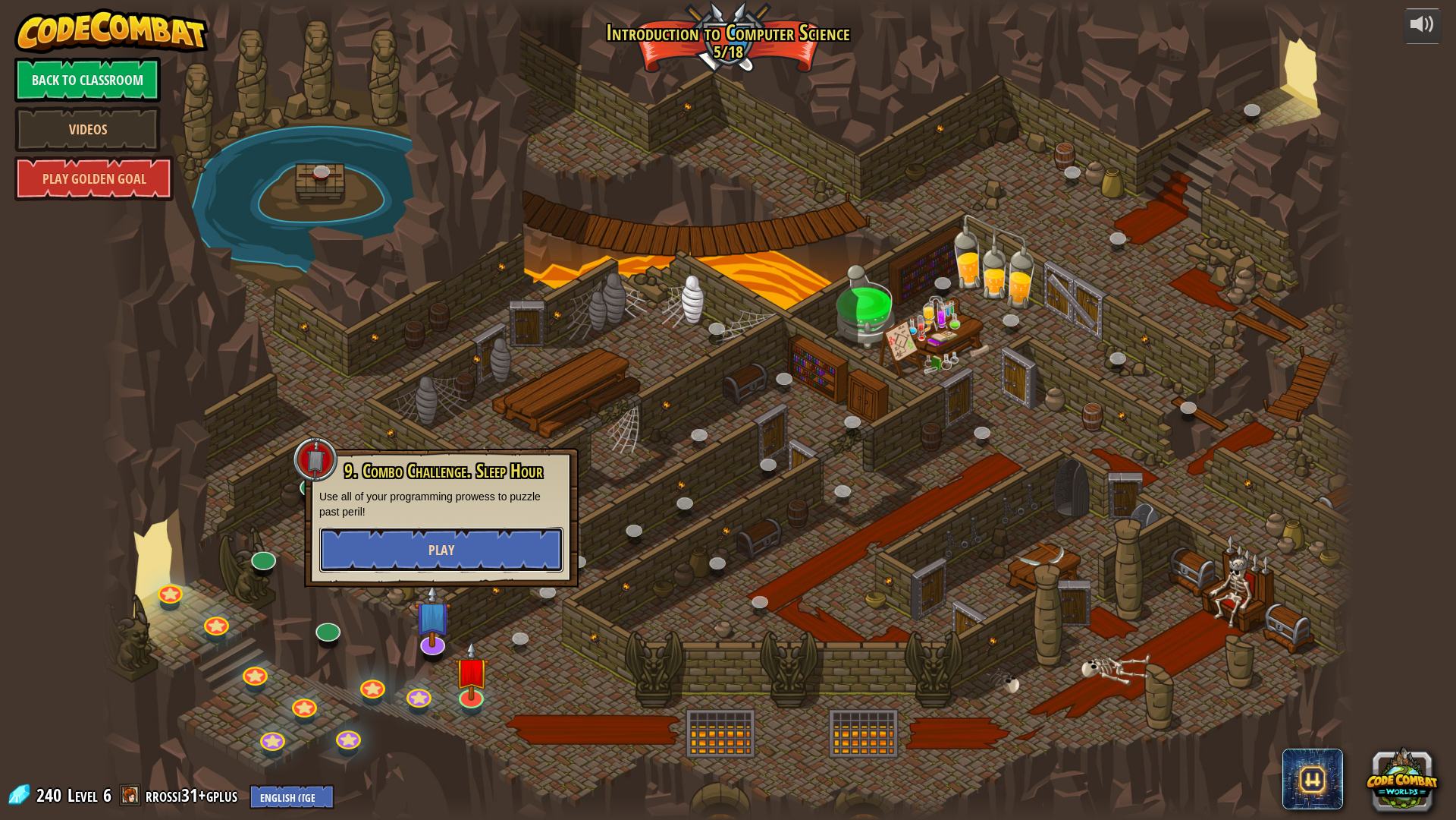
click at [383, 551] on button "Play" at bounding box center [442, 550] width 244 height 46
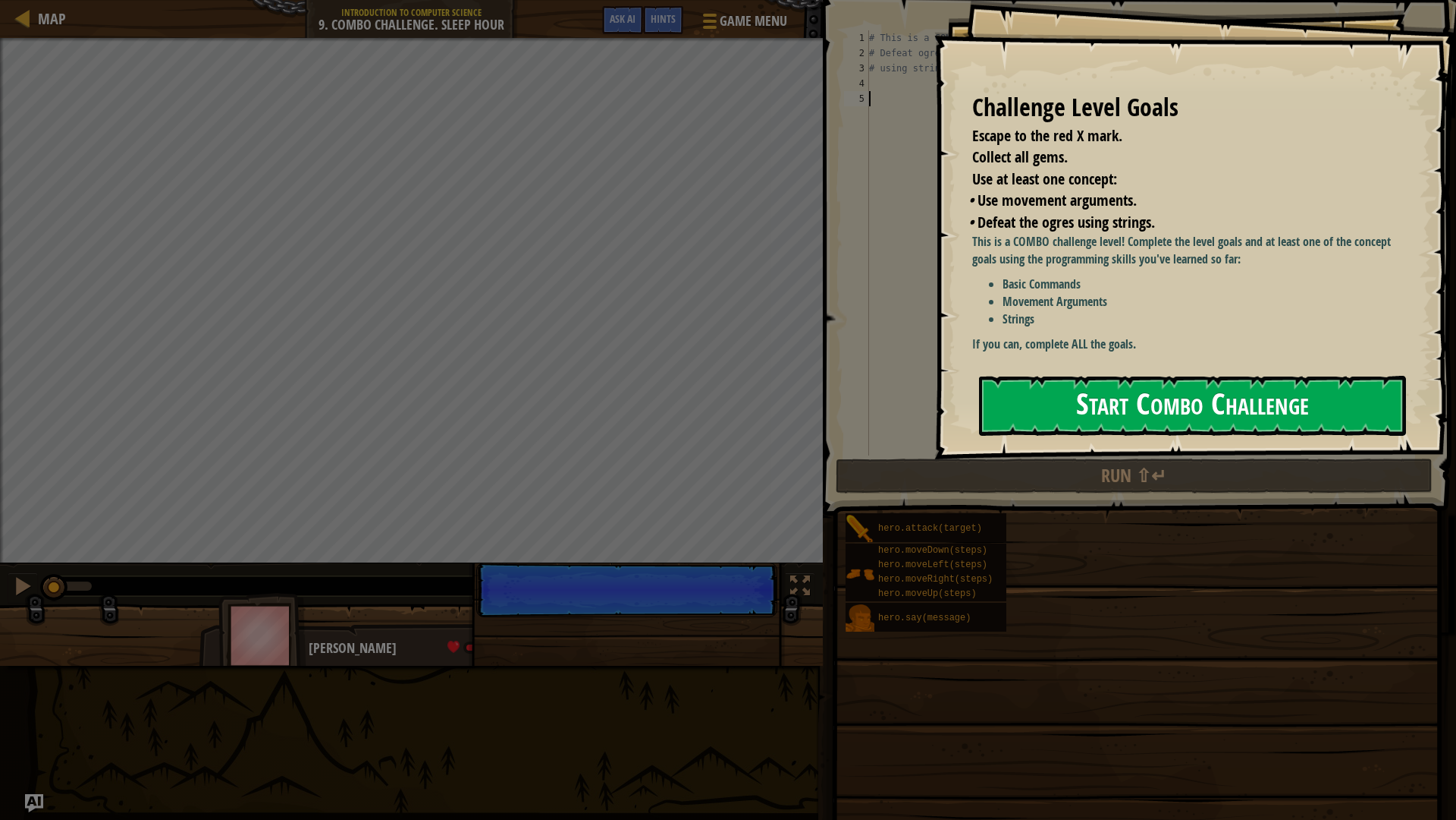
click at [1219, 393] on button "Start Combo Challenge" at bounding box center [1193, 406] width 427 height 60
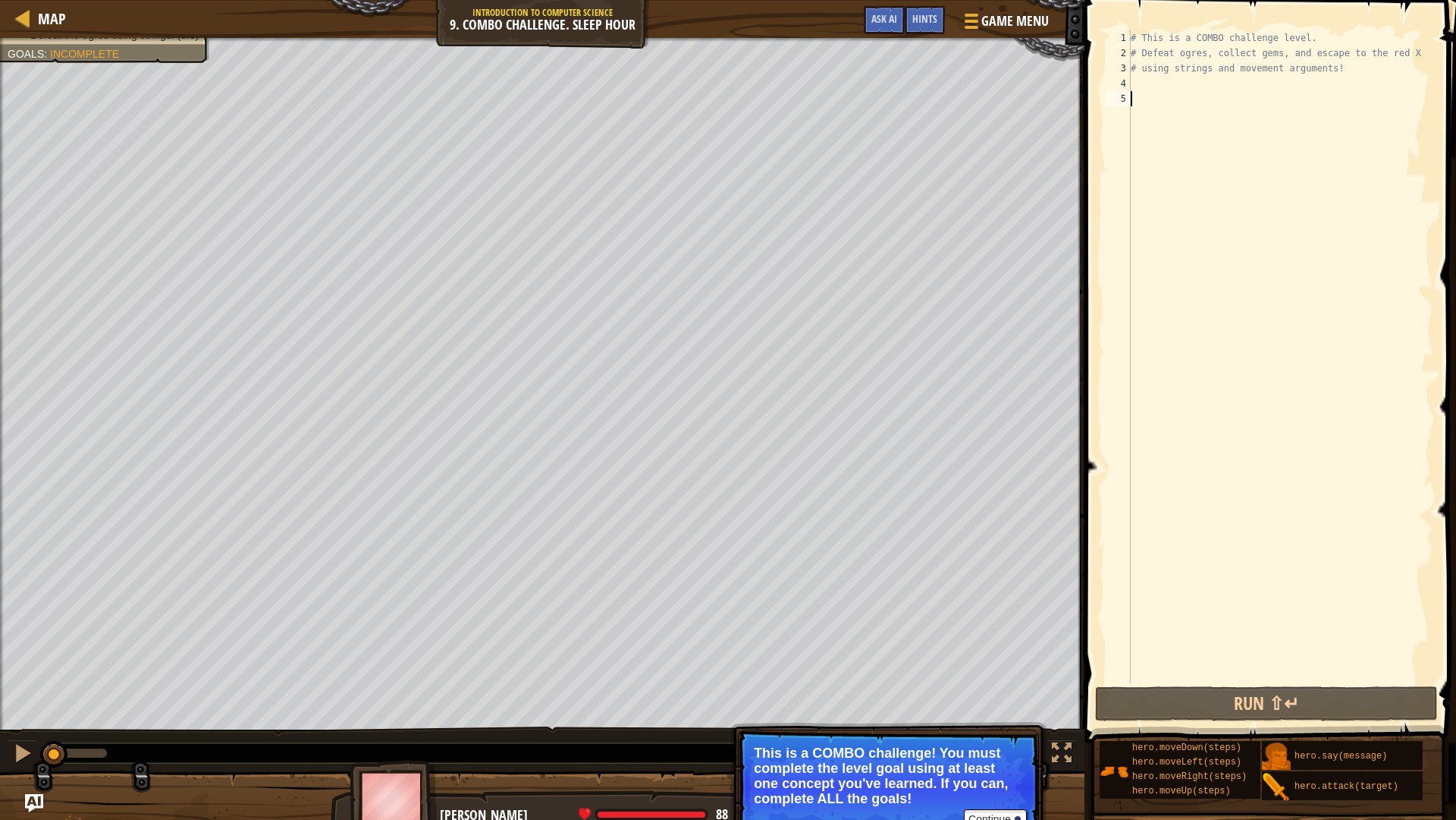
type textarea "h"
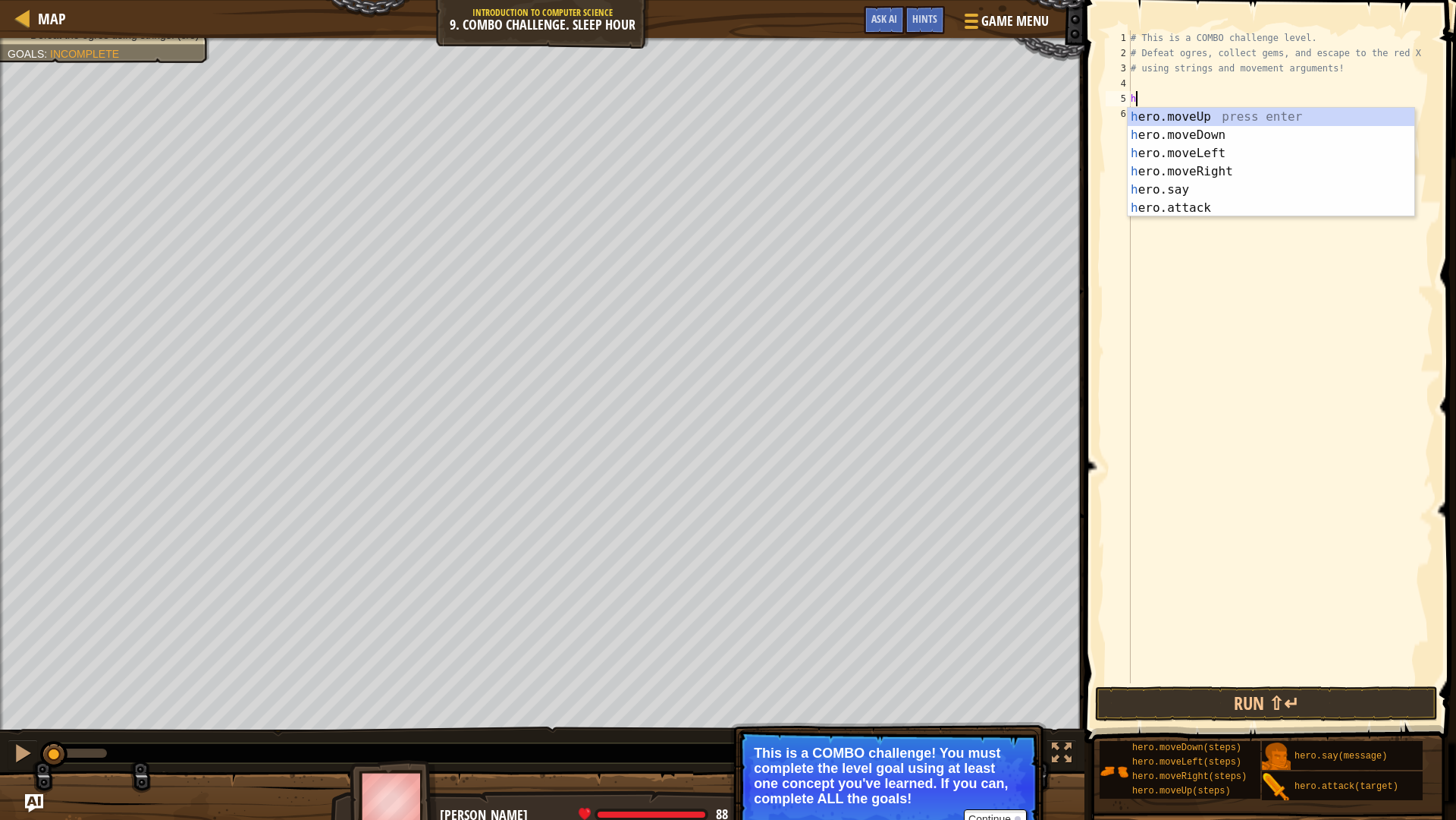
scroll to position [7, 0]
click at [1179, 117] on div "h ero.moveUp press enter h ero.moveDown press enter h ero.moveLeft press enter …" at bounding box center [1271, 180] width 287 height 146
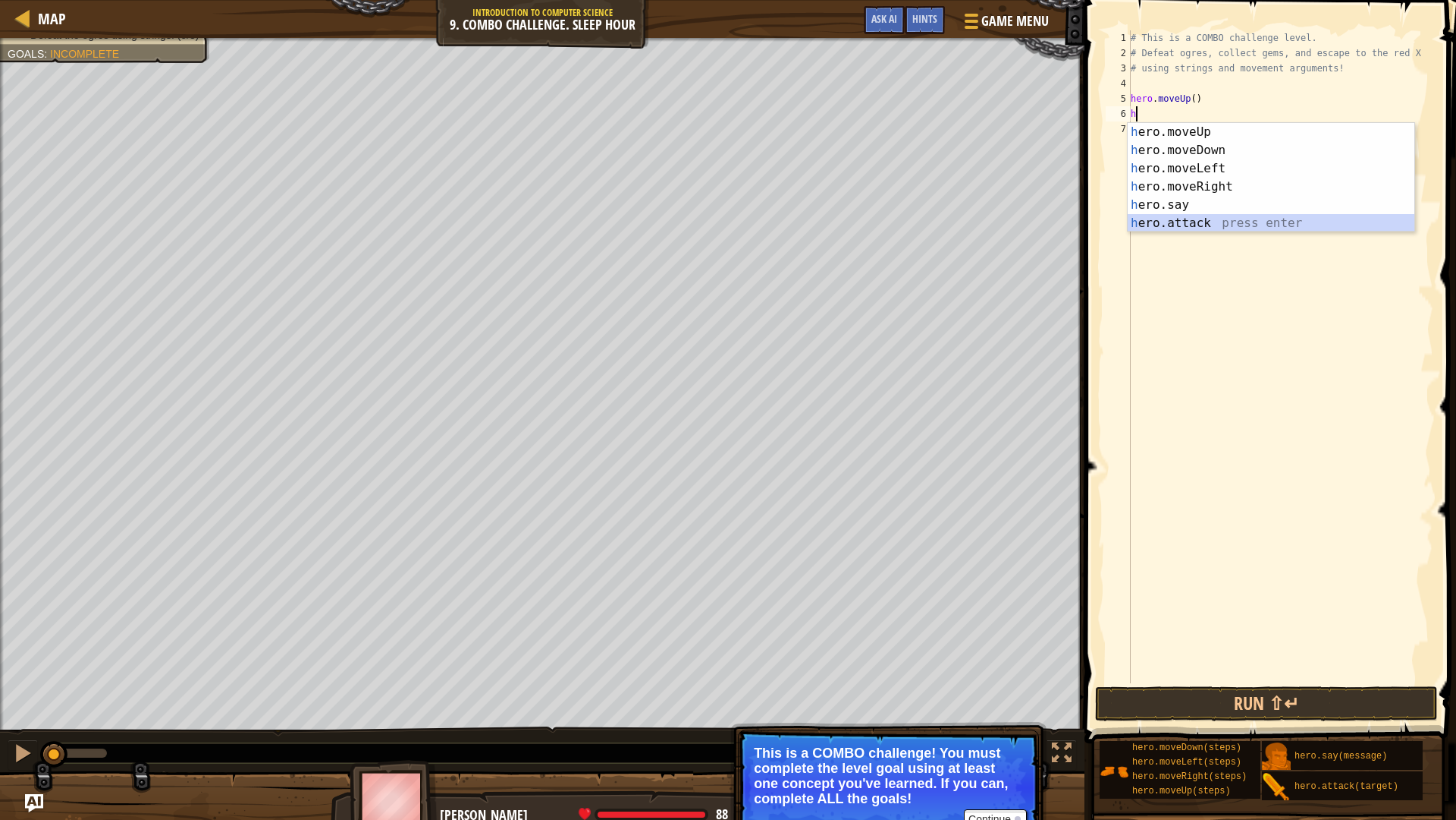
click at [1197, 225] on div "h ero.moveUp press enter h ero.moveDown press enter h ero.moveLeft press enter …" at bounding box center [1271, 196] width 287 height 146
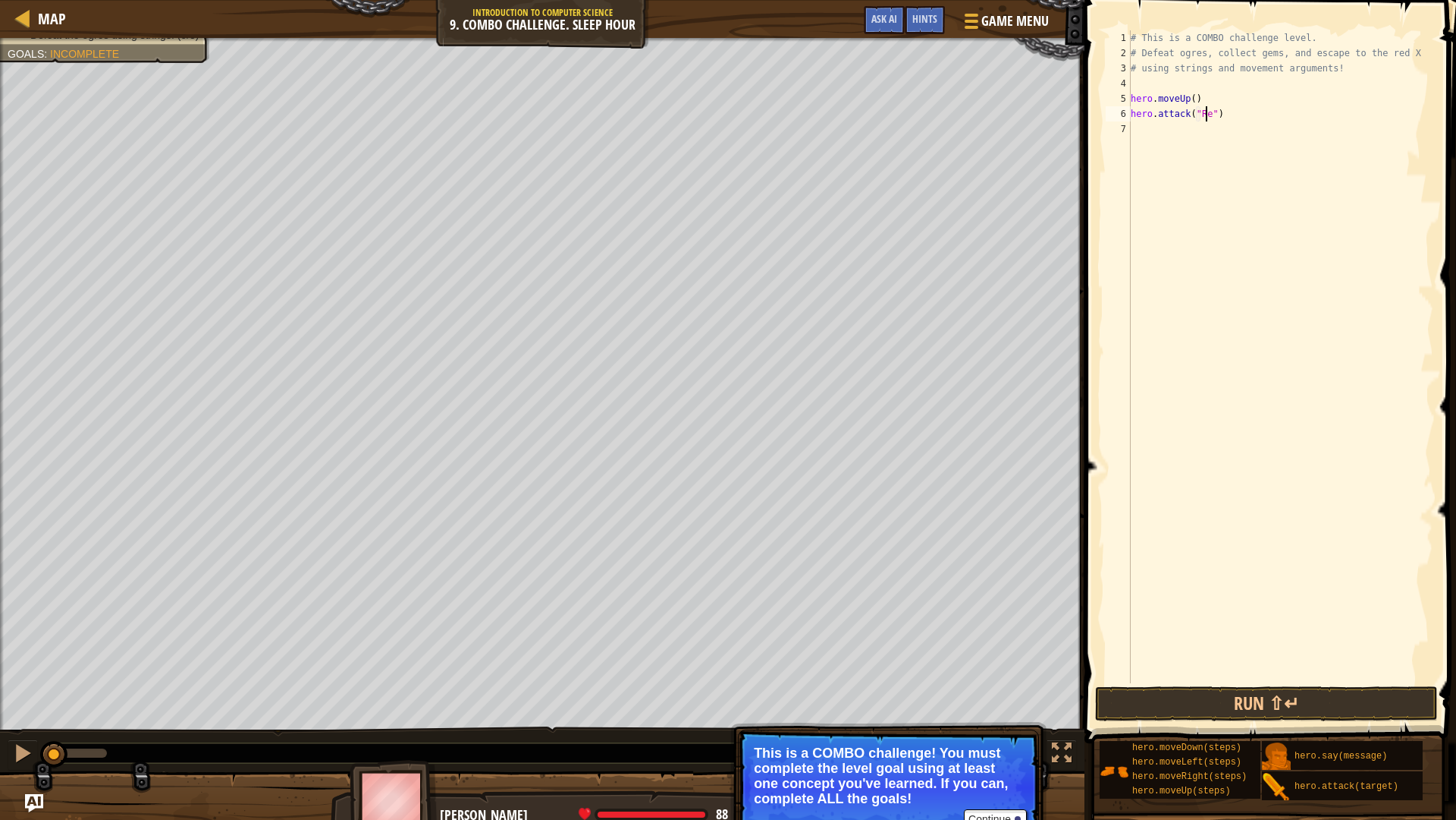
scroll to position [7, 7]
type textarea "hero.attack("Rexxar")"
click at [1141, 124] on div "# This is a COMBO challenge level. # Defeat [PERSON_NAME], collect gems, and es…" at bounding box center [1280, 372] width 305 height 683
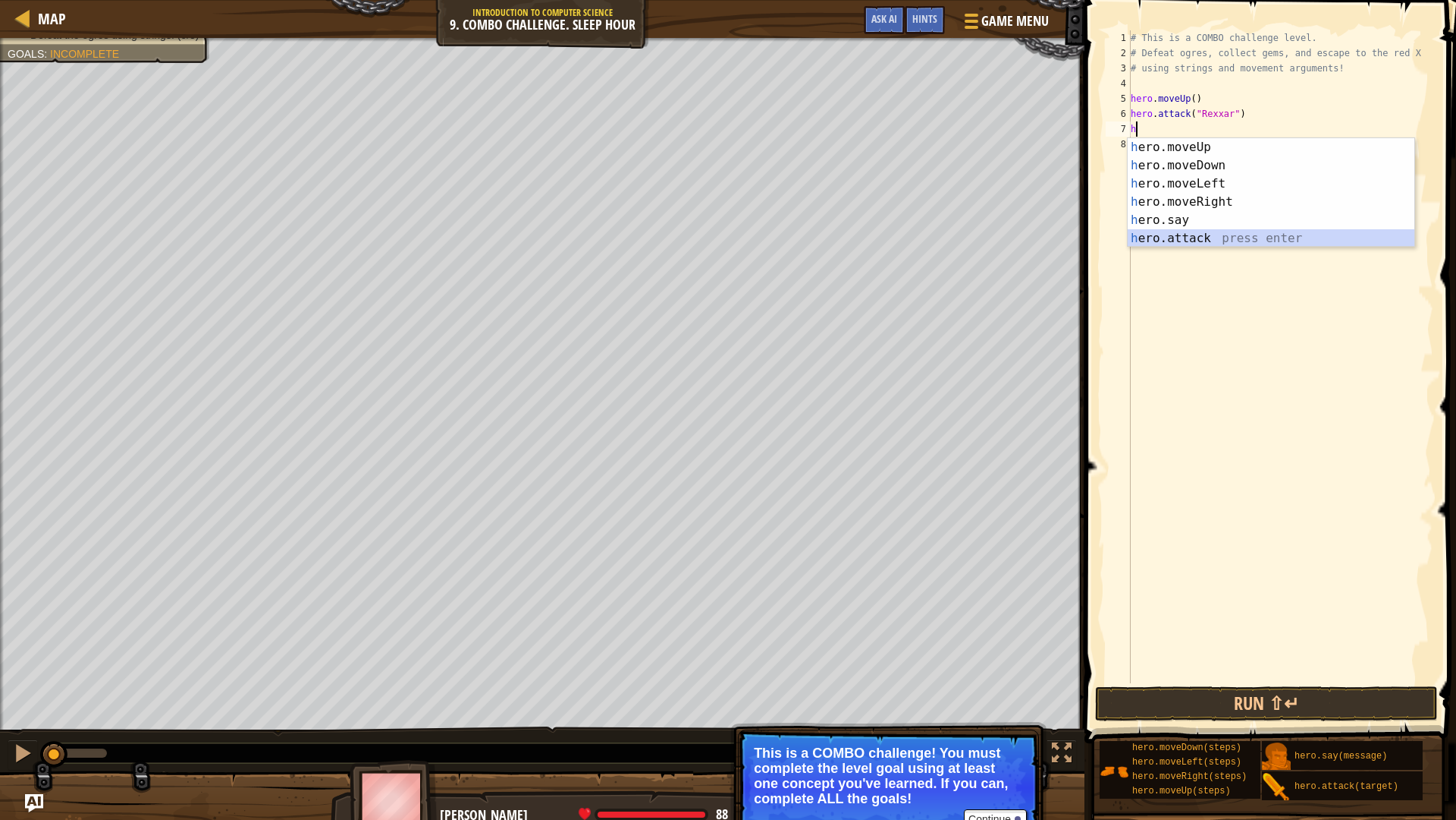
click at [1184, 239] on div "h ero.moveUp press enter h ero.moveDown press enter h ero.moveLeft press enter …" at bounding box center [1271, 211] width 287 height 146
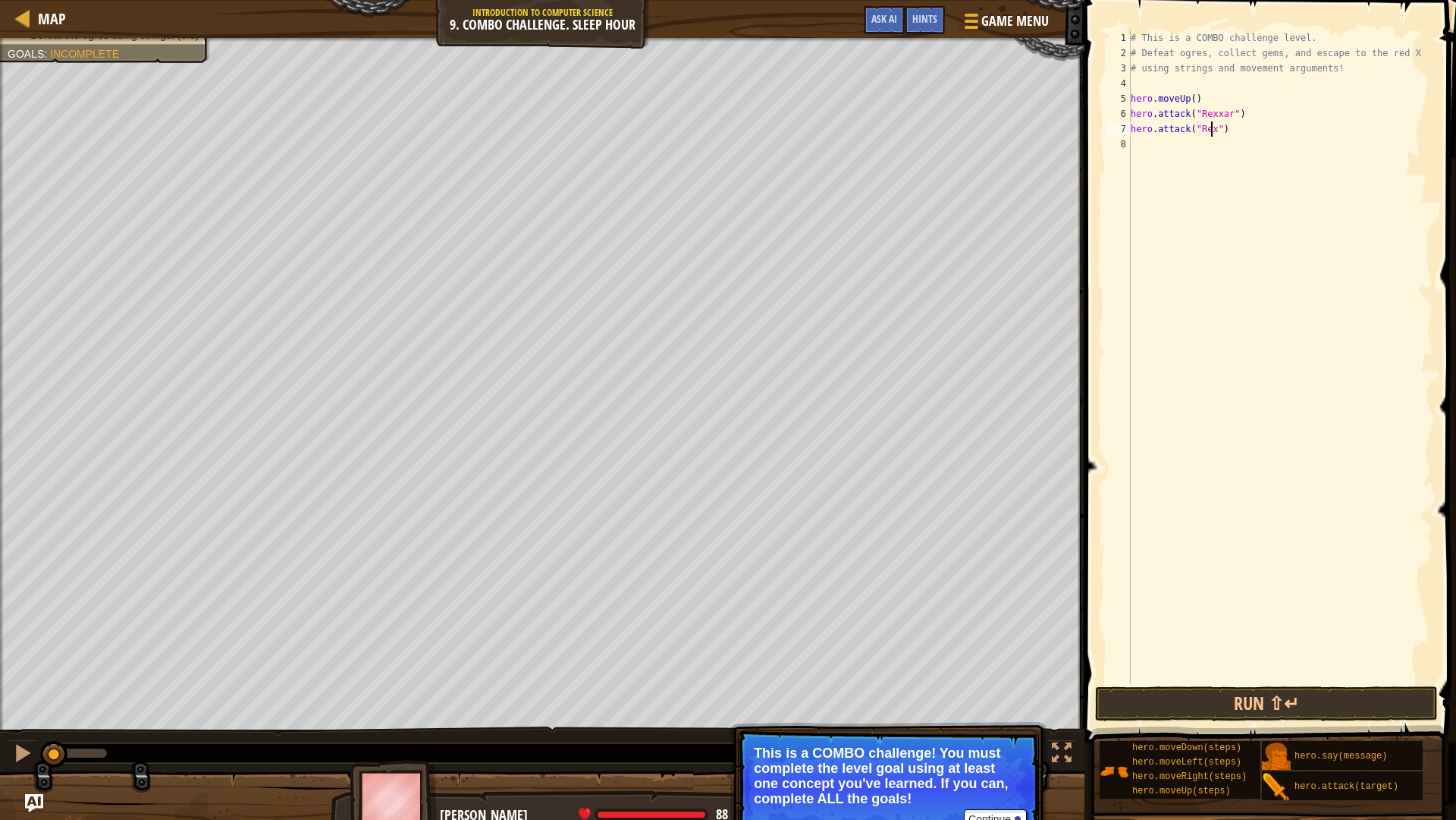
scroll to position [7, 7]
type textarea "hero.attack("Rexxar")"
click at [1146, 140] on div "# This is a COMBO challenge level. # Defeat [PERSON_NAME], collect gems, and es…" at bounding box center [1280, 372] width 305 height 683
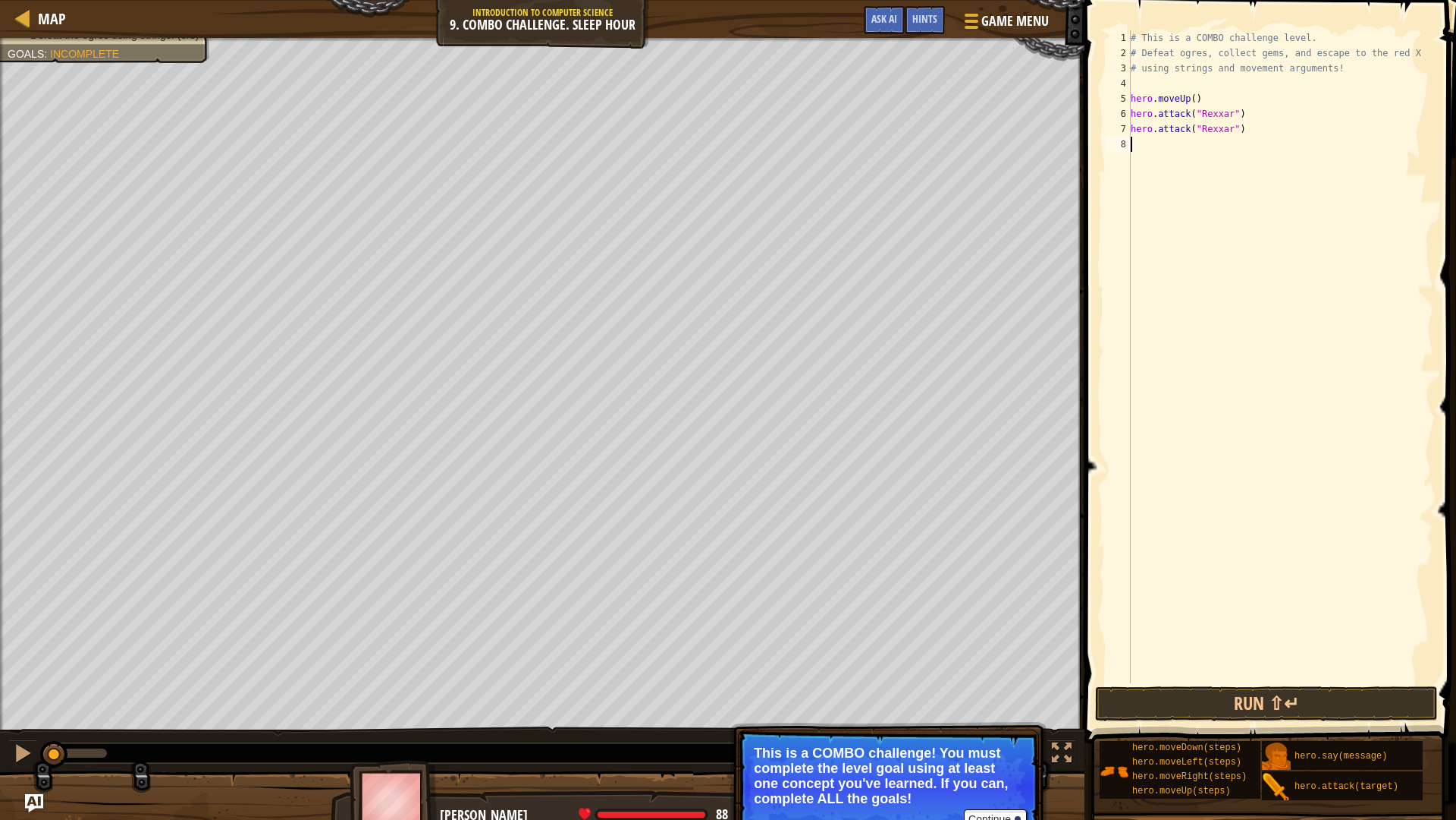
type textarea "h"
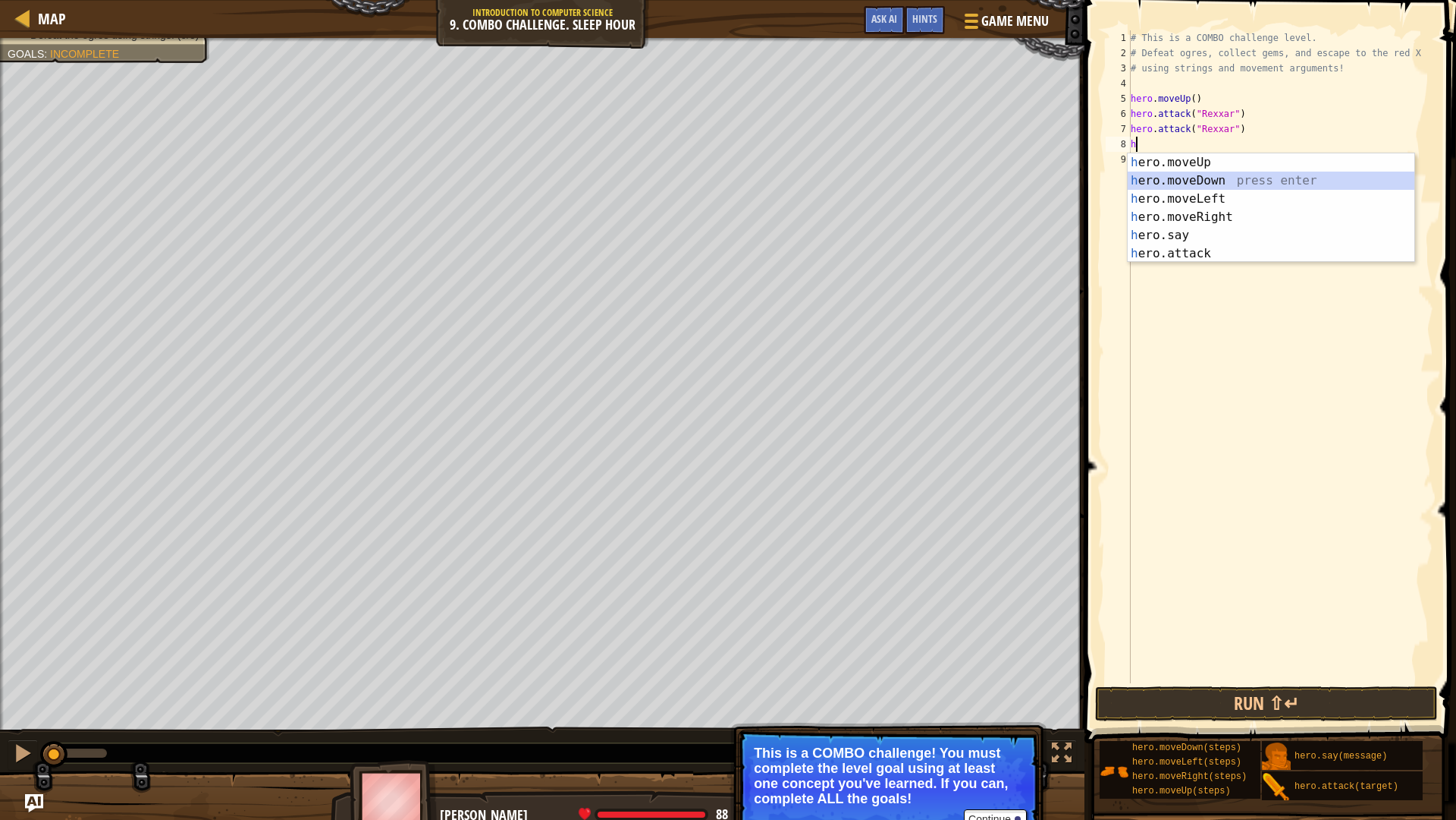
click at [1188, 189] on div "h ero.moveUp press enter h ero.moveDown press enter h ero.moveLeft press enter …" at bounding box center [1271, 226] width 287 height 146
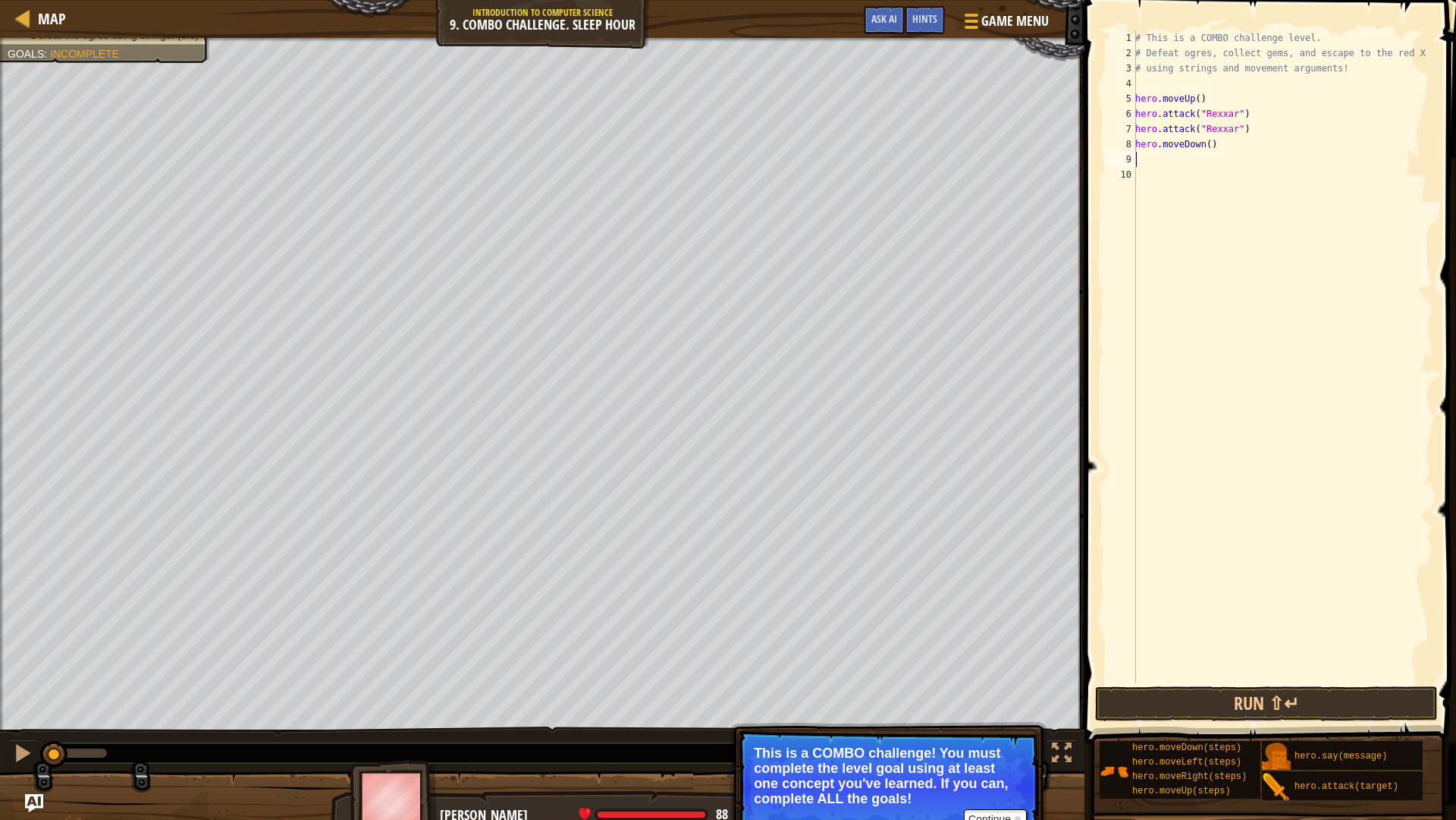
click at [1204, 140] on div "# This is a COMBO challenge level. # Defeat [PERSON_NAME], collect gems, and es…" at bounding box center [1283, 372] width 302 height 683
type textarea "hero.moveDown(2)"
click at [1145, 160] on div "# This is a COMBO challenge level. # Defeat [PERSON_NAME], collect gems, and es…" at bounding box center [1283, 372] width 302 height 683
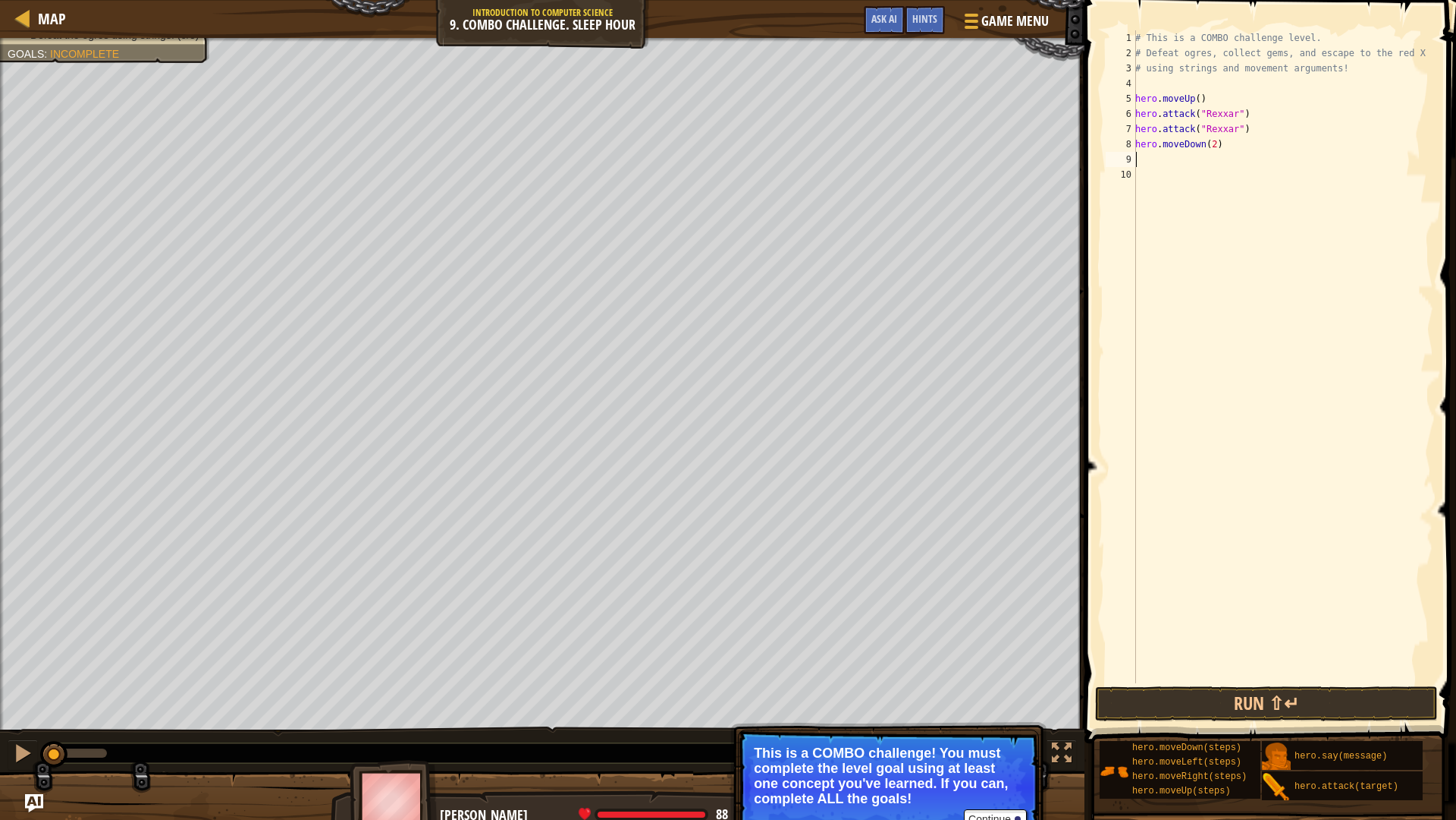
type textarea "h"
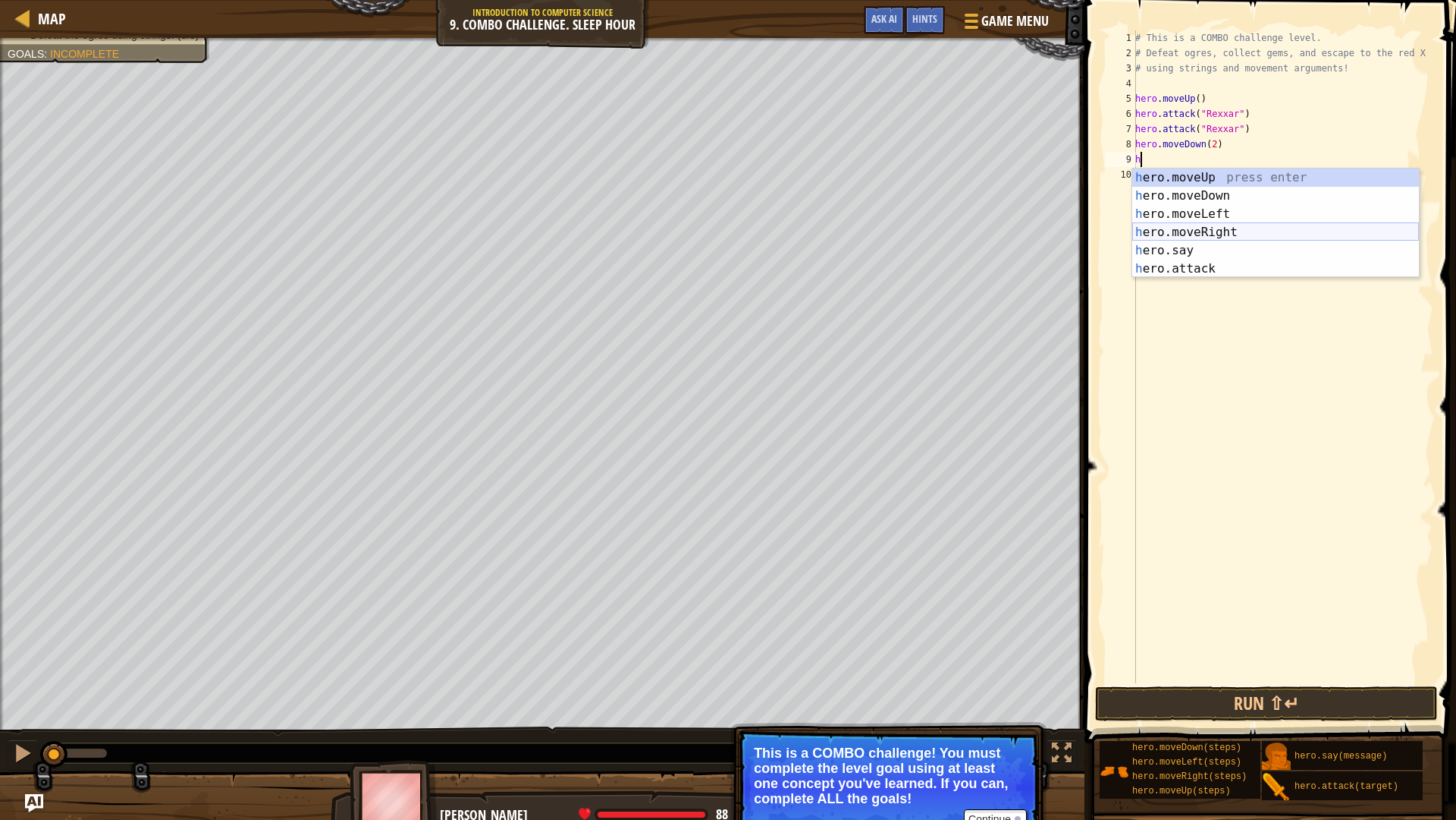
click at [1197, 230] on div "h ero.moveUp press enter h ero.moveDown press enter h ero.moveLeft press enter …" at bounding box center [1276, 241] width 287 height 146
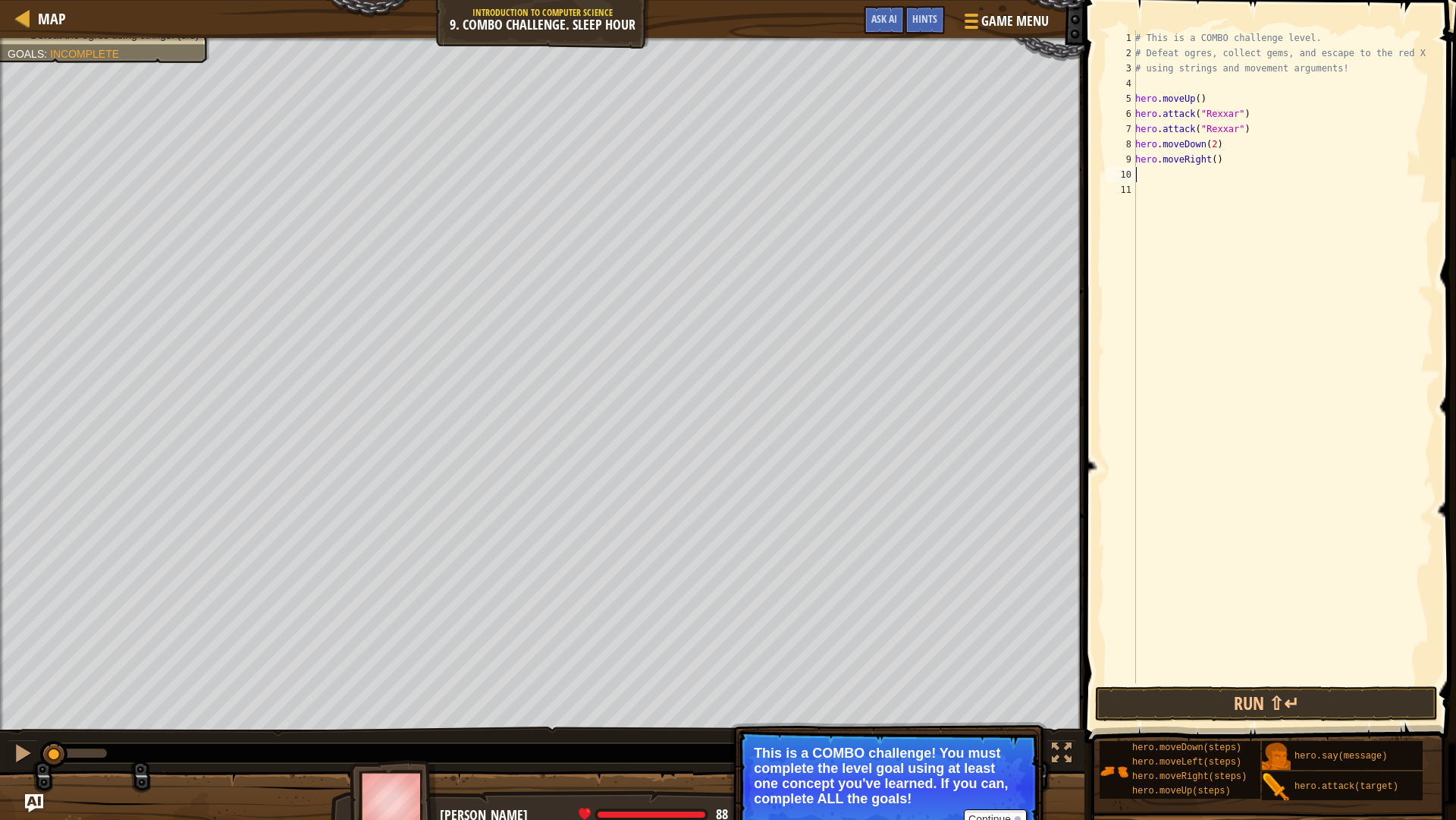
click at [1210, 167] on div "# This is a COMBO challenge level. # Defeat [PERSON_NAME], collect gems, and es…" at bounding box center [1283, 372] width 302 height 683
click at [1210, 158] on div "# This is a COMBO challenge level. # Defeat [PERSON_NAME], collect gems, and es…" at bounding box center [1283, 372] width 302 height 683
type textarea "hero.moveRight(2)"
click at [1137, 171] on div "# This is a COMBO challenge level. # Defeat [PERSON_NAME], collect gems, and es…" at bounding box center [1283, 372] width 302 height 683
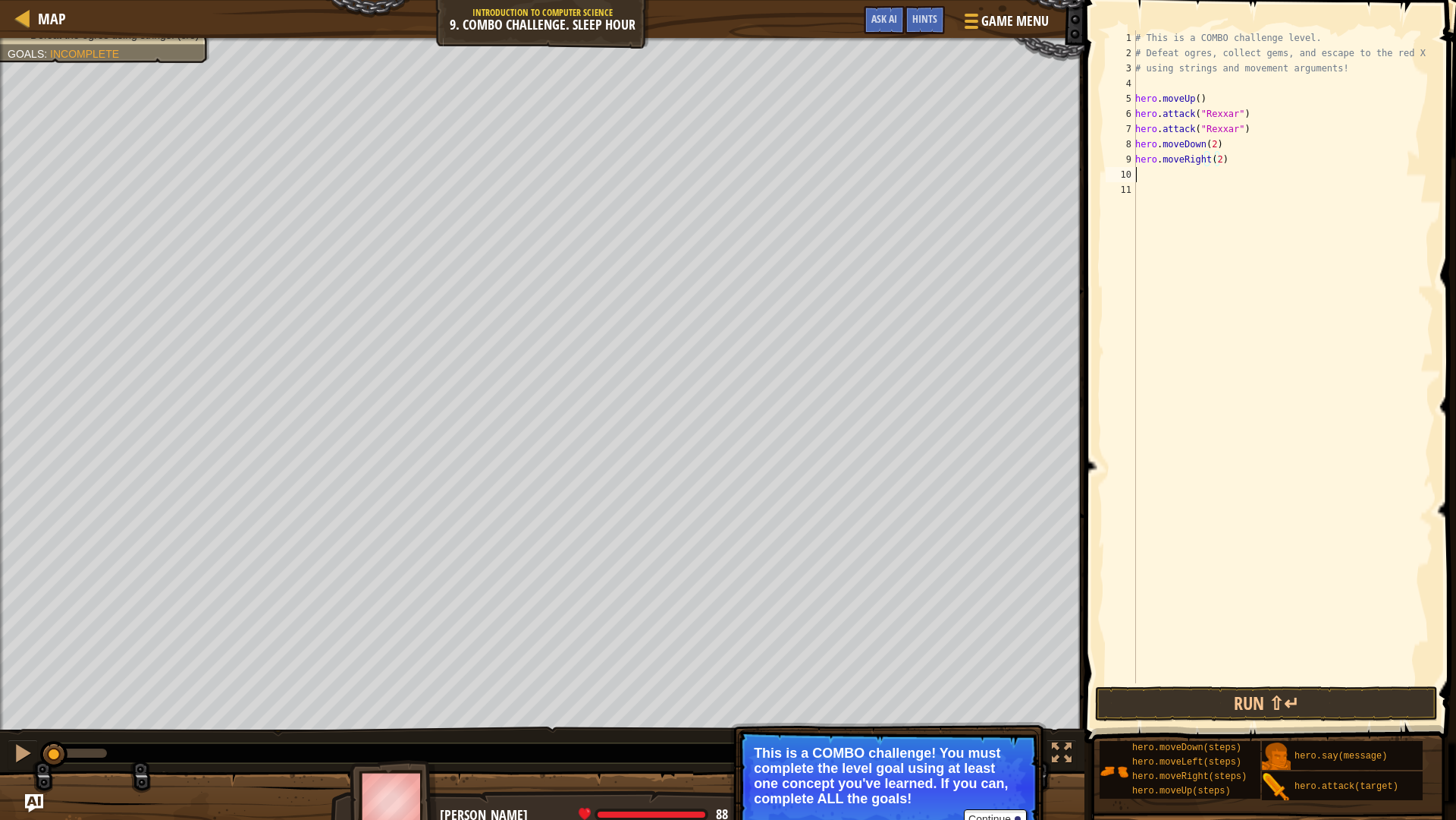
scroll to position [7, 0]
type textarea "h"
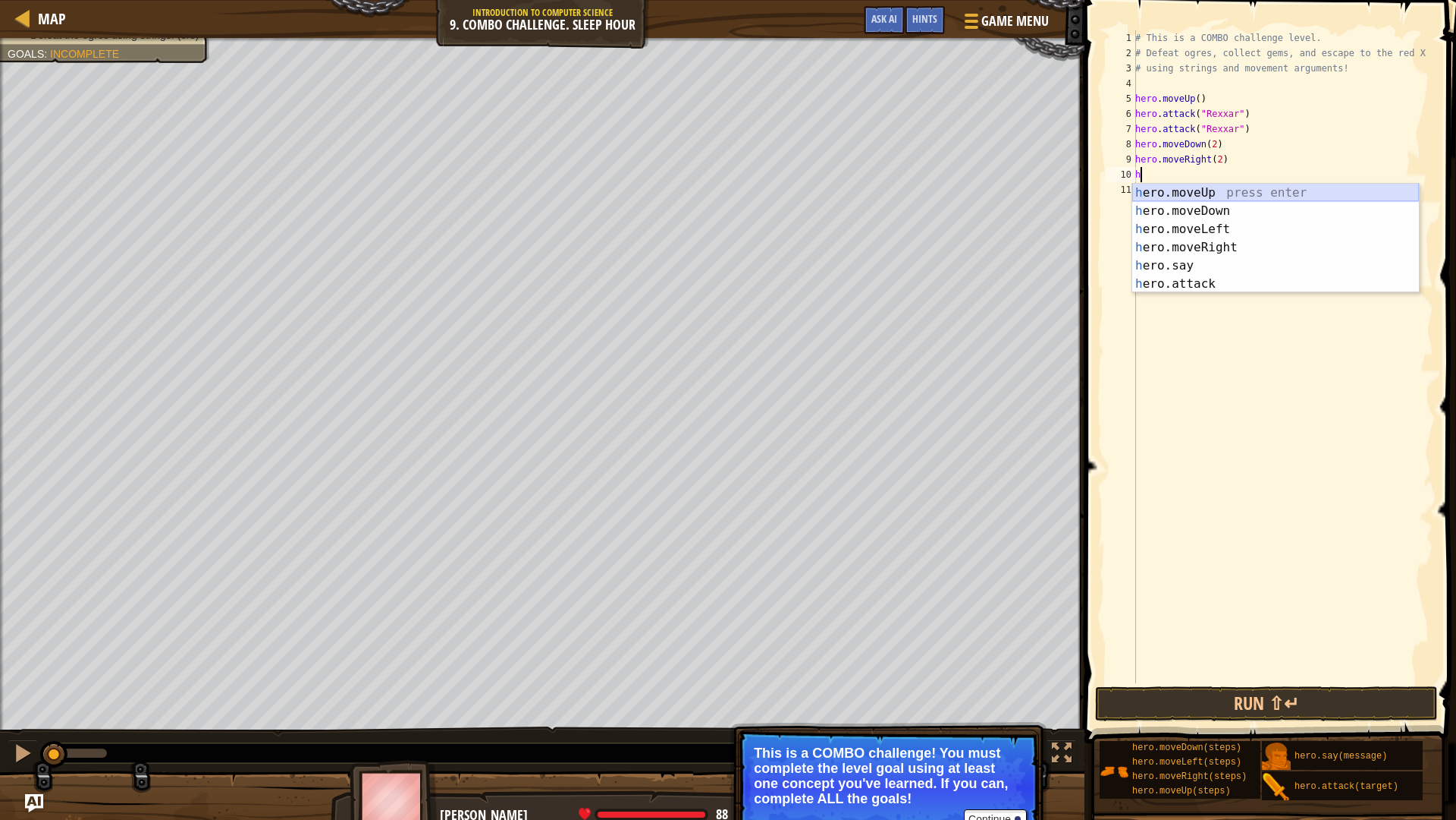
click at [1186, 195] on div "h ero.moveUp press enter h ero.moveDown press enter h ero.moveLeft press enter …" at bounding box center [1276, 256] width 287 height 146
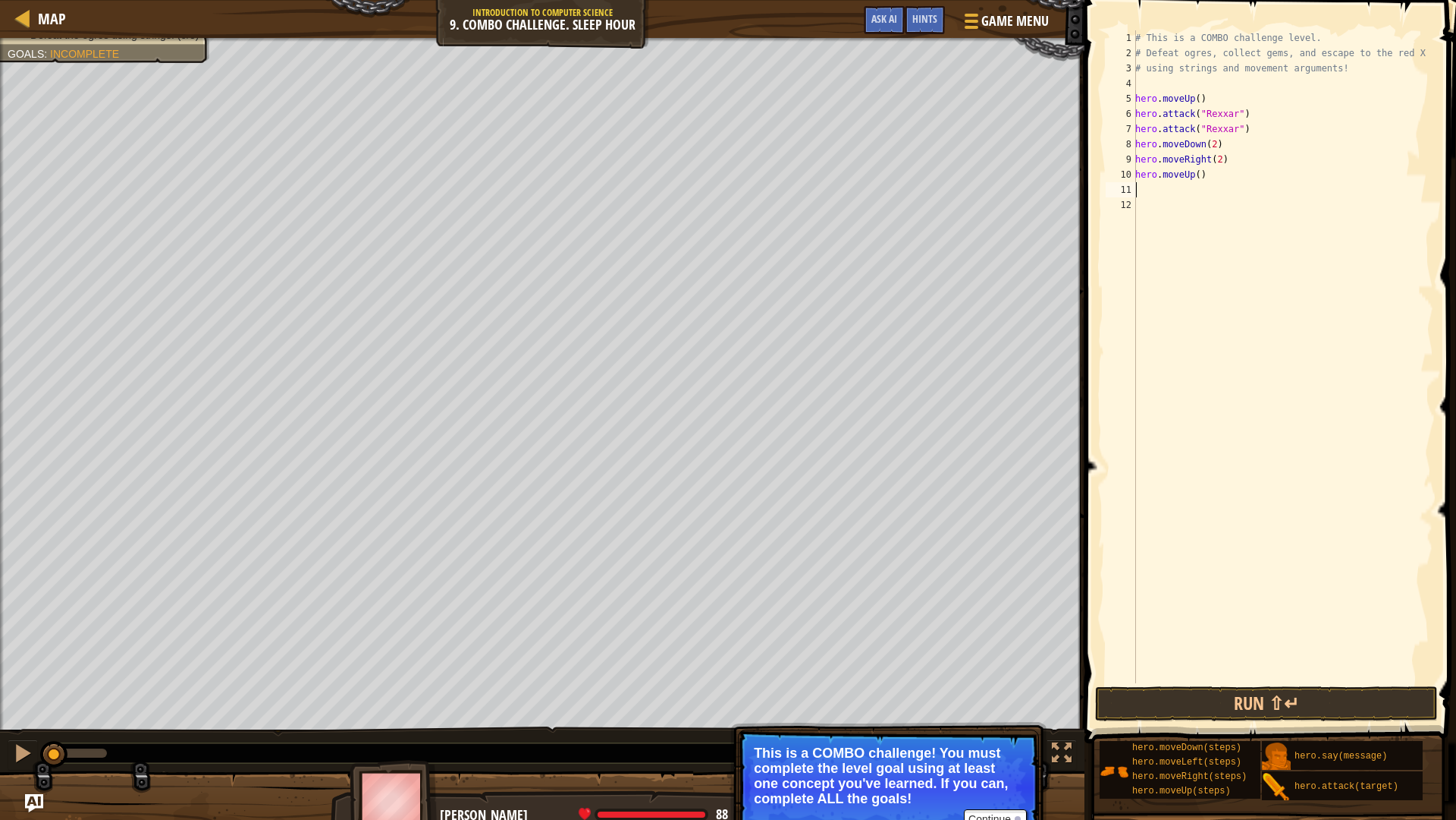
type textarea "h"
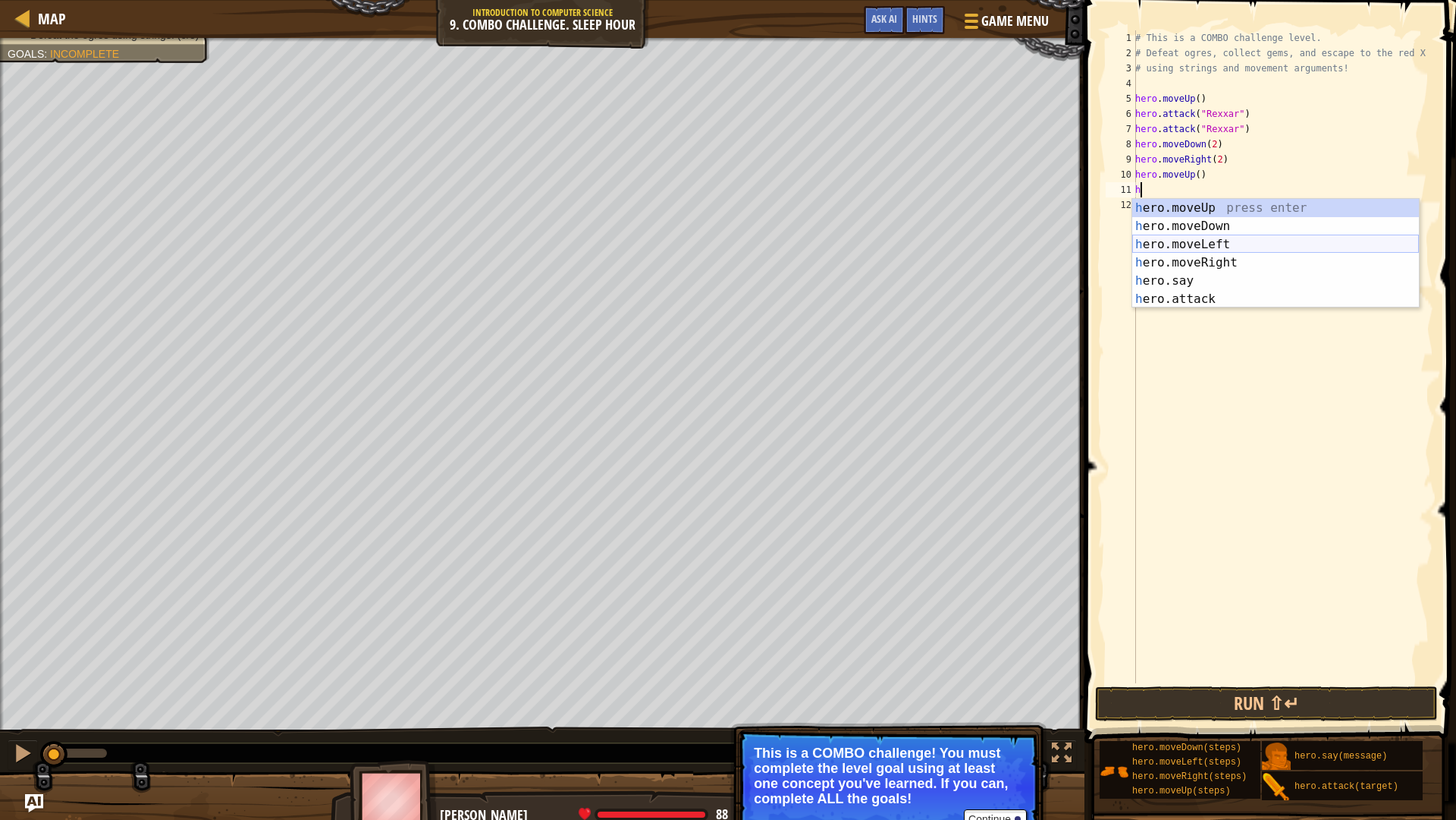
click at [1202, 242] on div "h ero.moveUp press enter h ero.moveDown press enter h ero.moveLeft press enter …" at bounding box center [1276, 271] width 287 height 146
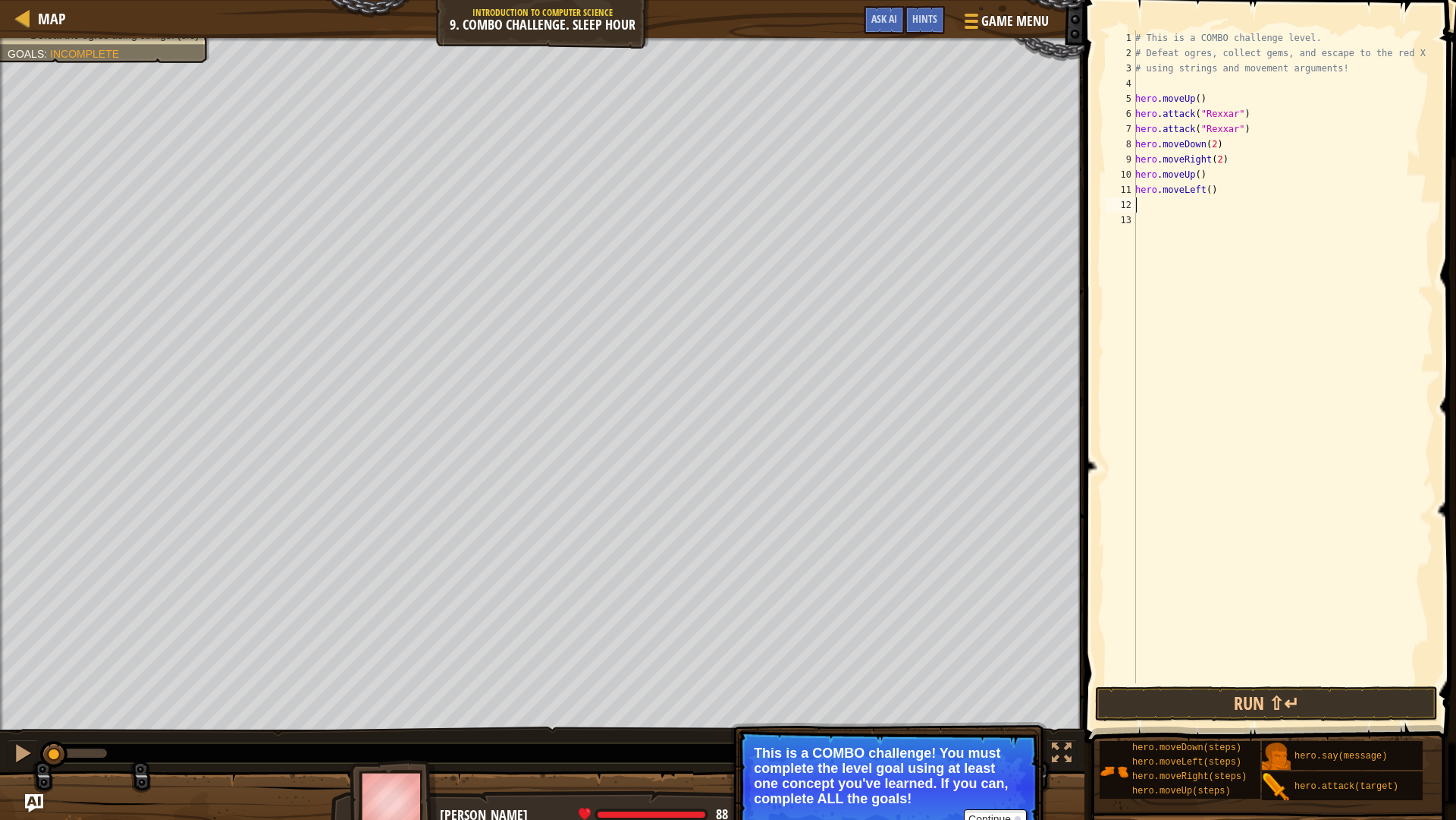
type textarea "h"
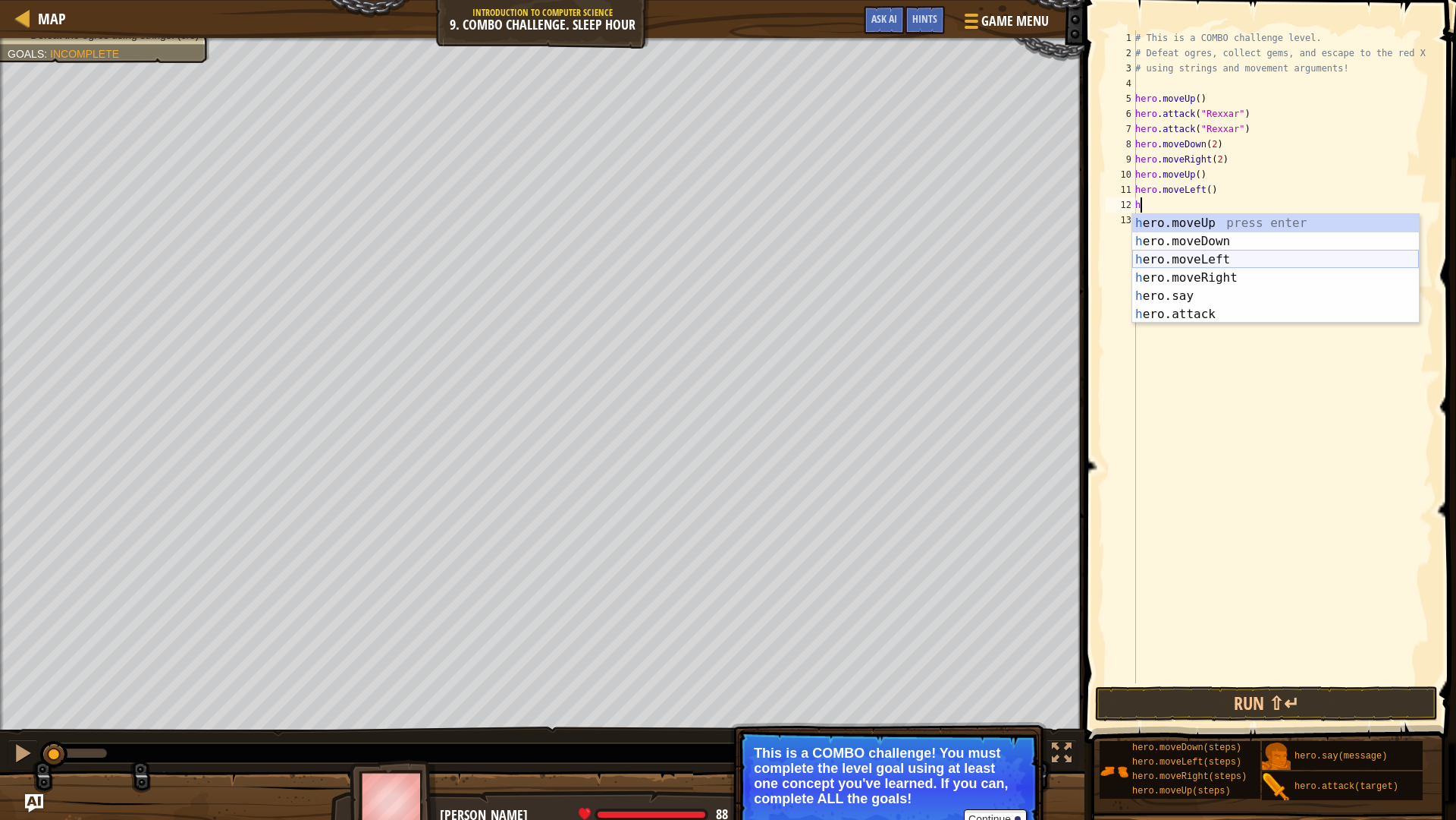
click at [1185, 251] on div "h ero.moveUp press enter h ero.moveDown press enter h ero.moveLeft press enter …" at bounding box center [1276, 286] width 287 height 146
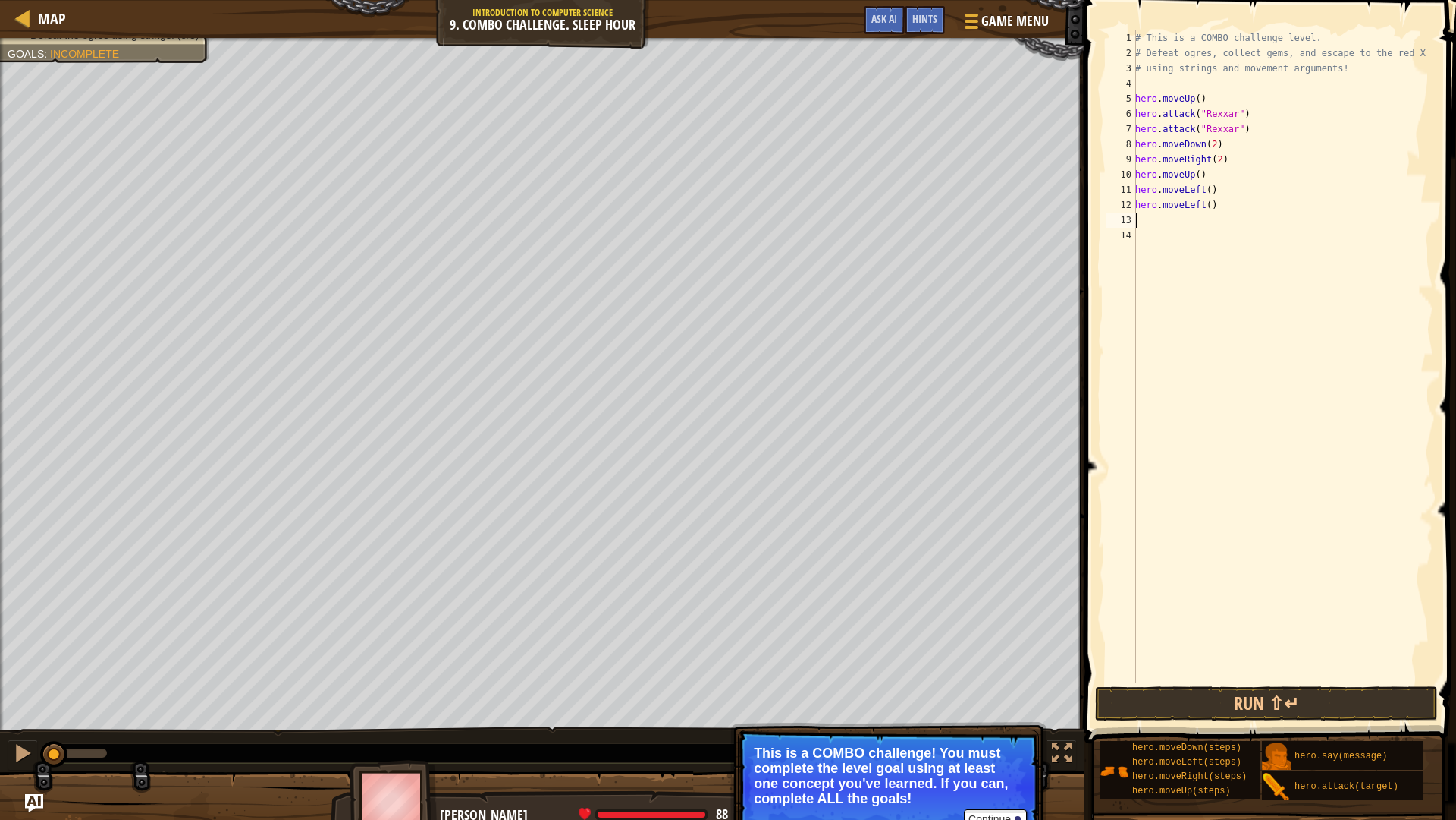
type textarea "h"
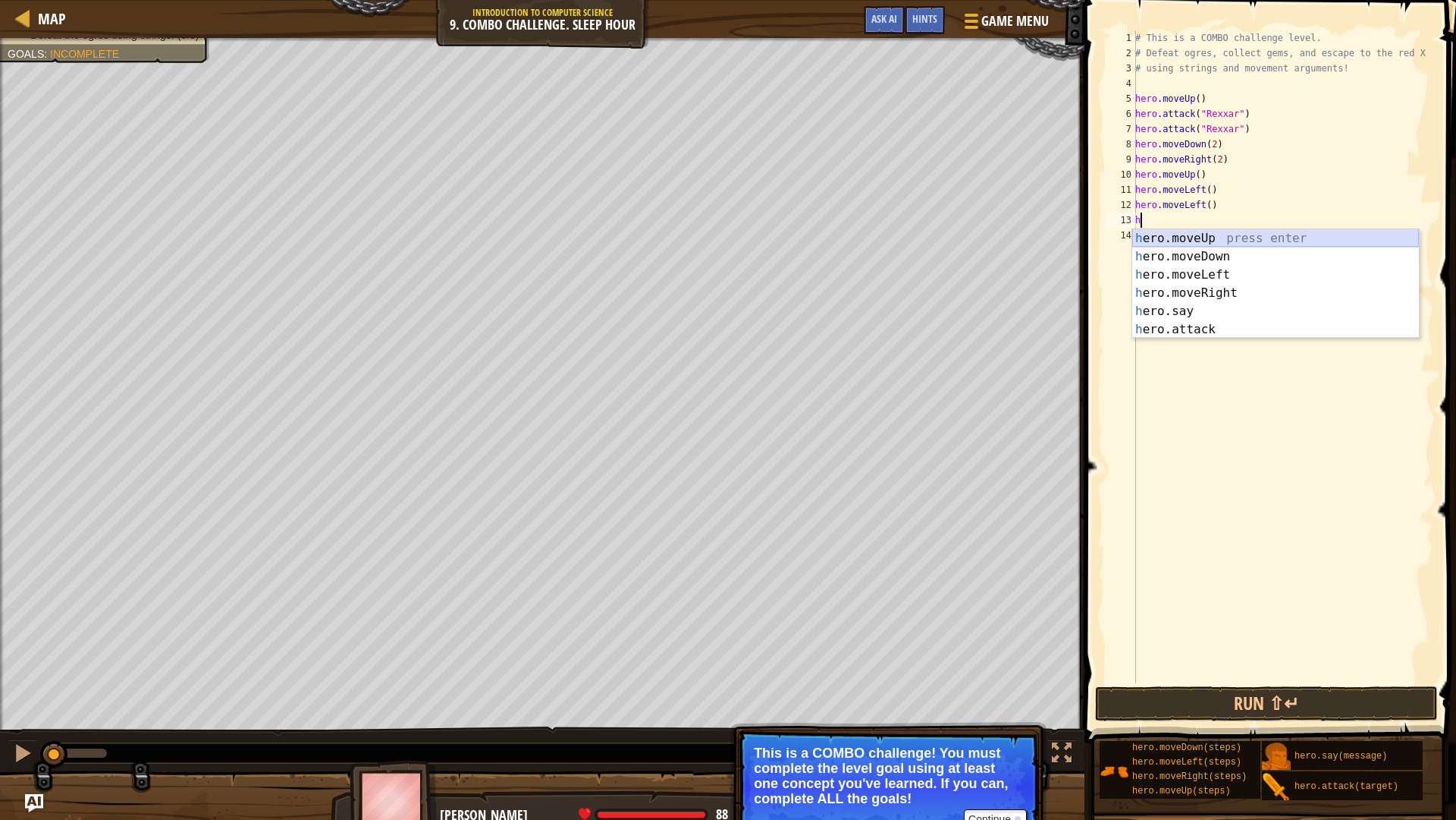
click at [1211, 236] on div "h ero.moveUp press enter h ero.moveDown press enter h ero.moveLeft press enter …" at bounding box center [1276, 302] width 287 height 146
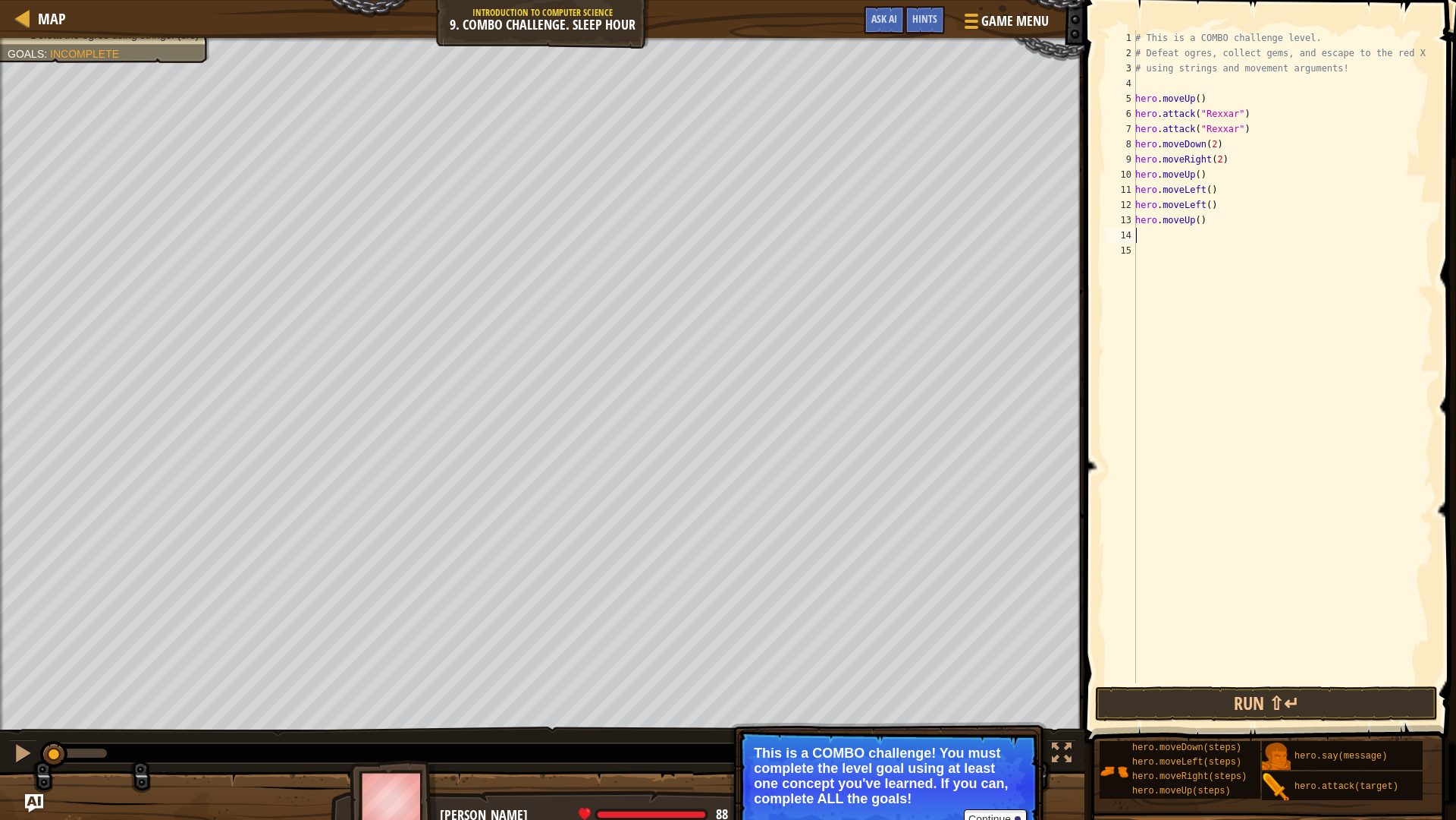
type textarea "h"
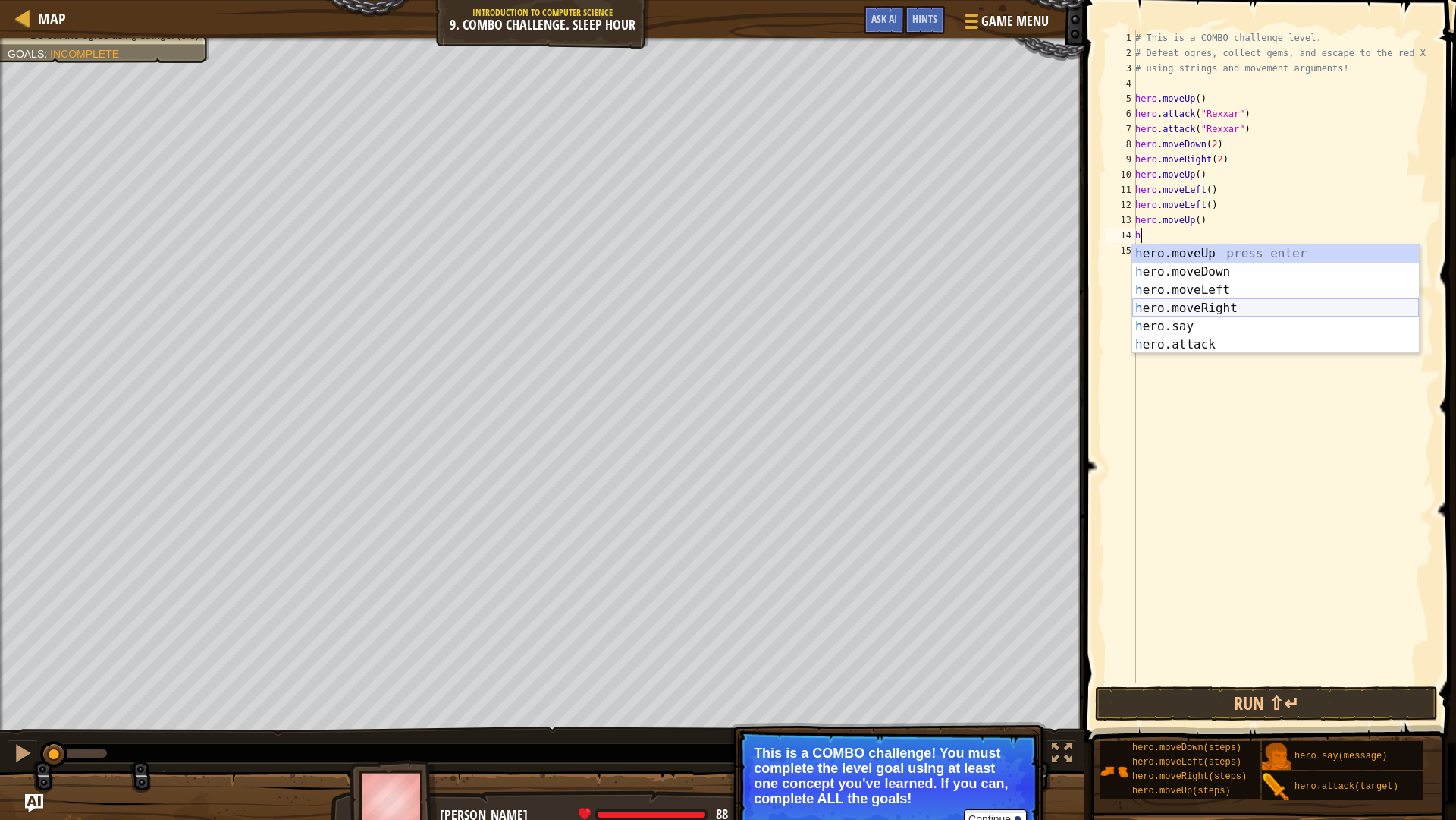
click at [1198, 305] on div "h ero.moveUp press enter h ero.moveDown press enter h ero.moveLeft press enter …" at bounding box center [1276, 317] width 287 height 146
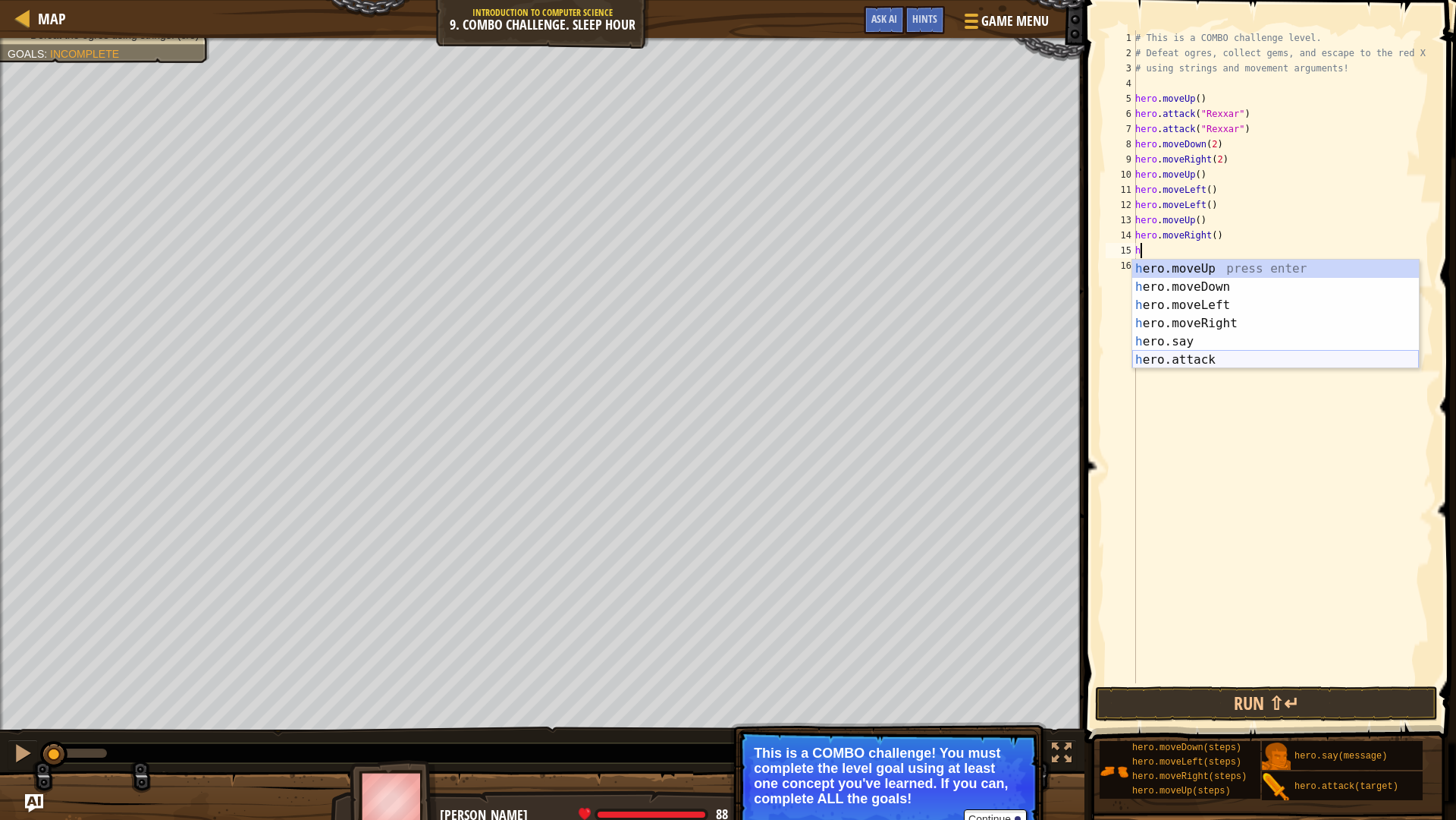
click at [1195, 367] on div "h ero.moveUp press enter h ero.moveDown press enter h ero.moveLeft press enter …" at bounding box center [1276, 332] width 287 height 146
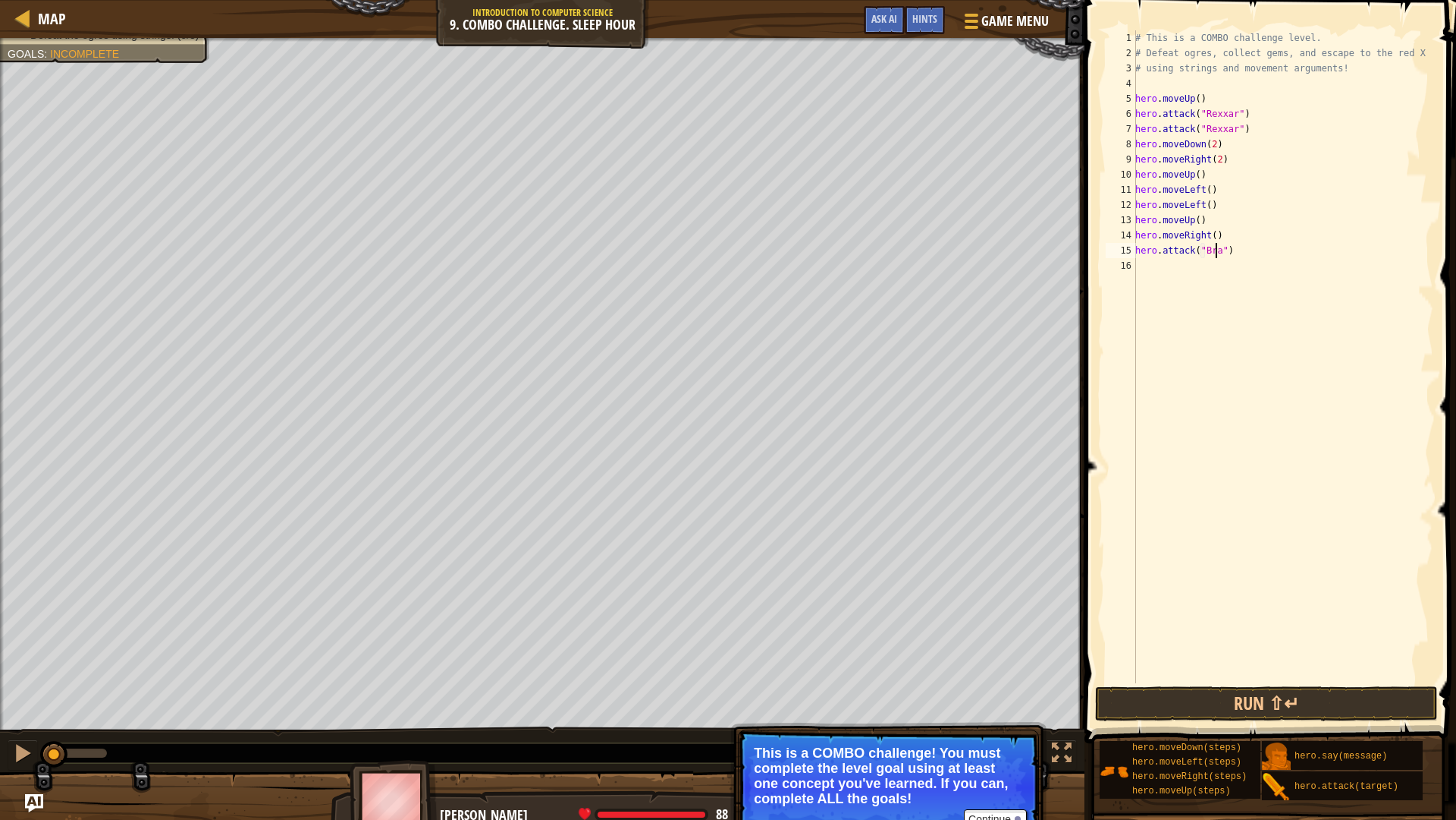
scroll to position [7, 7]
type textarea "hero.attack("Brack")"
click at [1139, 264] on div "# This is a COMBO challenge level. # Defeat [PERSON_NAME], collect gems, and es…" at bounding box center [1283, 372] width 302 height 683
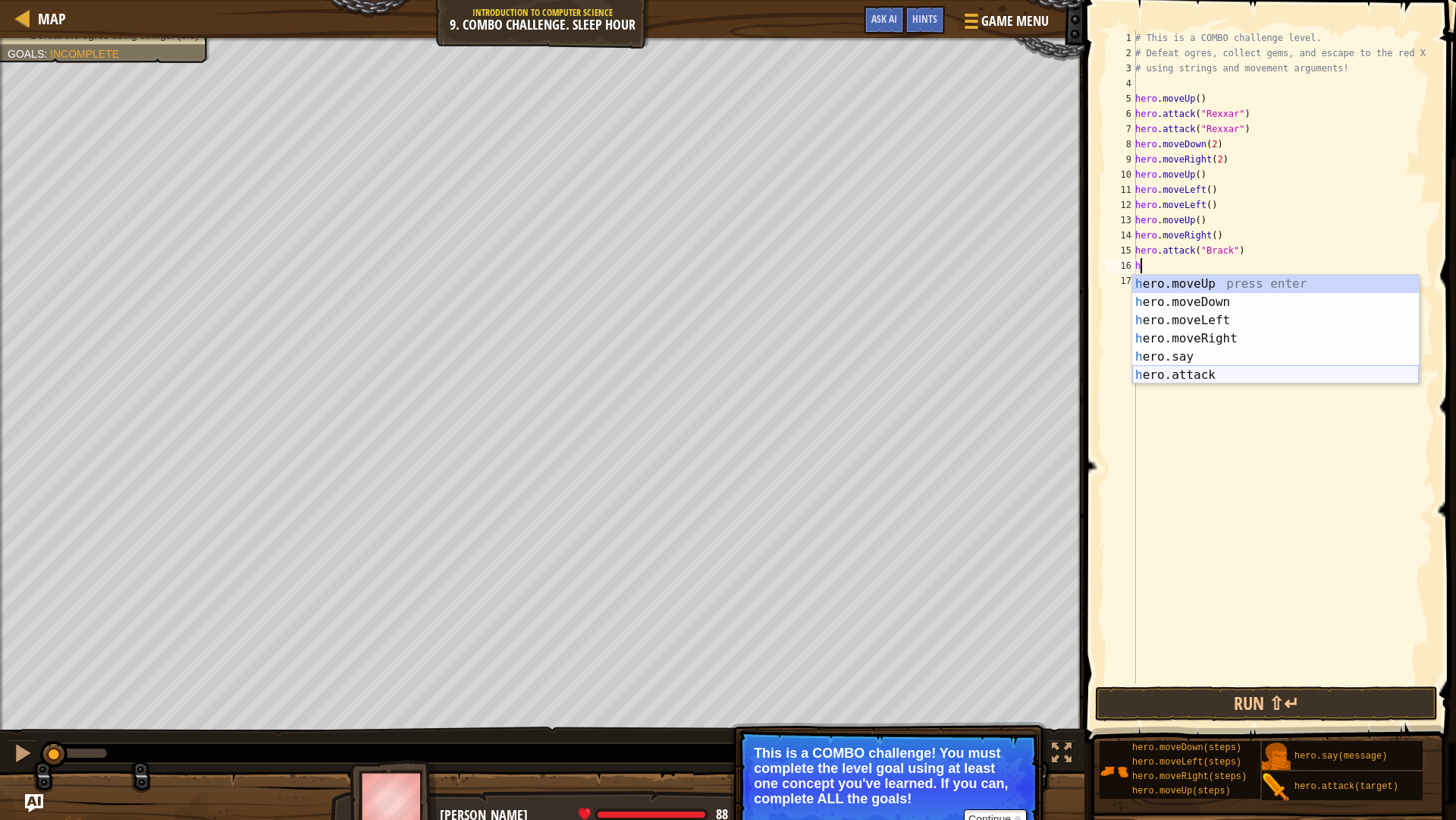
click at [1209, 380] on div "h ero.moveUp press enter h ero.moveDown press enter h ero.moveLeft press enter …" at bounding box center [1276, 347] width 287 height 146
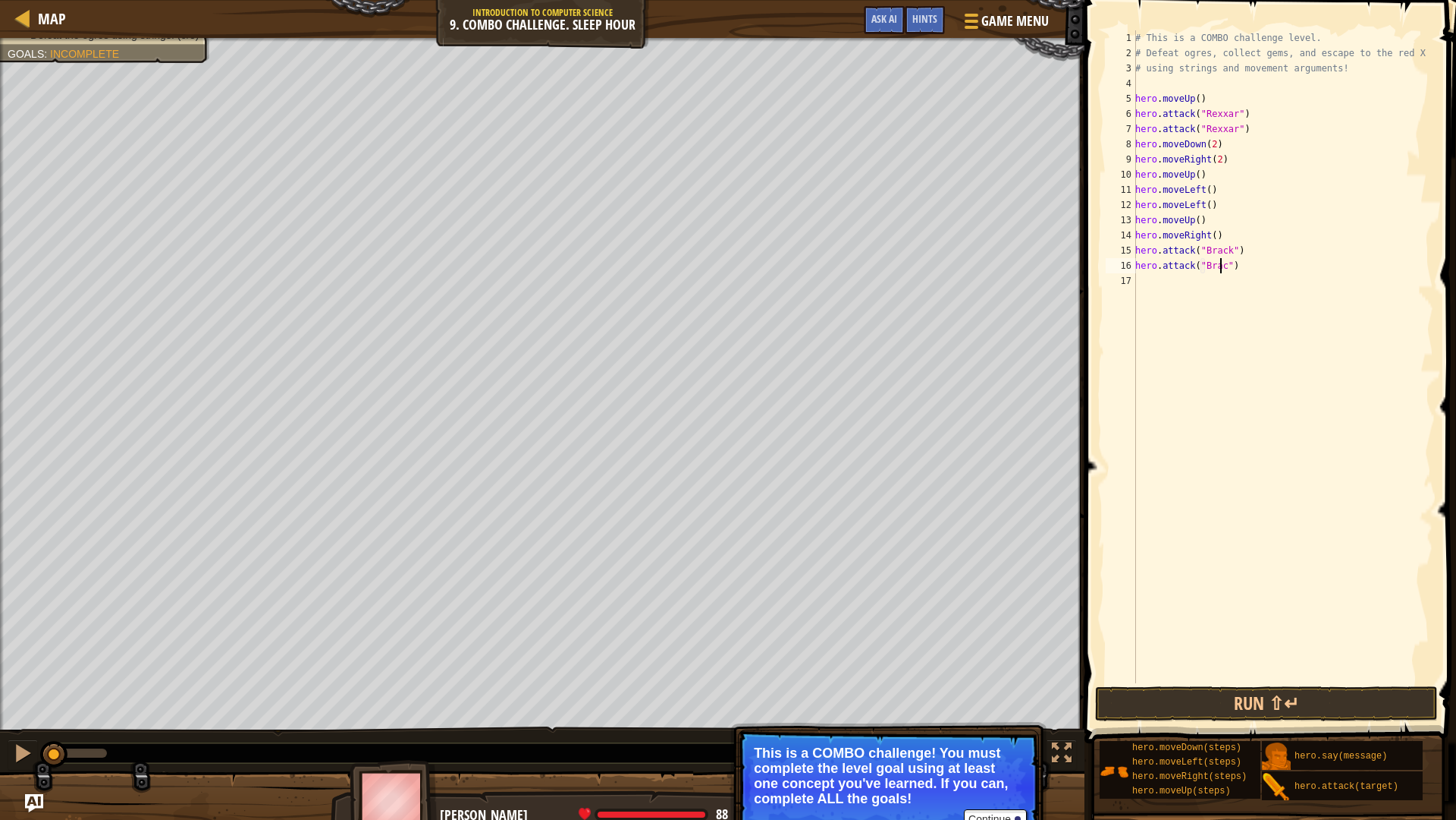
scroll to position [7, 8]
click at [1202, 172] on div "# This is a COMBO challenge level. # Defeat [PERSON_NAME], collect gems, and es…" at bounding box center [1283, 372] width 302 height 683
type textarea "hero.moveUp()"
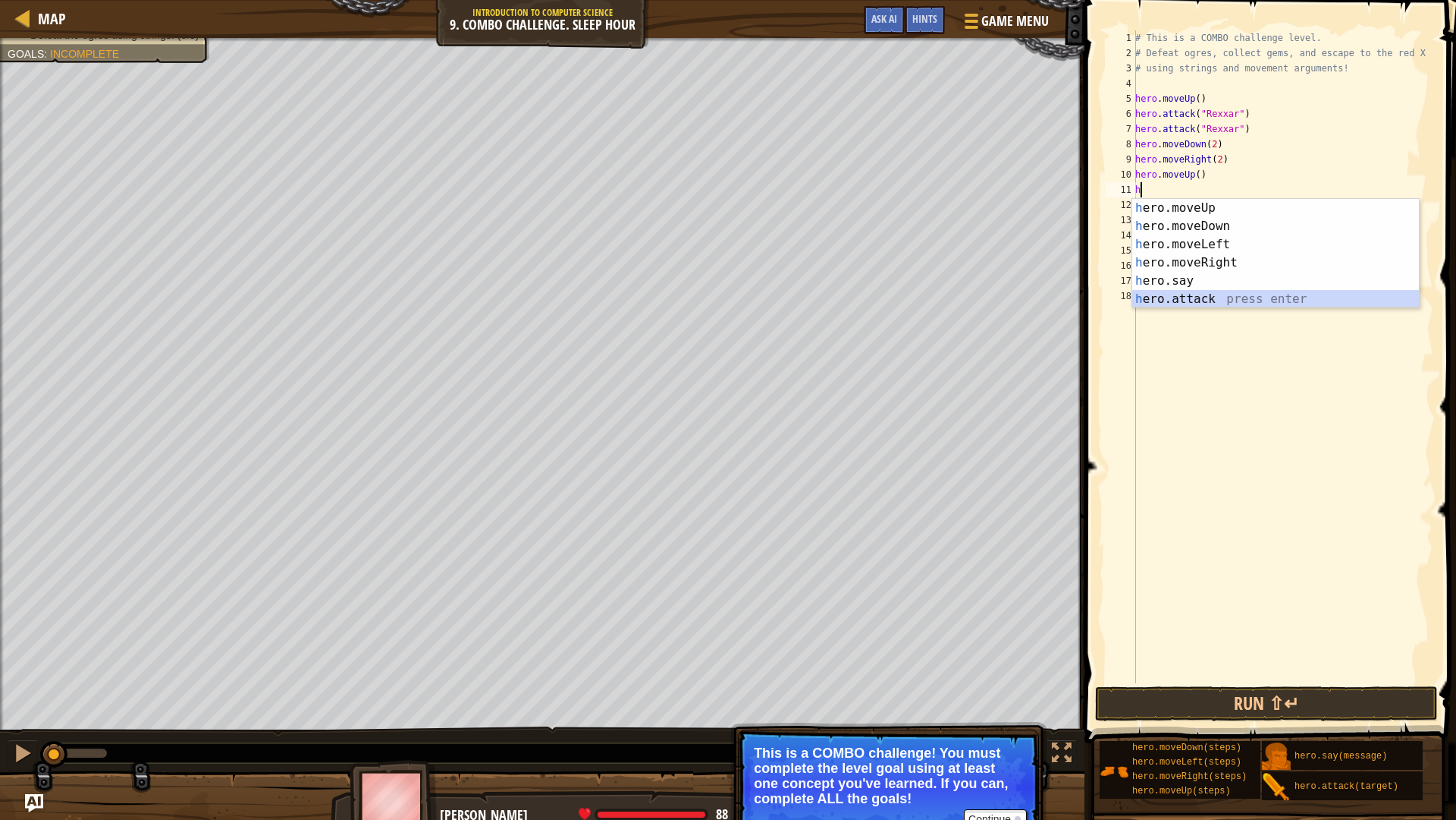
click at [1219, 302] on div "h ero.moveUp press enter h ero.moveDown press enter h ero.moveLeft press enter …" at bounding box center [1276, 271] width 287 height 146
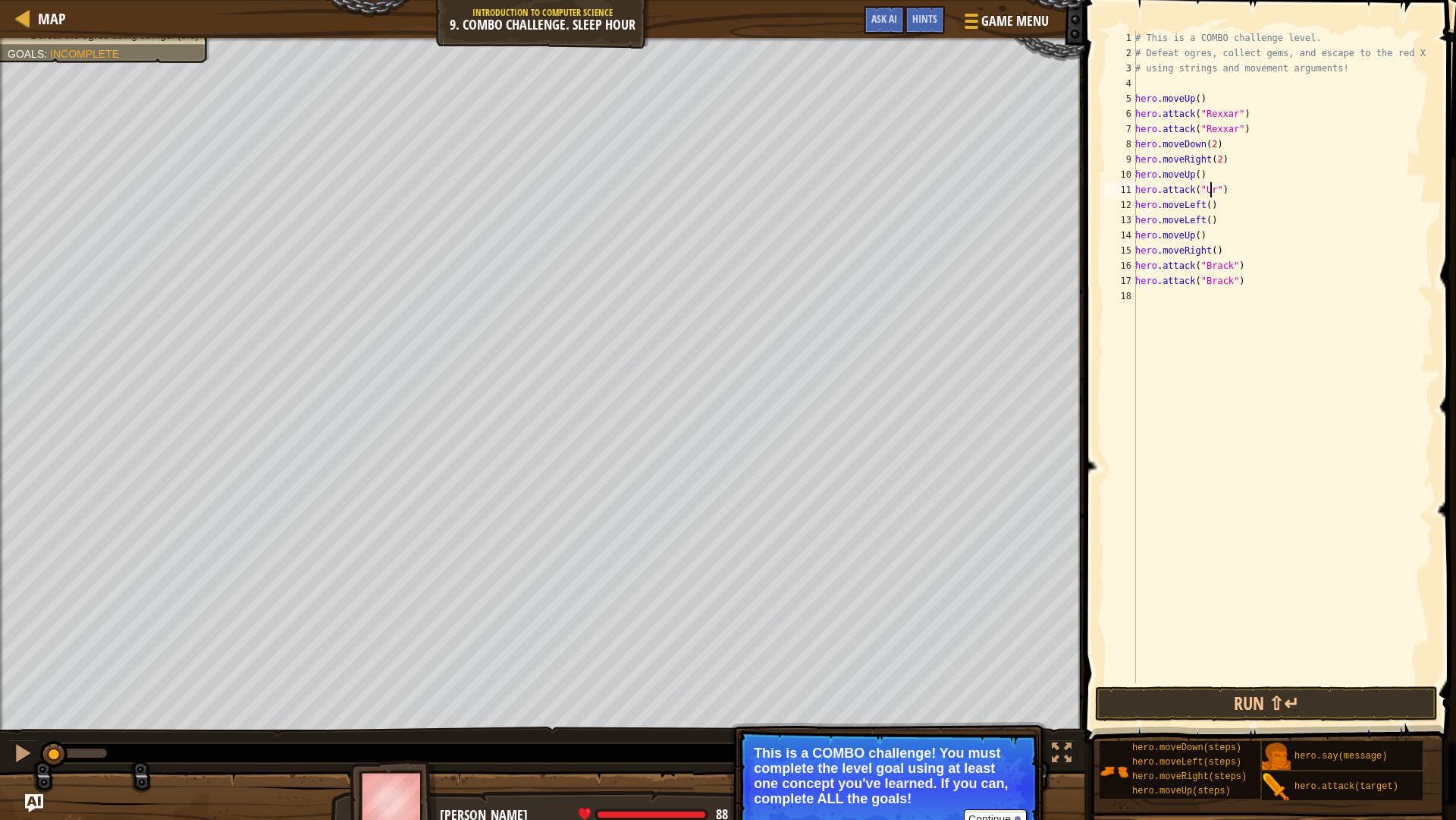
scroll to position [7, 7]
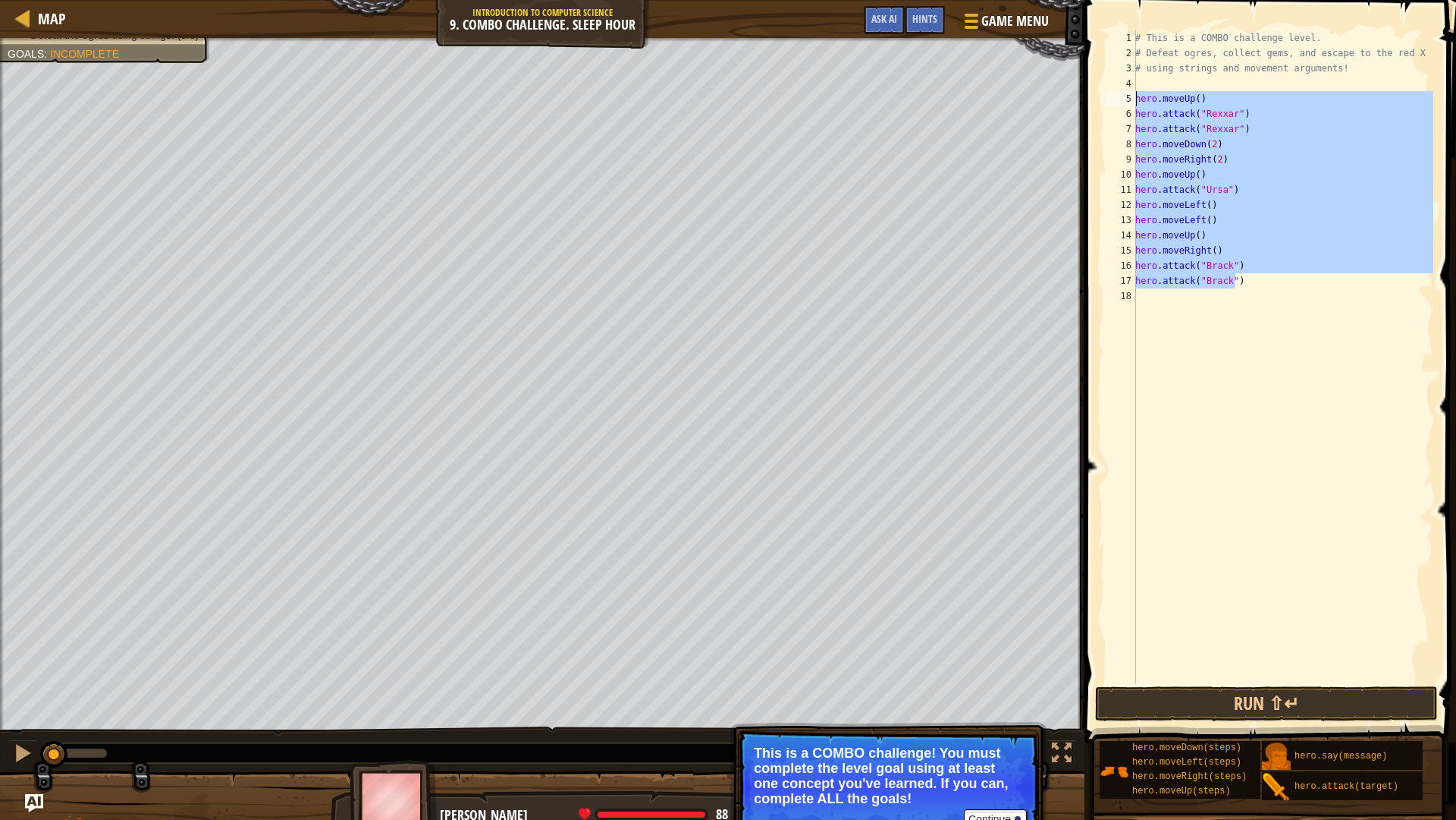
drag, startPoint x: 1235, startPoint y: 282, endPoint x: 1118, endPoint y: 93, distance: 222.3
click at [1118, 93] on div "hero.attack("Ursa") 1 2 3 4 5 6 7 8 9 10 11 12 13 14 15 16 17 18 # This is a CO…" at bounding box center [1268, 357] width 331 height 653
type textarea "hero.moveUp() hero.attack("Rexxar")"
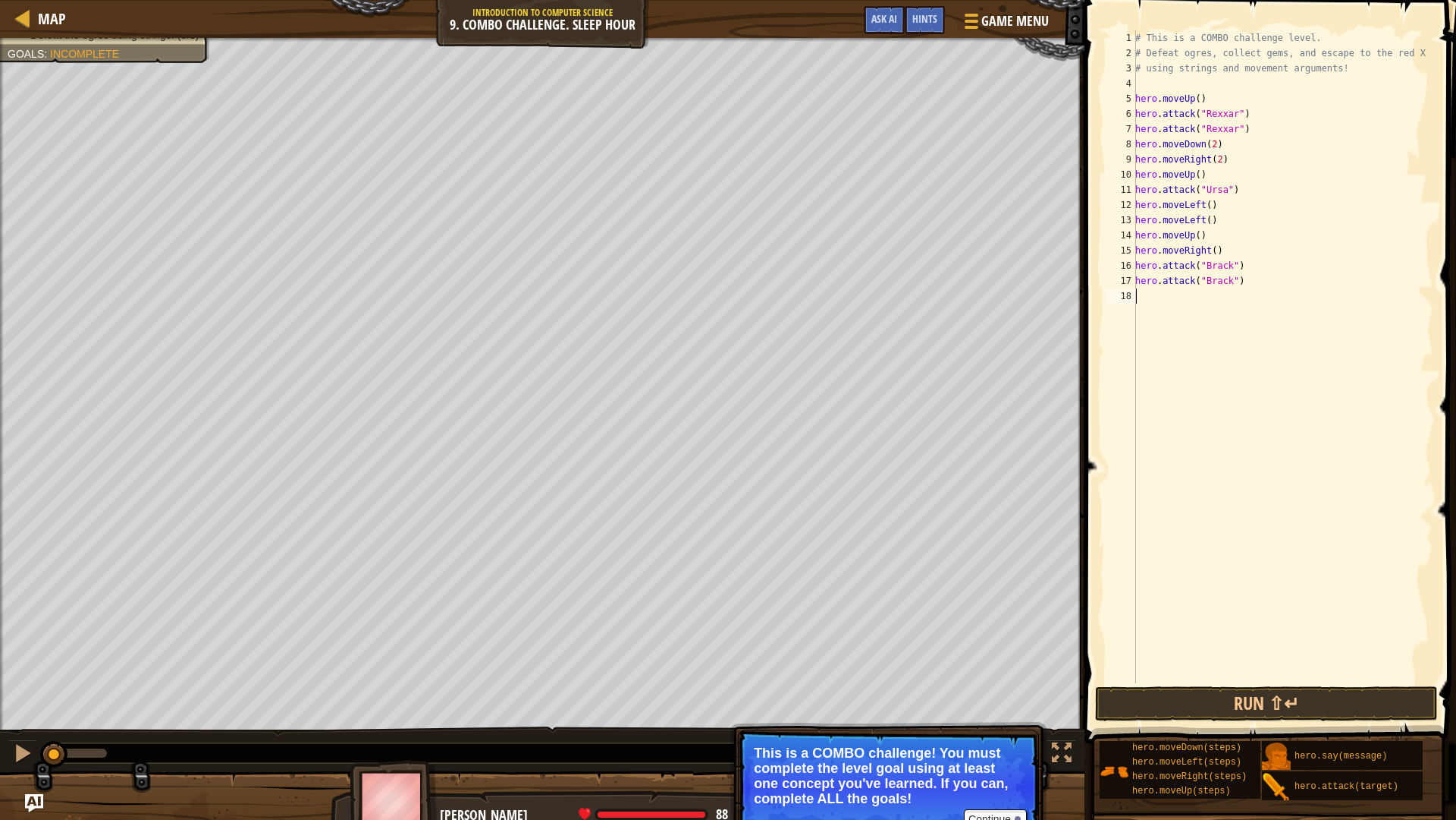
click at [1335, 476] on div "# This is a COMBO challenge level. # Defeat [PERSON_NAME], collect gems, and es…" at bounding box center [1283, 372] width 302 height 683
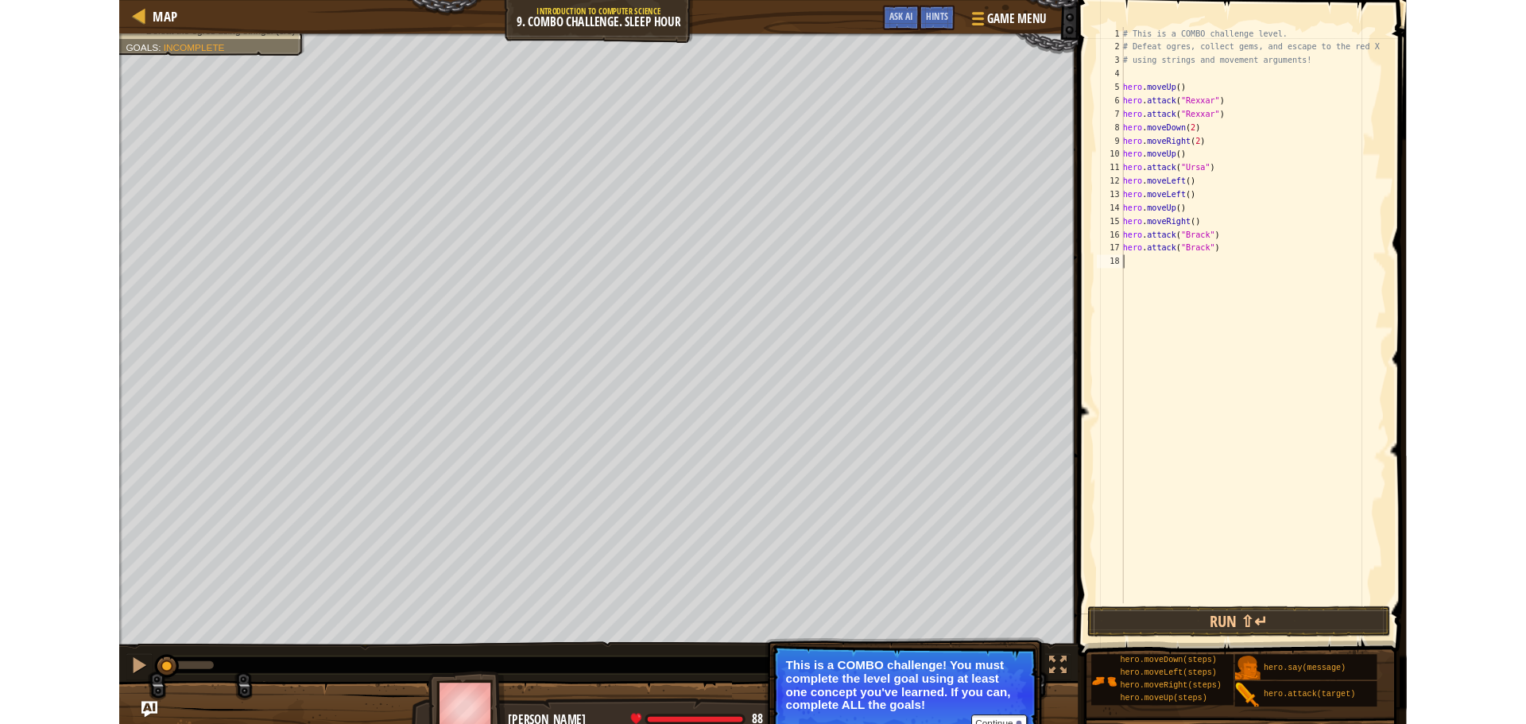
scroll to position [7, 0]
